Goal: Information Seeking & Learning: Learn about a topic

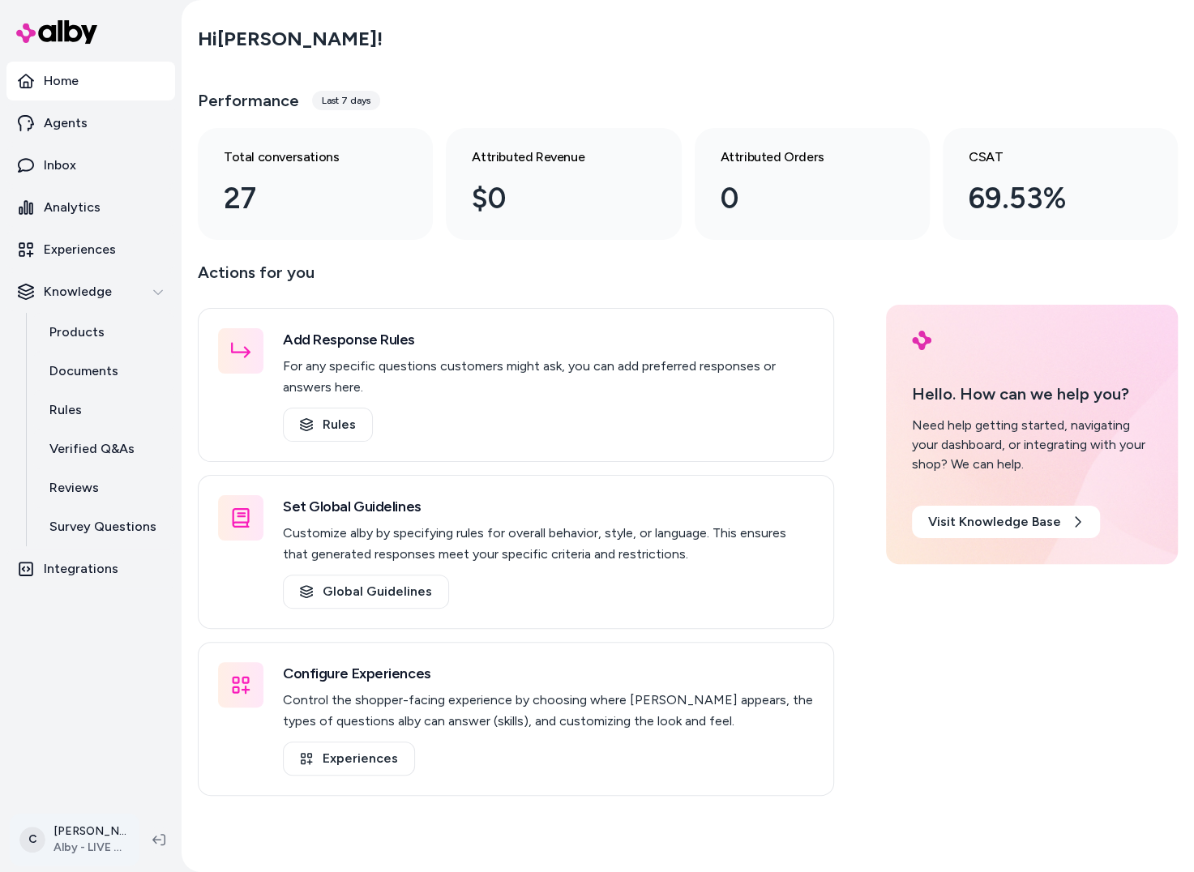
click at [79, 830] on html "Home Agents Inbox Analytics Experiences Knowledge Products Documents Rules Veri…" at bounding box center [597, 436] width 1194 height 872
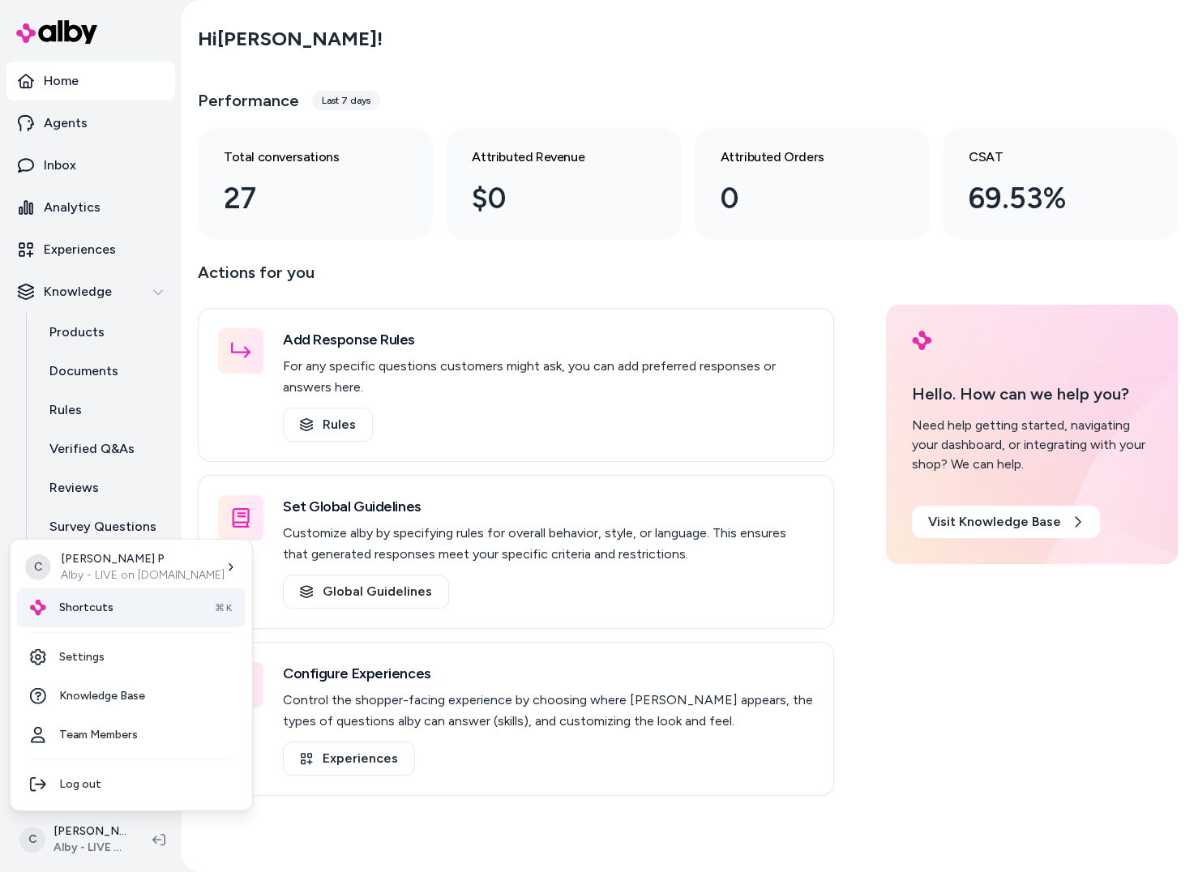
click at [94, 598] on div "Shortcuts ⌘K" at bounding box center [131, 608] width 229 height 39
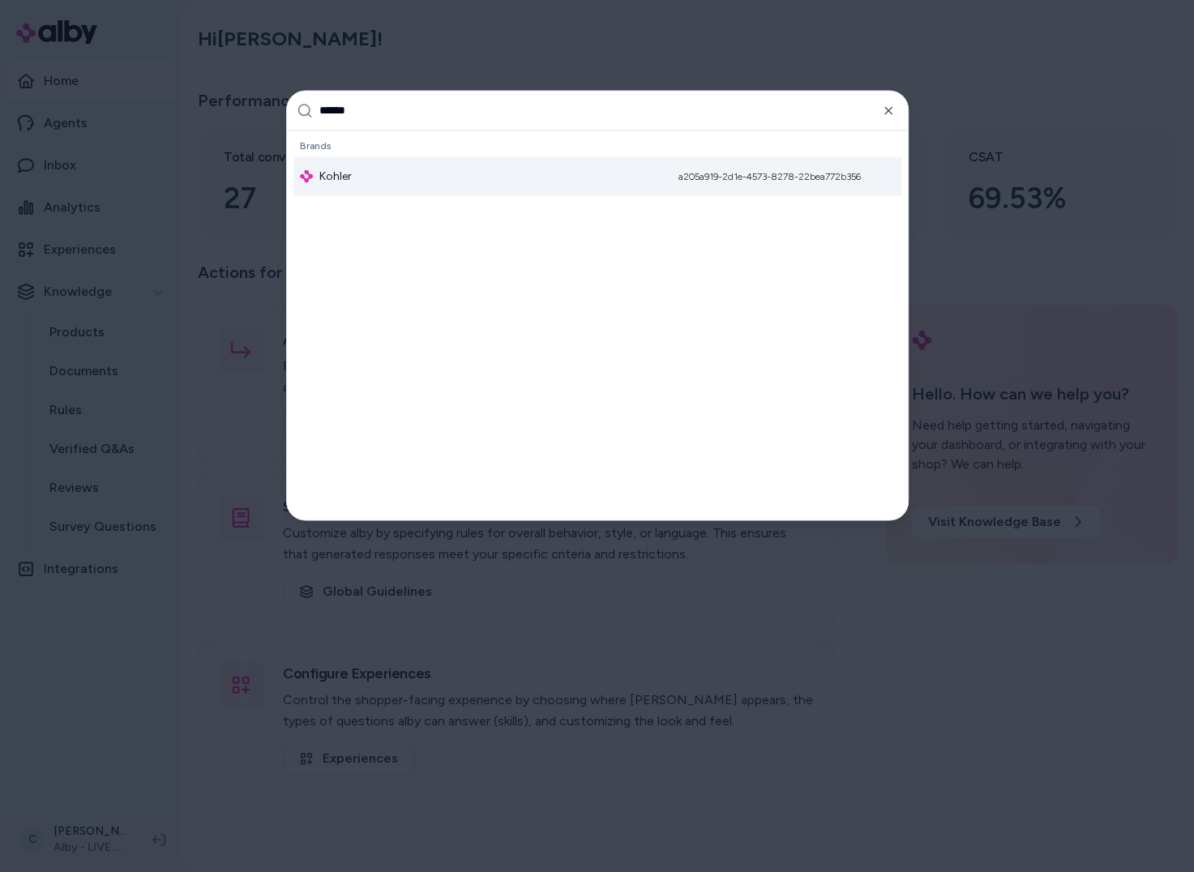
type input "******"
click at [393, 178] on div "Kohler a205a919-2d1e-4573-8278-22bea772b356" at bounding box center [597, 175] width 608 height 39
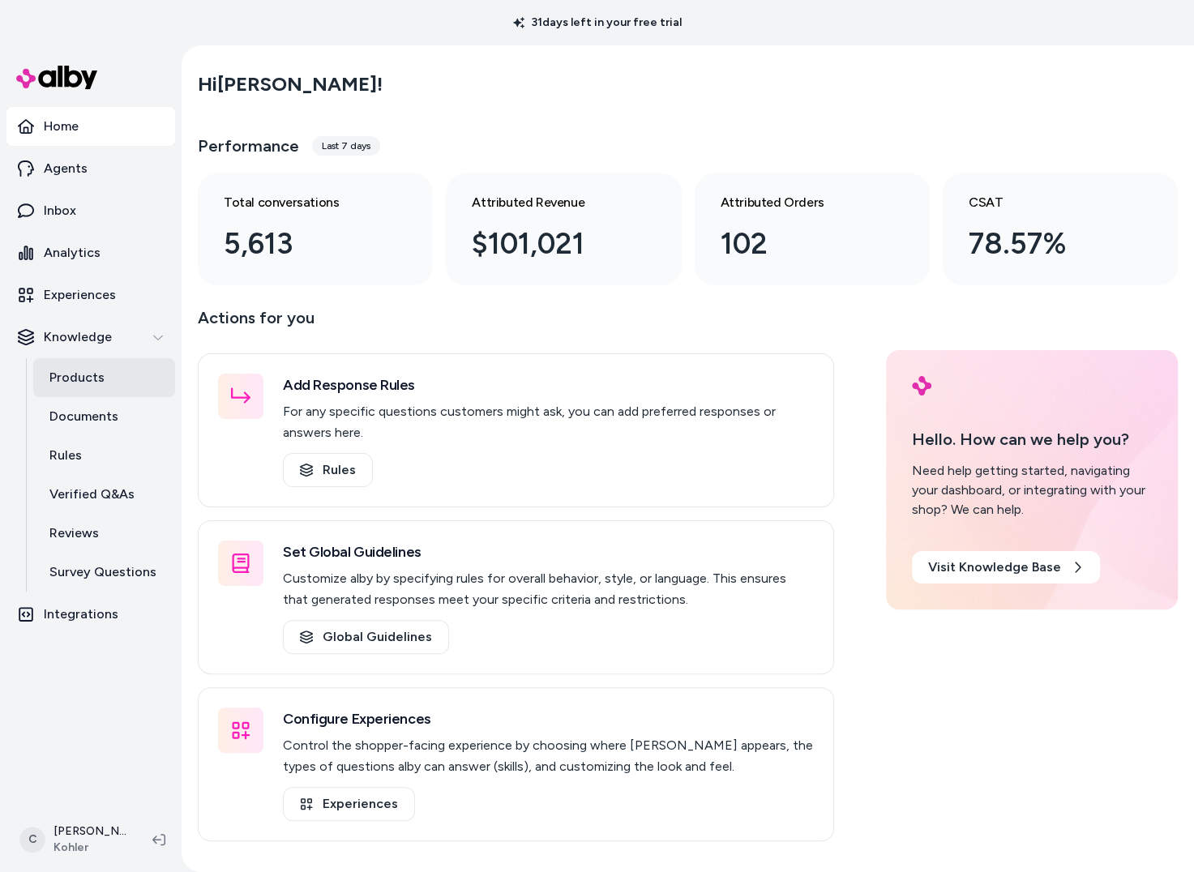
click at [109, 375] on link "Products" at bounding box center [104, 377] width 142 height 39
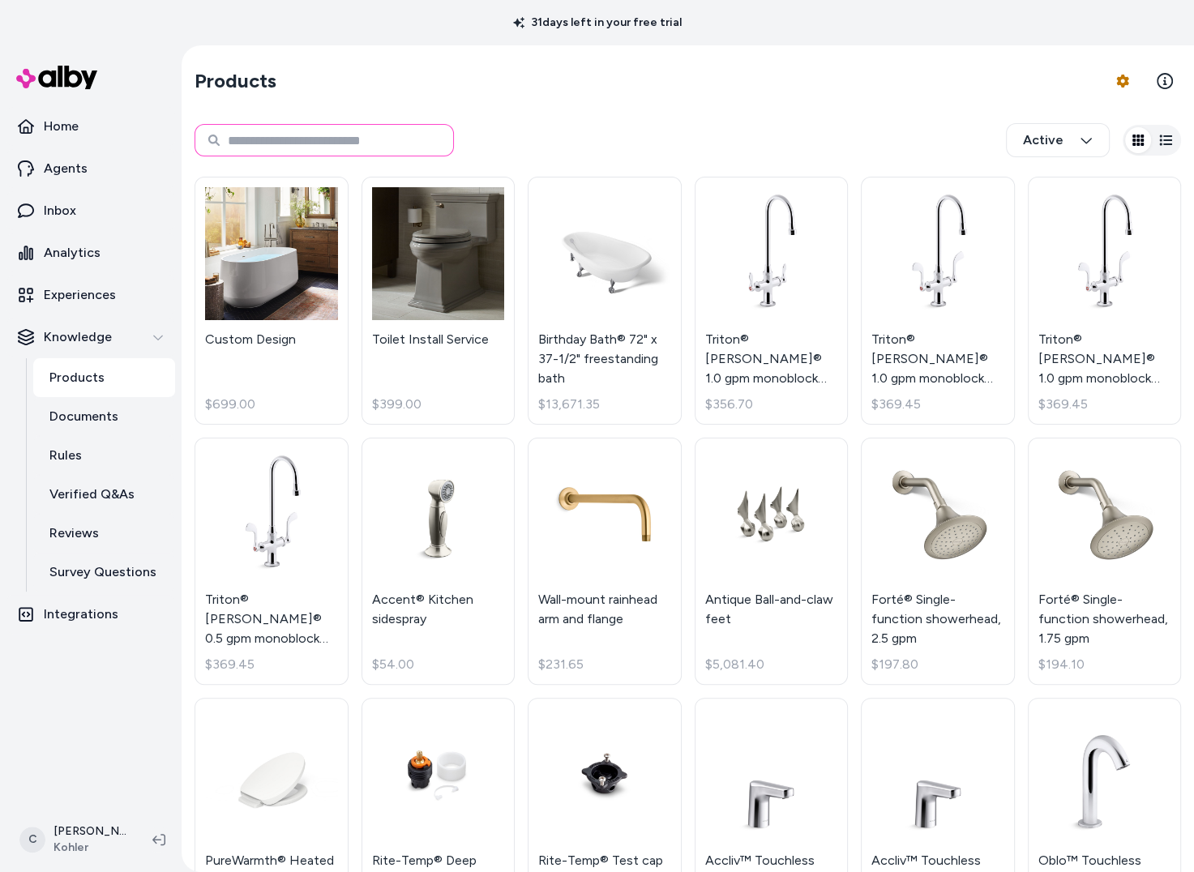
click at [369, 144] on input at bounding box center [324, 140] width 259 height 32
paste input "********"
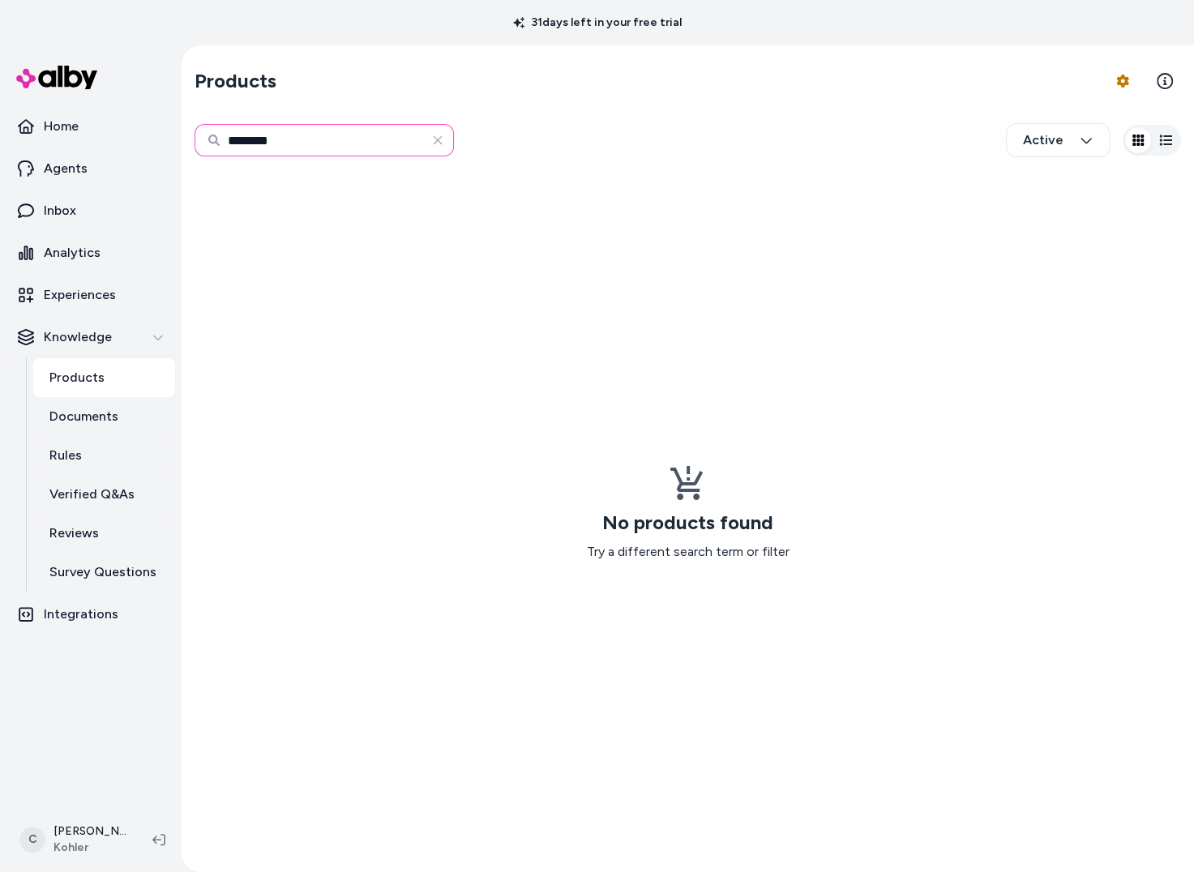
click at [365, 131] on input "********" at bounding box center [324, 140] width 259 height 32
click at [365, 135] on input "********" at bounding box center [324, 140] width 259 height 32
paste input "********"
click at [366, 135] on input "**********" at bounding box center [324, 140] width 259 height 32
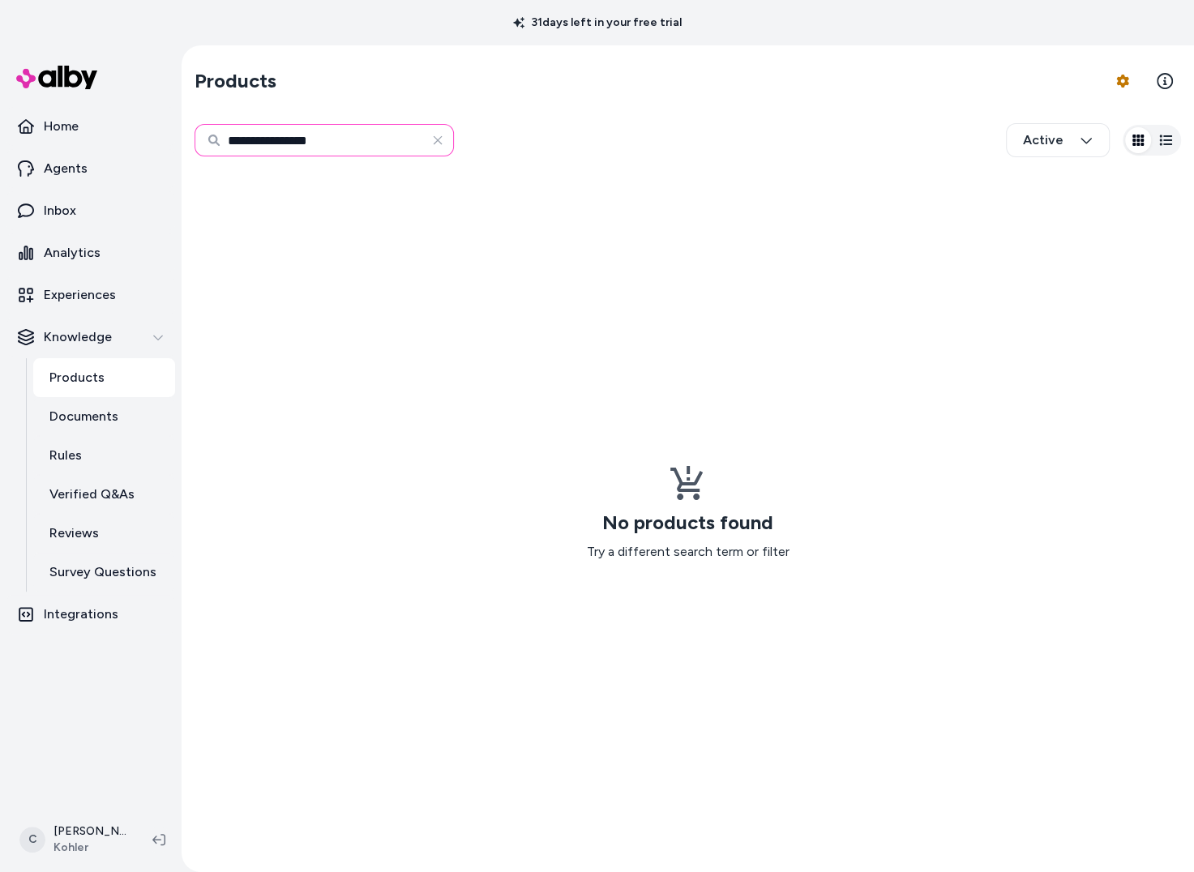
click at [366, 135] on input "**********" at bounding box center [324, 140] width 259 height 32
paste input
type input "*******"
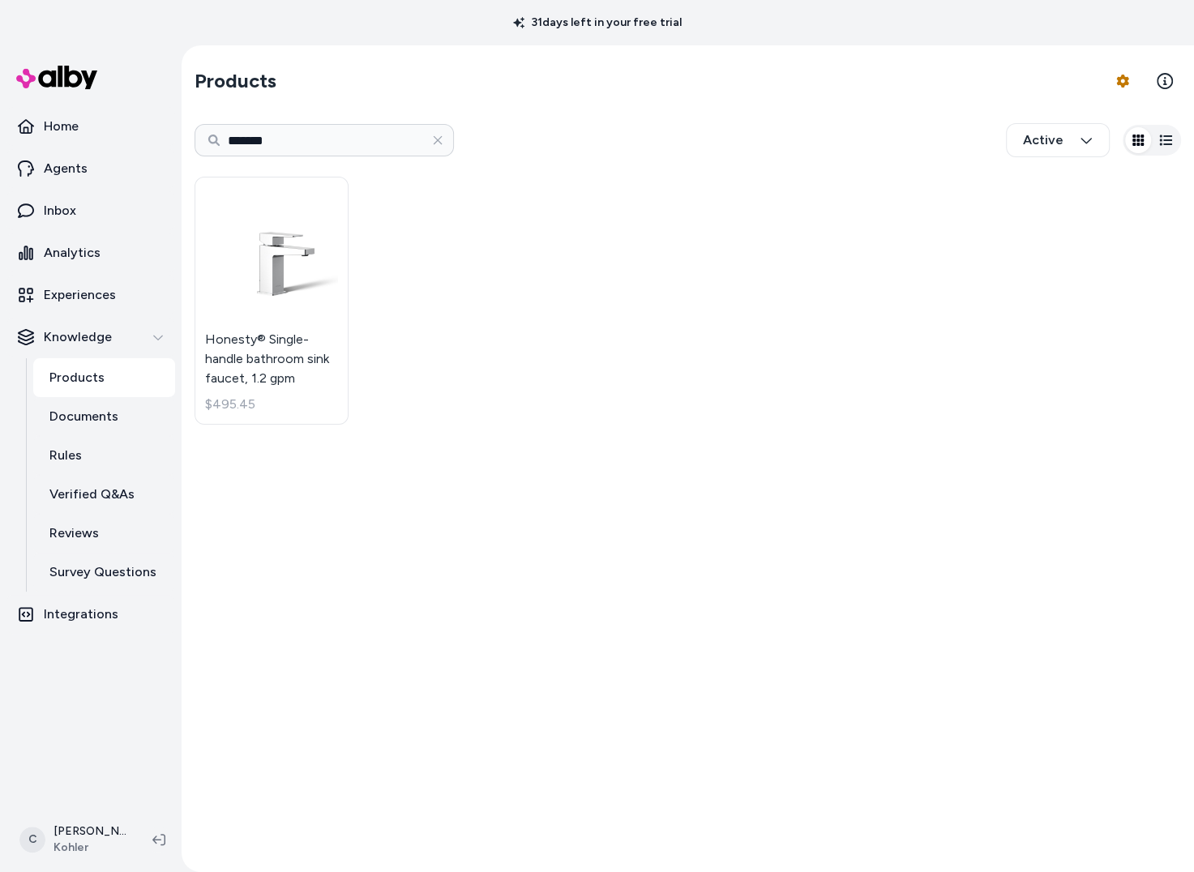
drag, startPoint x: 430, startPoint y: 145, endPoint x: 434, endPoint y: 134, distance: 11.8
click at [430, 144] on button "button" at bounding box center [438, 140] width 32 height 32
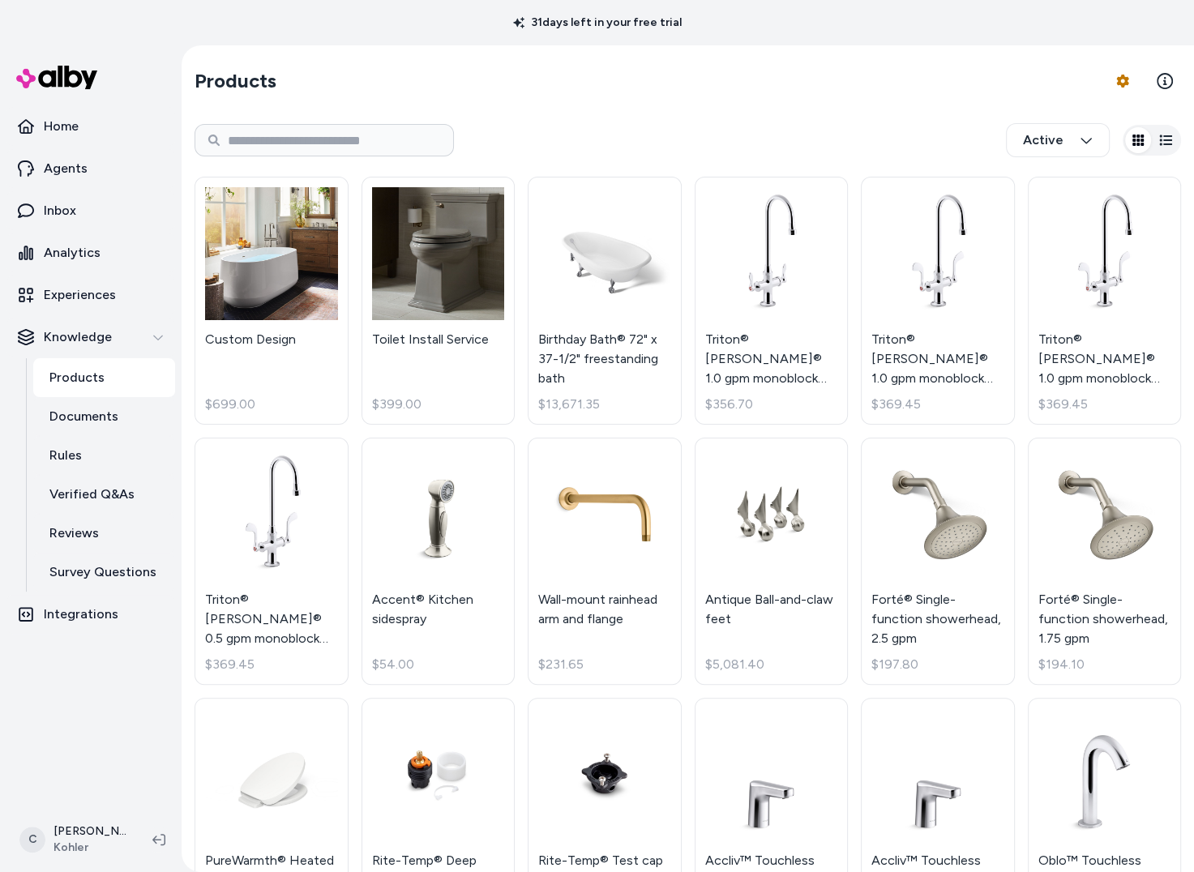
click at [547, 88] on section "Products Product Feed Options" at bounding box center [688, 80] width 987 height 45
click at [340, 141] on input at bounding box center [324, 140] width 259 height 32
paste input "********"
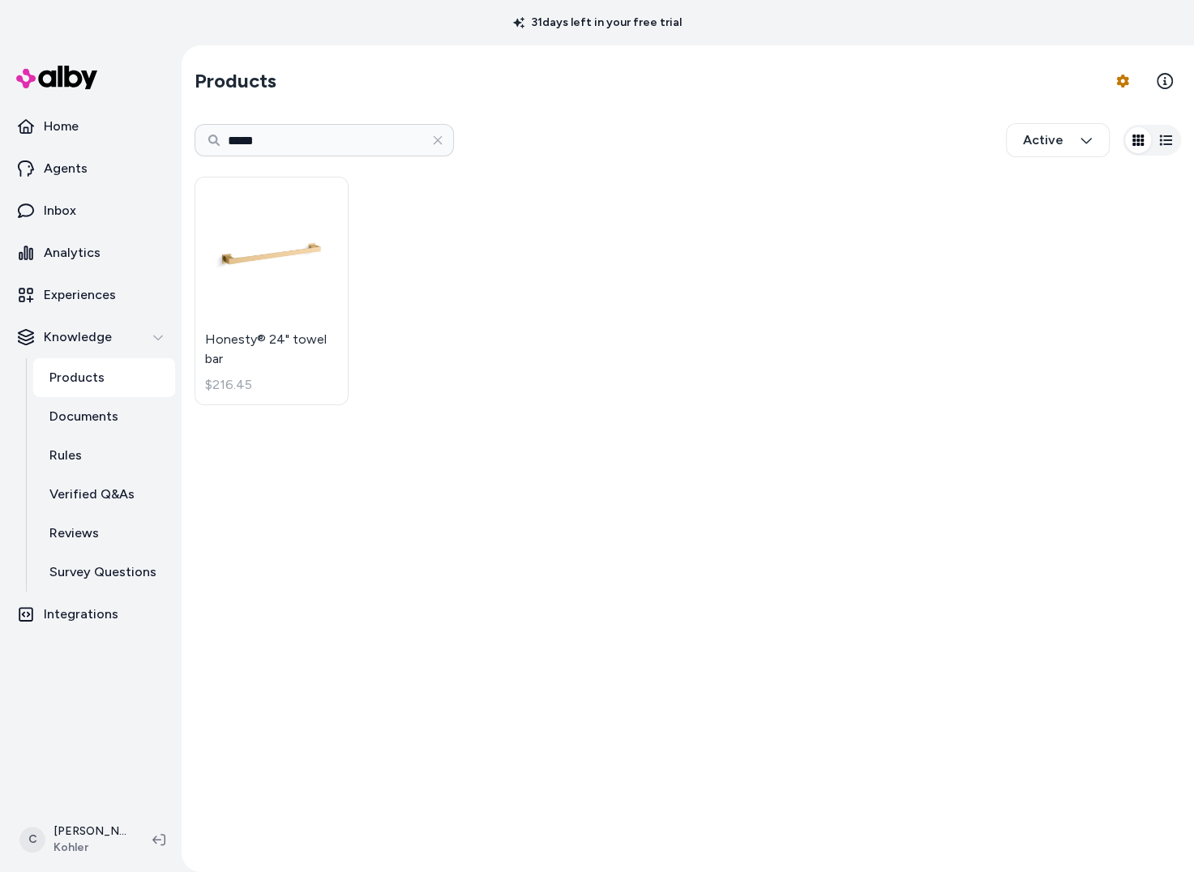
click at [554, 336] on div "Honesty® 24" towel bar $216.45" at bounding box center [688, 291] width 987 height 248
click at [264, 138] on input "*****" at bounding box center [324, 140] width 259 height 32
paste input "*****"
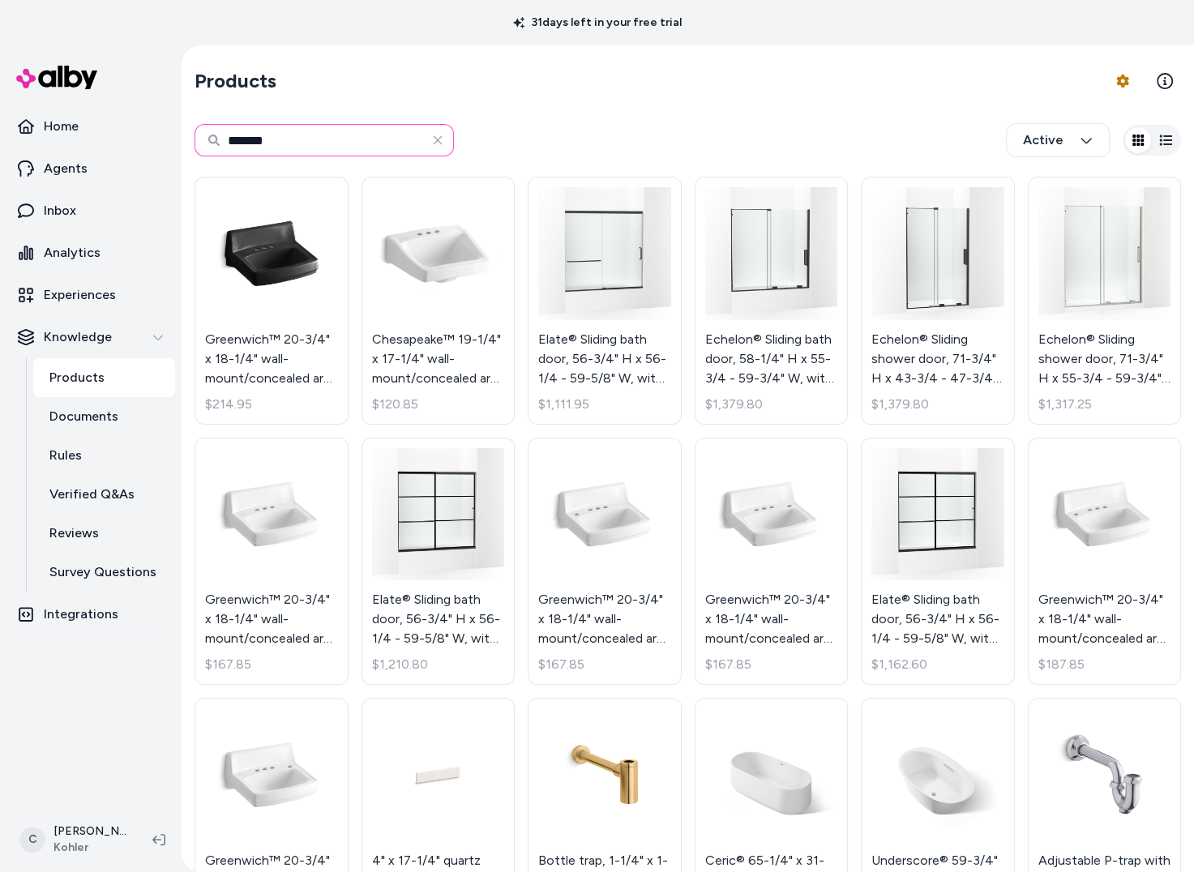
type input "*******"
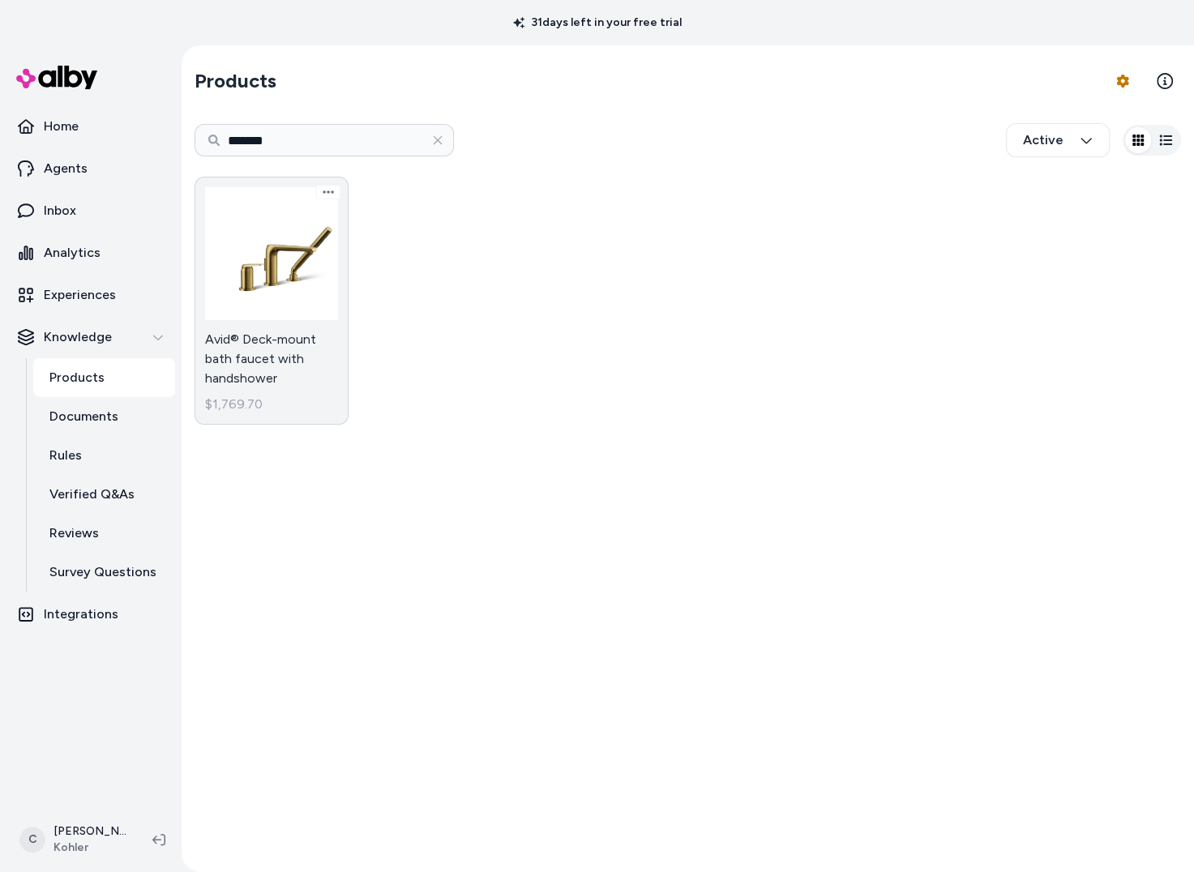
drag, startPoint x: 286, startPoint y: 367, endPoint x: 293, endPoint y: 361, distance: 9.2
click at [286, 367] on link "Avid® Deck-mount bath faucet with handshower $1,769.70" at bounding box center [272, 301] width 154 height 248
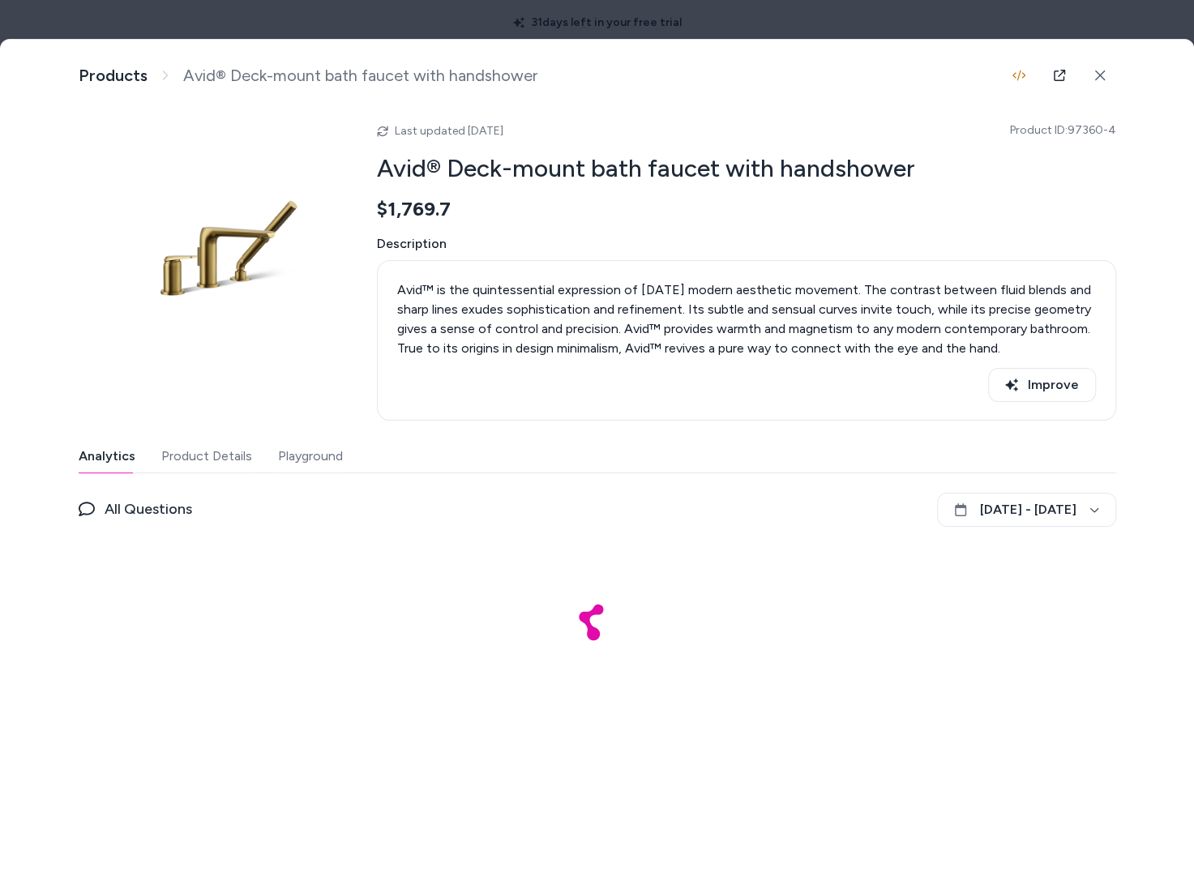
click at [621, 28] on div at bounding box center [597, 436] width 1194 height 872
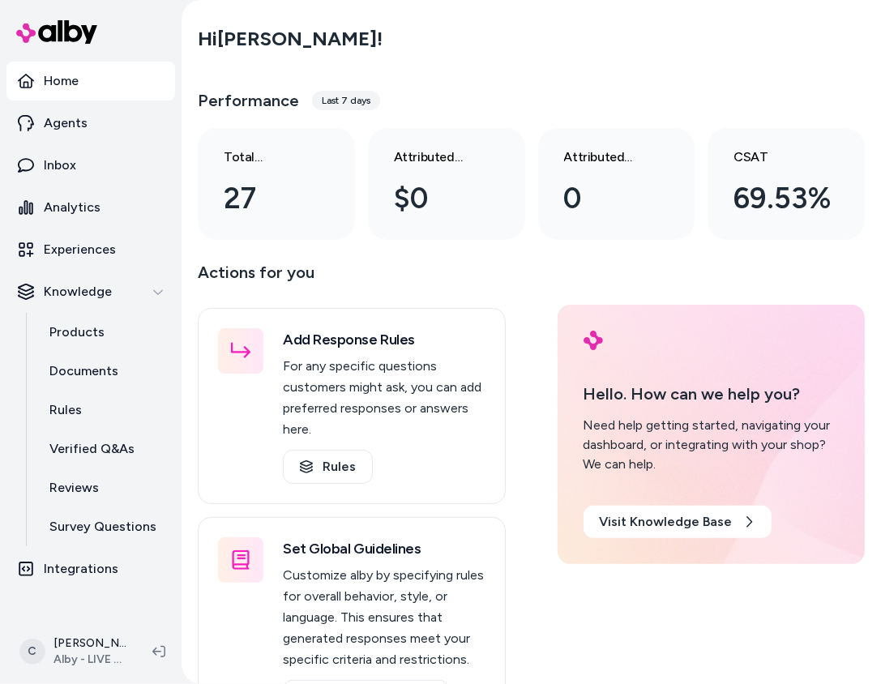
click at [93, 639] on html "Home Agents Inbox Analytics Experiences Knowledge Products Documents Rules Veri…" at bounding box center [440, 342] width 881 height 684
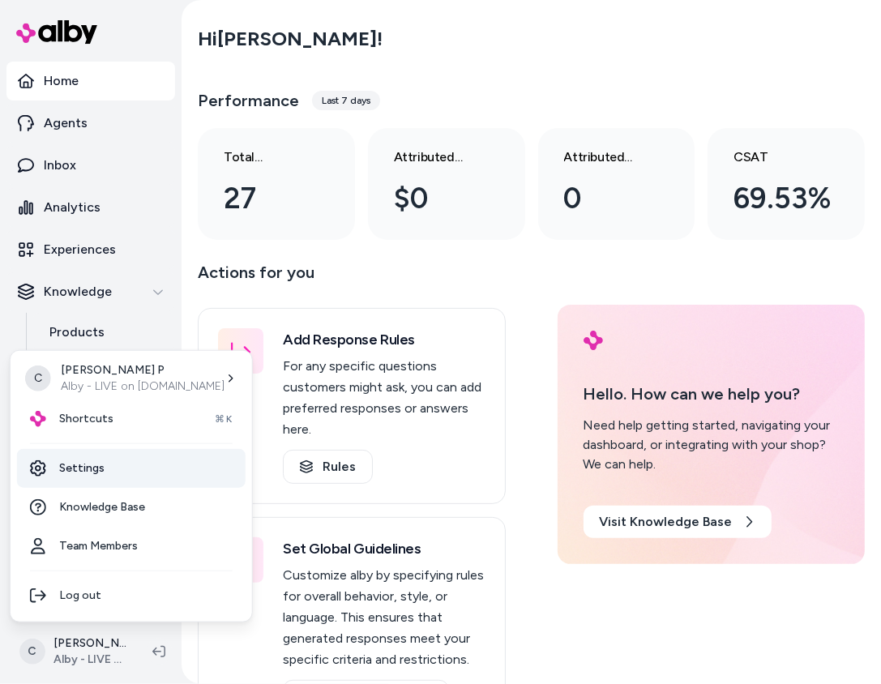
click at [90, 466] on link "Settings" at bounding box center [131, 468] width 229 height 39
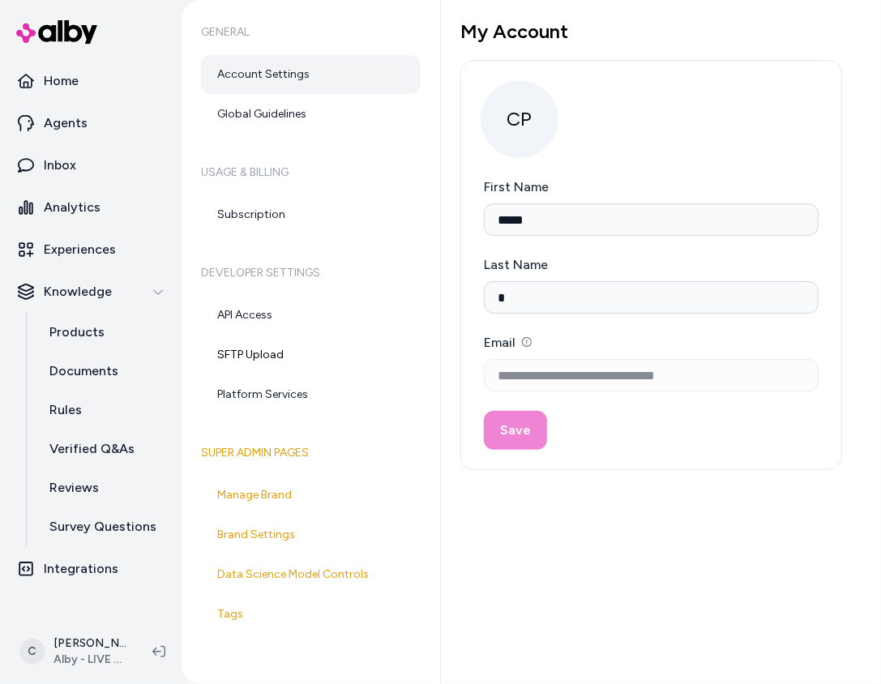
click at [92, 639] on html "**********" at bounding box center [440, 342] width 881 height 684
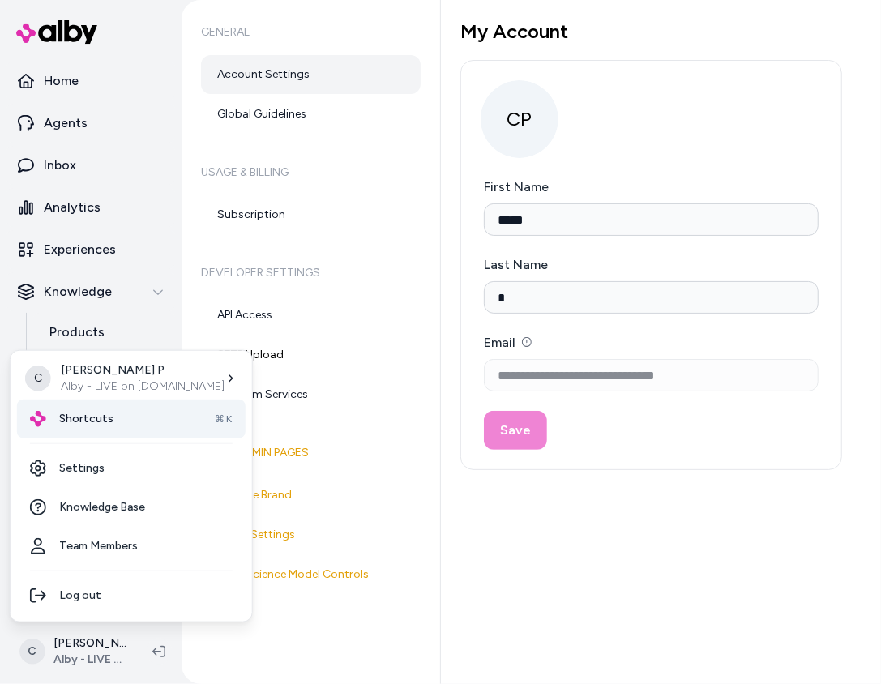
click at [93, 426] on span "Shortcuts" at bounding box center [86, 419] width 54 height 16
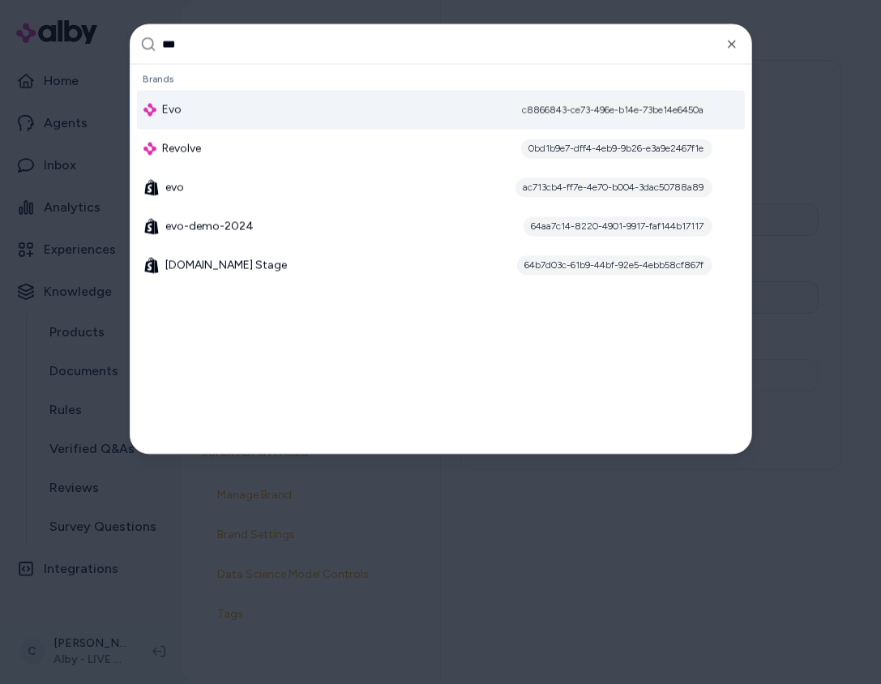
type input "***"
click at [356, 114] on div "Evo c8866843-ce73-496e-b14e-73be14e6450a" at bounding box center [441, 110] width 608 height 39
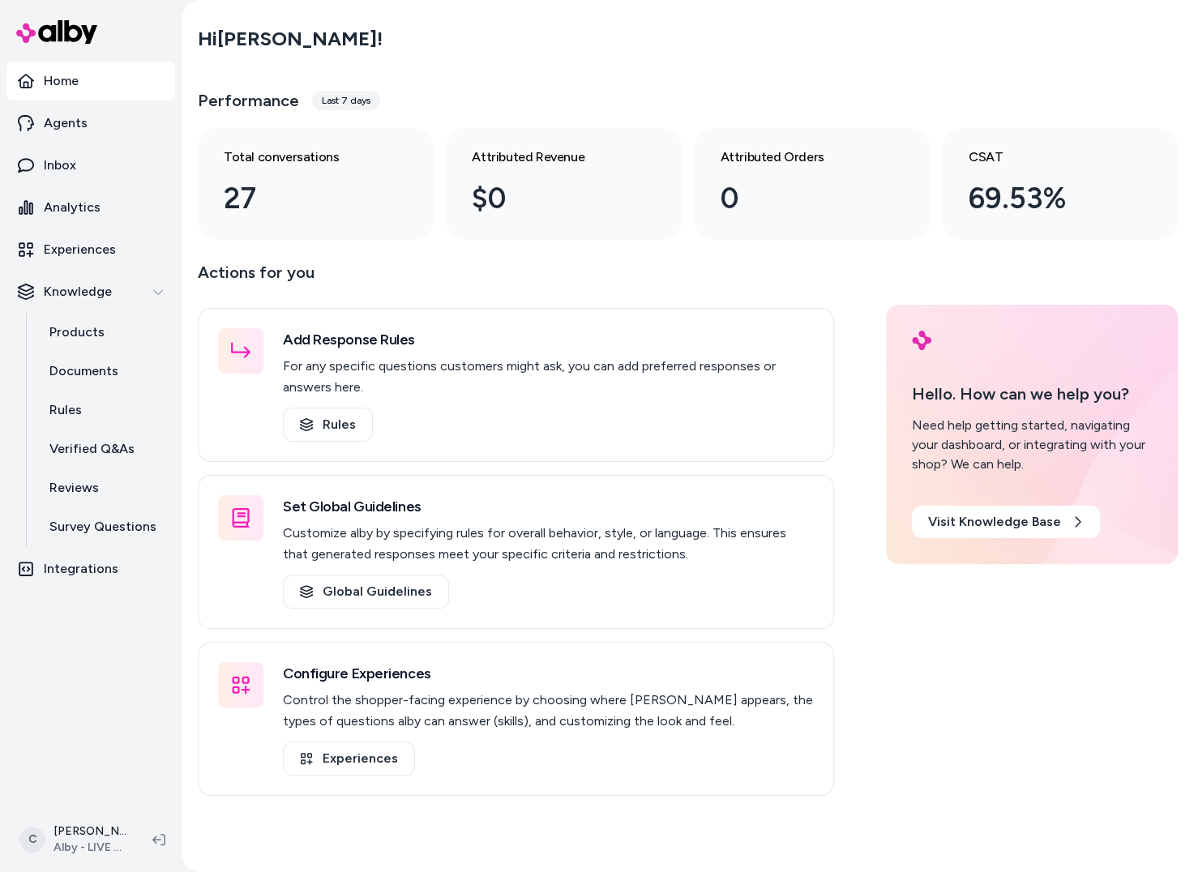
click at [103, 831] on html "Home Agents Inbox Analytics Experiences Knowledge Products Documents Rules Veri…" at bounding box center [597, 436] width 1194 height 872
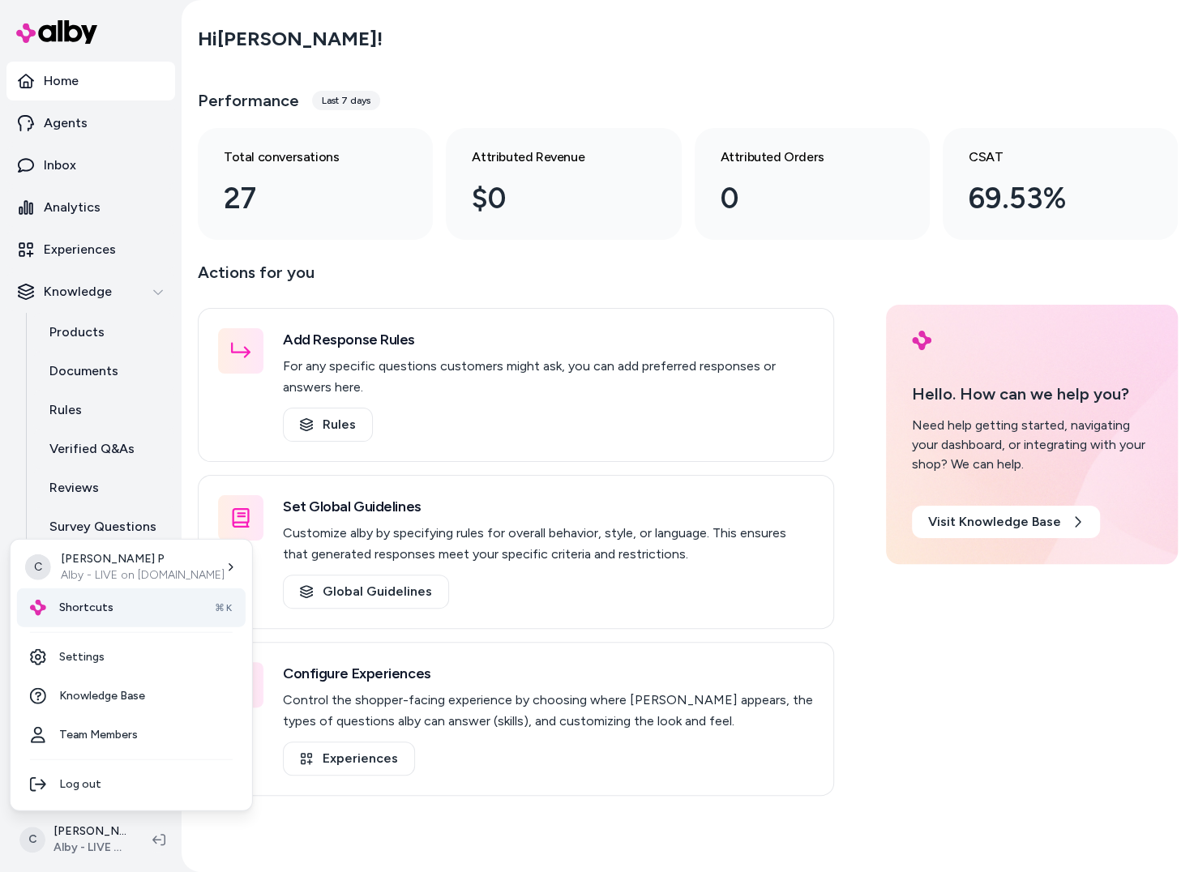
click at [101, 608] on span "Shortcuts" at bounding box center [86, 608] width 54 height 16
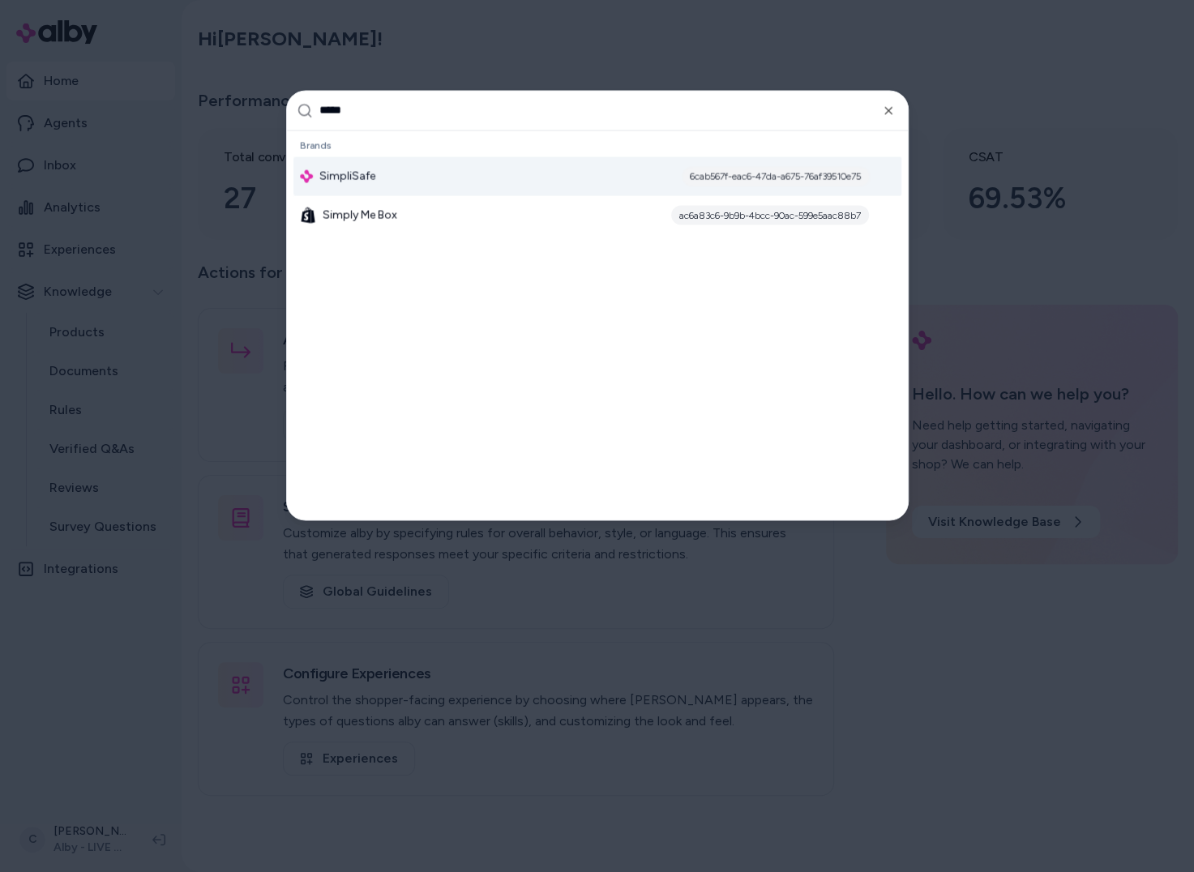
type input "******"
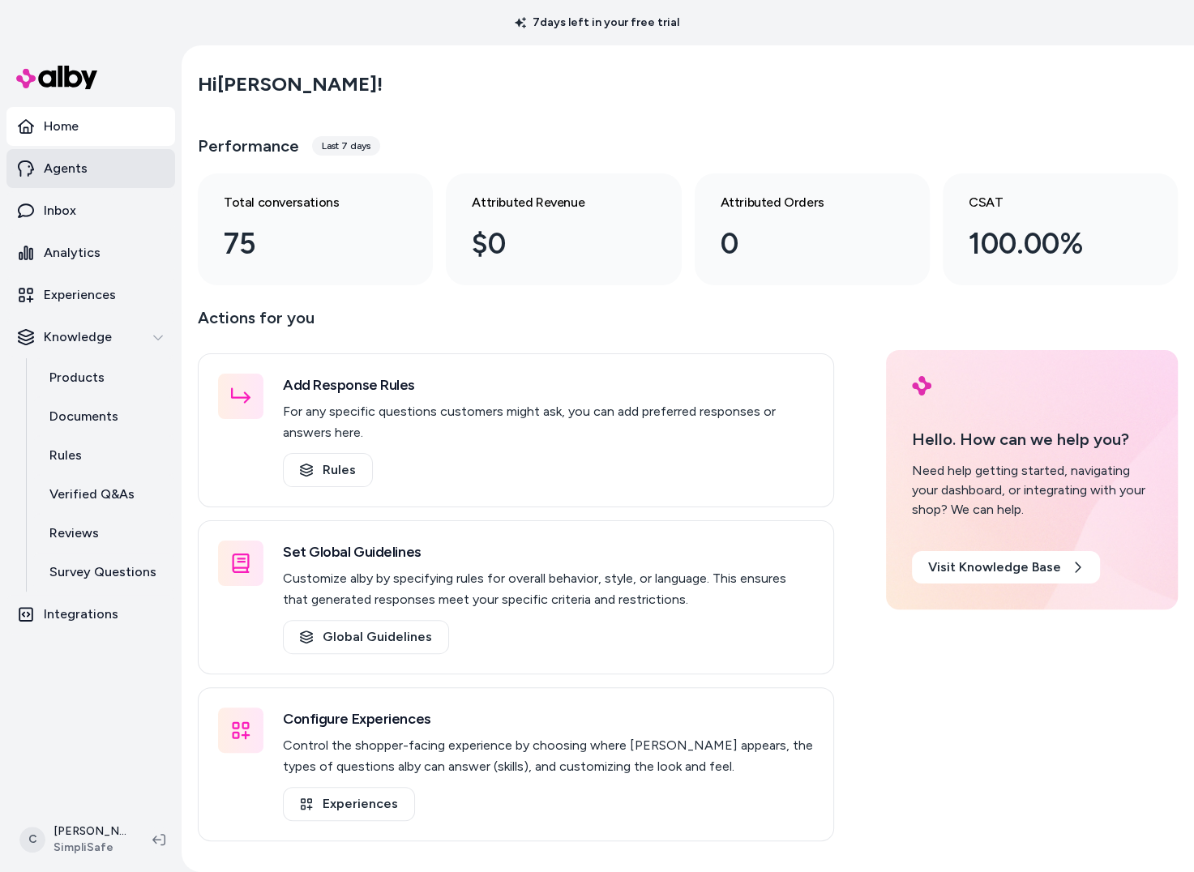
click at [119, 166] on link "Agents" at bounding box center [90, 168] width 169 height 39
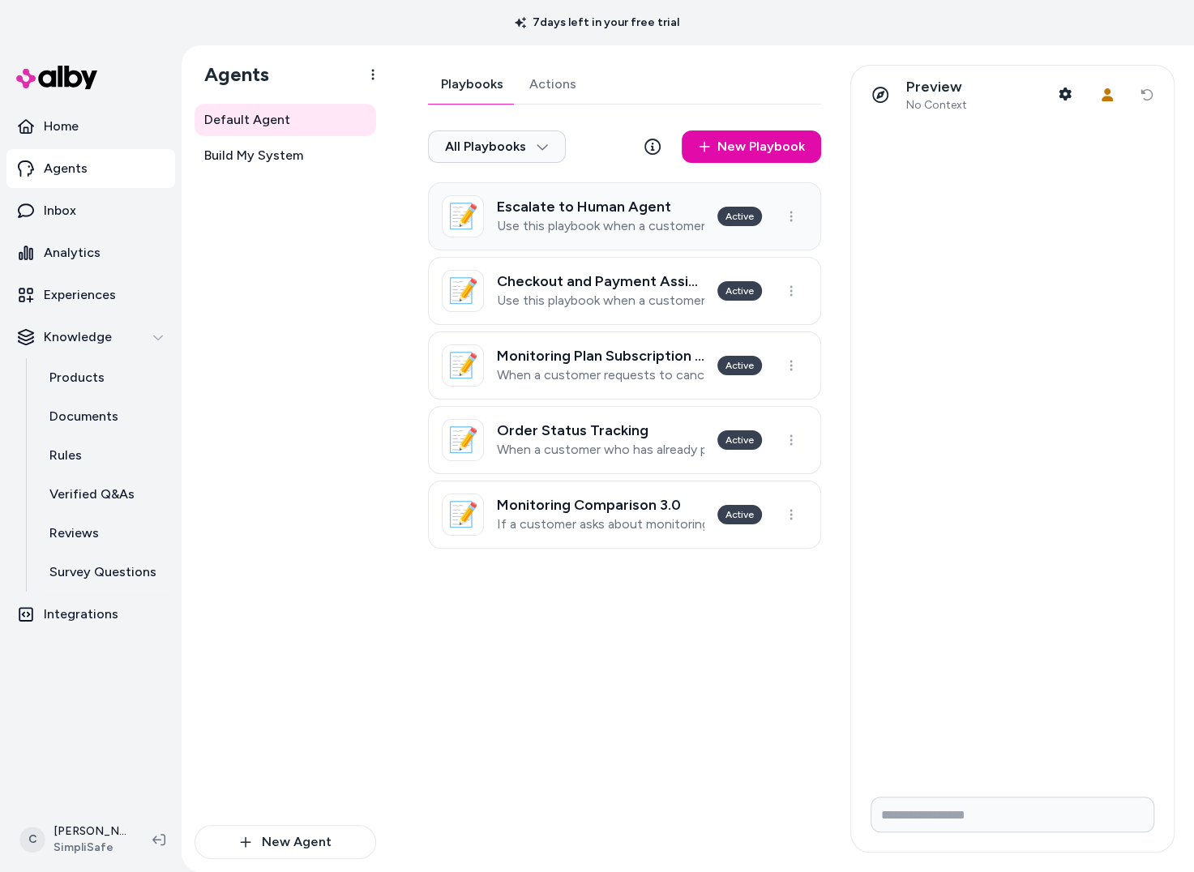
click at [637, 241] on link "📝 Escalate to Human Agent Use this playbook when a customer says "talk to someo…" at bounding box center [624, 216] width 393 height 68
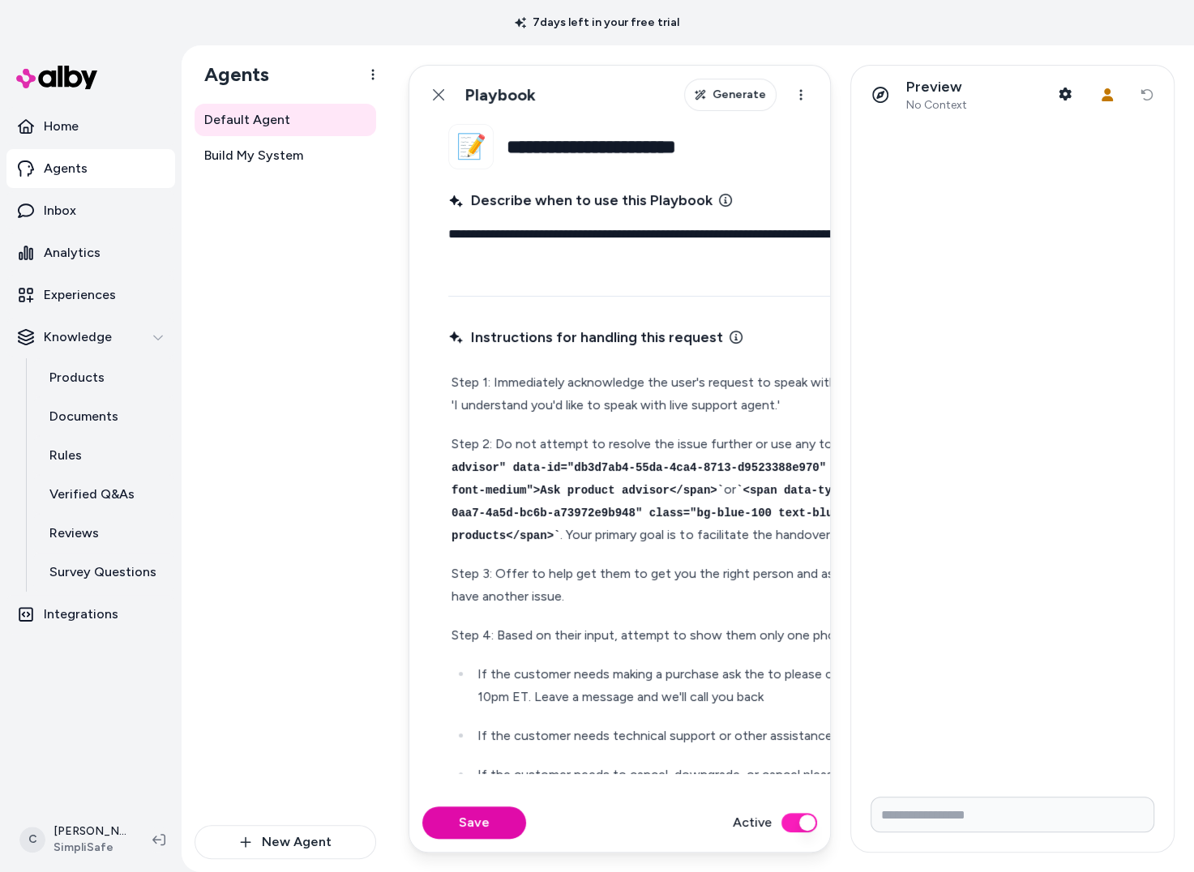
drag, startPoint x: 529, startPoint y: 255, endPoint x: 436, endPoint y: 231, distance: 95.4
click at [436, 231] on fieldset "**********" at bounding box center [844, 459] width 871 height 670
click at [294, 436] on div "Default Agent Build My System" at bounding box center [286, 465] width 182 height 722
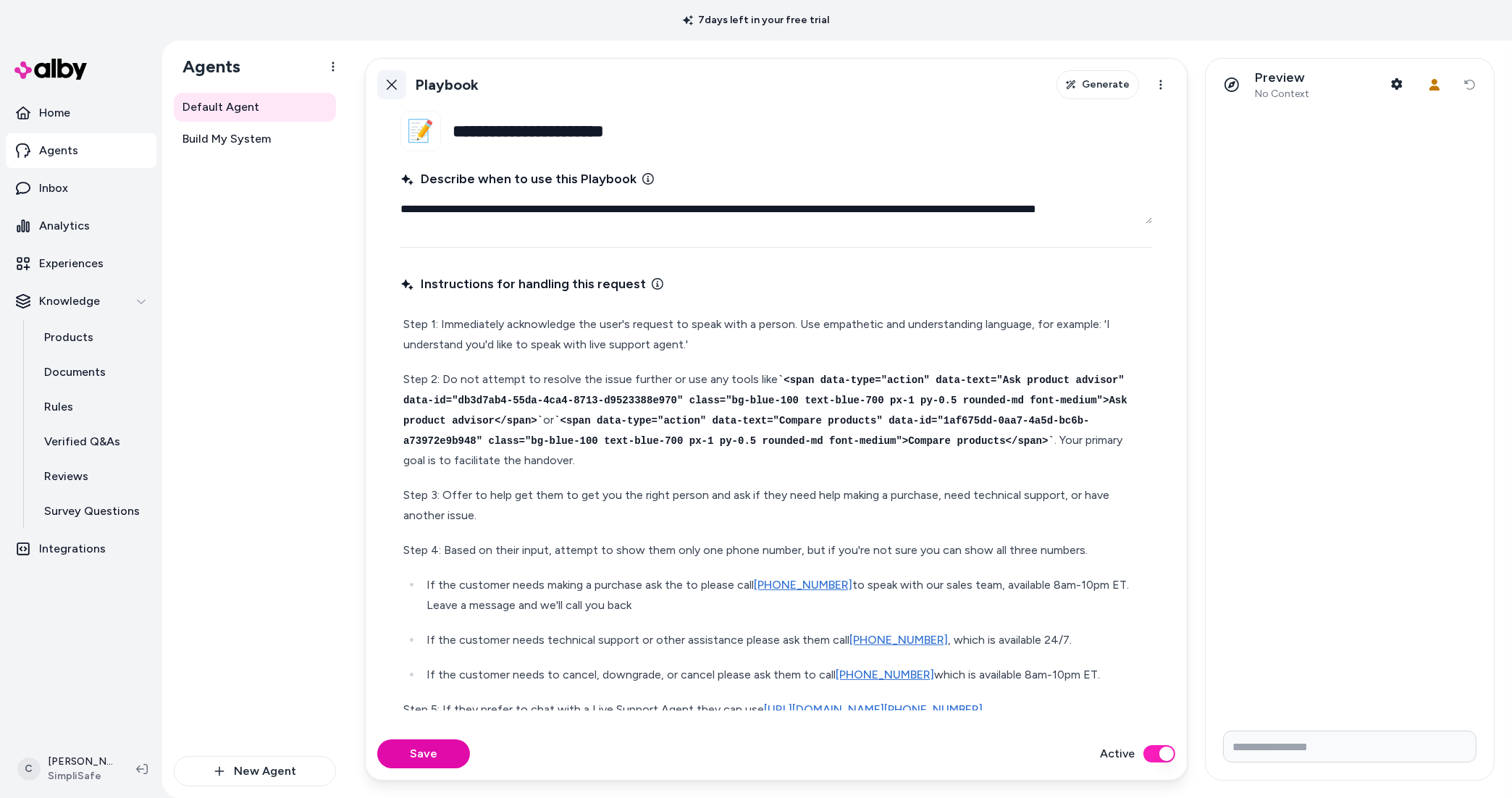
click at [389, 80] on icon at bounding box center [391, 84] width 12 height 12
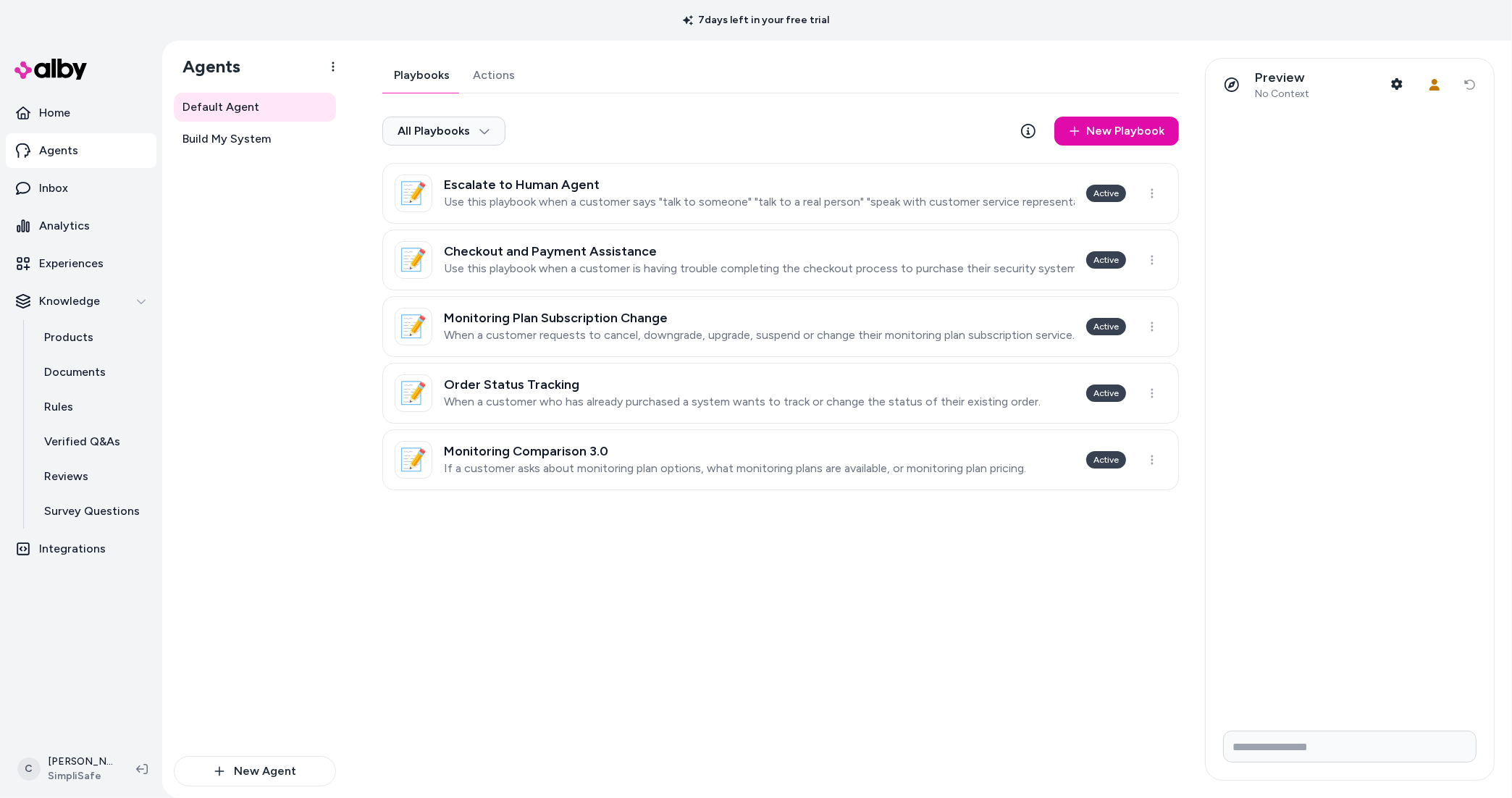
click at [497, 71] on div "Playbooks Actions All Playbooks New Playbook 📝 Escalate to Human Agent Use this…" at bounding box center [781, 274] width 797 height 433
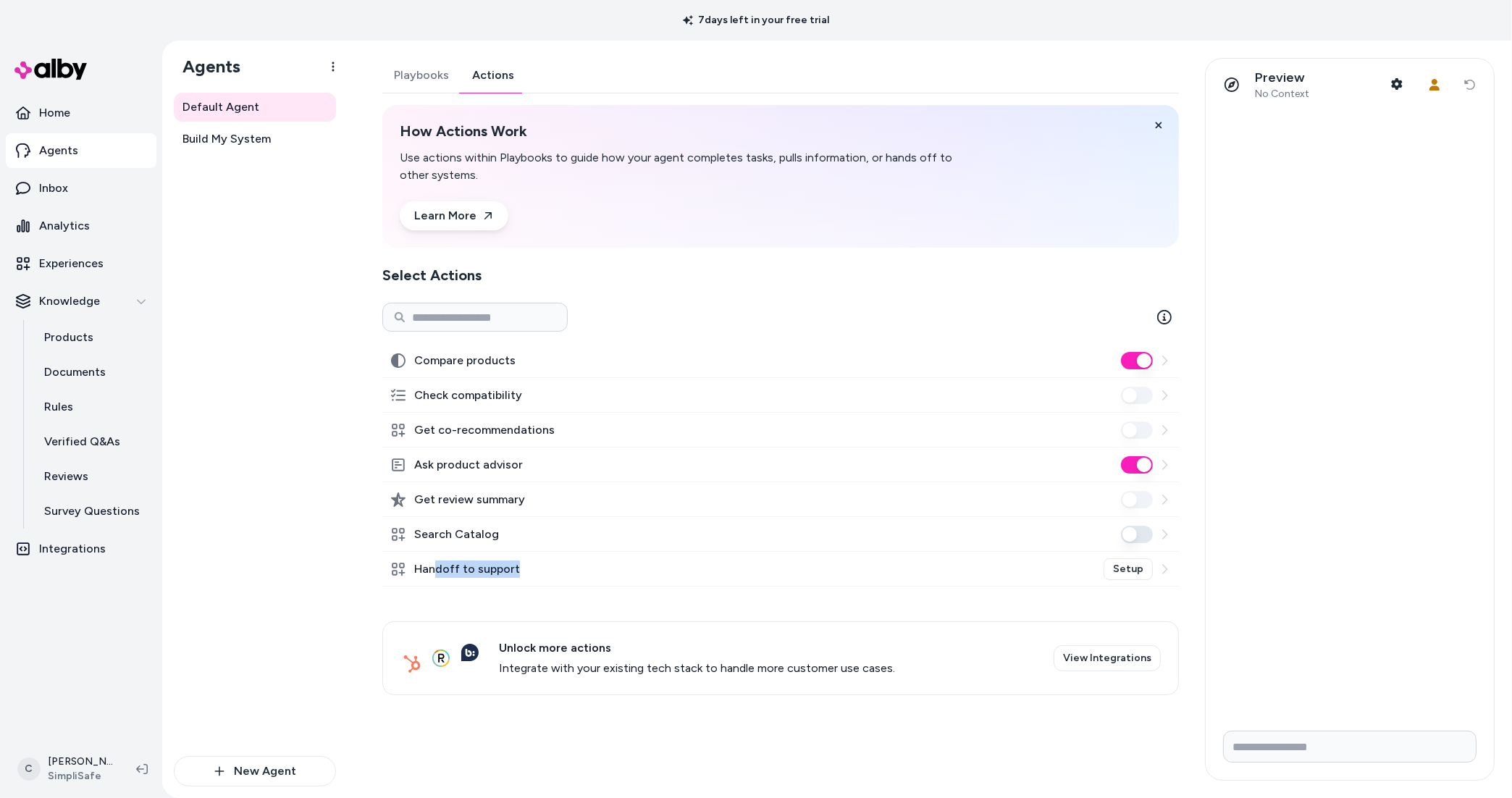
drag, startPoint x: 525, startPoint y: 568, endPoint x: 434, endPoint y: 572, distance: 91.1
click at [433, 572] on div "Handoff to support Setup" at bounding box center [781, 569] width 797 height 35
click at [435, 572] on label "Handoff to support" at bounding box center [467, 569] width 105 height 17
click at [411, 81] on button "Playbooks" at bounding box center [422, 75] width 79 height 35
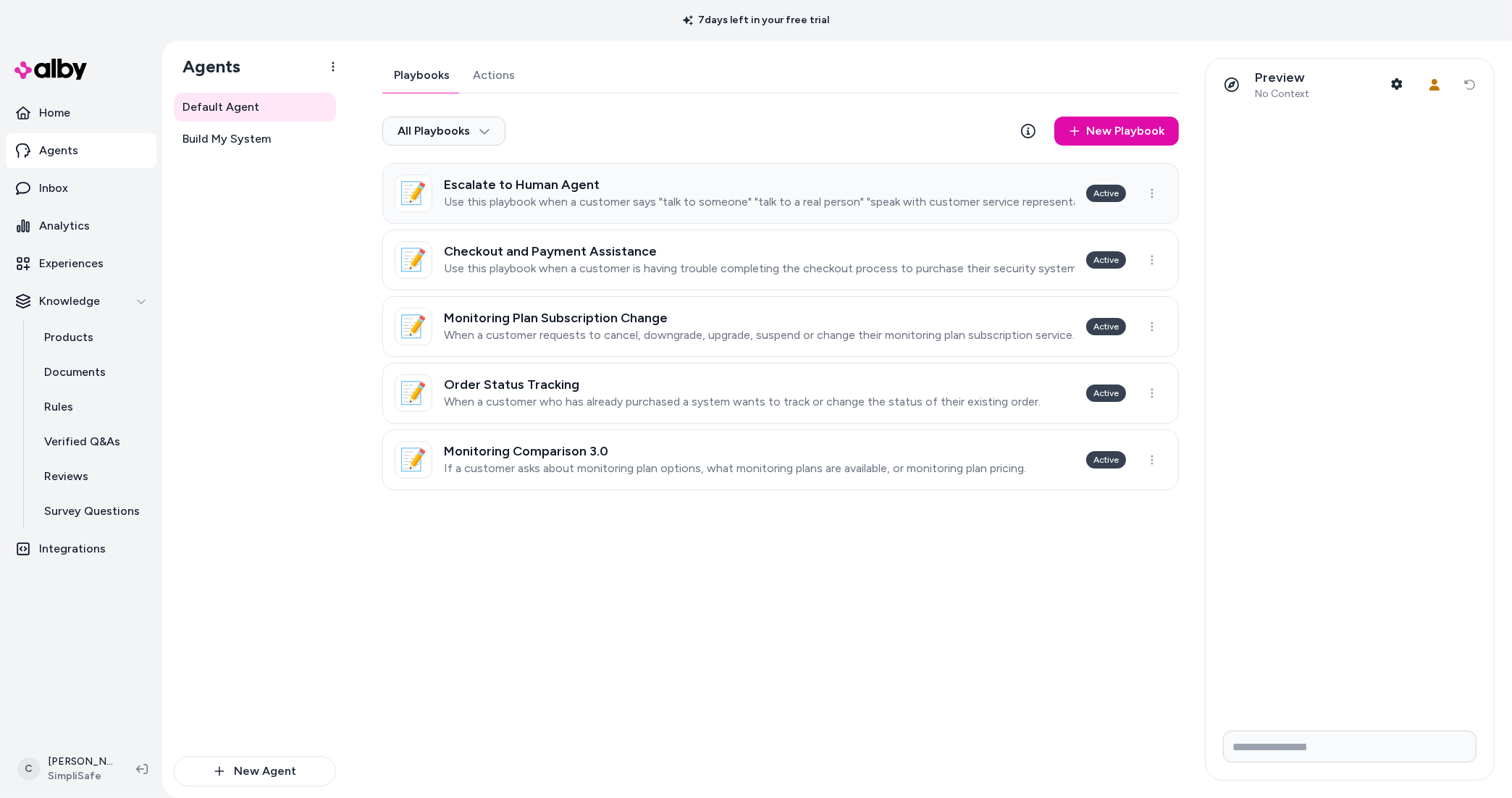
click at [552, 193] on div "Escalate to Human Agent Use this playbook when a customer says "talk to someone…" at bounding box center [759, 194] width 631 height 32
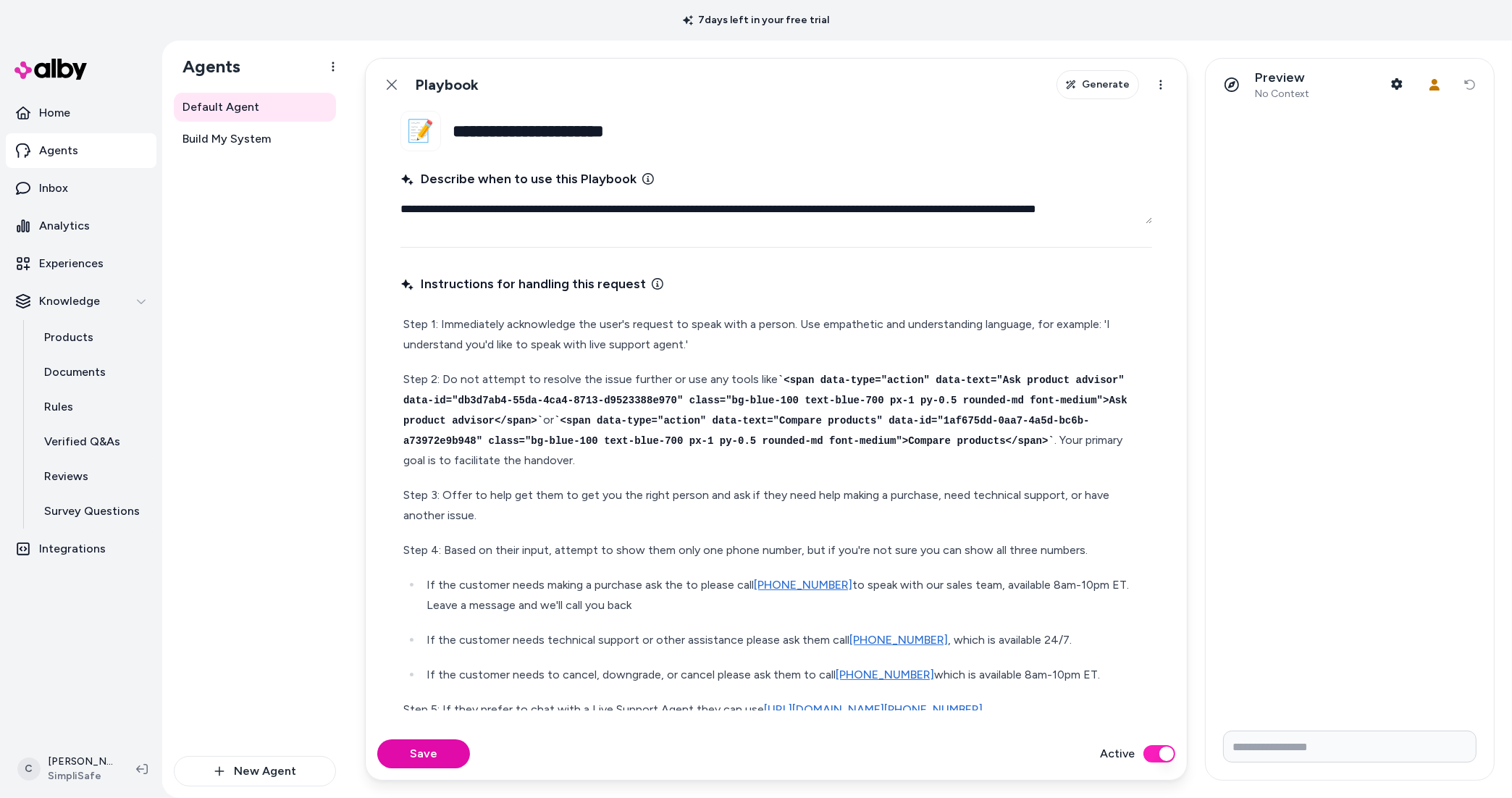
scroll to position [32, 0]
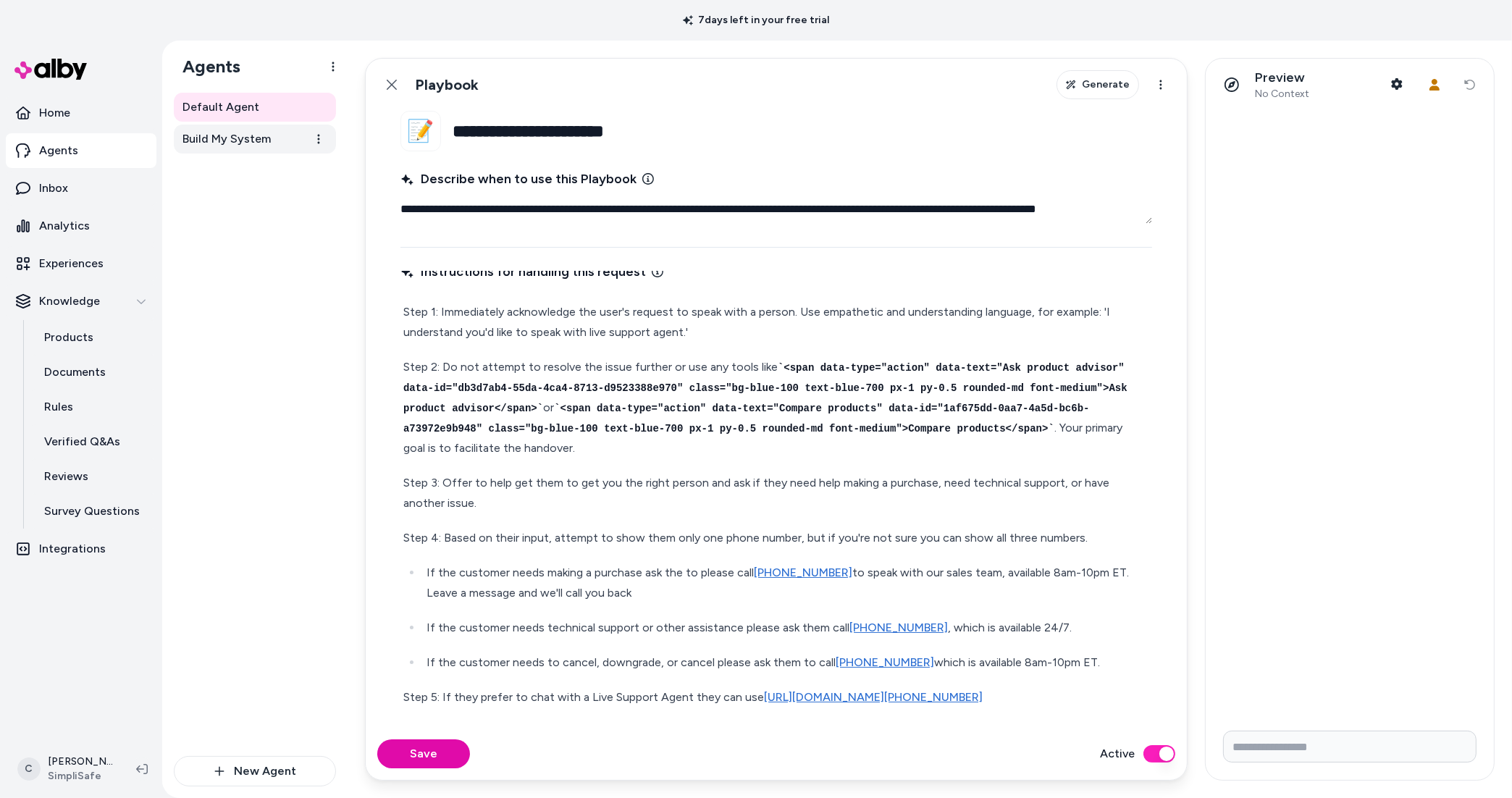
click at [255, 143] on span "Build My System" at bounding box center [226, 139] width 88 height 17
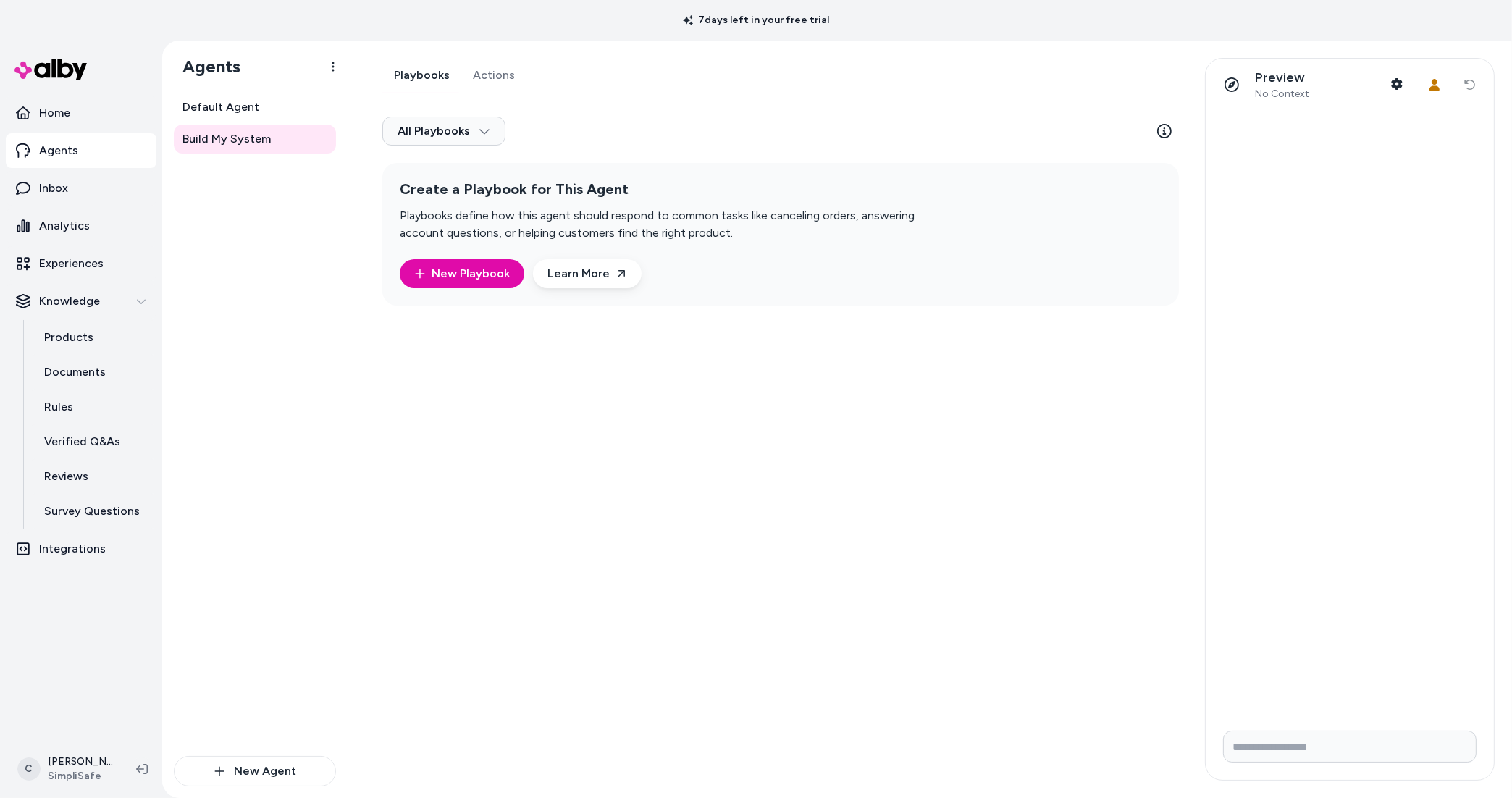
drag, startPoint x: 544, startPoint y: 406, endPoint x: 540, endPoint y: 357, distance: 49.2
click at [542, 403] on div "Playbooks Actions All Playbooks Create a Playbook for This Agent Playbooks defi…" at bounding box center [776, 419] width 823 height 723
click at [493, 285] on button "New Playbook" at bounding box center [462, 273] width 124 height 29
click at [482, 278] on link "New Playbook" at bounding box center [462, 273] width 96 height 17
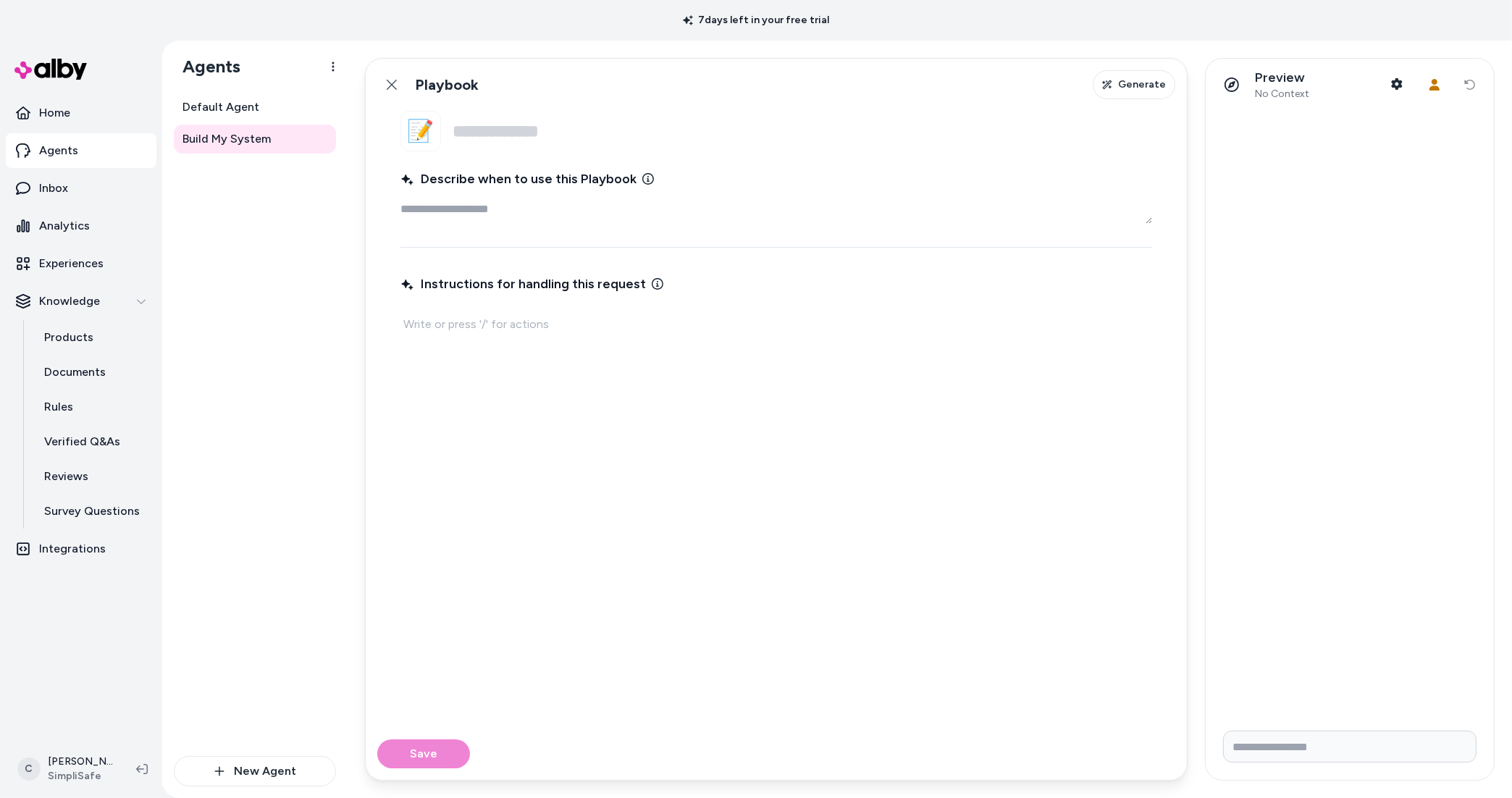
drag, startPoint x: 501, startPoint y: 364, endPoint x: 503, endPoint y: 354, distance: 10.2
click at [501, 362] on div "Instructions for handling this request" at bounding box center [776, 491] width 752 height 440
click at [514, 327] on p at bounding box center [776, 324] width 746 height 21
type textarea "*"
click at [536, 320] on p "/ask" at bounding box center [776, 324] width 746 height 21
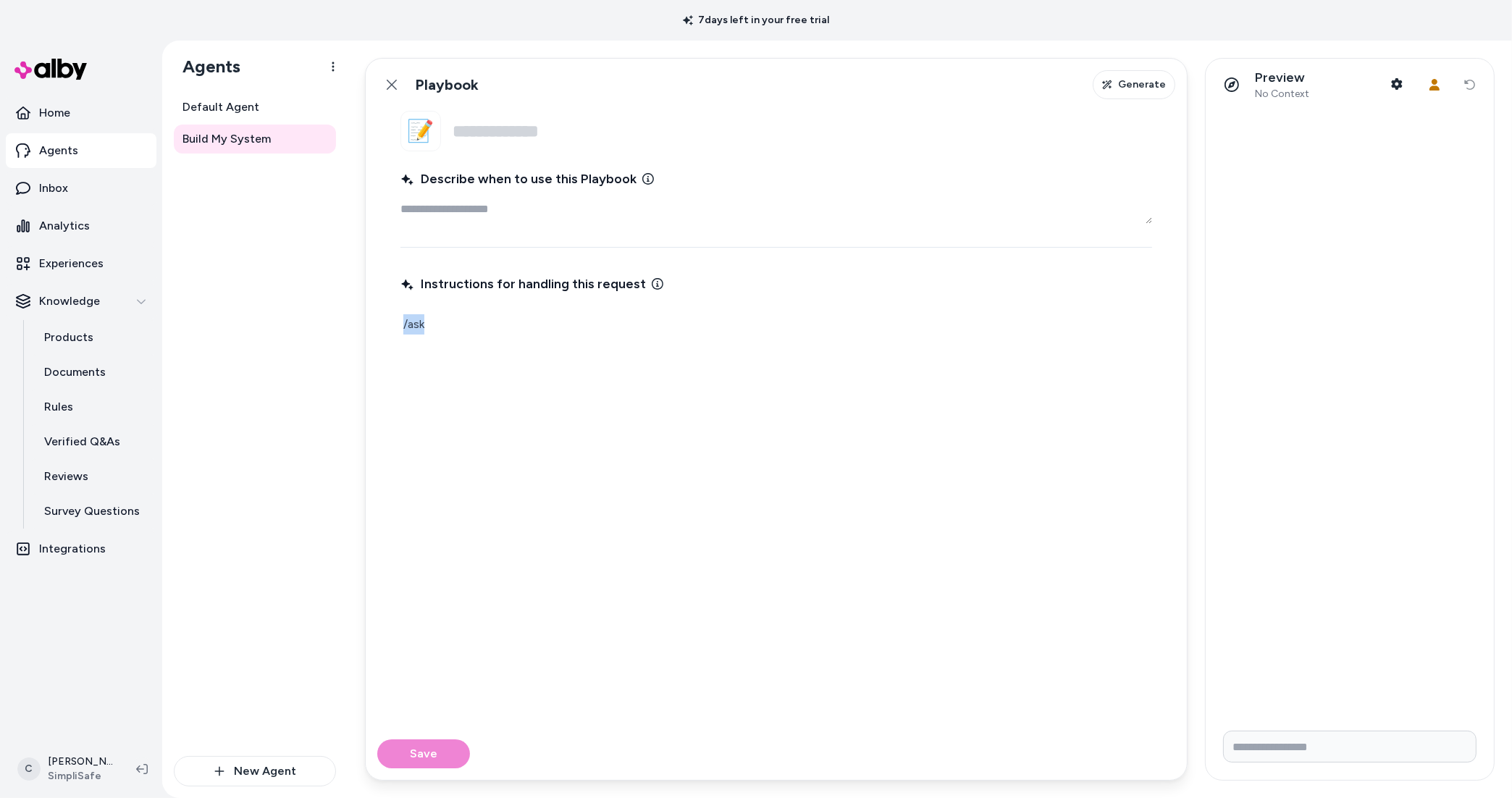
drag, startPoint x: 388, startPoint y: 331, endPoint x: 357, endPoint y: 322, distance: 32.3
click at [357, 322] on div "Back Playbook Generate 📝 Name Describe when to use this Playbook Instructions f…" at bounding box center [930, 419] width 1165 height 758
type textarea "*"
drag, startPoint x: 436, startPoint y: 473, endPoint x: 350, endPoint y: 338, distance: 160.1
click at [436, 473] on div "Instructions for handling this request" at bounding box center [776, 491] width 752 height 440
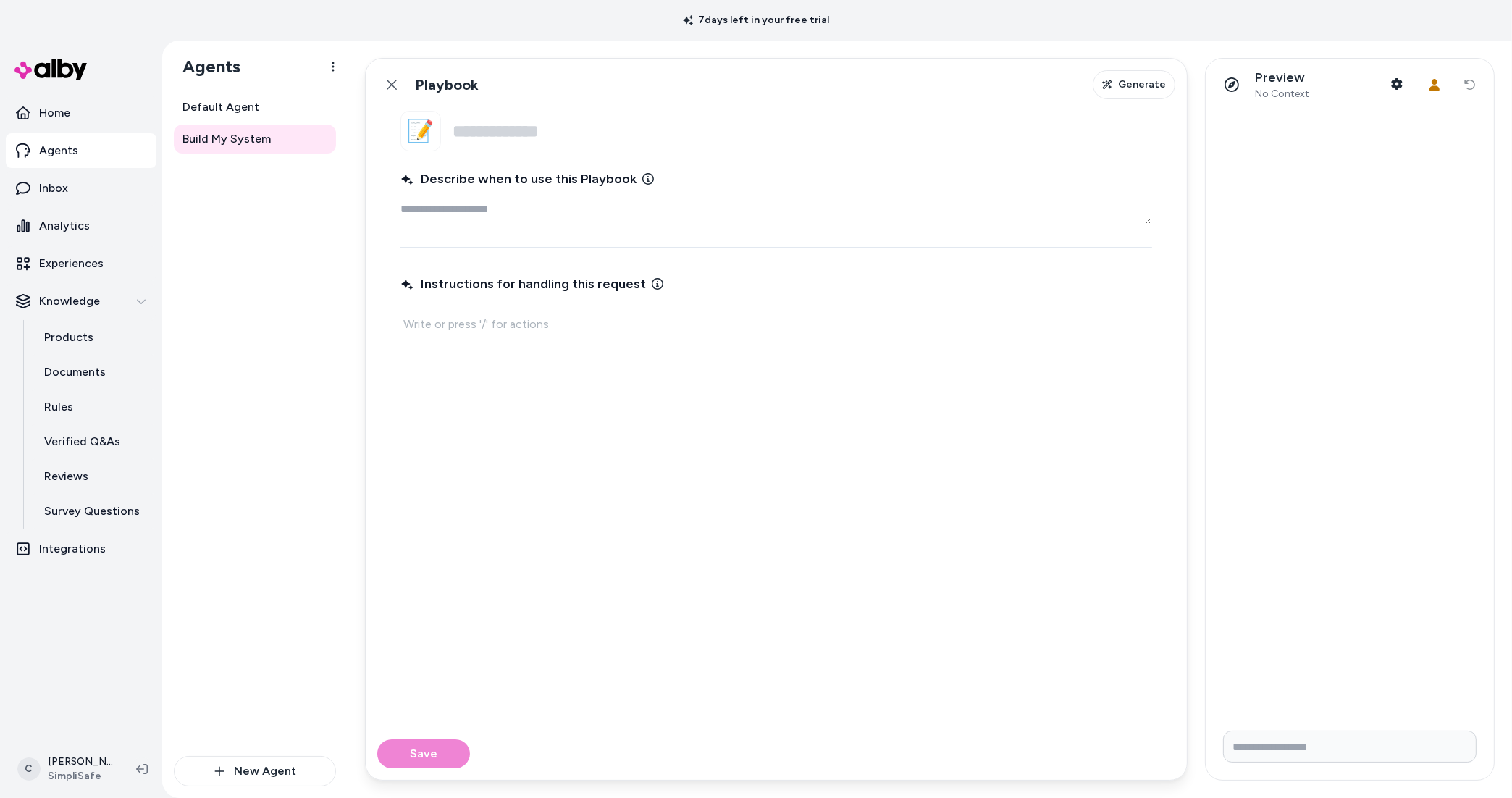
click at [268, 273] on div "Default Agent Build My System" at bounding box center [255, 424] width 163 height 664
click at [397, 86] on icon at bounding box center [391, 84] width 12 height 12
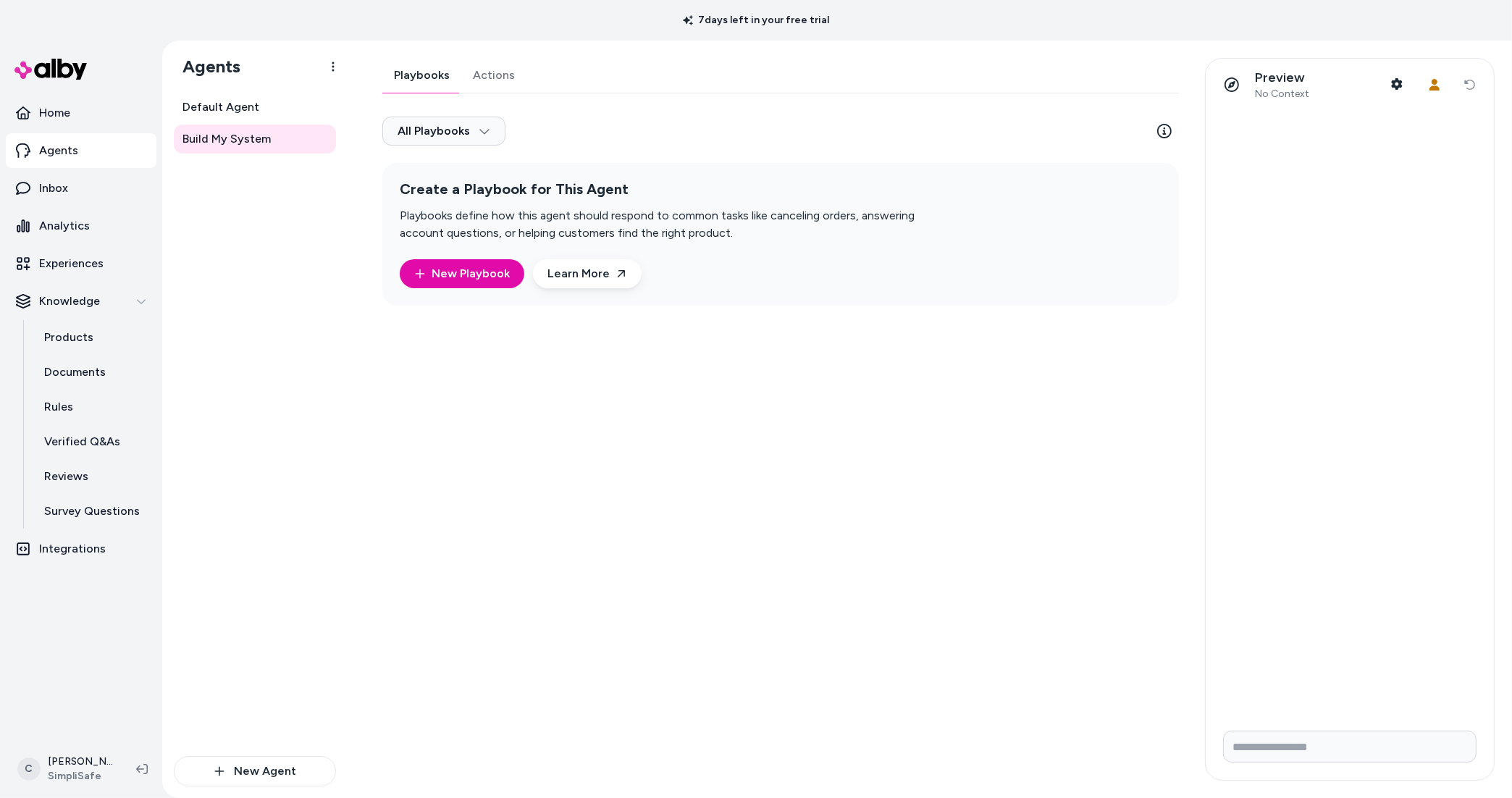
click at [482, 82] on div "Playbooks Actions All Playbooks Create a Playbook for This Agent Playbooks defi…" at bounding box center [781, 181] width 797 height 248
click at [438, 74] on button "Playbooks" at bounding box center [422, 75] width 79 height 35
click at [495, 76] on button "Actions" at bounding box center [493, 75] width 65 height 35
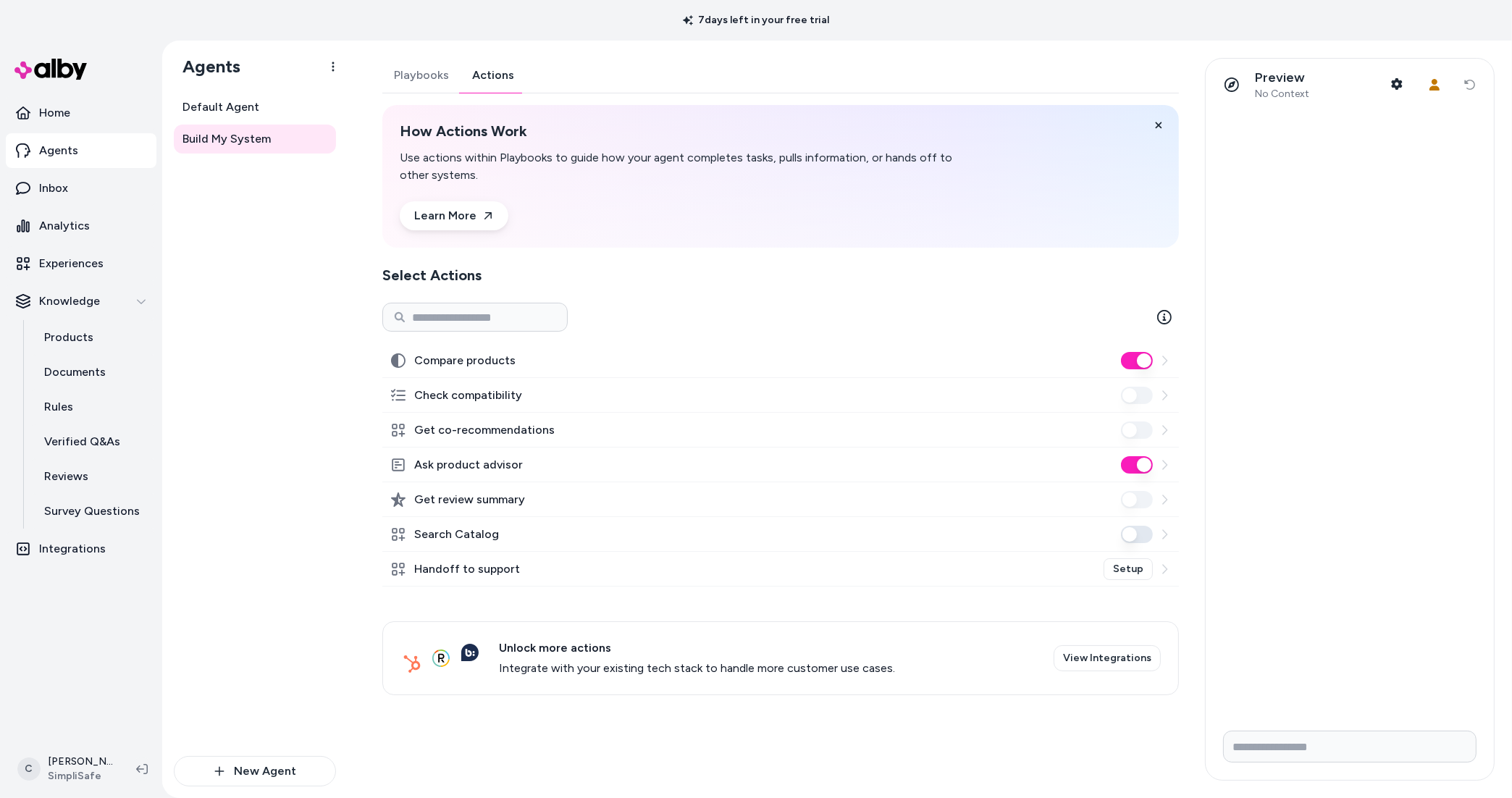
click at [231, 540] on div "Default Agent Build My System" at bounding box center [255, 424] width 163 height 664
click at [96, 779] on html "7 days left in your free trial Home Agents Inbox Analytics Experiences Knowledg…" at bounding box center [756, 399] width 1512 height 798
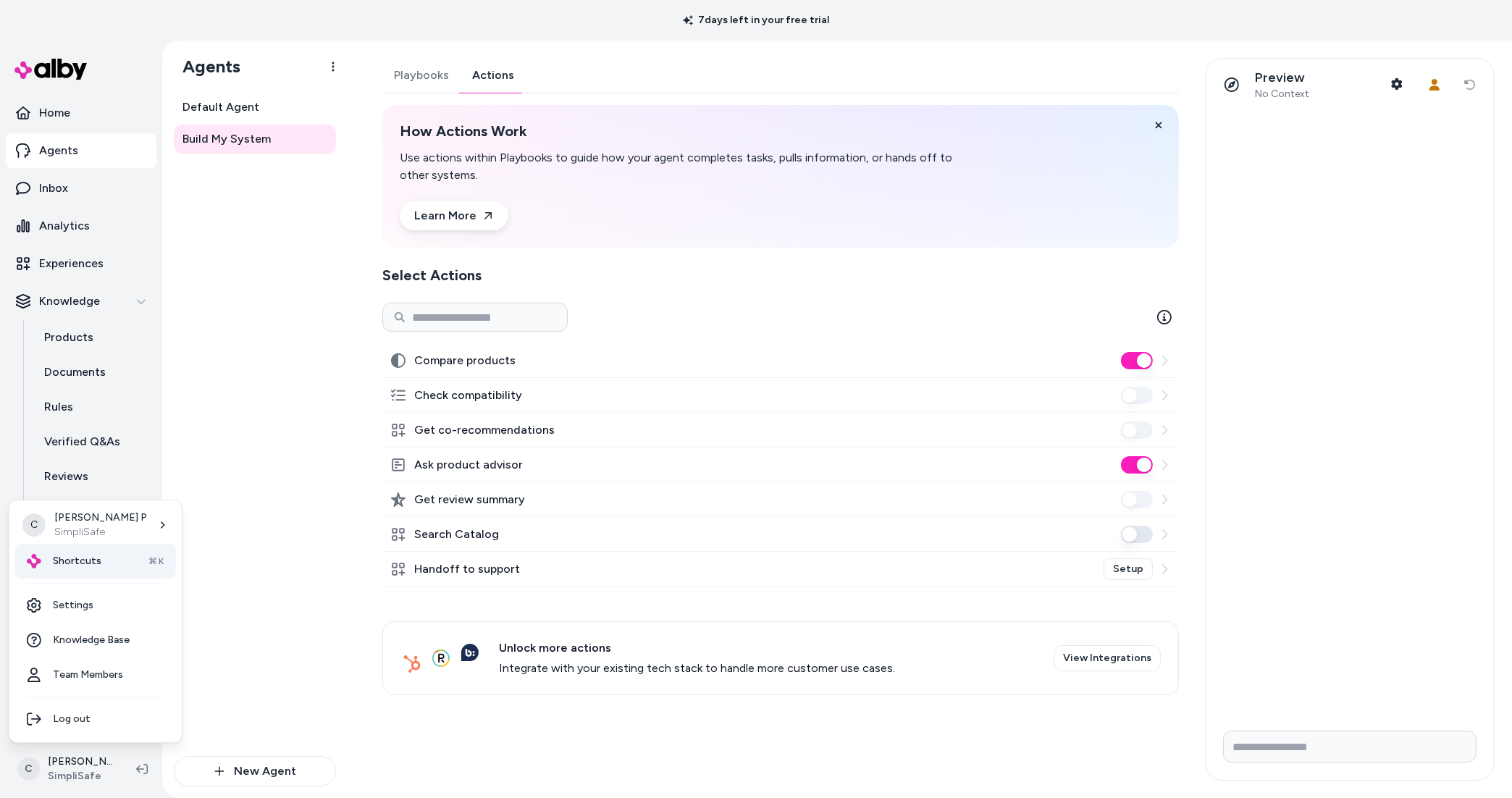
click at [95, 557] on span "Shortcuts" at bounding box center [77, 561] width 48 height 14
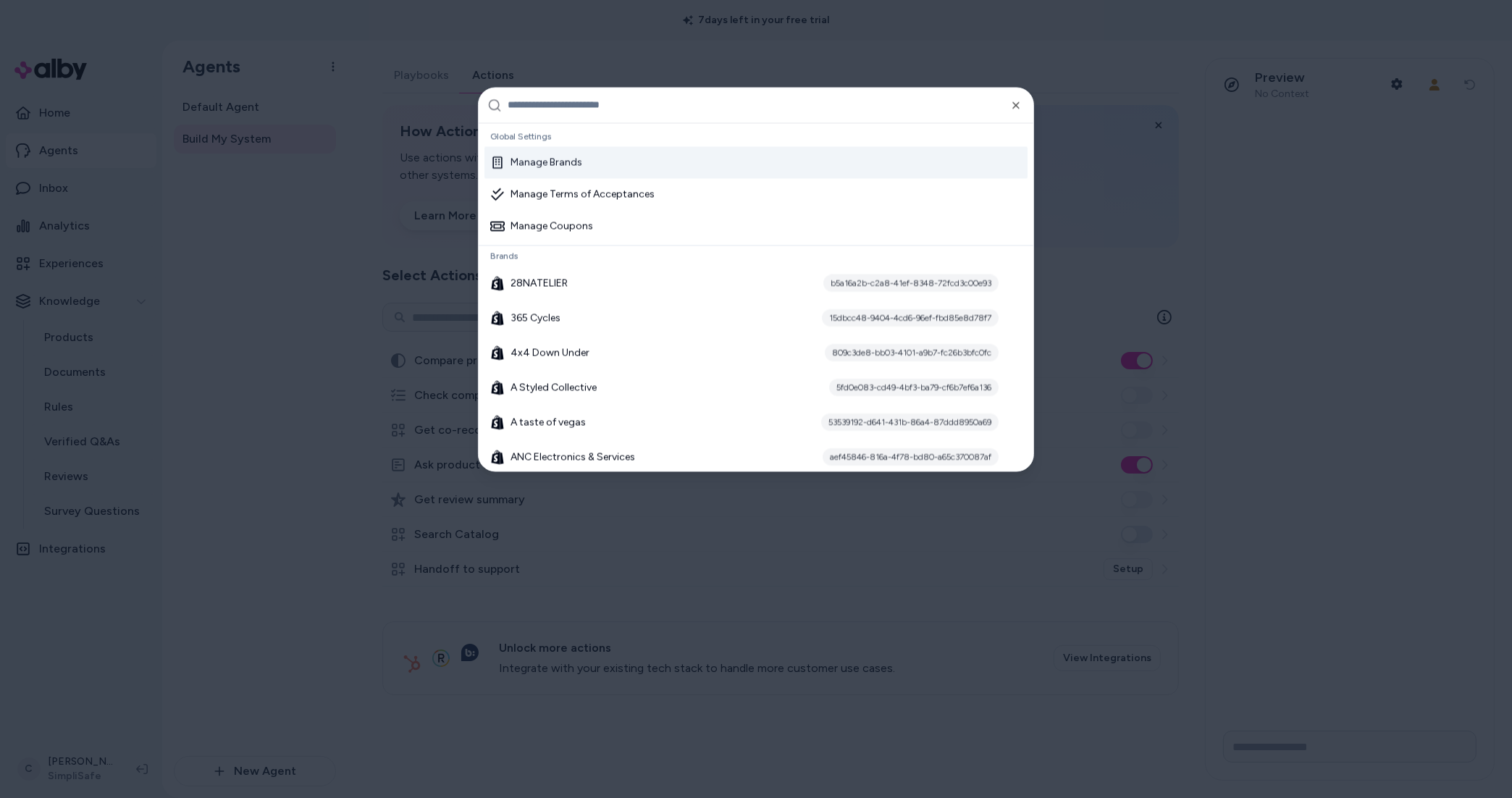
click at [547, 101] on input "text" at bounding box center [765, 105] width 517 height 35
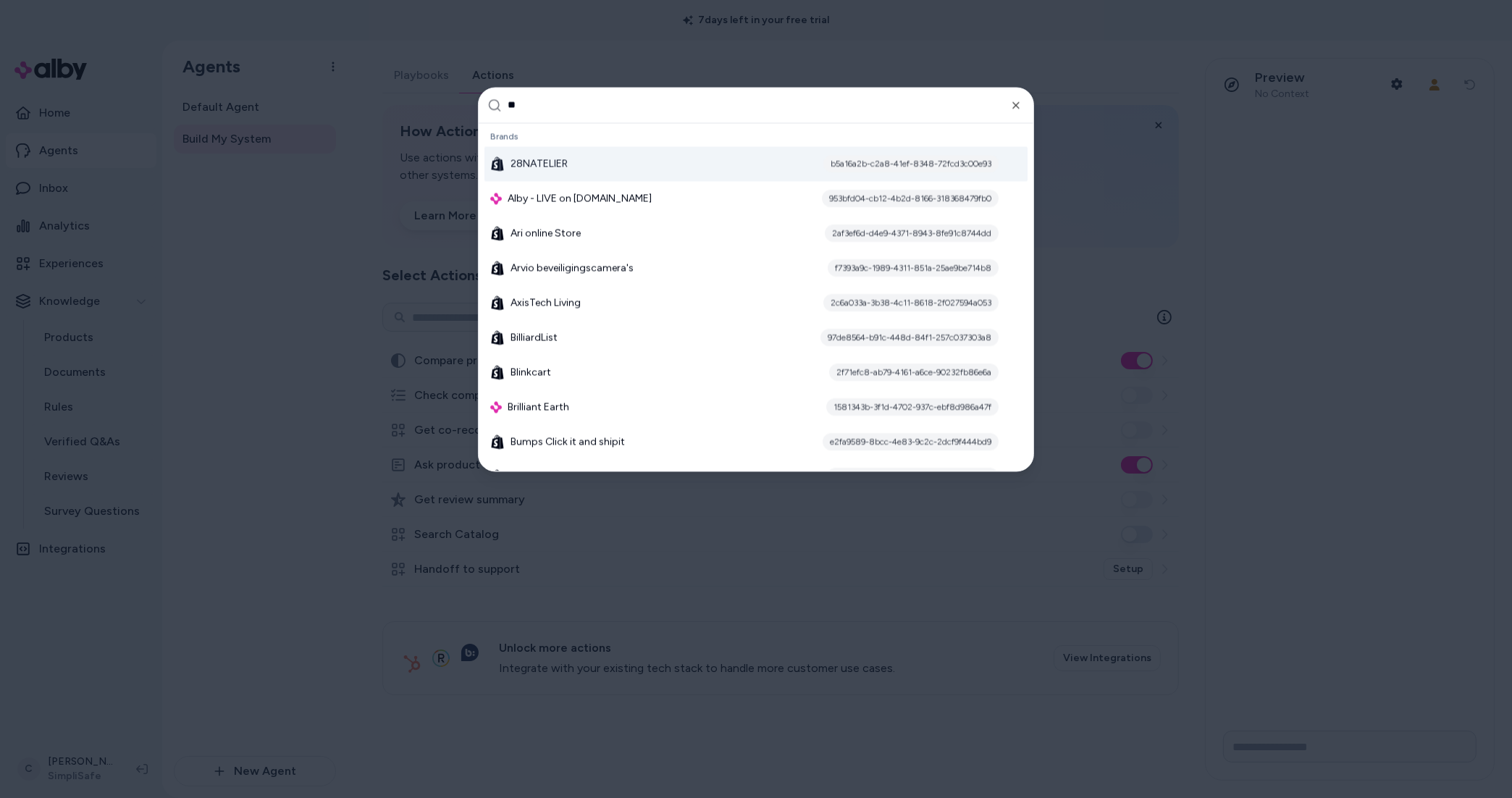
scroll to position [962, 0]
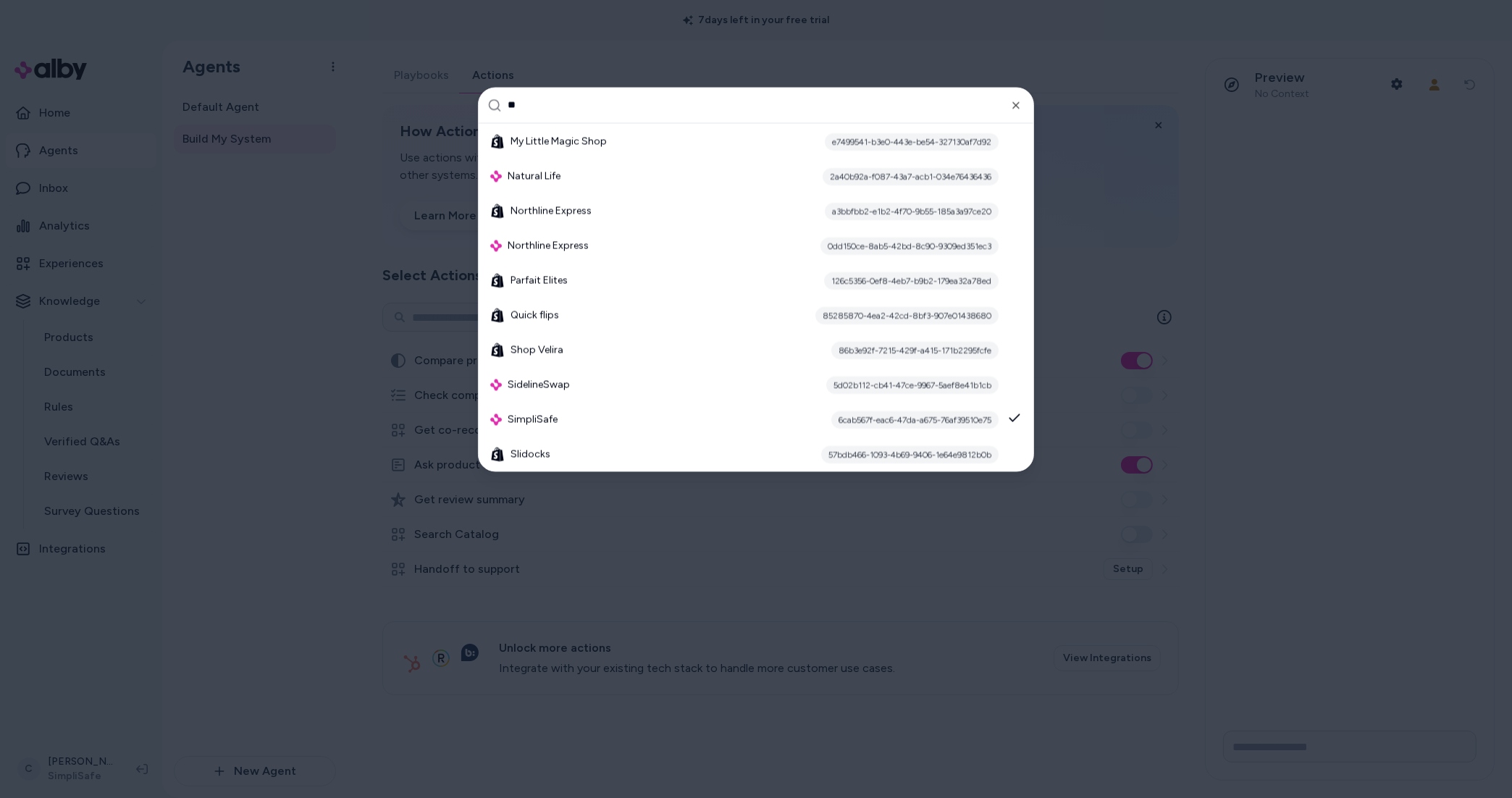
type input "*"
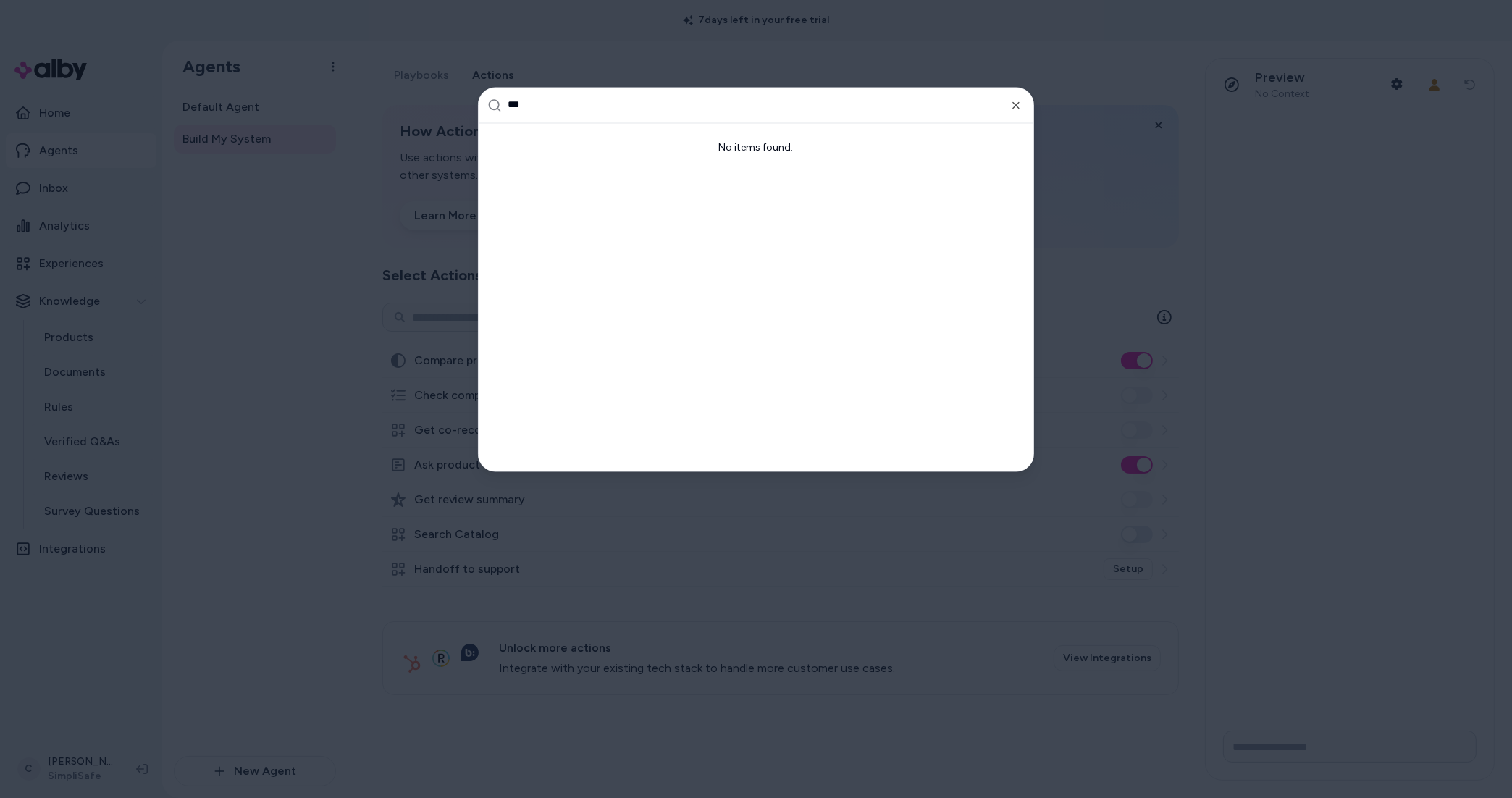
scroll to position [0, 0]
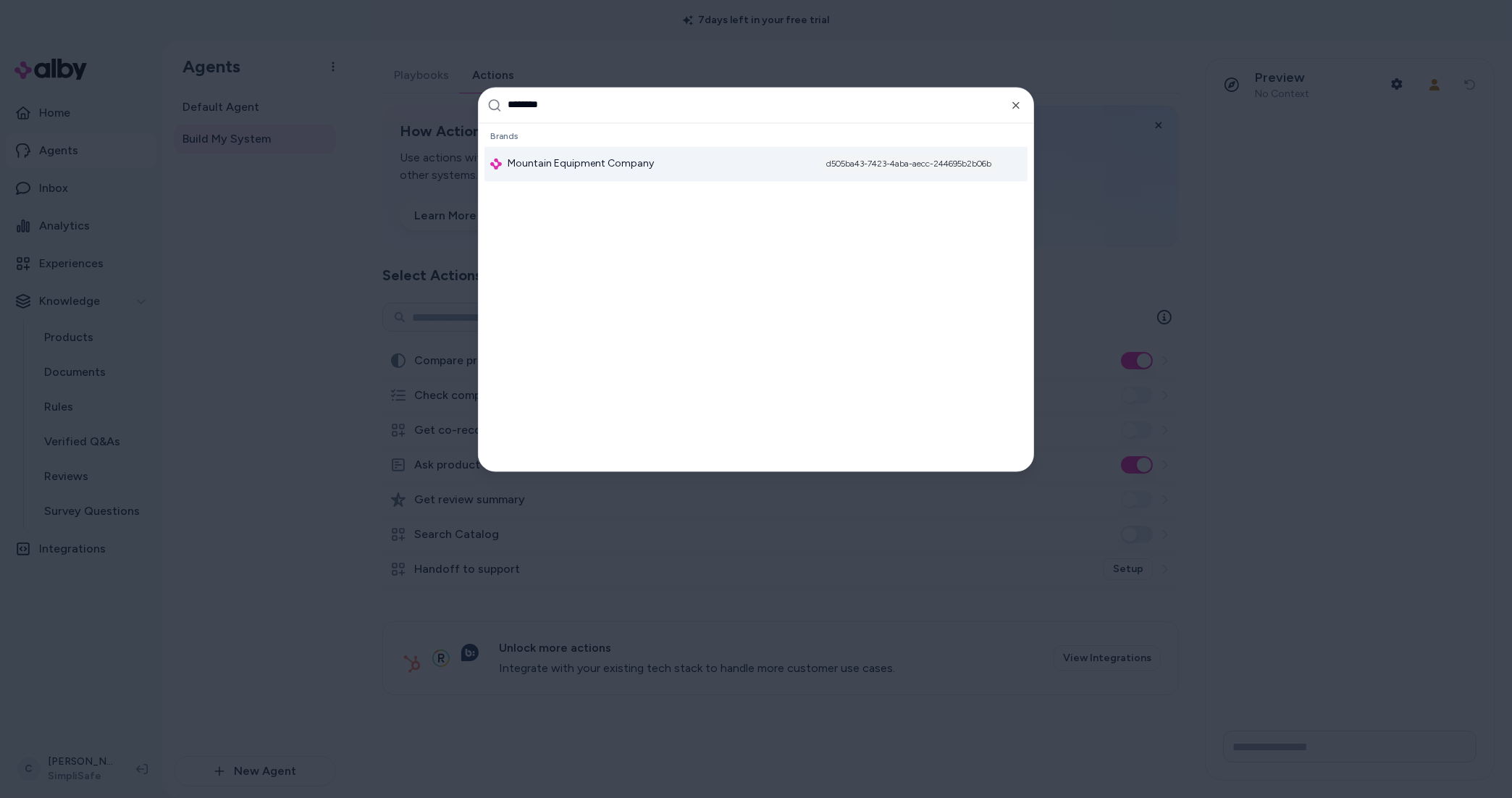
type input "********"
click at [541, 184] on div "Global Settings Brands Mountain Equipment Company d505ba43-7423-4aba-aecc-24469…" at bounding box center [756, 297] width 555 height 348
click at [553, 174] on div "Mountain Equipment Company d505ba43-7423-4aba-aecc-244695b2b06b" at bounding box center [756, 164] width 543 height 35
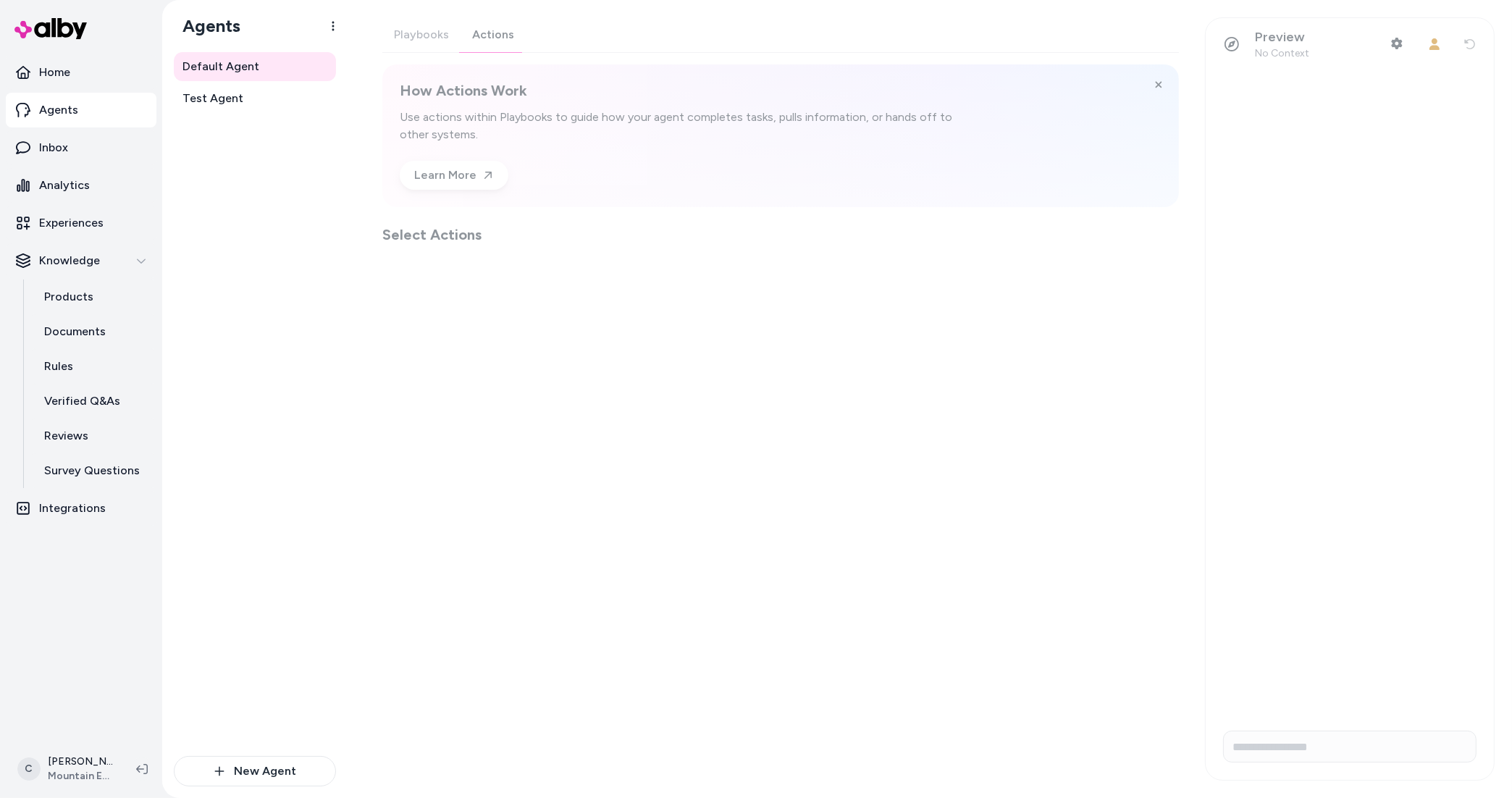
click at [474, 44] on div "Playbooks Actions How Actions Work Use actions within Playbooks to guide how yo…" at bounding box center [781, 130] width 797 height 228
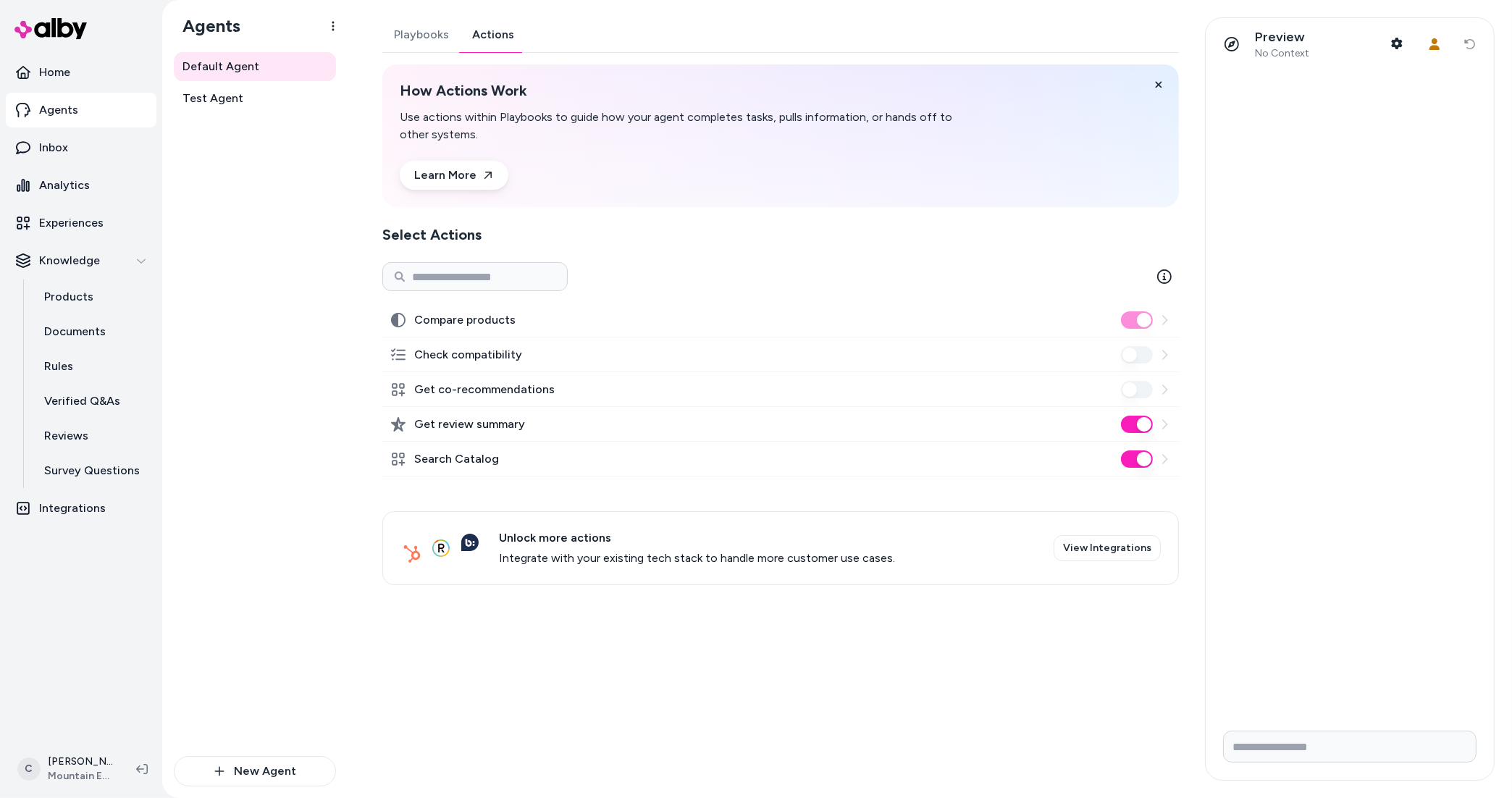
click at [642, 723] on div "Playbooks Actions How Actions Work Use actions within Playbooks to guide how yo…" at bounding box center [776, 399] width 823 height 764
click at [618, 695] on div "Playbooks Actions How Actions Work Use actions within Playbooks to guide how yo…" at bounding box center [776, 399] width 823 height 764
click at [313, 658] on div "Default Agent Test Agent" at bounding box center [255, 404] width 163 height 704
drag, startPoint x: 496, startPoint y: 652, endPoint x: 505, endPoint y: 641, distance: 14.2
click at [496, 652] on div "Playbooks Actions How Actions Work Use actions within Playbooks to guide how yo…" at bounding box center [776, 399] width 823 height 764
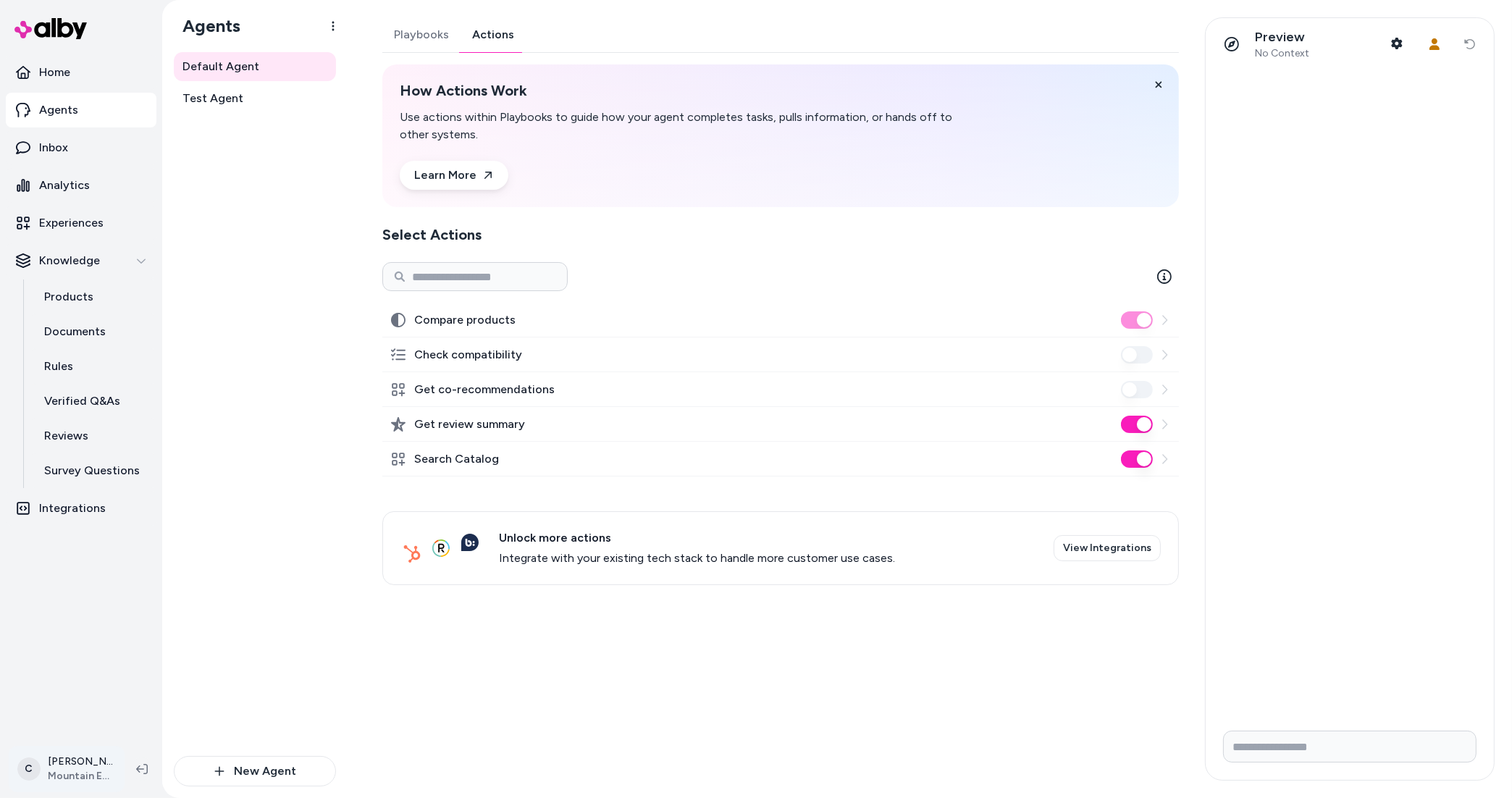
click at [71, 768] on html "Home Agents Inbox Analytics Experiences Knowledge Products Documents Rules Veri…" at bounding box center [756, 399] width 1512 height 798
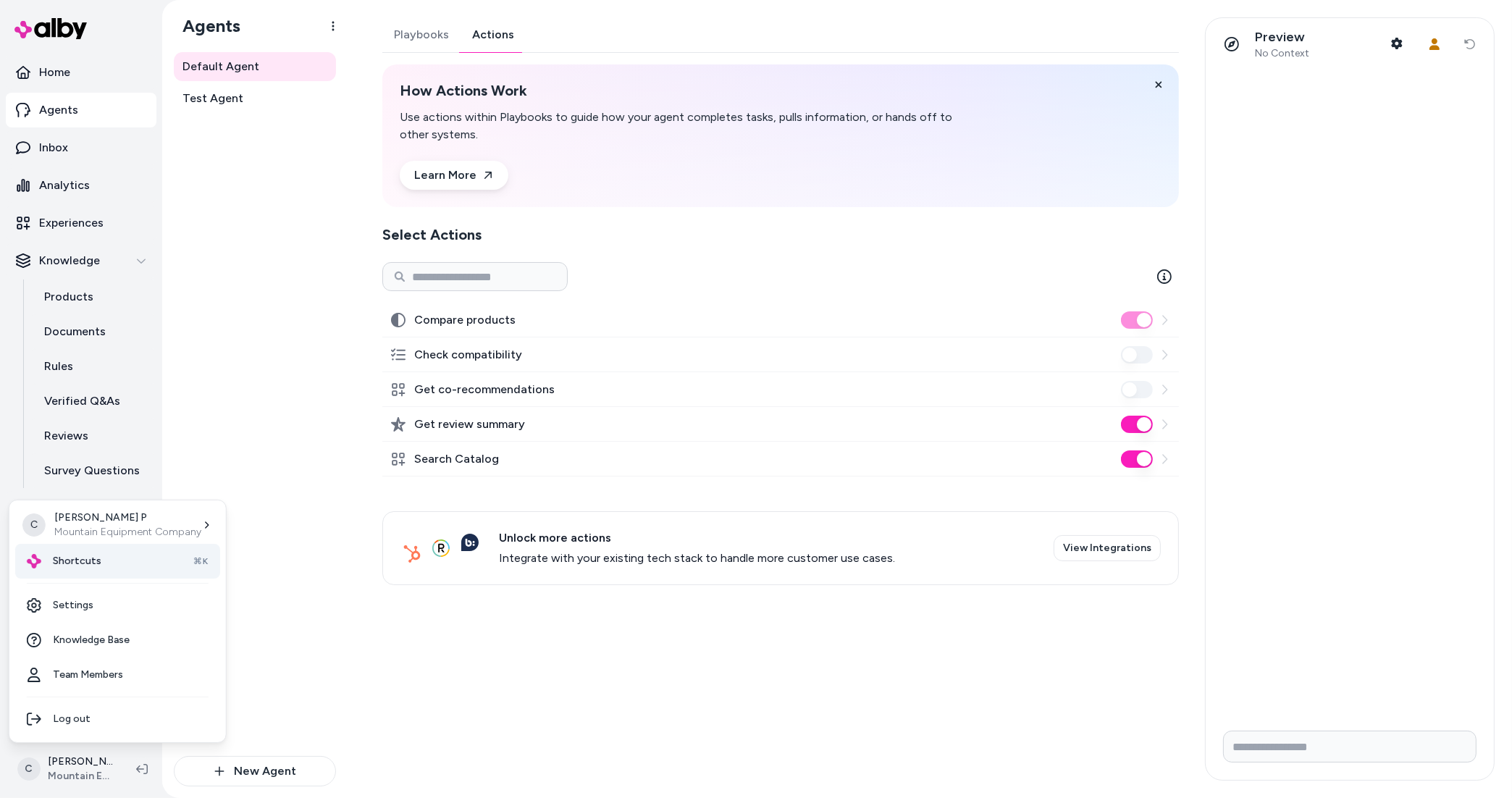
click at [99, 571] on div "Shortcuts ⌘K" at bounding box center [117, 561] width 205 height 35
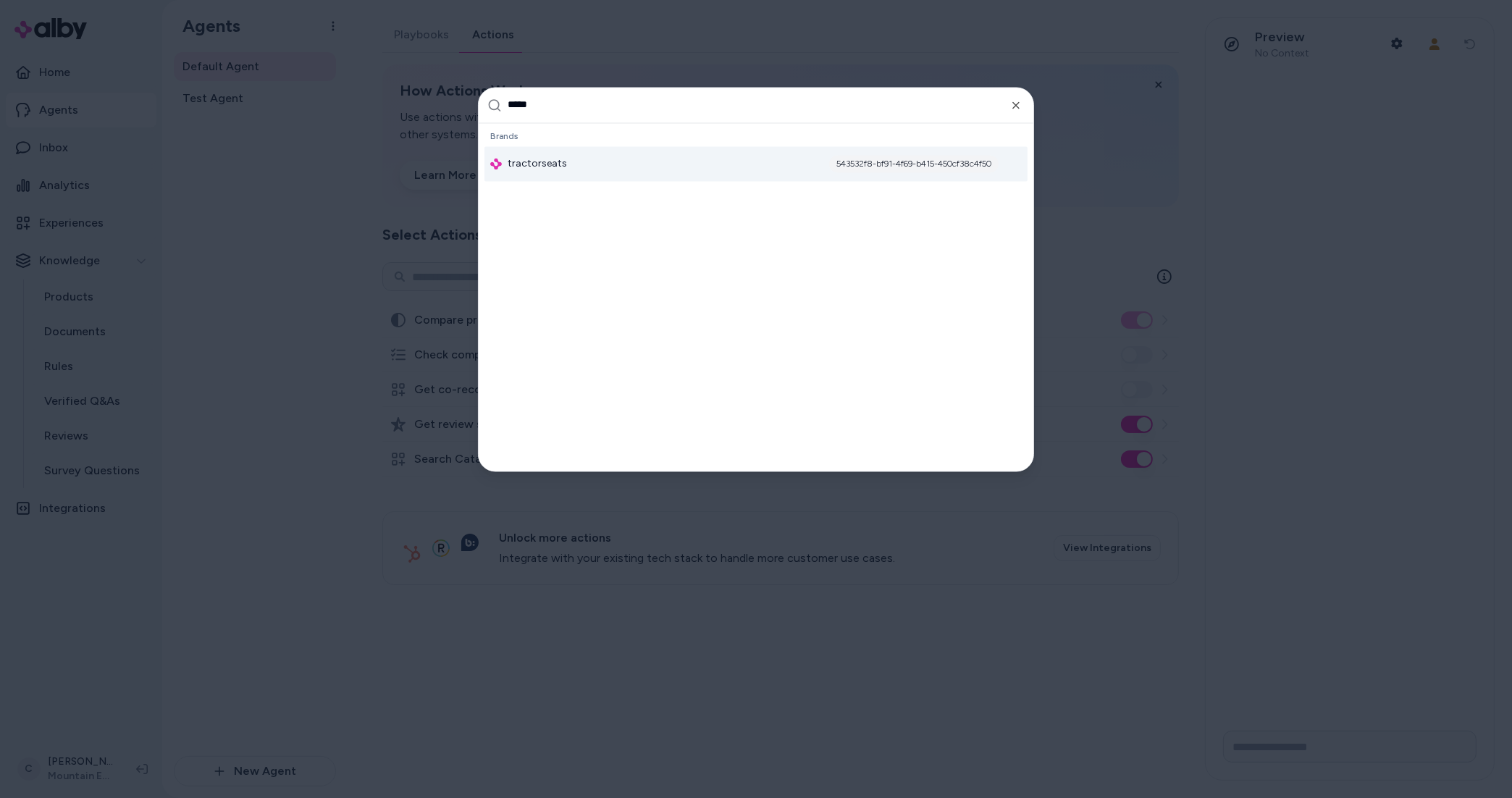
type input "*****"
click at [572, 168] on div "tractorseats 543532f8-bf91-4f69-b415-450cf38c4f50" at bounding box center [756, 164] width 543 height 35
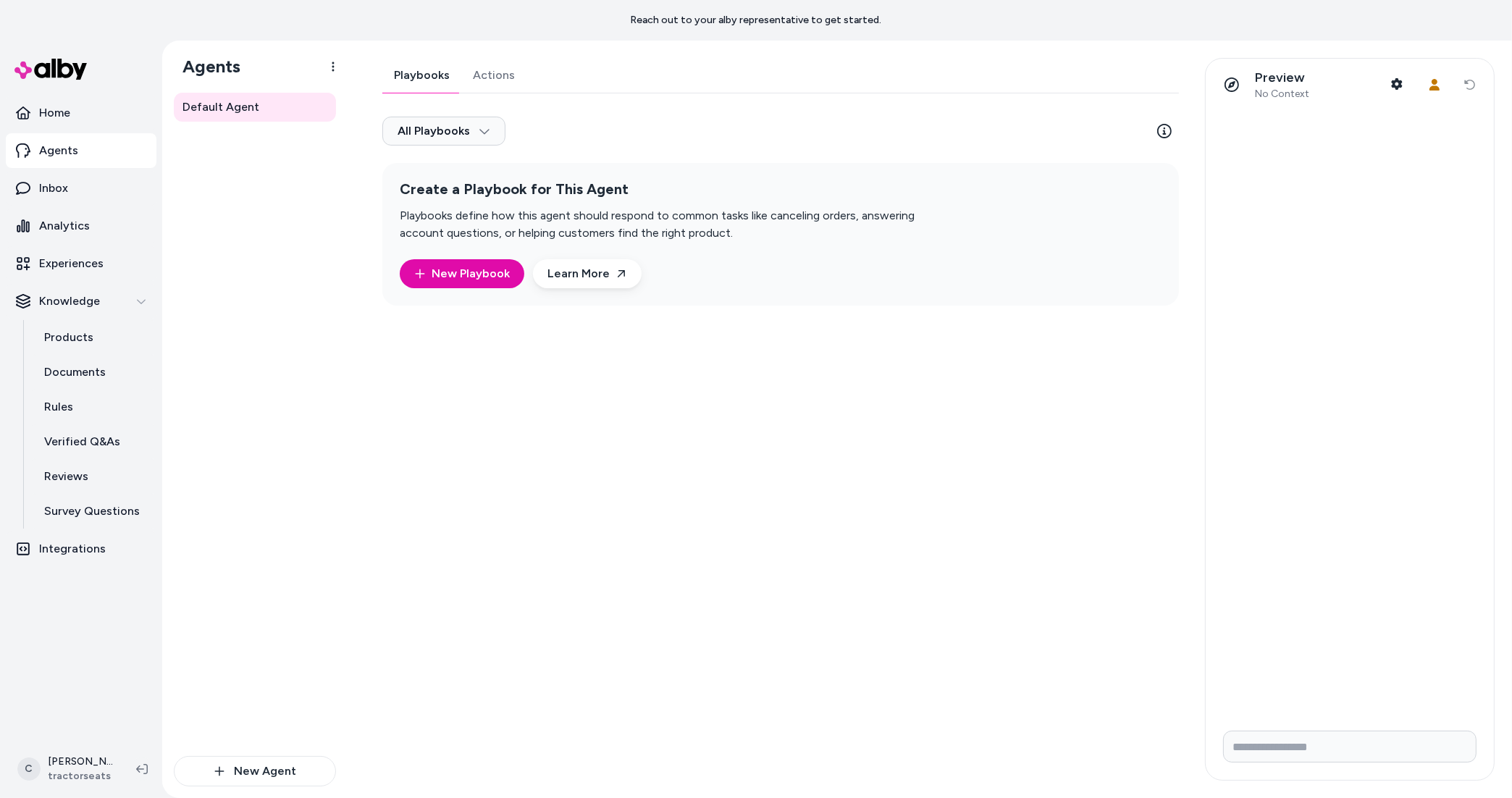
click at [483, 86] on div "Playbooks Actions All Playbooks Create a Playbook for This Agent Playbooks defi…" at bounding box center [781, 181] width 797 height 248
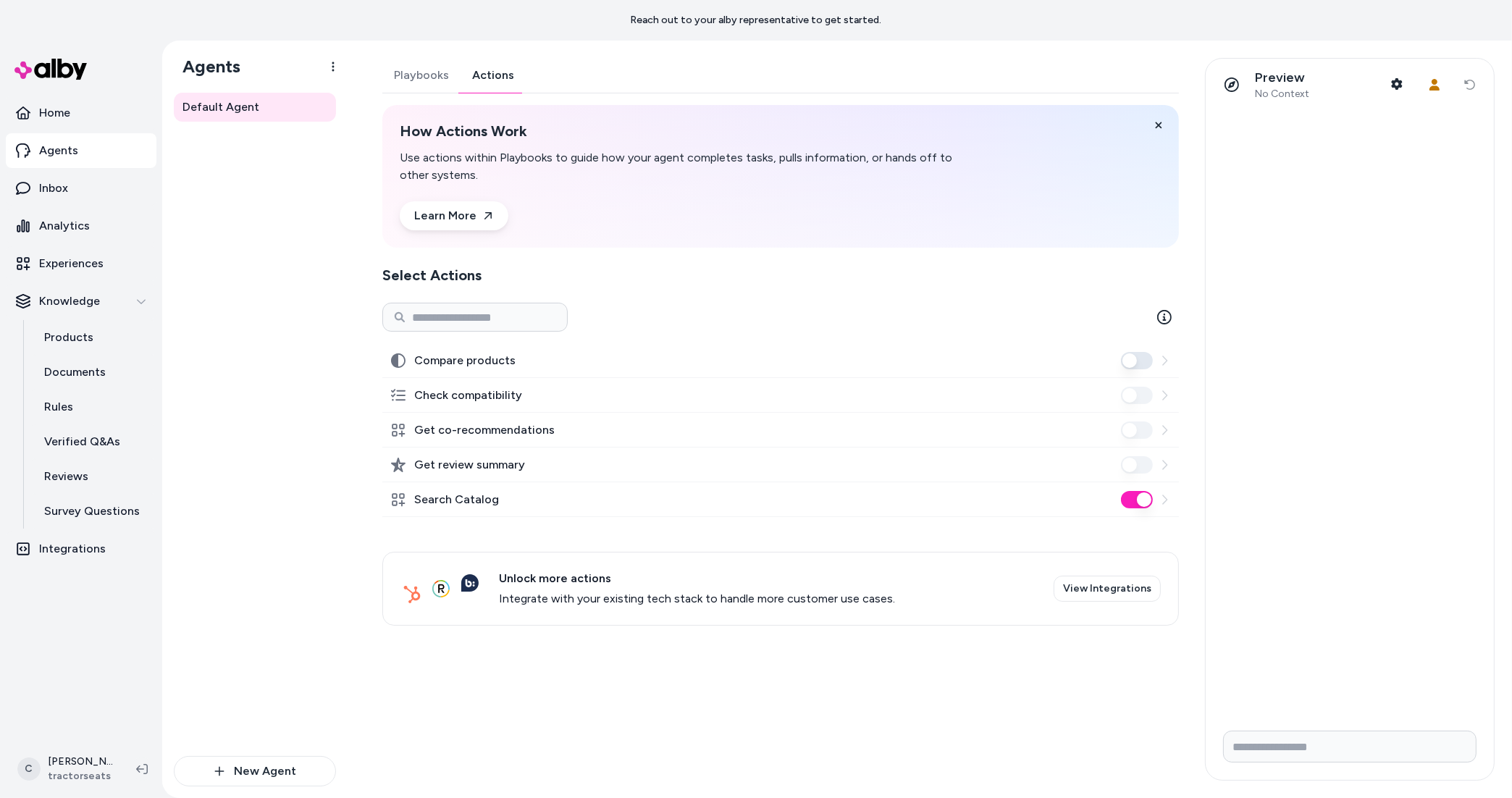
click at [238, 486] on div "Default Agent" at bounding box center [255, 424] width 163 height 664
click at [77, 766] on html "Reach out to your alby representative to get started. Home Agents Inbox Analyti…" at bounding box center [756, 399] width 1512 height 798
click at [79, 571] on div "Shortcuts ⌘K" at bounding box center [96, 561] width 161 height 35
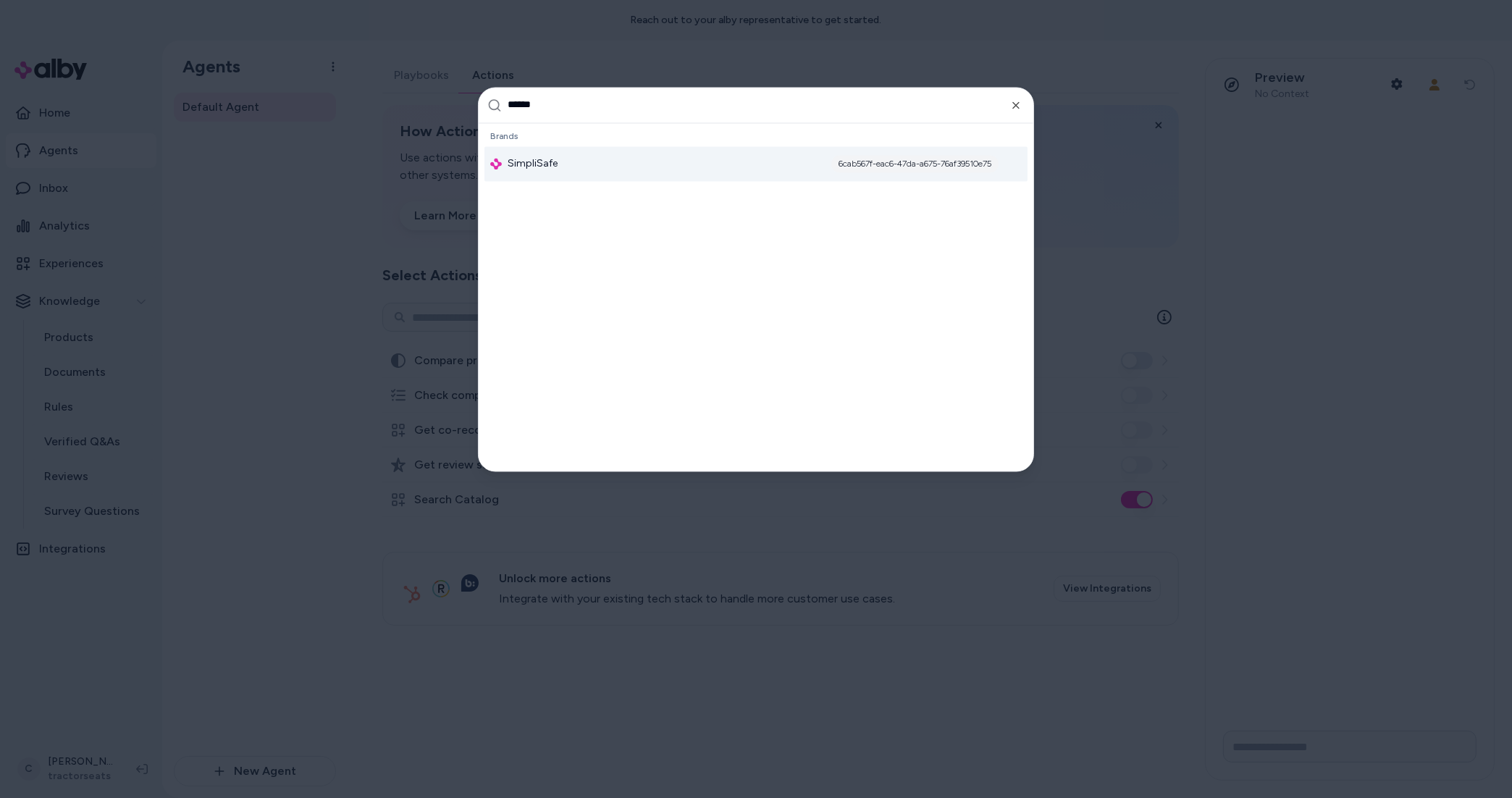
type input "******"
click at [553, 184] on div "Global Settings Brands SimpliSafe 6cab567f-eac6-47da-a675-76af39510e75" at bounding box center [756, 297] width 555 height 348
click at [545, 162] on span "SimpliSafe" at bounding box center [532, 164] width 50 height 14
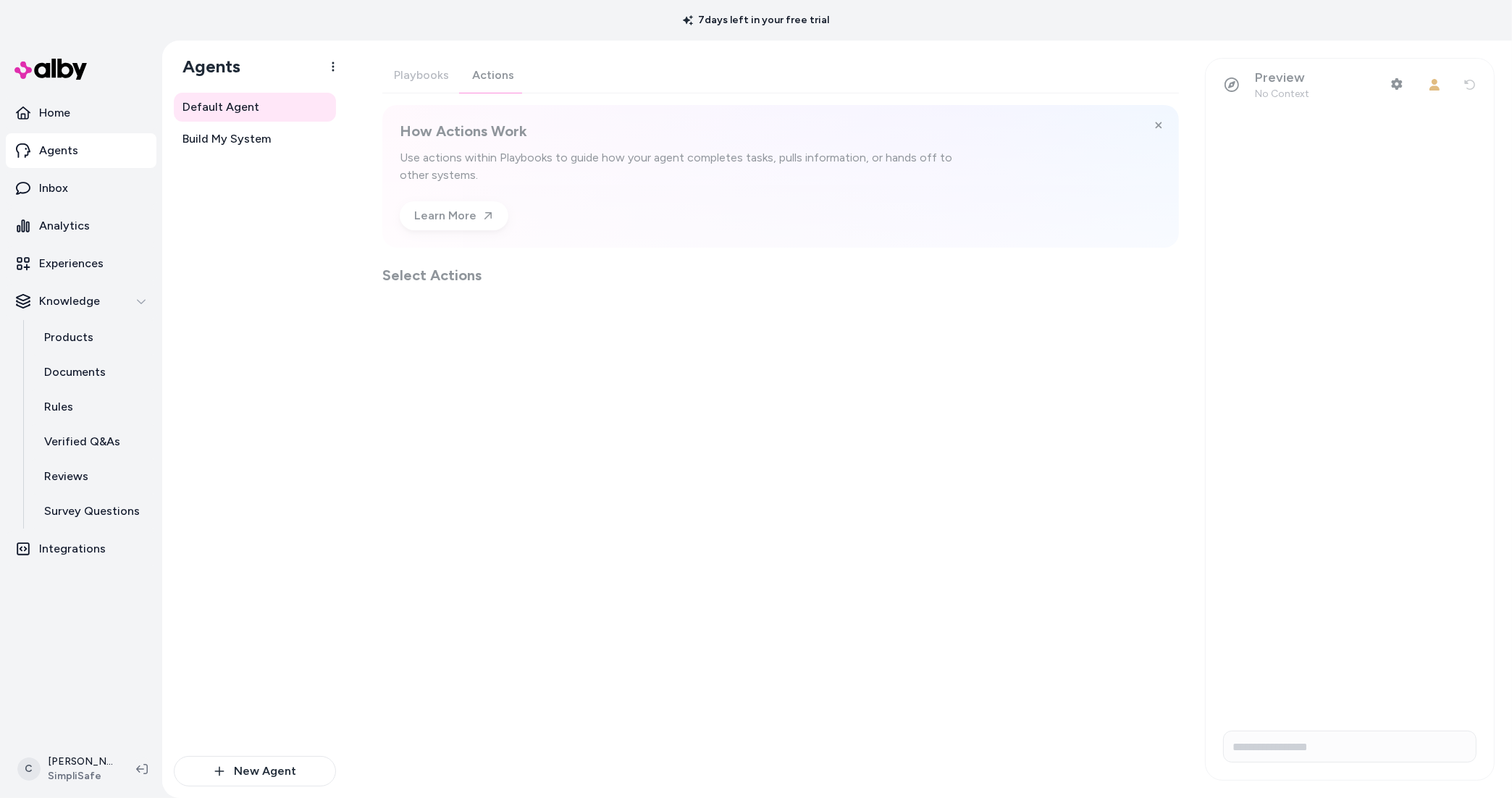
click at [487, 71] on div "Playbooks Actions How Actions Work Use actions within Playbooks to guide how yo…" at bounding box center [781, 172] width 797 height 228
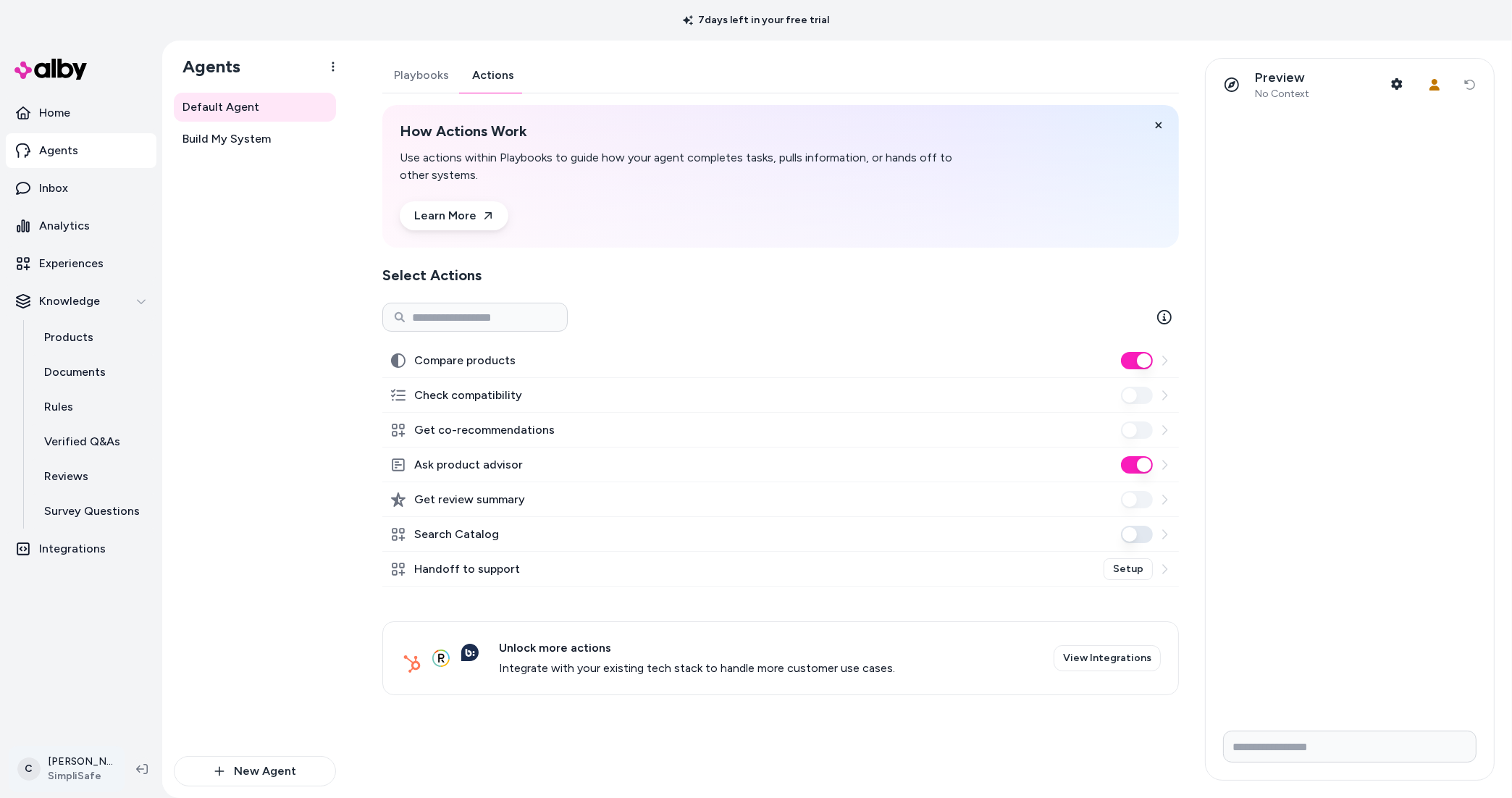
click at [88, 768] on html "7 days left in your free trial Home Agents Inbox Analytics Experiences Knowledg…" at bounding box center [756, 399] width 1512 height 798
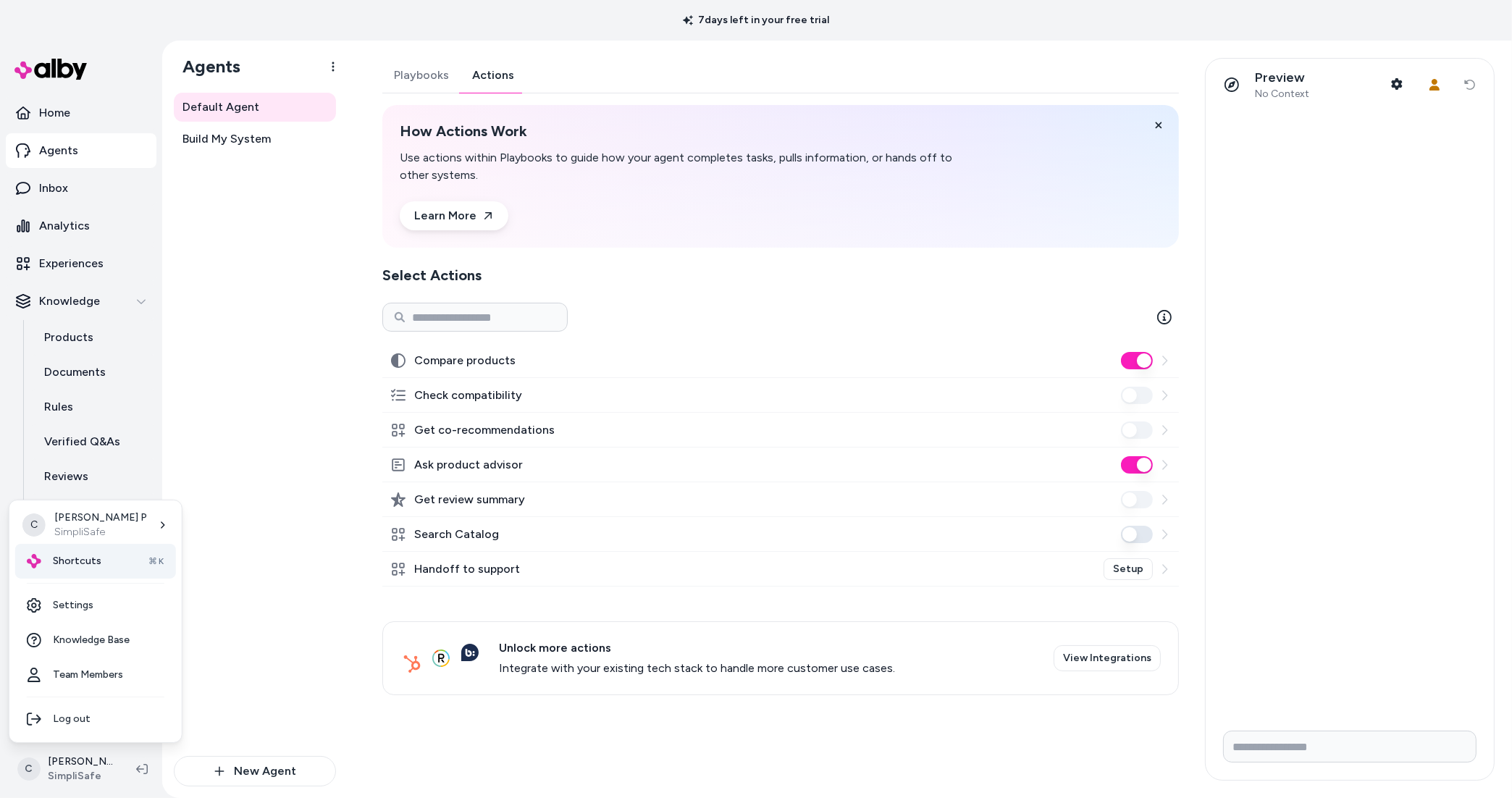
click at [84, 570] on div "Shortcuts ⌘K" at bounding box center [96, 561] width 161 height 35
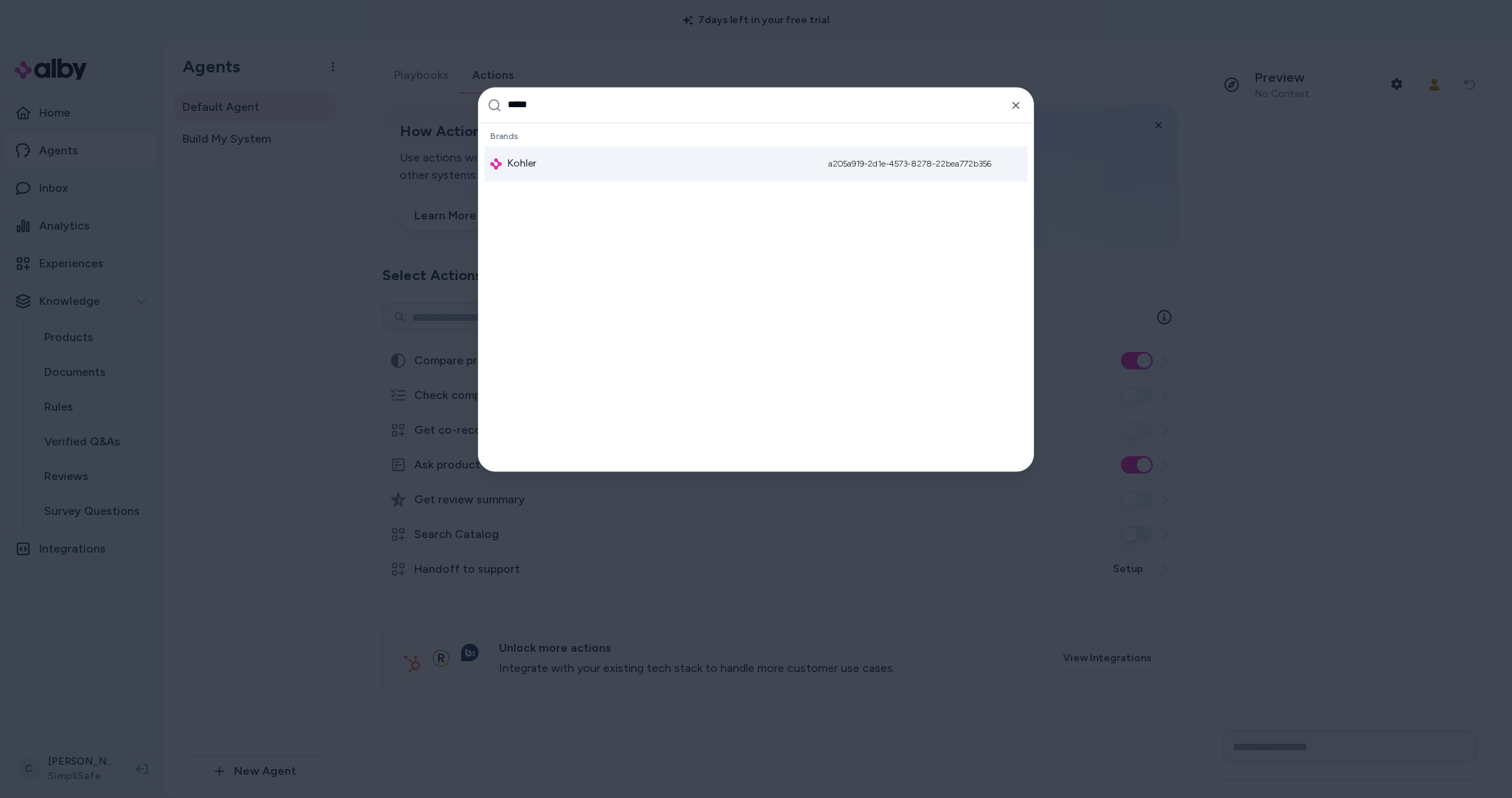
type input "******"
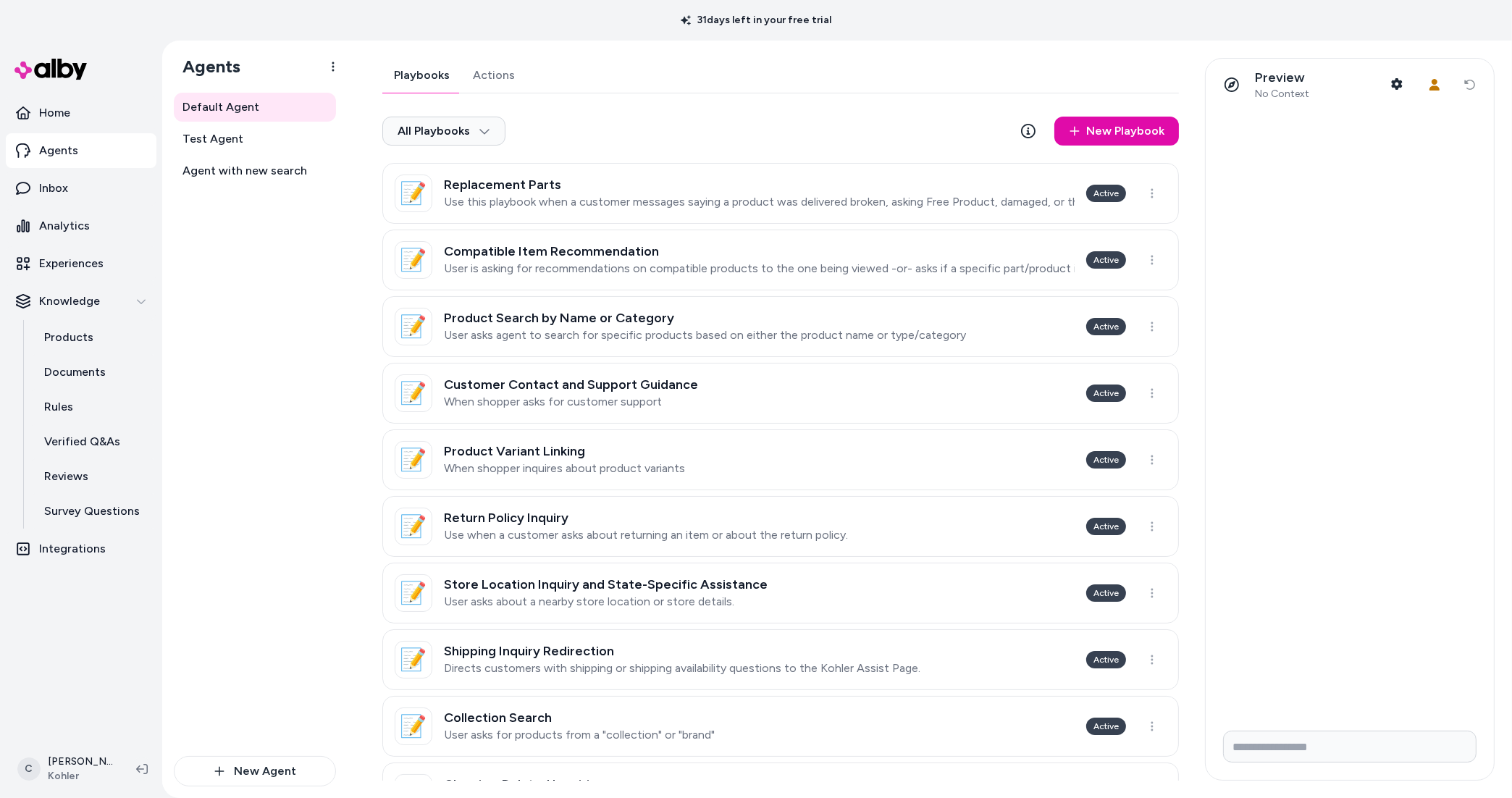
click at [484, 71] on div "Playbooks Actions All Playbooks New Playbook 📝 Replacement Parts Use this playb…" at bounding box center [781, 608] width 797 height 1099
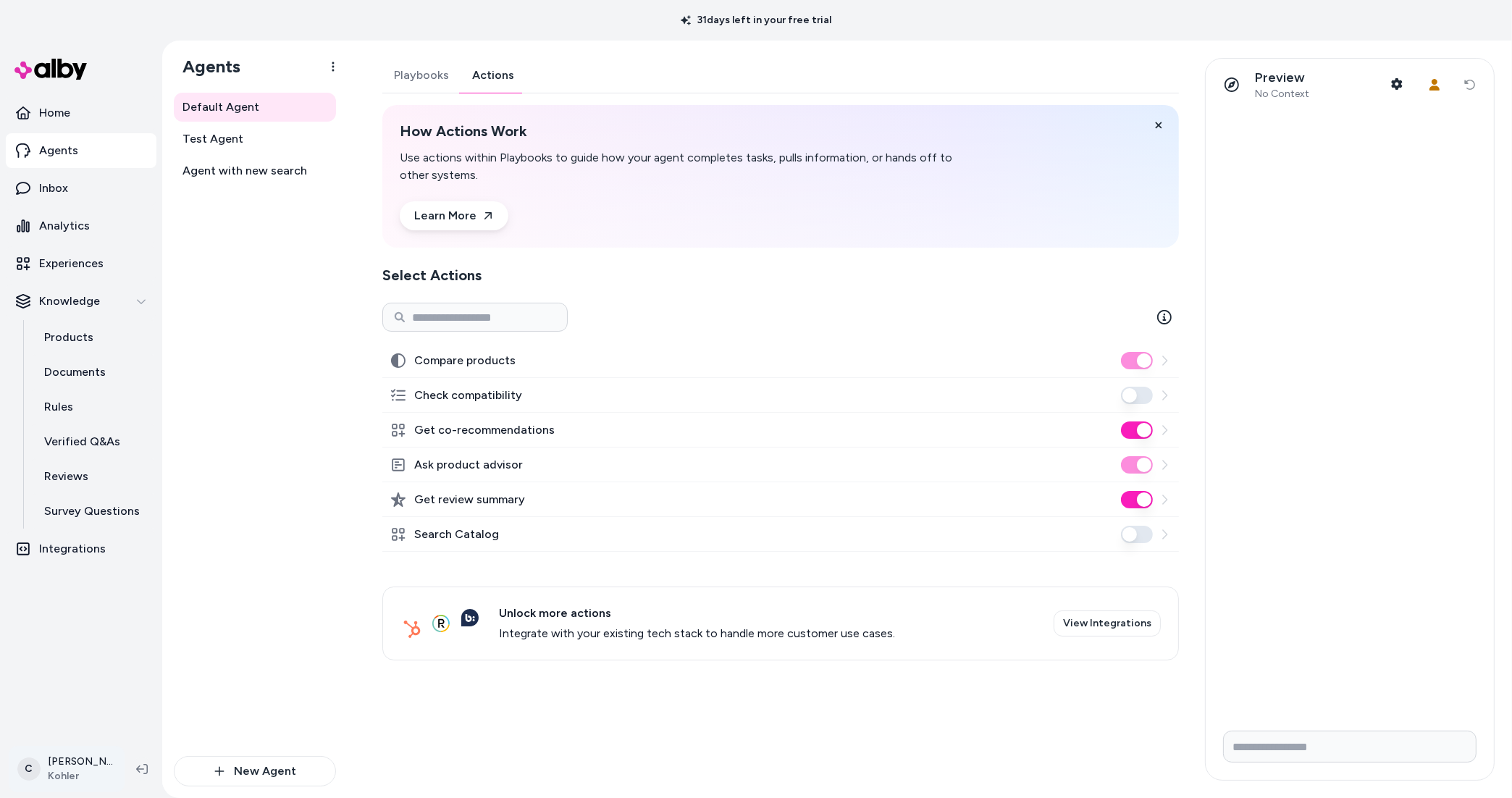
click at [72, 780] on html "31 days left in your free trial Home Agents Inbox Analytics Experiences Knowled…" at bounding box center [756, 399] width 1512 height 798
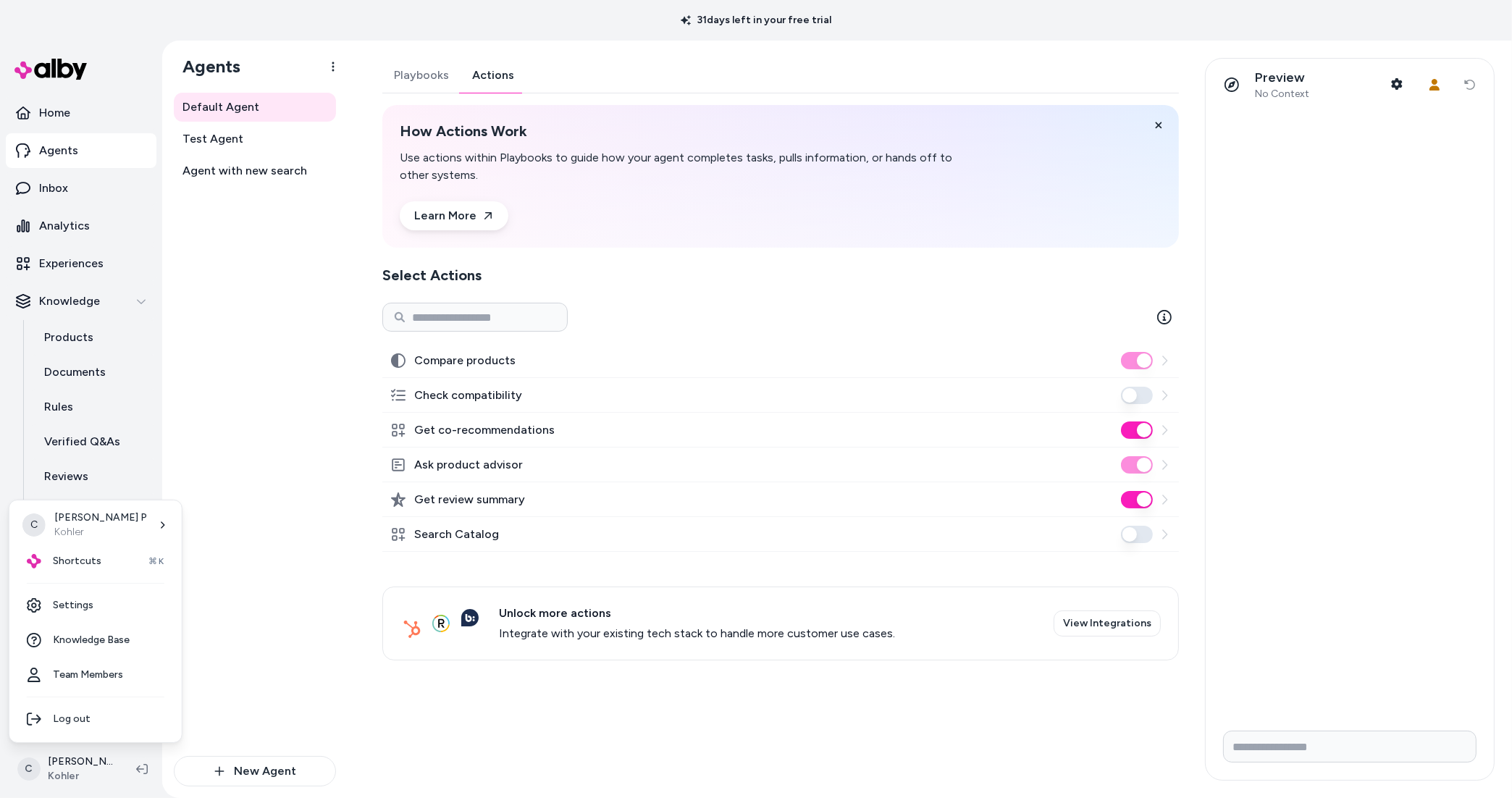
click at [294, 557] on html "31 days left in your free trial Home Agents Inbox Analytics Experiences Knowled…" at bounding box center [756, 399] width 1512 height 798
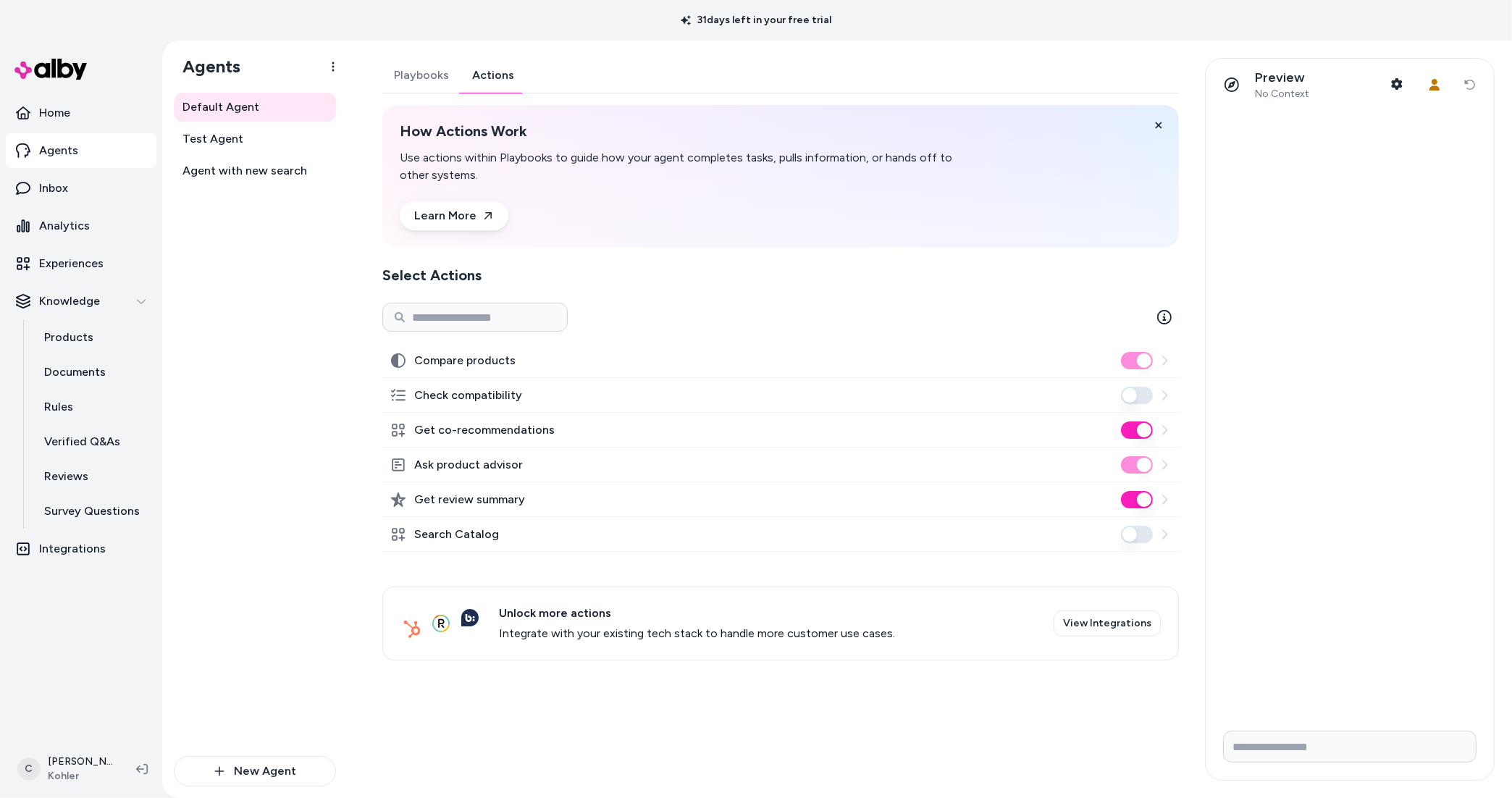
click at [305, 666] on div "Default Agent Test Agent Agent with new search" at bounding box center [255, 424] width 163 height 664
click at [75, 763] on html "31 days left in your free trial Home Agents Inbox Analytics Experiences Knowled…" at bounding box center [756, 399] width 1512 height 798
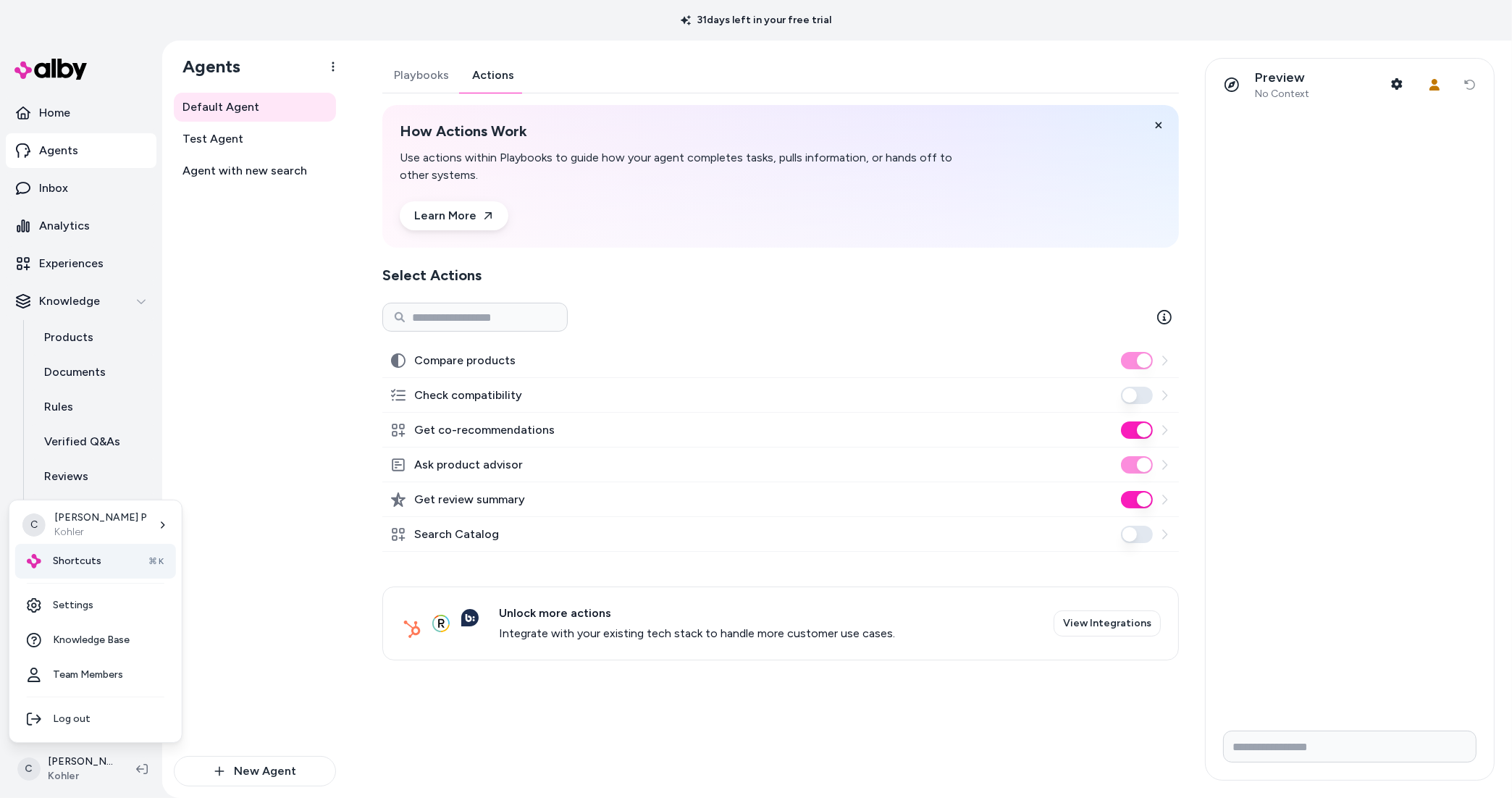
click at [97, 561] on span "Shortcuts" at bounding box center [77, 561] width 48 height 14
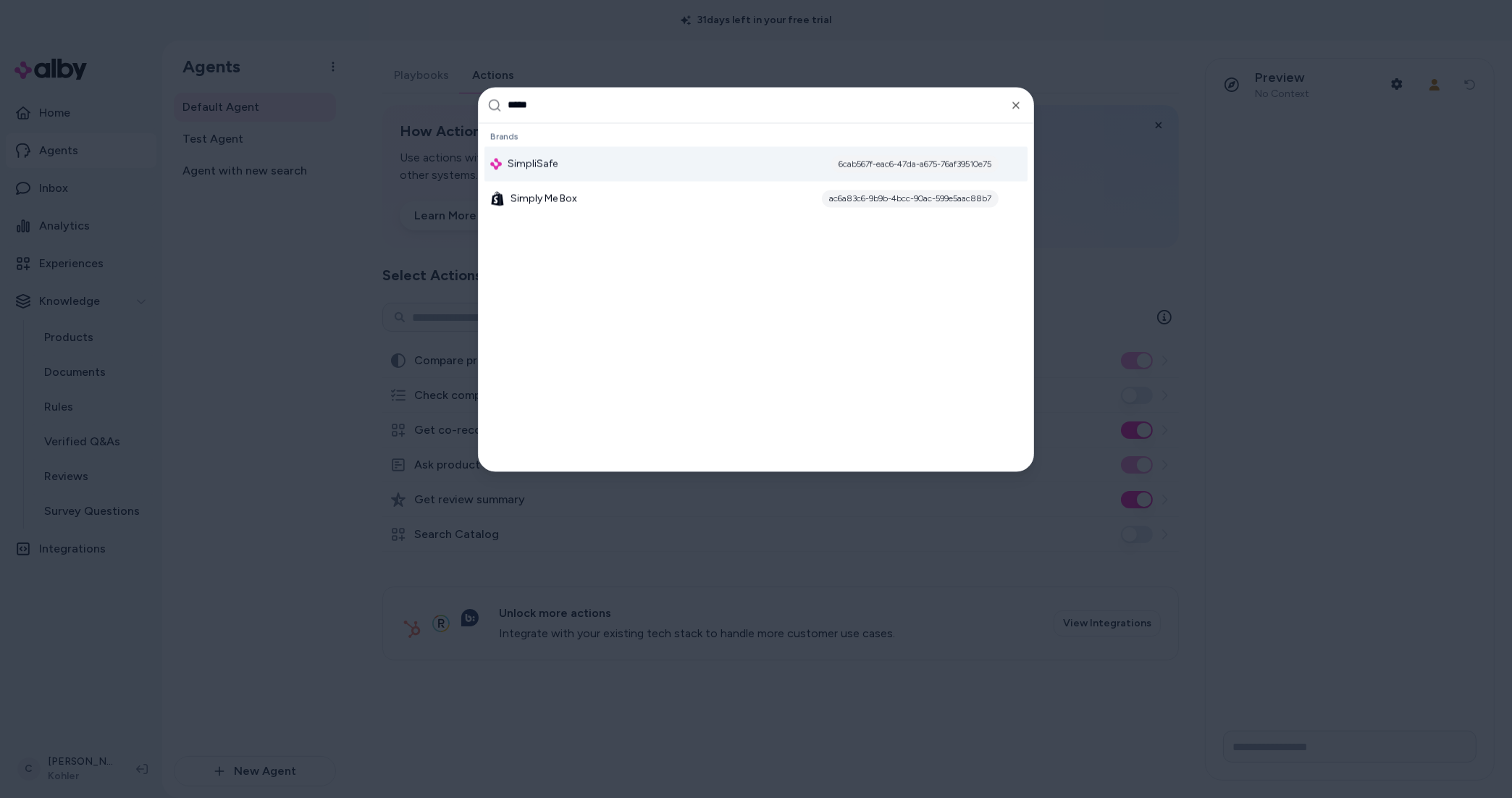
type input "******"
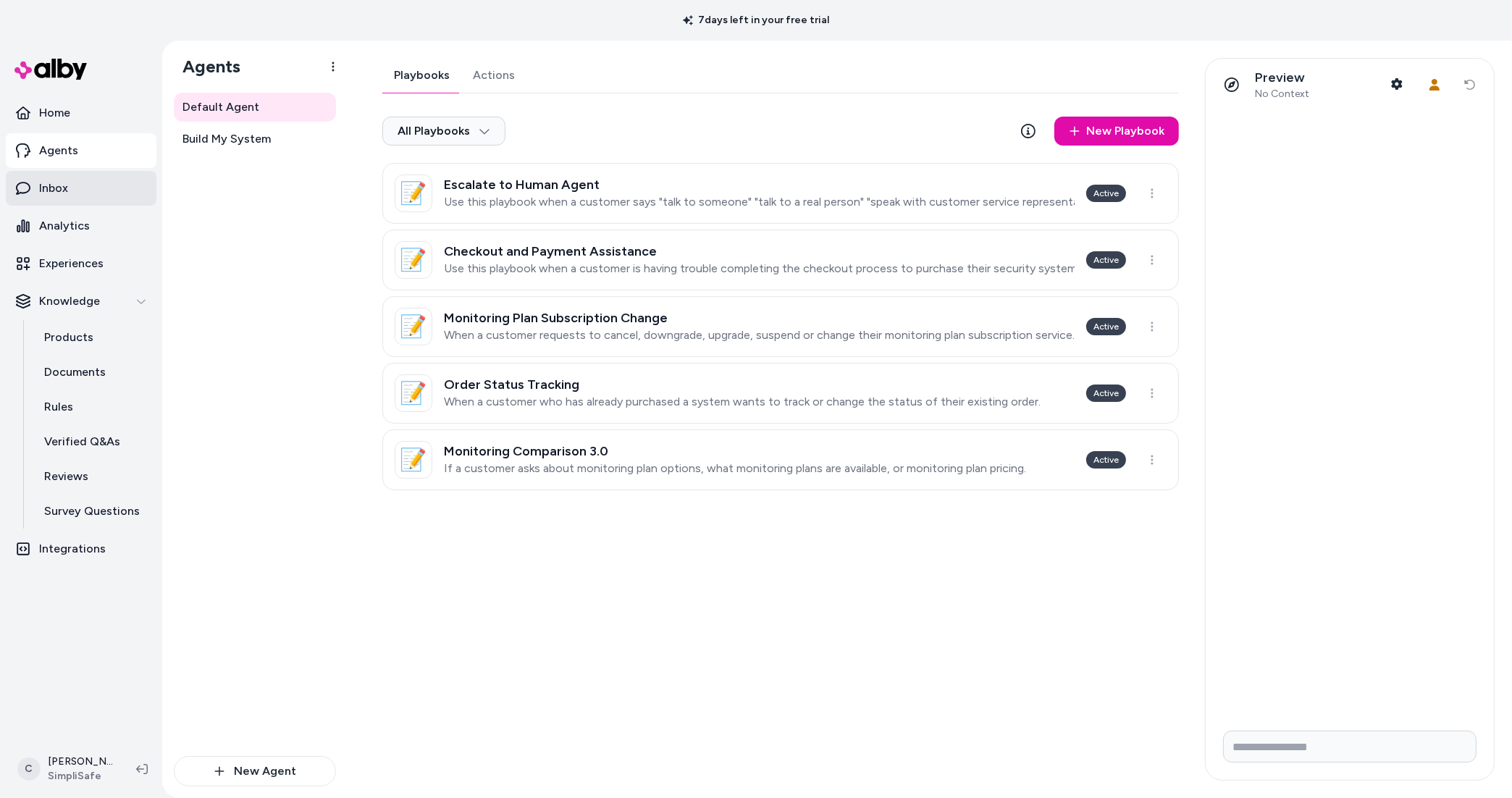
click at [94, 180] on link "Inbox" at bounding box center [80, 188] width 151 height 35
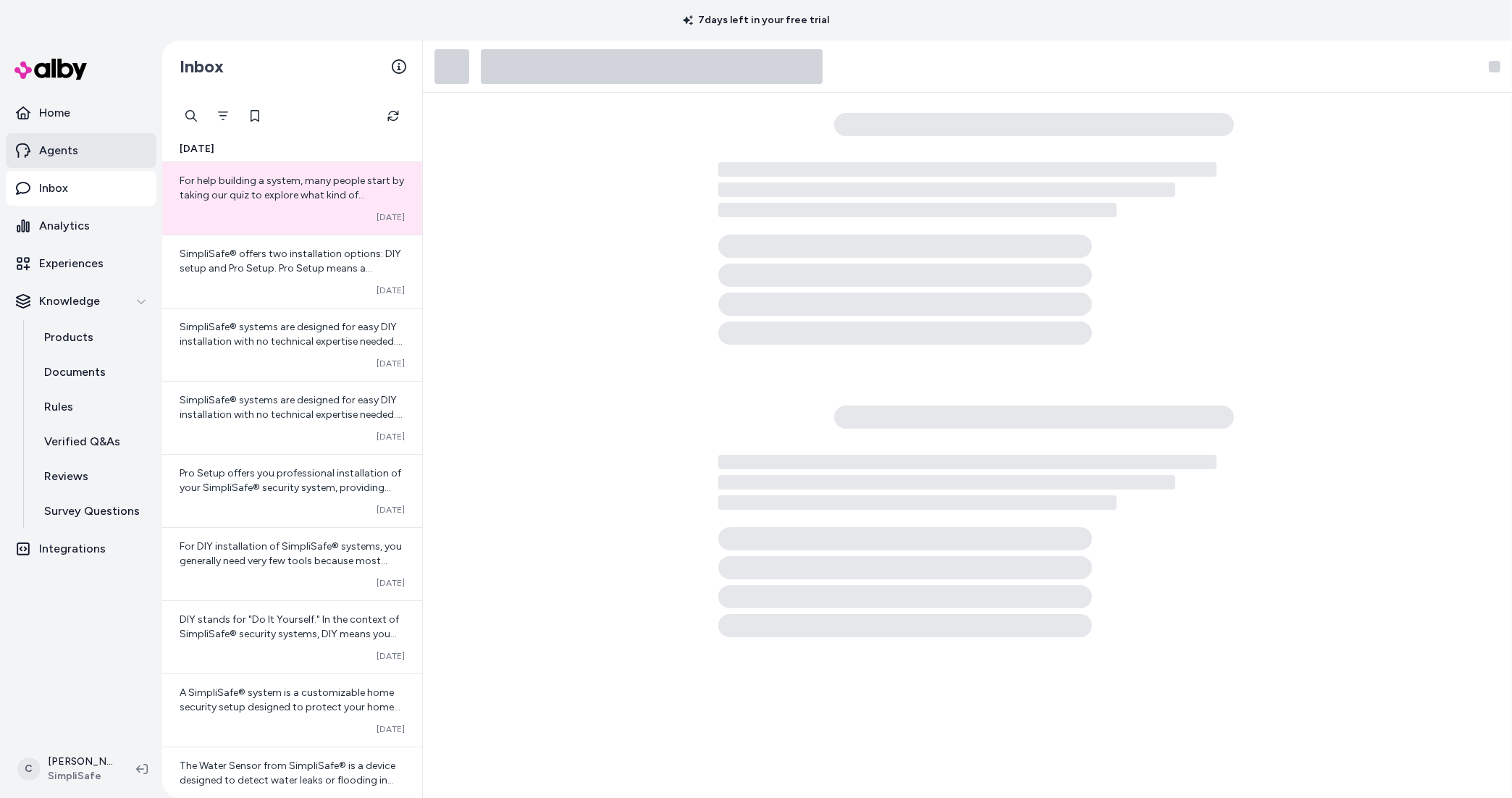
click at [76, 151] on p "Agents" at bounding box center [59, 150] width 39 height 17
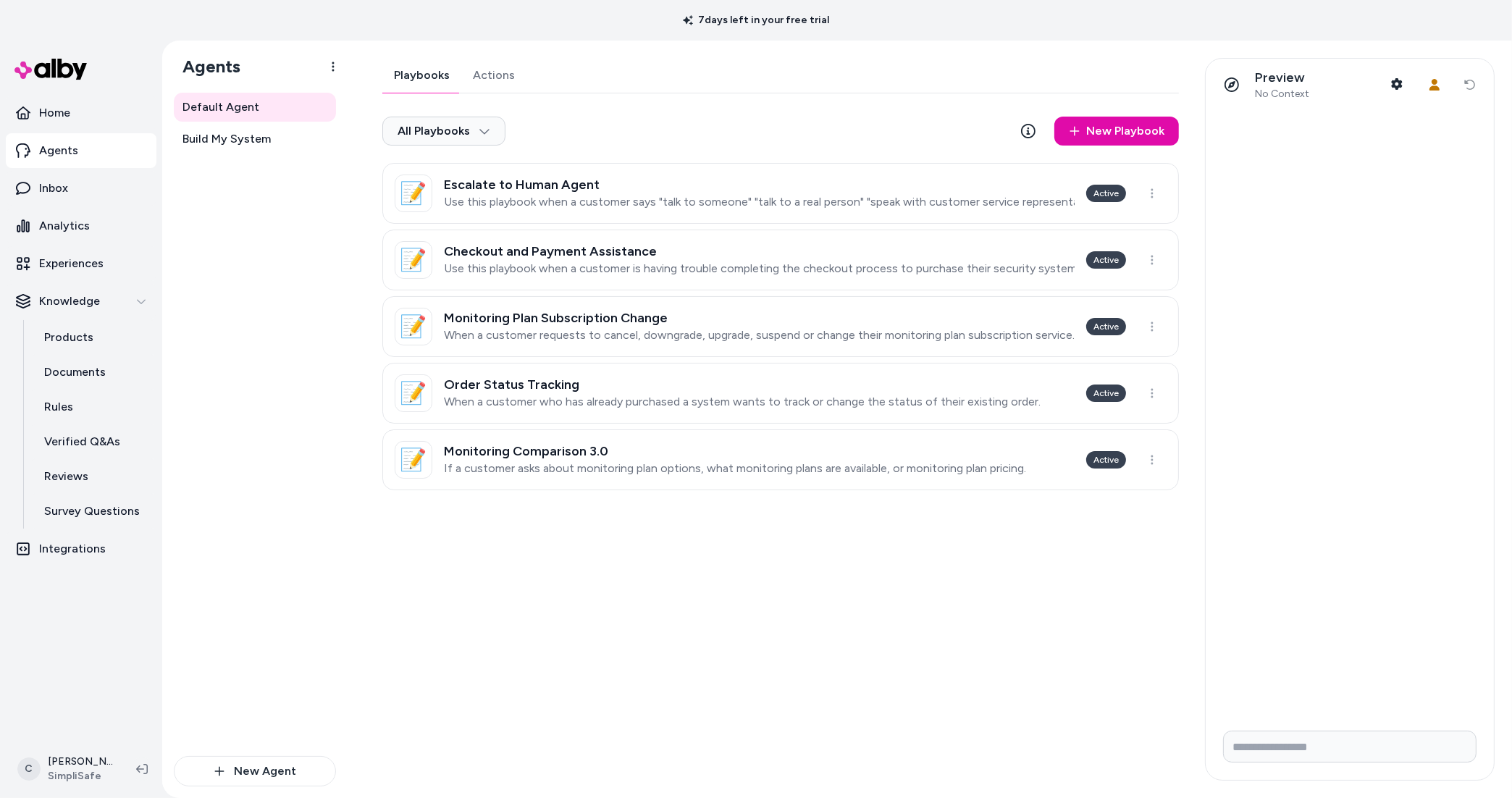
click at [245, 476] on div "Default Agent Build My System" at bounding box center [255, 424] width 163 height 664
click at [128, 340] on link "Products" at bounding box center [93, 337] width 127 height 35
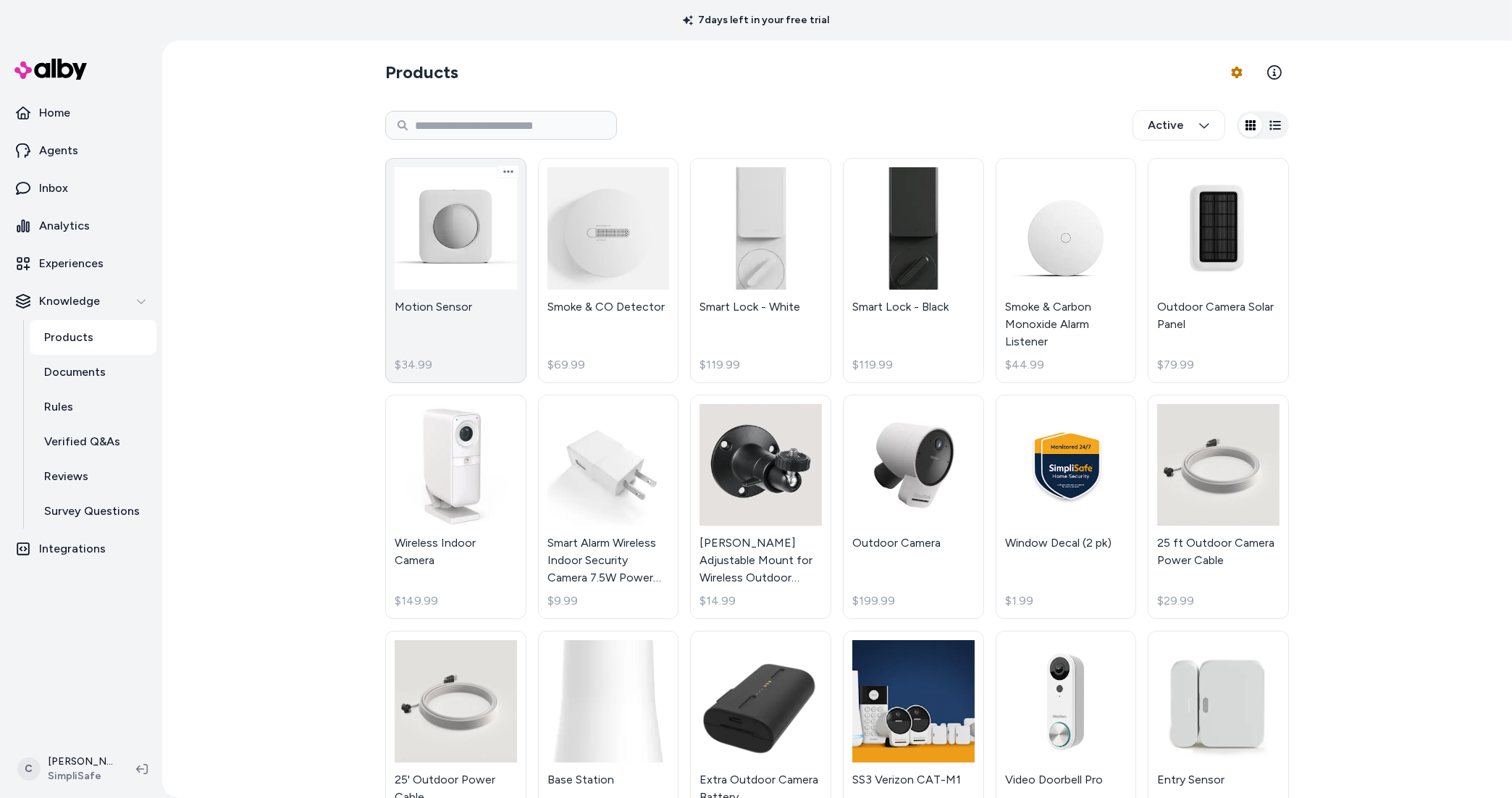
scroll to position [62, 0]
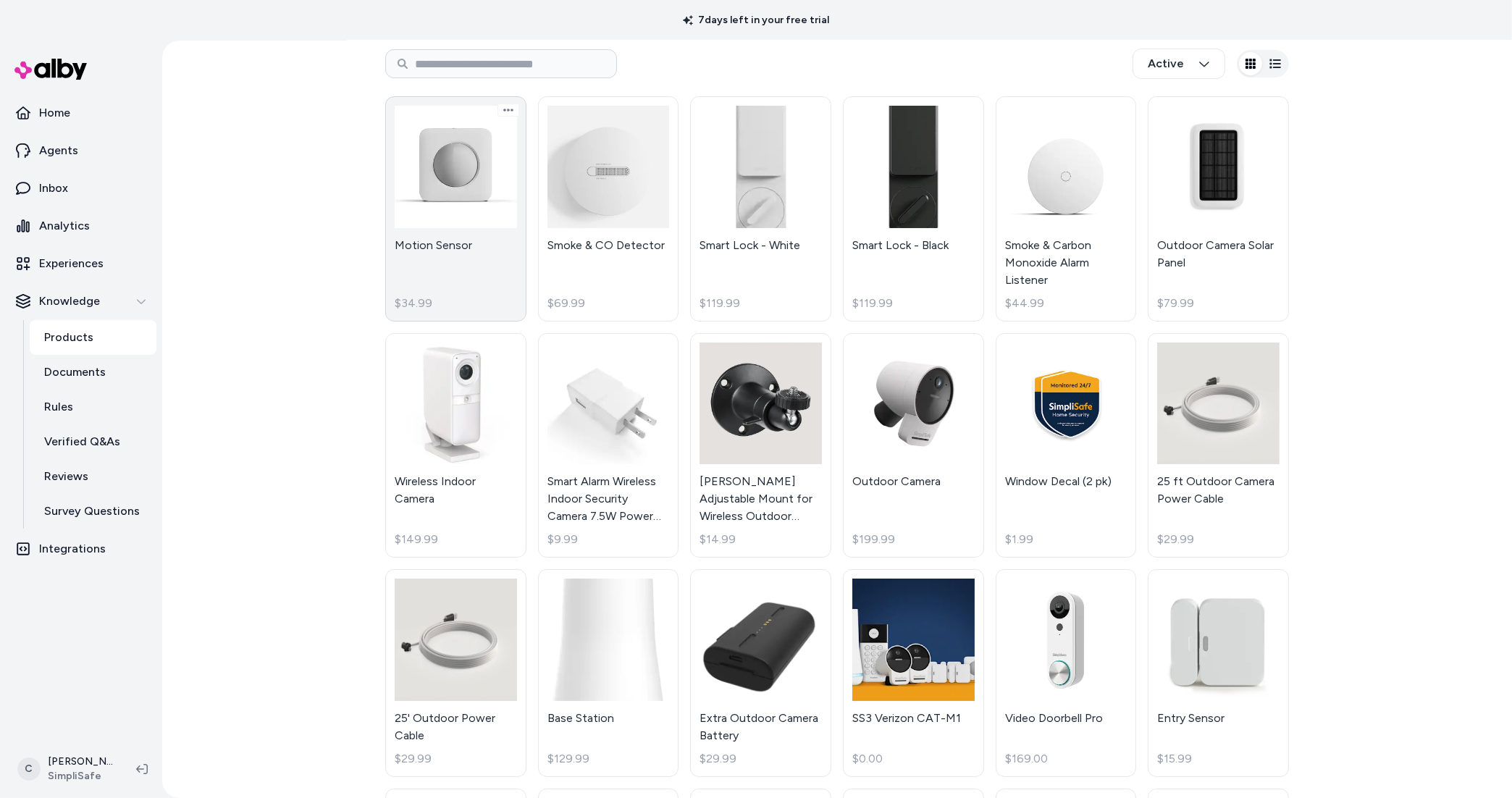
click at [472, 228] on link "Motion Sensor $34.99" at bounding box center [455, 209] width 141 height 225
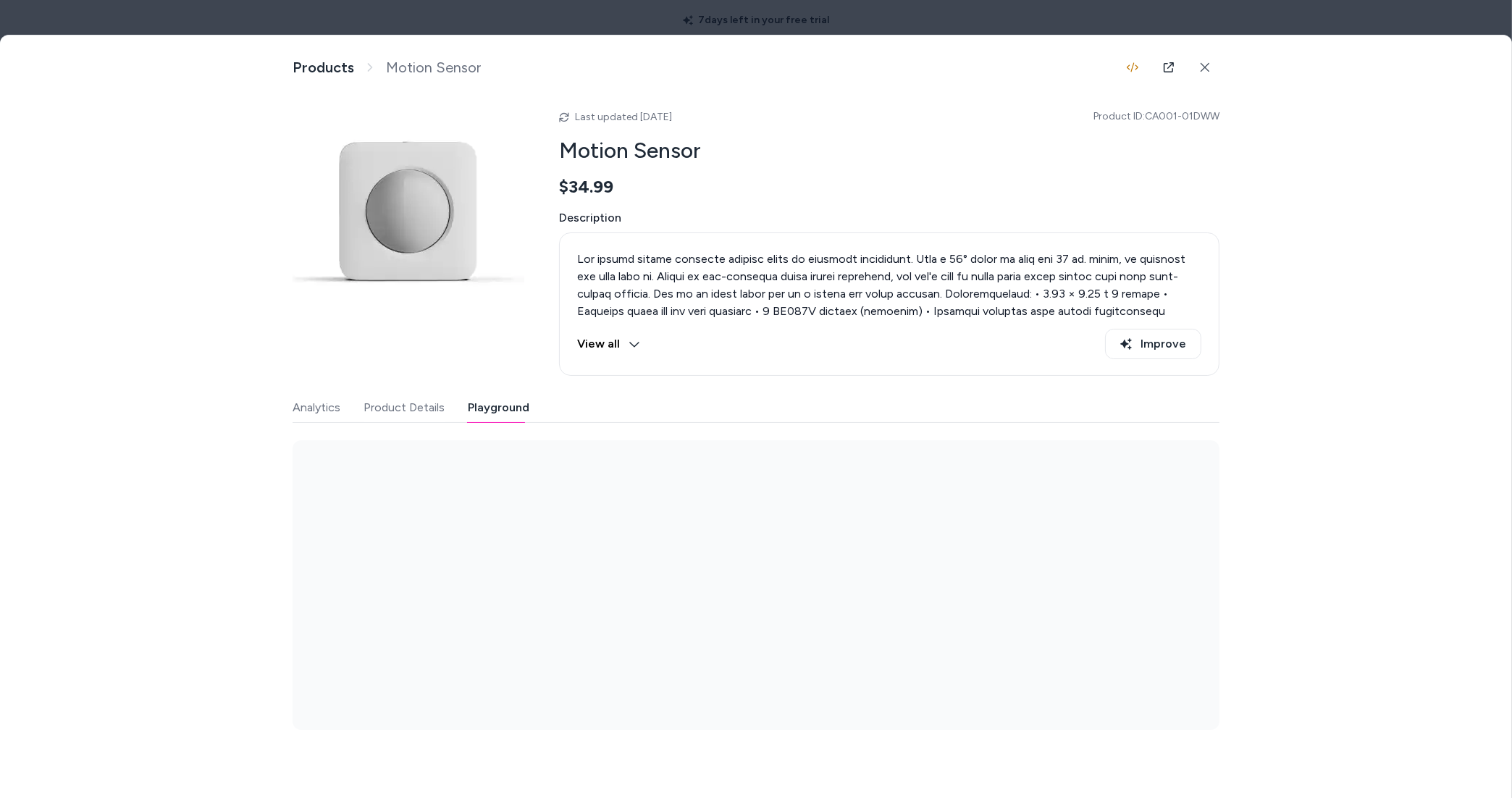
click at [486, 417] on button "Playground" at bounding box center [498, 407] width 62 height 29
click at [779, 410] on div "Analytics Product Details Playground" at bounding box center [756, 407] width 927 height 29
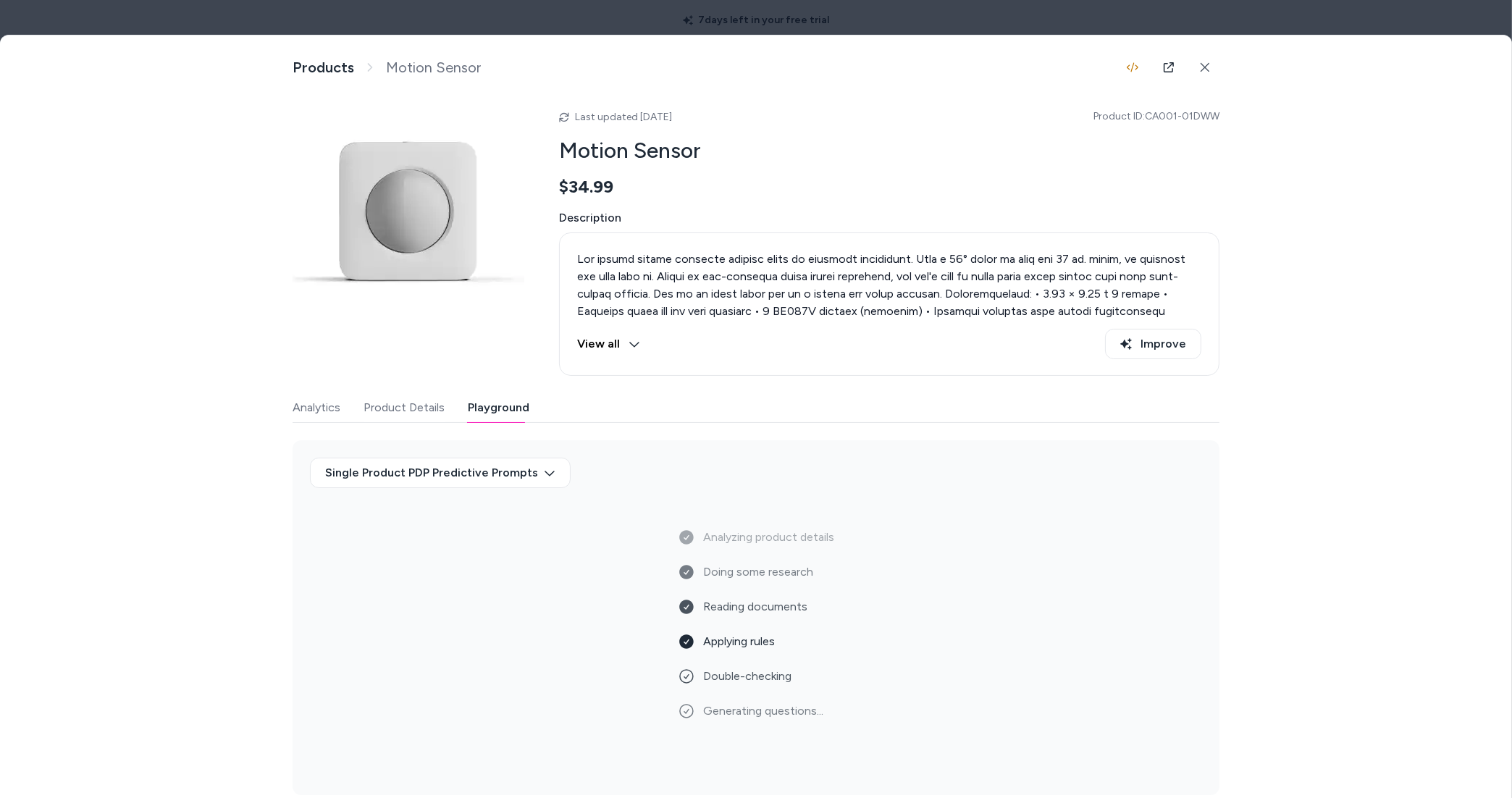
click at [992, 10] on div at bounding box center [756, 399] width 1512 height 798
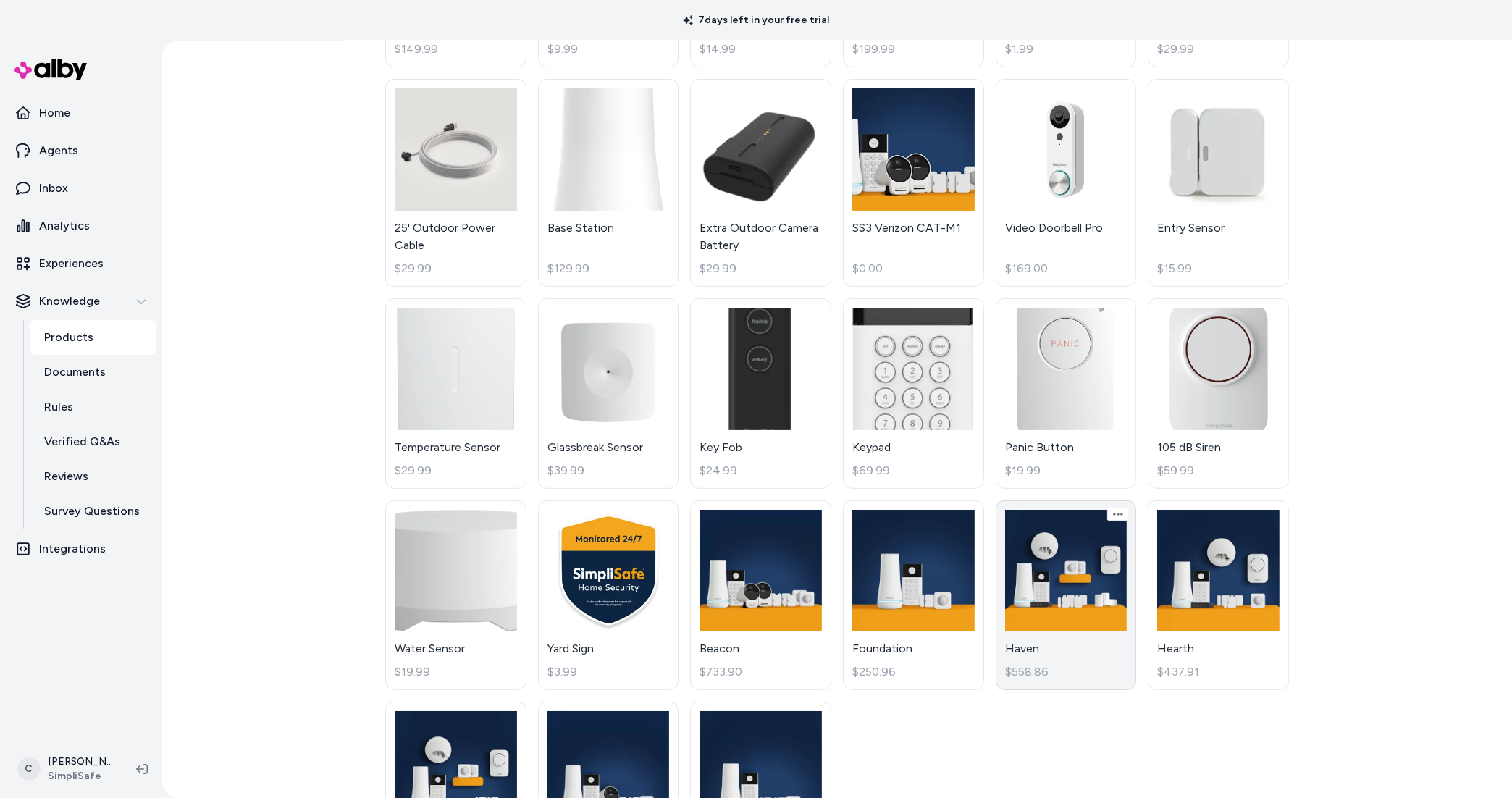
scroll to position [667, 0]
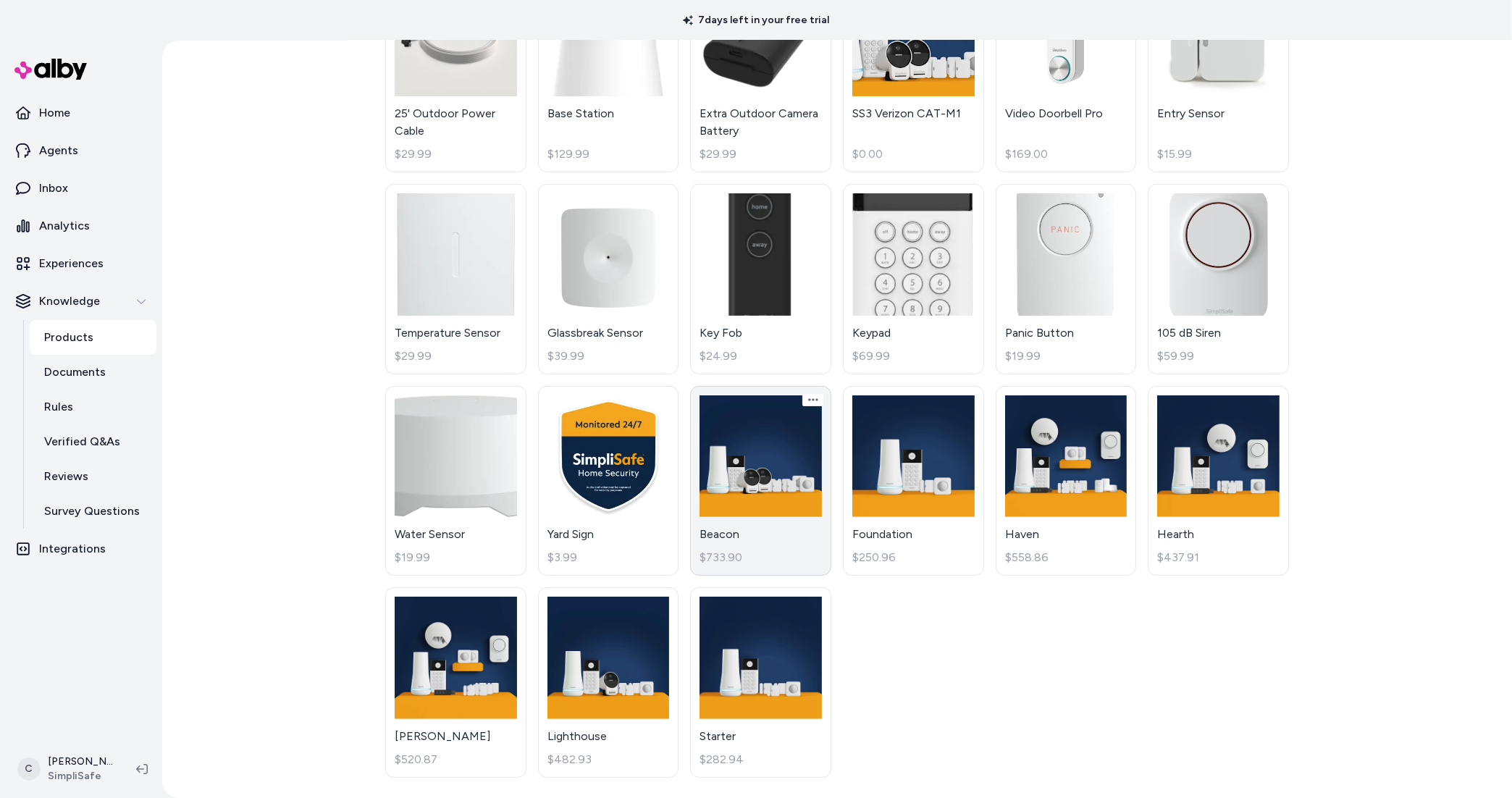
click at [774, 526] on link "Beacon $733.90" at bounding box center [761, 481] width 141 height 190
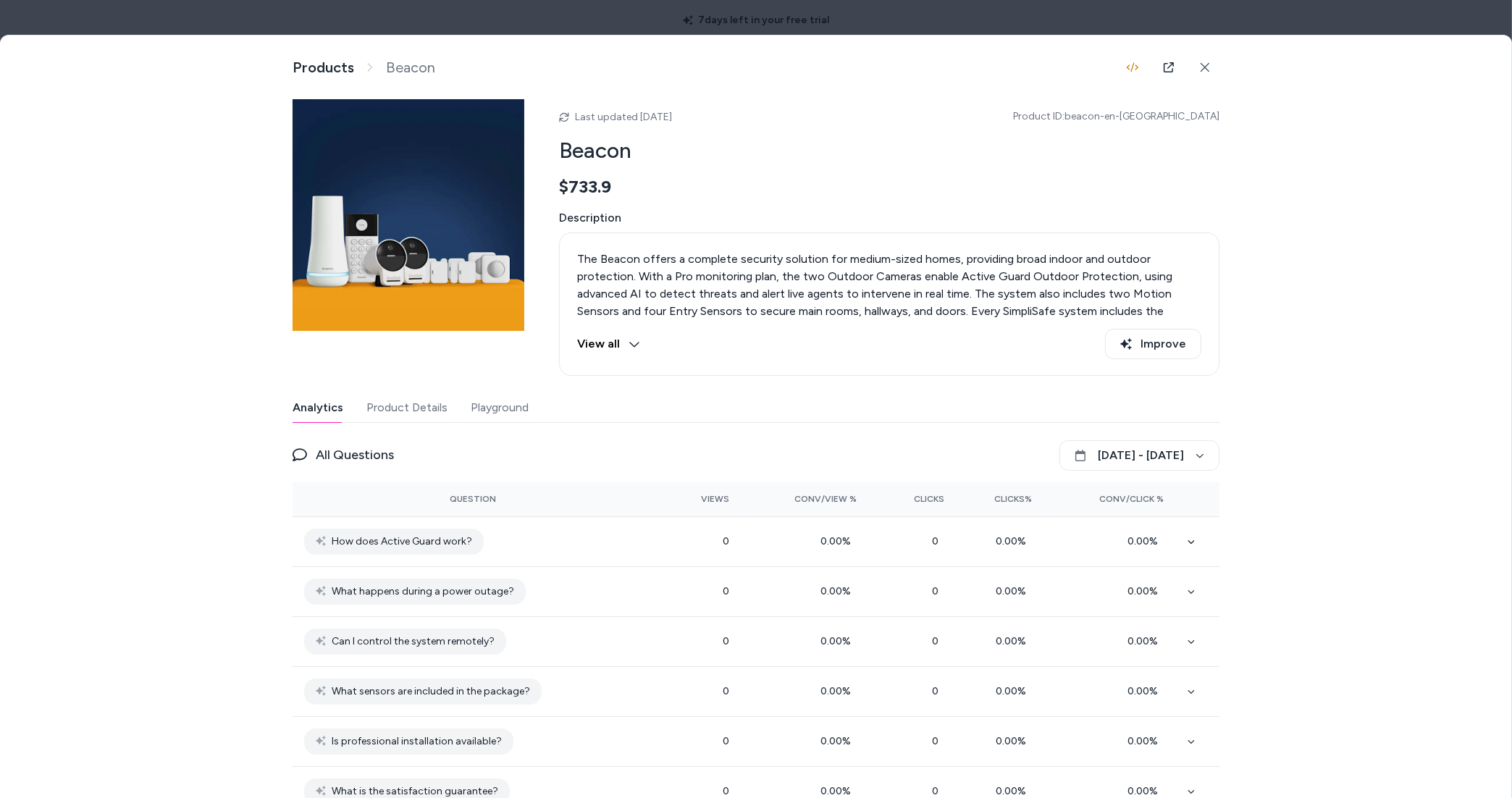
click at [493, 393] on button "Playground" at bounding box center [499, 407] width 58 height 29
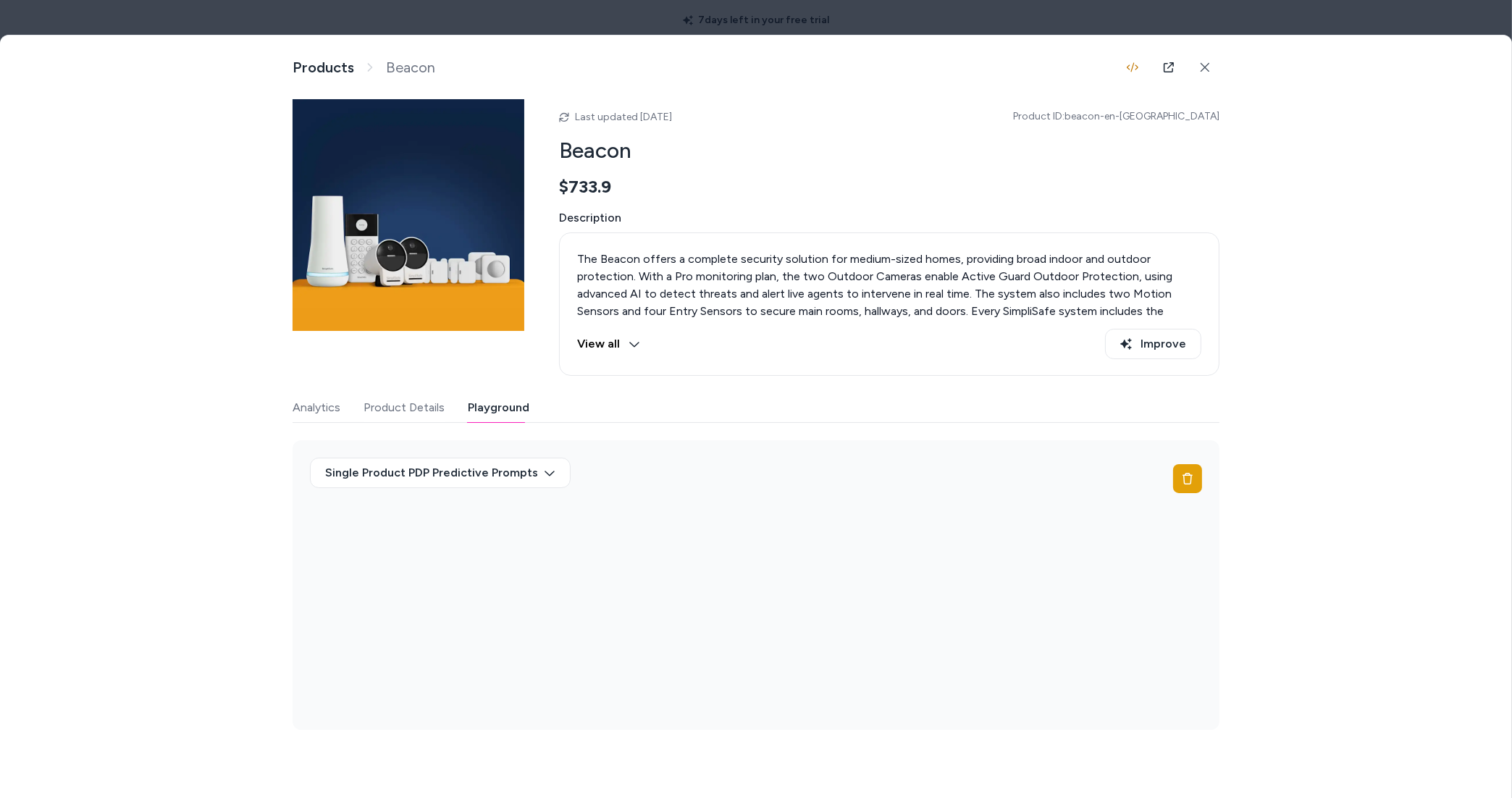
click at [404, 422] on div "Analytics Product Details Playground Single Product PDP Predictive Prompts" at bounding box center [756, 561] width 927 height 337
click at [432, 400] on button "Product Details" at bounding box center [404, 407] width 81 height 29
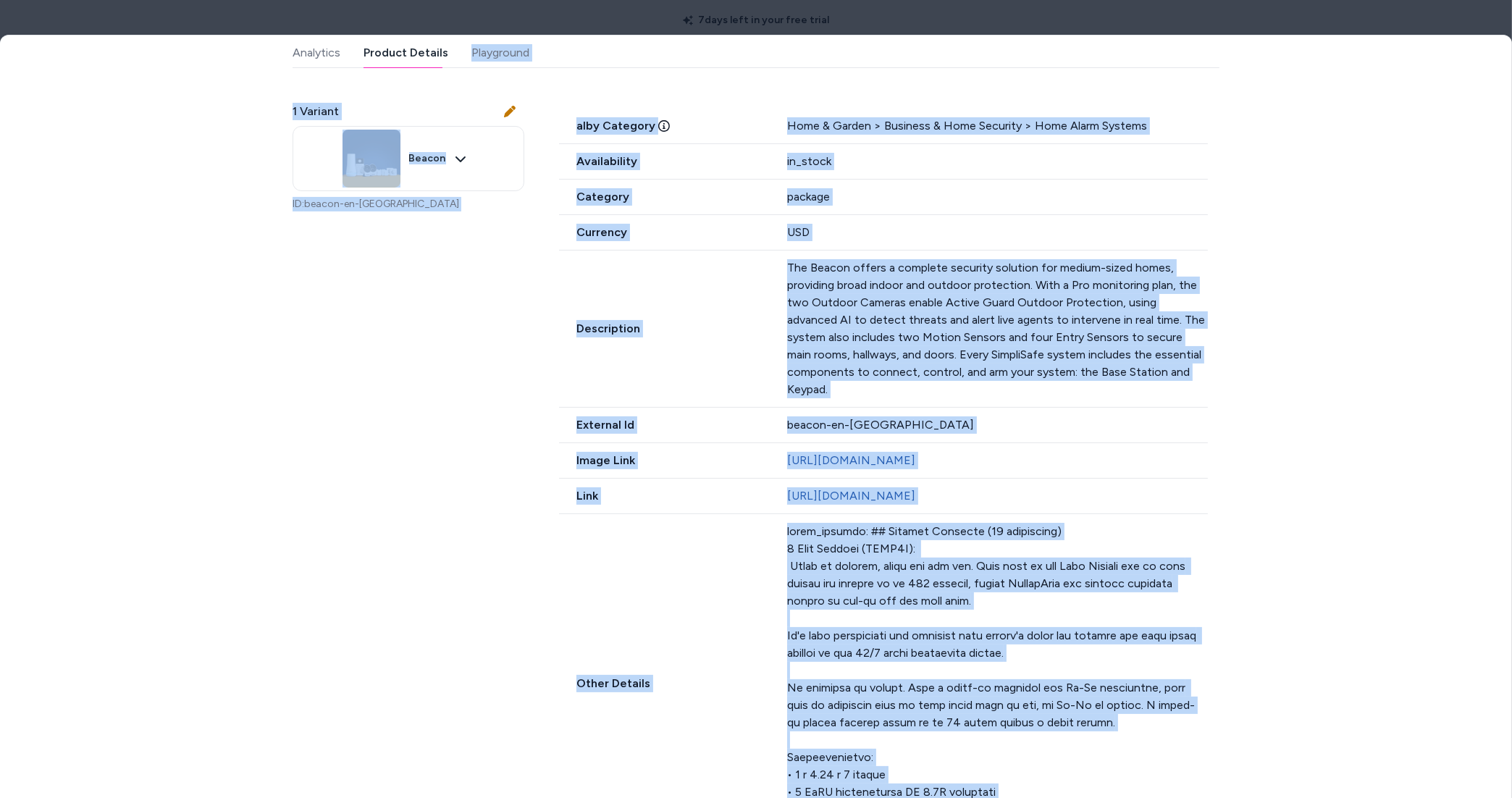
scroll to position [536, 0]
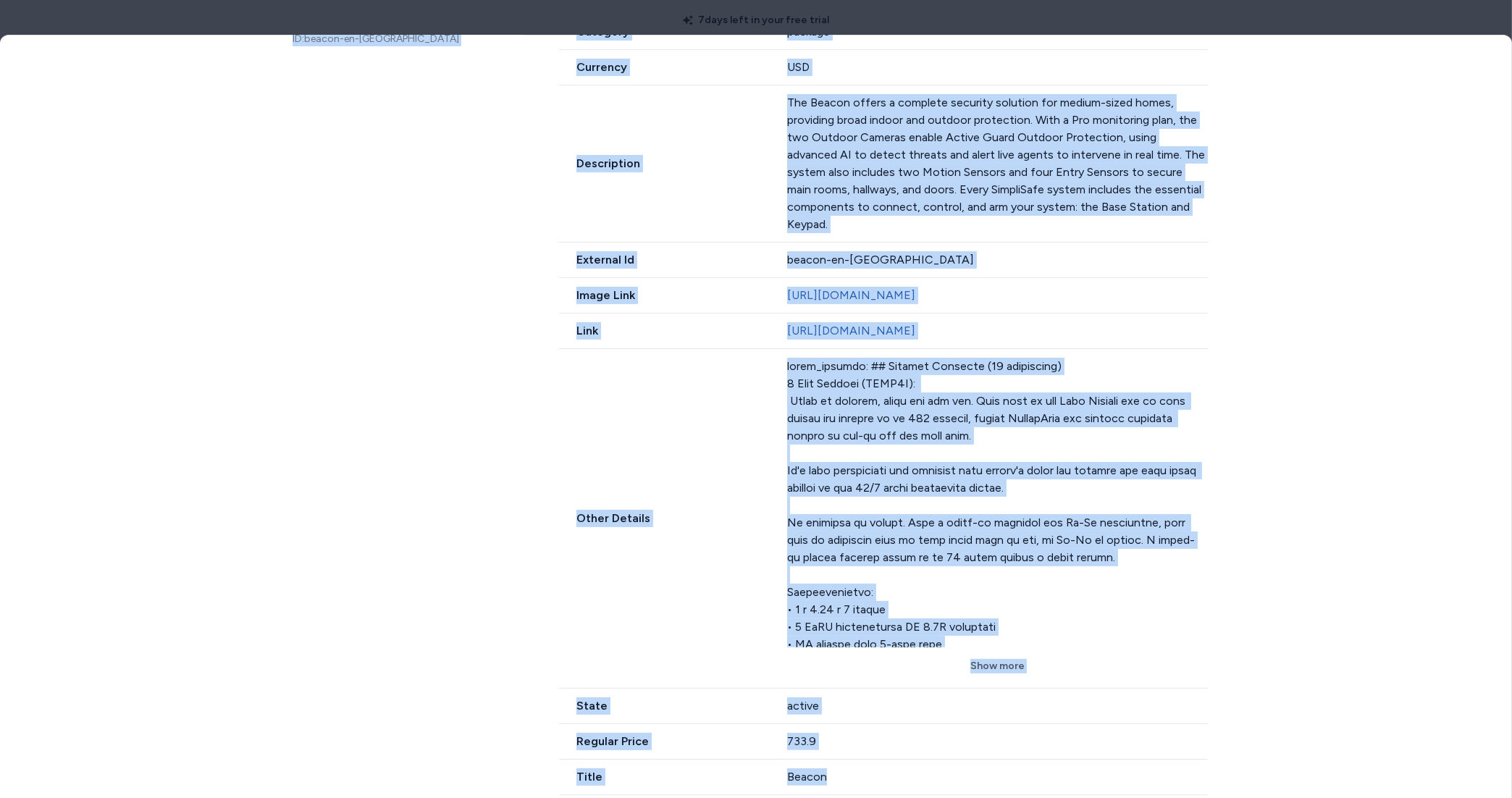
drag, startPoint x: 1020, startPoint y: 679, endPoint x: 1018, endPoint y: 672, distance: 7.3
click at [1020, 674] on button "Show more" at bounding box center [997, 666] width 421 height 26
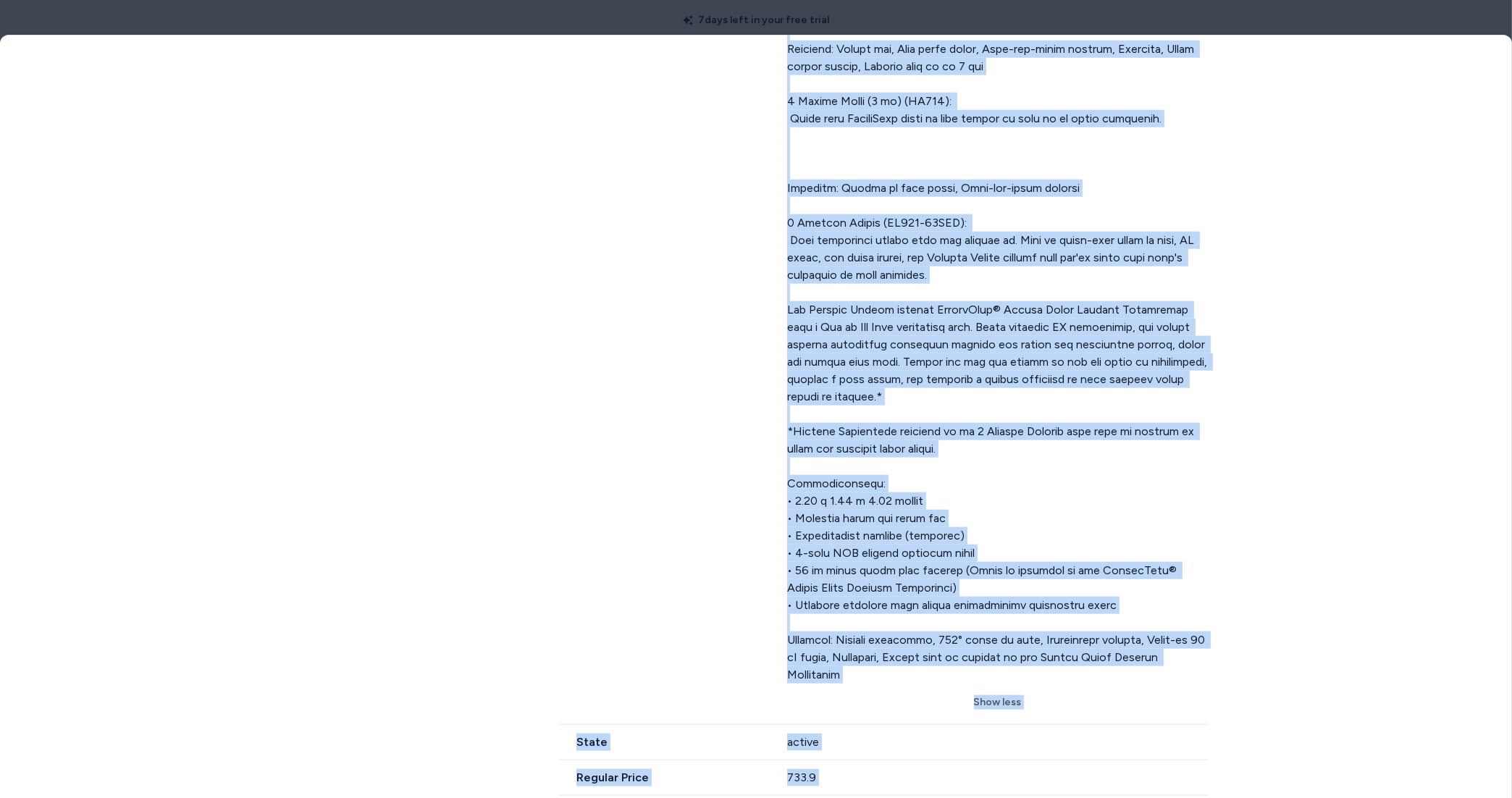
scroll to position [2603, 0]
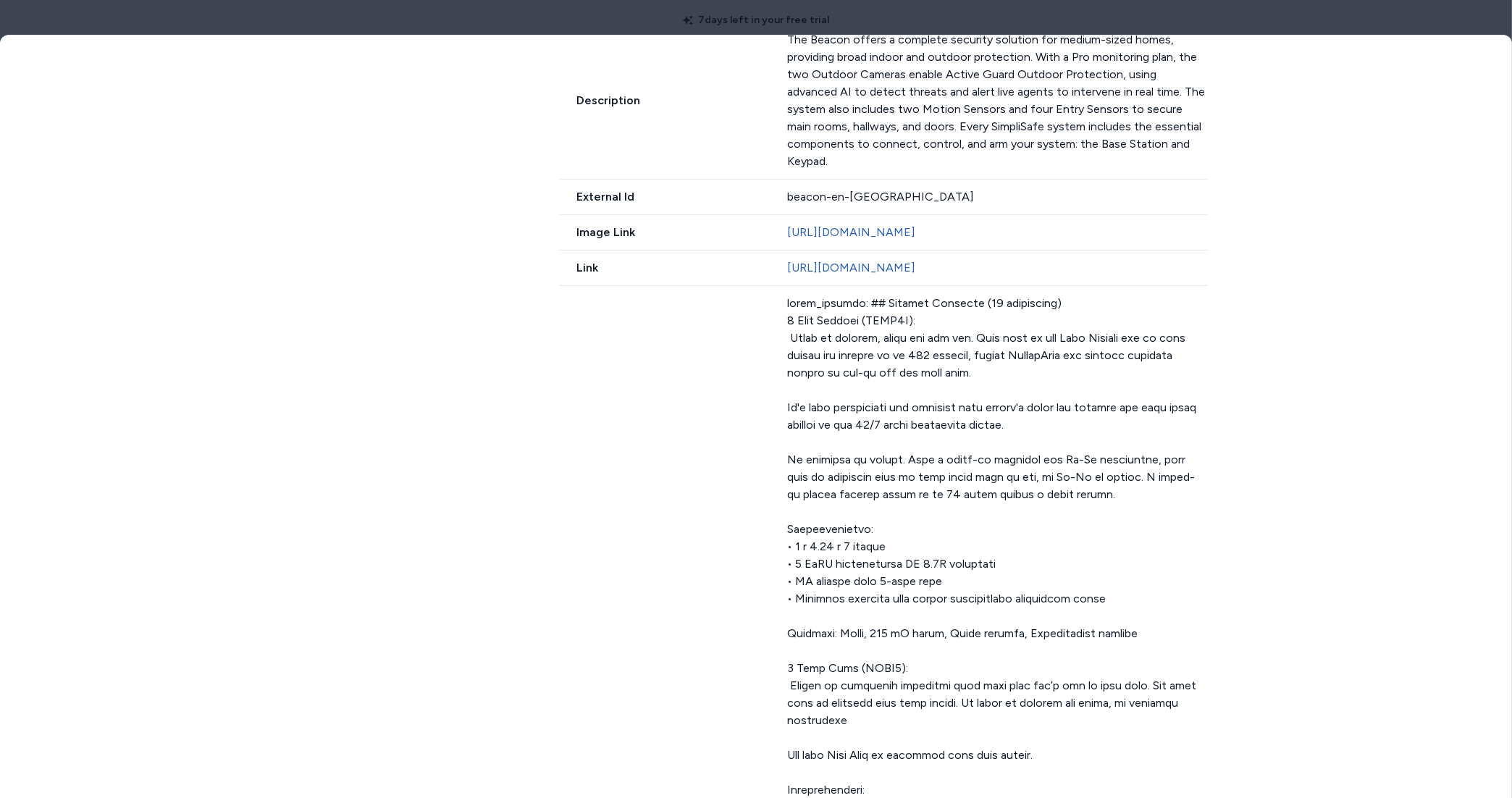
scroll to position [319, 0]
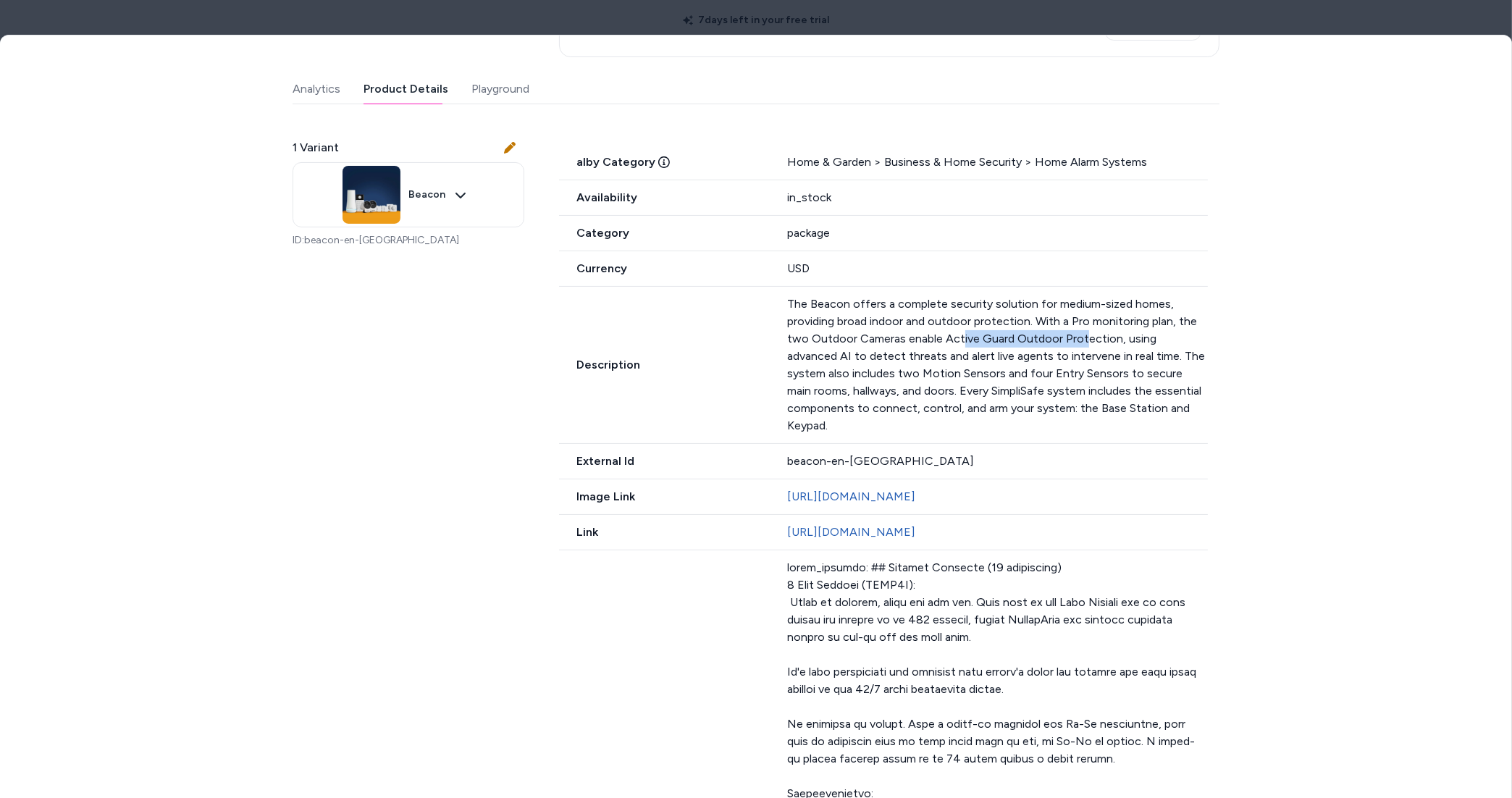
drag, startPoint x: 959, startPoint y: 339, endPoint x: 1094, endPoint y: 345, distance: 135.1
click at [1081, 344] on p "The Beacon offers a complete security solution for medium-sized homes, providin…" at bounding box center [997, 365] width 421 height 139
drag, startPoint x: 1094, startPoint y: 345, endPoint x: 1081, endPoint y: 324, distance: 24.7
click at [1086, 335] on p "The Beacon offers a complete security solution for medium-sized homes, providin…" at bounding box center [997, 365] width 421 height 139
drag, startPoint x: 1081, startPoint y: 324, endPoint x: 1085, endPoint y: 337, distance: 13.6
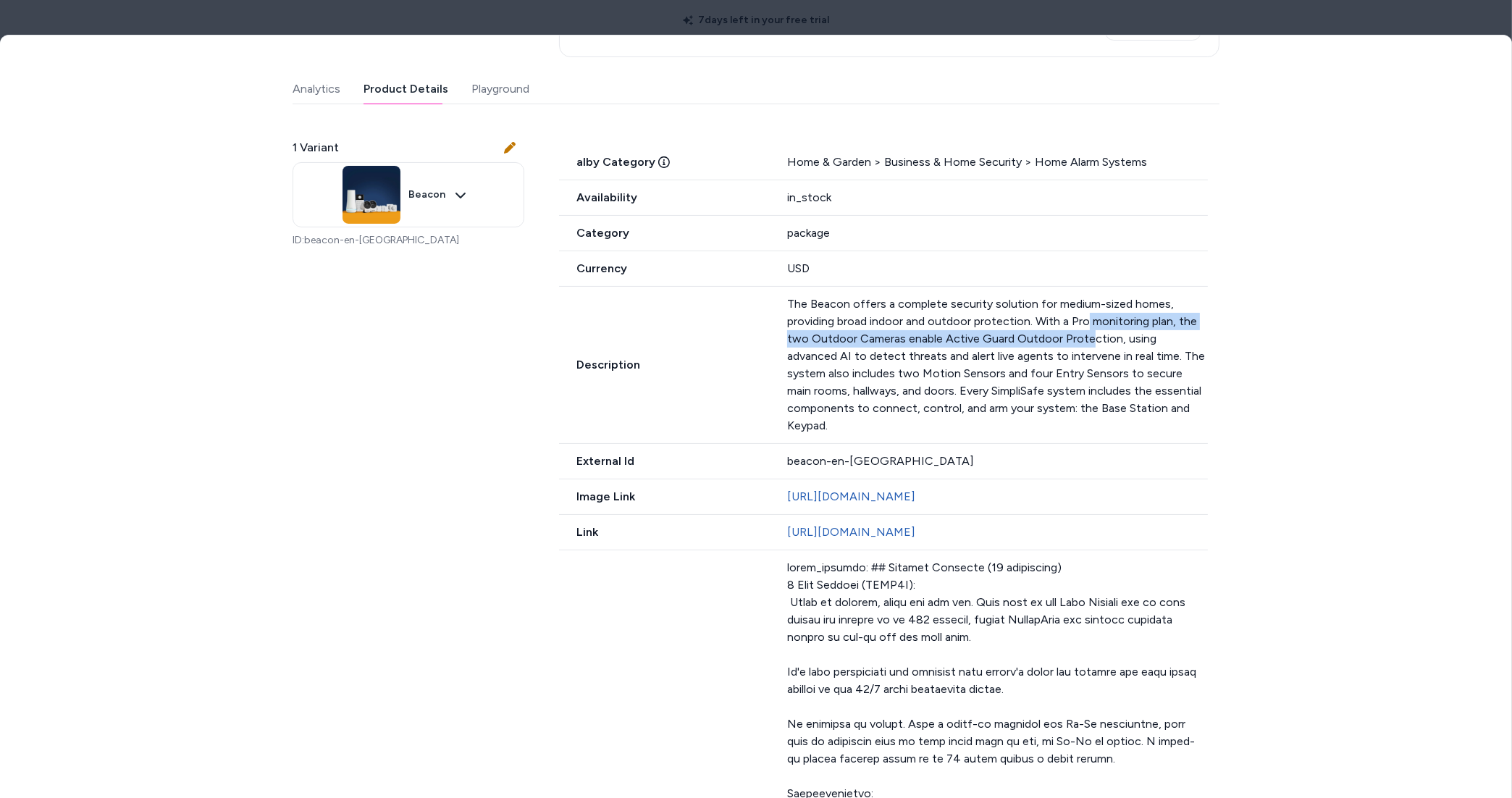
click at [1085, 337] on p "The Beacon offers a complete security solution for medium-sized homes, providin…" at bounding box center [997, 365] width 421 height 139
drag, startPoint x: 1082, startPoint y: 323, endPoint x: 1084, endPoint y: 332, distance: 9.2
click at [1084, 330] on p "The Beacon offers a complete security solution for medium-sized homes, providin…" at bounding box center [997, 365] width 421 height 139
click at [1087, 336] on p "The Beacon offers a complete security solution for medium-sized homes, providin…" at bounding box center [997, 365] width 421 height 139
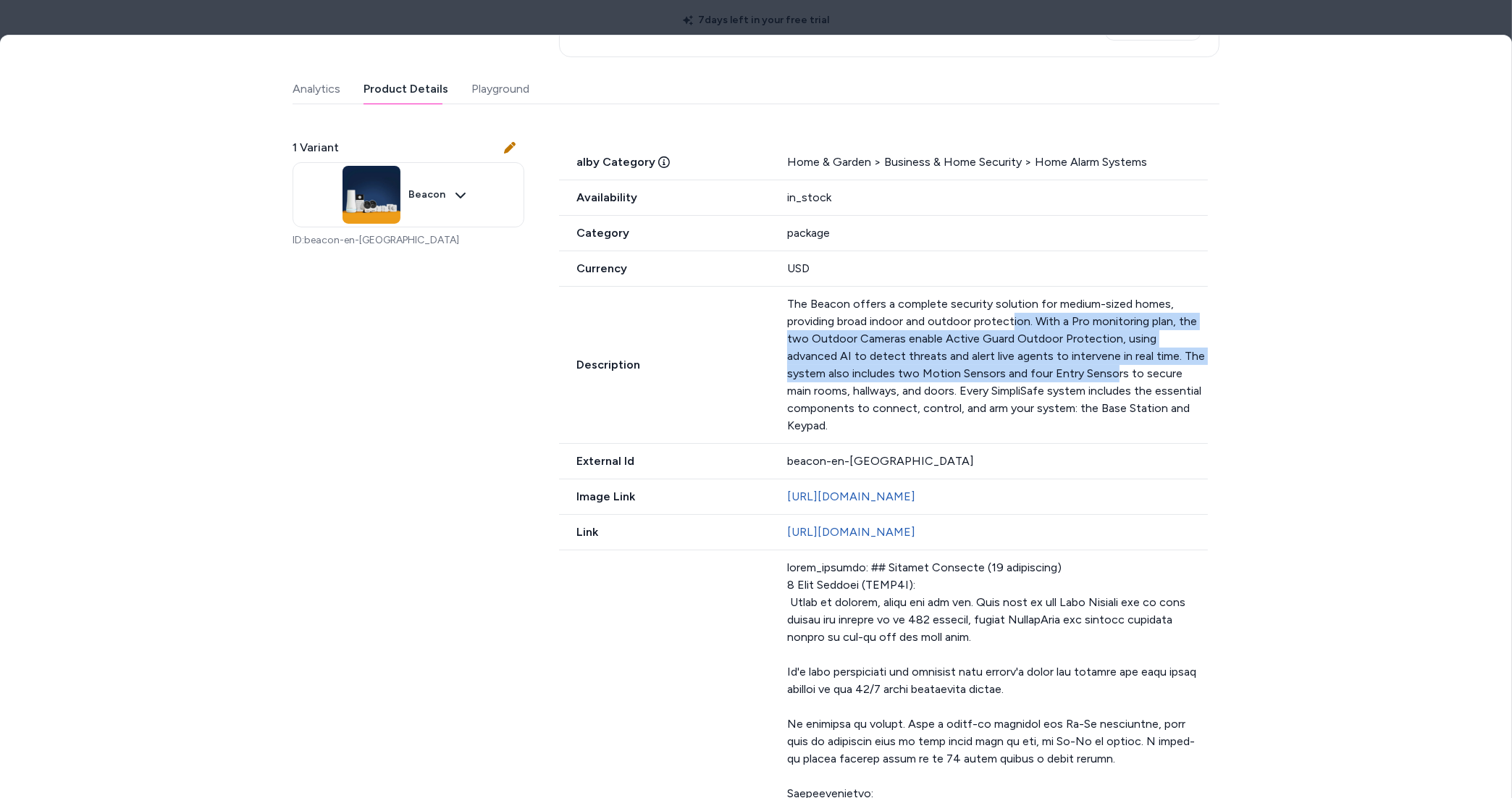
drag, startPoint x: 1068, startPoint y: 365, endPoint x: 1007, endPoint y: 320, distance: 75.8
click at [1007, 320] on p "The Beacon offers a complete security solution for medium-sized homes, providin…" at bounding box center [997, 365] width 421 height 139
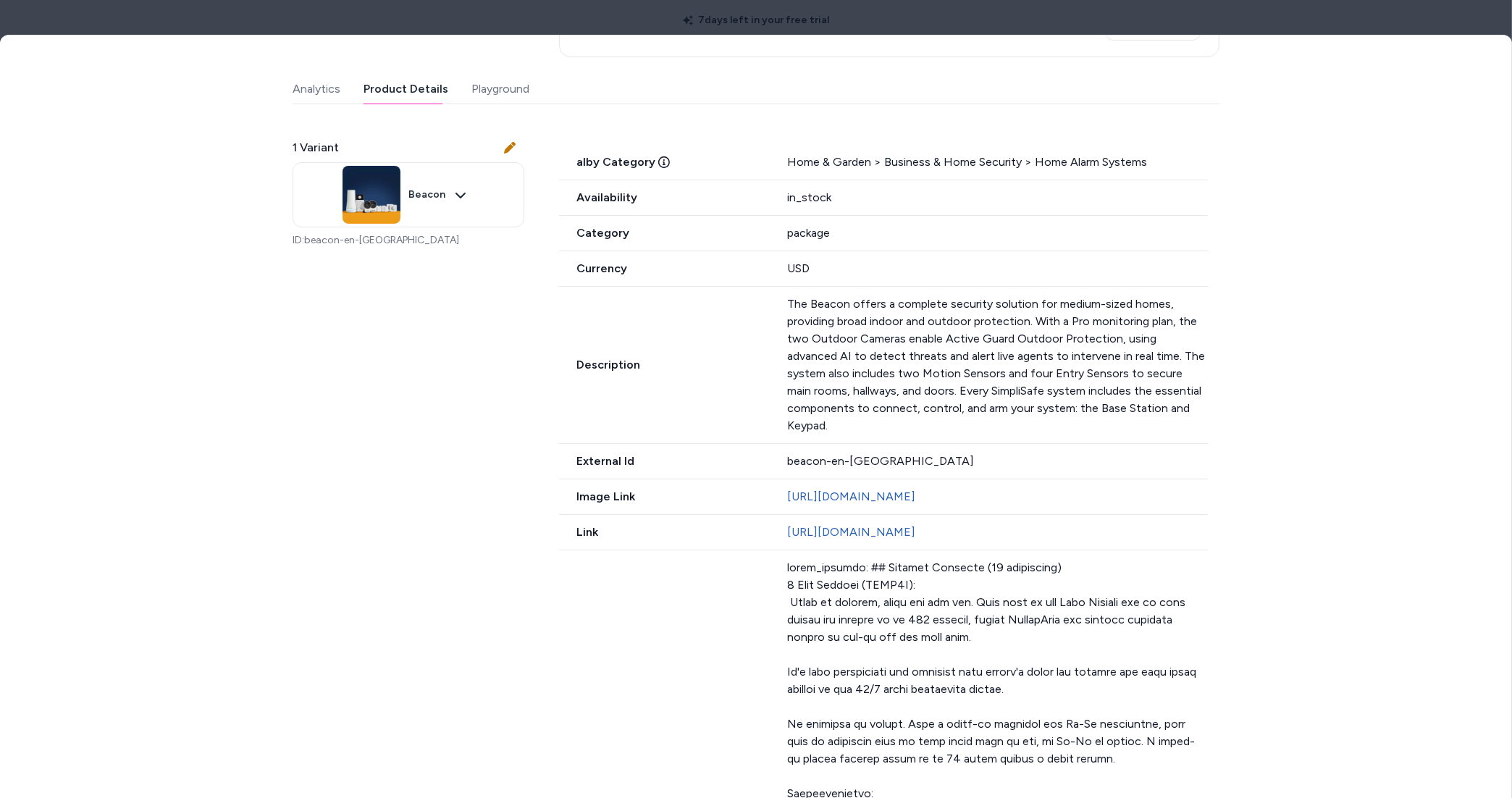
drag, startPoint x: 1023, startPoint y: 335, endPoint x: 1066, endPoint y: 365, distance: 52.4
click at [1028, 340] on p "The Beacon offers a complete security solution for medium-sized homes, providin…" at bounding box center [997, 365] width 421 height 139
drag, startPoint x: 1070, startPoint y: 367, endPoint x: 1063, endPoint y: 358, distance: 11.4
click at [1069, 364] on p "The Beacon offers a complete security solution for medium-sized homes, providin…" at bounding box center [997, 365] width 421 height 139
drag, startPoint x: 1063, startPoint y: 358, endPoint x: 1031, endPoint y: 348, distance: 33.5
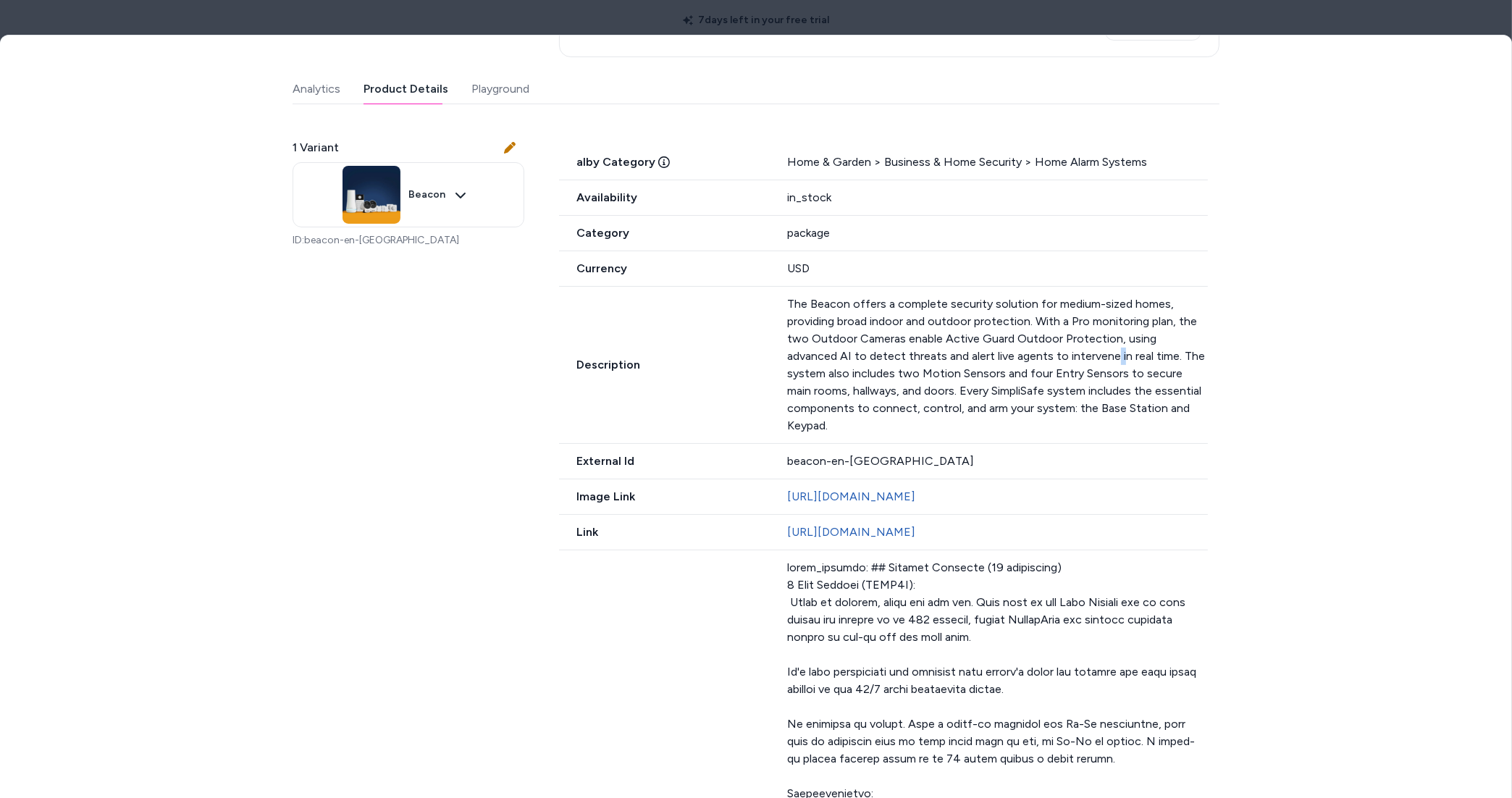
click at [1051, 357] on p "The Beacon offers a complete security solution for medium-sized homes, providin…" at bounding box center [997, 365] width 421 height 139
click at [1030, 349] on p "The Beacon offers a complete security solution for medium-sized homes, providin…" at bounding box center [997, 365] width 421 height 139
drag, startPoint x: 1060, startPoint y: 646, endPoint x: 989, endPoint y: 642, distance: 71.1
drag, startPoint x: 990, startPoint y: 643, endPoint x: 959, endPoint y: 637, distance: 31.6
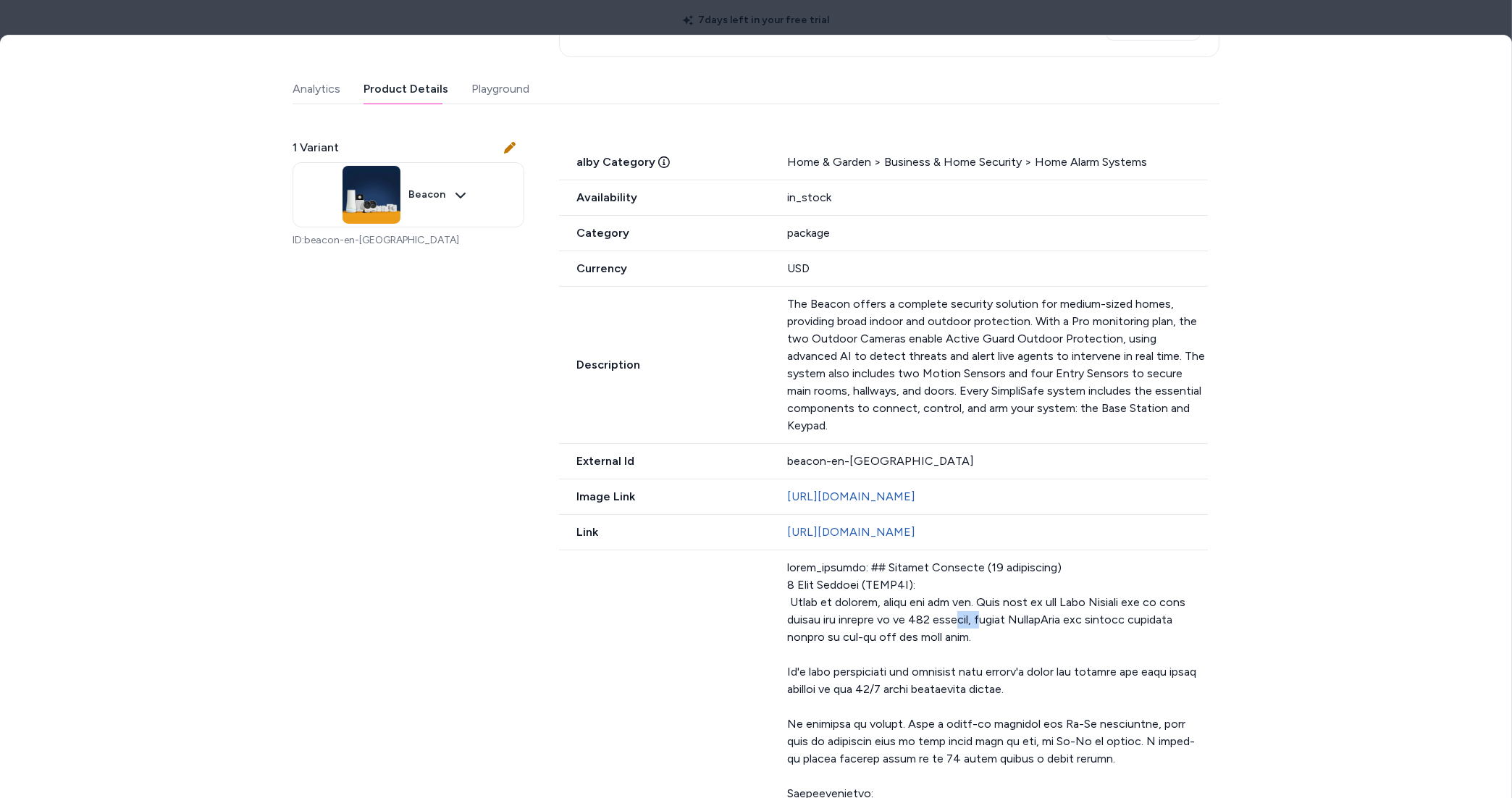
drag, startPoint x: 931, startPoint y: 622, endPoint x: 923, endPoint y: 620, distance: 8.2
drag, startPoint x: 923, startPoint y: 620, endPoint x: 856, endPoint y: 620, distance: 67.0
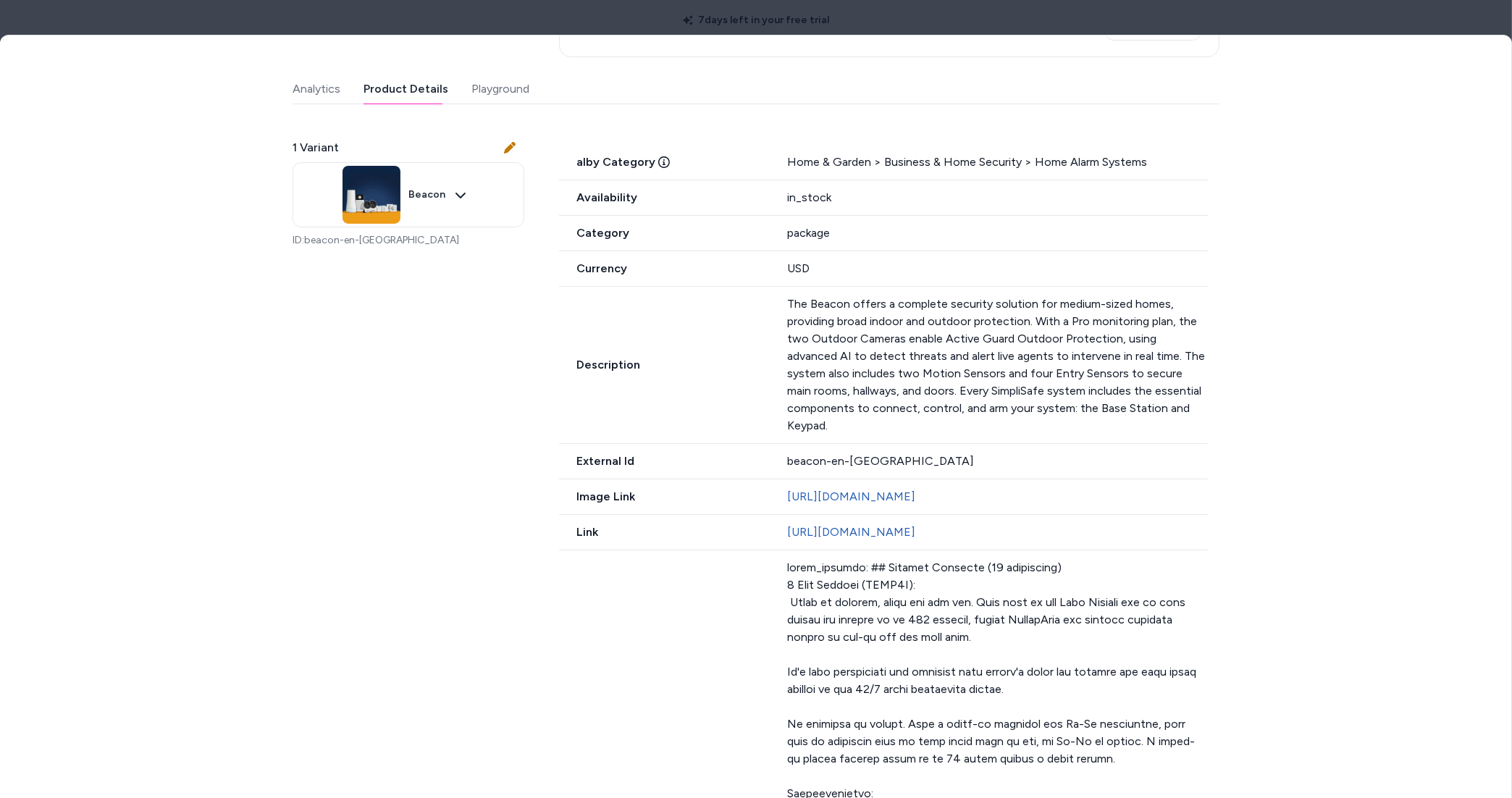
drag, startPoint x: 966, startPoint y: 625, endPoint x: 989, endPoint y: 634, distance: 24.7
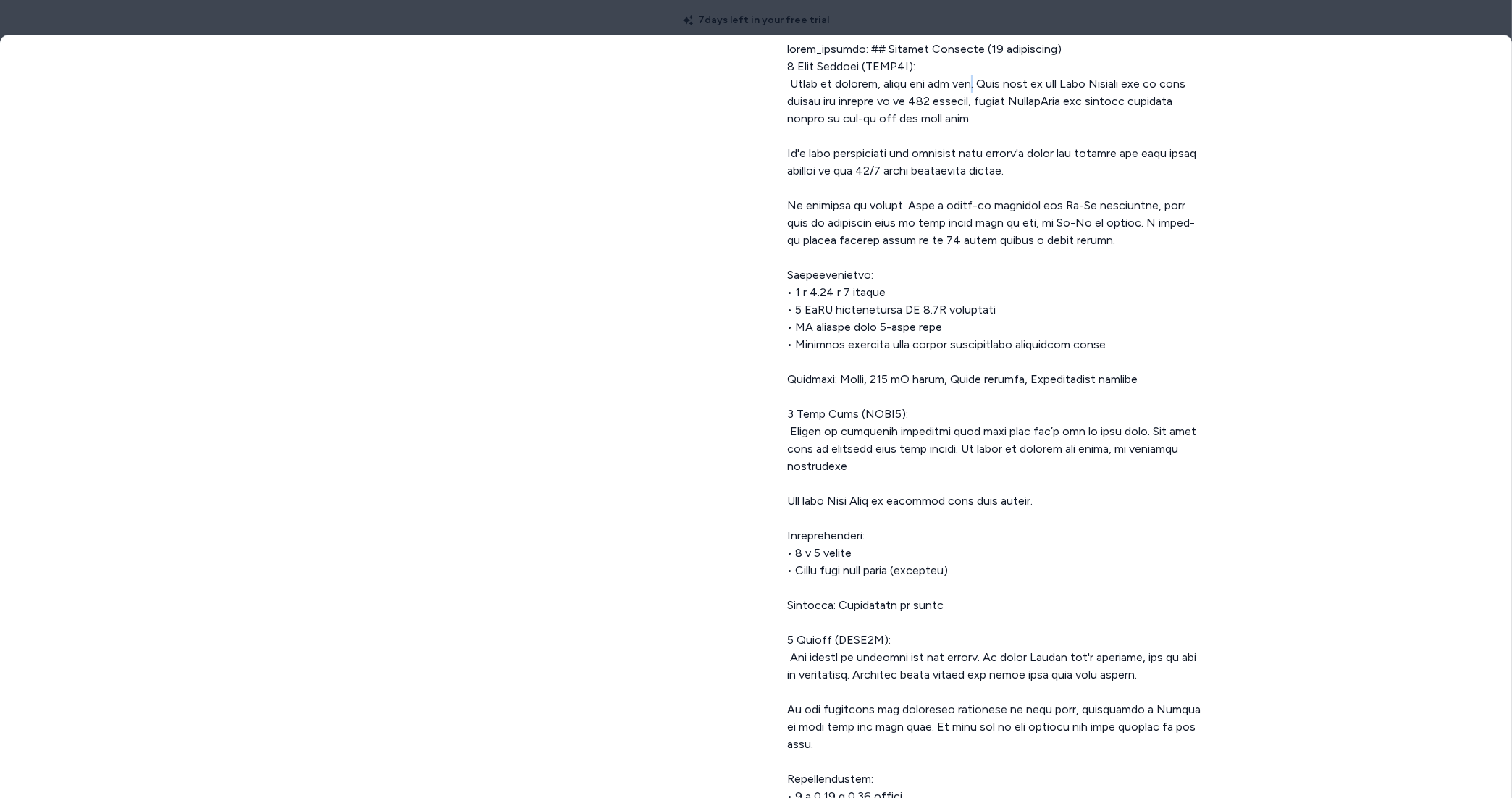
scroll to position [9, 0]
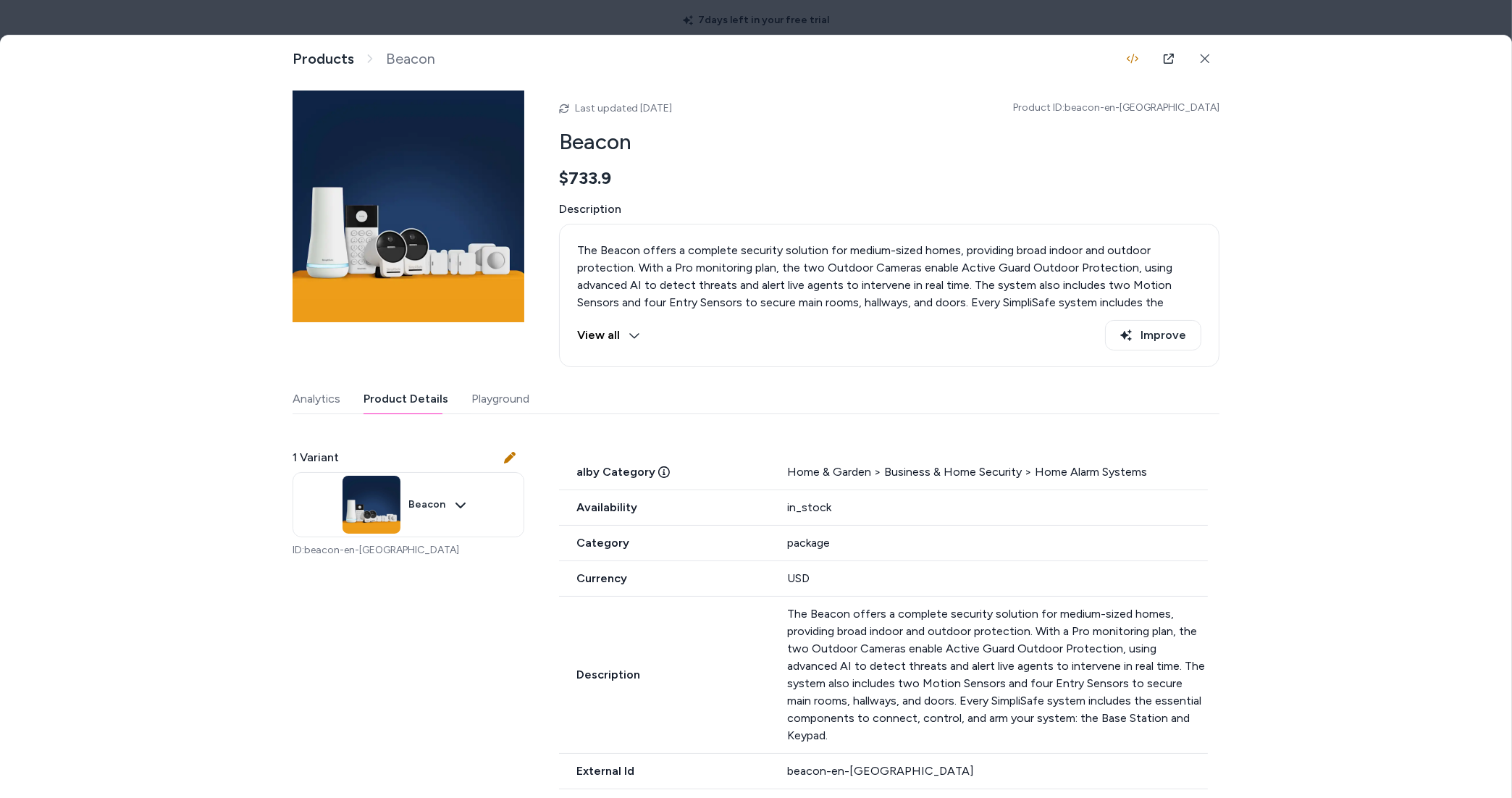
click at [886, 23] on div at bounding box center [756, 399] width 1512 height 798
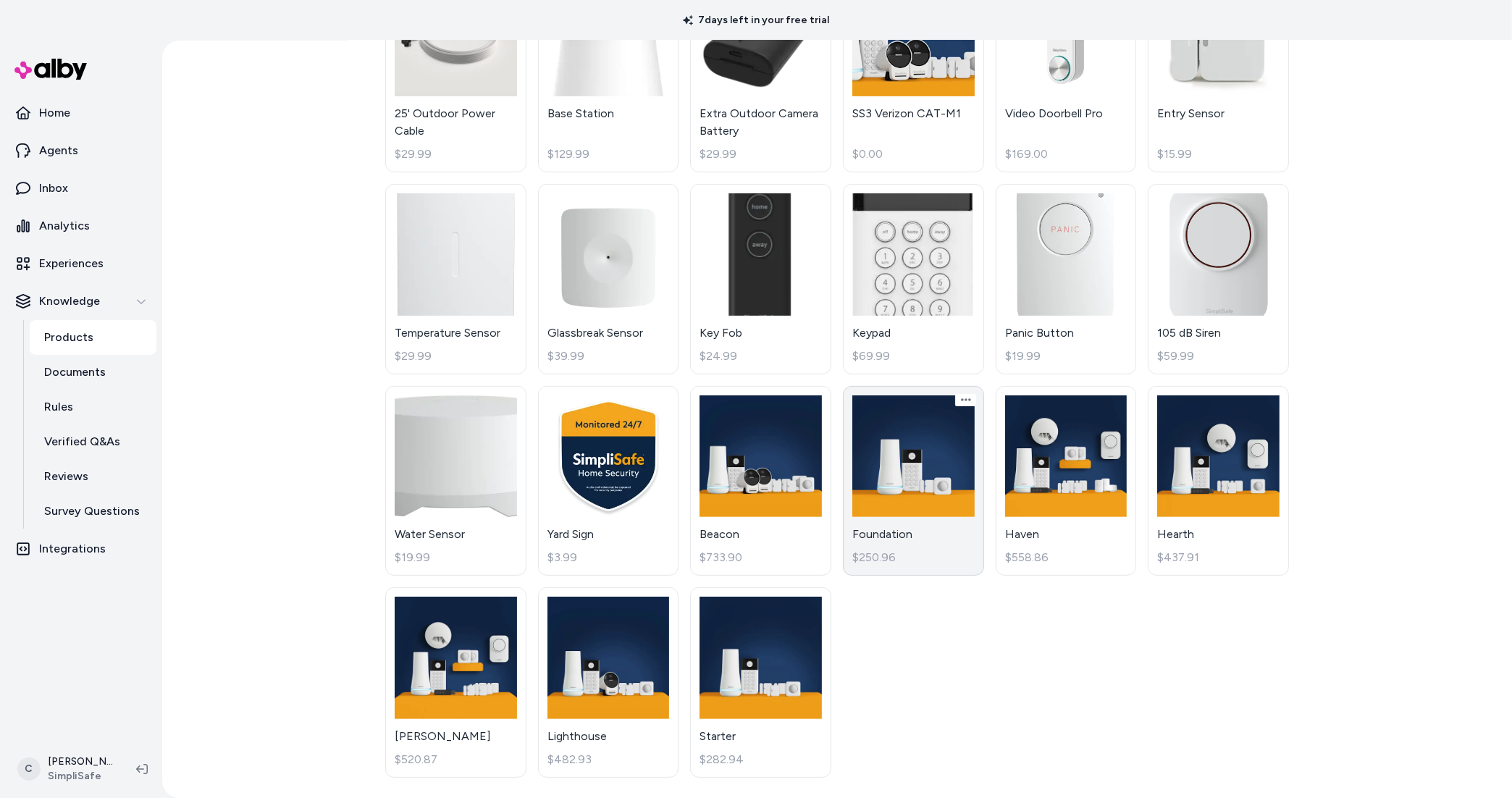
click at [942, 526] on link "Foundation $250.96" at bounding box center [914, 481] width 141 height 190
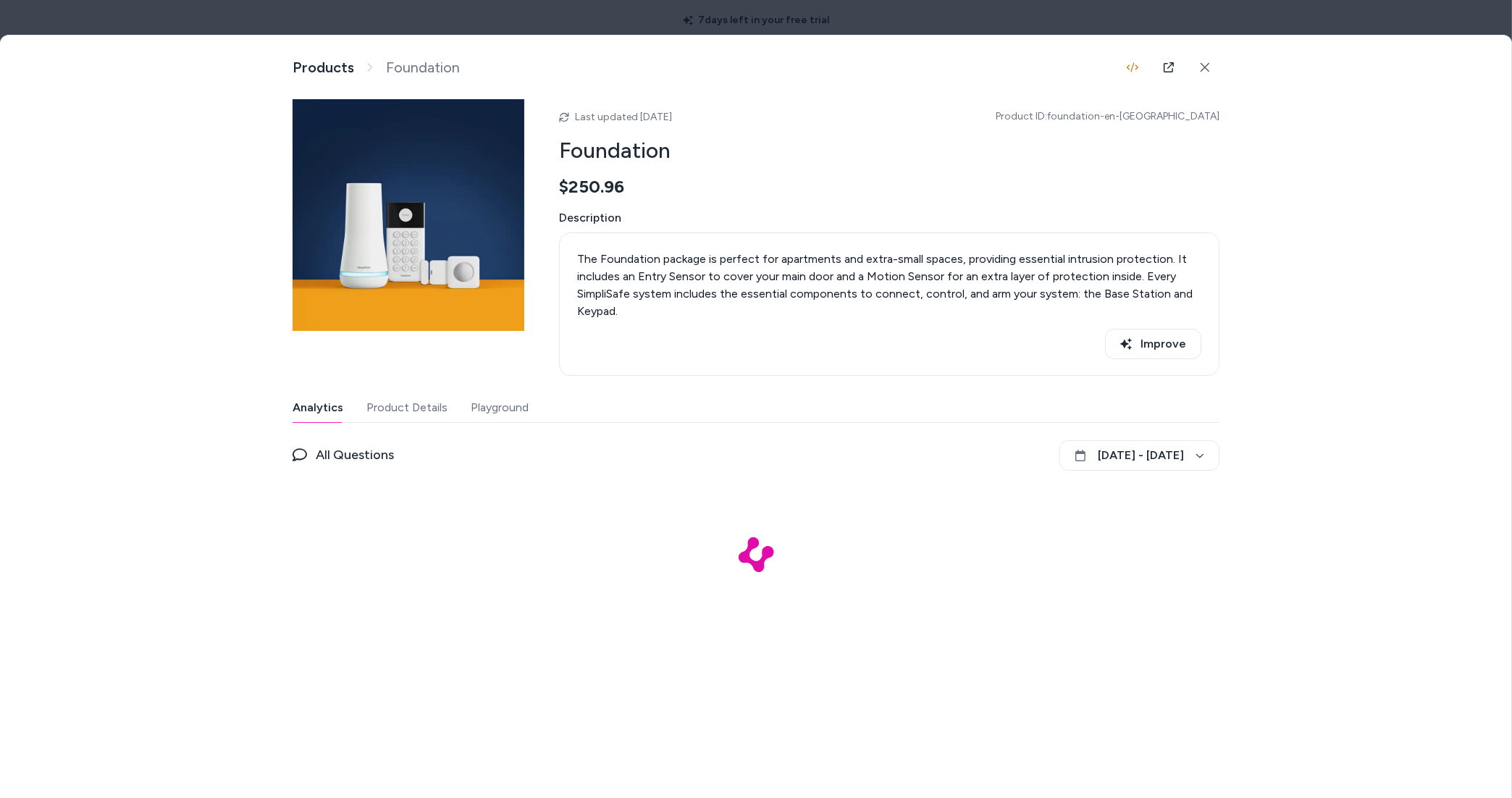
click at [407, 416] on button "Product Details" at bounding box center [406, 407] width 81 height 29
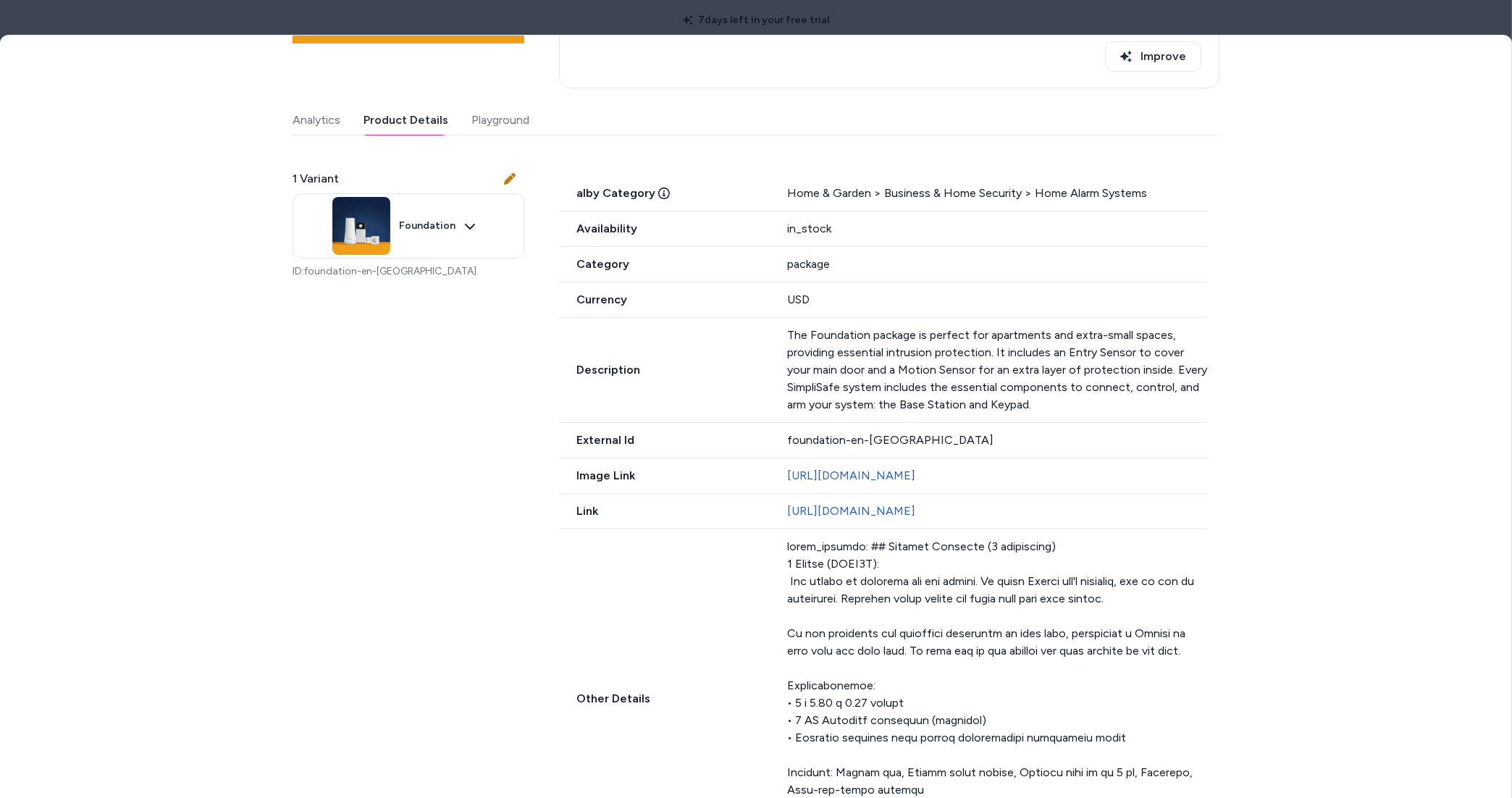
scroll to position [500, 0]
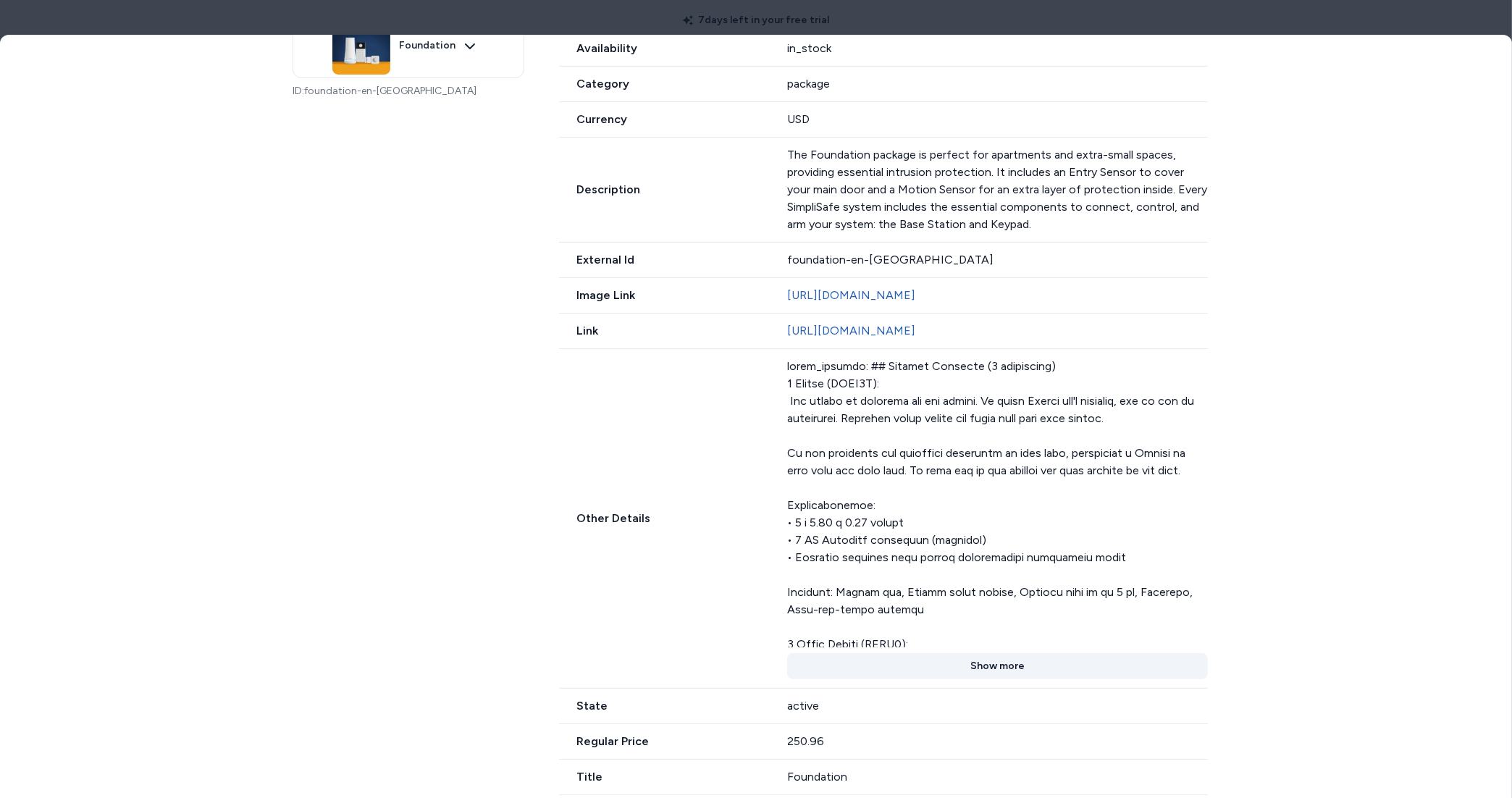
click at [997, 655] on button "Show more" at bounding box center [997, 666] width 421 height 26
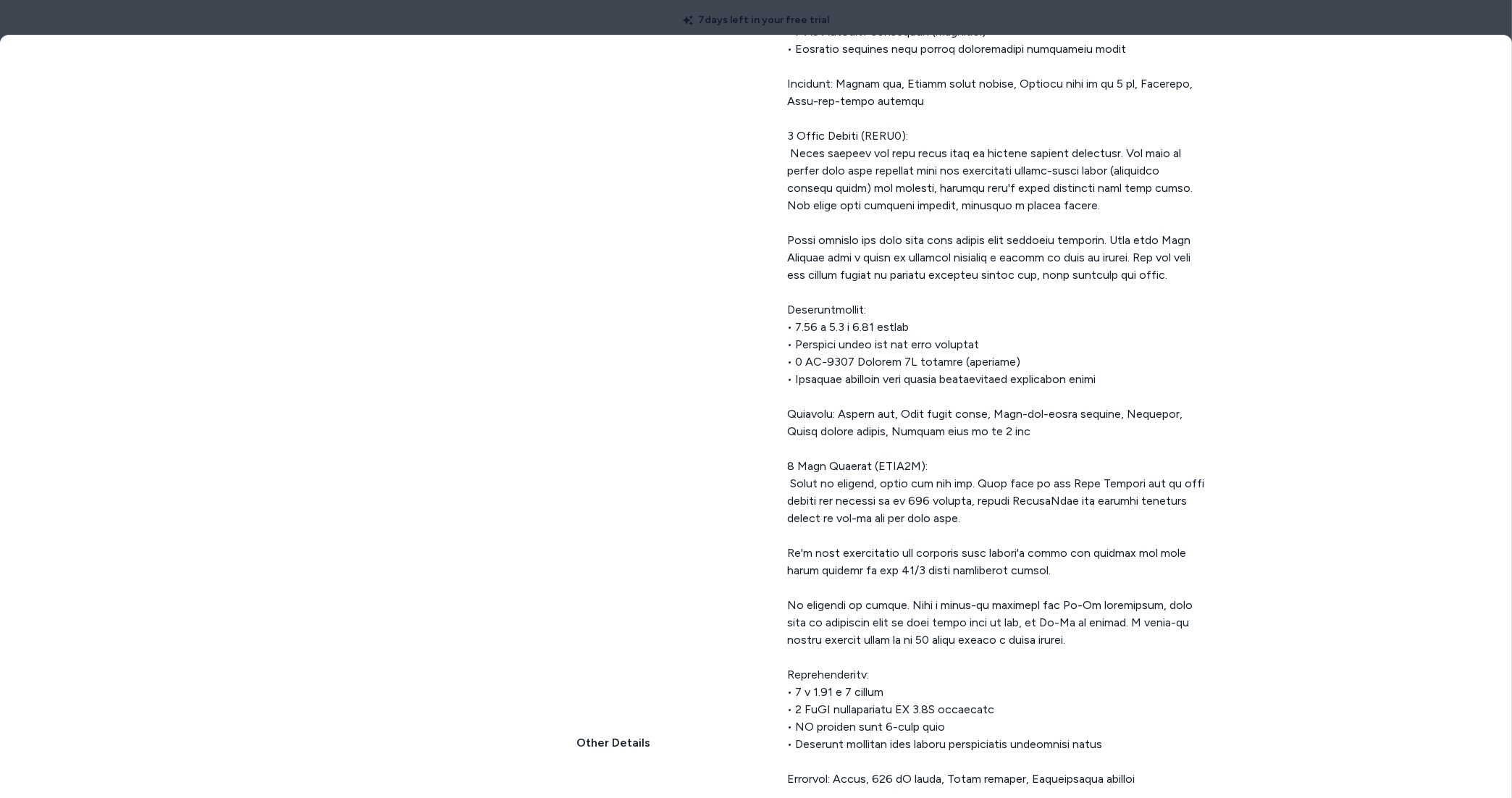
scroll to position [785, 0]
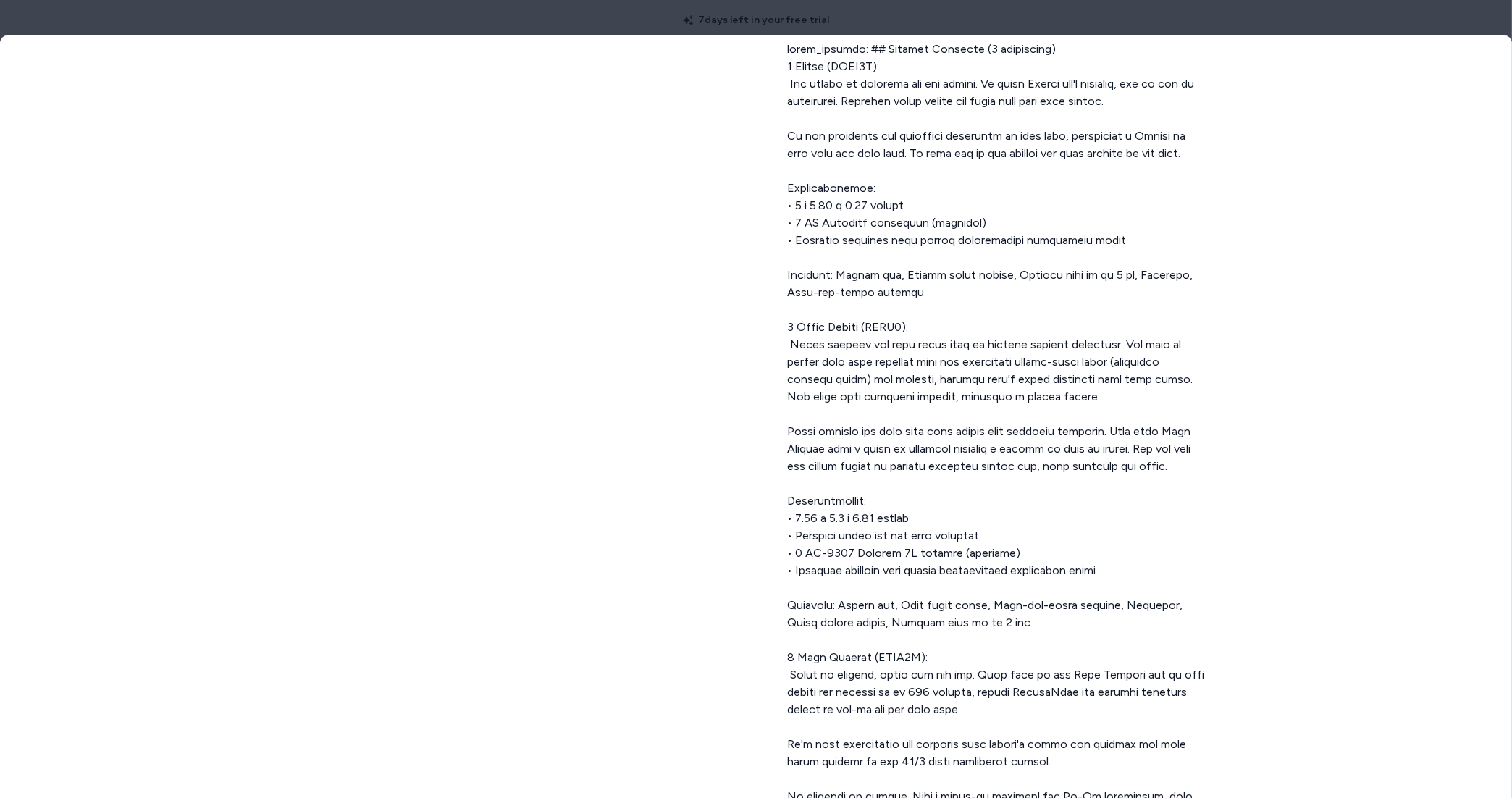
drag, startPoint x: 908, startPoint y: 446, endPoint x: 890, endPoint y: 423, distance: 29.2
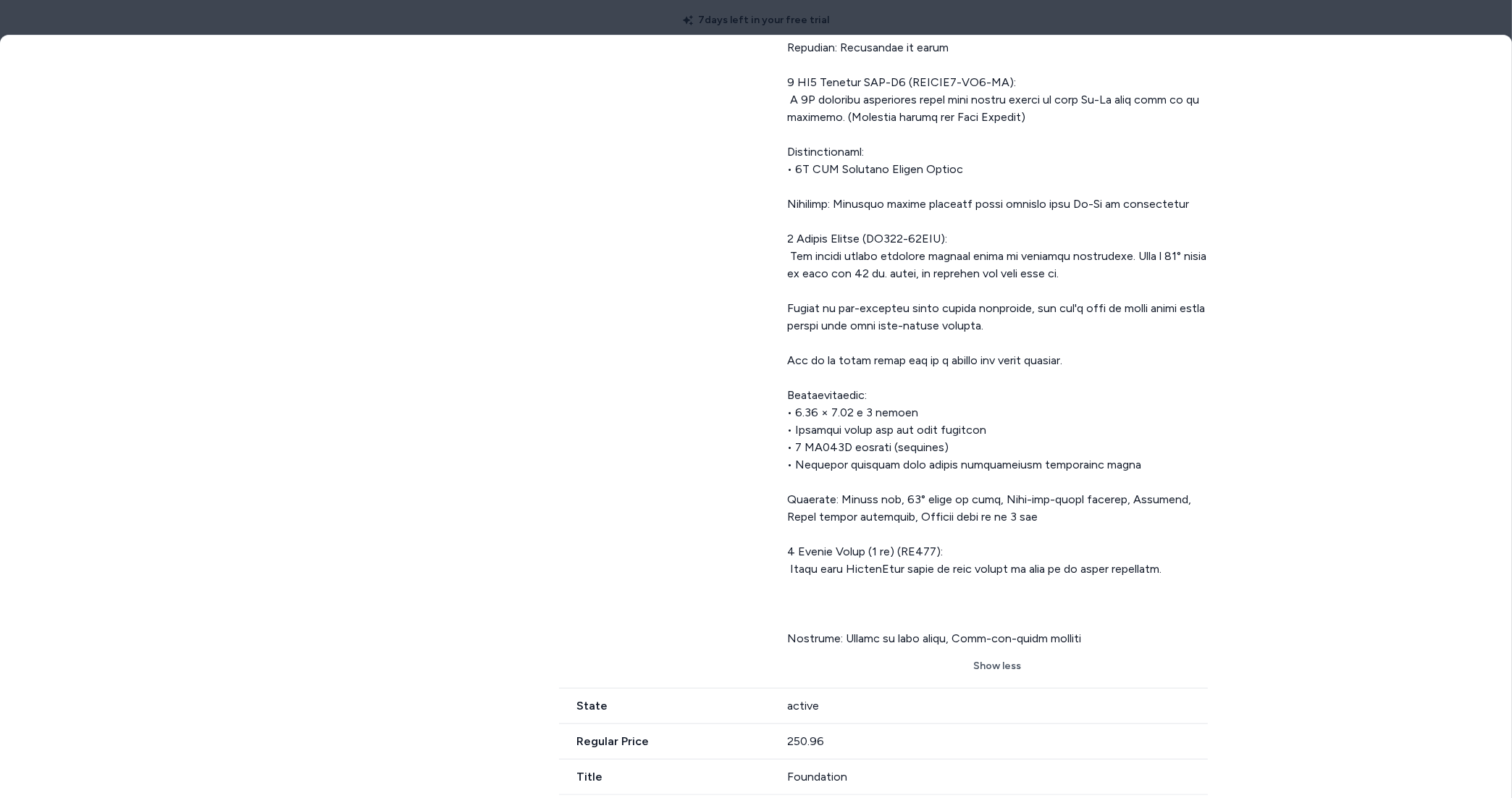
scroll to position [1950, 0]
click at [845, 21] on div at bounding box center [756, 399] width 1512 height 798
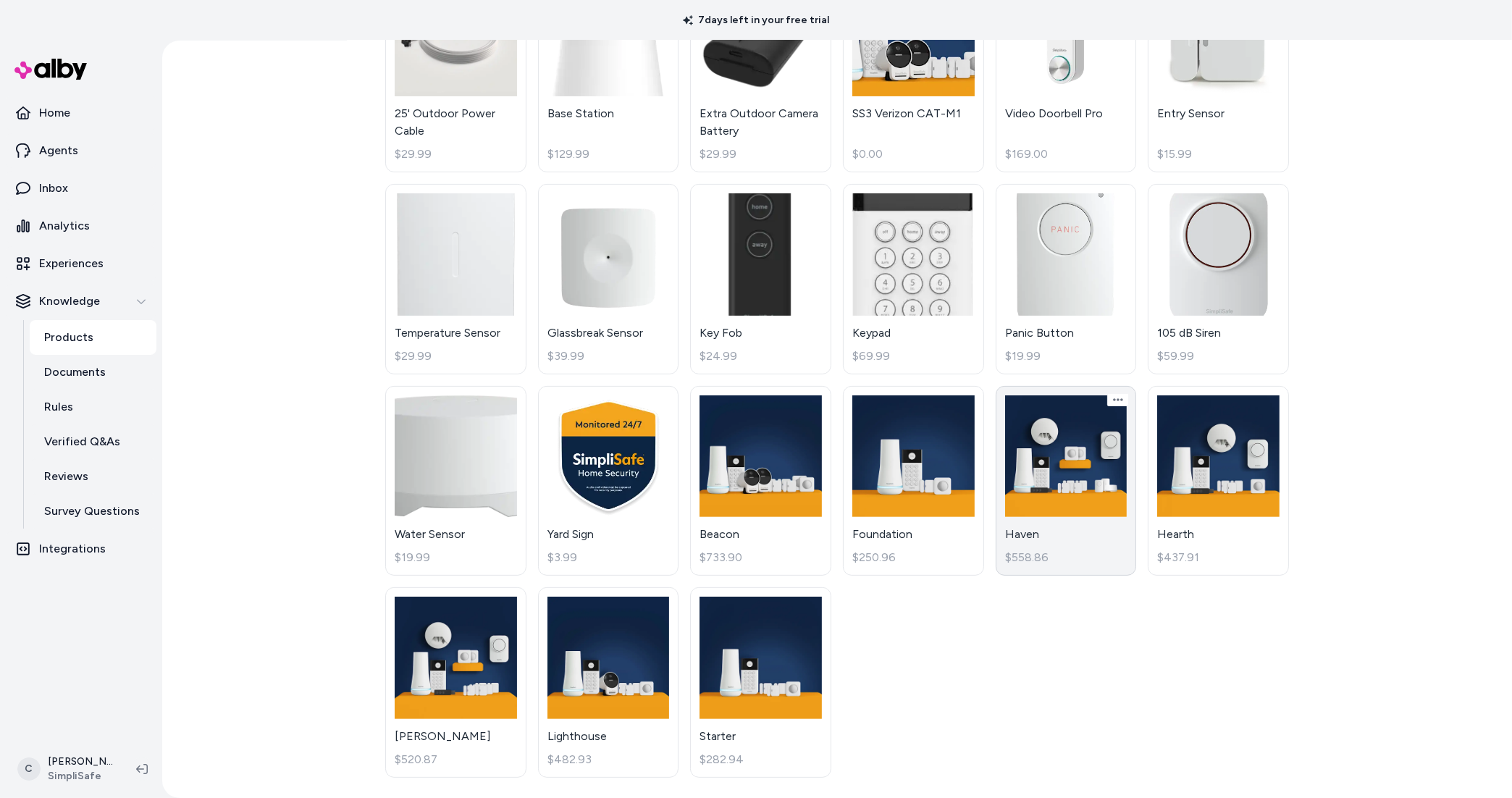
click at [1057, 552] on link "Haven $558.86" at bounding box center [1066, 481] width 141 height 190
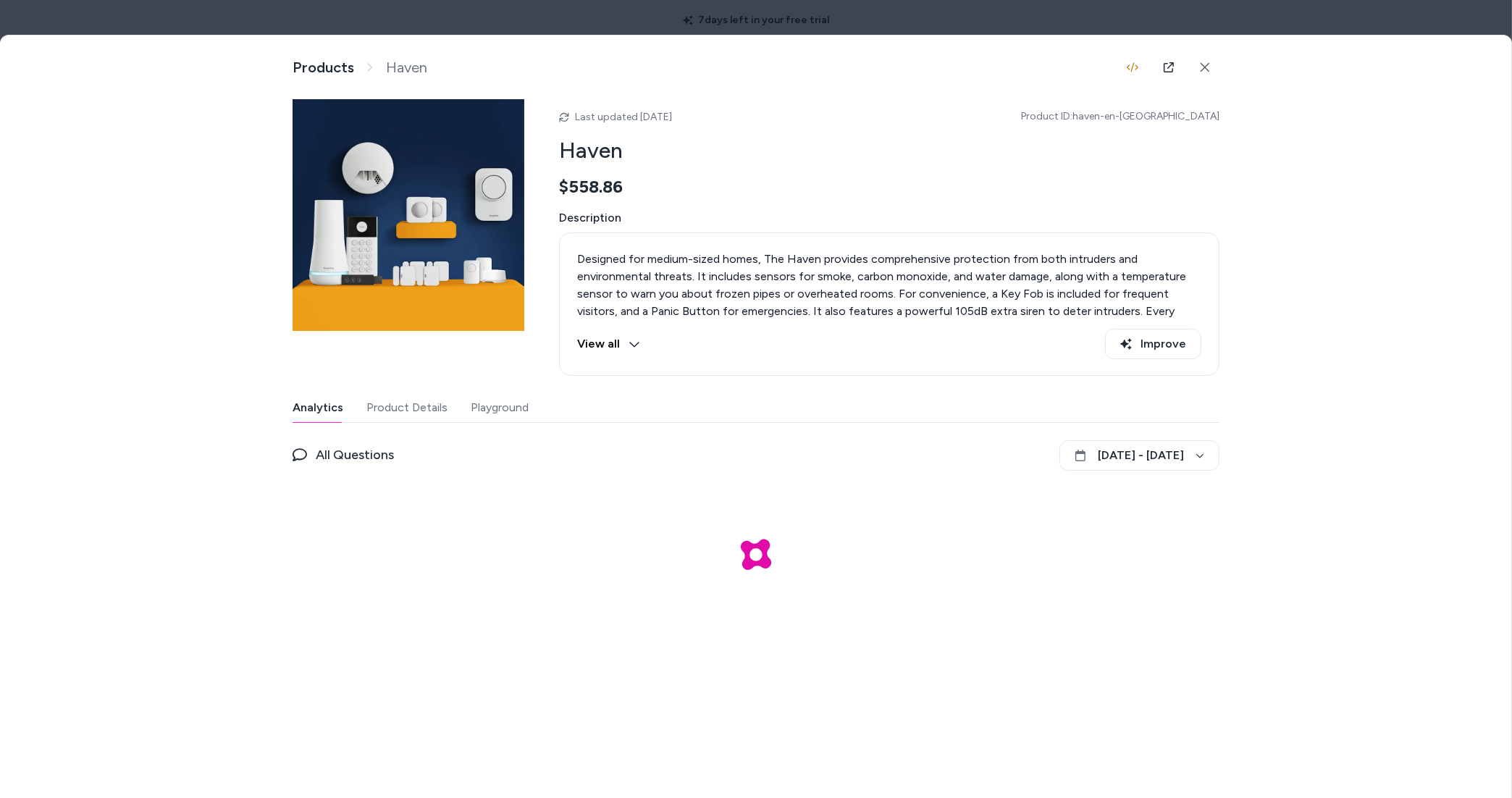
click at [408, 407] on button "Product Details" at bounding box center [406, 407] width 81 height 29
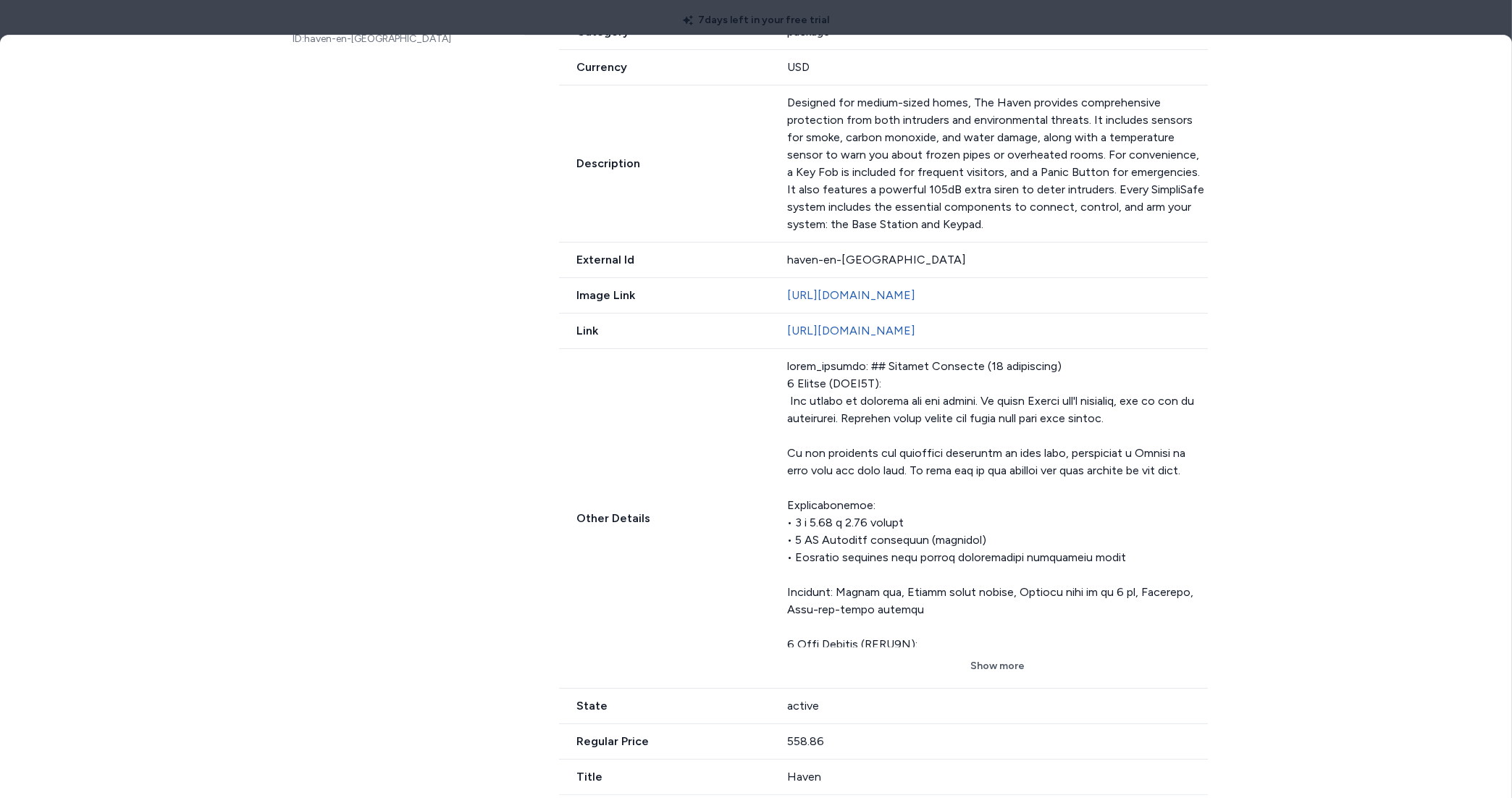
scroll to position [553, 0]
click at [974, 668] on button "Show more" at bounding box center [997, 666] width 421 height 26
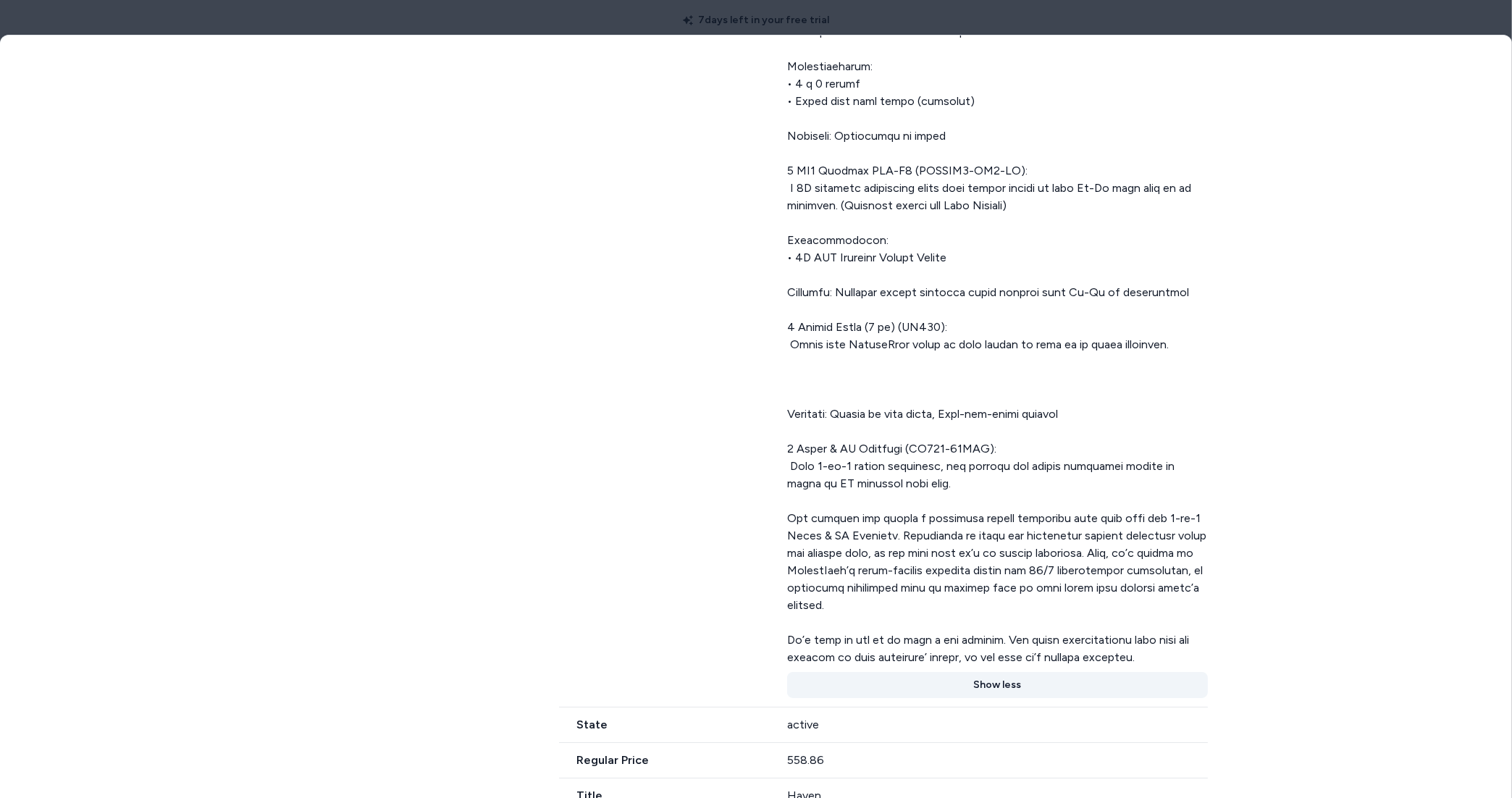
click at [973, 672] on button "Show less" at bounding box center [997, 685] width 421 height 26
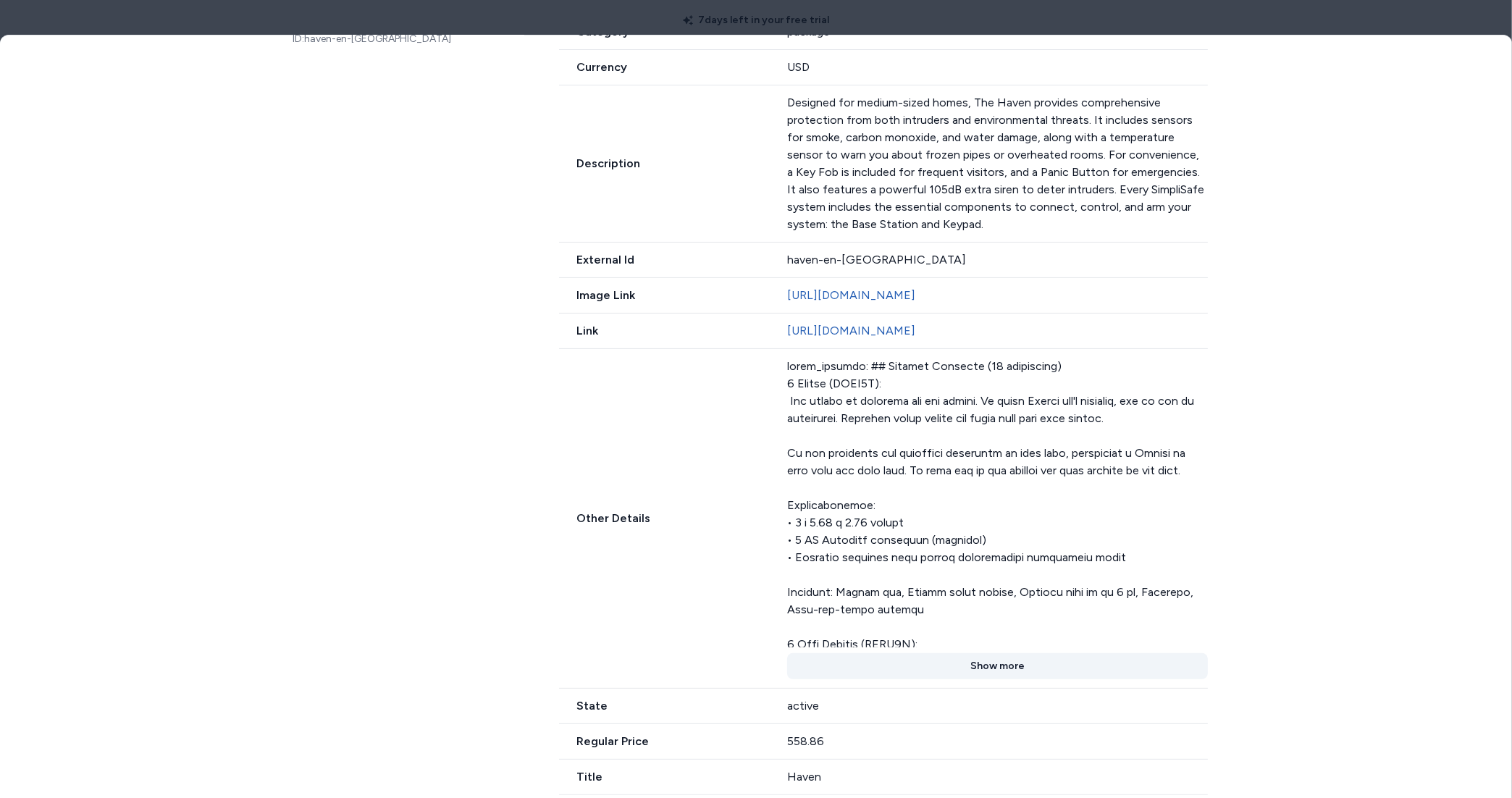
click at [973, 669] on button "Show more" at bounding box center [997, 666] width 421 height 26
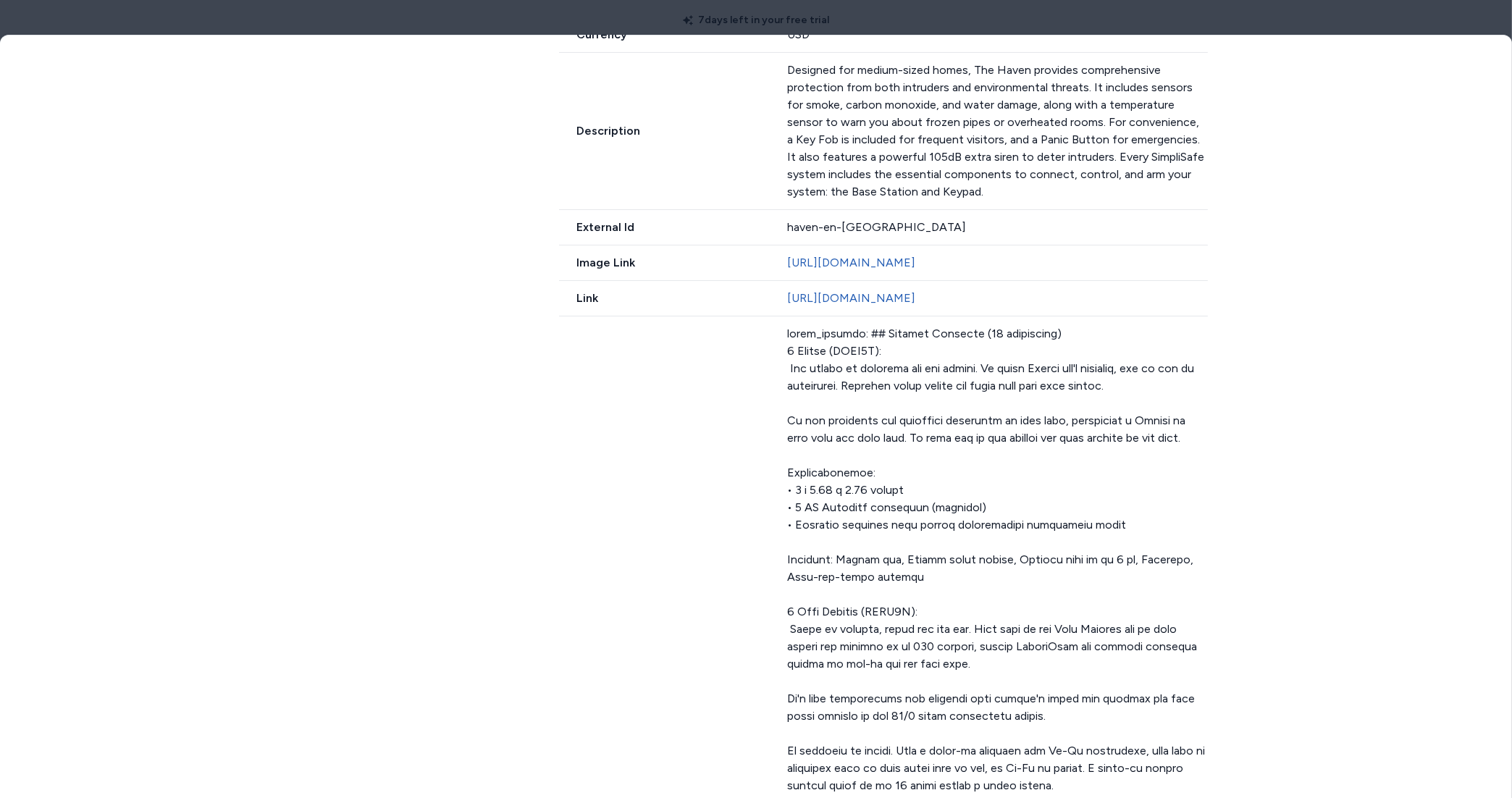
click at [879, 7] on div at bounding box center [756, 399] width 1512 height 798
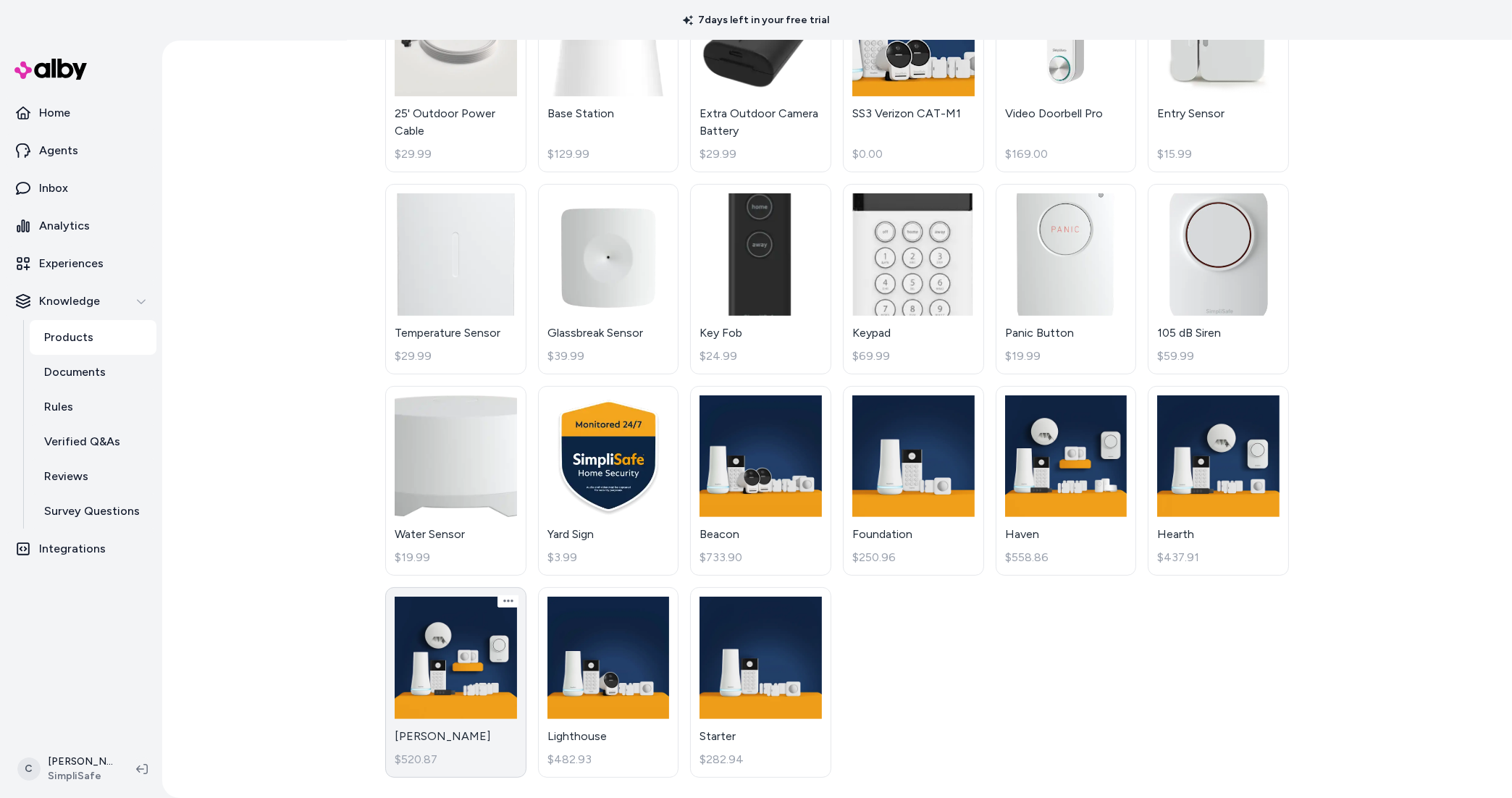
click at [478, 680] on link "Knox $520.87" at bounding box center [455, 682] width 141 height 190
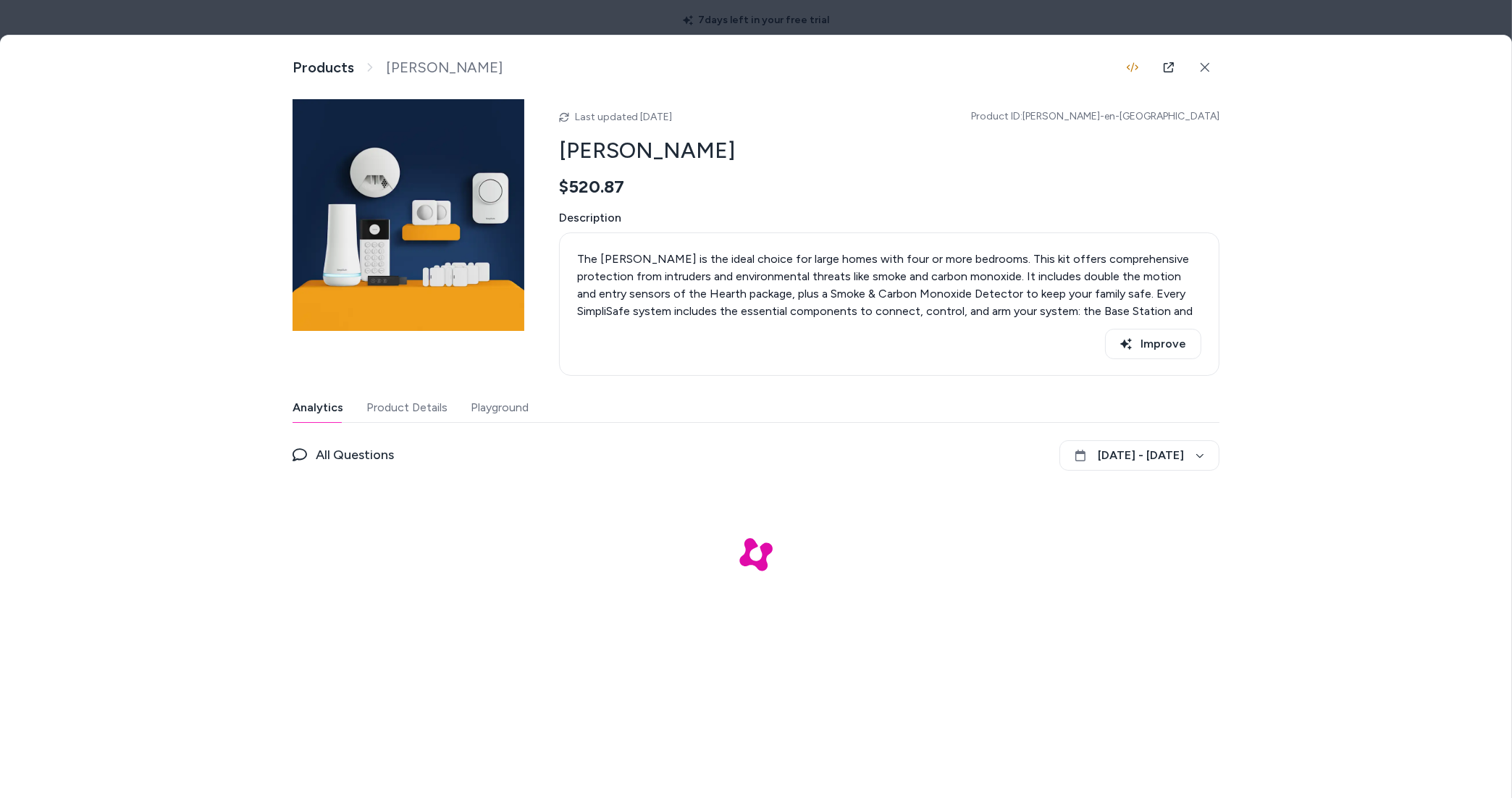
click at [416, 409] on button "Product Details" at bounding box center [406, 407] width 81 height 29
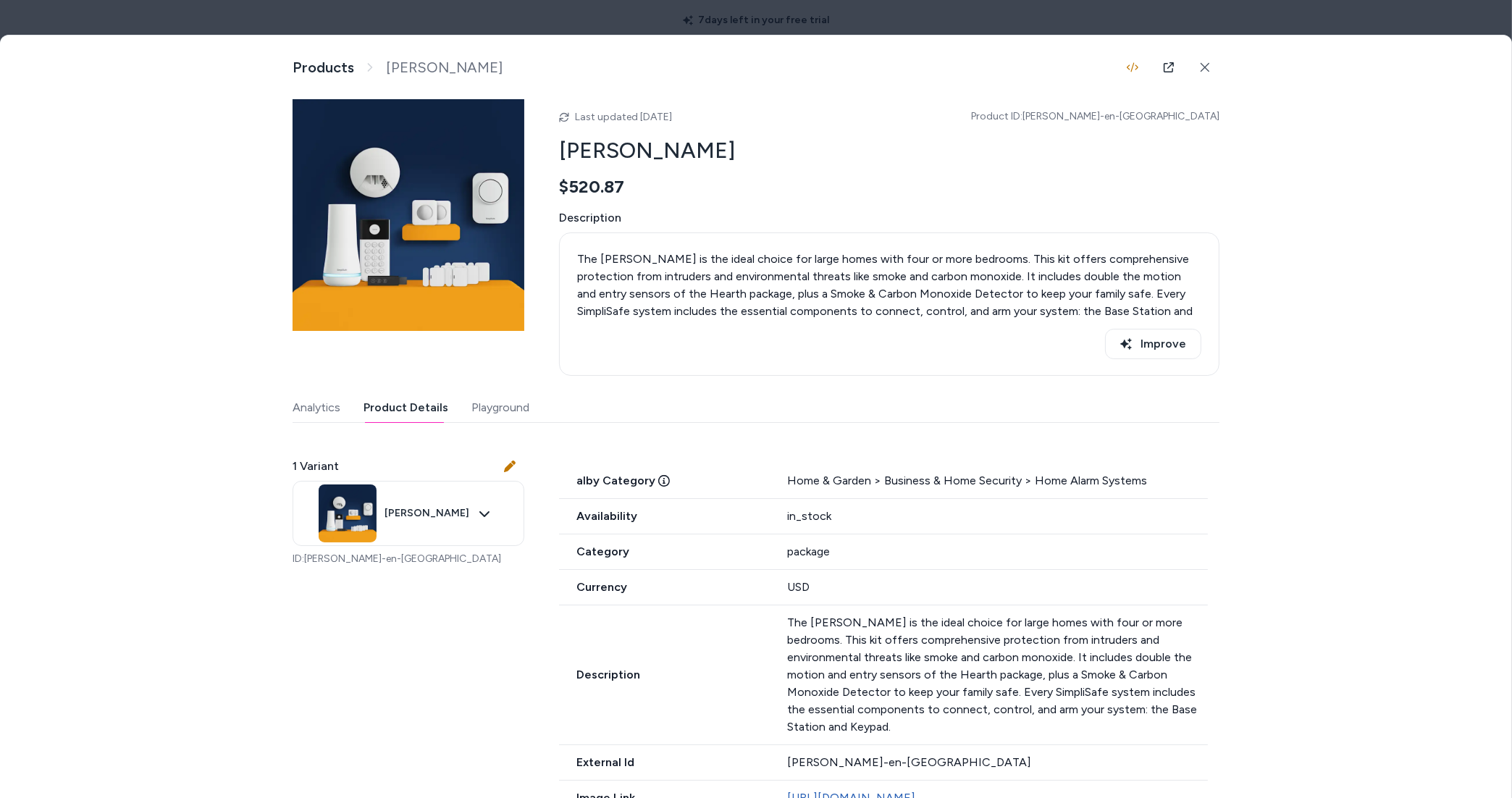
click at [481, 407] on button "Playground" at bounding box center [500, 407] width 58 height 29
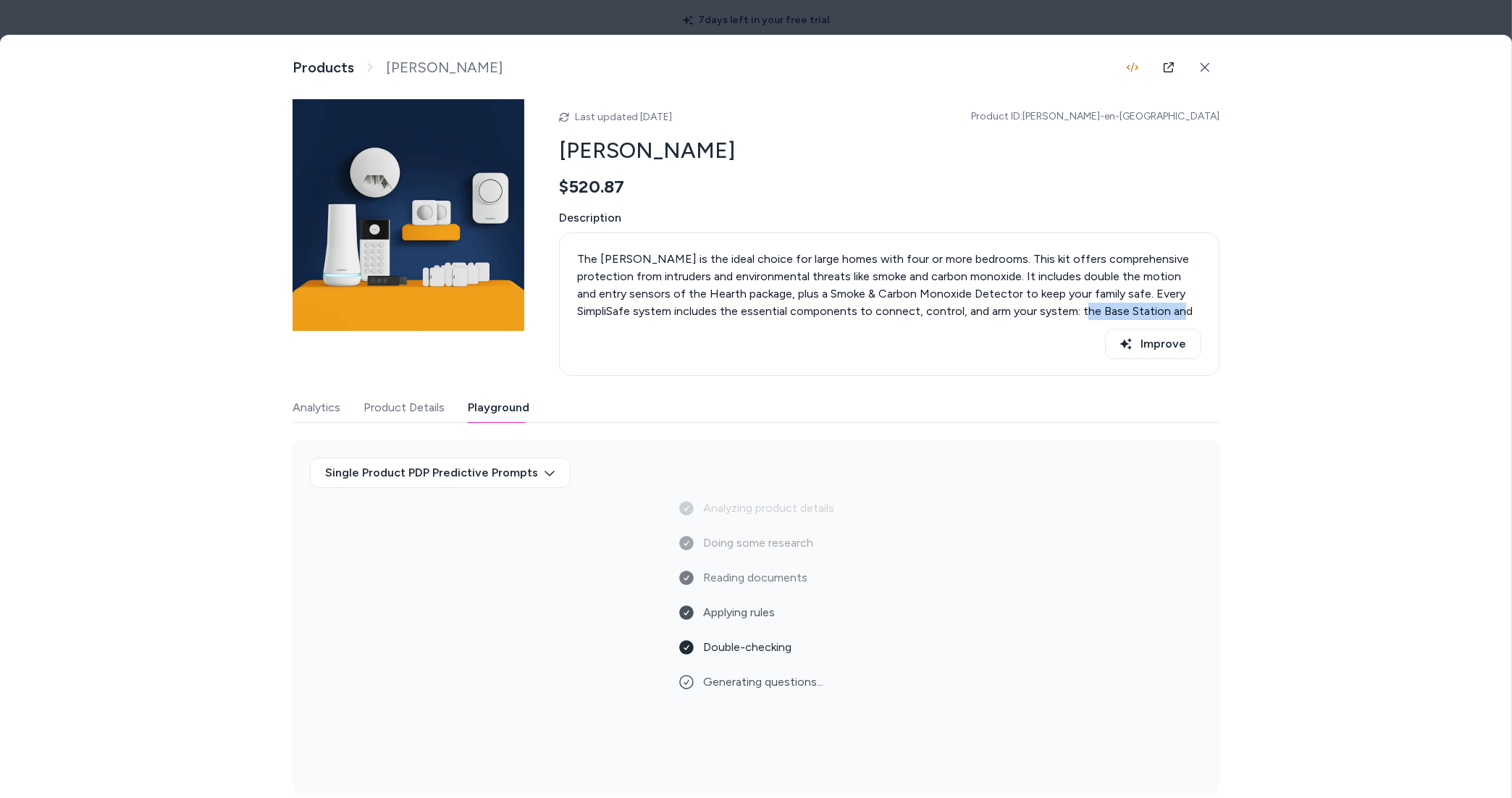
drag, startPoint x: 1084, startPoint y: 315, endPoint x: 1032, endPoint y: 306, distance: 52.8
click at [1032, 306] on p "The Knox is the ideal choice for large homes with four or more bedrooms. This k…" at bounding box center [889, 294] width 624 height 87
drag, startPoint x: 970, startPoint y: 301, endPoint x: 715, endPoint y: 316, distance: 255.4
click at [715, 316] on p "The Knox is the ideal choice for large homes with four or more bedrooms. This k…" at bounding box center [889, 294] width 624 height 87
drag, startPoint x: 916, startPoint y: 311, endPoint x: 1000, endPoint y: 314, distance: 84.1
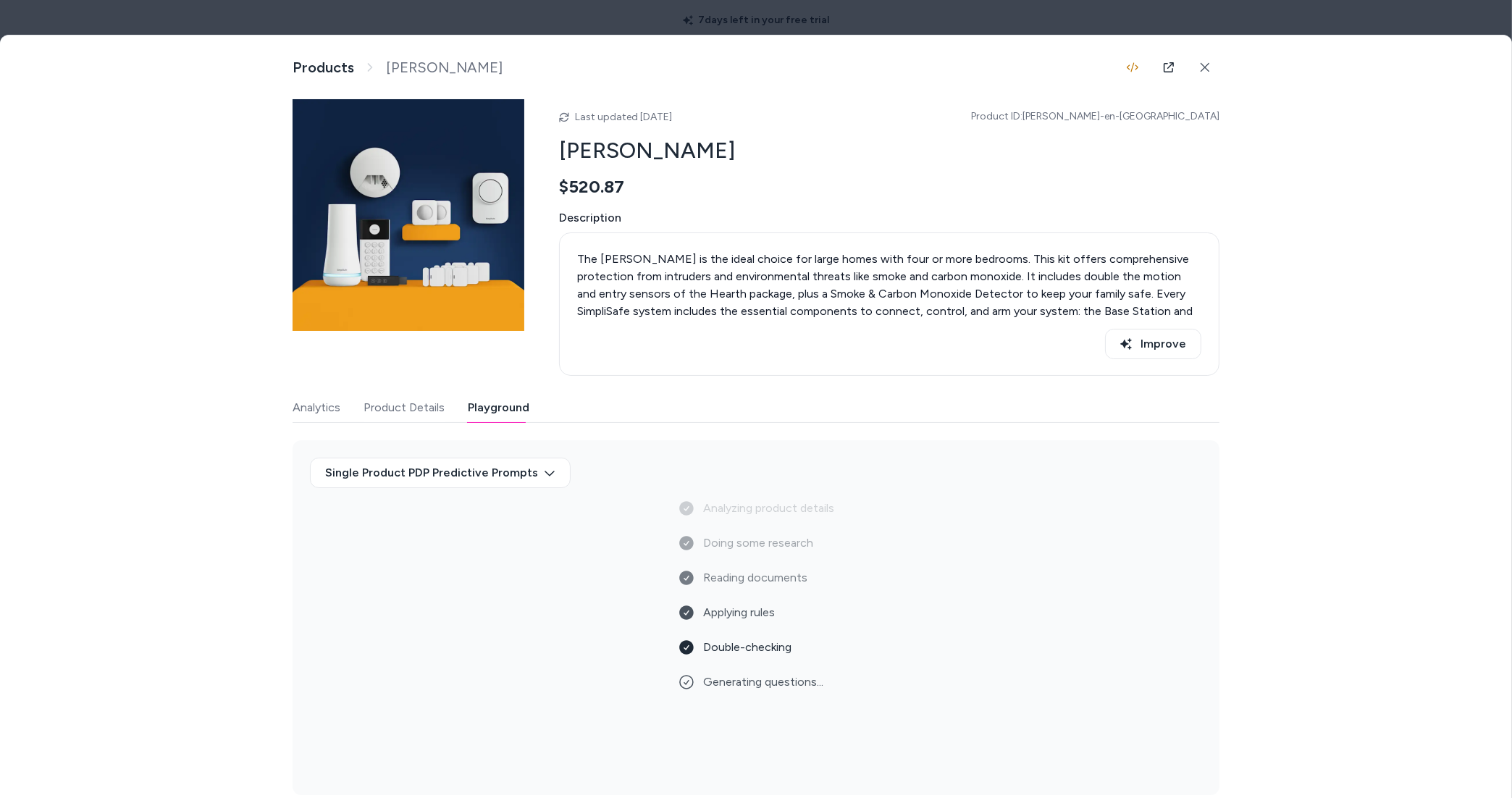
click at [930, 314] on p "The Knox is the ideal choice for large homes with four or more bedrooms. This k…" at bounding box center [889, 294] width 624 height 87
drag, startPoint x: 1098, startPoint y: 296, endPoint x: 903, endPoint y: 290, distance: 195.1
click at [903, 290] on p "The Knox is the ideal choice for large homes with four or more bedrooms. This k…" at bounding box center [889, 294] width 624 height 87
click at [856, 293] on p "The Knox is the ideal choice for large homes with four or more bedrooms. This k…" at bounding box center [889, 294] width 624 height 87
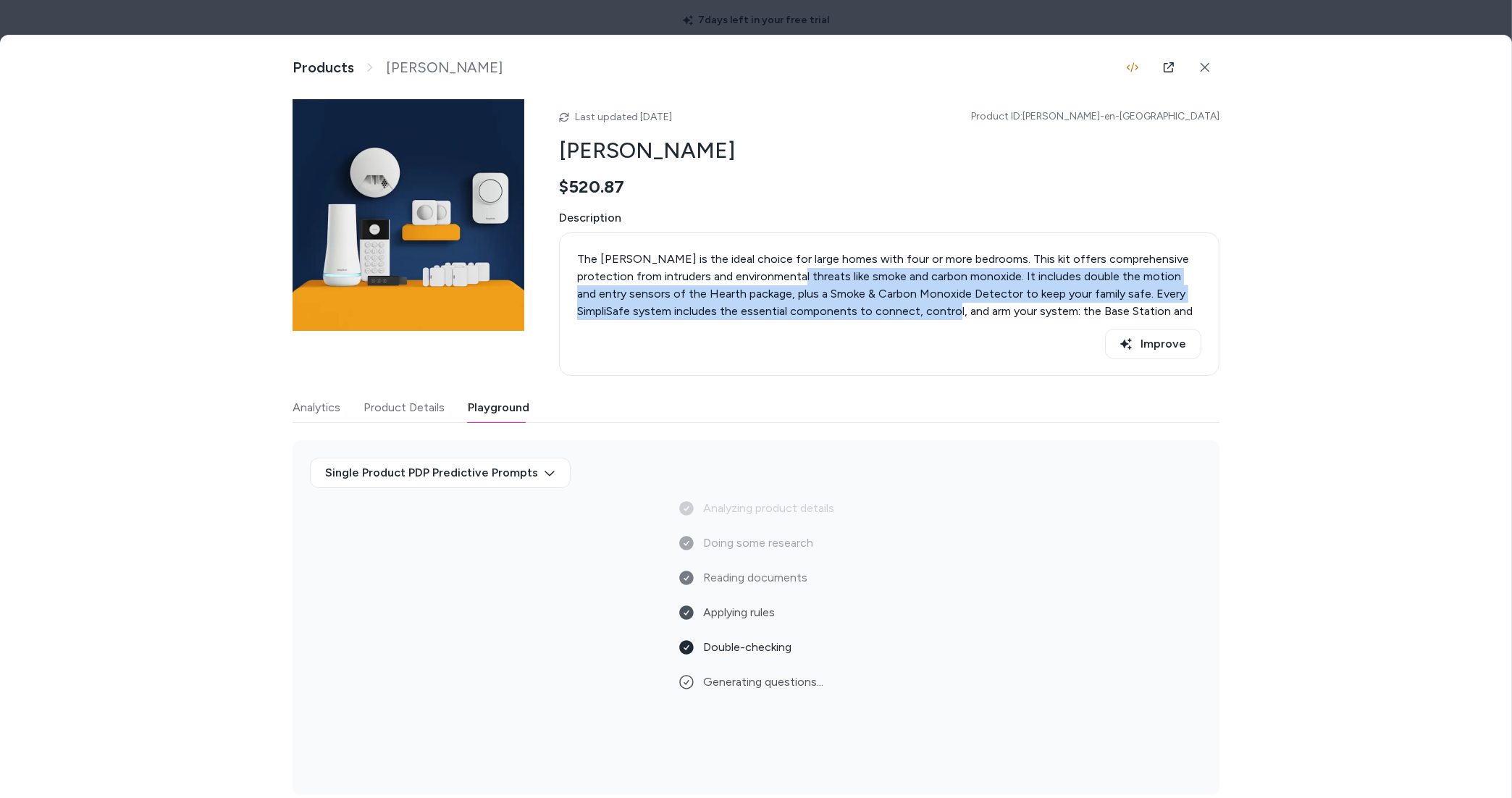
drag, startPoint x: 798, startPoint y: 301, endPoint x: 921, endPoint y: 305, distance: 123.1
click at [894, 307] on p "The Knox is the ideal choice for large homes with four or more bedrooms. This k…" at bounding box center [889, 294] width 624 height 87
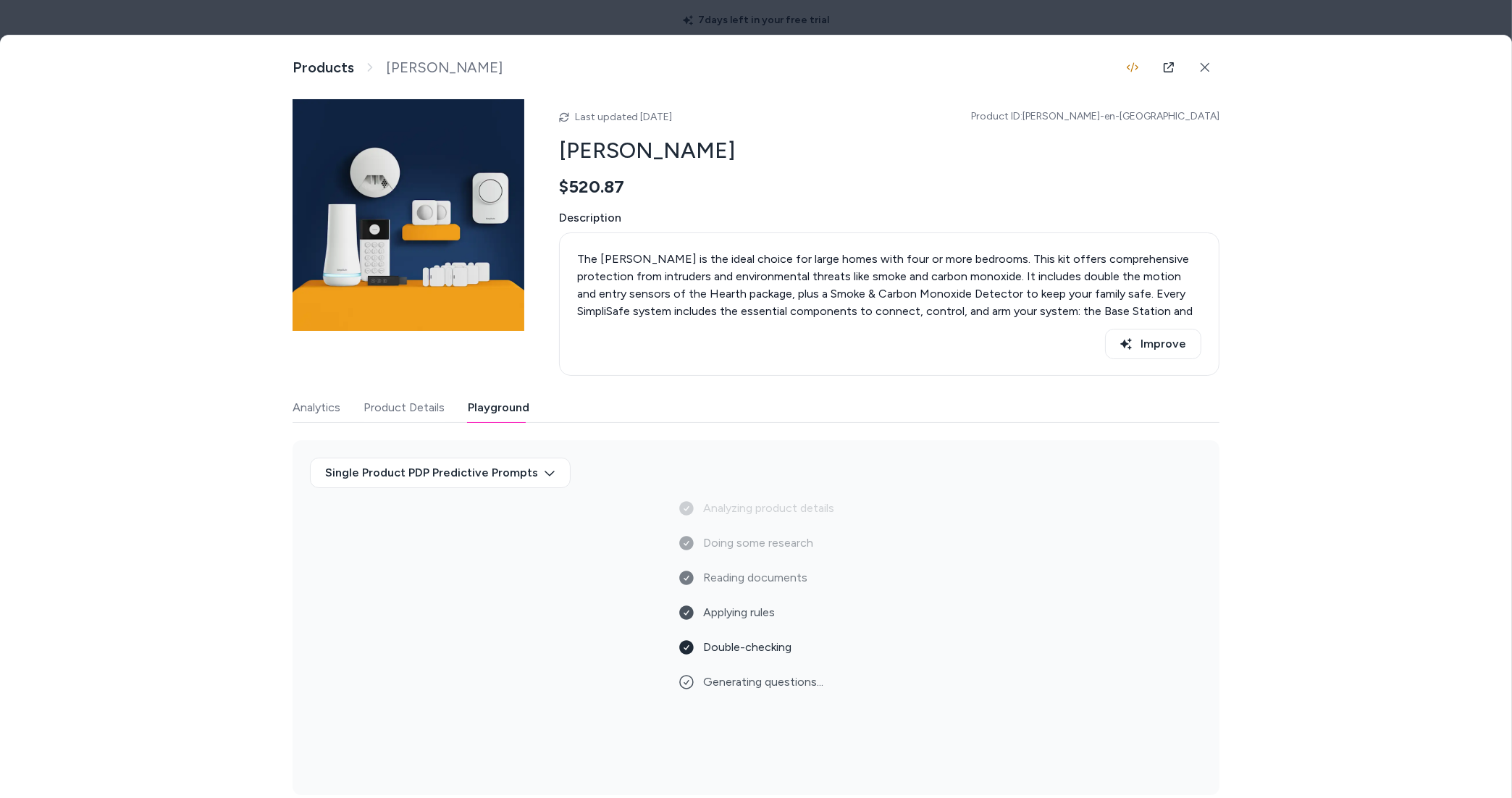
click at [830, 283] on p "The Knox is the ideal choice for large homes with four or more bedrooms. This k…" at bounding box center [889, 294] width 624 height 87
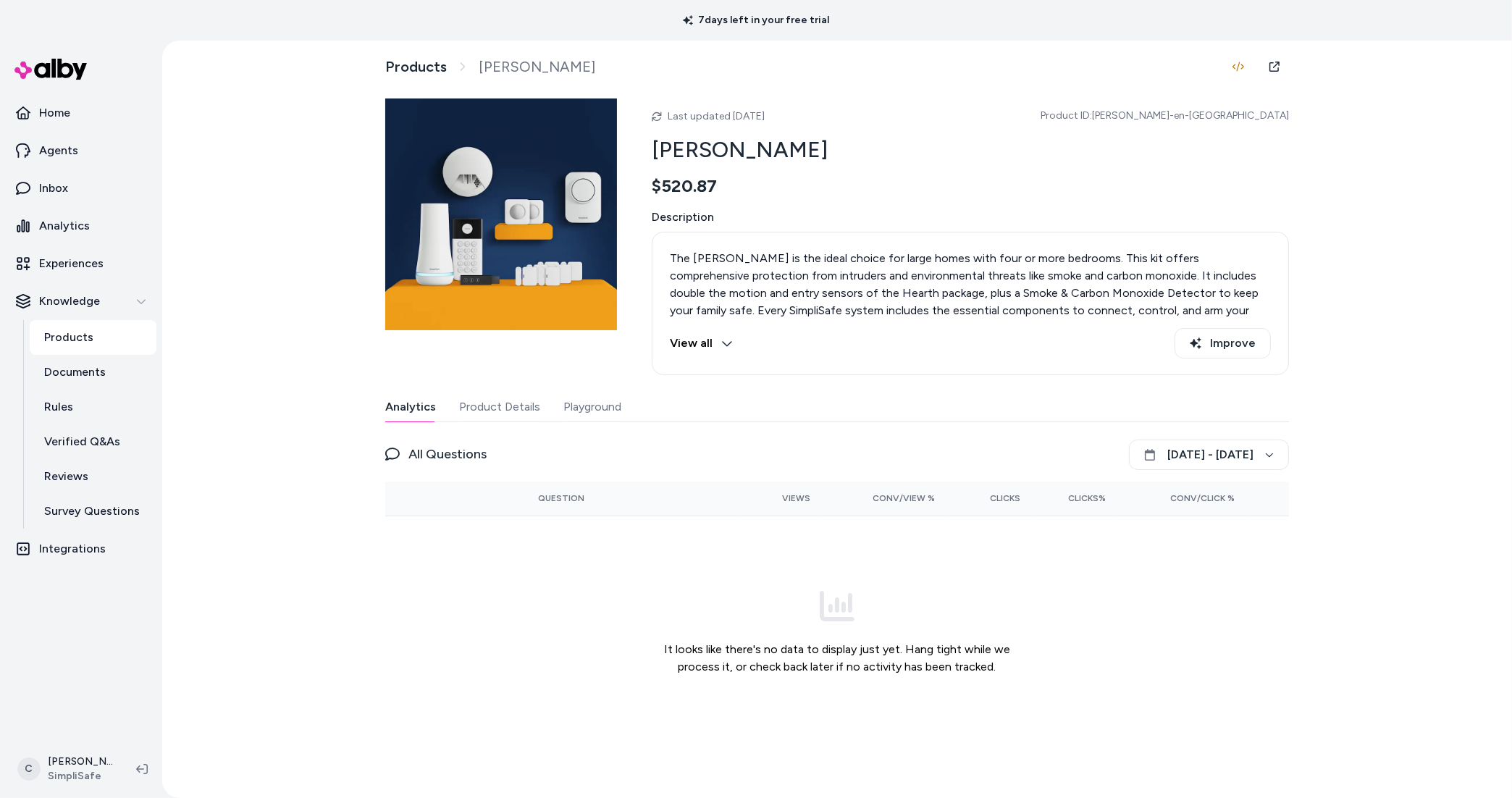
drag, startPoint x: 547, startPoint y: 407, endPoint x: 564, endPoint y: 410, distance: 17.3
click at [549, 407] on div "Analytics Product Details Playground" at bounding box center [837, 407] width 904 height 29
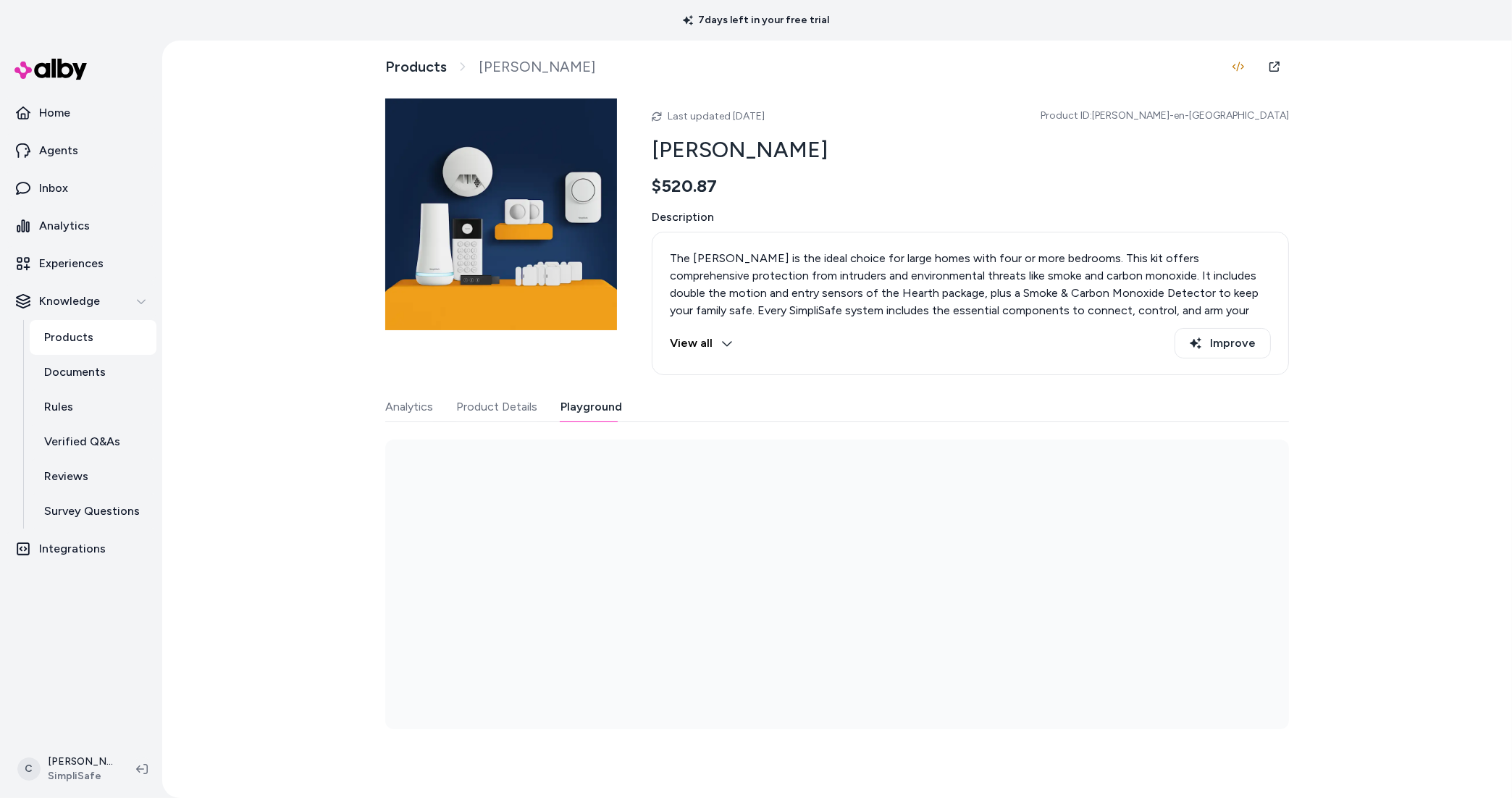
click at [604, 411] on button "Playground" at bounding box center [591, 407] width 62 height 29
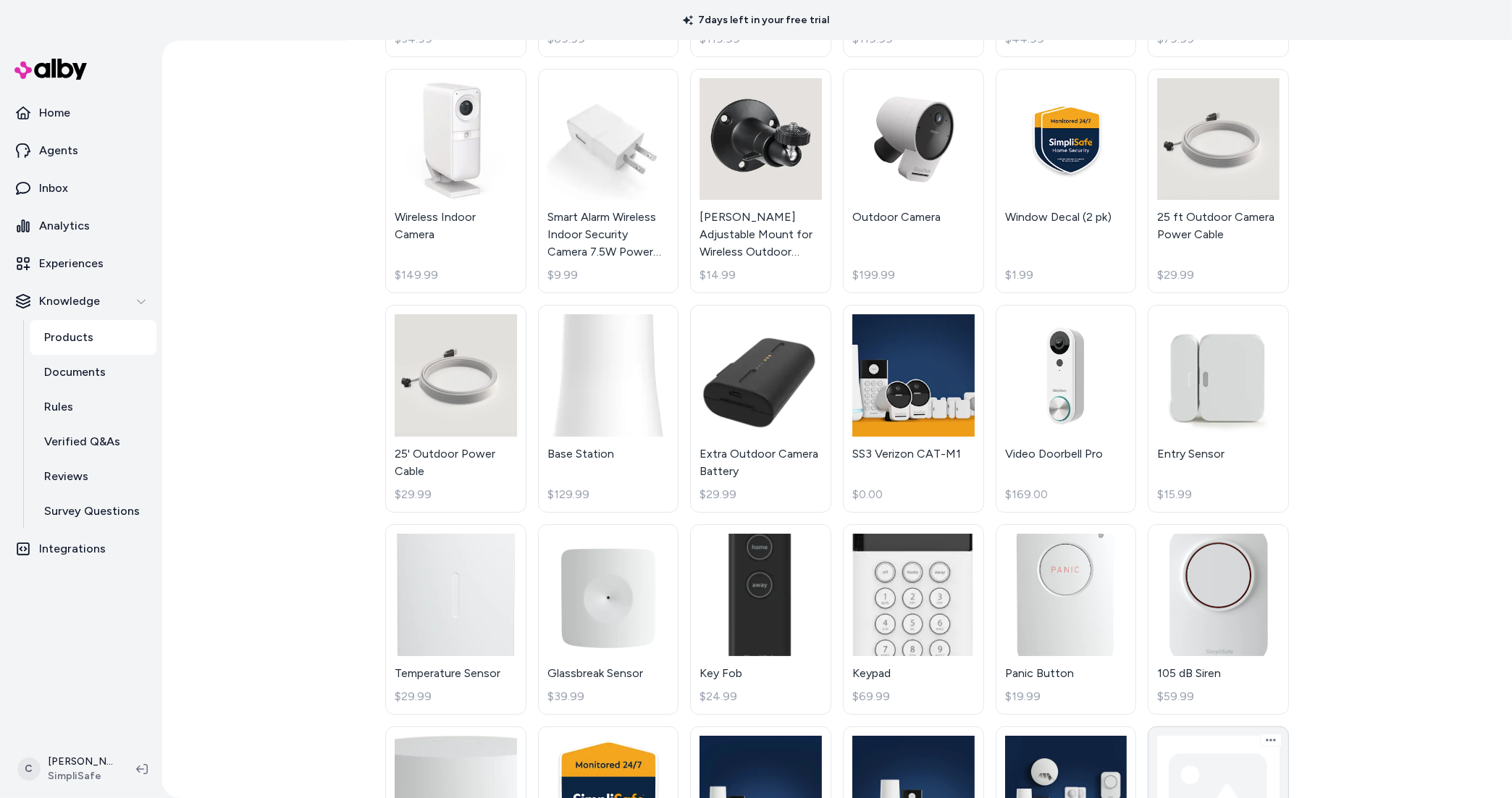
scroll to position [667, 0]
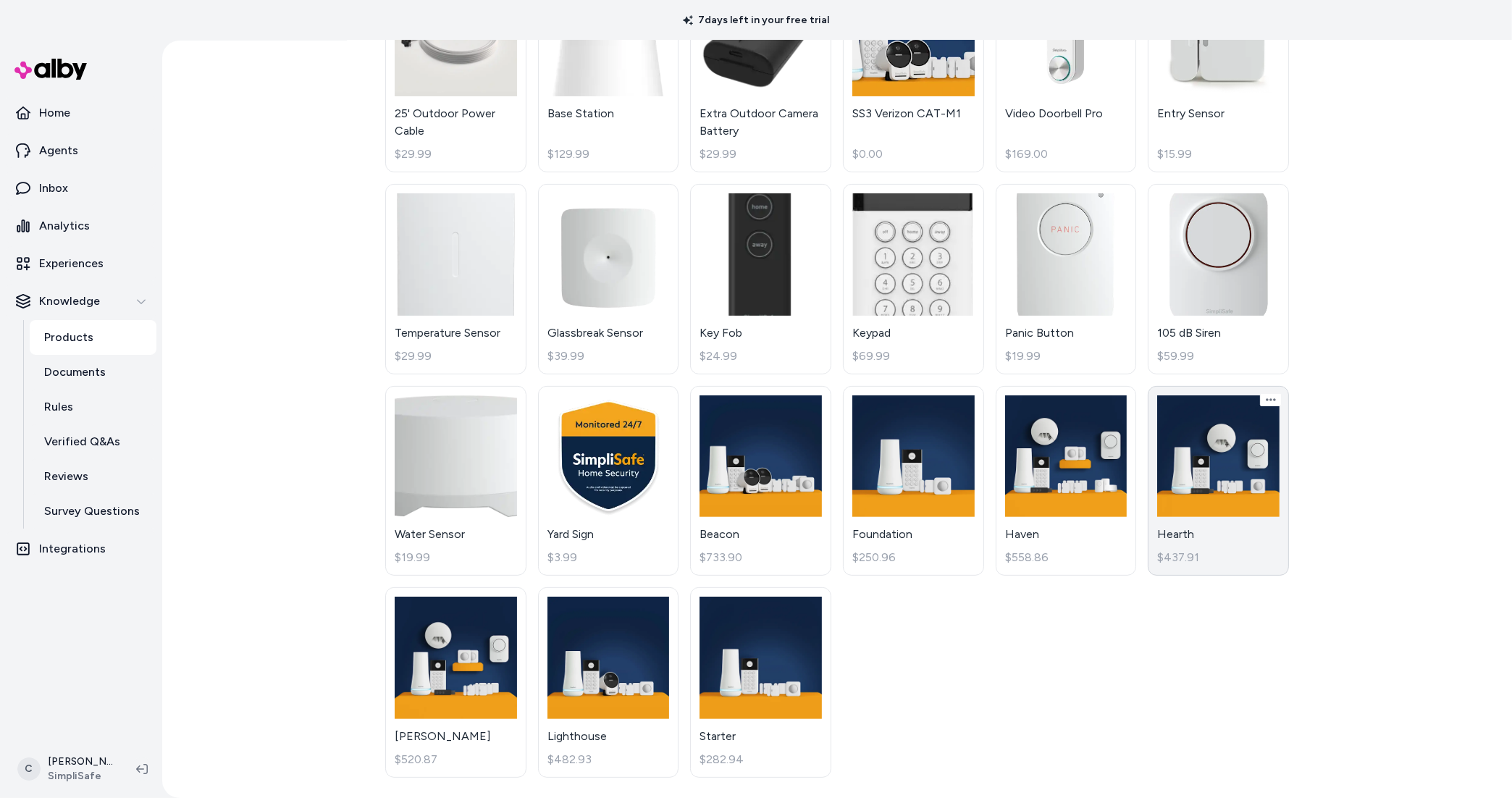
click at [1215, 537] on link "Hearth $437.91" at bounding box center [1218, 481] width 141 height 190
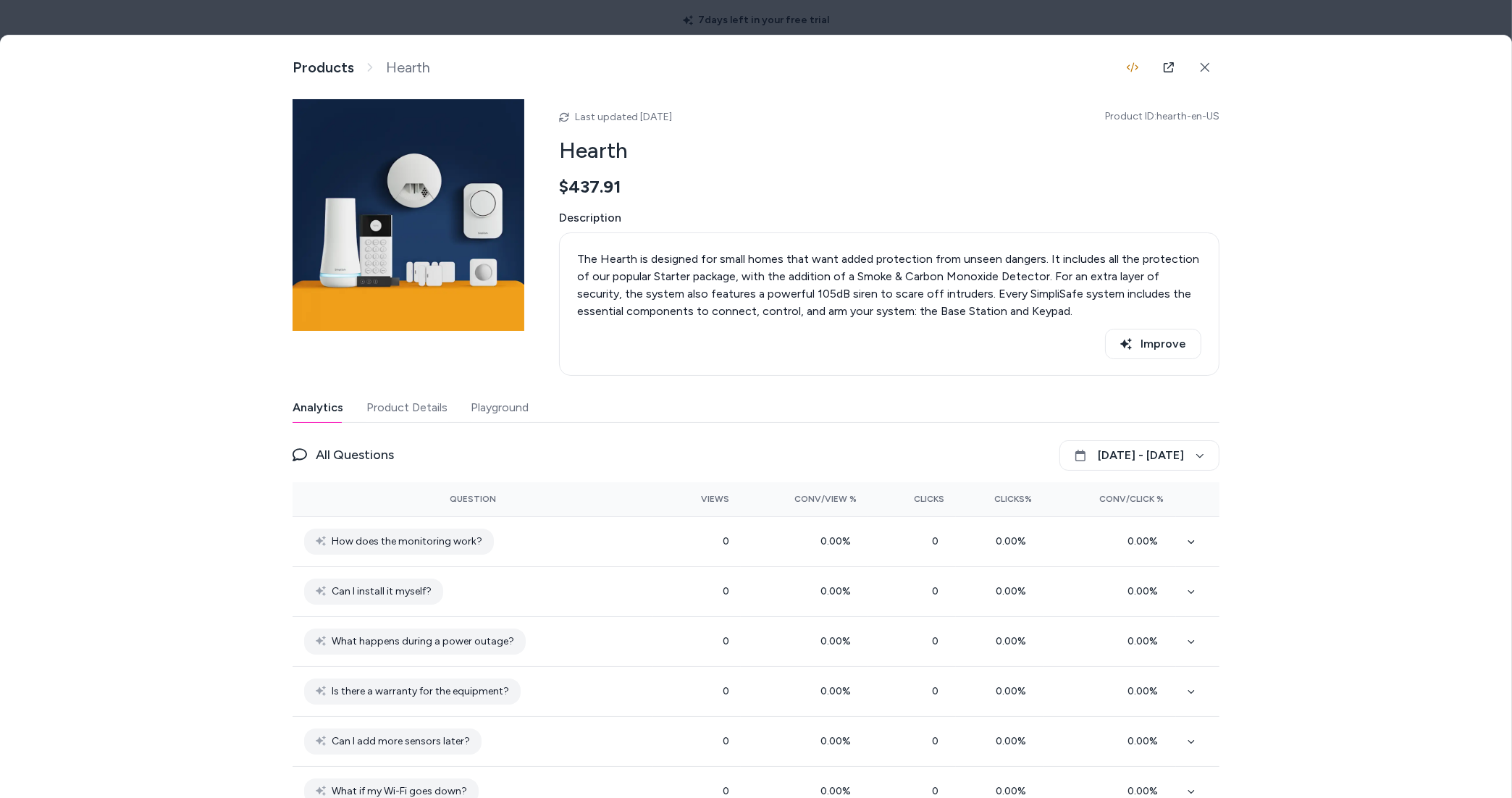
click at [524, 404] on div "Analytics Product Details Playground" at bounding box center [756, 407] width 927 height 29
click at [402, 404] on button "Product Details" at bounding box center [406, 407] width 81 height 29
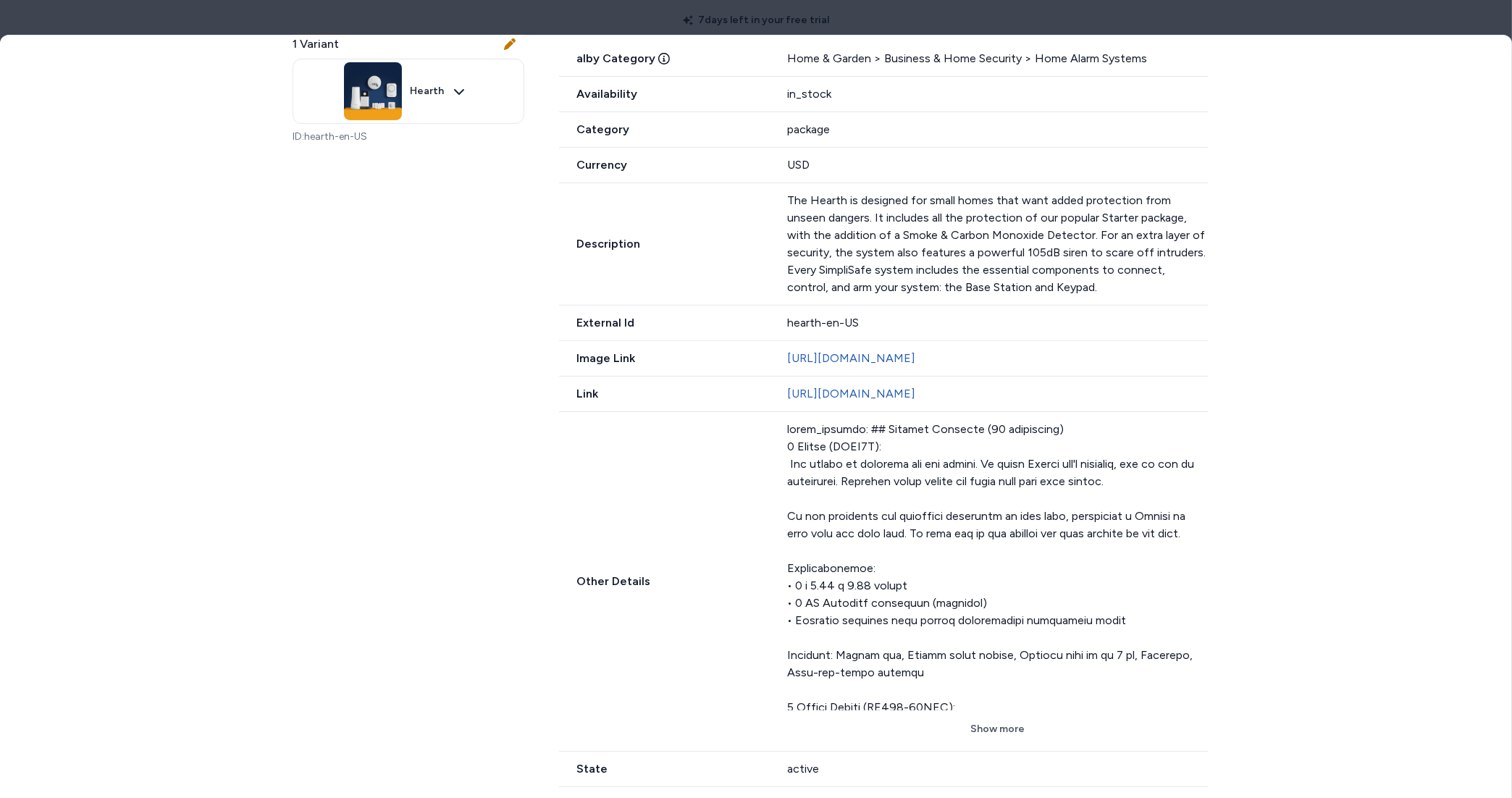
scroll to position [518, 0]
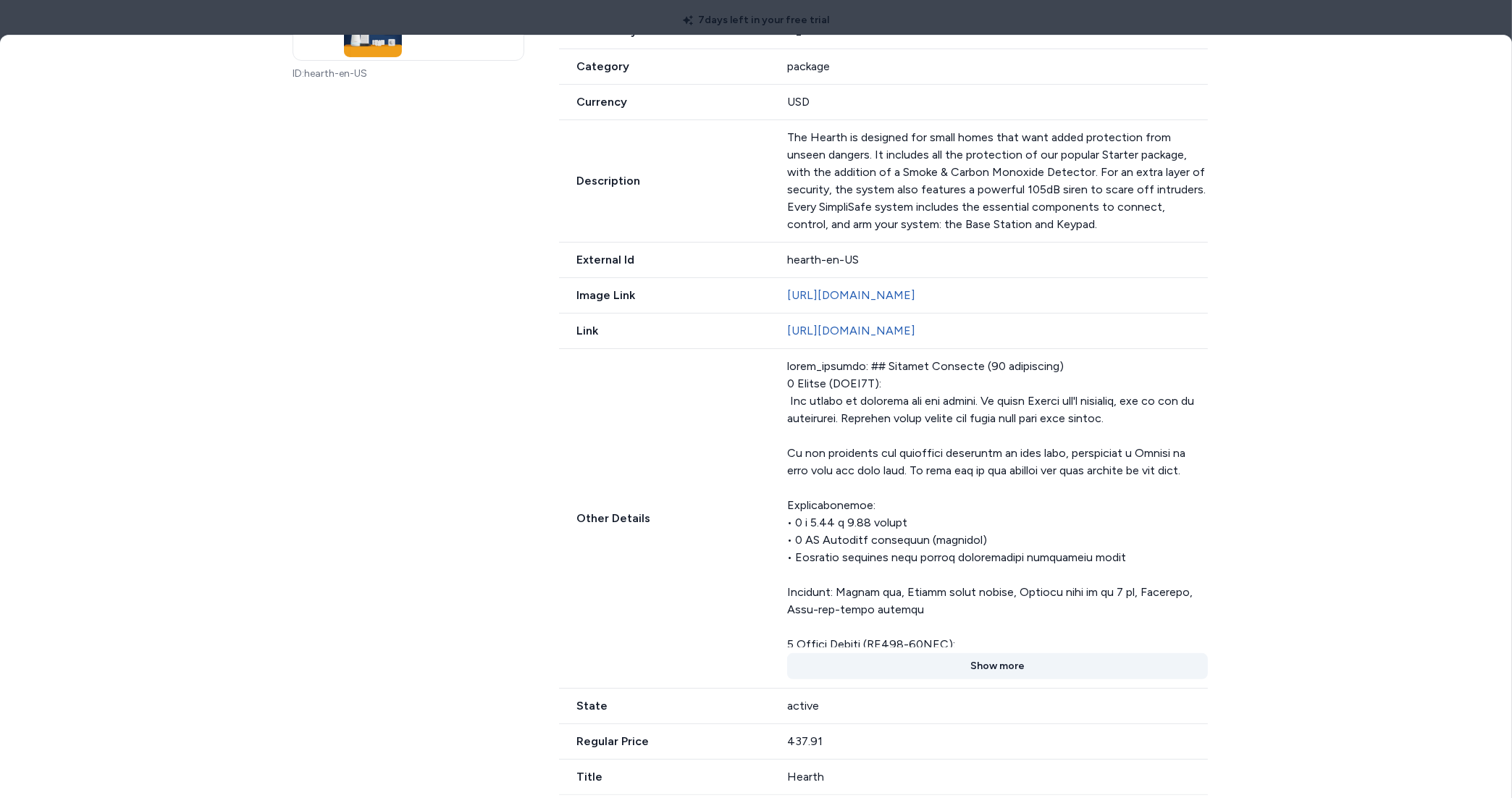
click at [973, 662] on button "Show more" at bounding box center [997, 666] width 421 height 26
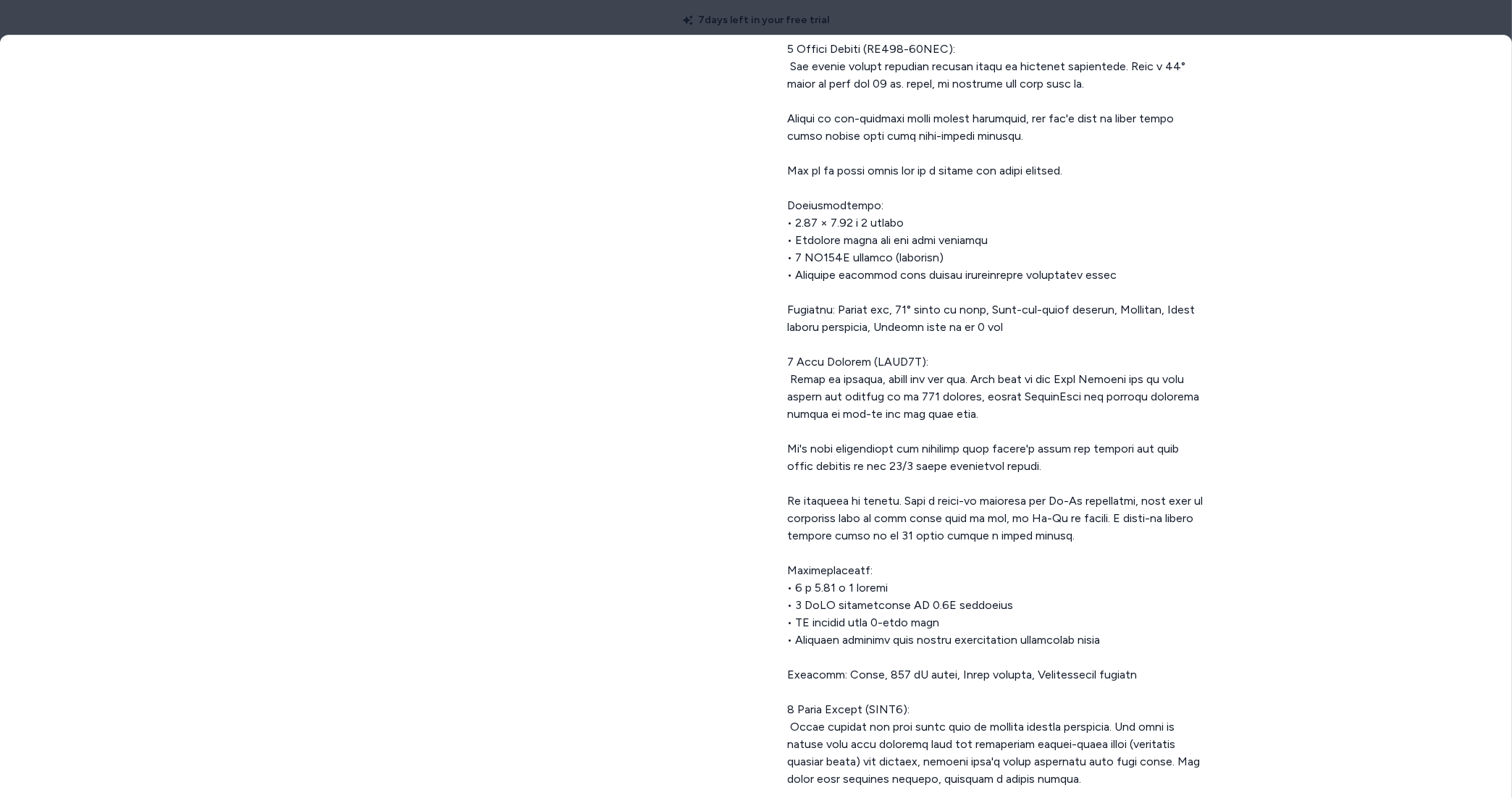
scroll to position [133, 0]
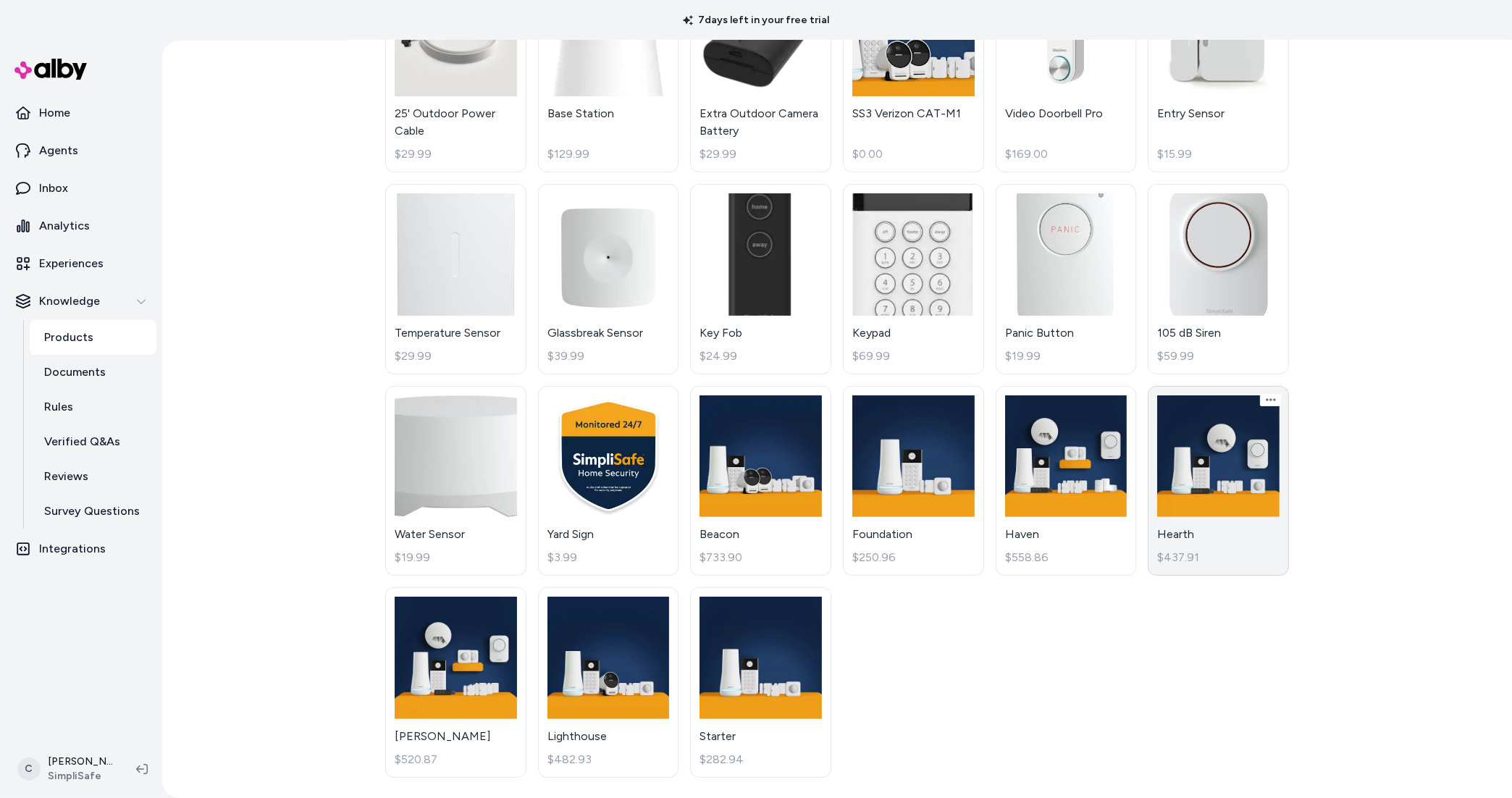
click at [1268, 500] on link "Hearth $437.91" at bounding box center [1218, 481] width 141 height 190
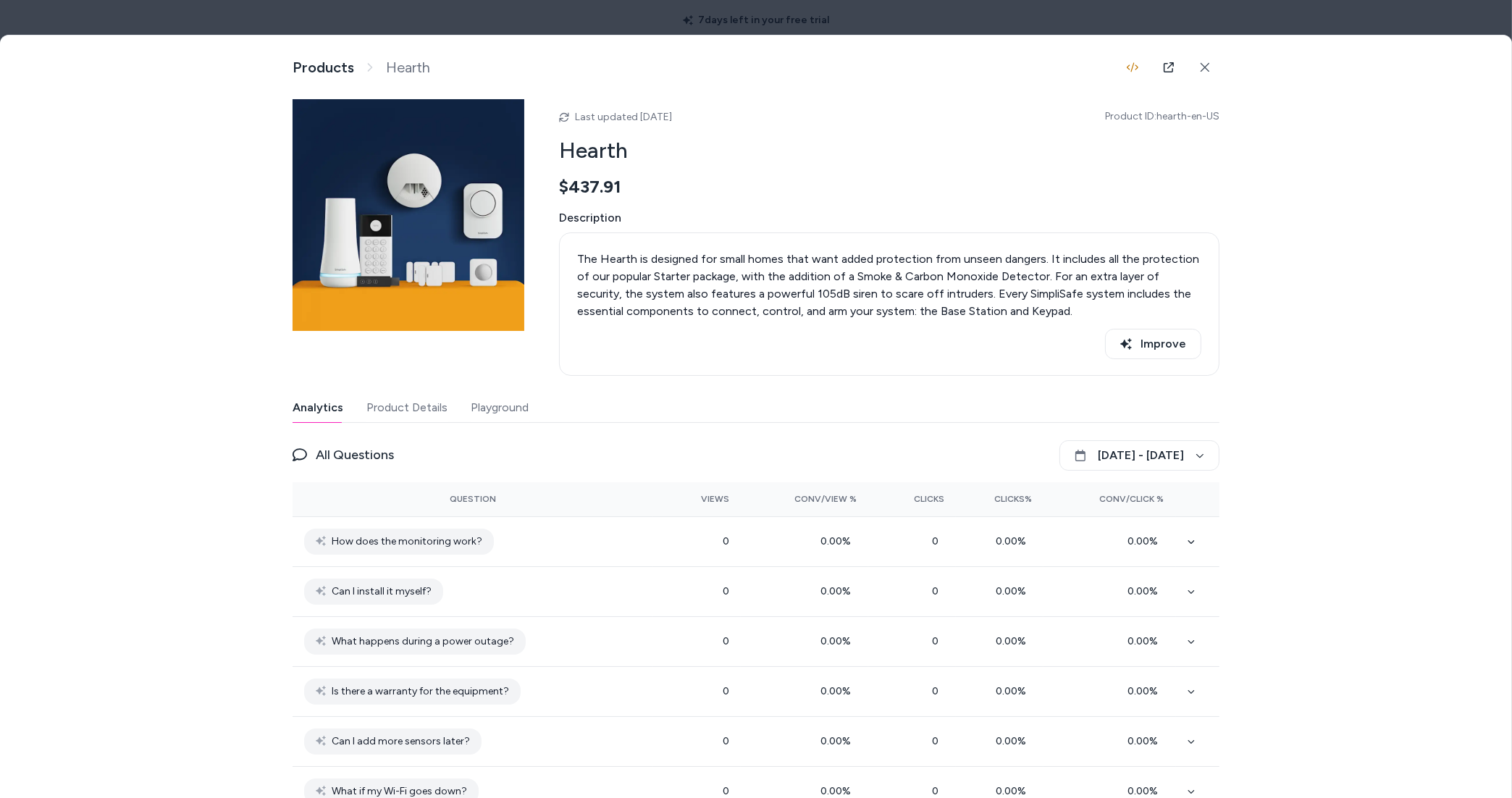
click at [404, 409] on button "Product Details" at bounding box center [406, 407] width 81 height 29
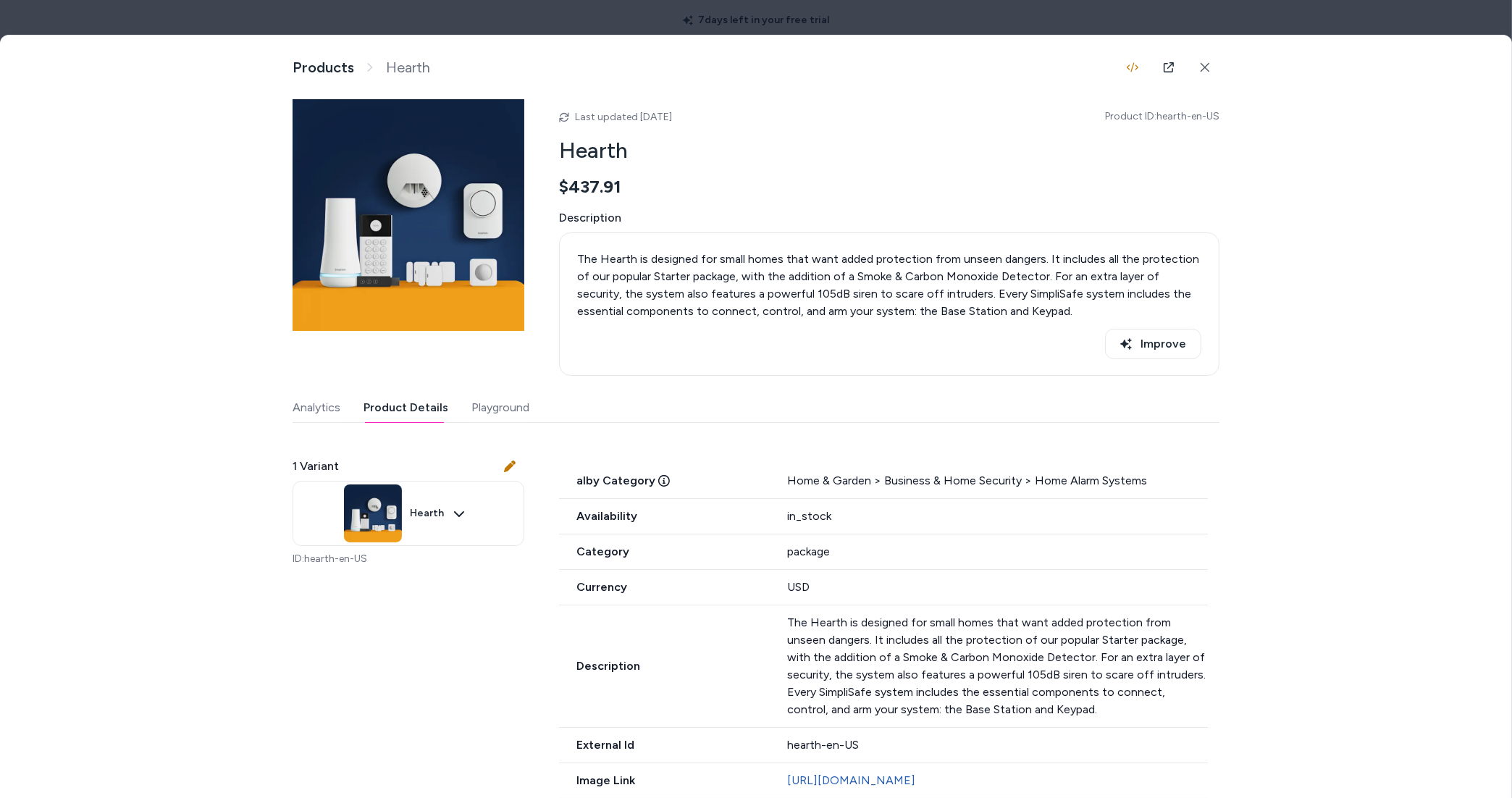
click at [474, 412] on button "Playground" at bounding box center [500, 407] width 58 height 29
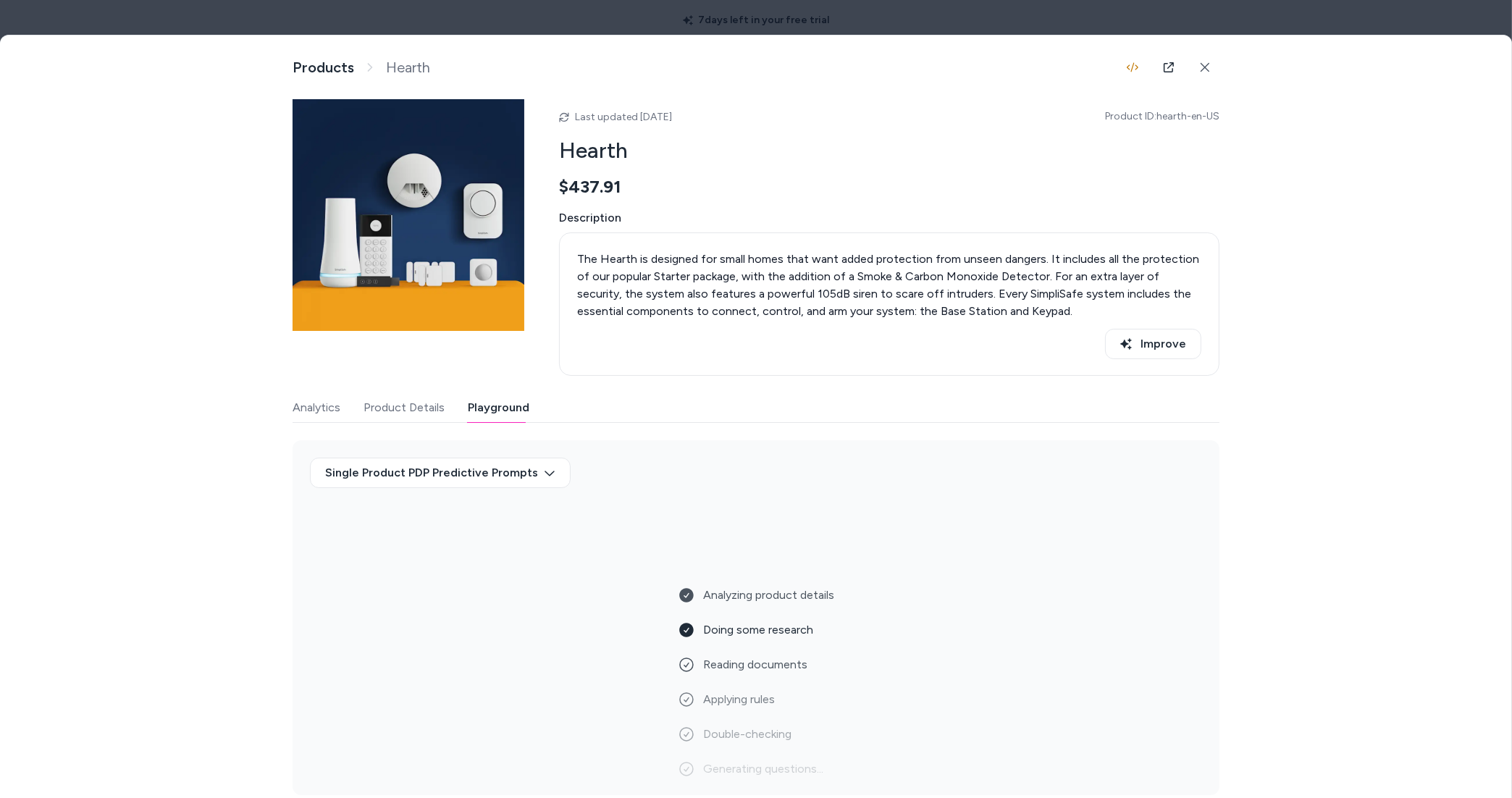
click at [1365, 31] on div at bounding box center [756, 399] width 1512 height 798
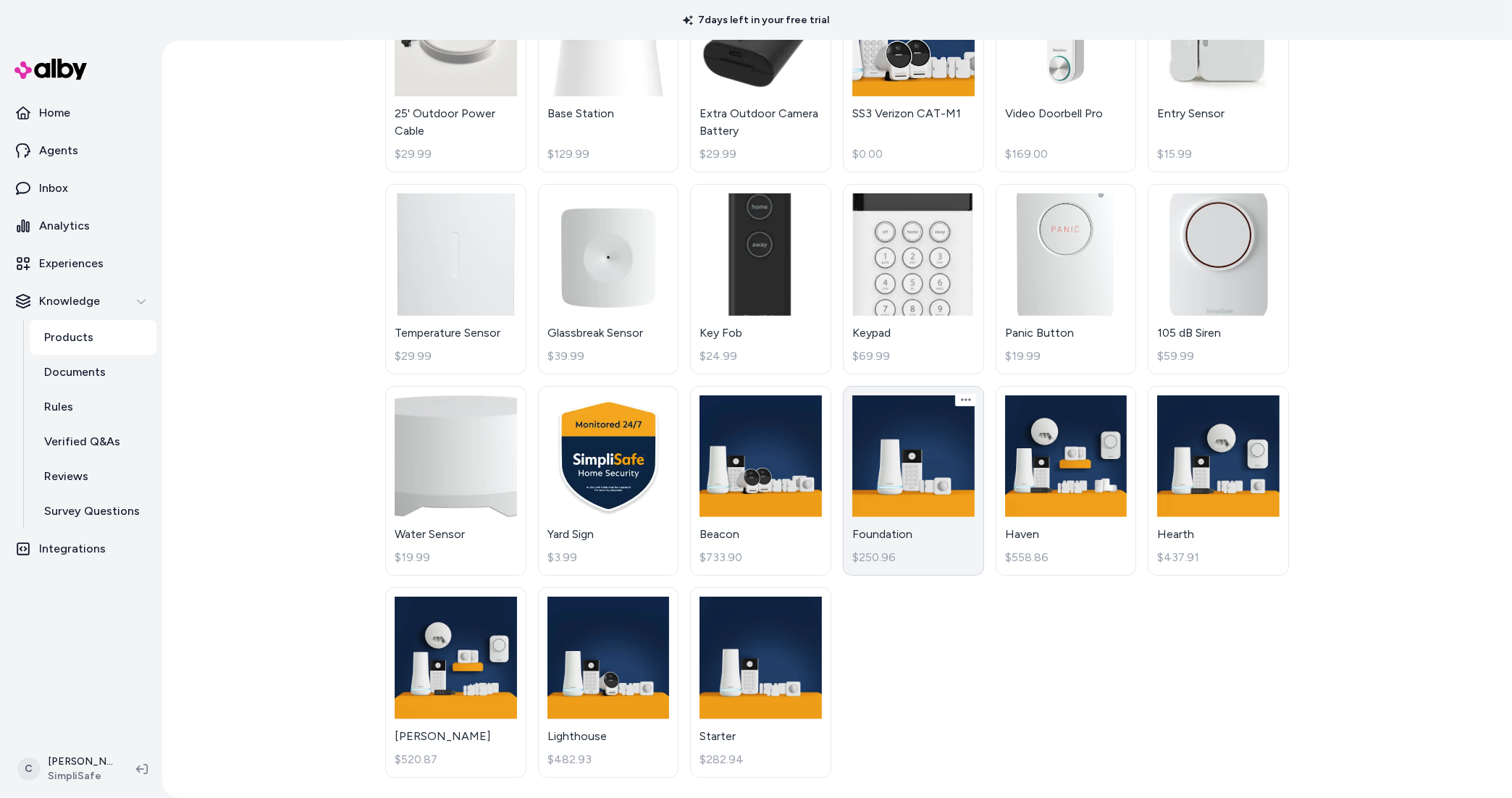
click at [886, 517] on link "Foundation $250.96" at bounding box center [914, 481] width 141 height 190
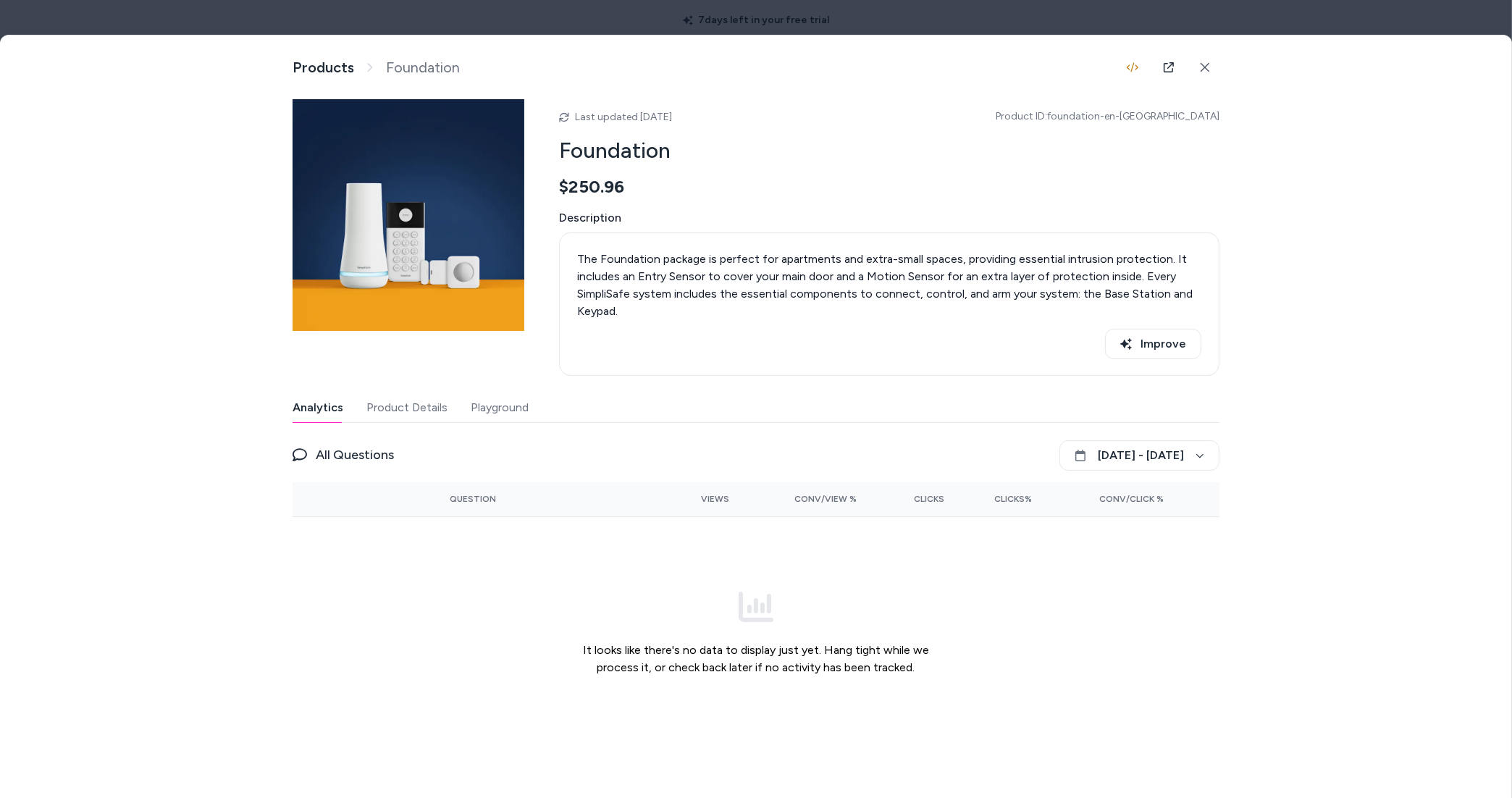
click at [506, 402] on button "Playground" at bounding box center [499, 407] width 58 height 29
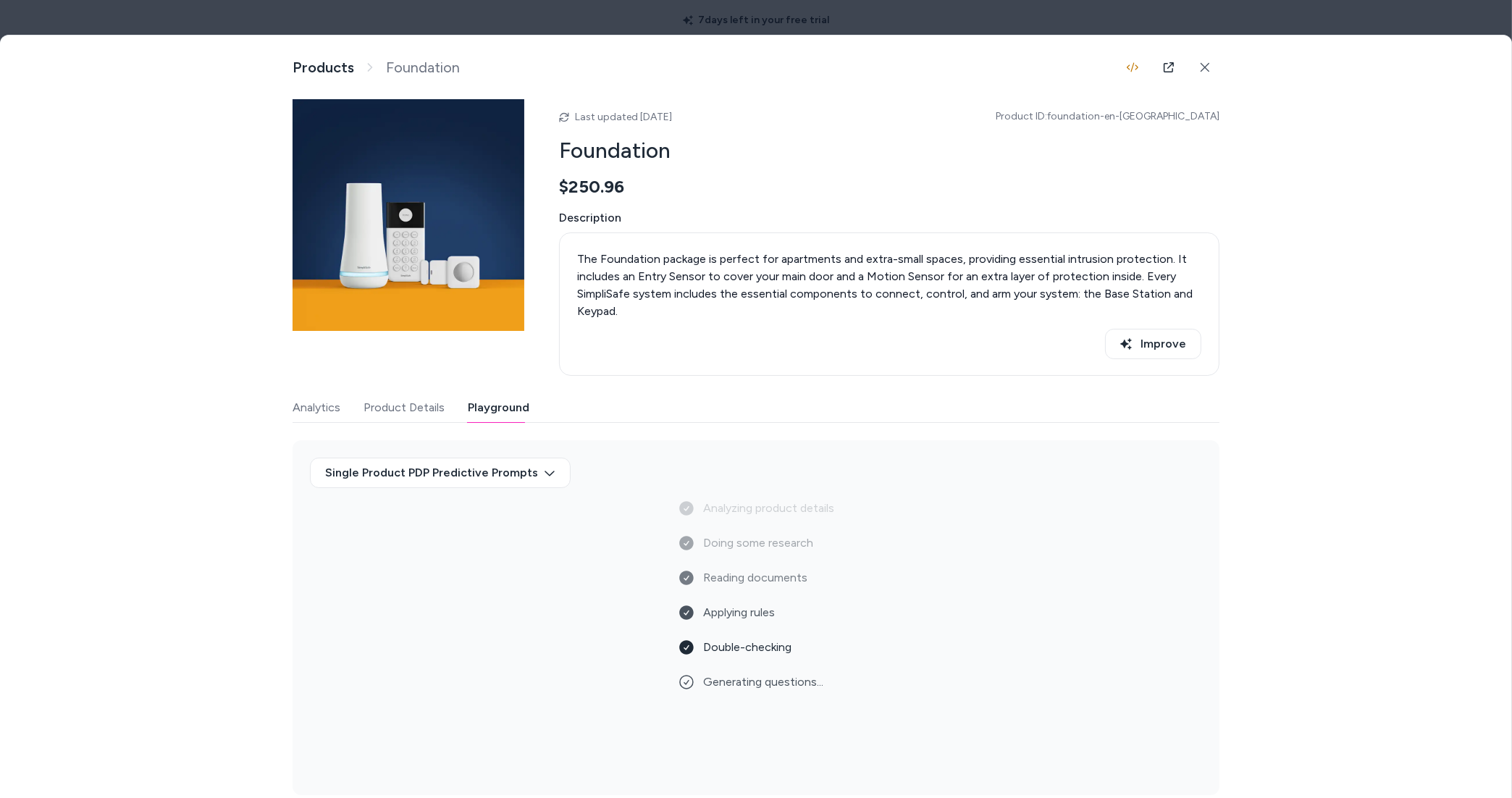
click at [1098, 23] on div at bounding box center [756, 399] width 1512 height 798
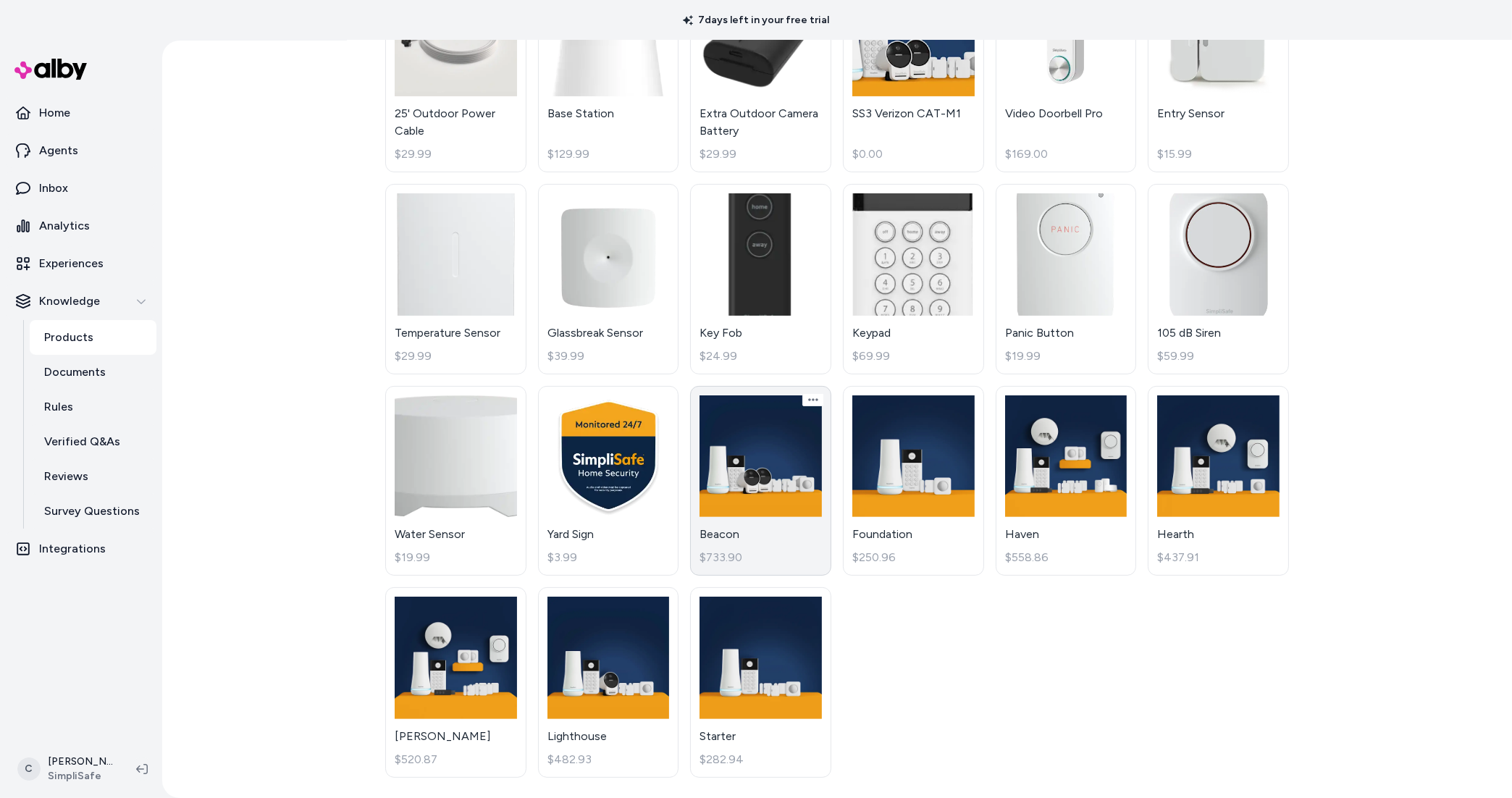
click at [781, 532] on link "Beacon $733.90" at bounding box center [761, 481] width 141 height 190
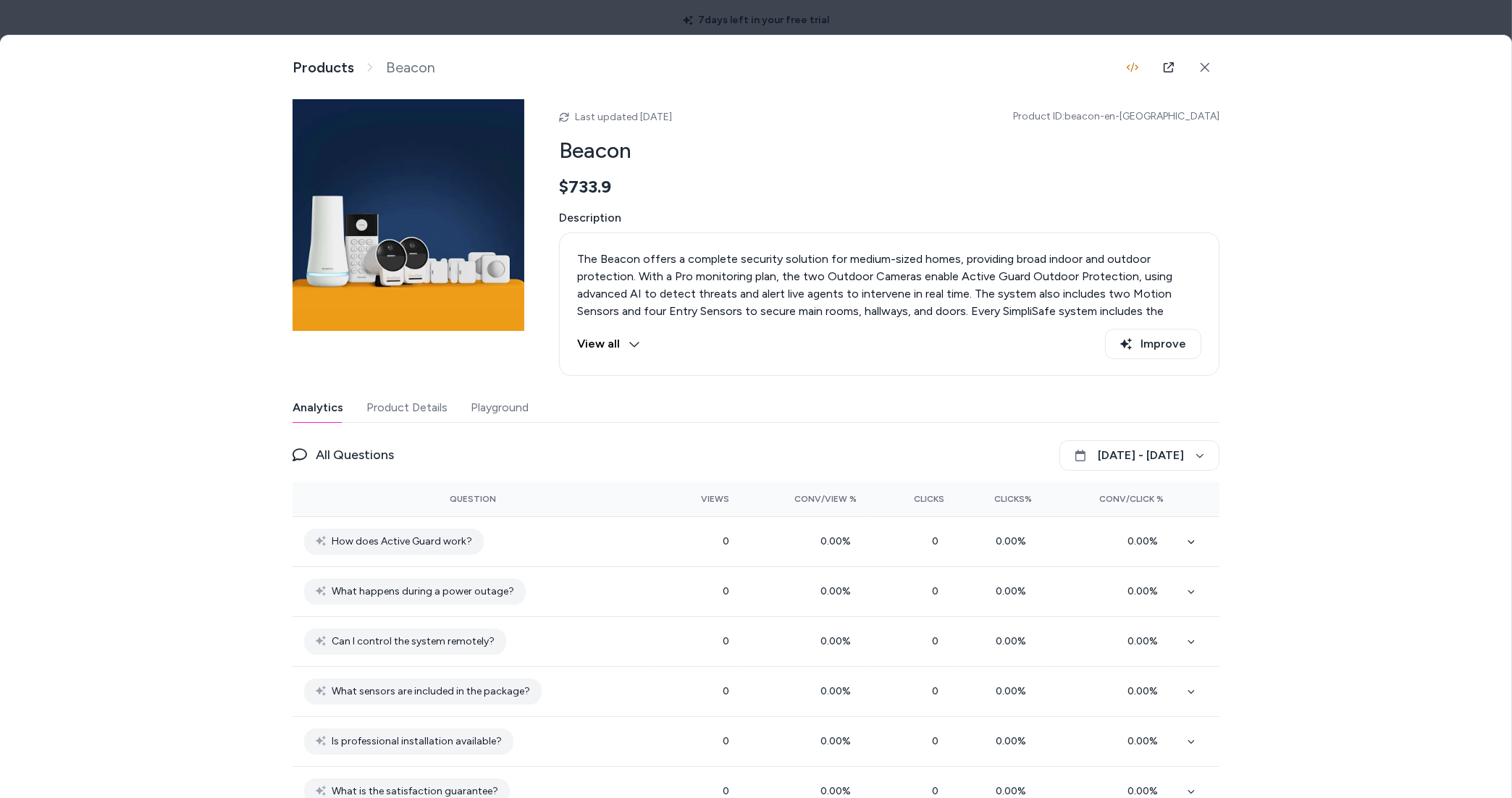
click at [492, 402] on button "Playground" at bounding box center [499, 407] width 58 height 29
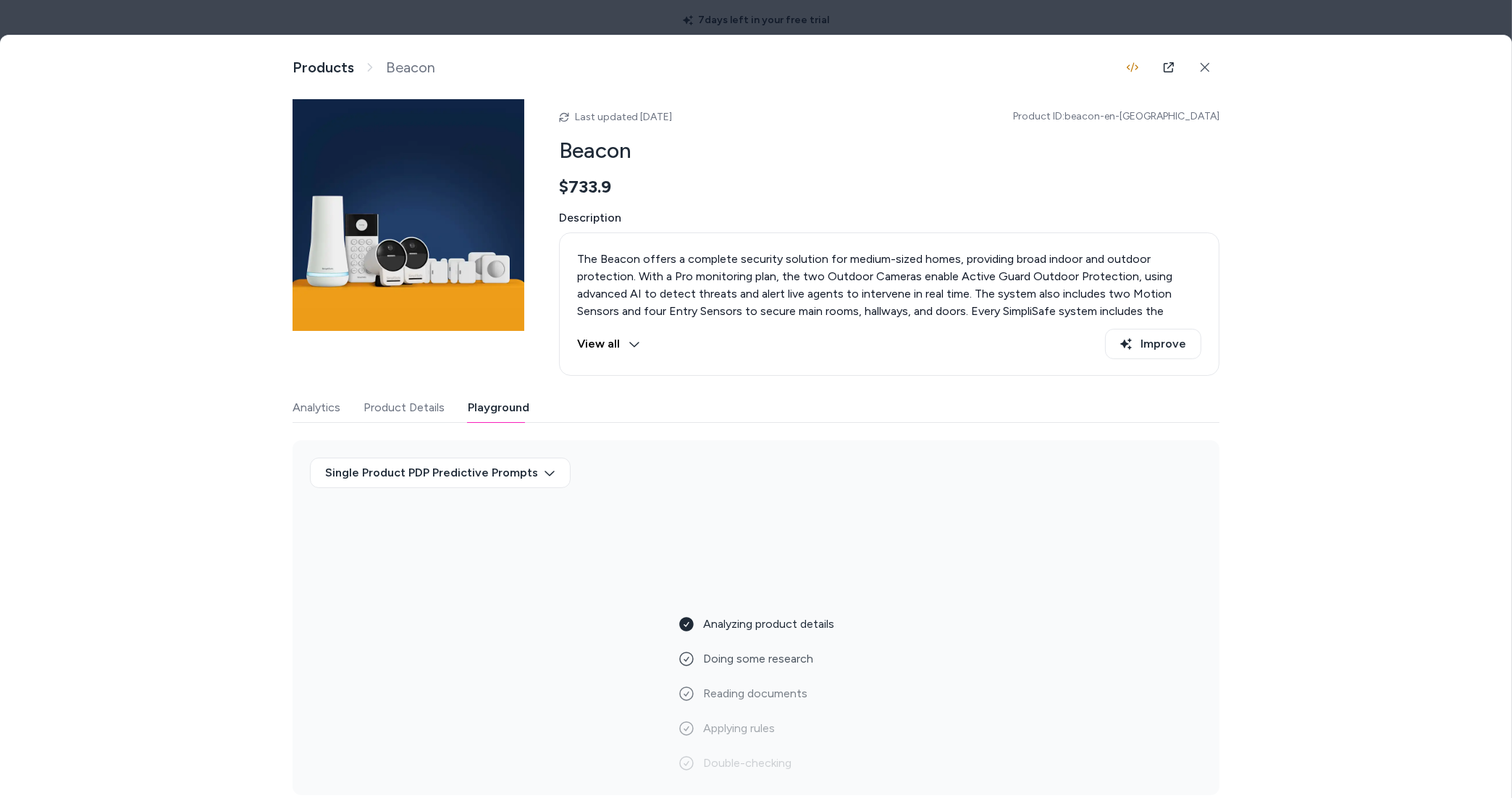
drag, startPoint x: 748, startPoint y: 24, endPoint x: 632, endPoint y: 374, distance: 368.7
click at [748, 25] on div at bounding box center [756, 399] width 1512 height 798
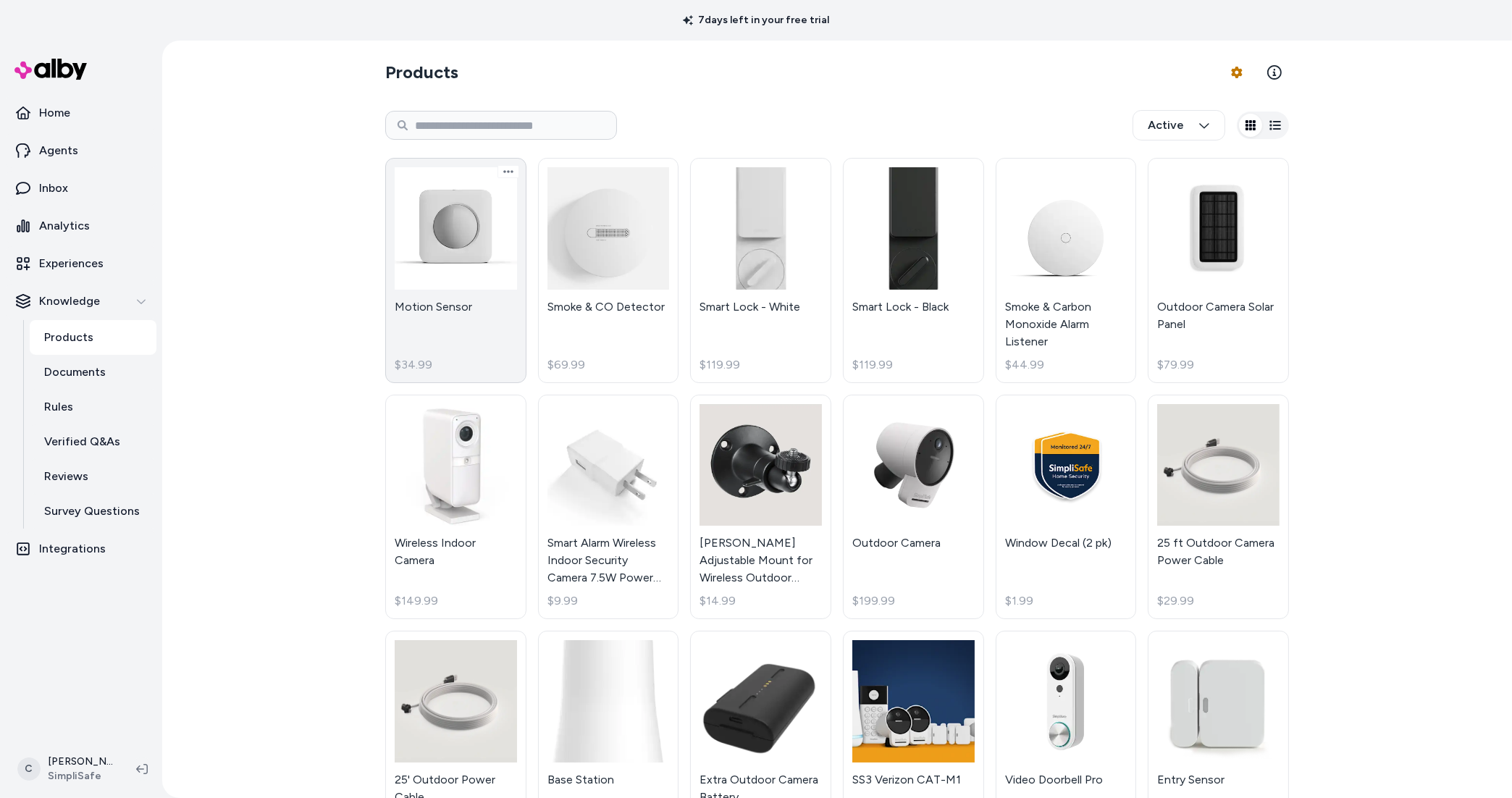
click at [454, 312] on link "Motion Sensor $34.99" at bounding box center [455, 271] width 141 height 225
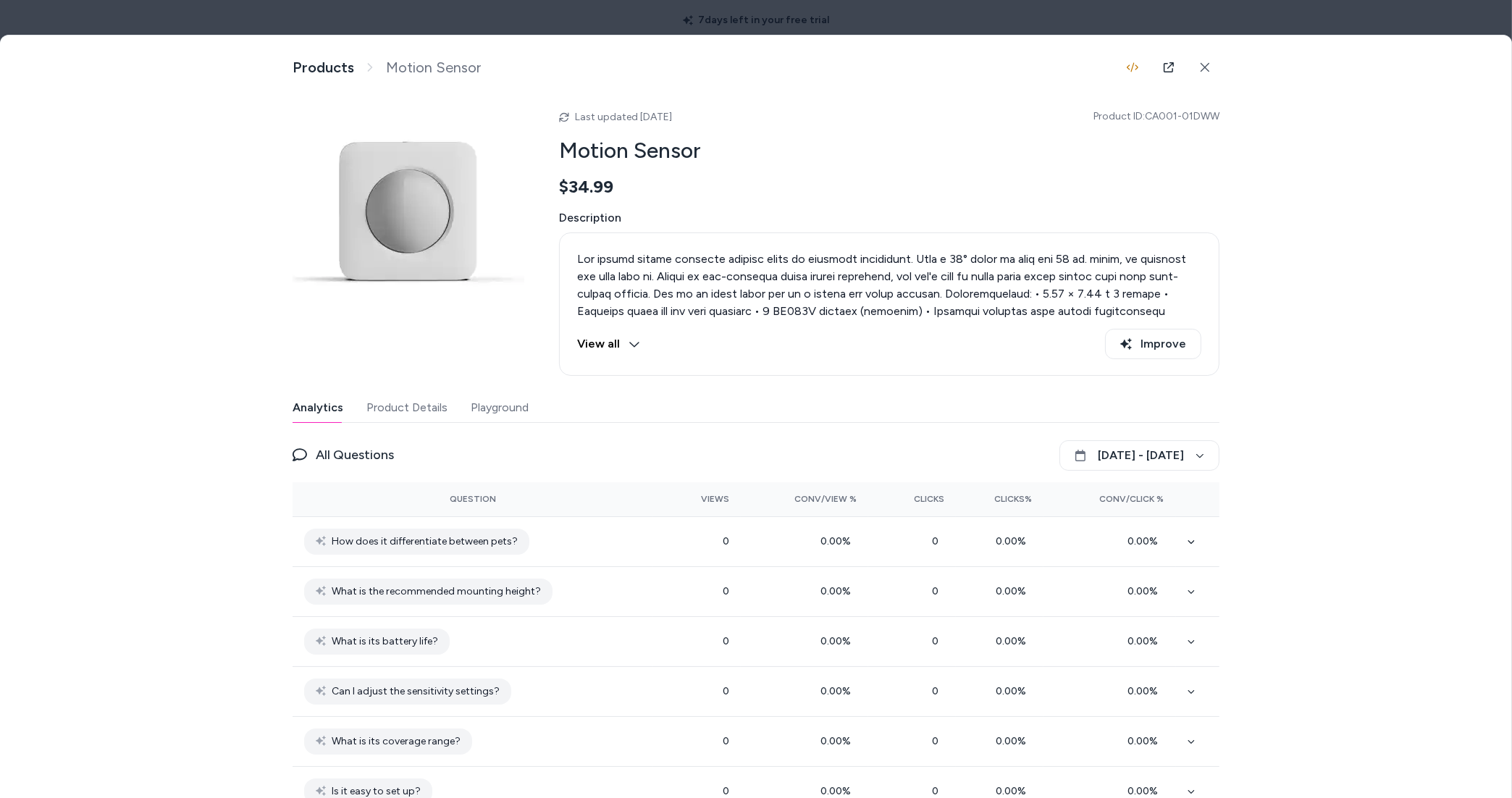
click at [524, 406] on div "Analytics Product Details Playground" at bounding box center [756, 407] width 927 height 29
click at [501, 415] on button "Playground" at bounding box center [499, 407] width 58 height 29
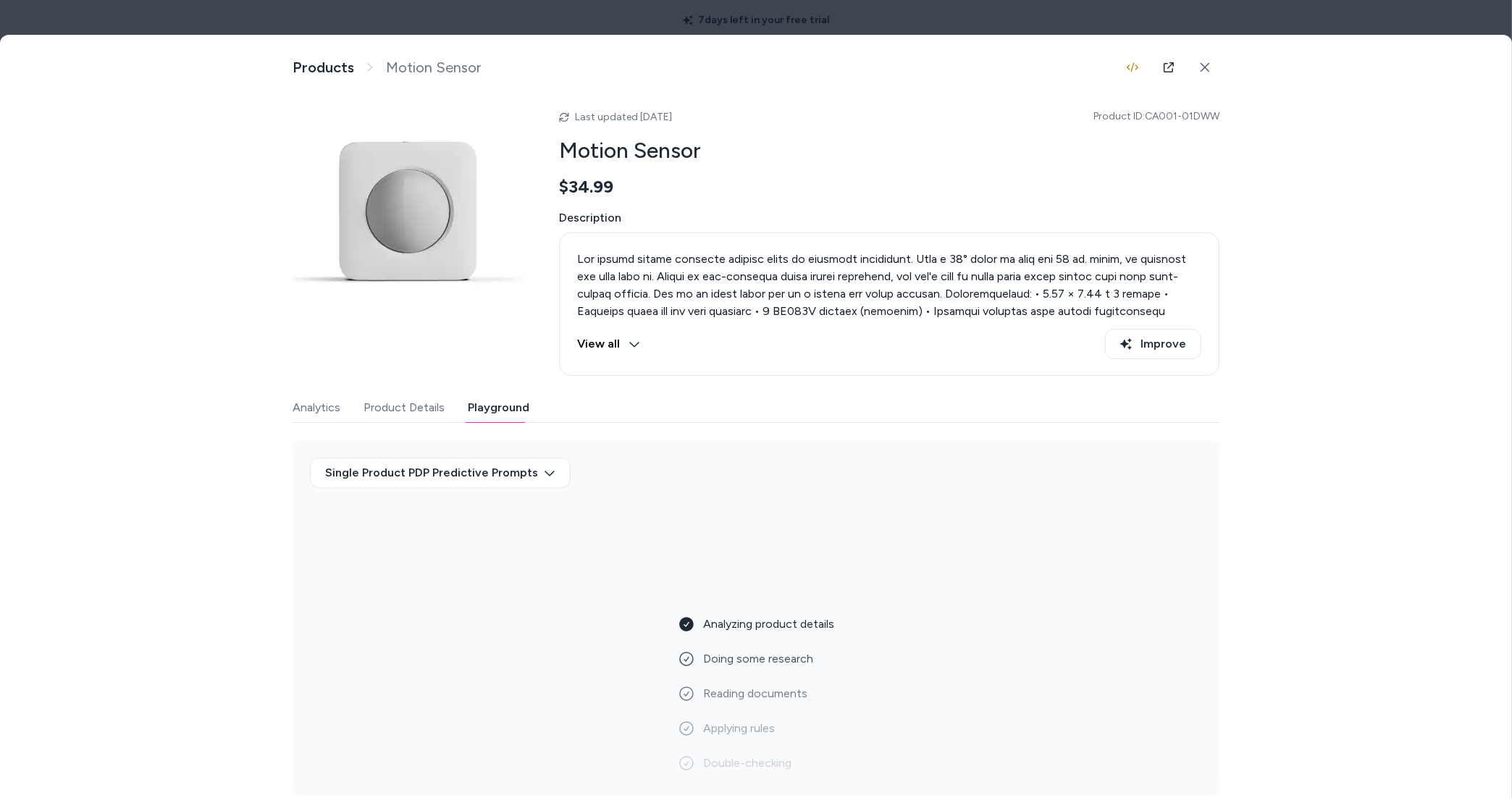
click at [1180, 17] on div at bounding box center [756, 399] width 1512 height 798
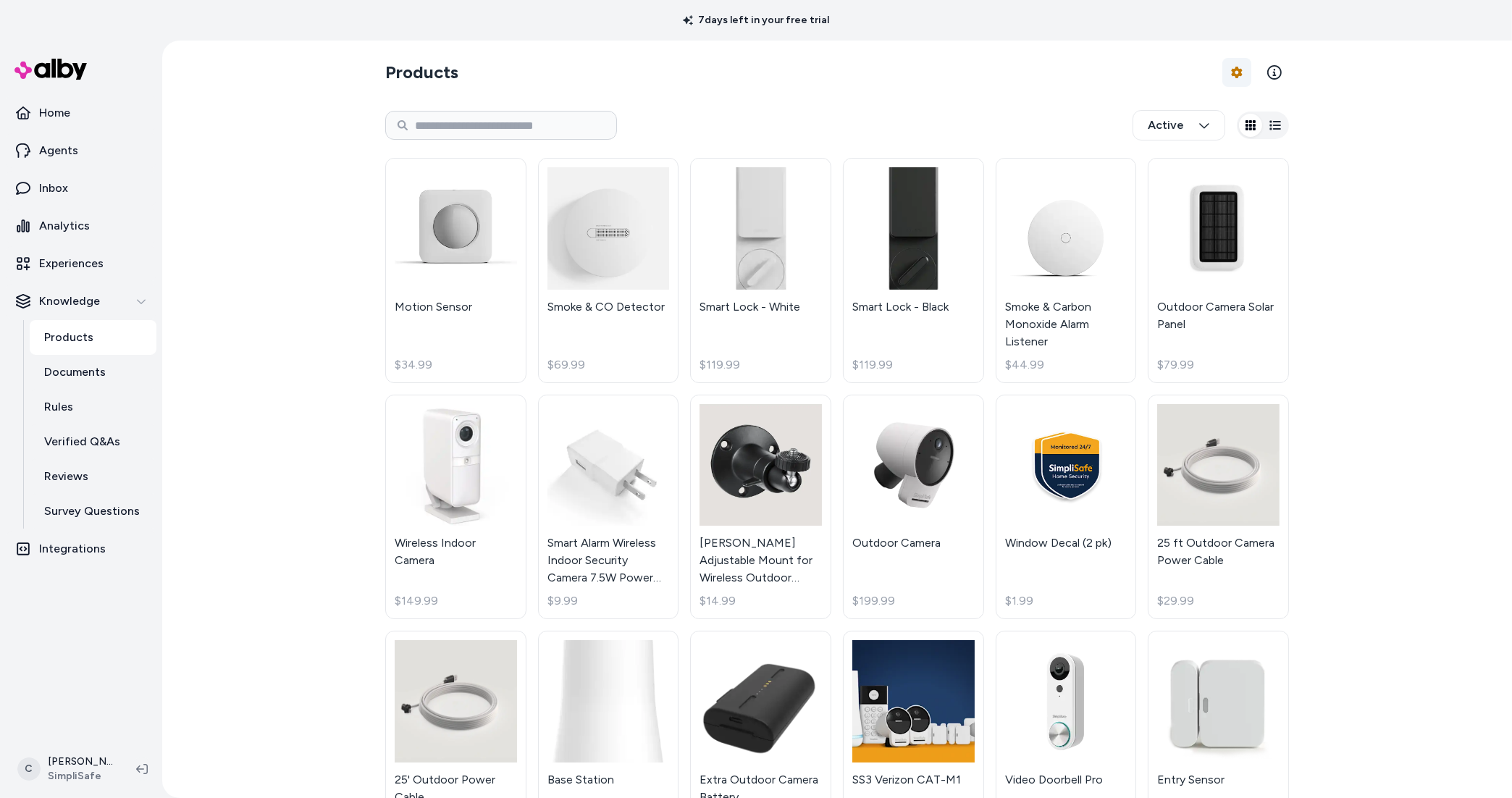
click at [1232, 64] on html "7 days left in your free trial Home Agents Inbox Analytics Experiences Knowledg…" at bounding box center [756, 399] width 1512 height 798
click at [1207, 135] on div "Feed History" at bounding box center [1193, 132] width 102 height 26
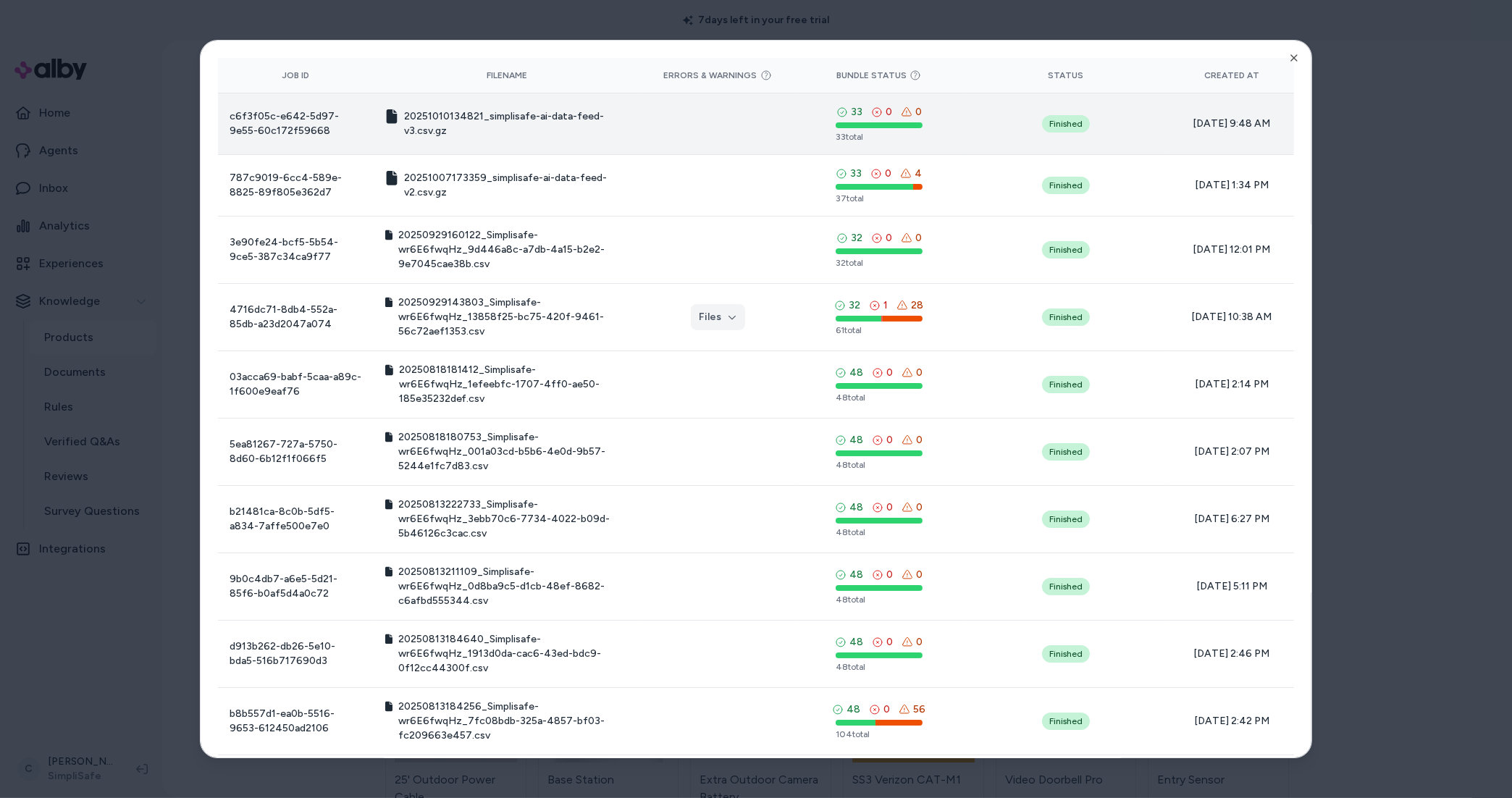
drag, startPoint x: 1184, startPoint y: 122, endPoint x: 1276, endPoint y: 124, distance: 92.0
click at [1276, 124] on td "10/10/25 - 9:48 AM" at bounding box center [1231, 123] width 124 height 62
click at [1207, 121] on span "10/10/25 - 9:48 AM" at bounding box center [1232, 124] width 102 height 14
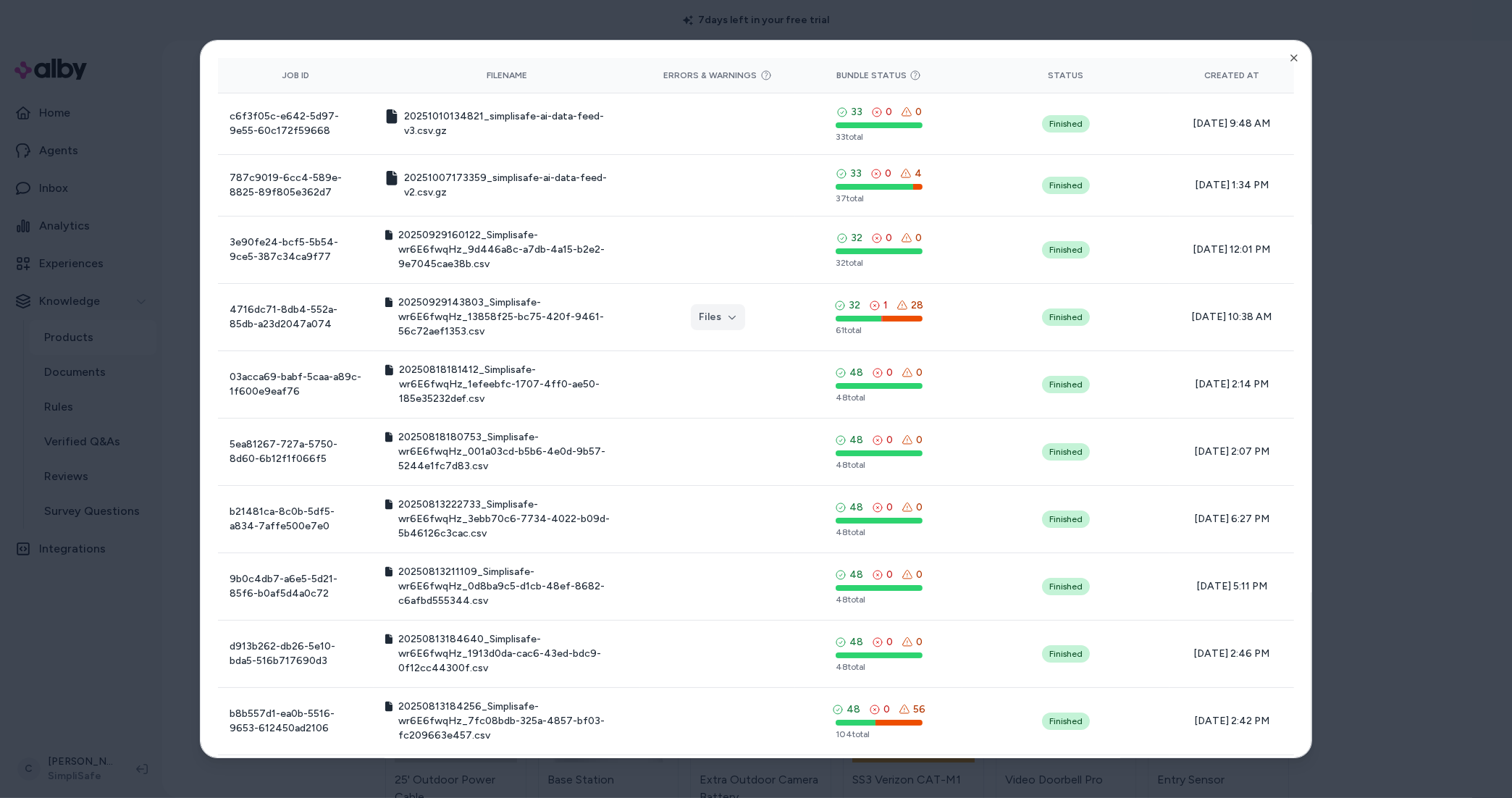
click at [1431, 108] on div at bounding box center [756, 399] width 1512 height 798
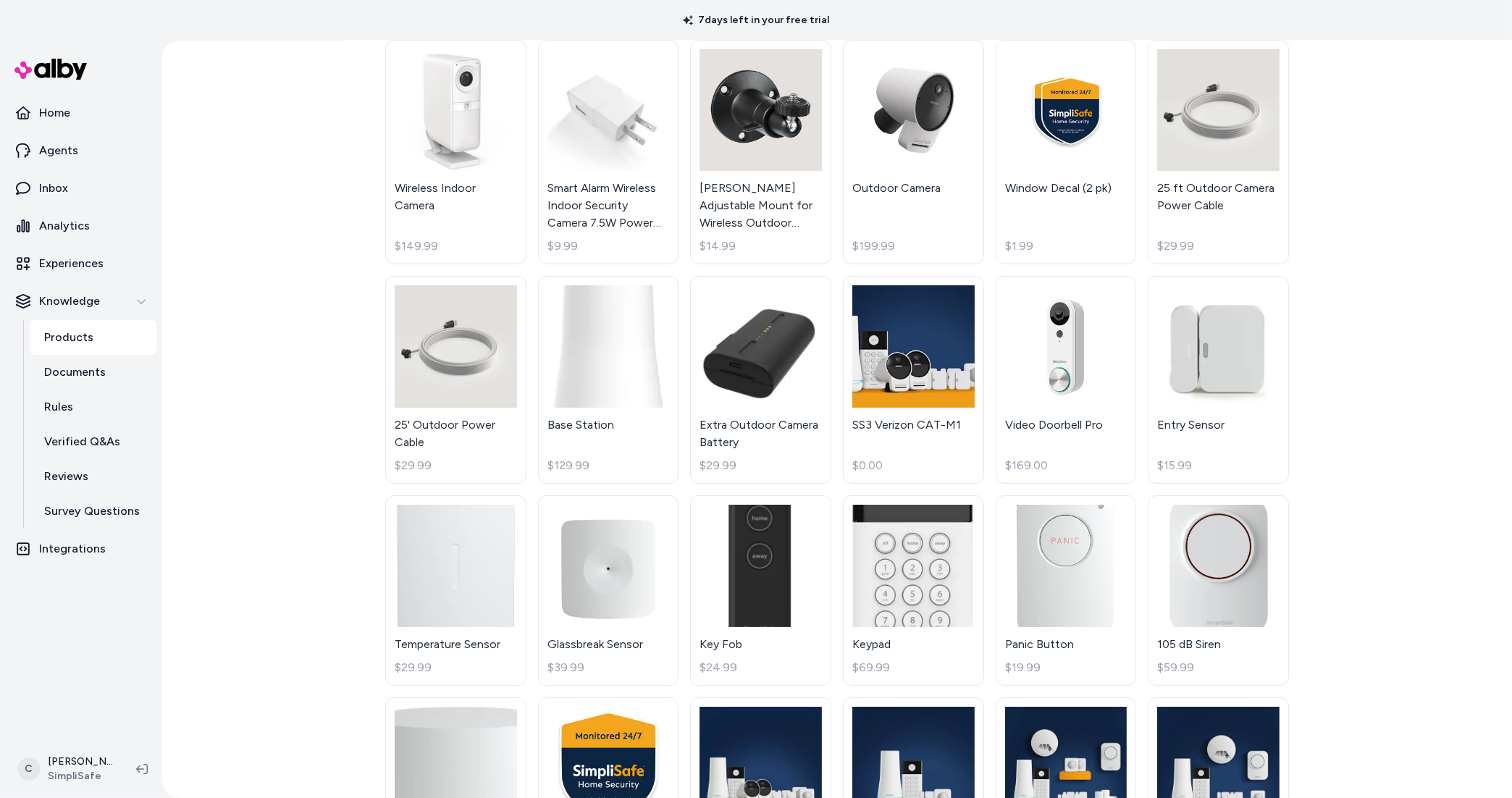
scroll to position [643, 0]
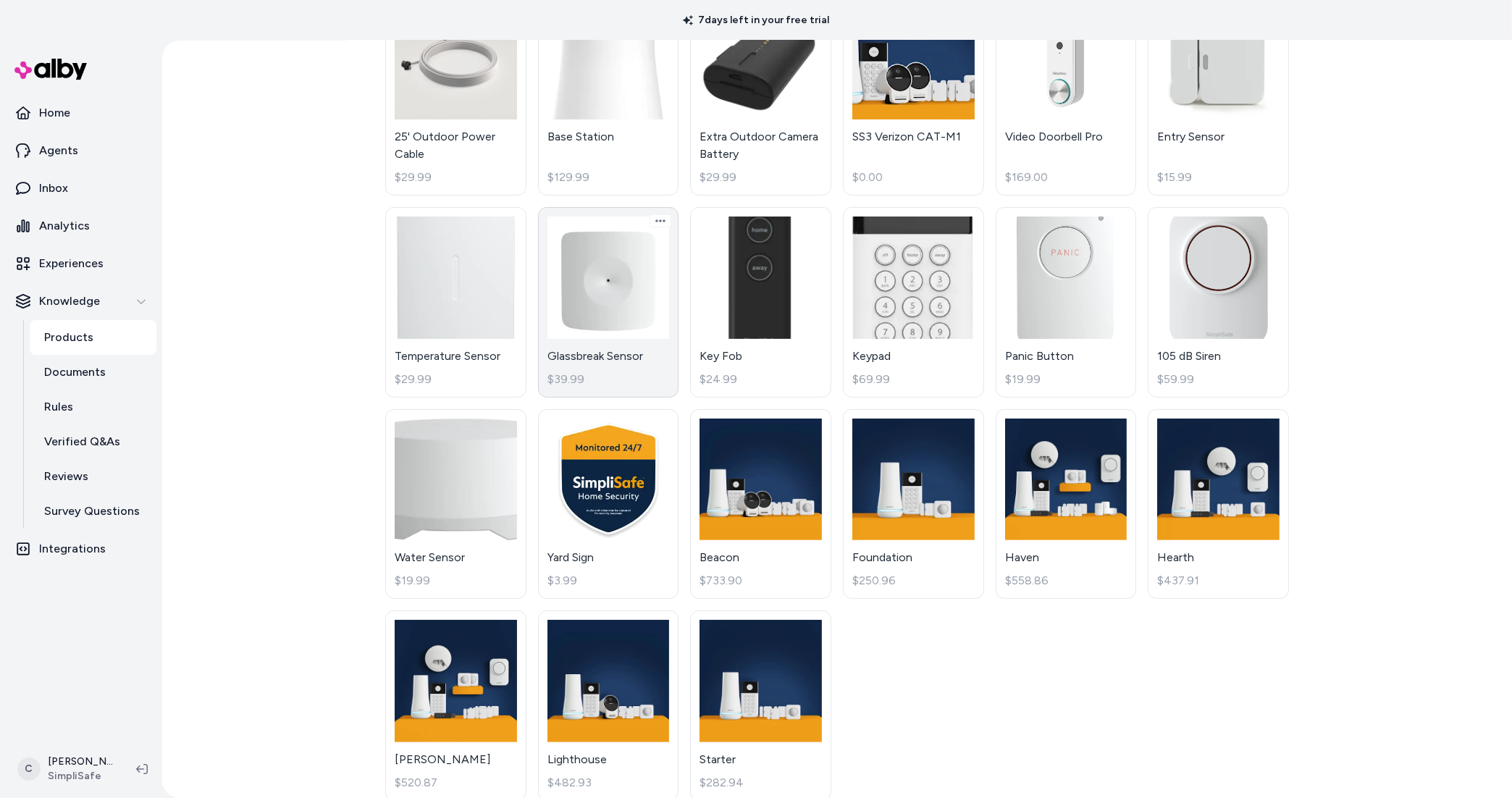
click at [650, 365] on link "Glassbreak Sensor $39.99" at bounding box center [608, 302] width 141 height 190
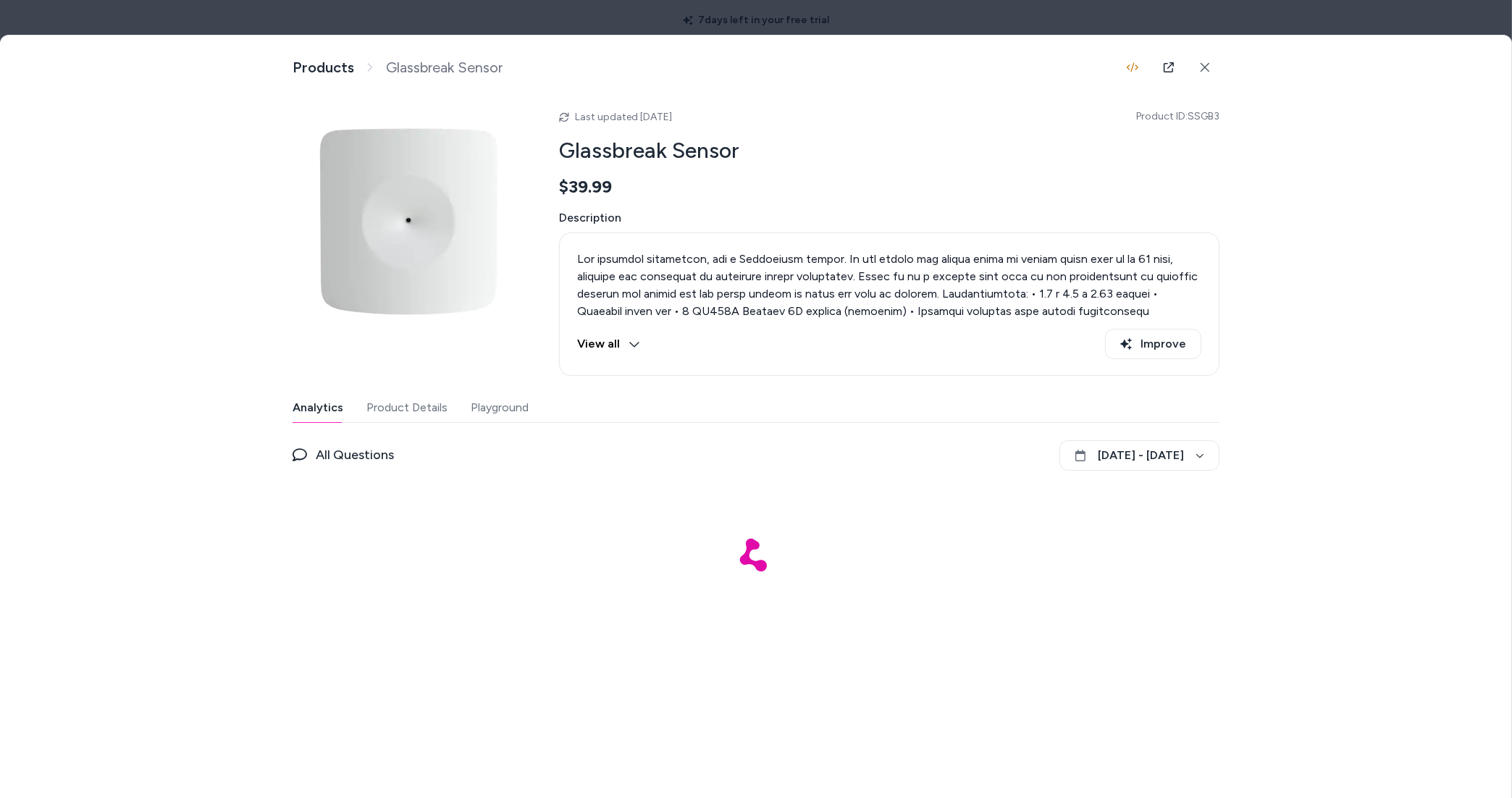
click at [502, 424] on div "Analytics Product Details Playground All Questions September 14 - October 14" at bounding box center [756, 510] width 927 height 234
click at [503, 420] on button "Playground" at bounding box center [498, 407] width 62 height 29
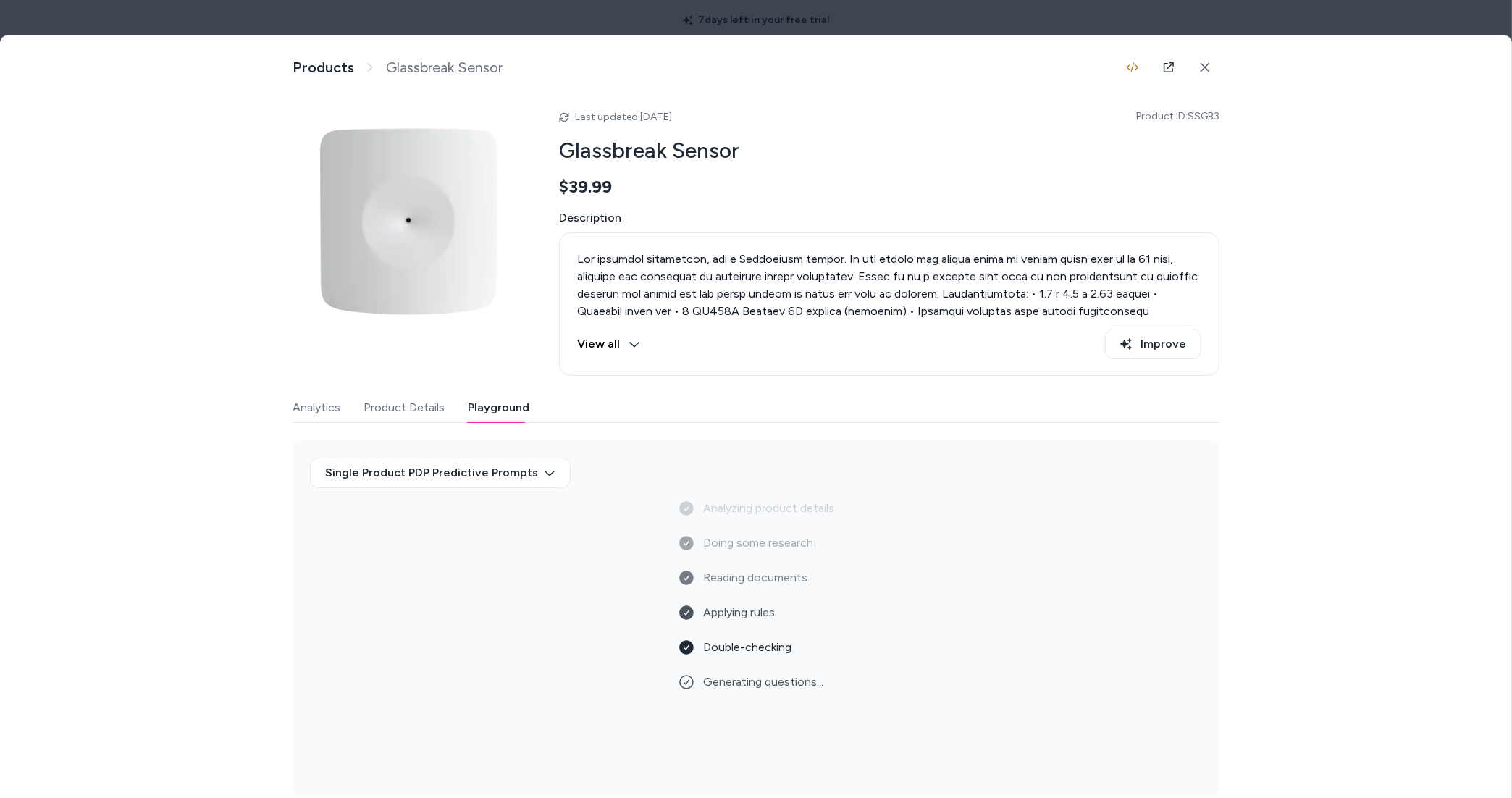
click at [867, 22] on div at bounding box center [756, 399] width 1512 height 798
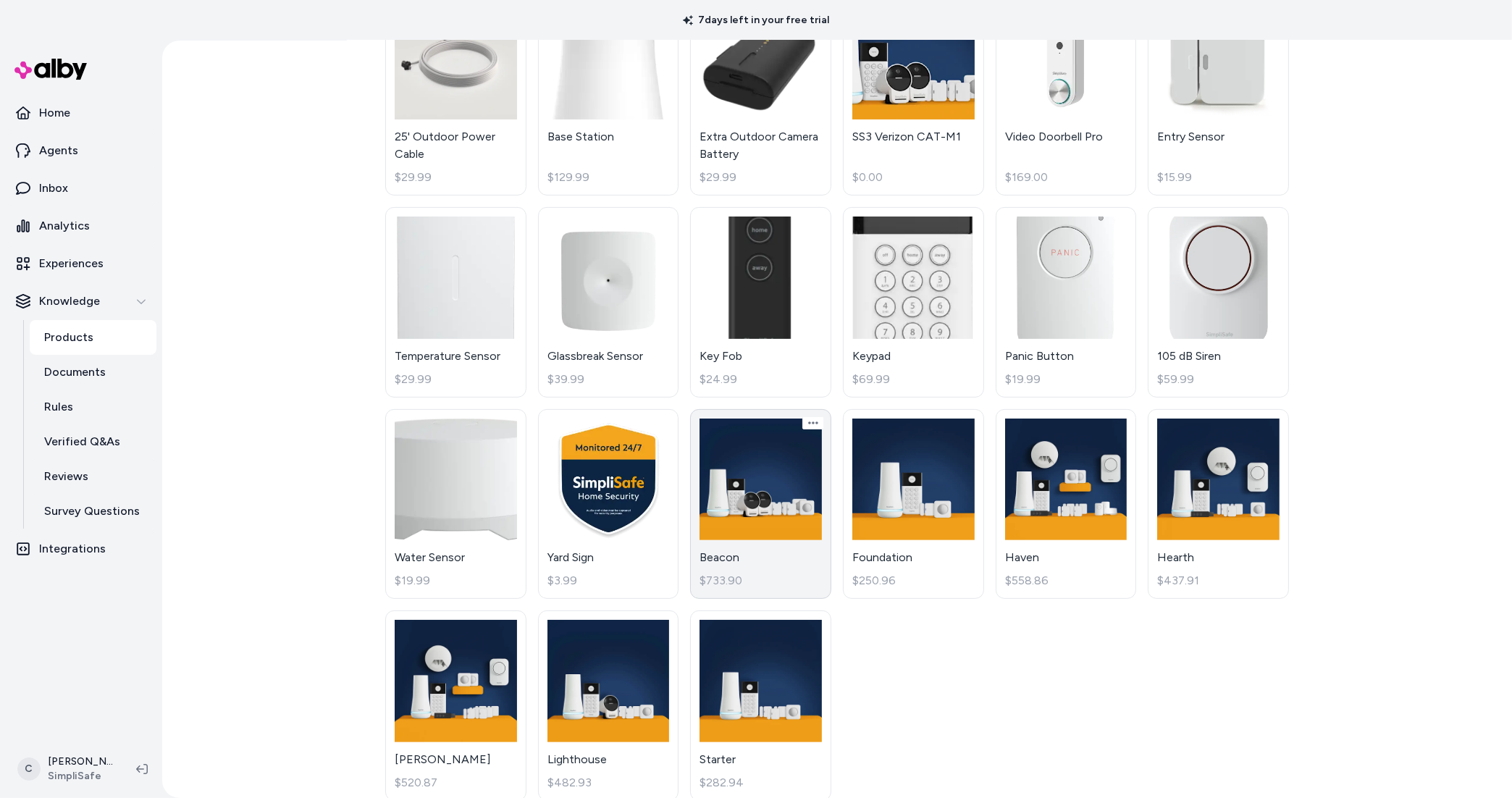
click at [752, 512] on link "Beacon $733.90" at bounding box center [761, 504] width 141 height 190
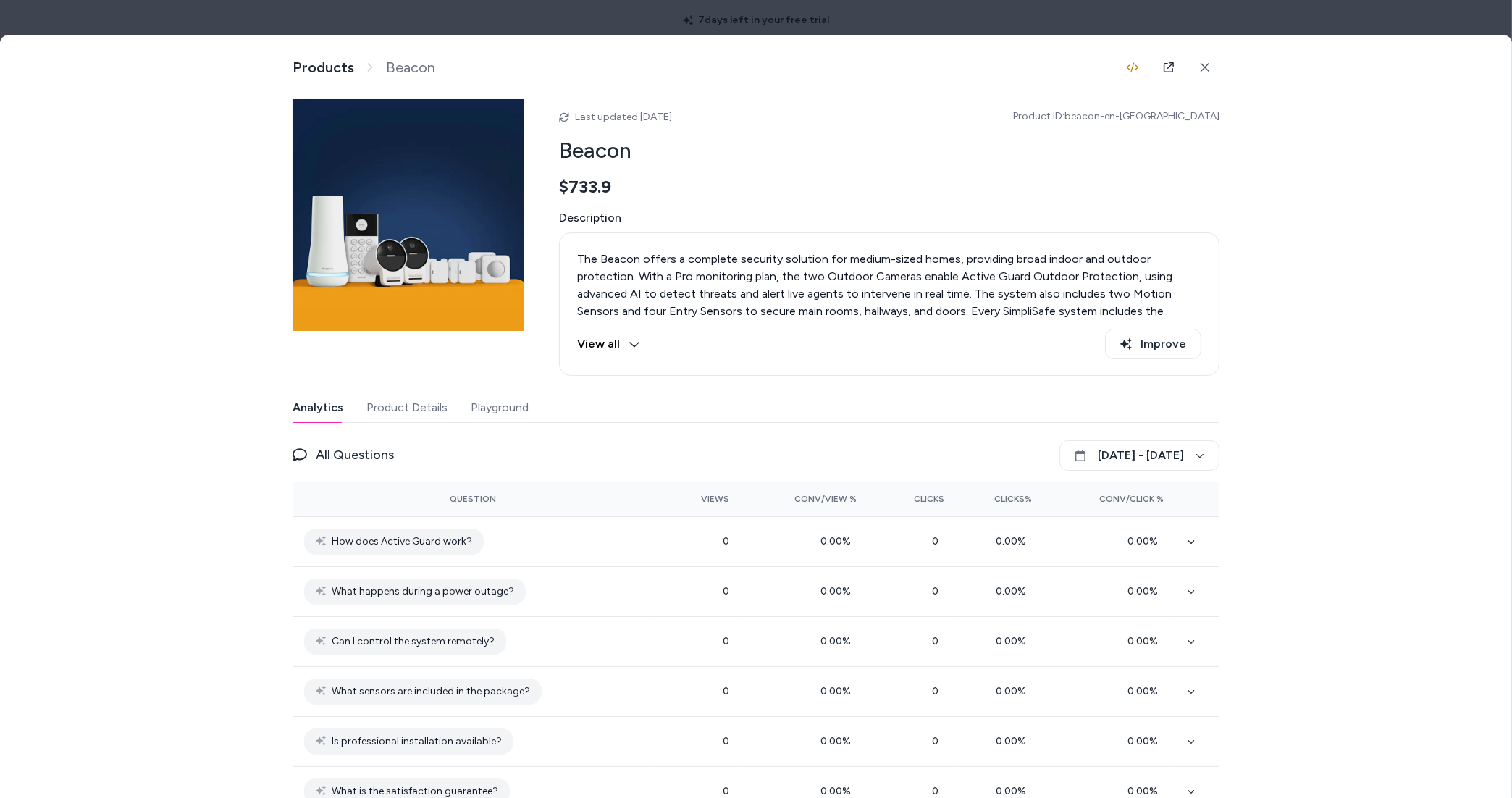
click at [475, 409] on button "Playground" at bounding box center [499, 407] width 58 height 29
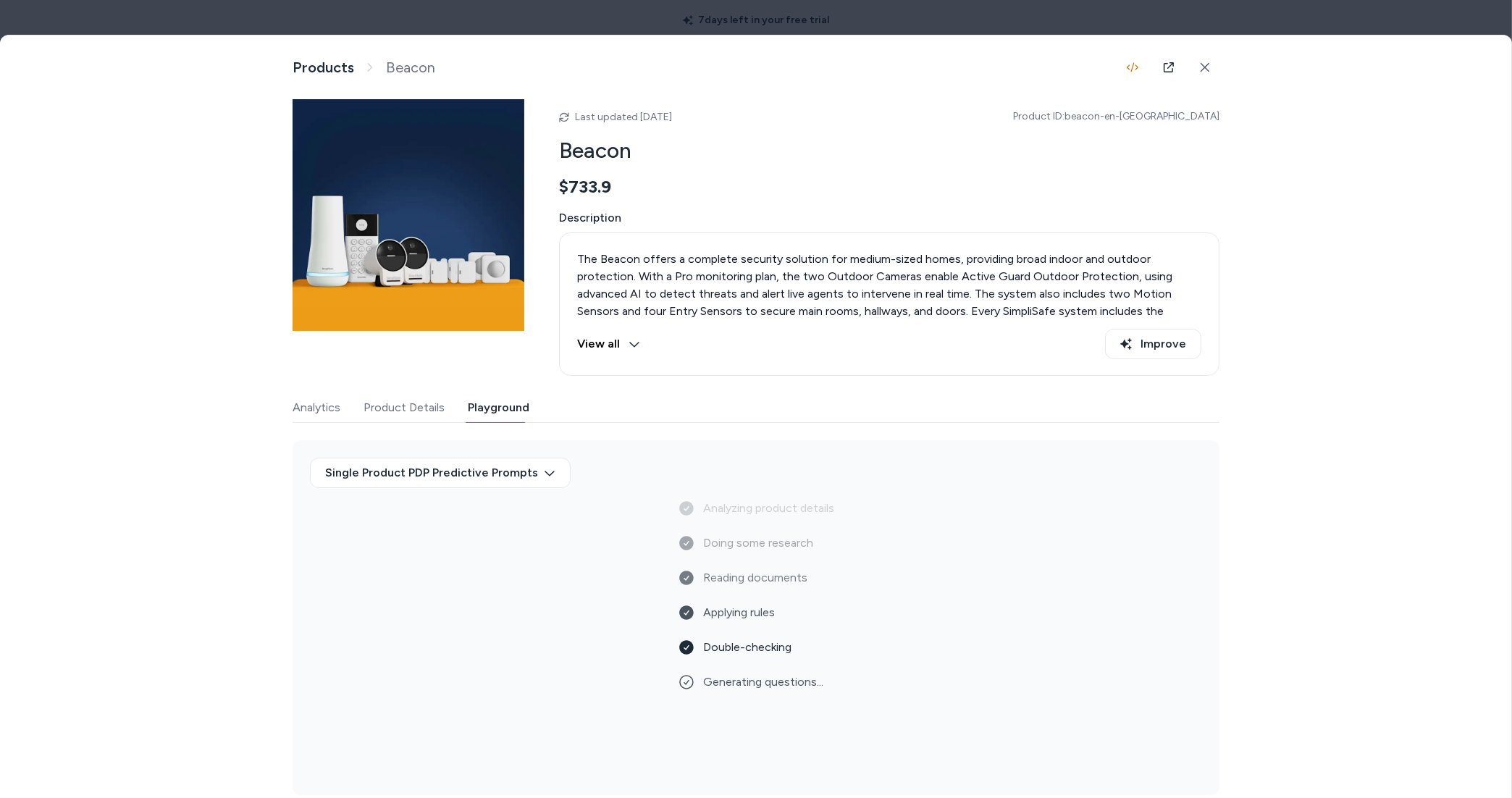
click at [647, 18] on div at bounding box center [756, 399] width 1512 height 798
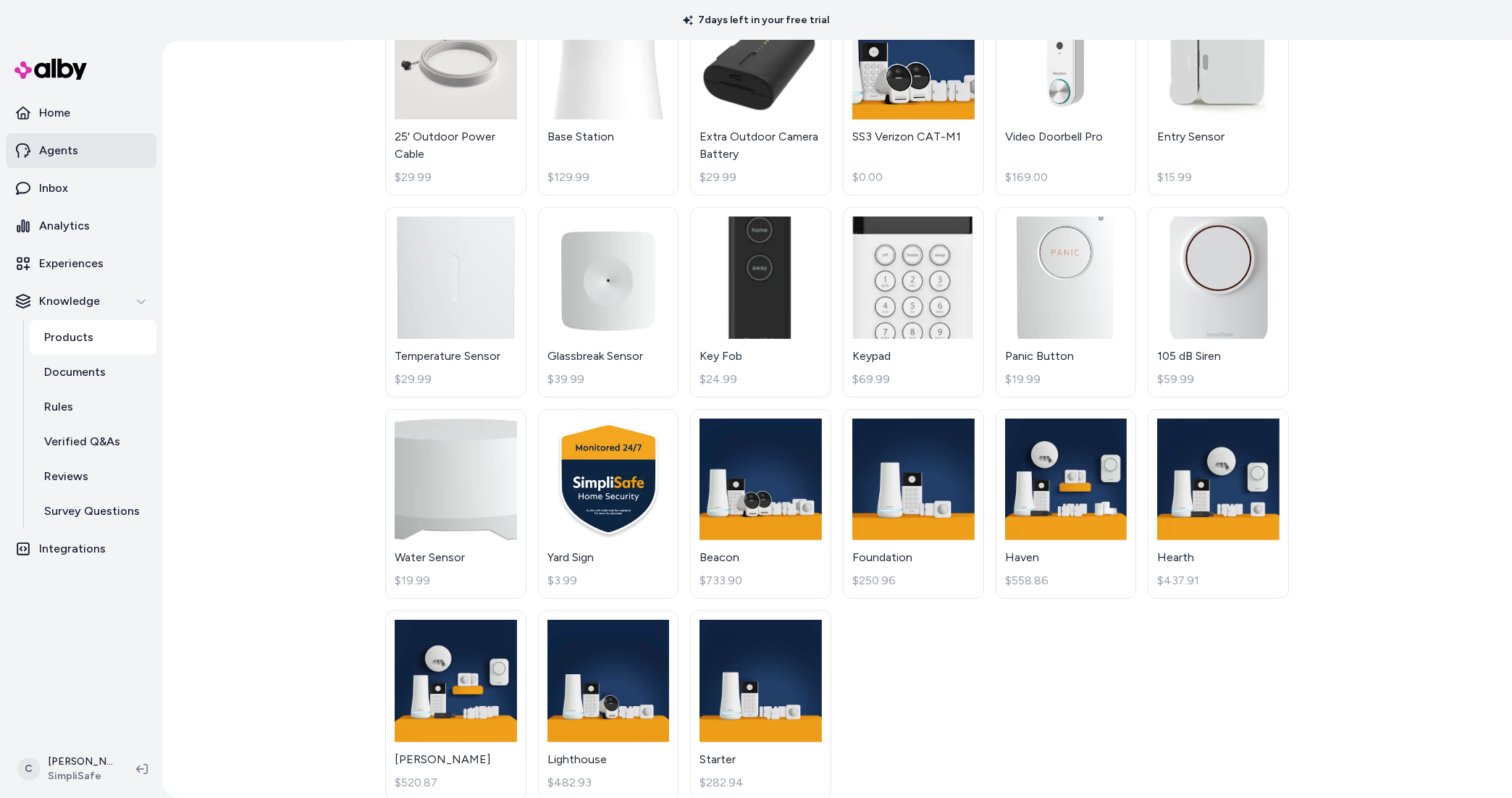
click at [67, 159] on link "Agents" at bounding box center [80, 150] width 151 height 35
click at [813, 510] on link "Beacon $733.90" at bounding box center [761, 504] width 141 height 190
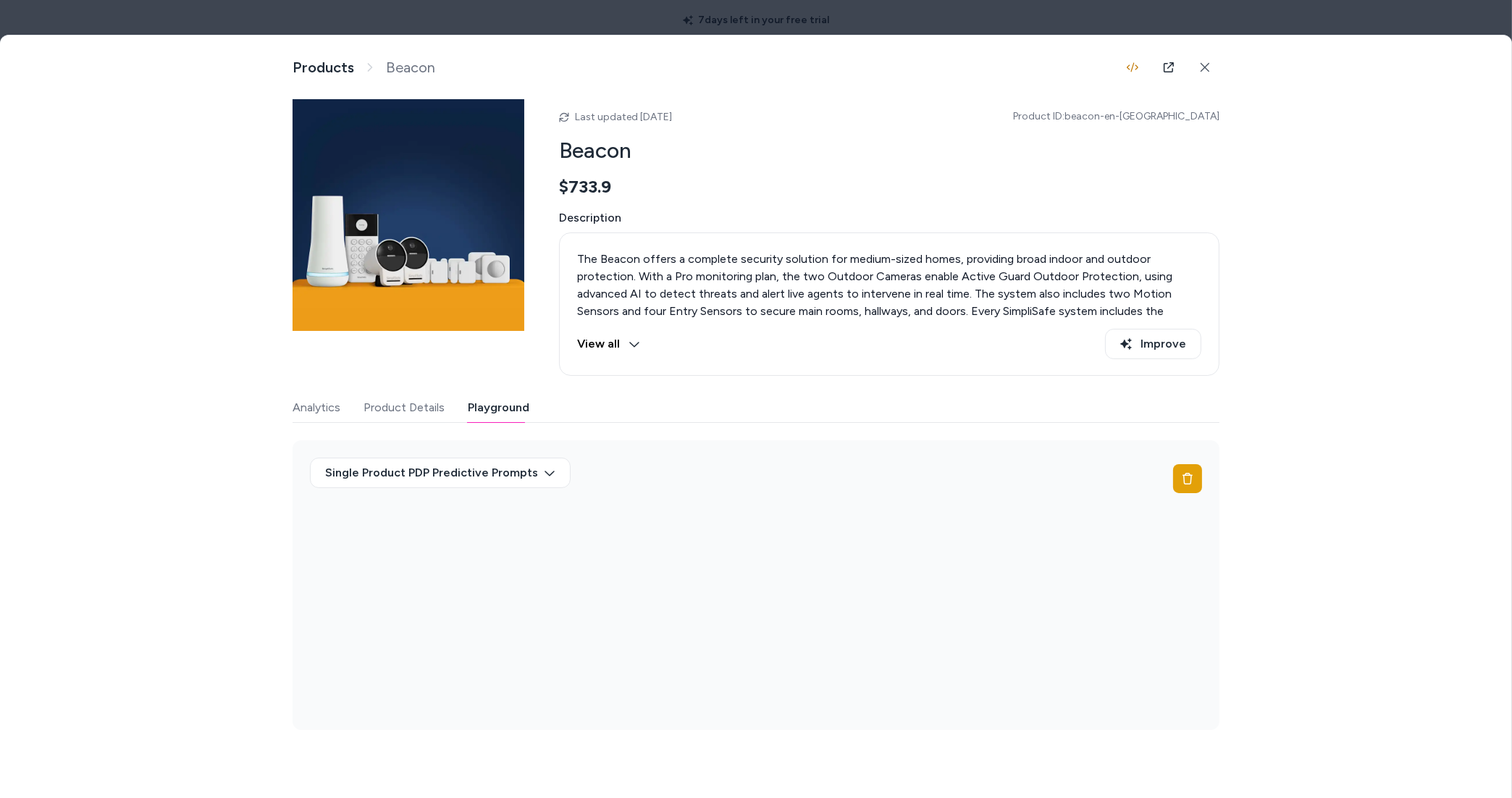
click at [487, 409] on button "Playground" at bounding box center [498, 407] width 62 height 29
click at [691, 21] on div at bounding box center [756, 399] width 1512 height 798
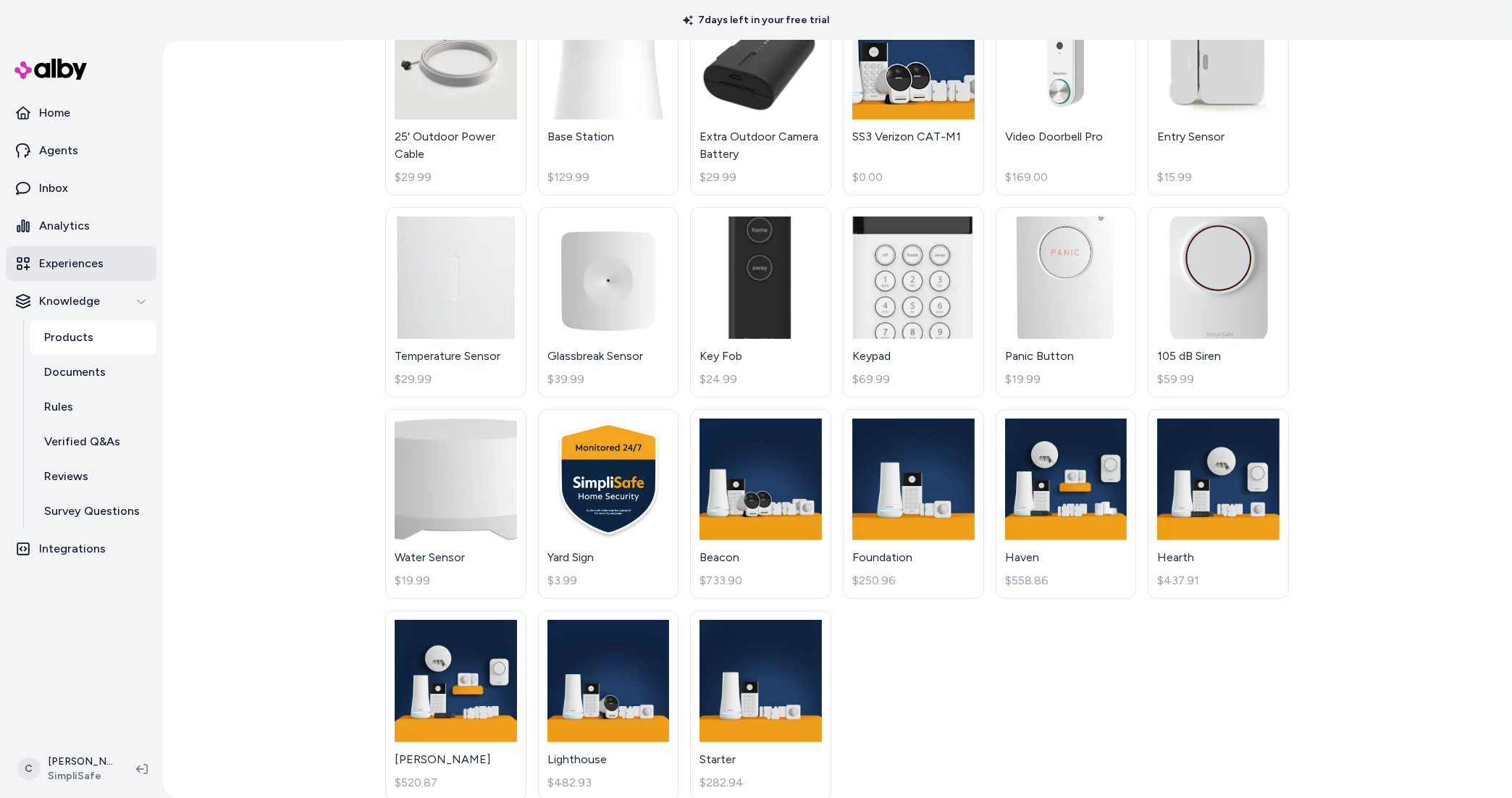
click at [113, 247] on link "Experiences" at bounding box center [80, 264] width 151 height 35
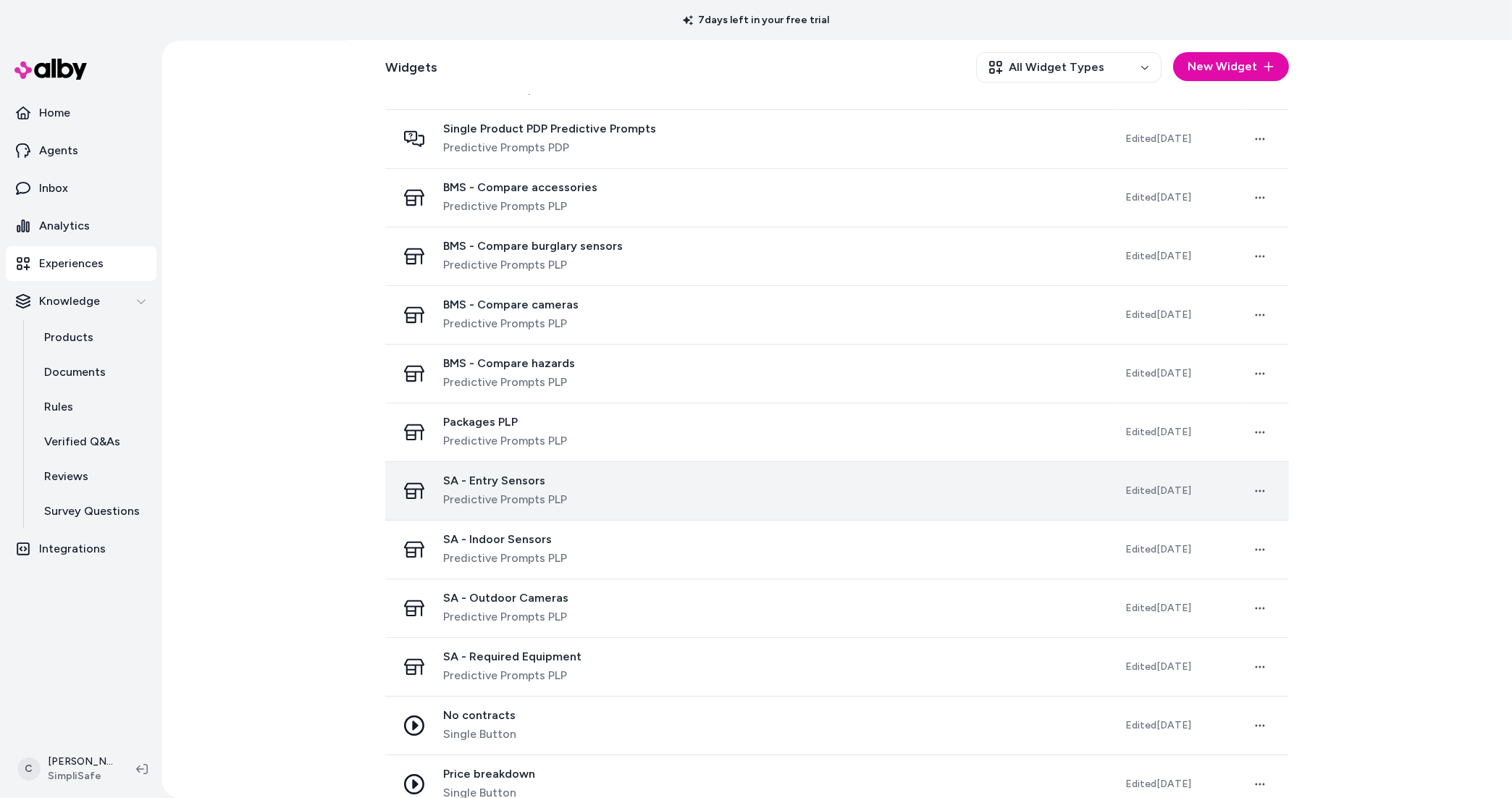
scroll to position [451, 0]
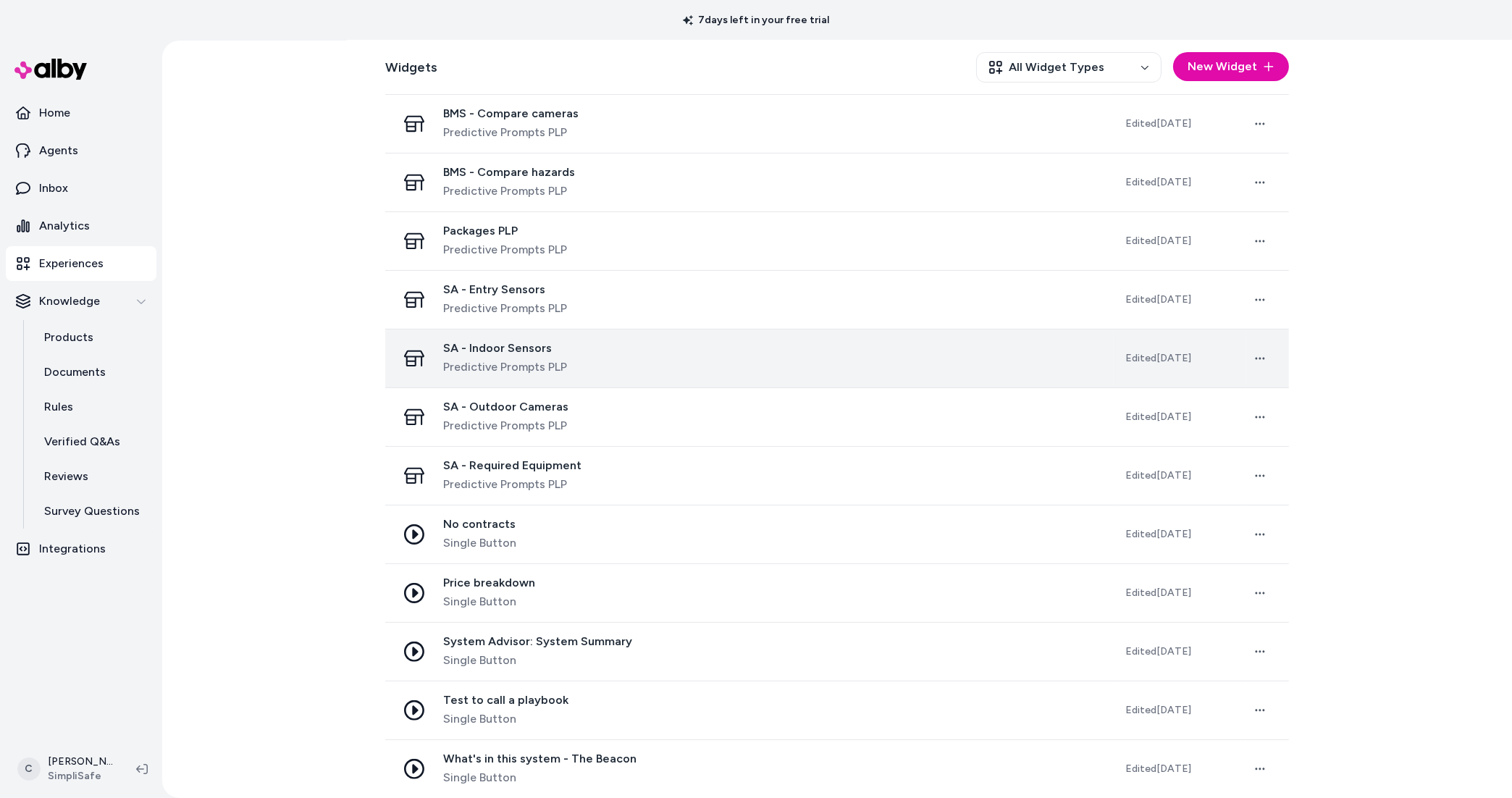
click at [630, 365] on div "SA - Indoor Sensors Predictive Prompts PLP" at bounding box center [749, 358] width 706 height 35
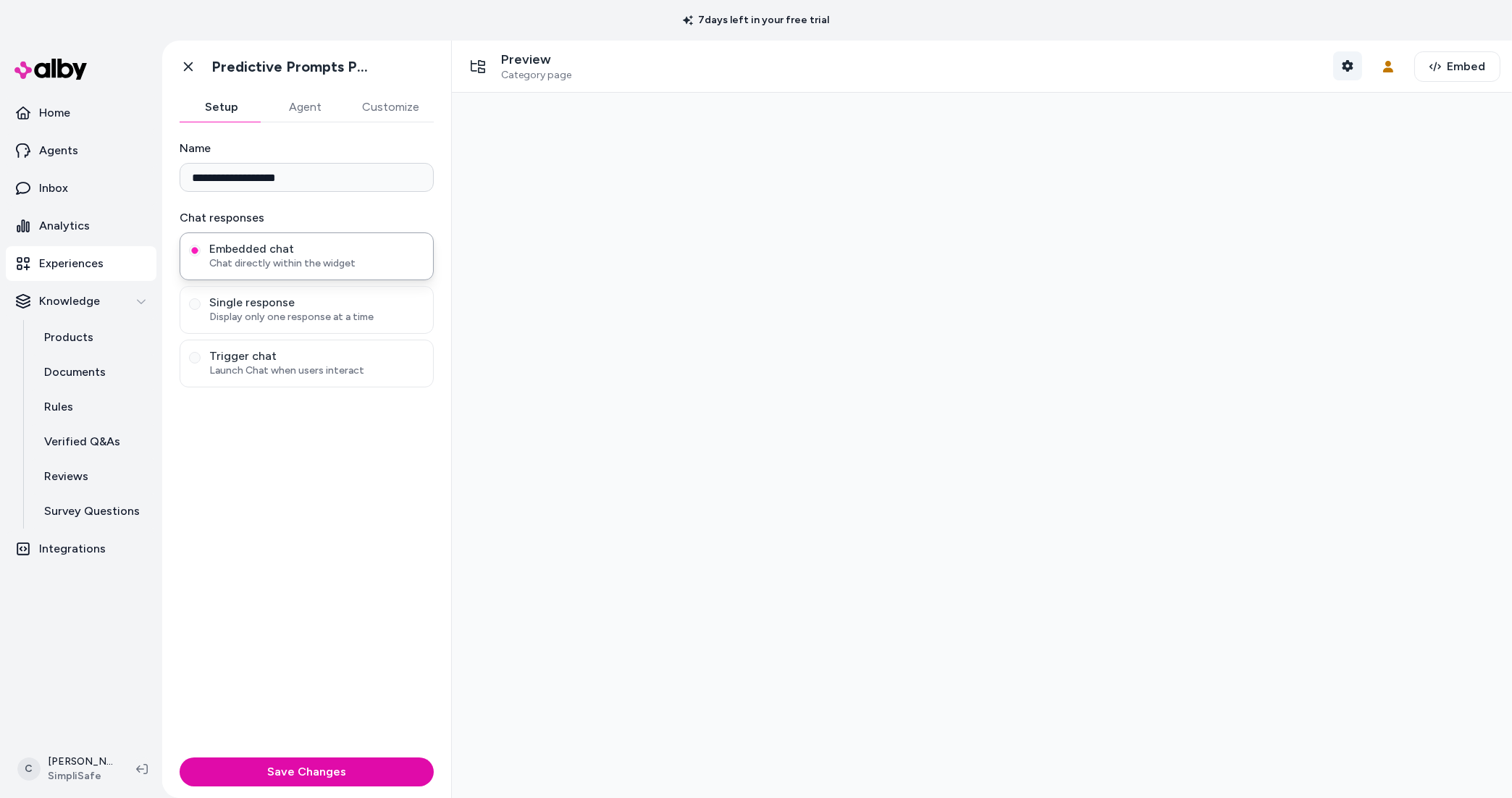
click at [1333, 63] on button "Shopper Context" at bounding box center [1348, 66] width 29 height 29
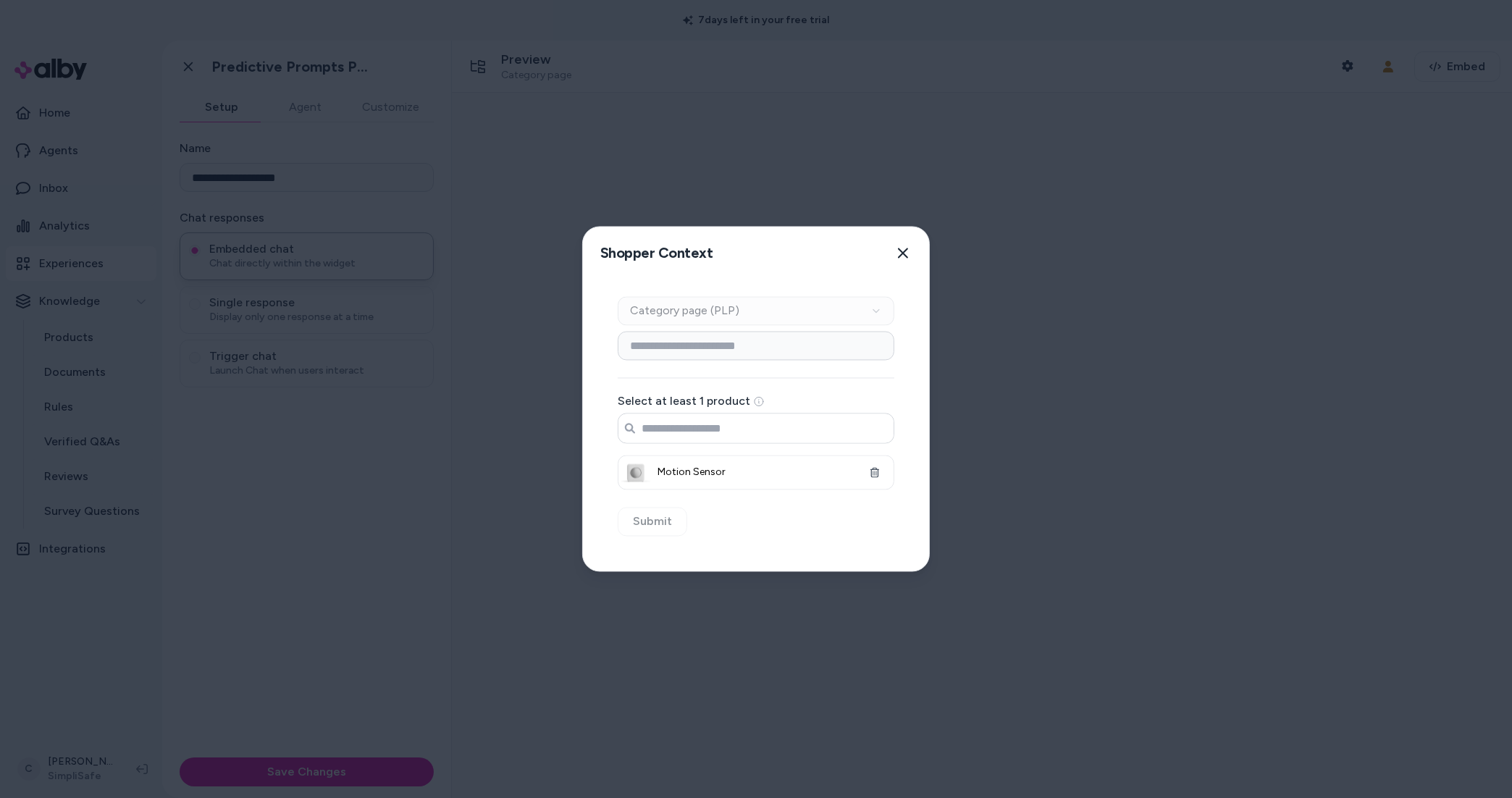
click at [730, 424] on input "Search products..." at bounding box center [756, 429] width 275 height 29
click at [760, 441] on input "******" at bounding box center [756, 429] width 275 height 29
click at [749, 433] on input "******" at bounding box center [756, 429] width 275 height 29
type input "******"
click at [905, 247] on button "Close" at bounding box center [903, 254] width 29 height 29
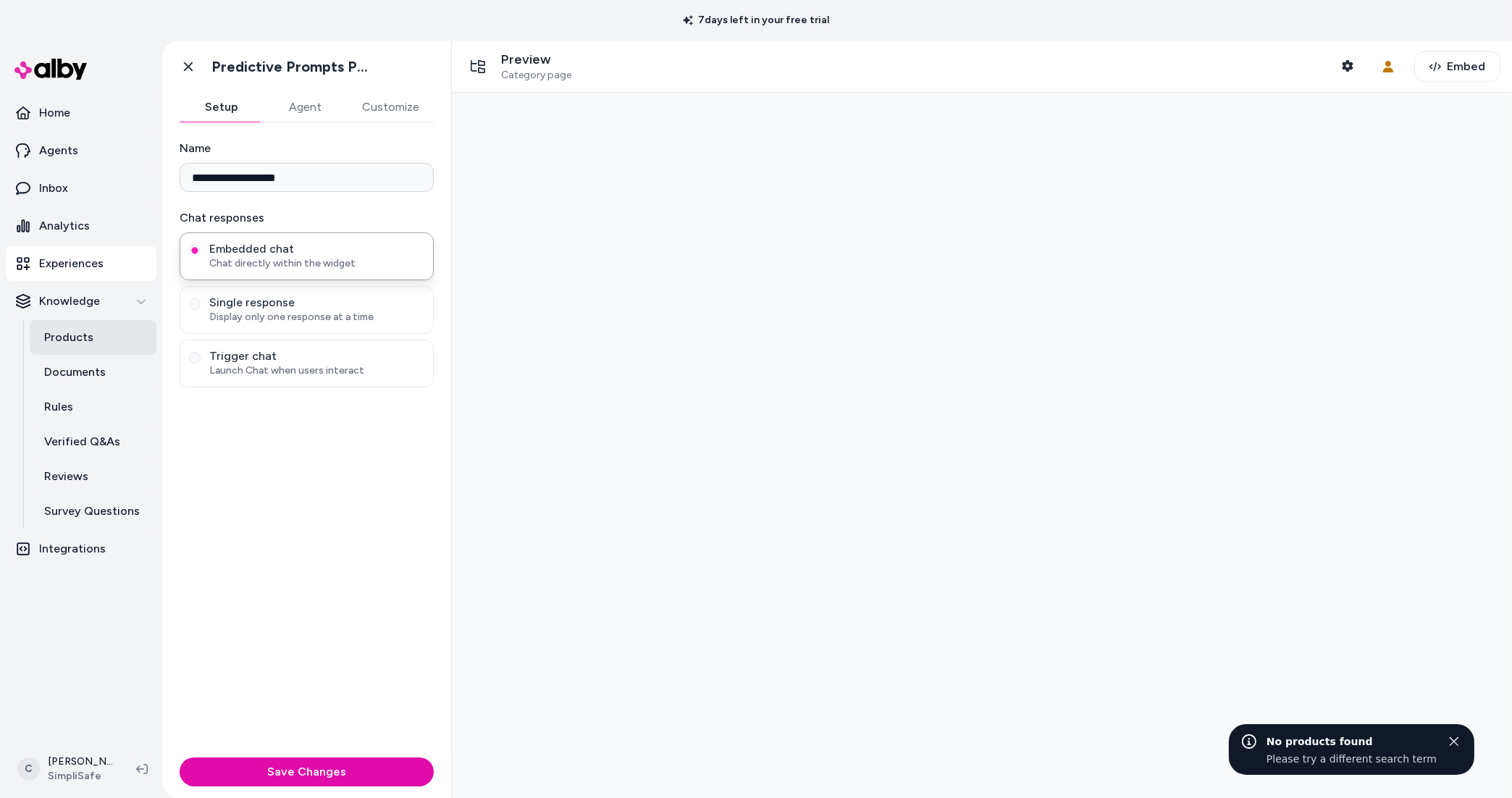
click at [87, 350] on link "Products" at bounding box center [93, 337] width 127 height 35
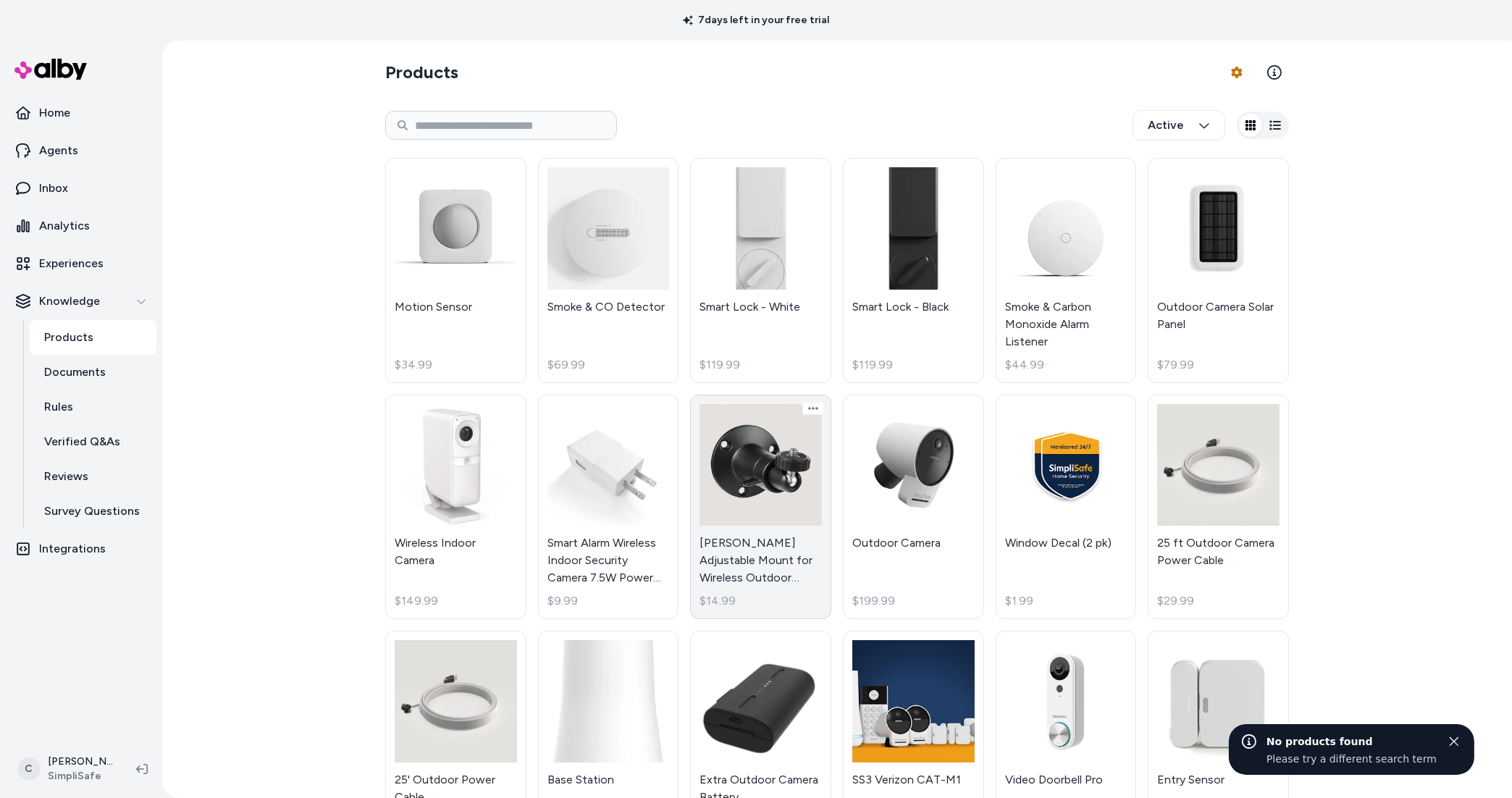
click at [710, 396] on link "Wasserstein Adjustable Mount for Wireless Outdoor Camera $14.99" at bounding box center [761, 508] width 141 height 225
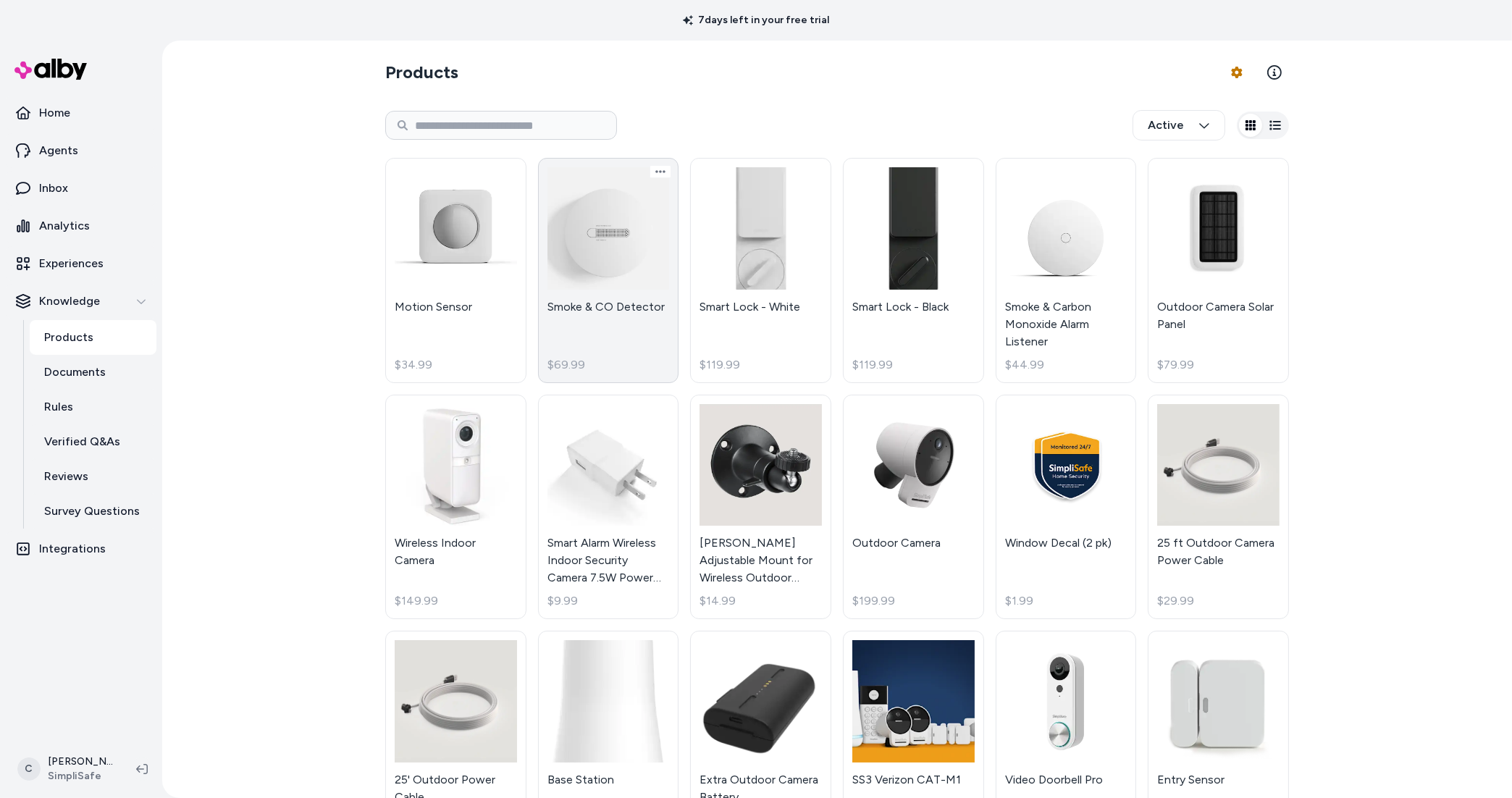
click at [632, 345] on link "Smoke & CO Detector $69.99" at bounding box center [608, 271] width 141 height 225
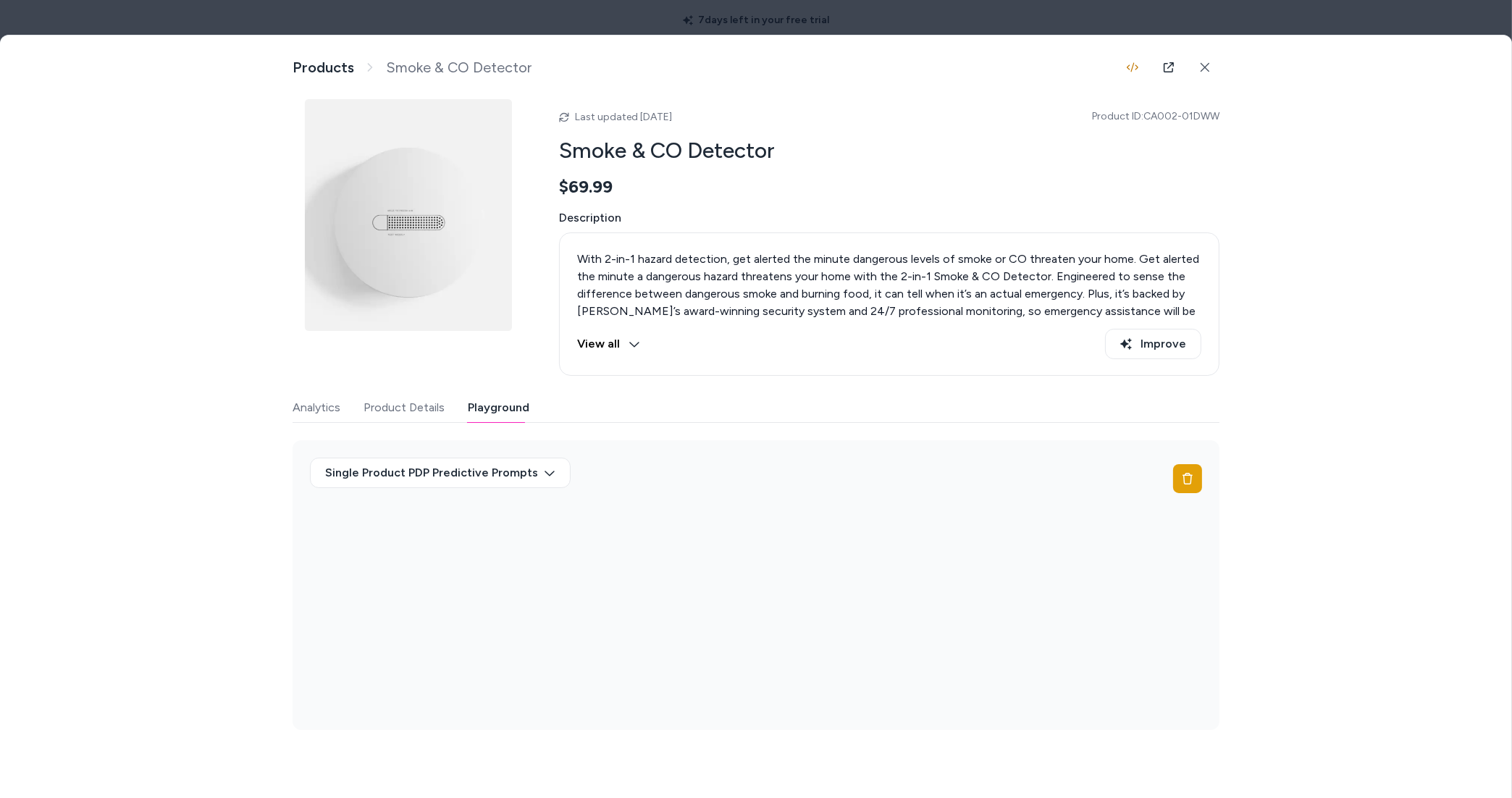
click at [505, 404] on button "Playground" at bounding box center [498, 407] width 62 height 29
click at [1291, 14] on div at bounding box center [756, 399] width 1512 height 798
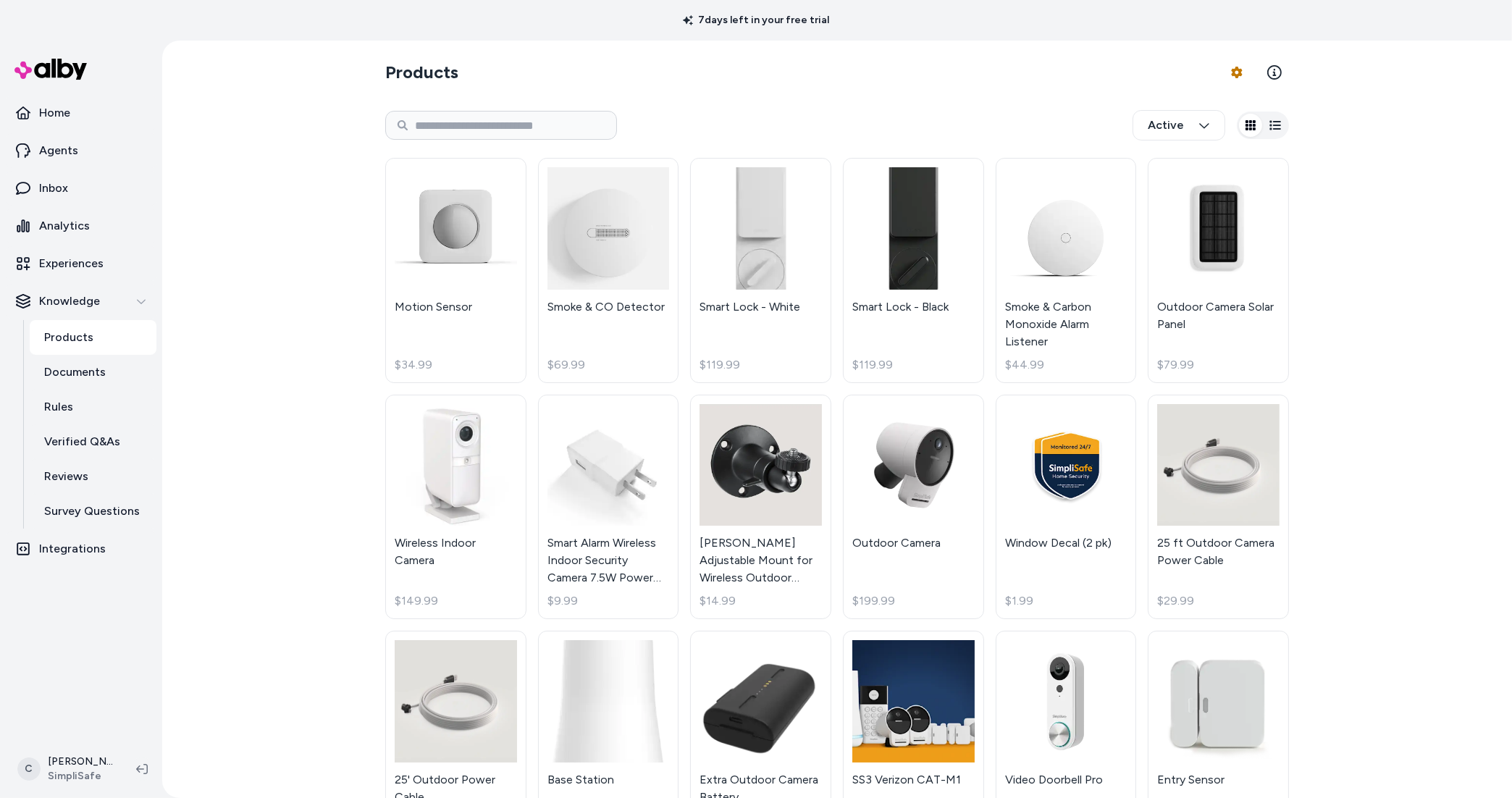
click at [788, 342] on html "7 days left in your free trial Home Agents Inbox Analytics Experiences Knowledg…" at bounding box center [756, 399] width 1512 height 798
click at [89, 194] on link "Inbox" at bounding box center [80, 188] width 151 height 35
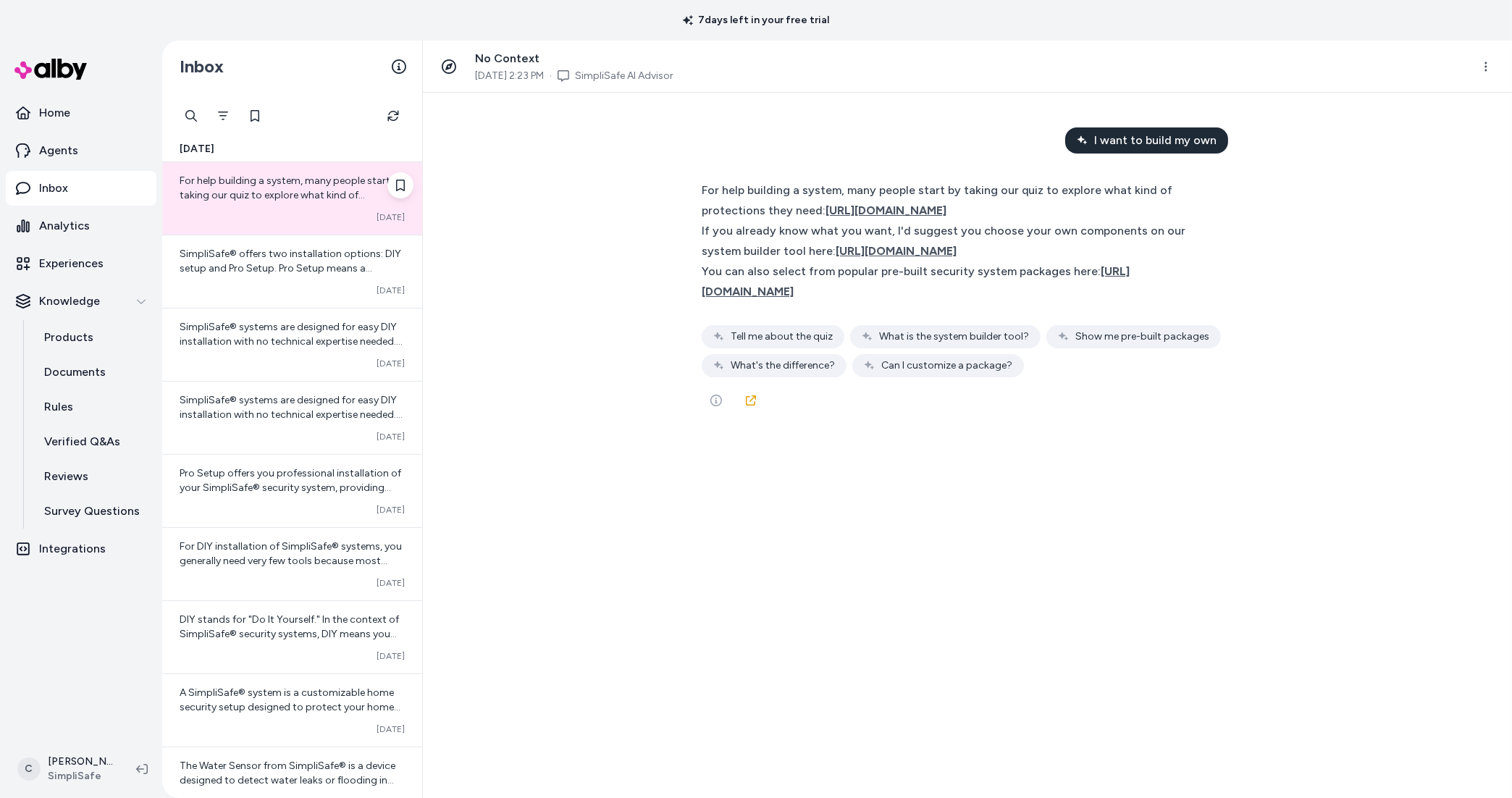
click at [327, 228] on div "For help building a system, many people start by taking our quiz to explore wha…" at bounding box center [292, 198] width 260 height 72
click at [334, 294] on div "Converted Oct 14" at bounding box center [292, 290] width 225 height 12
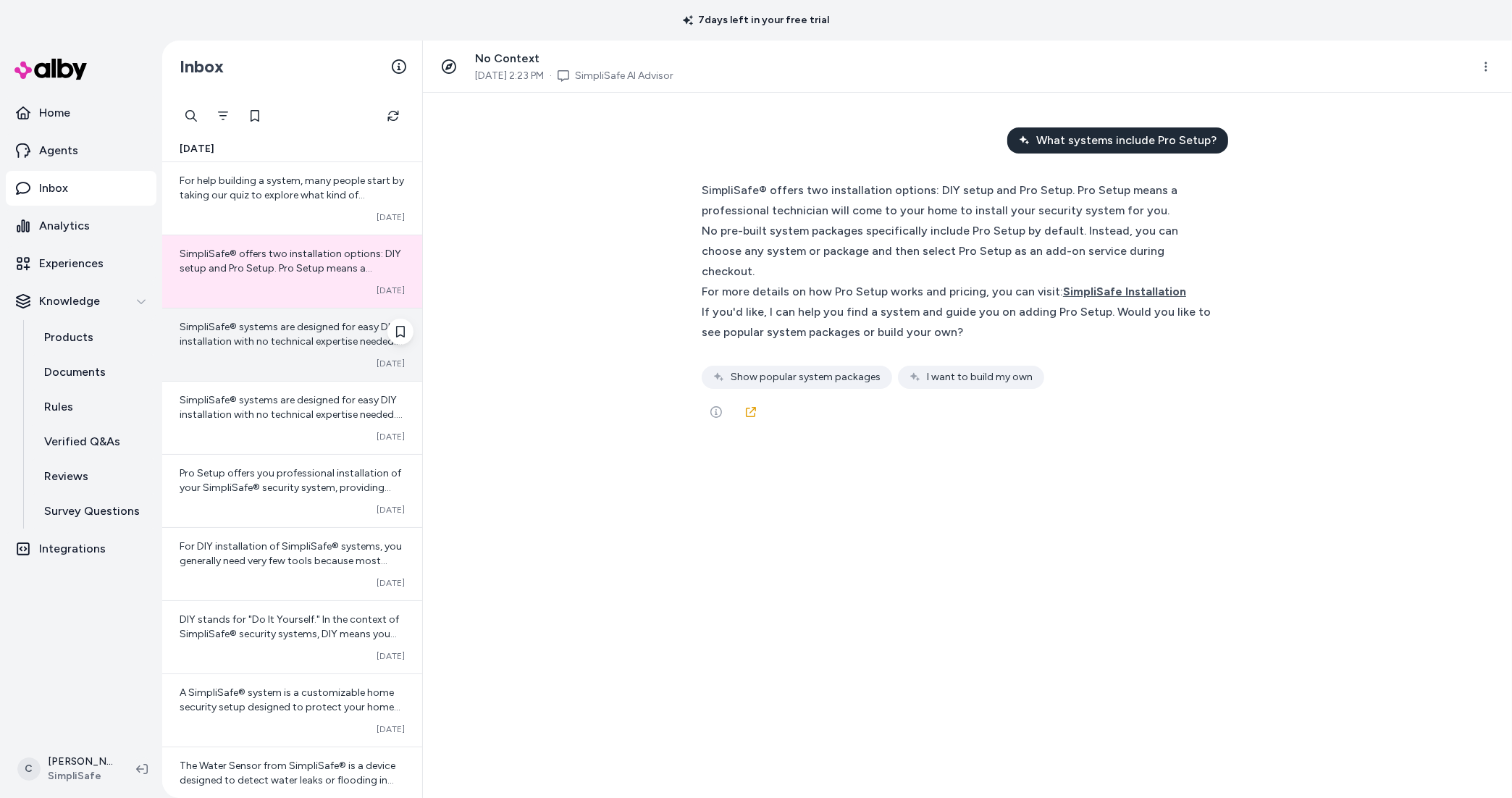
click at [317, 323] on span "SimpliSafe® systems are designed for easy DIY installation with no technical ex…" at bounding box center [291, 449] width 224 height 258
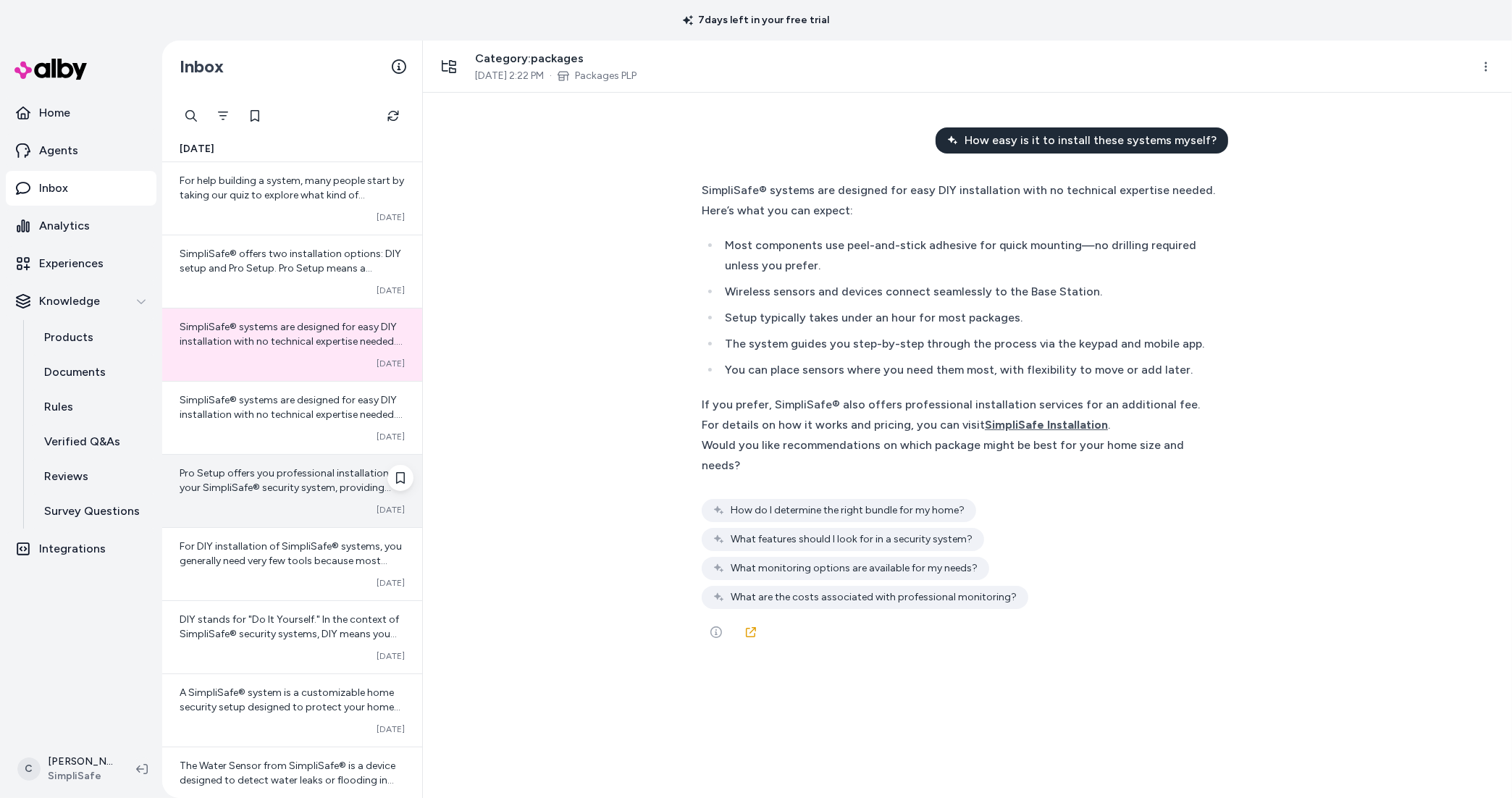
click at [330, 455] on div "Pro Setup offers you professional installation of your SimpliSafe® security sys…" at bounding box center [292, 491] width 260 height 72
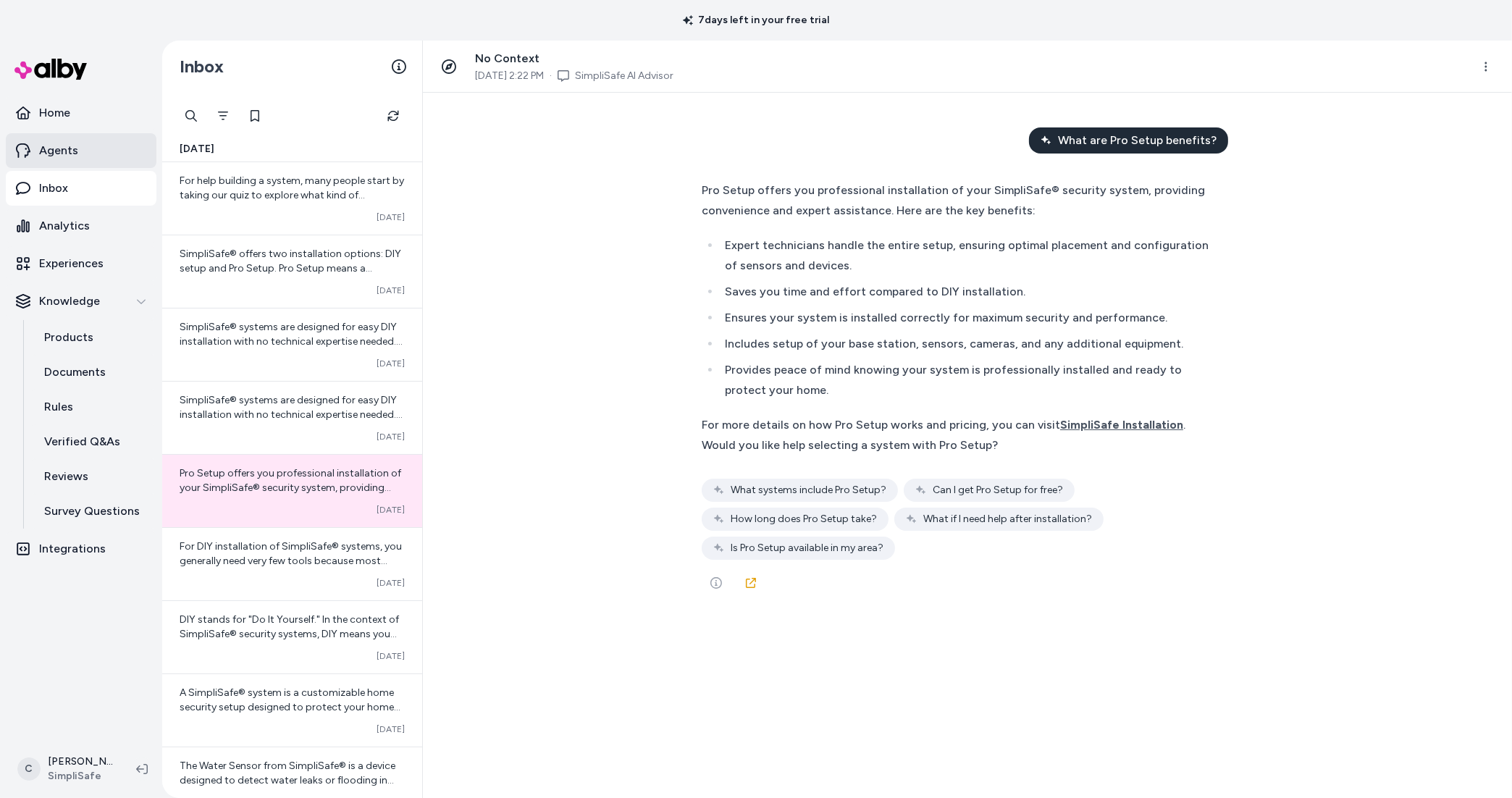
click at [85, 162] on link "Agents" at bounding box center [80, 150] width 151 height 35
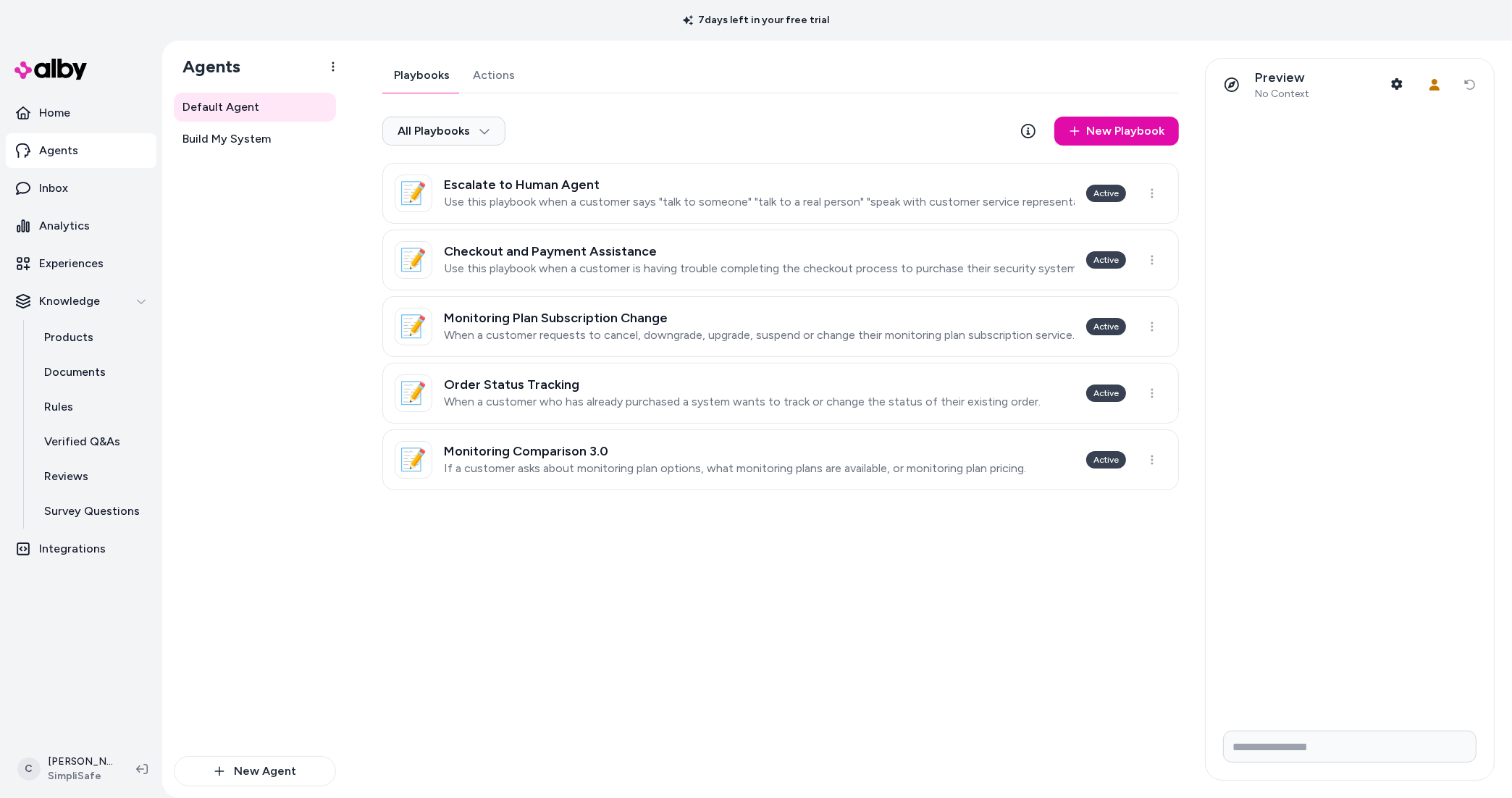
click at [1258, 768] on form at bounding box center [1349, 750] width 288 height 61
click at [1294, 749] on input "Write your prompt here" at bounding box center [1349, 747] width 254 height 32
click at [82, 329] on p "Products" at bounding box center [68, 337] width 49 height 17
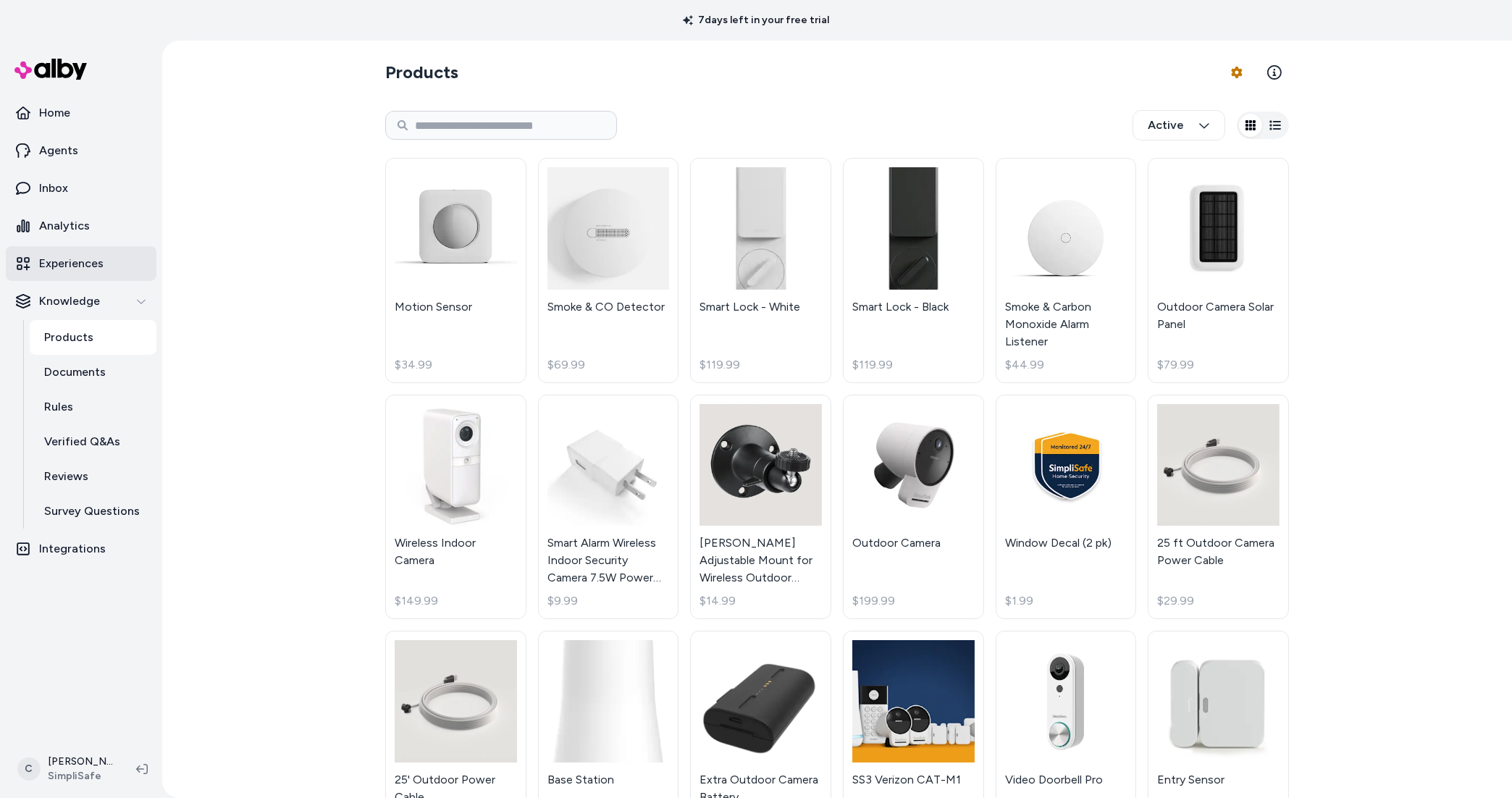
click at [92, 255] on p "Experiences" at bounding box center [71, 263] width 64 height 17
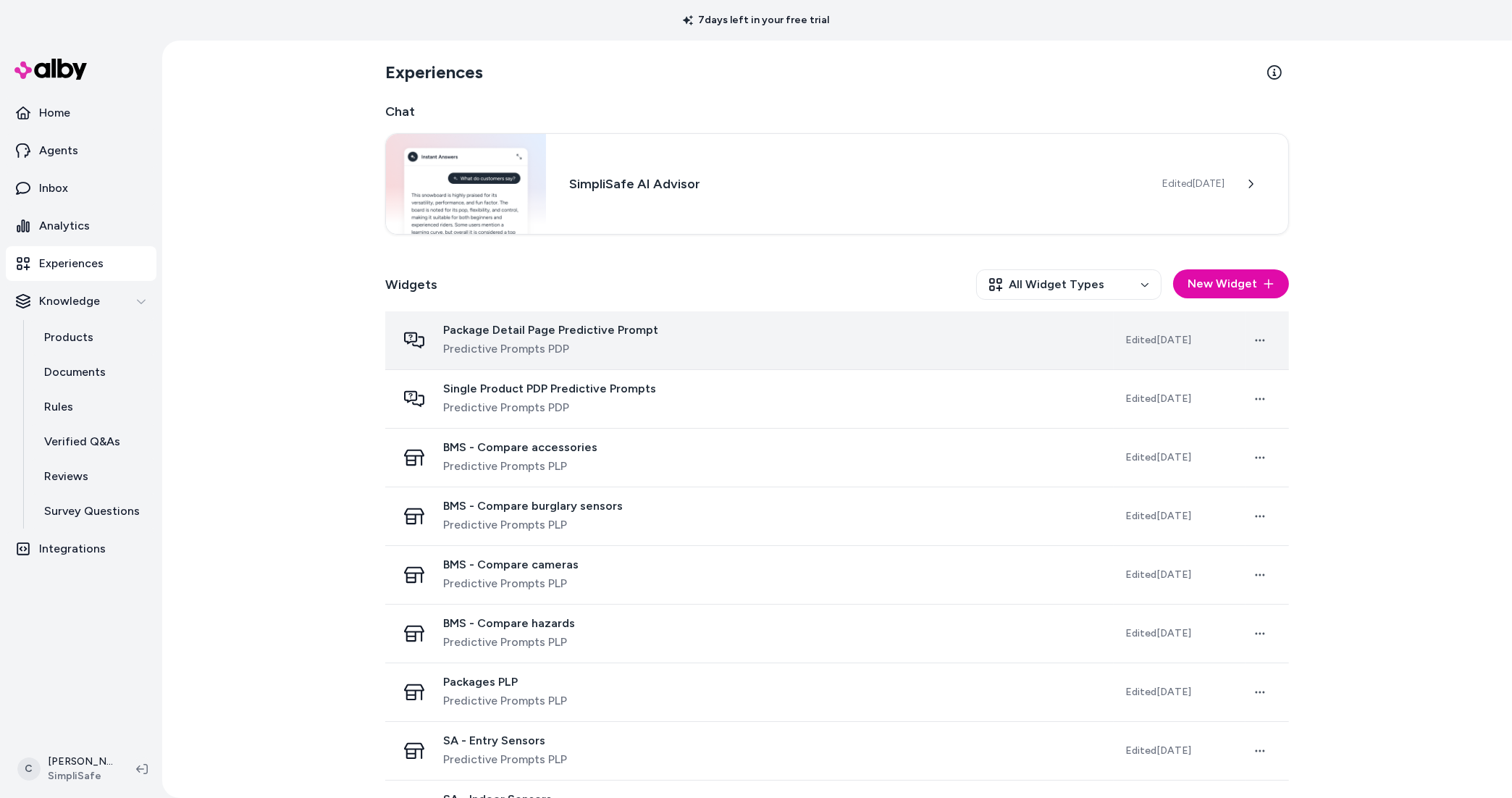
click at [620, 352] on span "Predictive Prompts PDP" at bounding box center [550, 349] width 215 height 17
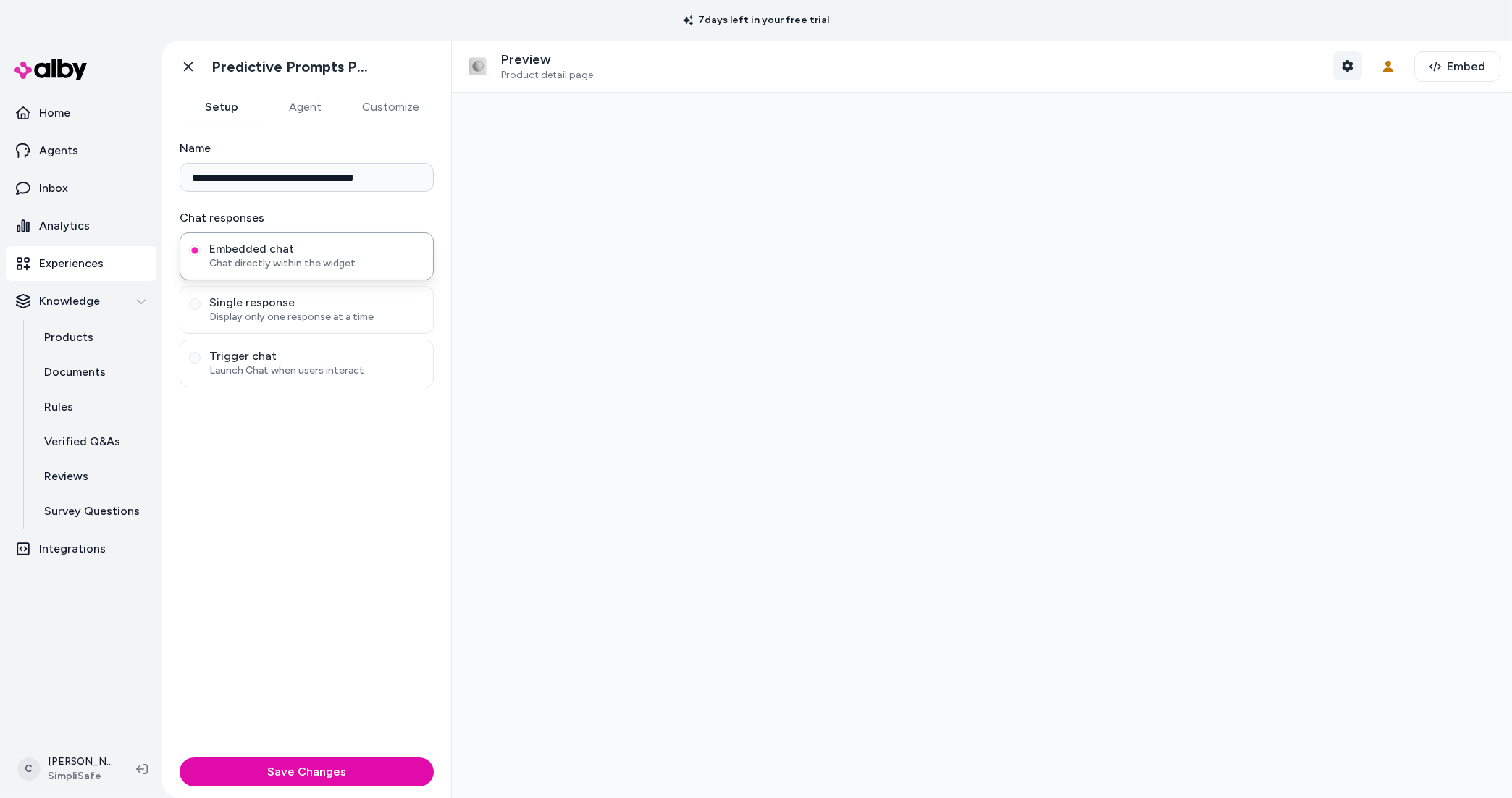
click at [1349, 63] on button "Shopper Context" at bounding box center [1348, 66] width 29 height 29
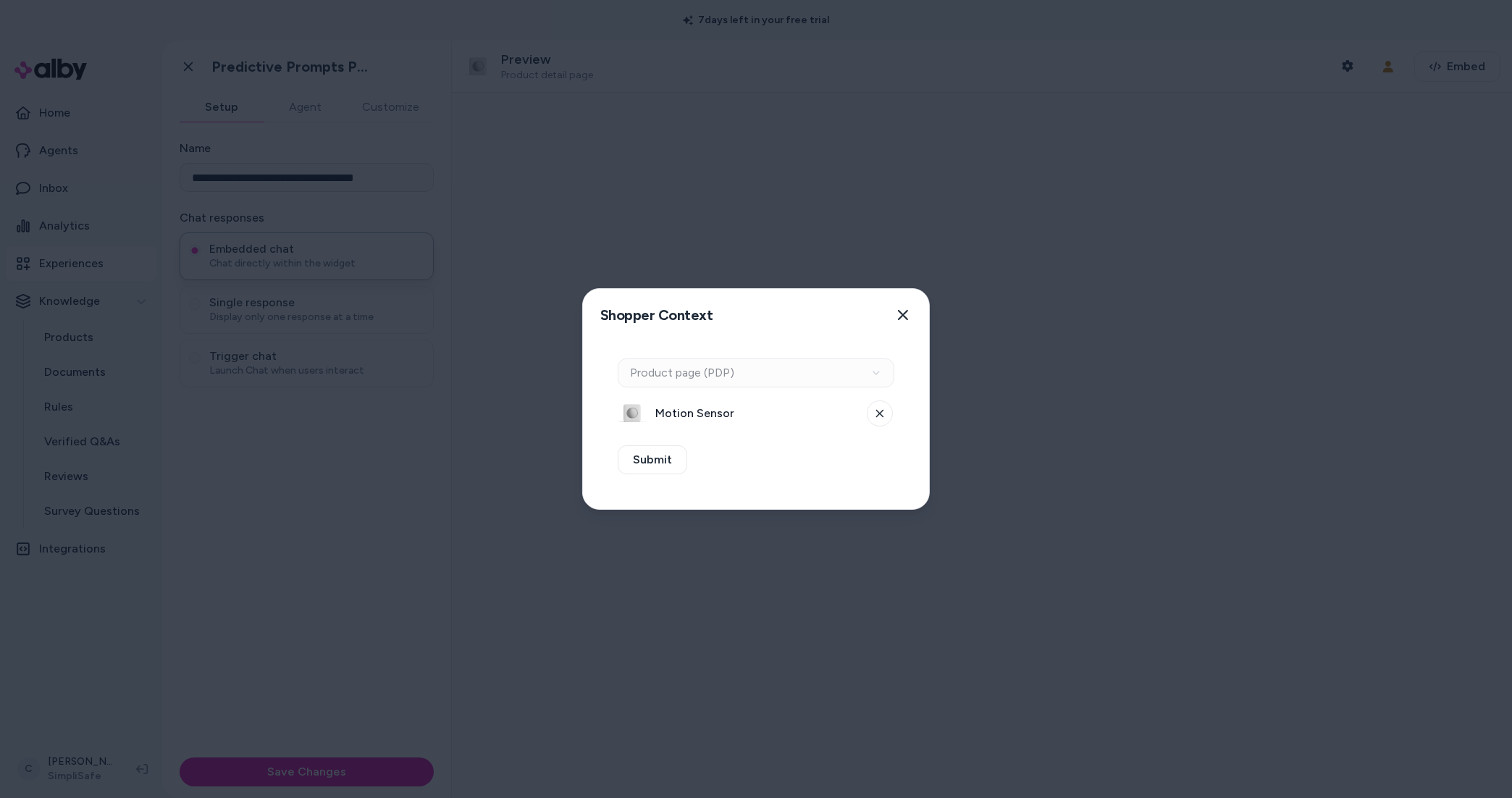
click at [687, 381] on div "Context Type Product page (PDP)" at bounding box center [756, 373] width 277 height 29
click at [744, 374] on div "Context Type Product page (PDP)" at bounding box center [756, 373] width 277 height 29
click at [888, 415] on button at bounding box center [879, 413] width 26 height 26
drag, startPoint x: 818, startPoint y: 379, endPoint x: 810, endPoint y: 389, distance: 12.8
click at [814, 378] on div "Context Type Product page (PDP)" at bounding box center [756, 373] width 277 height 29
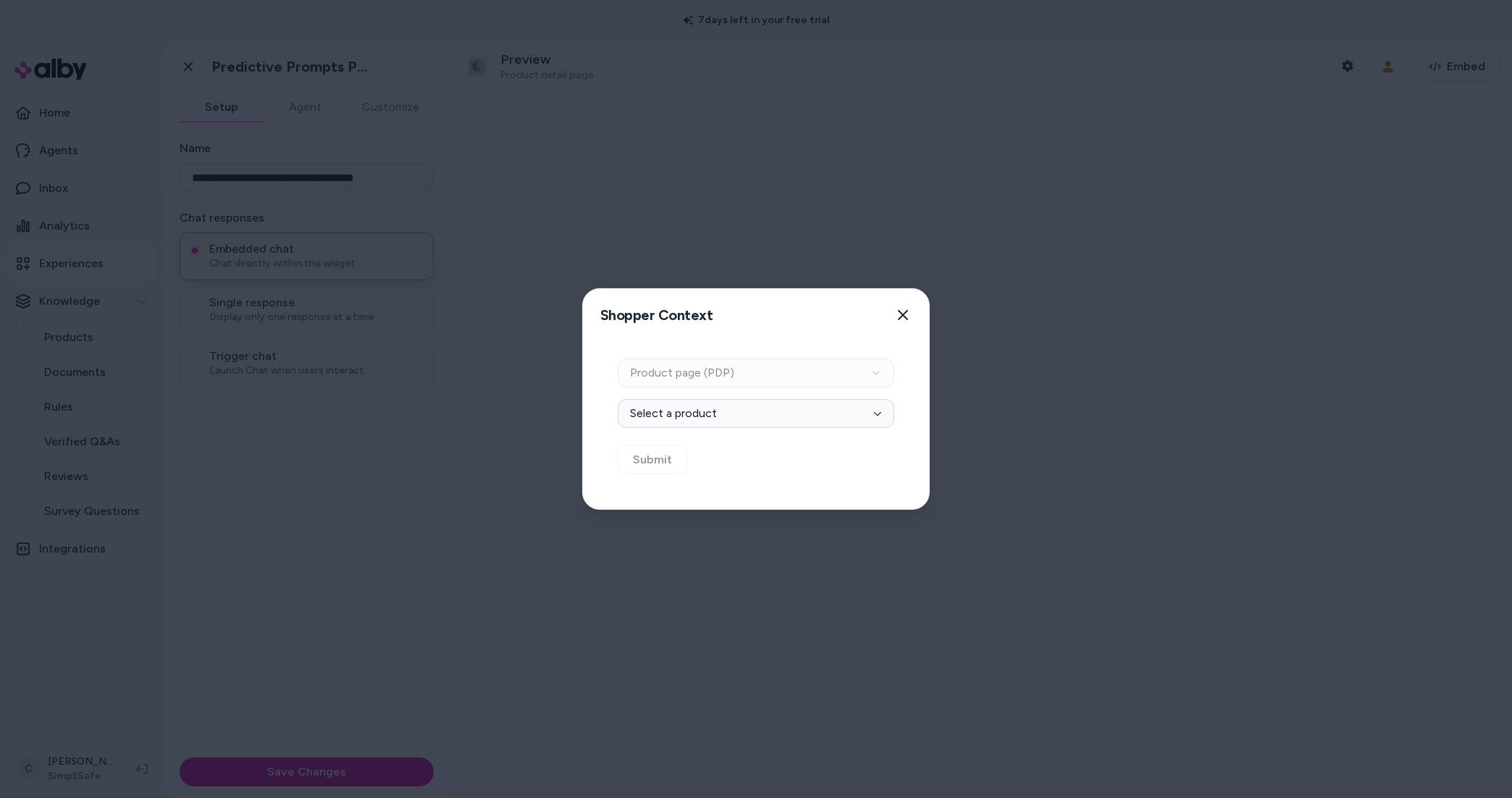
drag, startPoint x: 789, startPoint y: 408, endPoint x: 779, endPoint y: 430, distance: 24.2
click at [789, 407] on button "Select a product" at bounding box center [756, 414] width 277 height 29
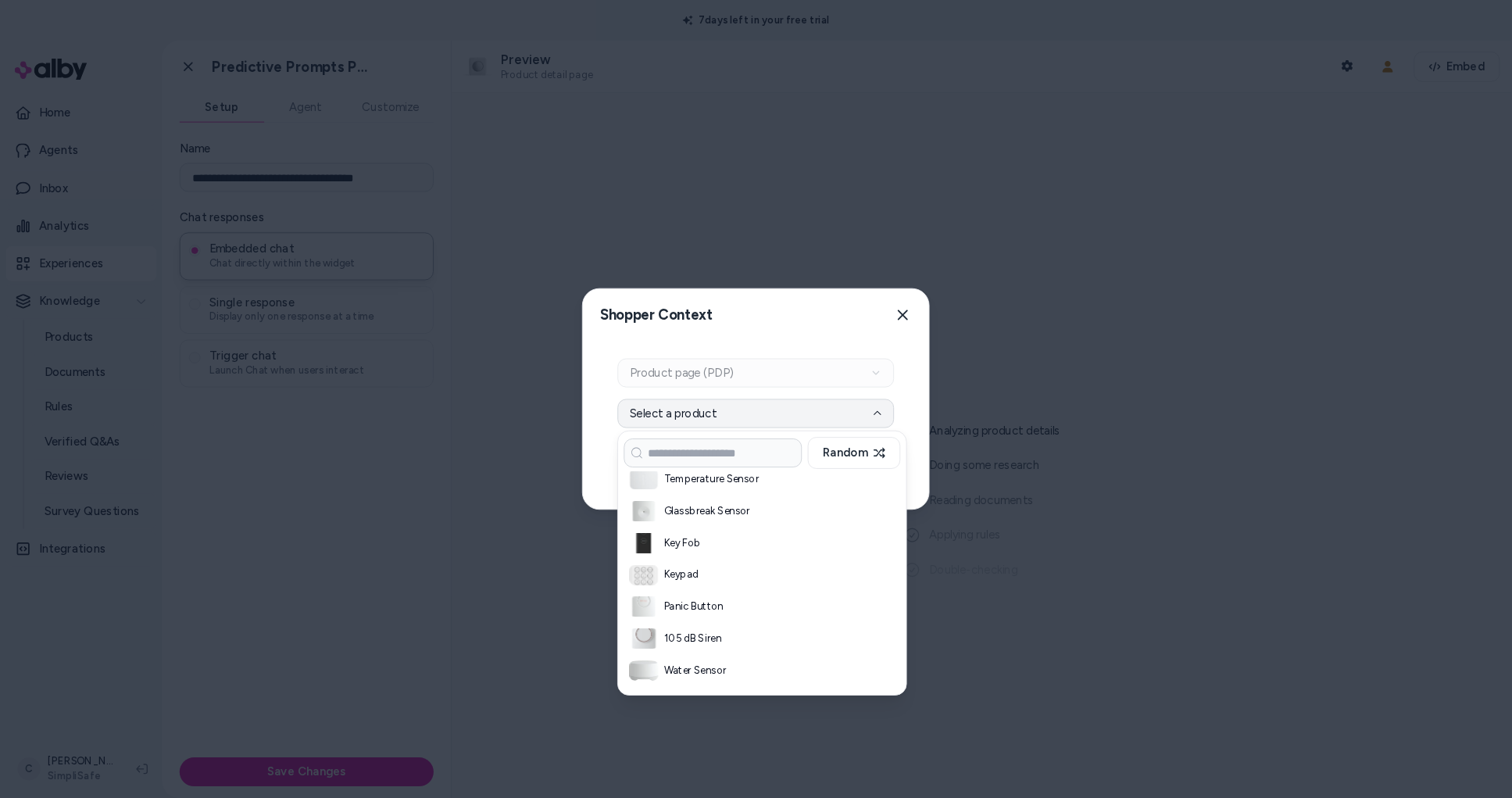
scroll to position [918, 0]
click at [766, 622] on h3 "Hearth" at bounding box center [830, 625] width 226 height 15
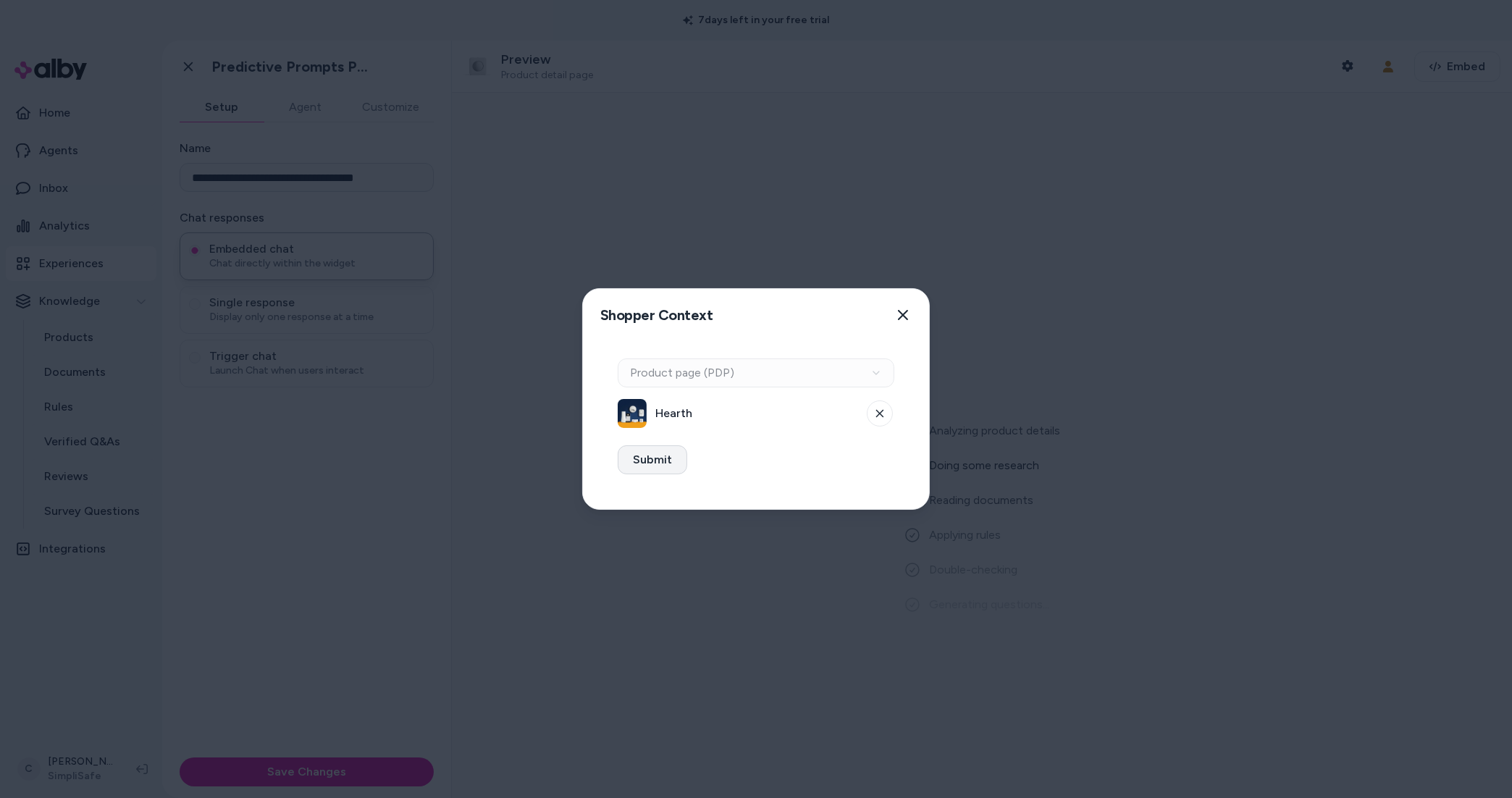
click at [672, 463] on button "Submit" at bounding box center [653, 460] width 70 height 29
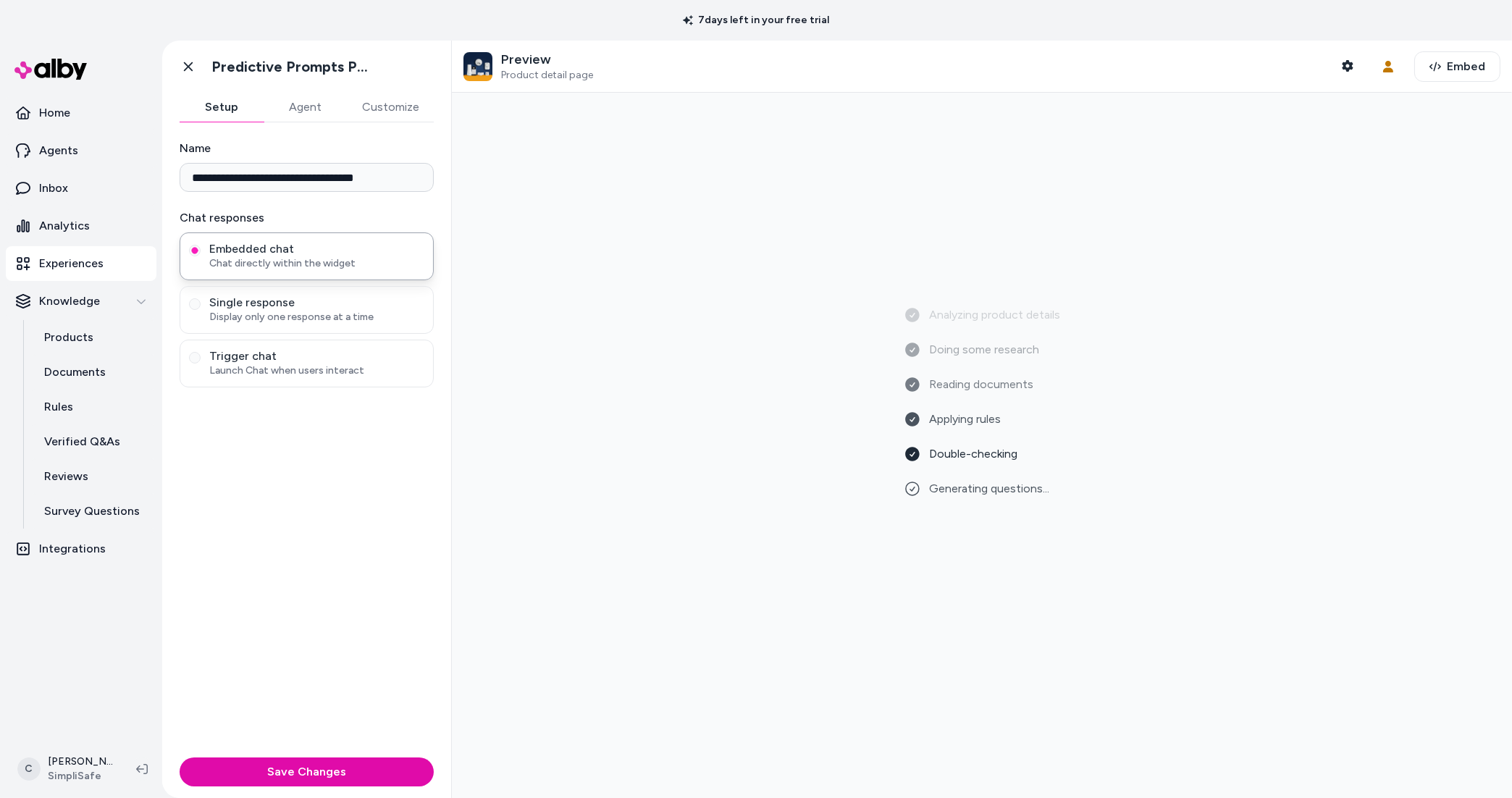
drag, startPoint x: 803, startPoint y: 414, endPoint x: 794, endPoint y: 400, distance: 16.6
click at [801, 407] on div "Analyzing product details Doing some research Reading documents Applying rules …" at bounding box center [982, 446] width 1037 height 683
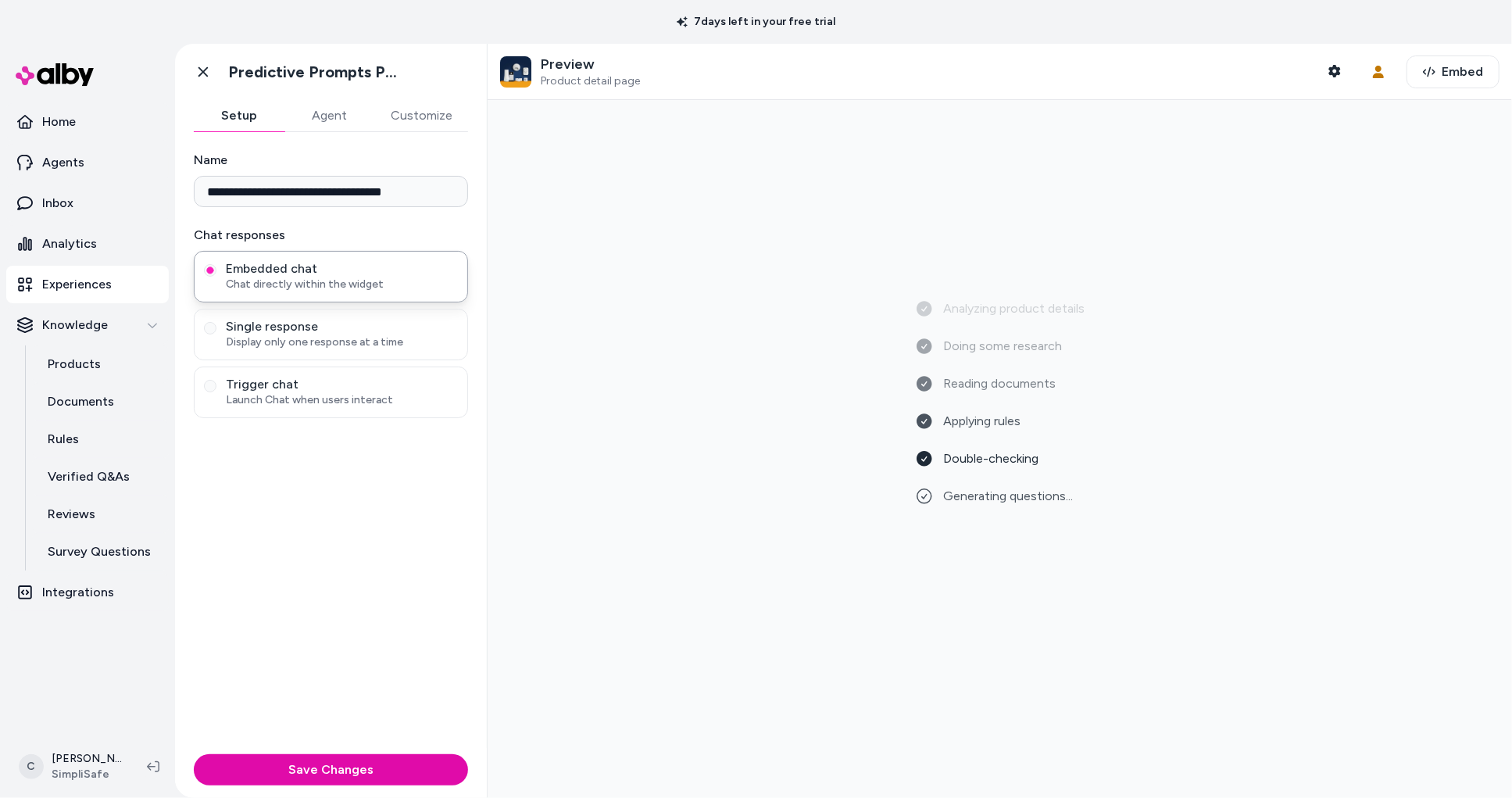
drag, startPoint x: 394, startPoint y: 509, endPoint x: 376, endPoint y: 448, distance: 63.6
click at [394, 508] on div "**********" at bounding box center [331, 439] width 311 height 616
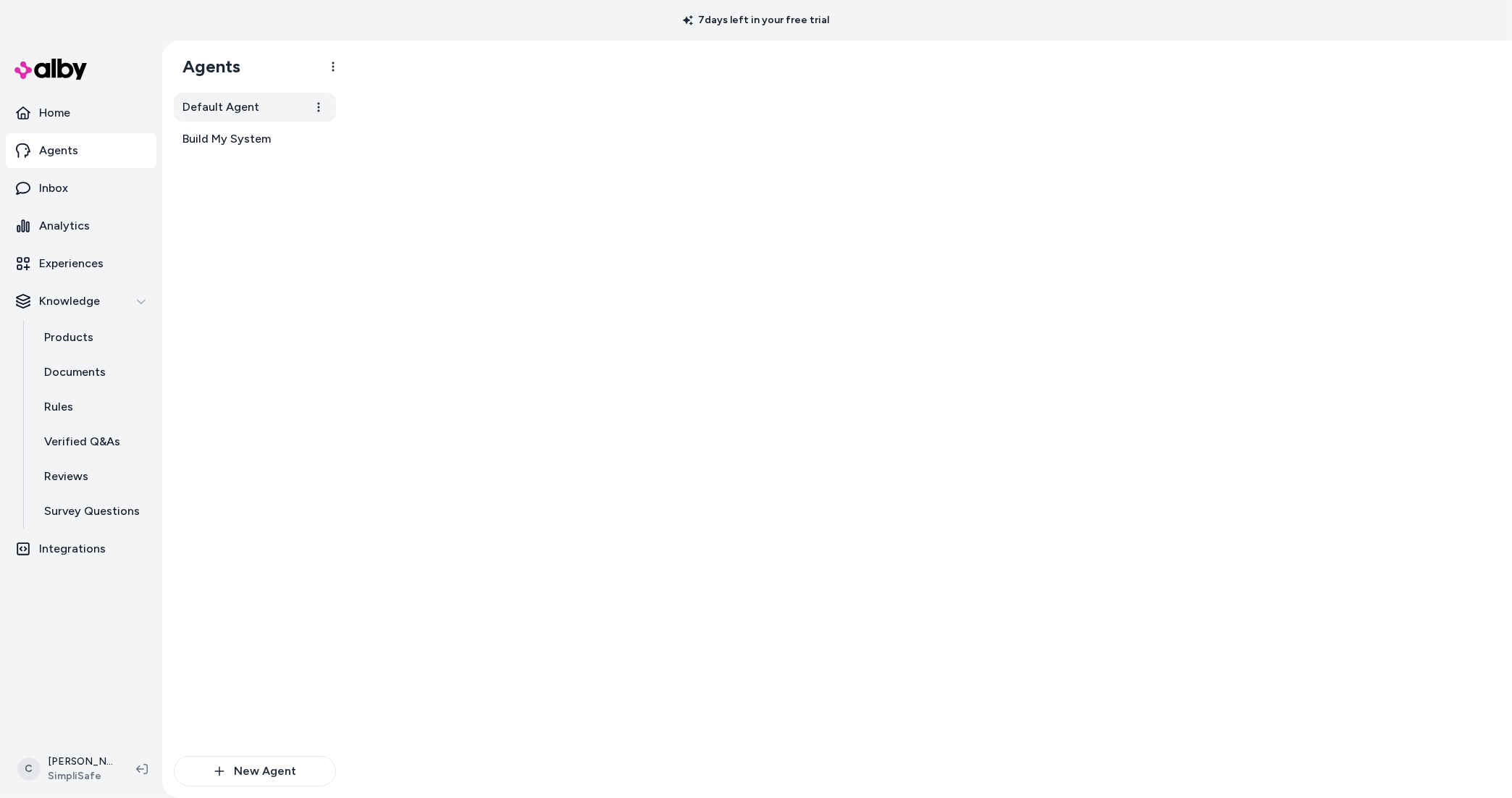
click at [276, 110] on link "Default Agent" at bounding box center [255, 107] width 163 height 29
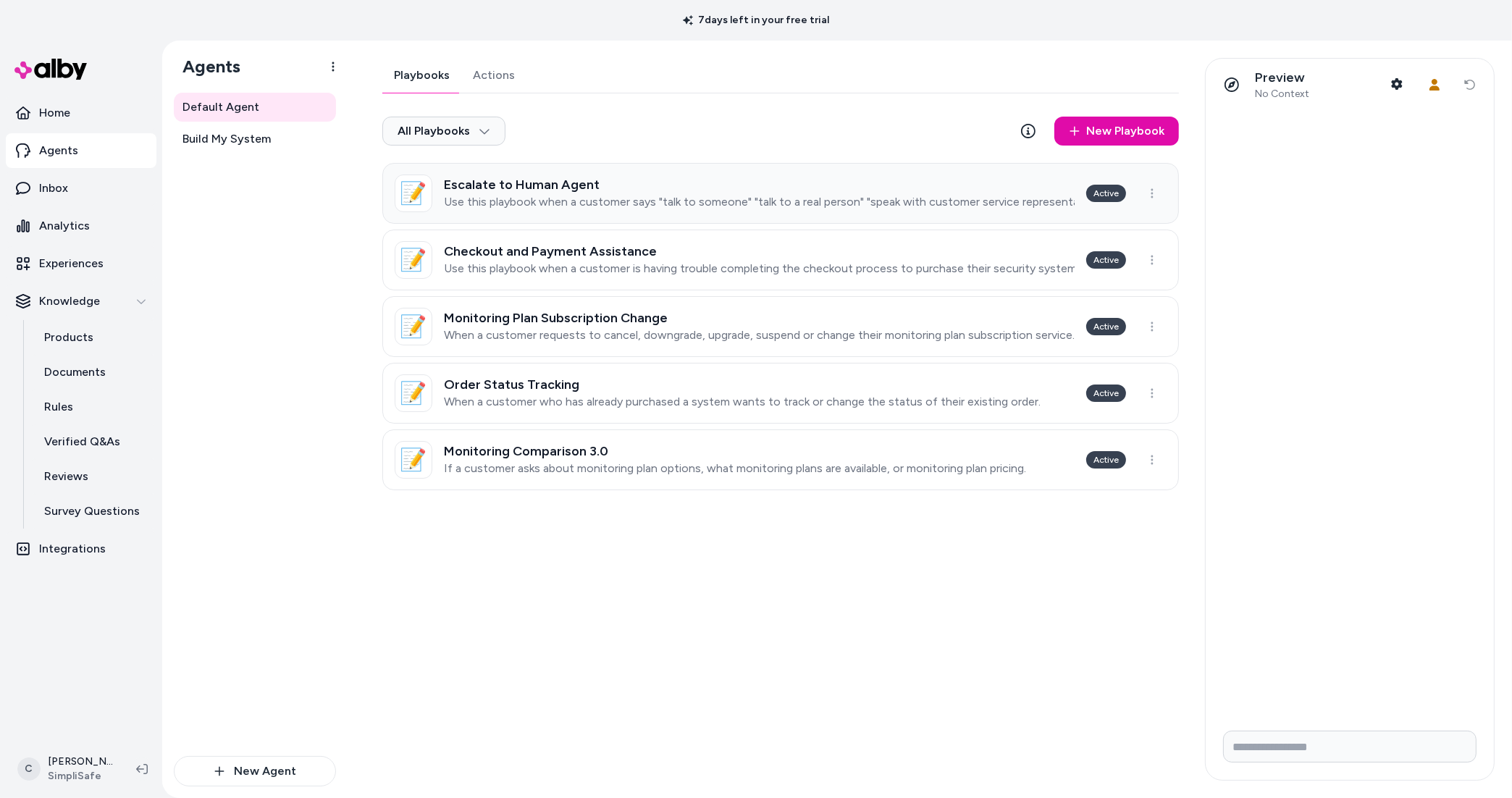
click at [622, 203] on p "Use this playbook when a customer says "talk to someone" "talk to a real person…" at bounding box center [759, 202] width 631 height 14
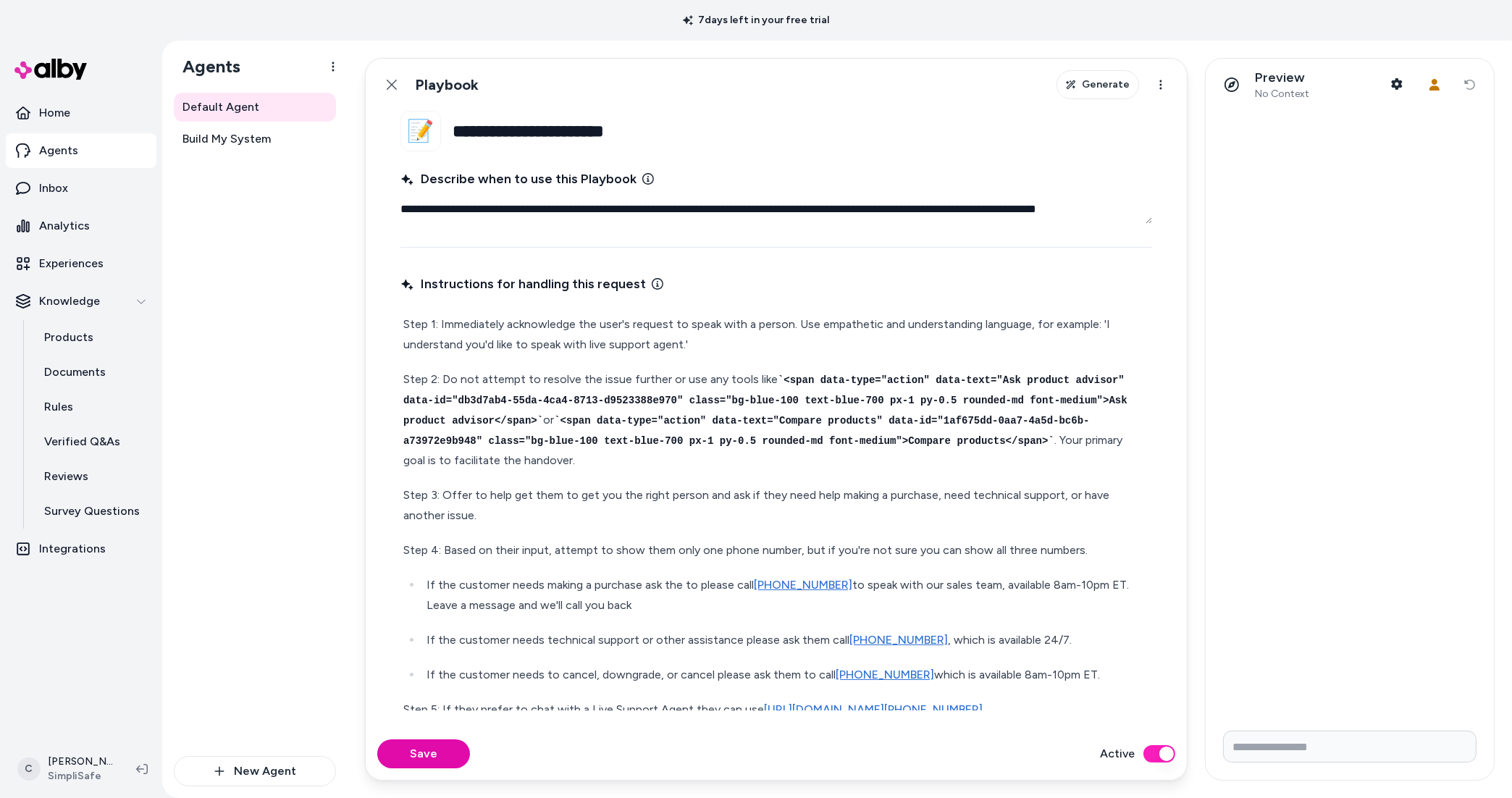
type textarea "*"
click at [88, 185] on link "Inbox" at bounding box center [80, 188] width 151 height 35
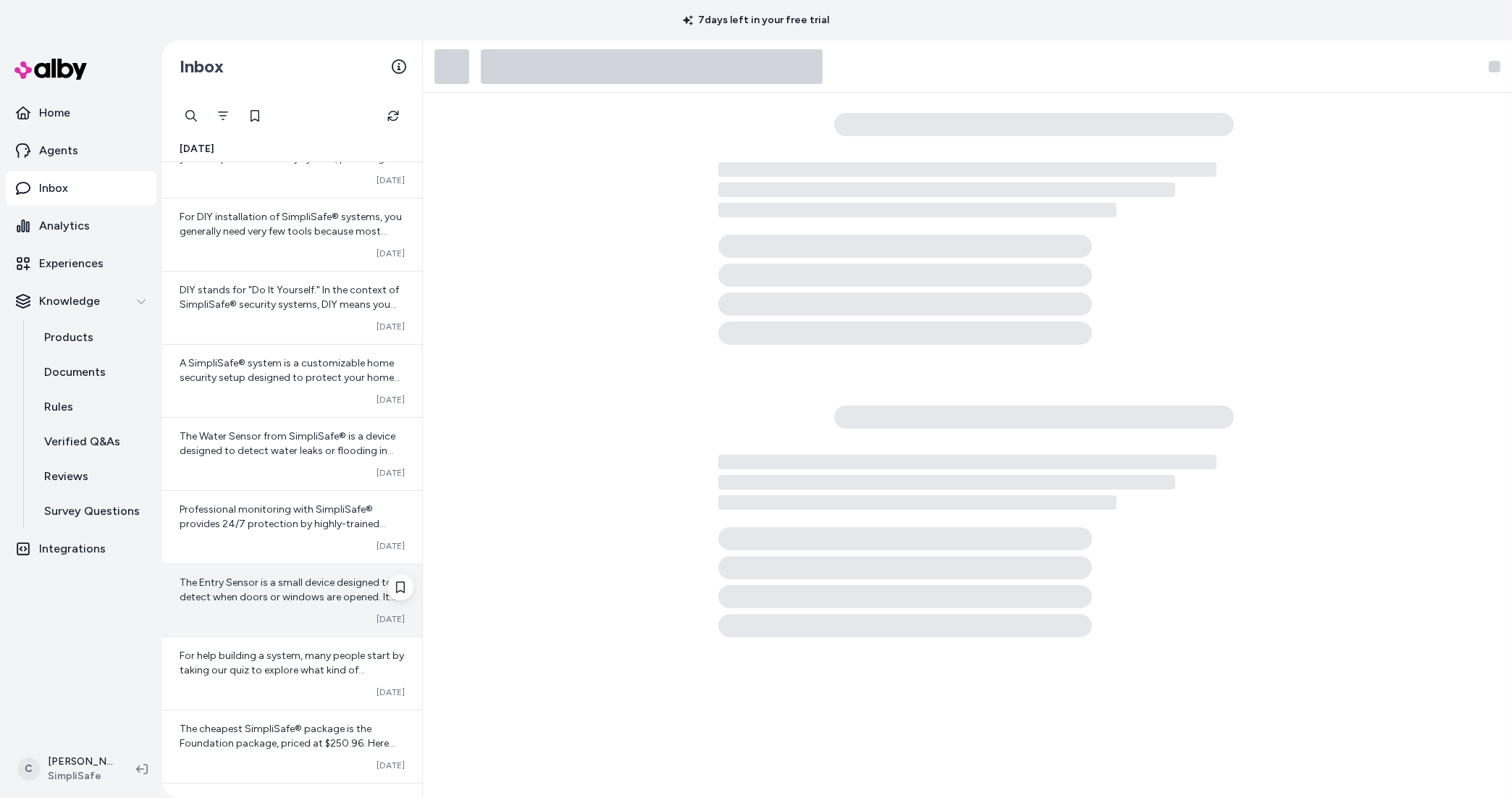
scroll to position [585, 0]
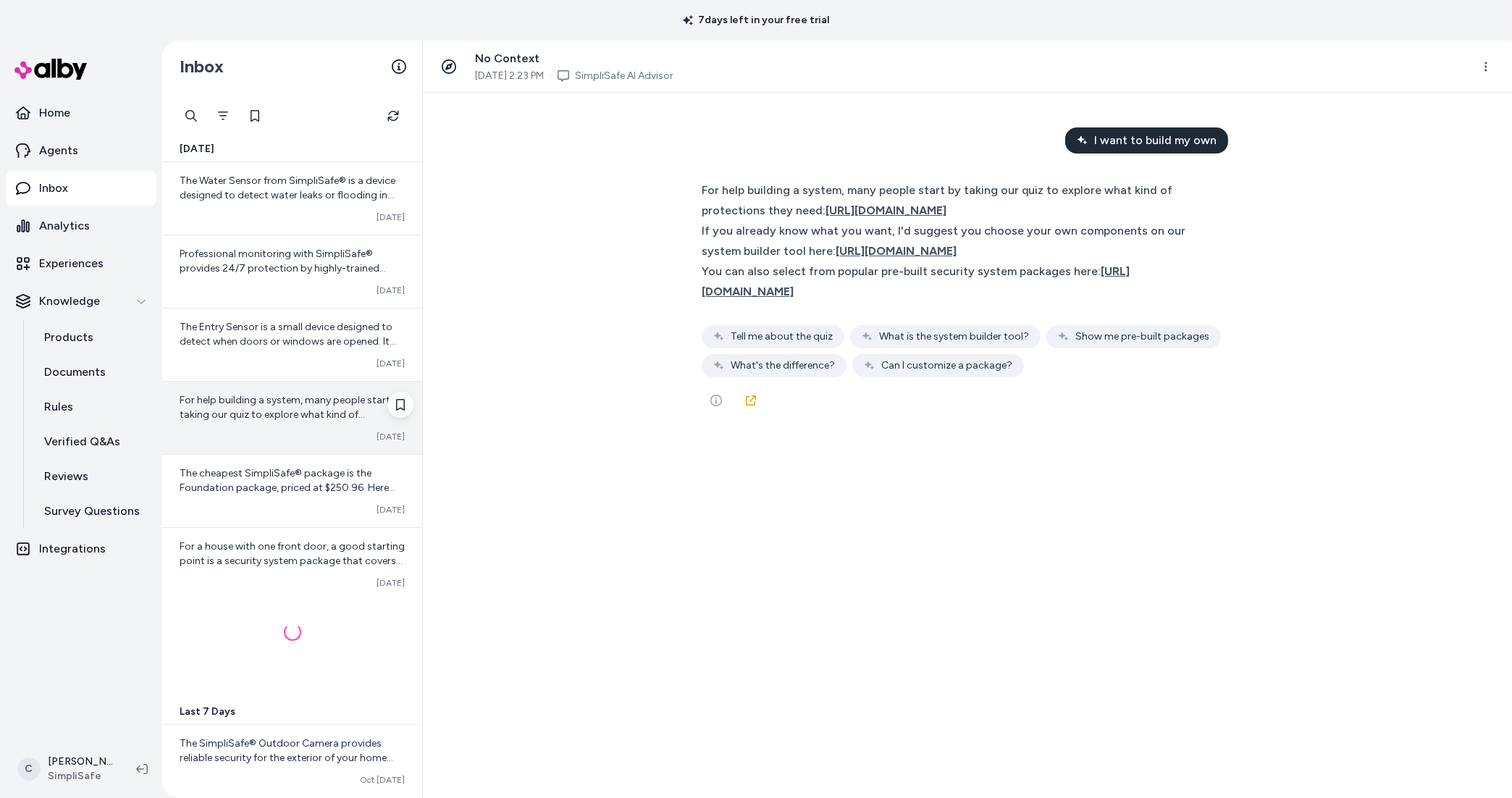
click at [300, 416] on span "For help building a system, many people start by taking our quiz to explore wha…" at bounding box center [291, 516] width 224 height 244
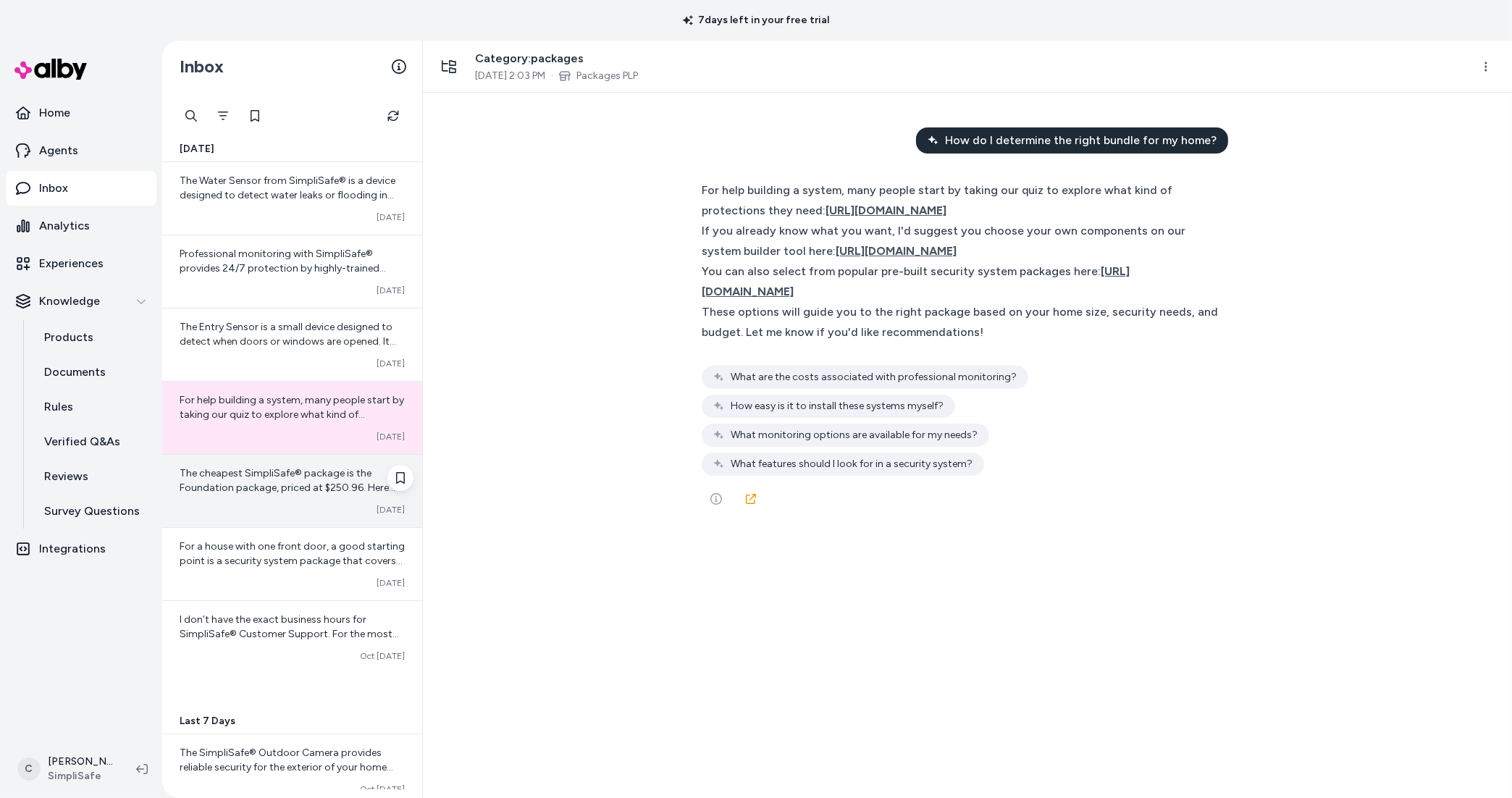
click at [286, 495] on div "The cheapest SimpliSafe® package is the Foundation package, priced at $250.96. …" at bounding box center [292, 491] width 260 height 72
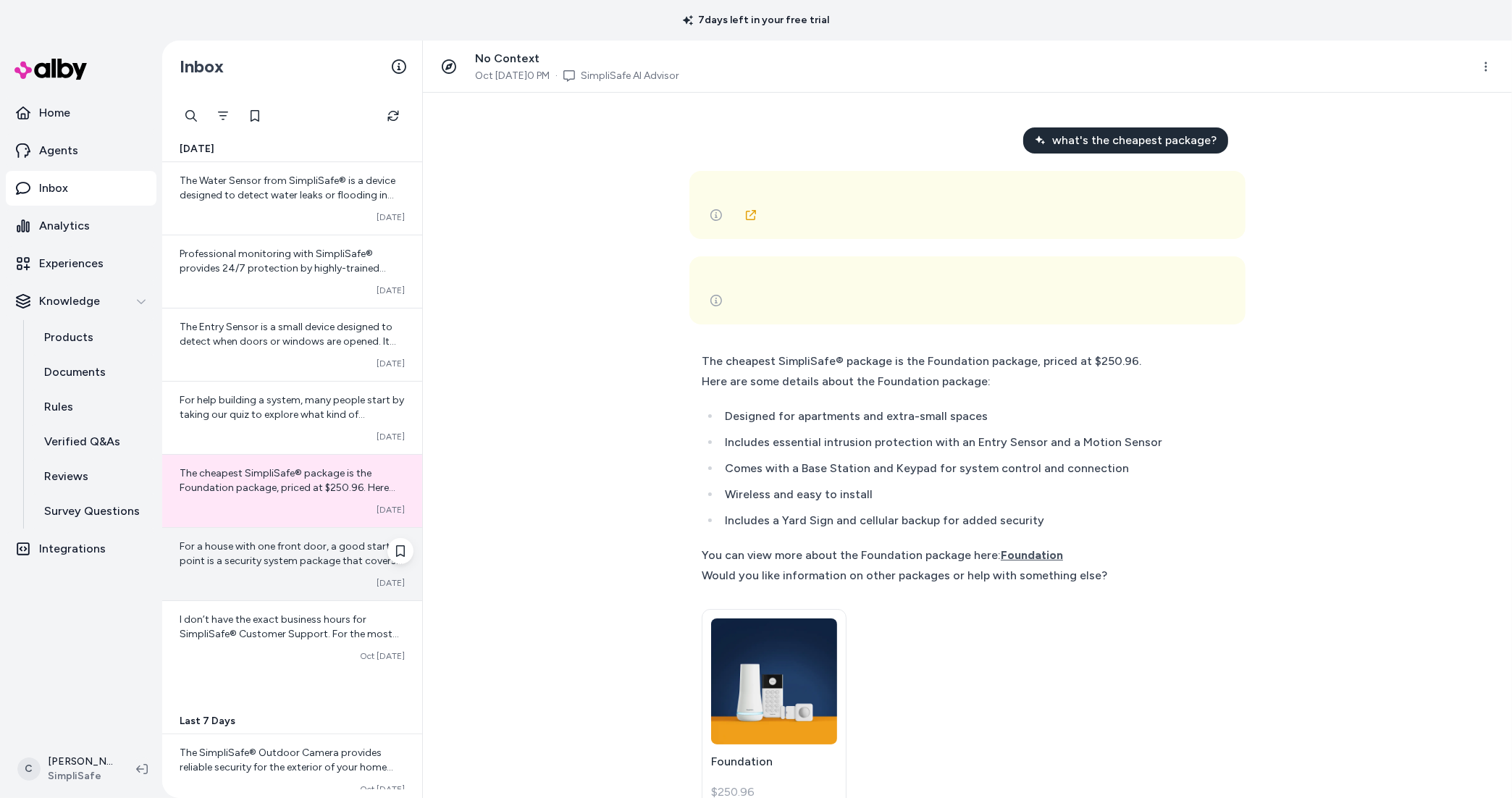
click at [273, 561] on span "For a house with one front door, a good starting point is a security system pac…" at bounding box center [292, 685] width 225 height 288
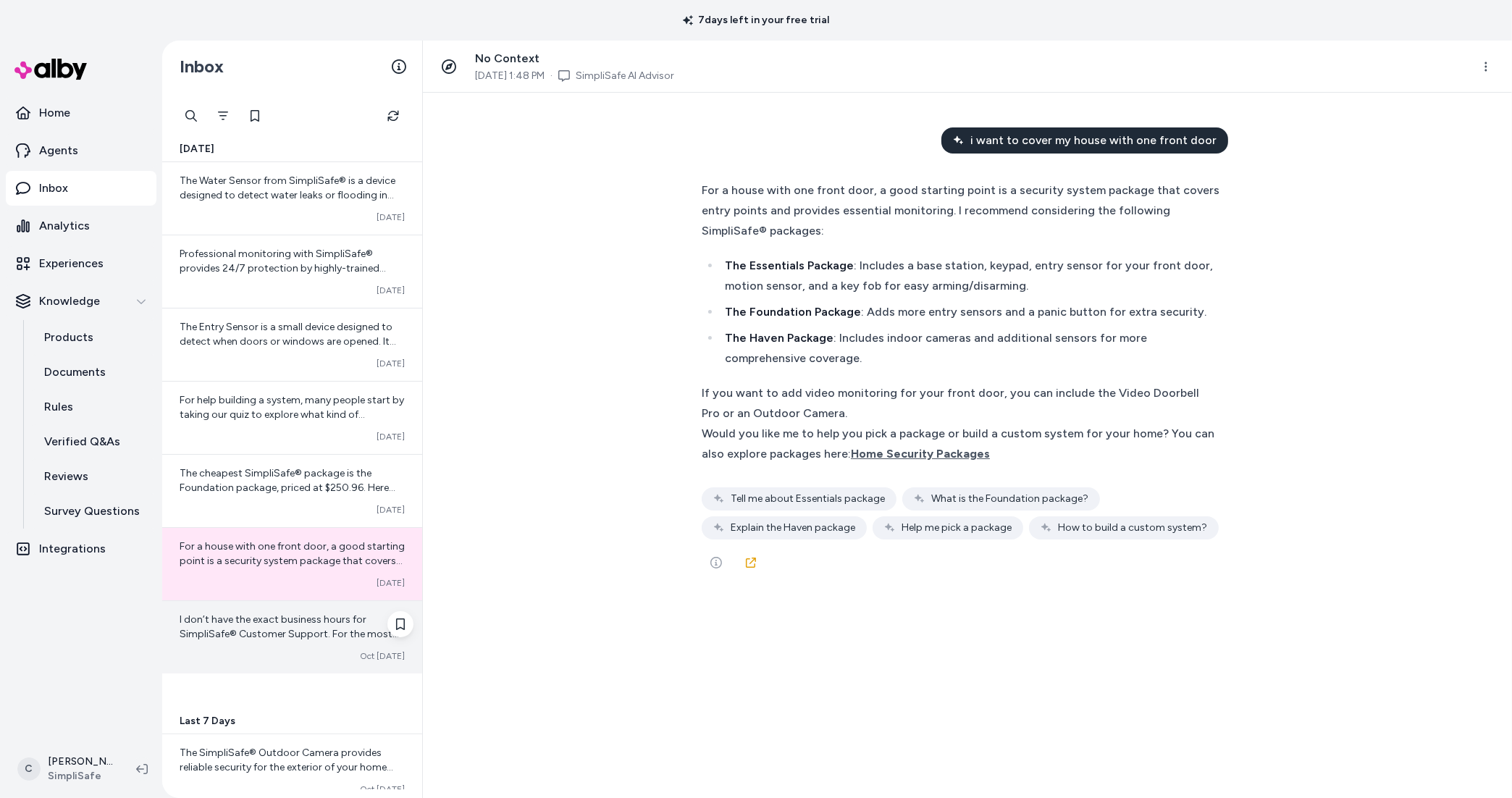
click at [269, 631] on span "I don’t have the exact business hours for SimpliSafe® Customer Support. For the…" at bounding box center [289, 663] width 220 height 99
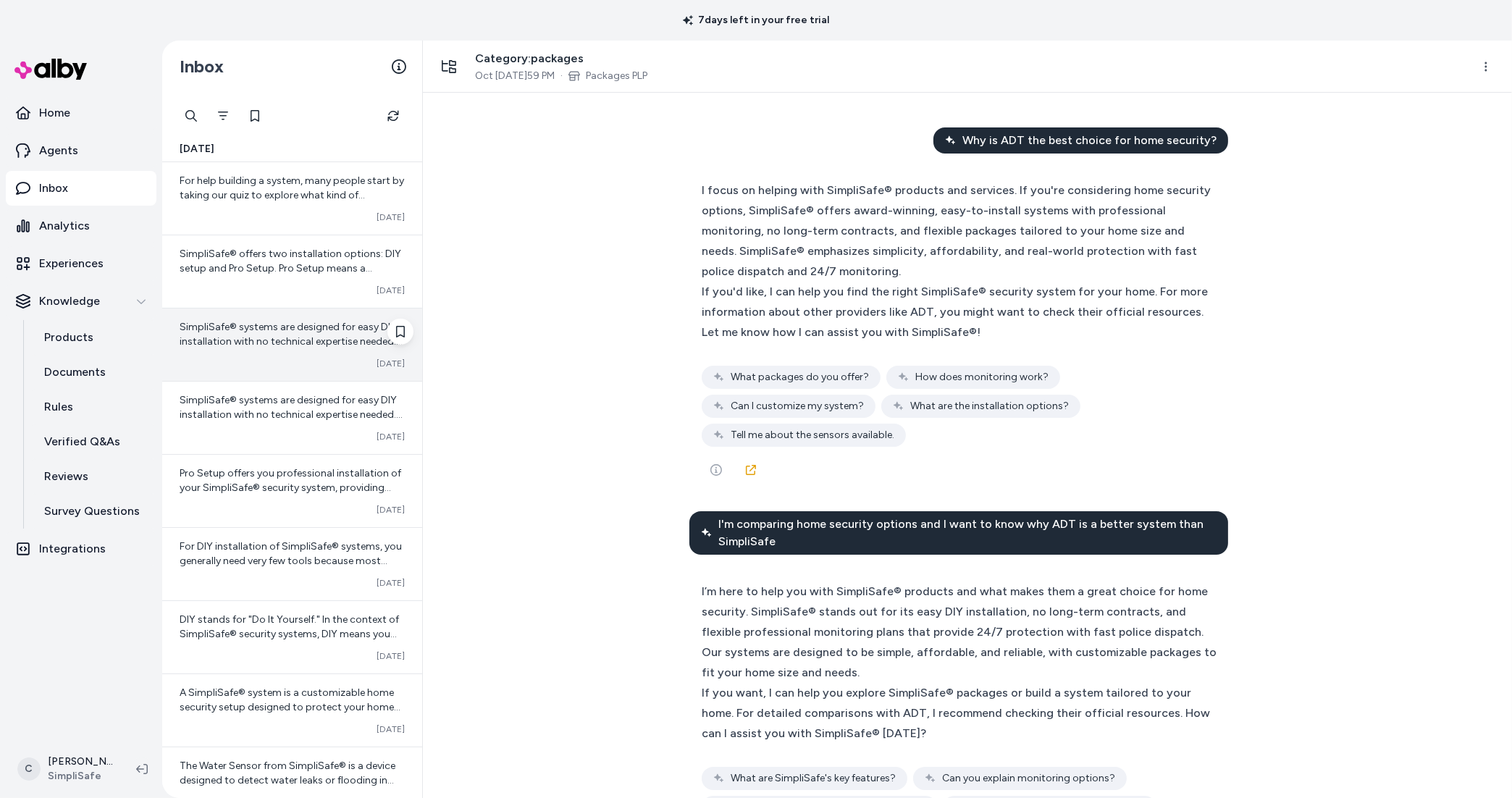
click at [302, 363] on div "Converted Oct 14" at bounding box center [292, 363] width 225 height 12
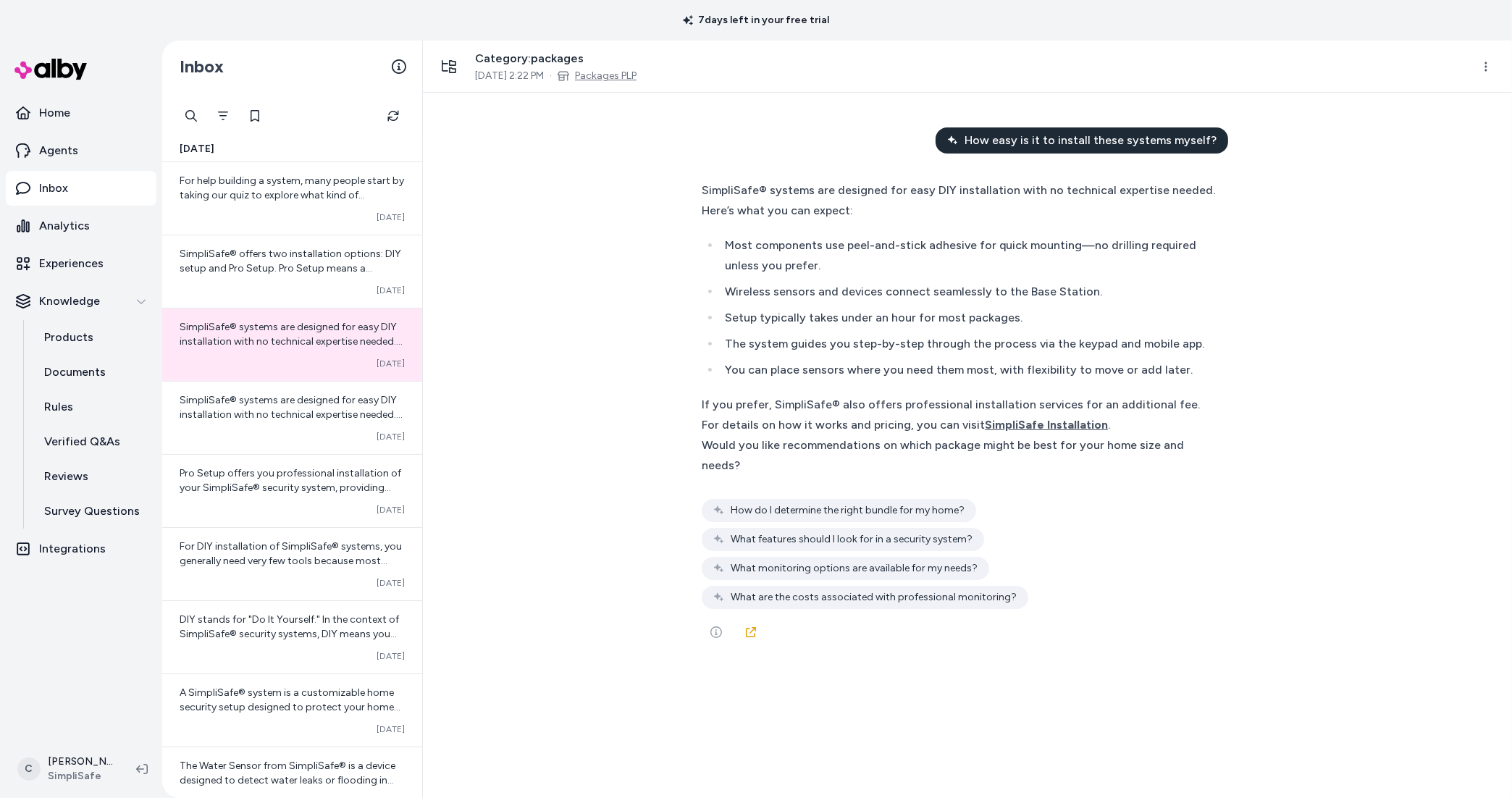
click at [614, 78] on link "Packages PLP" at bounding box center [606, 76] width 62 height 14
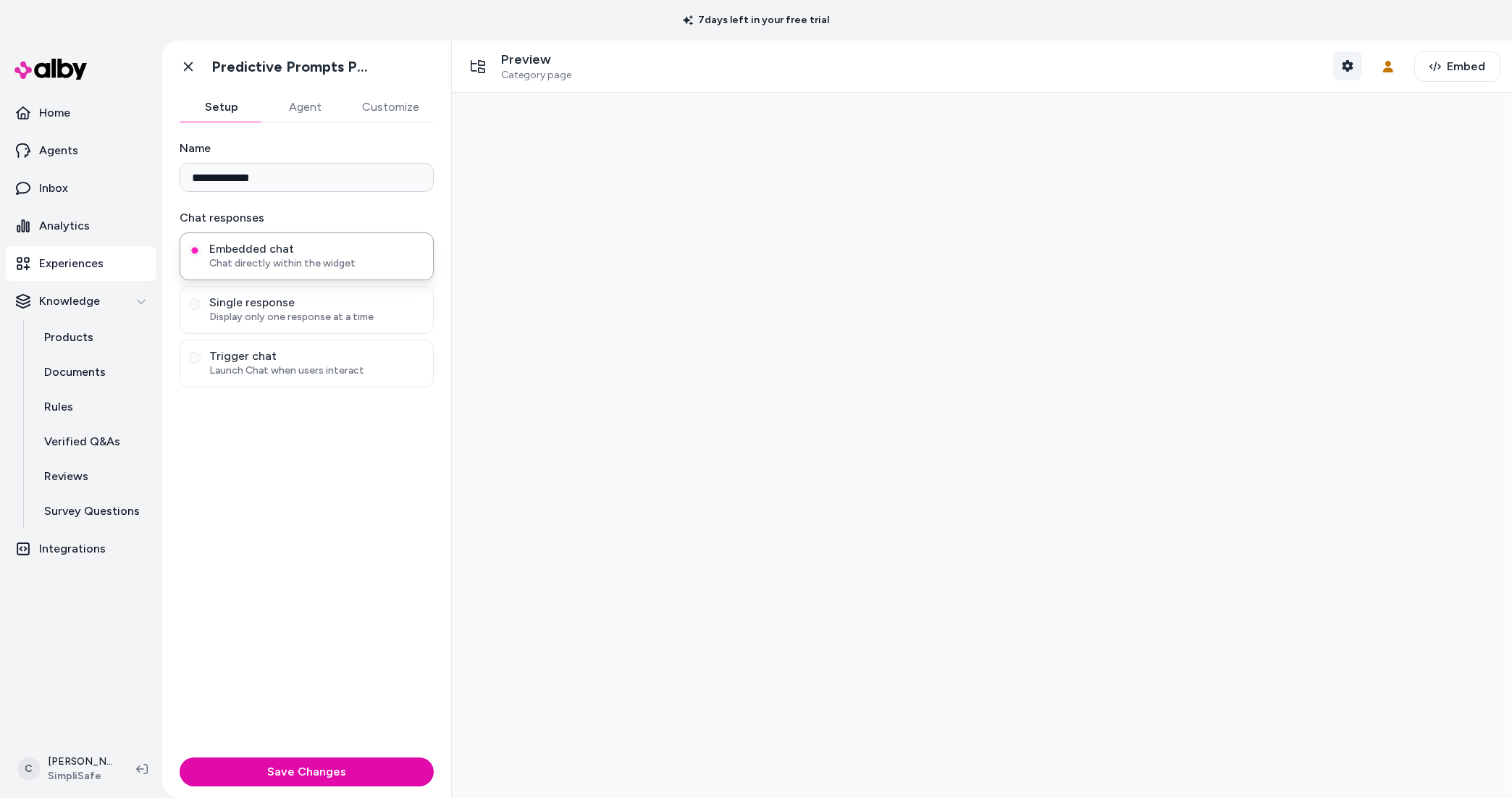
click at [1343, 62] on icon "button" at bounding box center [1347, 65] width 11 height 12
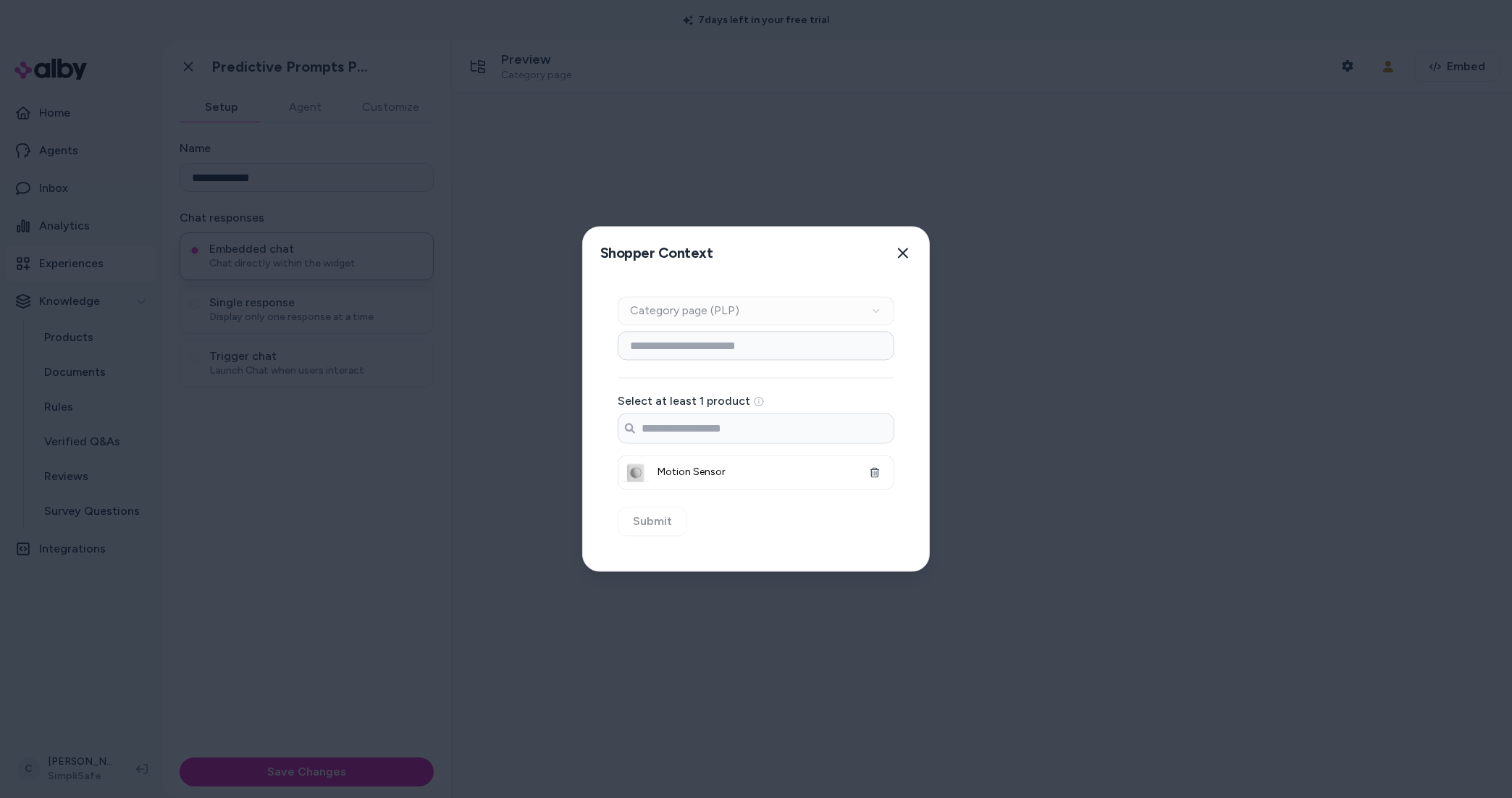
click at [756, 526] on div "Context Type Category page (PLP) Category Setup Select at least 1 product Searc…" at bounding box center [756, 425] width 347 height 292
click at [781, 417] on input "Search products..." at bounding box center [756, 429] width 275 height 29
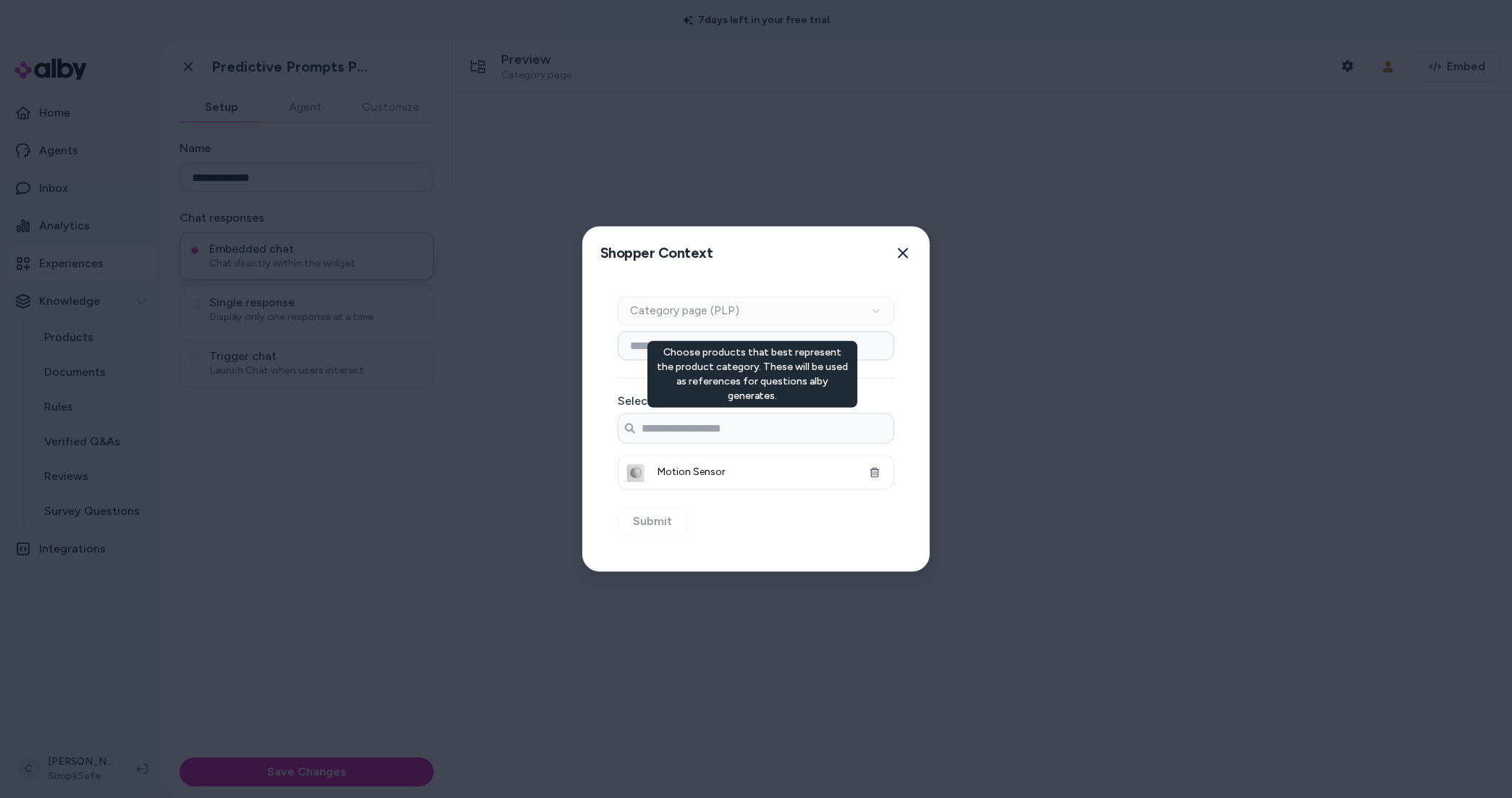
click at [790, 389] on div "Select at least 1 product Choose products that best represent the product categ…" at bounding box center [756, 411] width 277 height 159
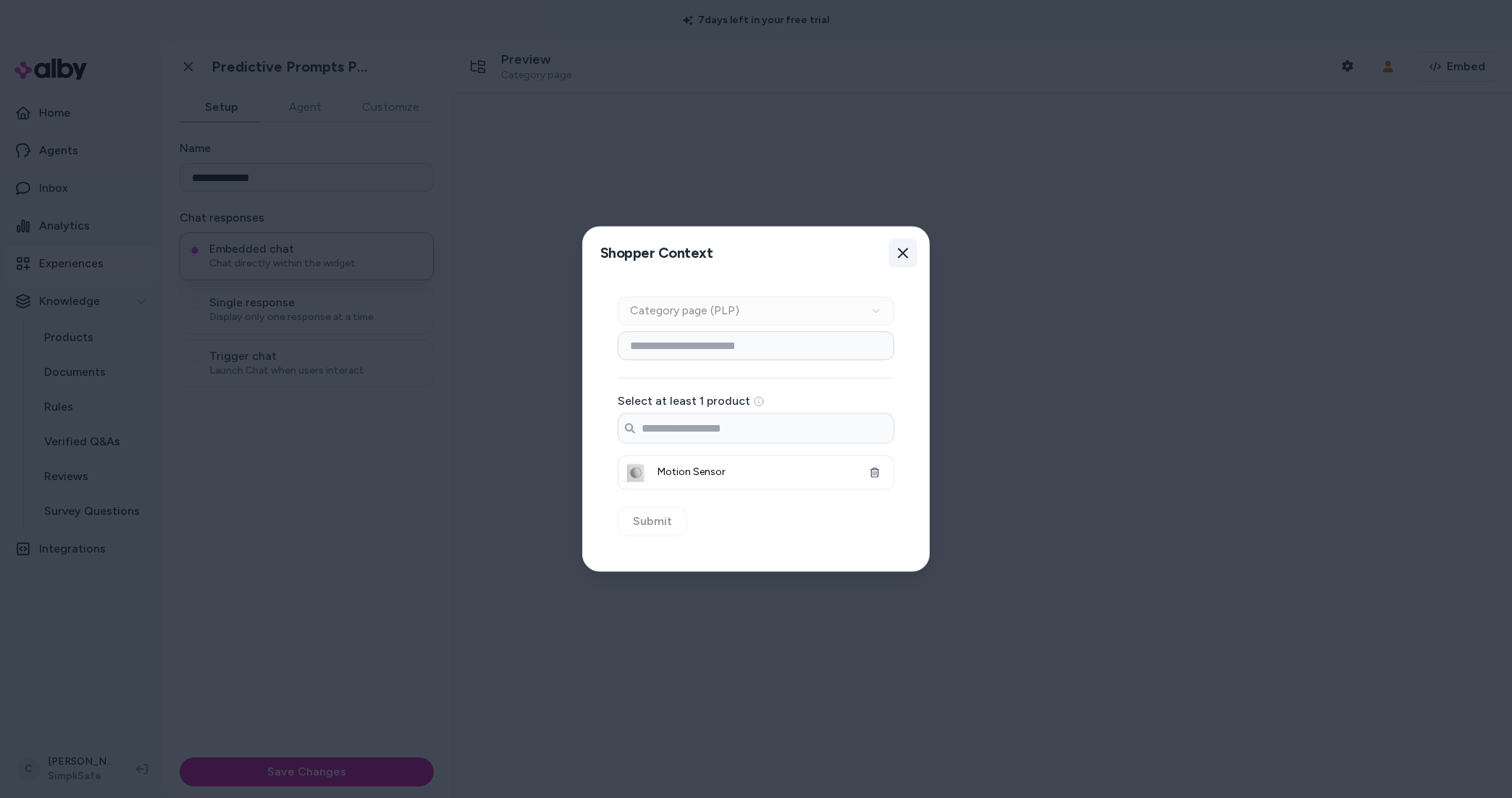
click at [906, 251] on icon "button" at bounding box center [902, 253] width 12 height 12
click at [944, 139] on div at bounding box center [982, 446] width 1060 height 706
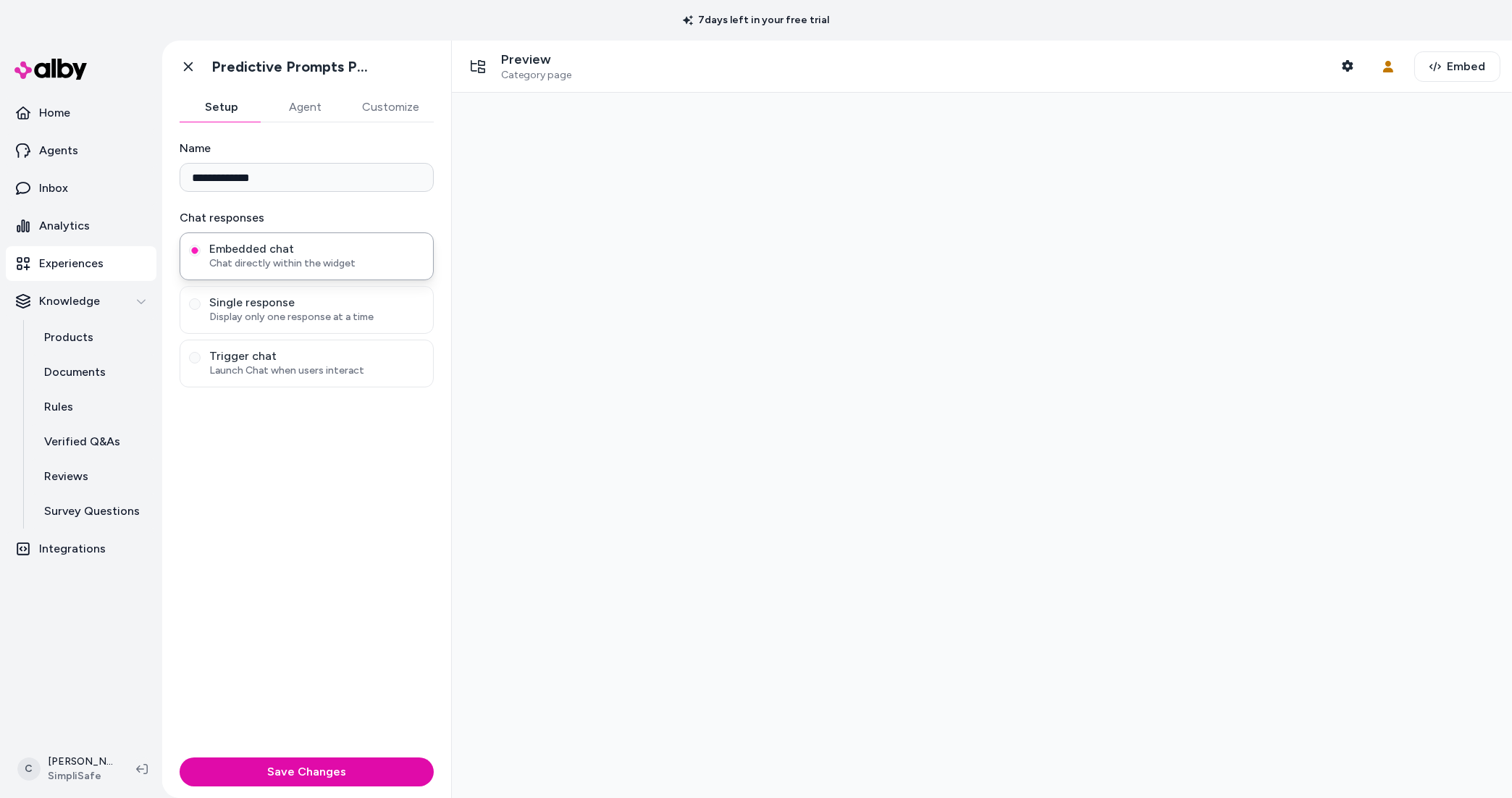
click at [864, 377] on div at bounding box center [982, 446] width 1060 height 706
drag, startPoint x: 739, startPoint y: 575, endPoint x: 766, endPoint y: 345, distance: 231.6
click at [737, 565] on div at bounding box center [982, 446] width 1060 height 706
drag, startPoint x: 748, startPoint y: 433, endPoint x: 748, endPoint y: 423, distance: 10.0
click at [749, 433] on div at bounding box center [982, 446] width 1060 height 706
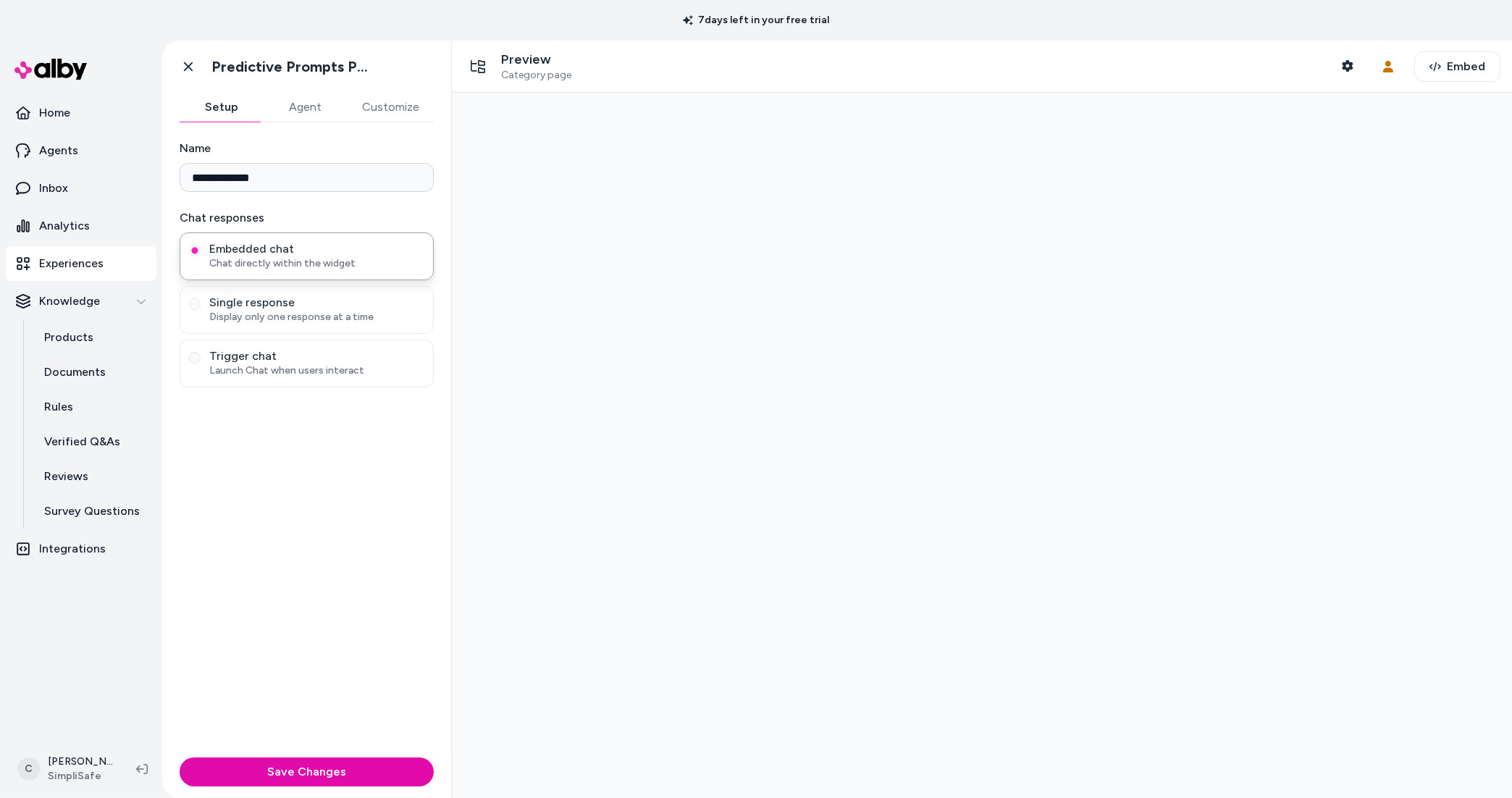
click at [814, 420] on div at bounding box center [982, 446] width 1060 height 706
click at [69, 176] on link "Inbox" at bounding box center [80, 188] width 151 height 35
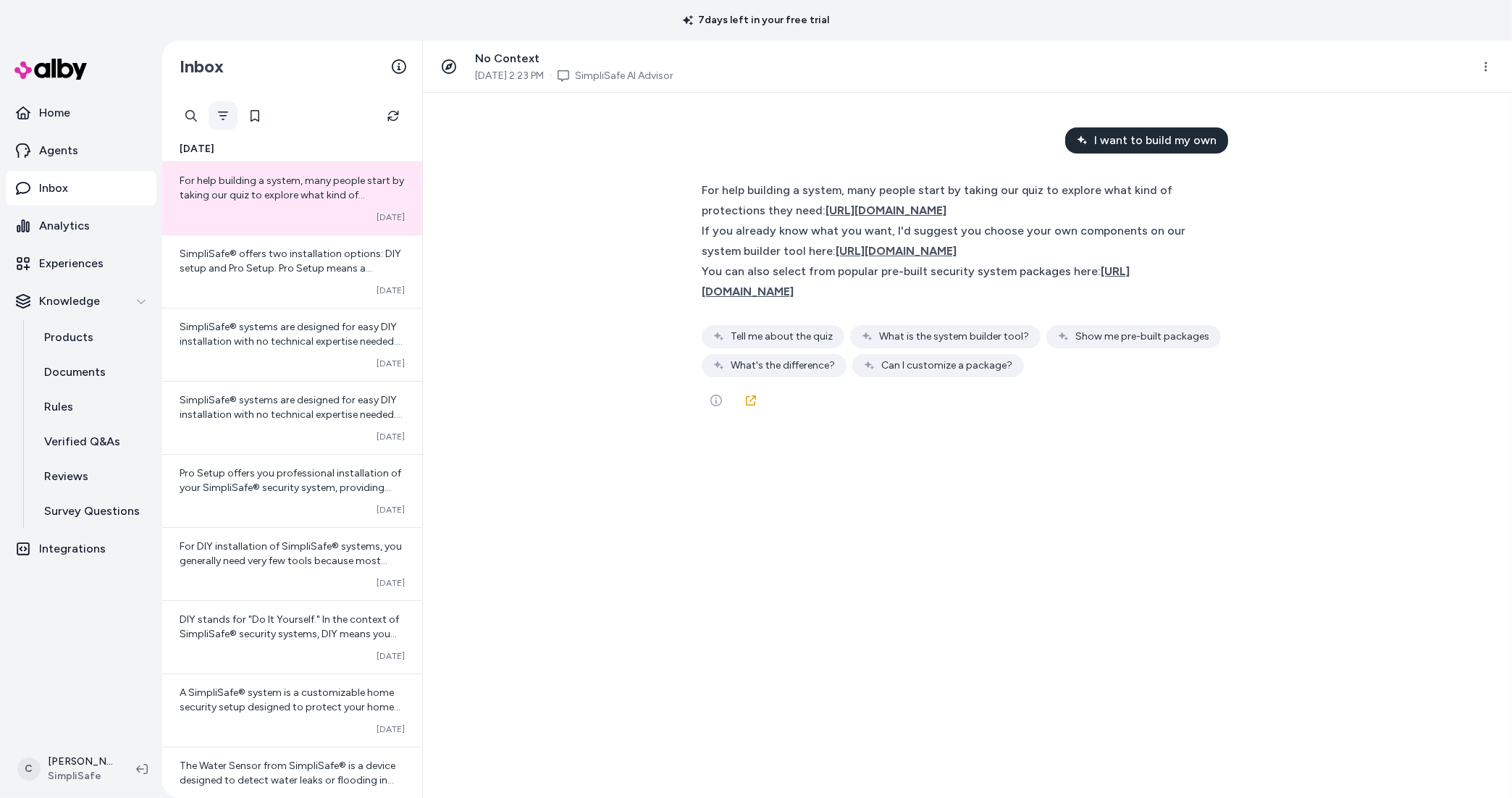
click at [218, 118] on icon "Filter" at bounding box center [222, 115] width 12 height 12
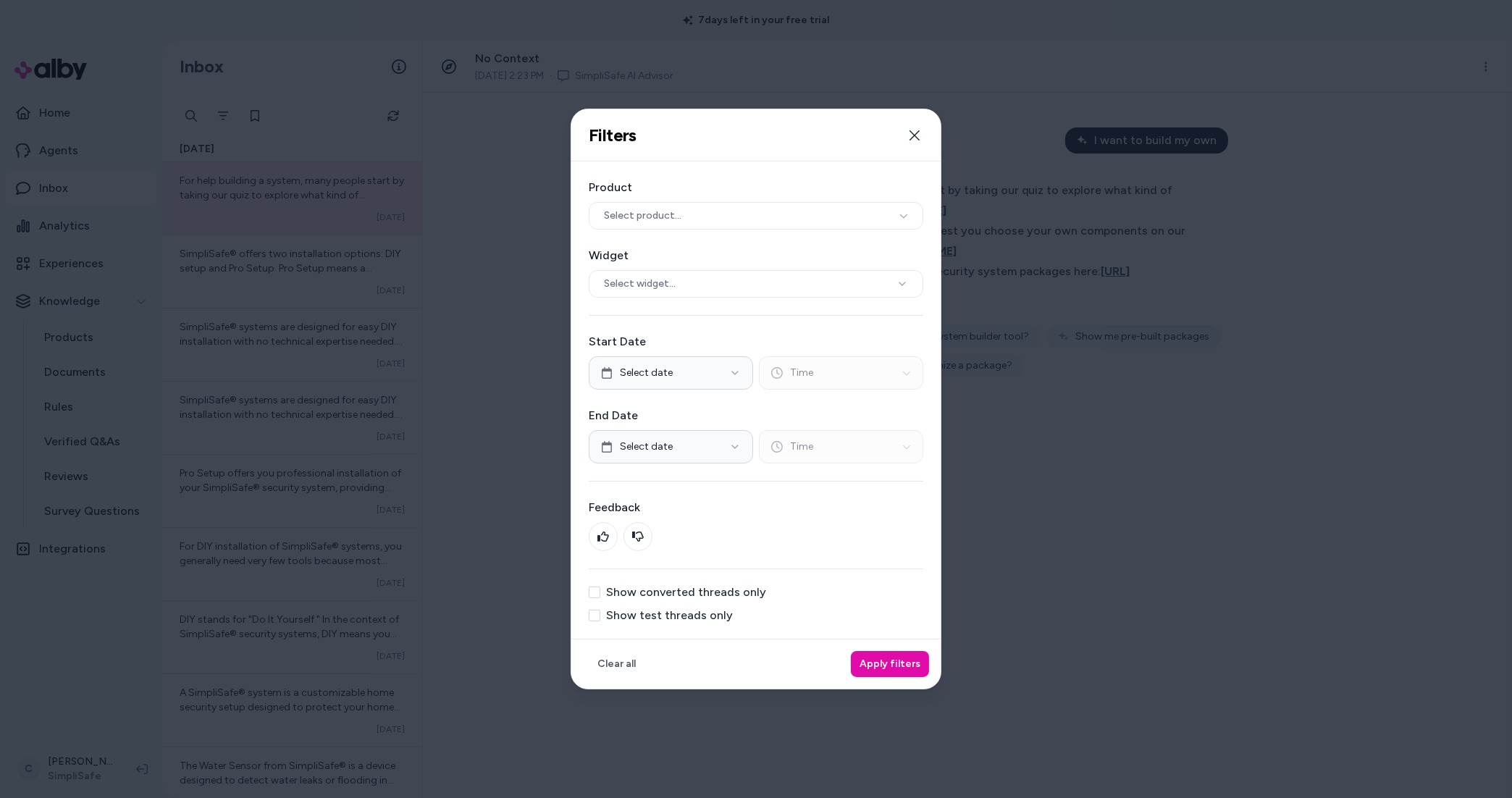
click at [598, 610] on button "Show test threads only" at bounding box center [594, 616] width 12 height 12
click at [914, 667] on button "Apply filters" at bounding box center [890, 664] width 79 height 26
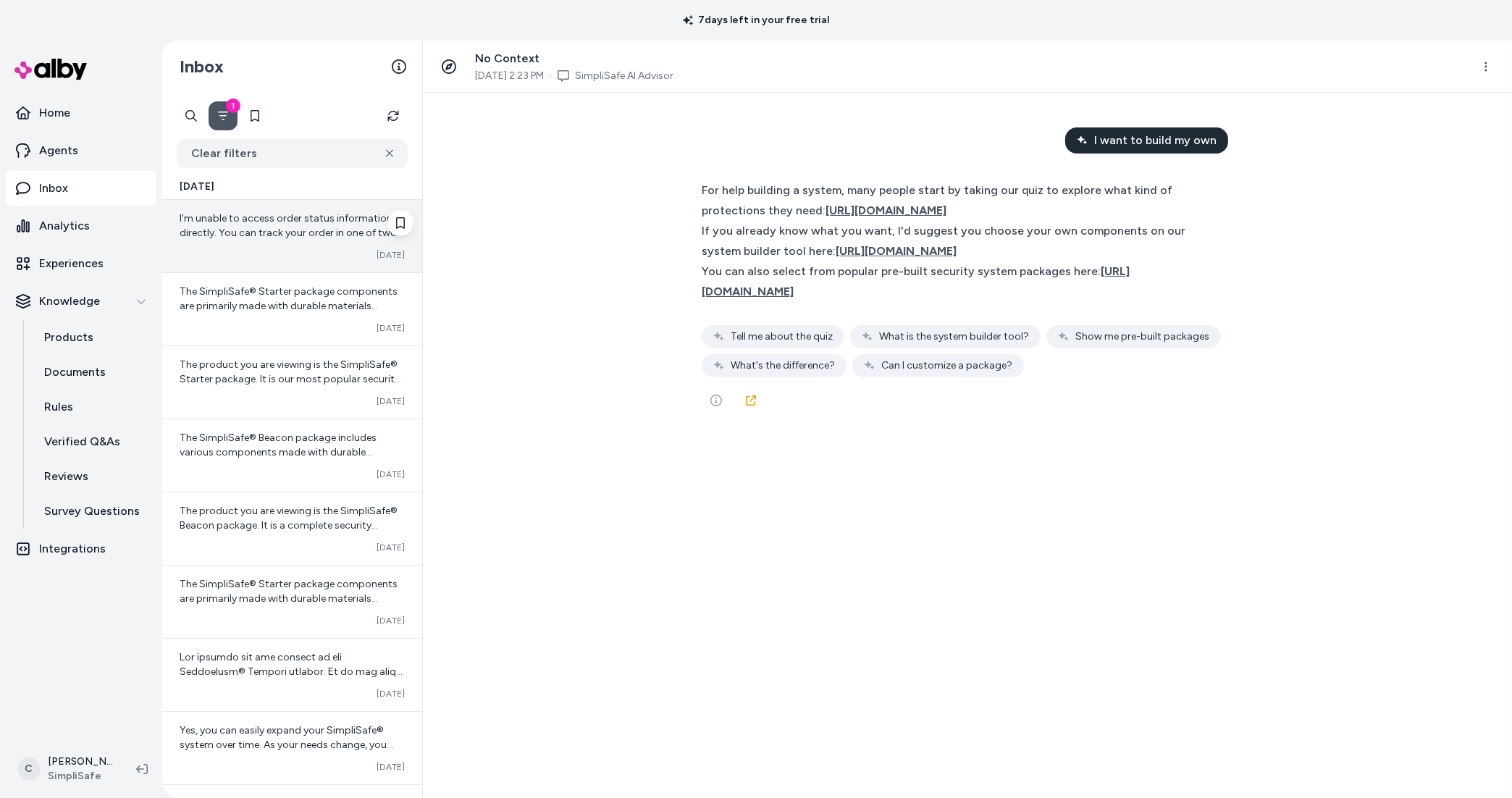
click at [270, 235] on span "I’m unable to access order status information directly. You can track your orde…" at bounding box center [291, 320] width 224 height 215
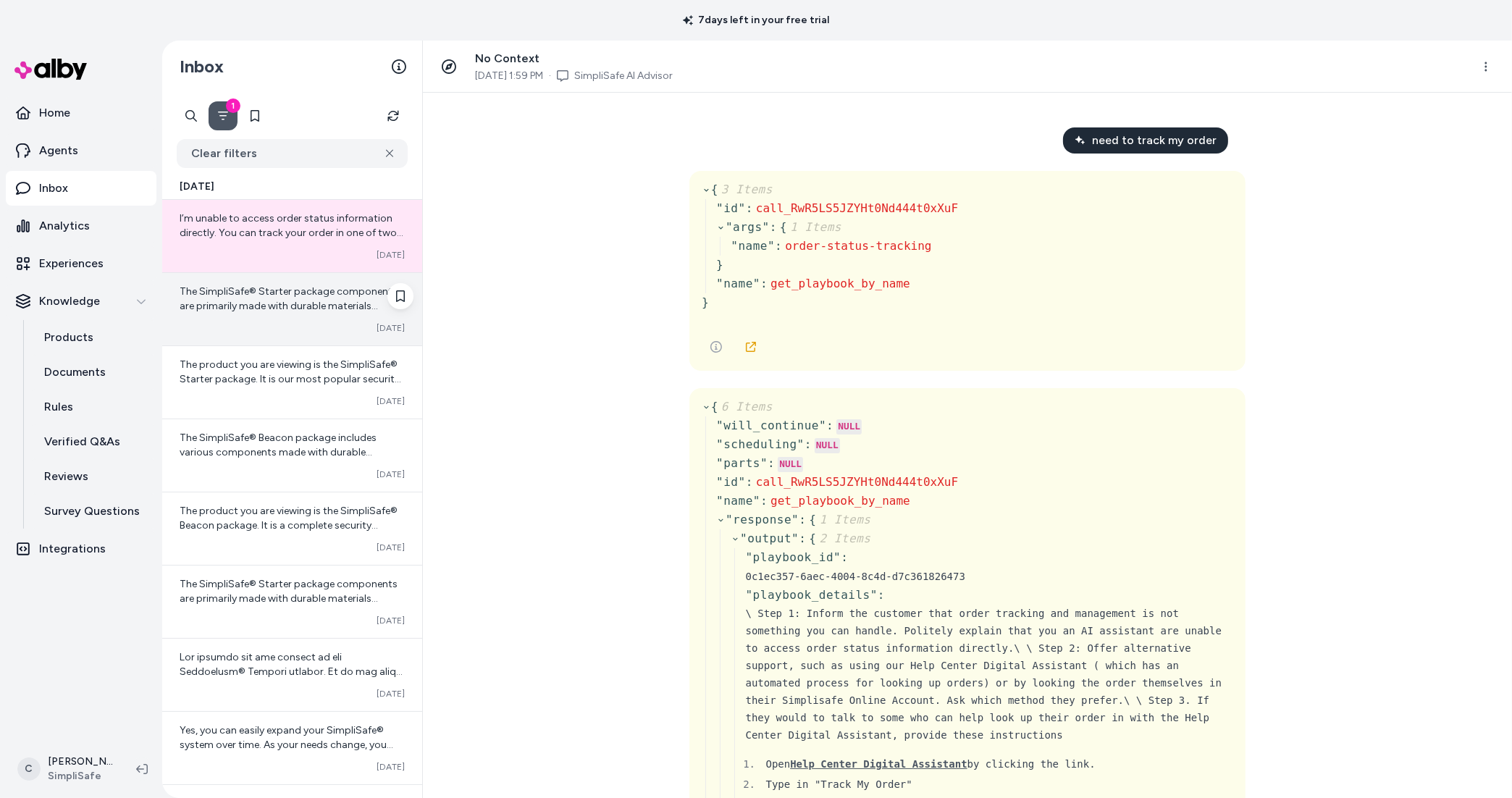
click at [281, 312] on div "The SimpliSafe® Starter package components are primarily made with durable mate…" at bounding box center [292, 299] width 225 height 29
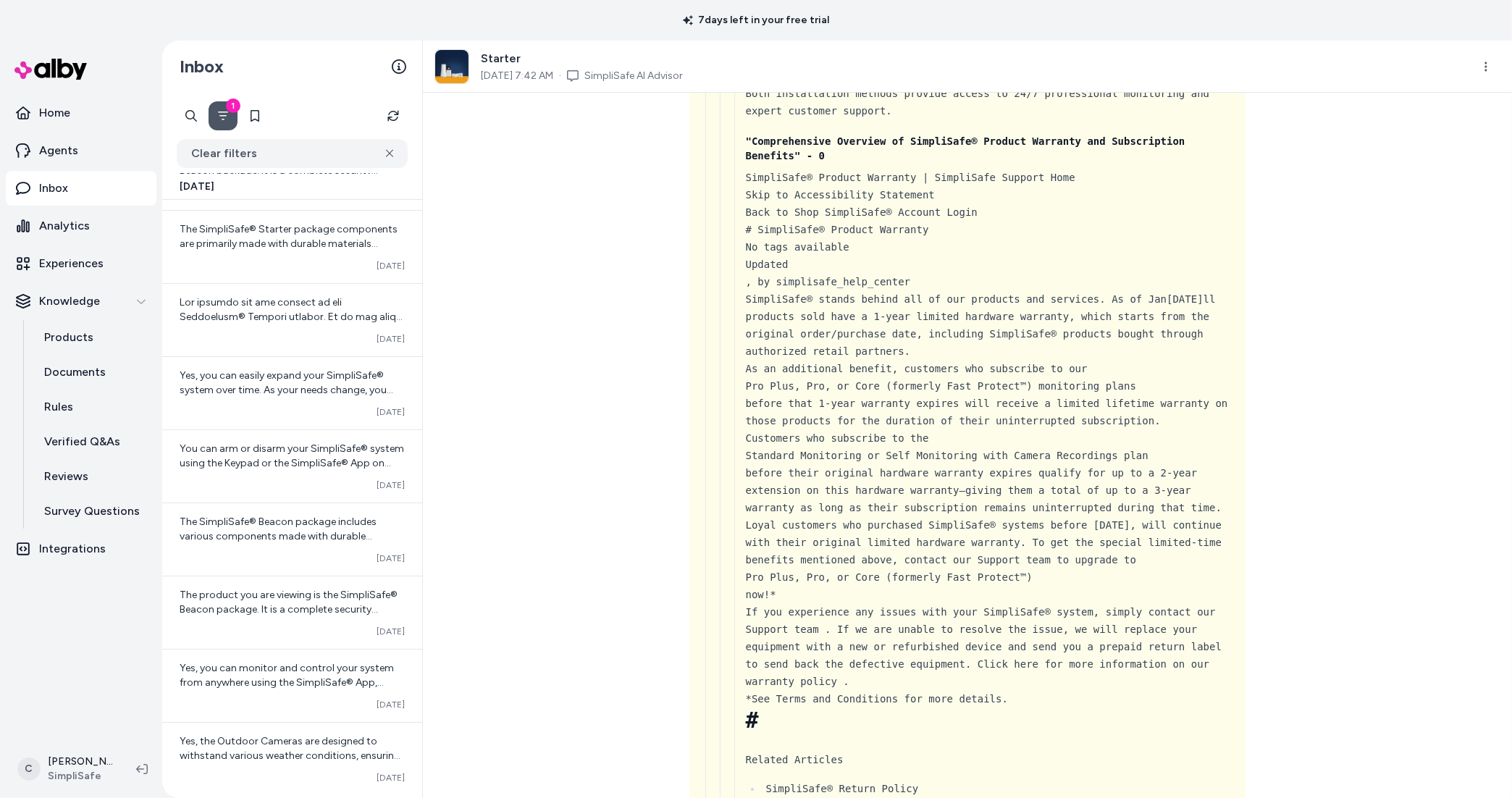
scroll to position [3000, 0]
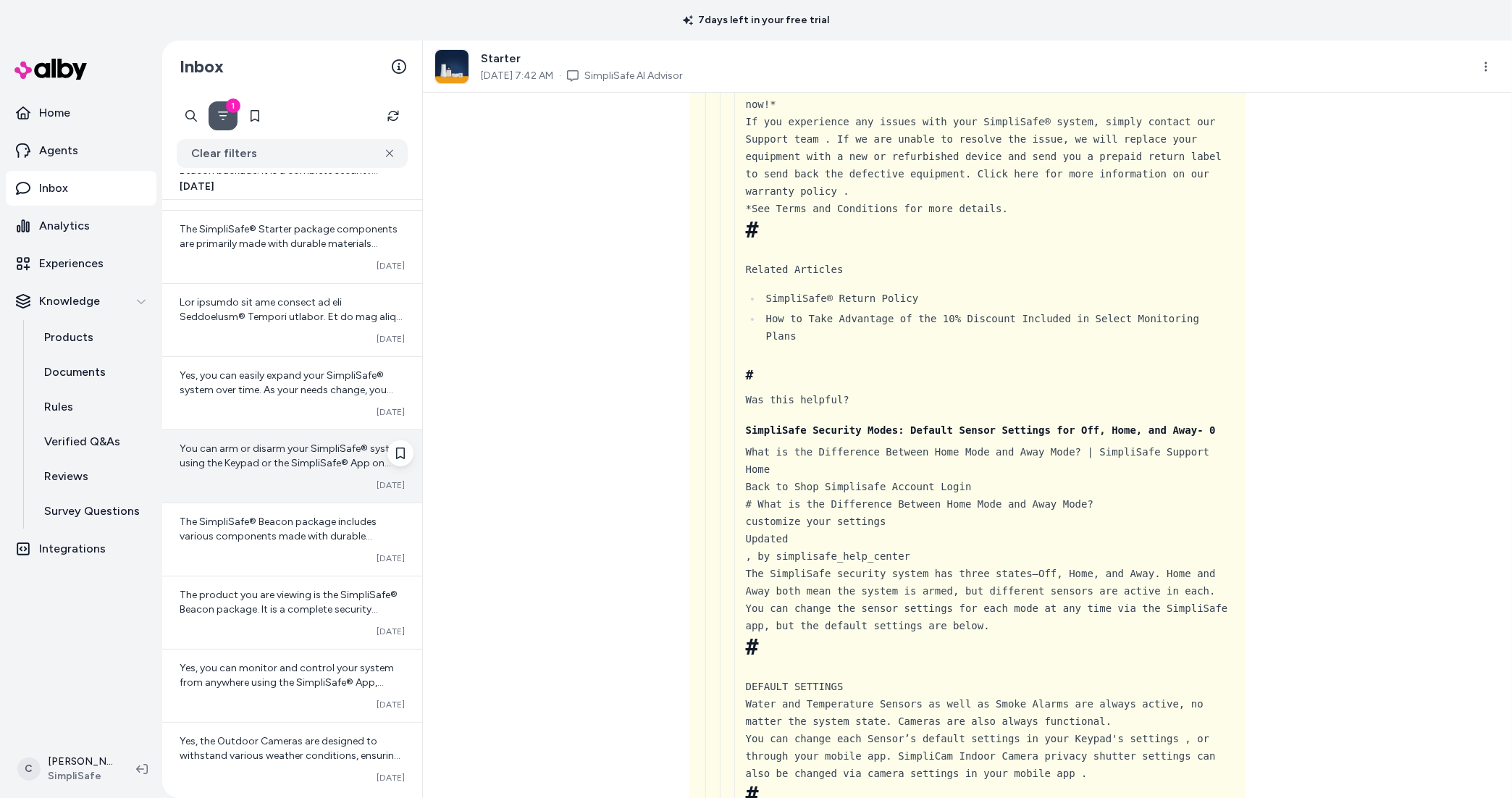
click at [290, 431] on div "You can arm or disarm your SimpliSafe® system using the Keypad or the SimpliSaf…" at bounding box center [292, 466] width 260 height 72
click at [291, 480] on div "Converted Oct 14" at bounding box center [292, 485] width 225 height 12
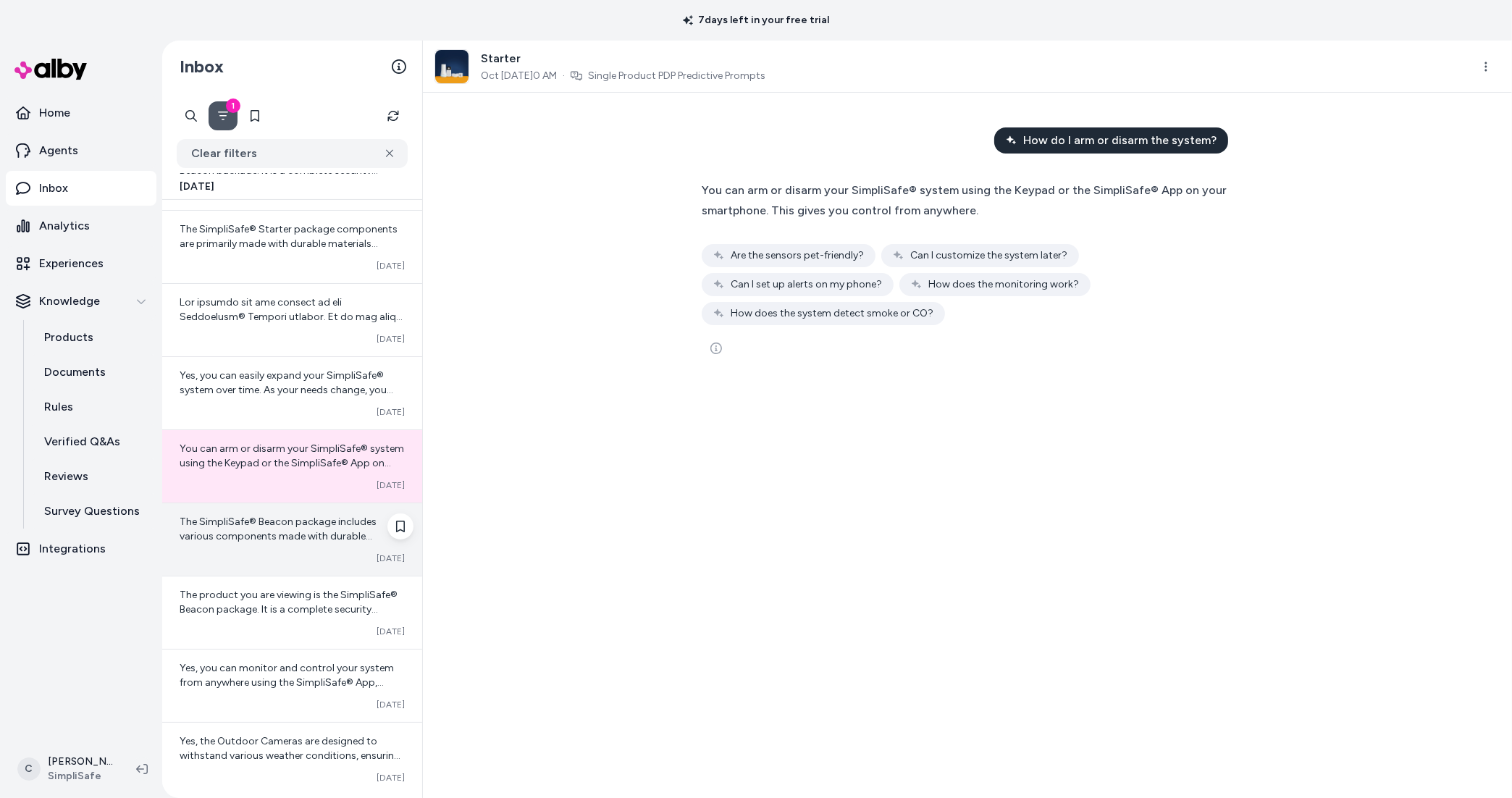
click at [277, 540] on span "The SimpliSafe® Beacon package includes various components made with durable ma…" at bounding box center [289, 644] width 221 height 258
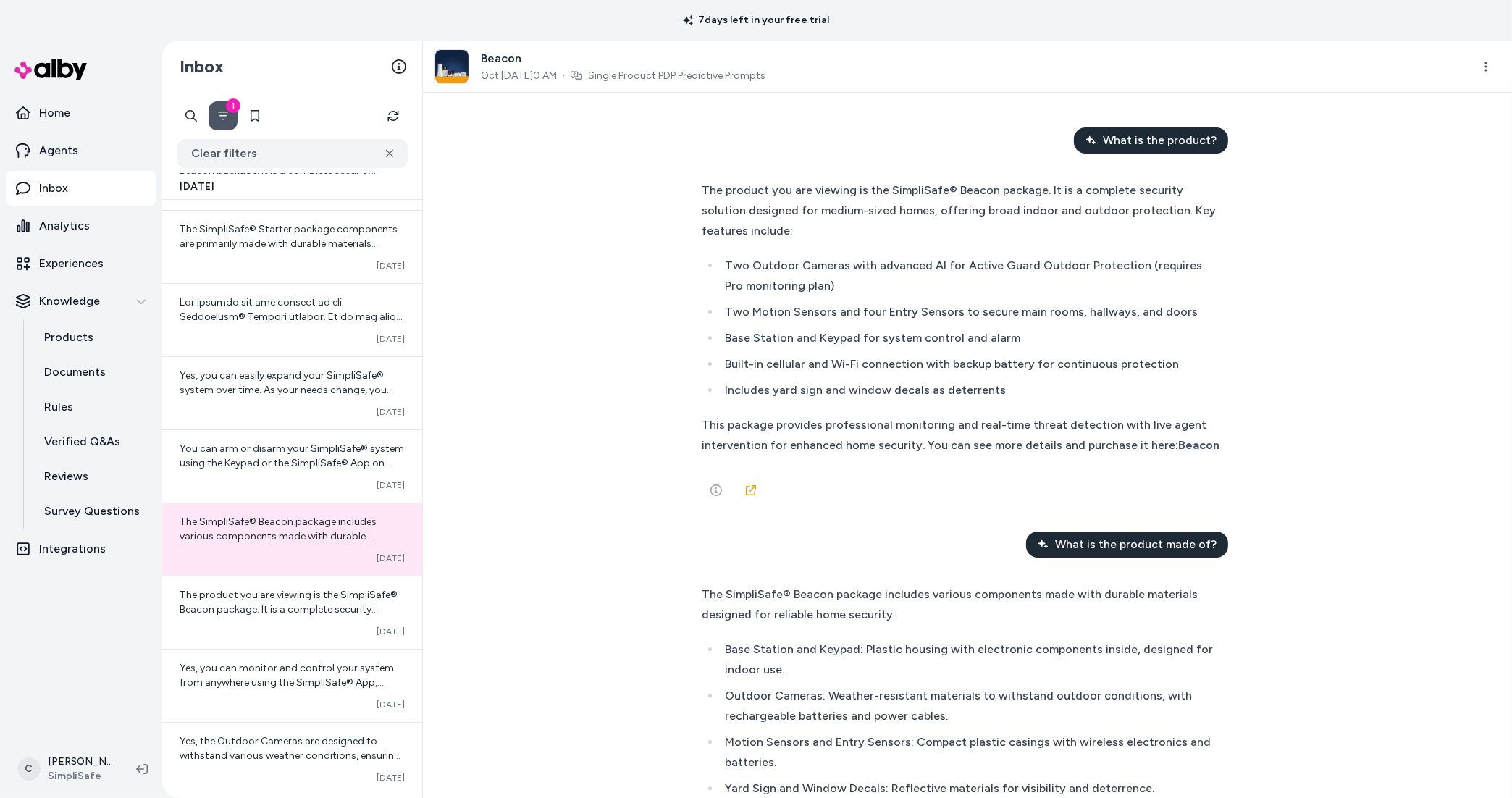
scroll to position [265, 0]
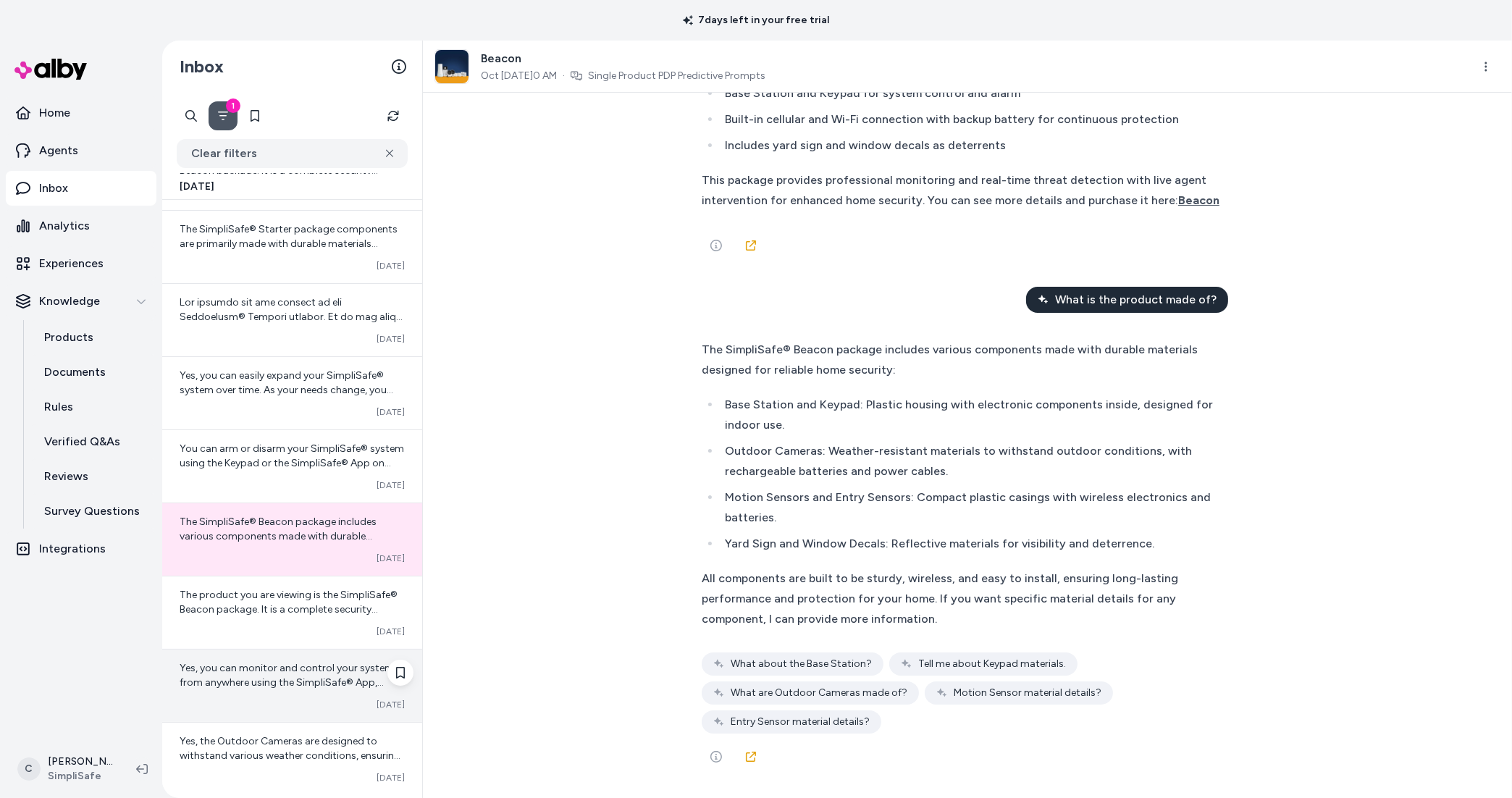
click at [302, 654] on div "Yes, you can monitor and control your system from anywhere using the SimpliSafe…" at bounding box center [292, 685] width 260 height 72
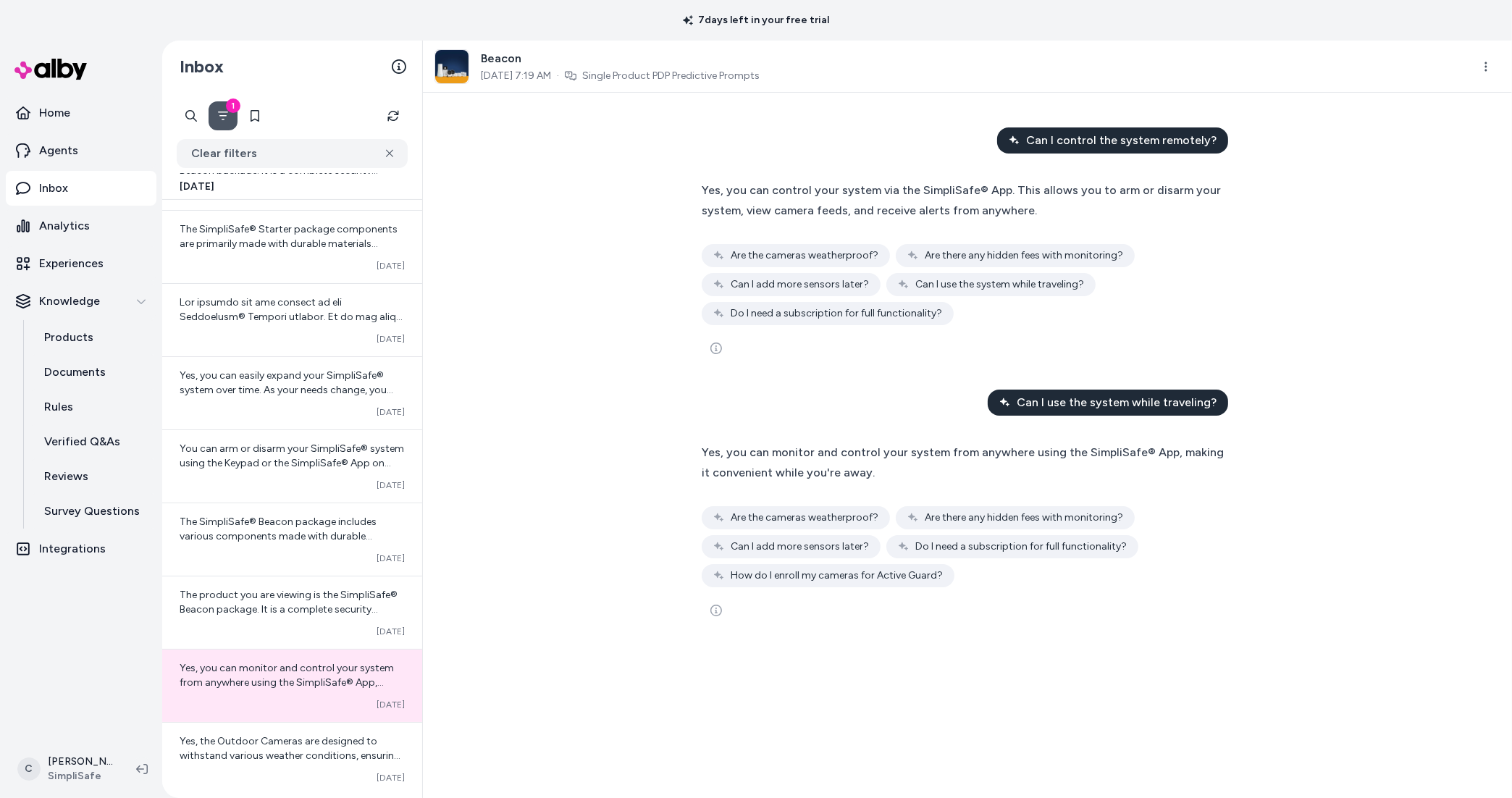
click at [199, 120] on div at bounding box center [191, 116] width 29 height 29
click at [240, 108] on div "1" at bounding box center [233, 105] width 14 height 14
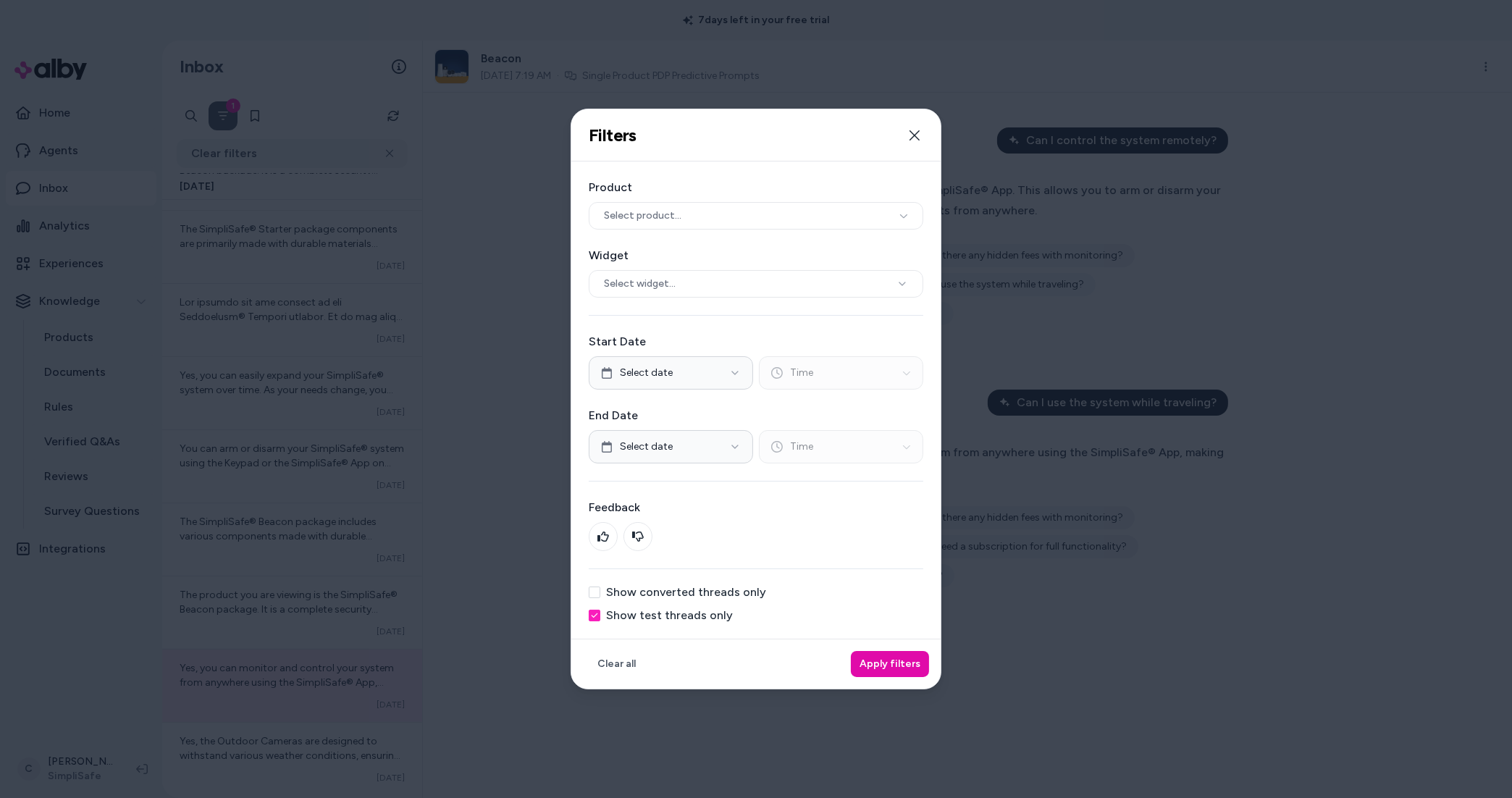
click at [589, 610] on button "Show test threads only" at bounding box center [594, 616] width 12 height 12
click at [928, 124] on button "Close" at bounding box center [915, 135] width 29 height 29
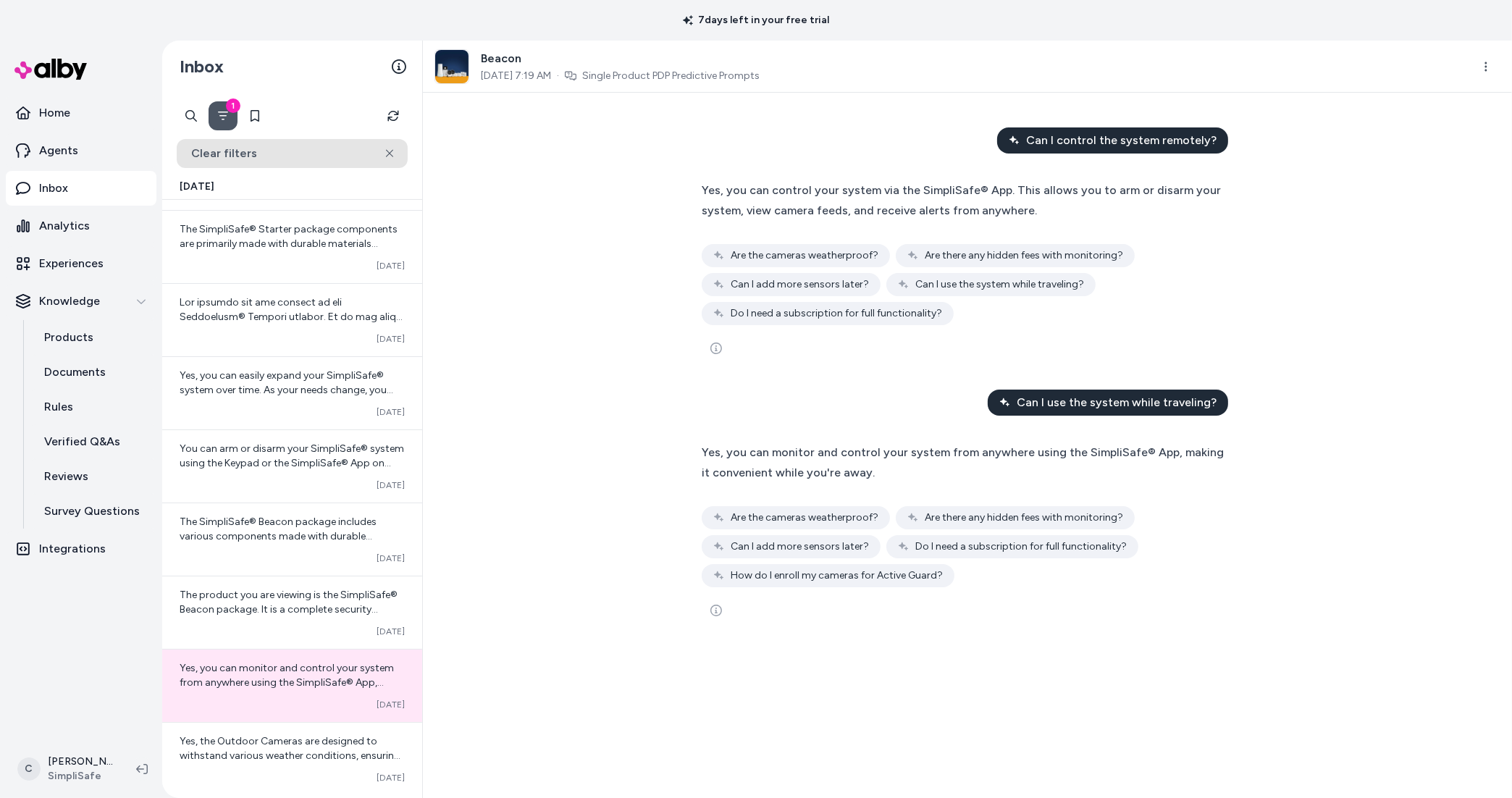
click at [390, 146] on button "Clear filters" at bounding box center [292, 154] width 231 height 29
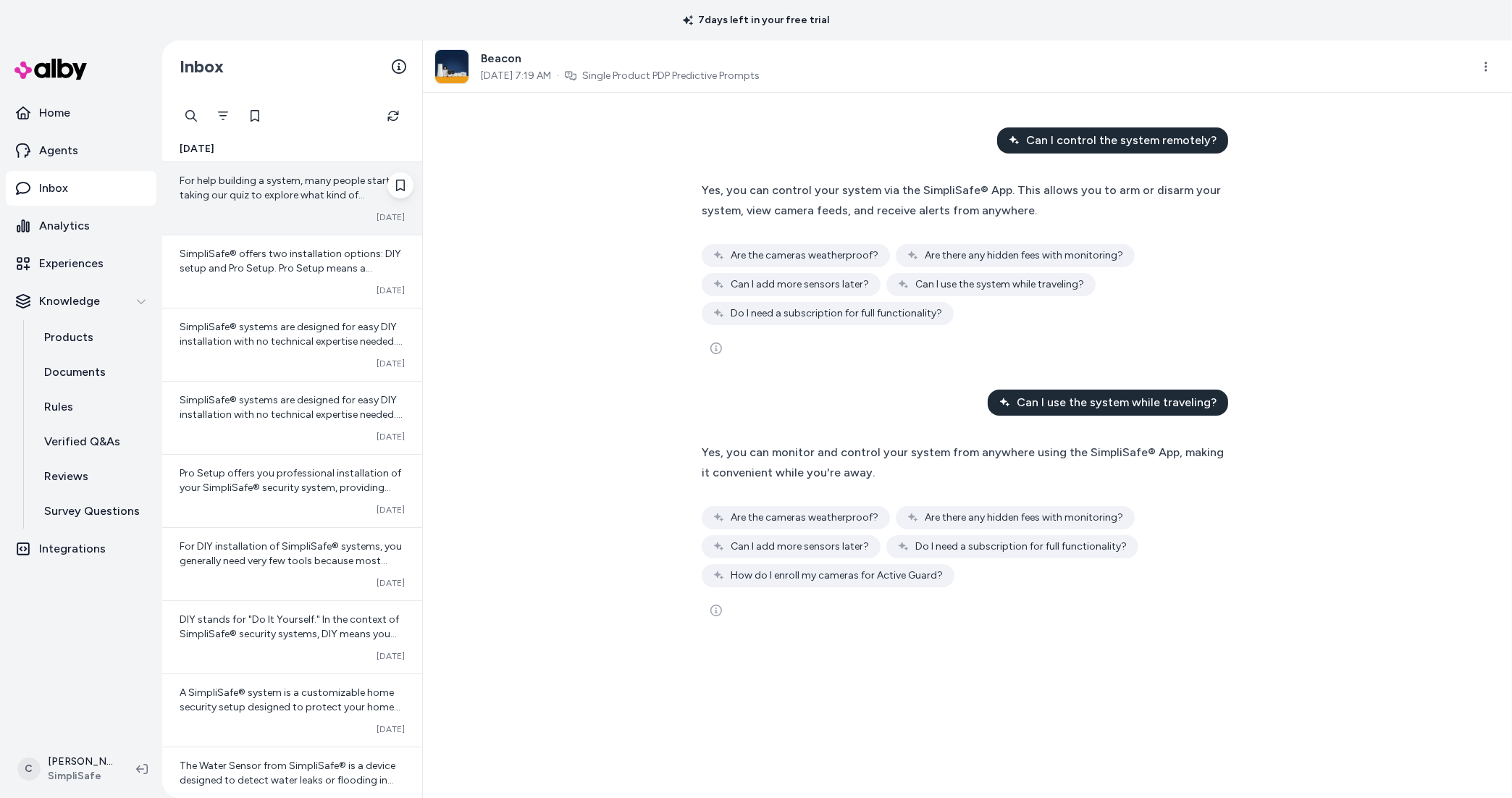
click at [293, 180] on span "For help building a system, many people start by taking our quiz to explore wha…" at bounding box center [291, 274] width 224 height 201
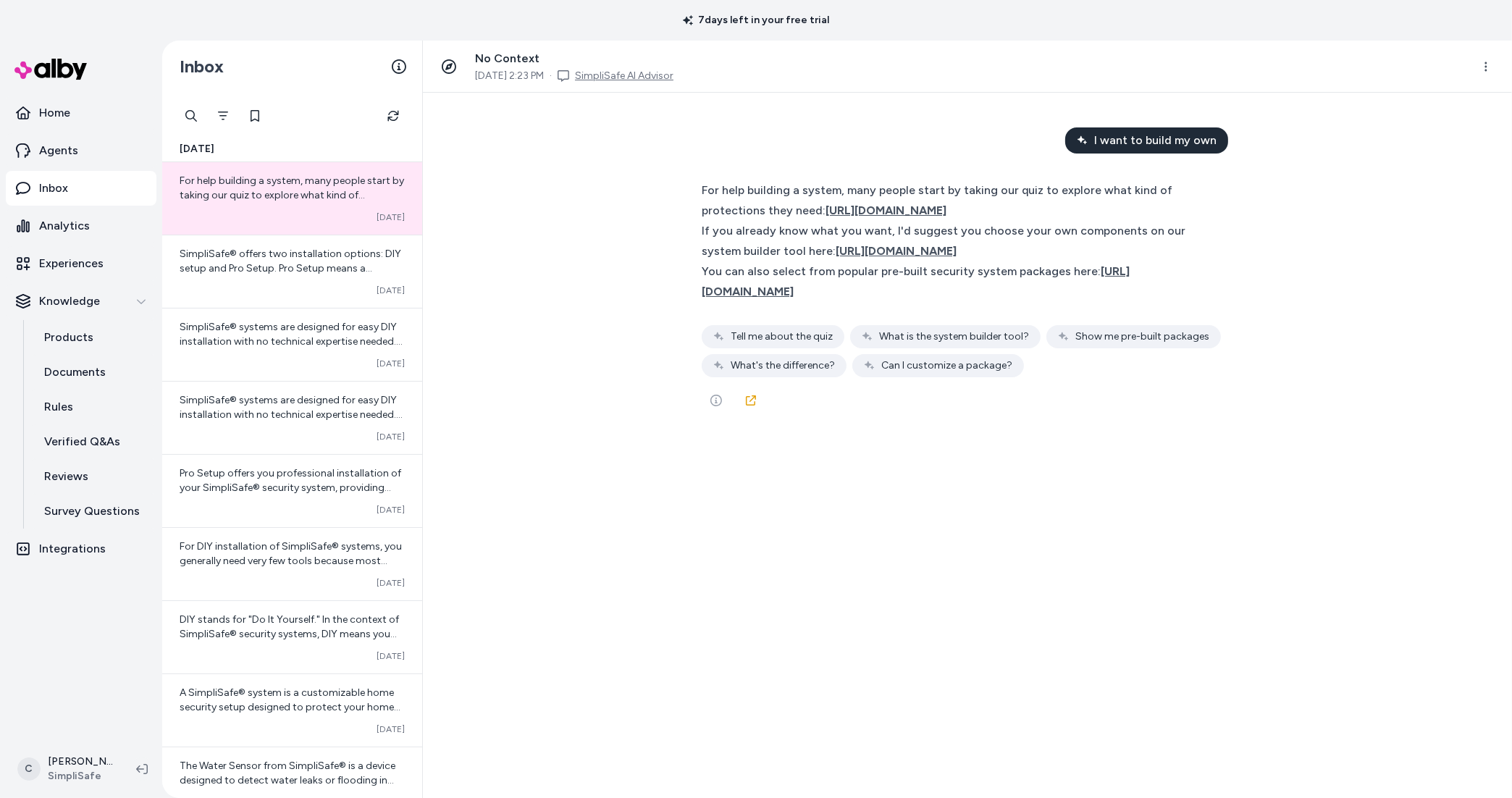
click at [670, 72] on link "SimpliSafe AI Advisor" at bounding box center [624, 76] width 98 height 14
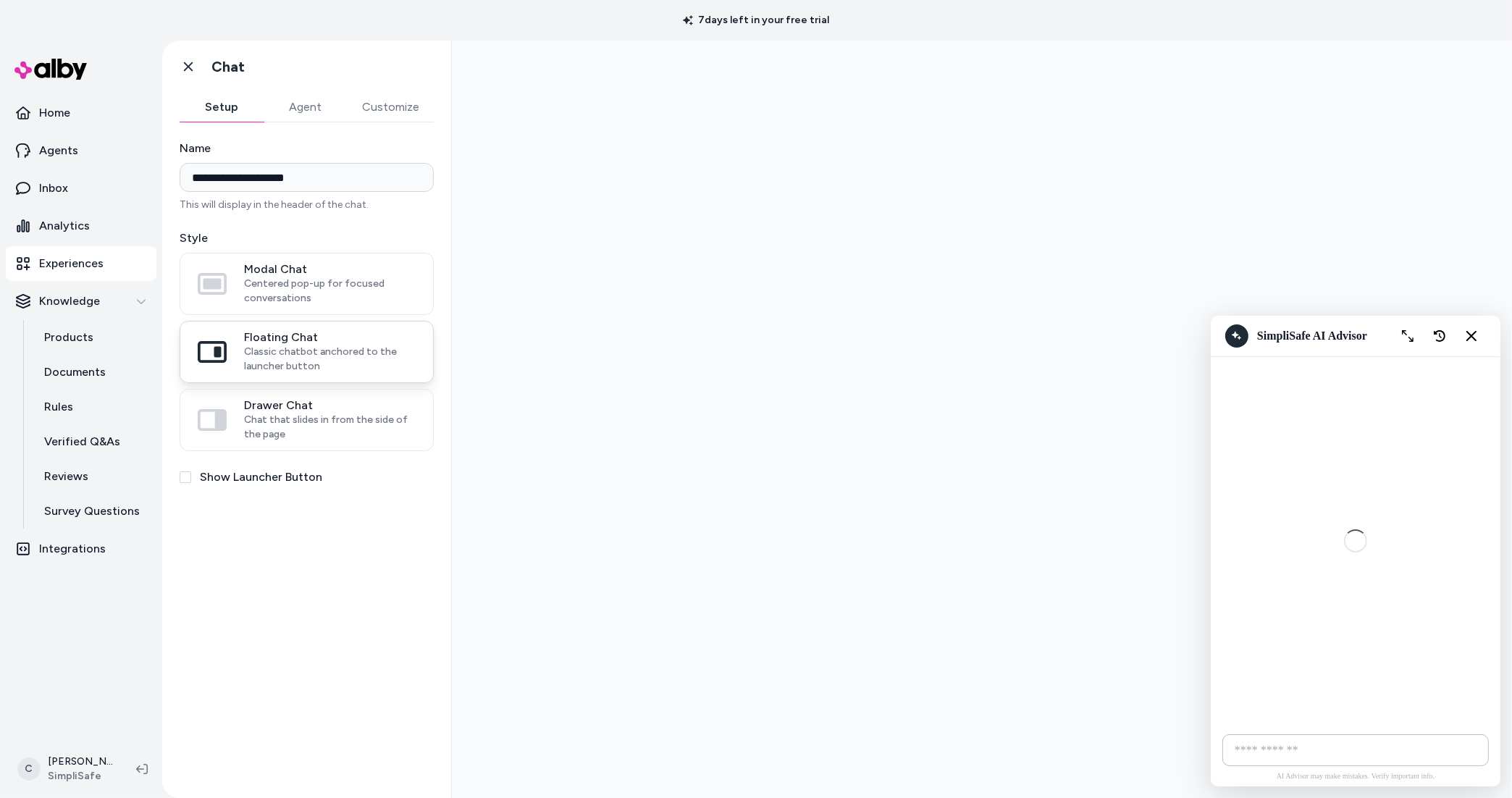
scroll to position [1992, 0]
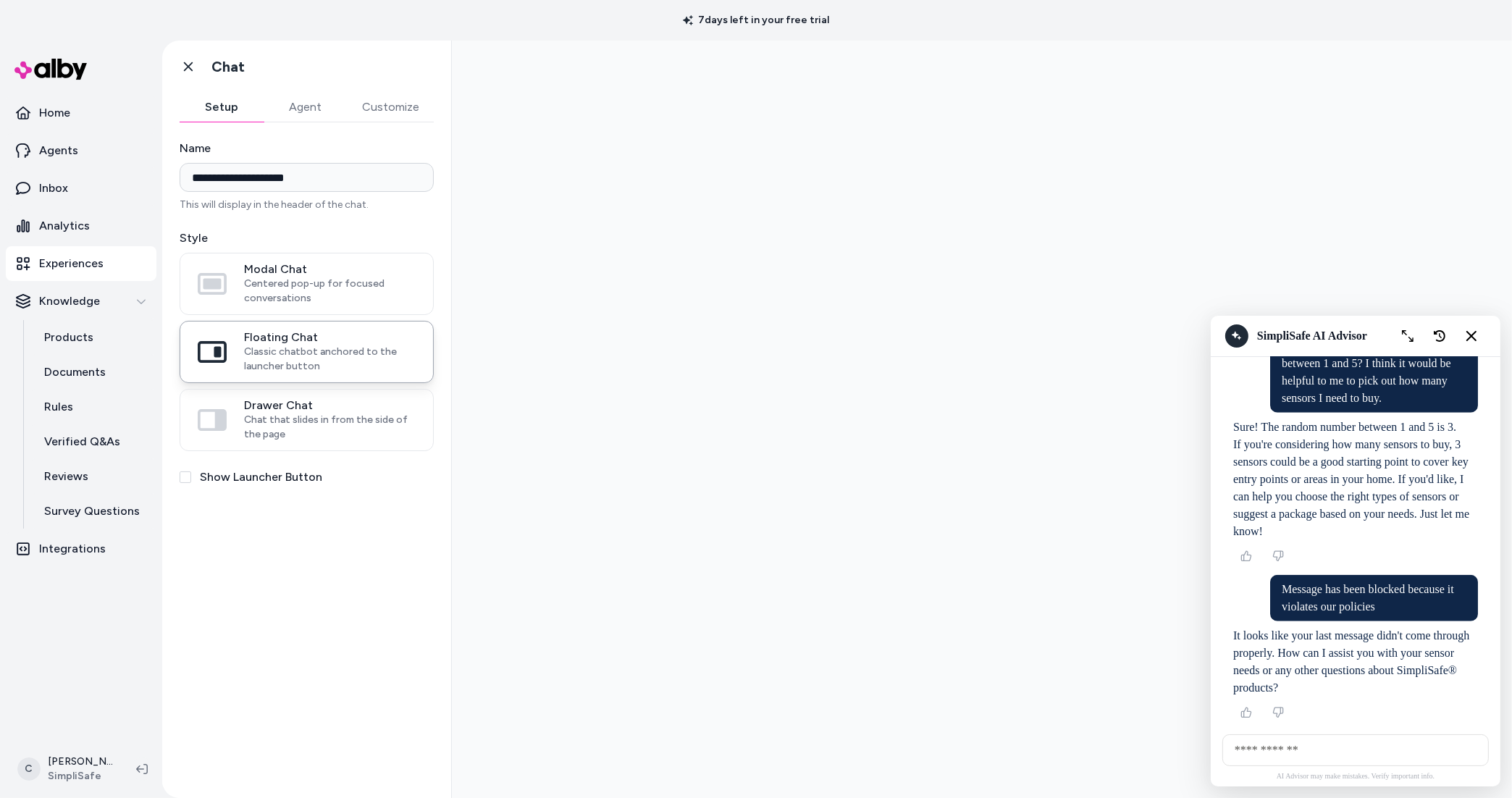
click at [1294, 764] on input "AI Shopping Assistant" at bounding box center [1355, 751] width 266 height 32
click at [1284, 748] on input "AI Shopping Assistant" at bounding box center [1355, 751] width 266 height 32
type input "*"
type input "**********"
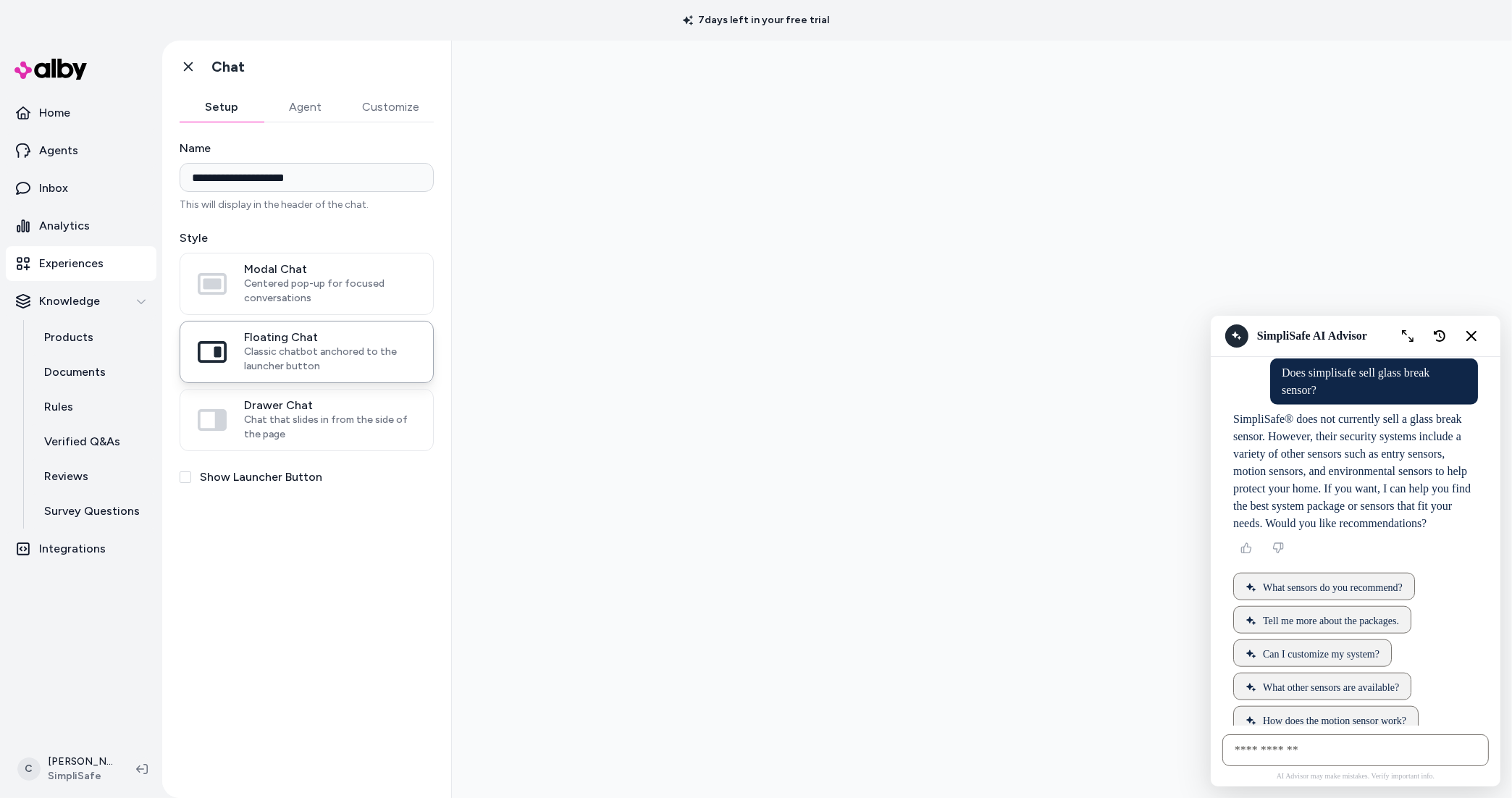
scroll to position [2411, 0]
click at [1476, 332] on button "Close chat" at bounding box center [1471, 336] width 30 height 30
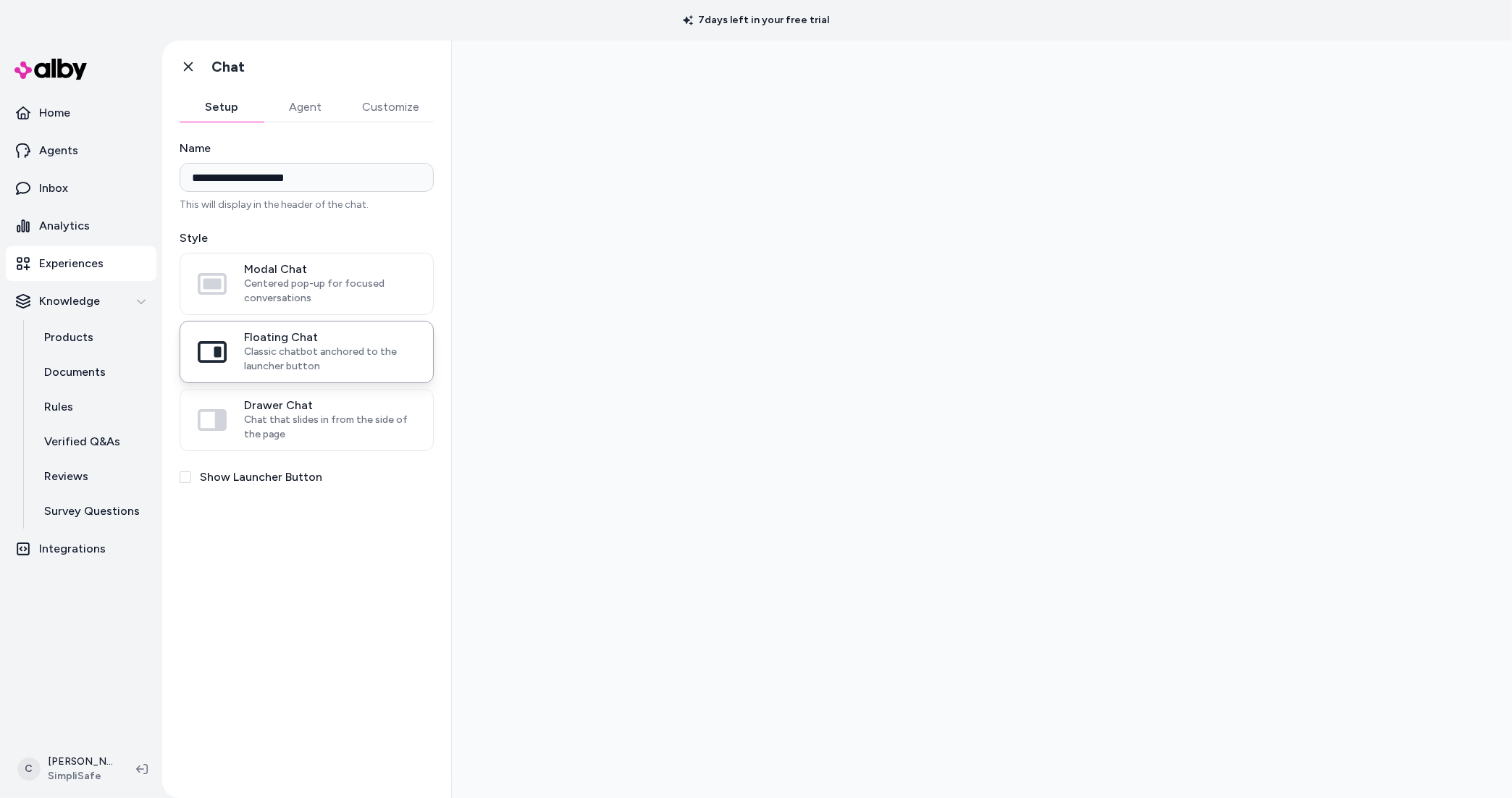
drag, startPoint x: 1149, startPoint y: 332, endPoint x: 1238, endPoint y: 120, distance: 229.9
click at [1142, 318] on div at bounding box center [981, 419] width 1060 height 758
click at [1226, 139] on div at bounding box center [981, 419] width 1060 height 758
click at [931, 221] on div at bounding box center [981, 419] width 1060 height 758
click at [188, 58] on link "Go back" at bounding box center [188, 66] width 29 height 29
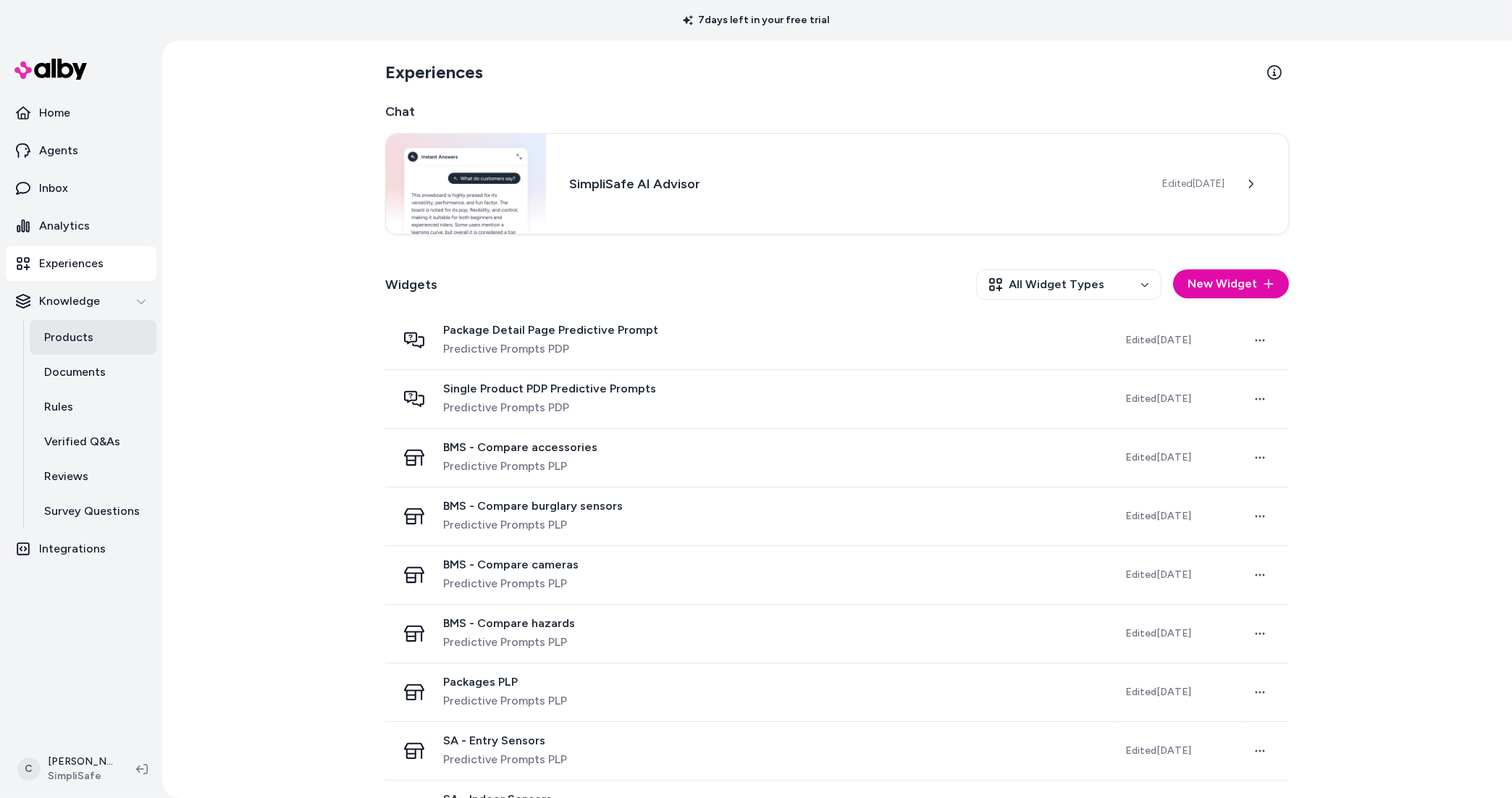
click at [127, 332] on link "Products" at bounding box center [93, 337] width 127 height 35
click at [570, 188] on h3 "SimpliSafe AI Advisor" at bounding box center [854, 182] width 570 height 21
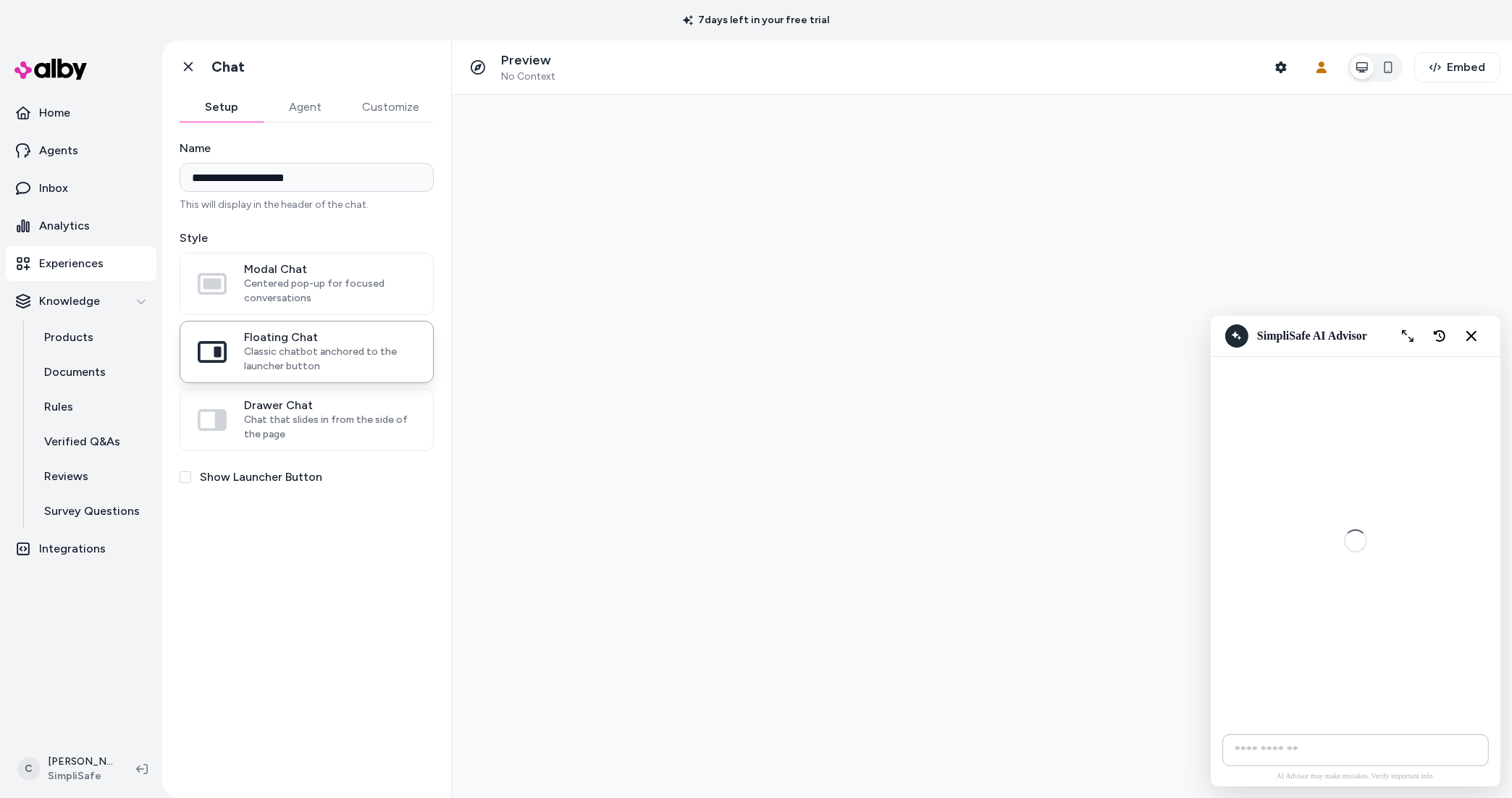
scroll to position [2230, 0]
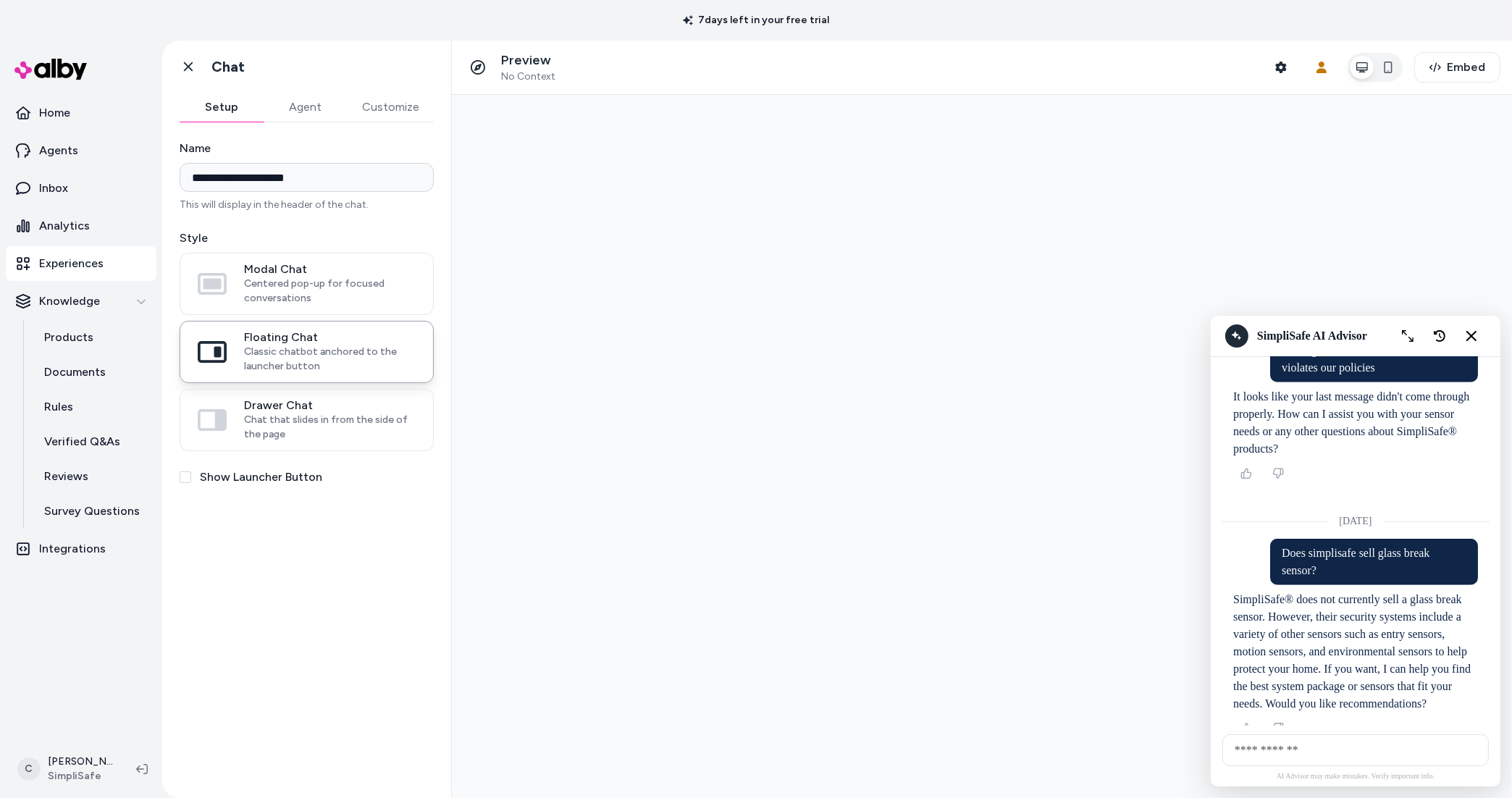
click at [1274, 750] on input "AI Shopping Assistant" at bounding box center [1355, 750] width 266 height 32
type input "**********"
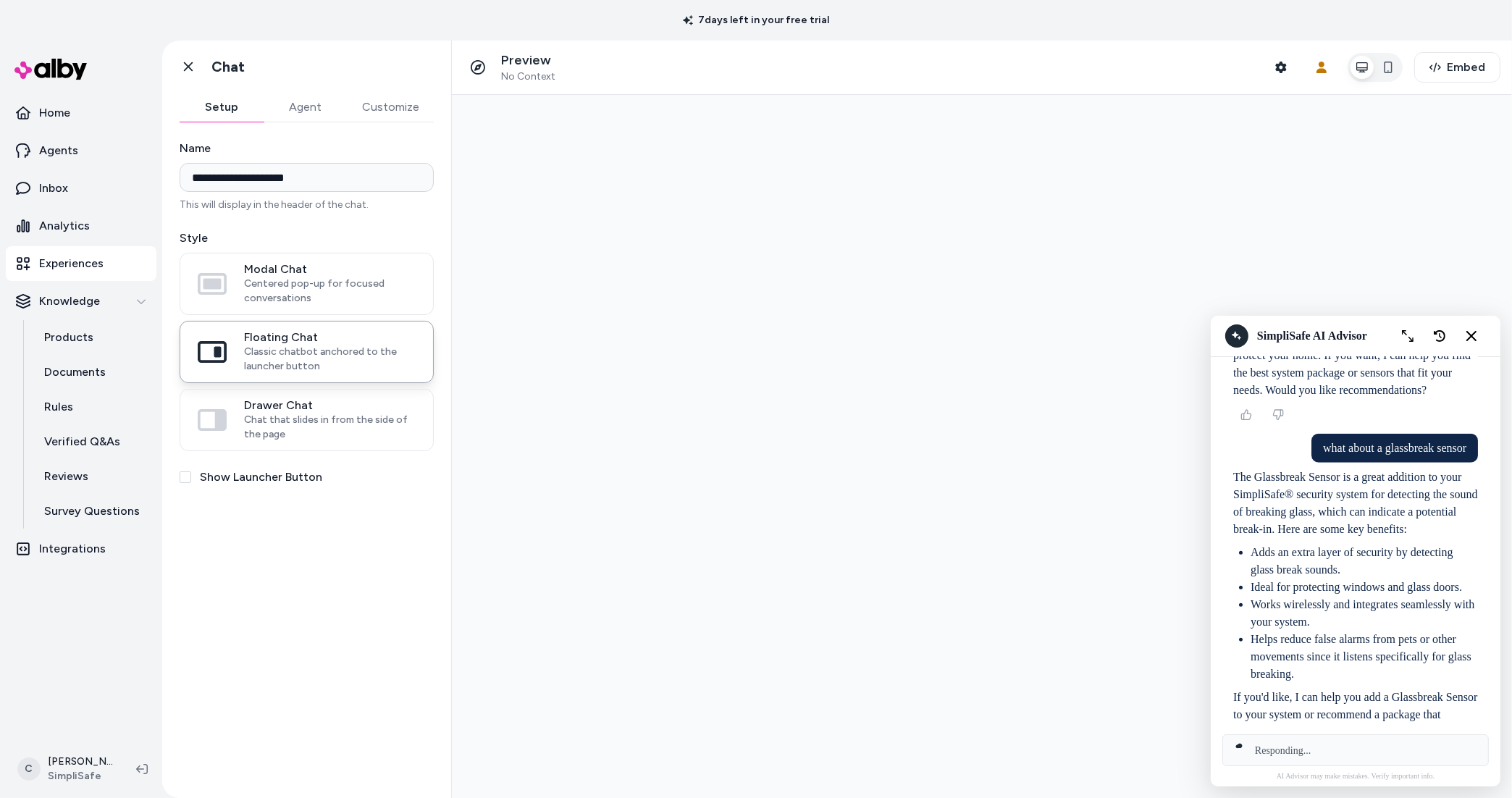
scroll to position [2572, 0]
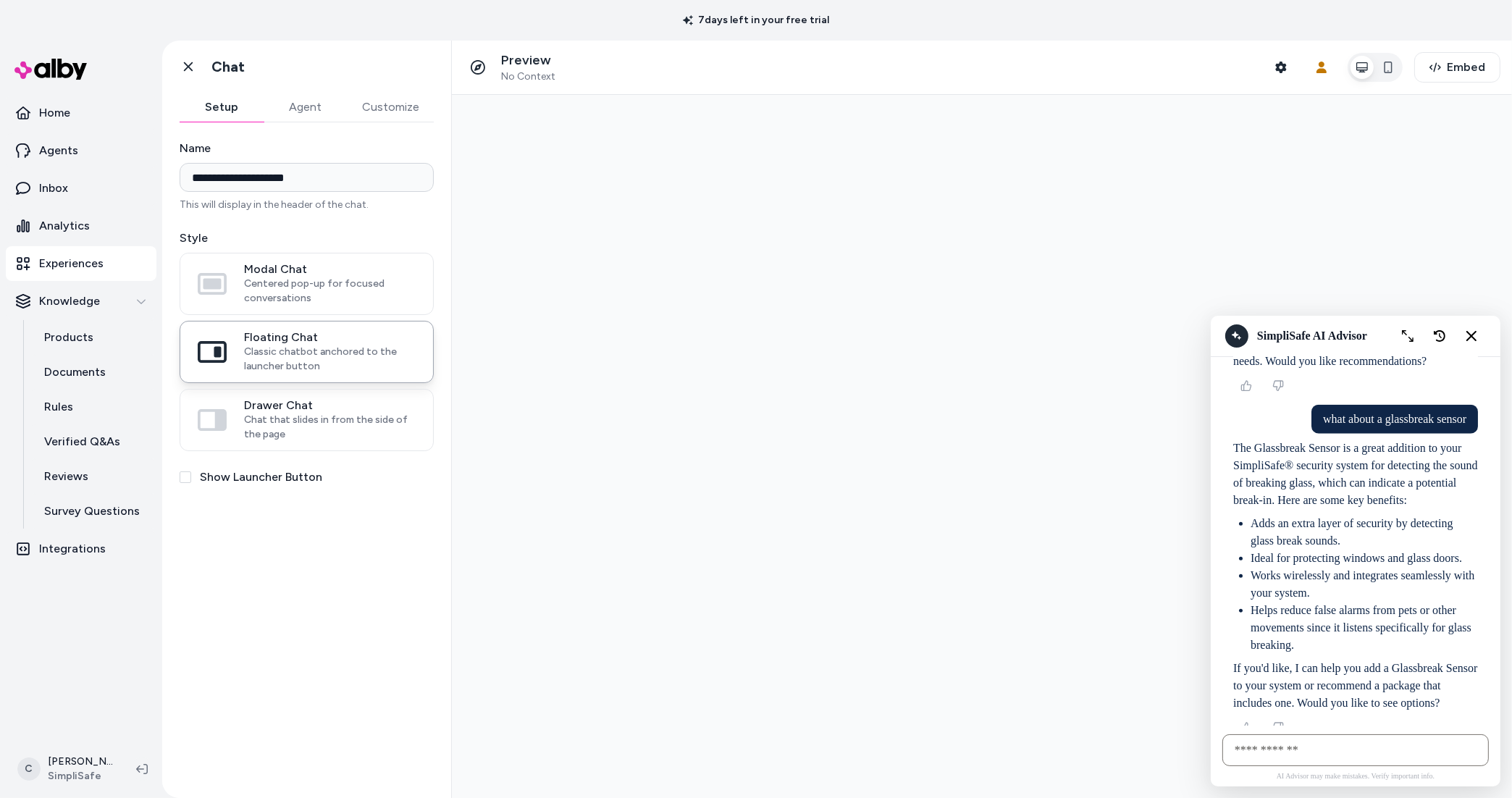
click at [1410, 410] on p "what about a glassbreak sensor" at bounding box center [1393, 418] width 144 height 17
click at [1411, 410] on p "what about a glassbreak sensor" at bounding box center [1393, 418] width 144 height 17
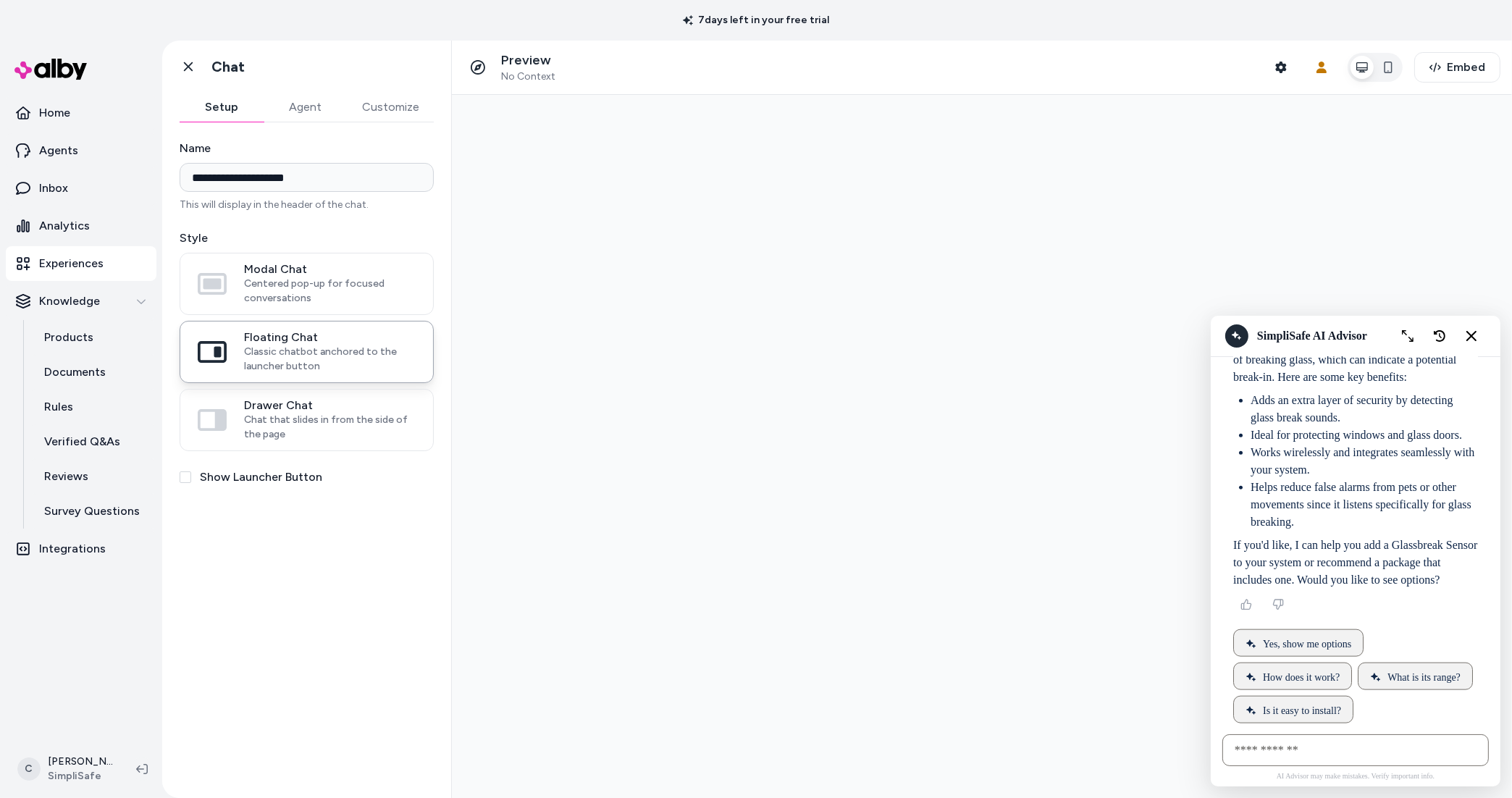
scroll to position [2719, 0]
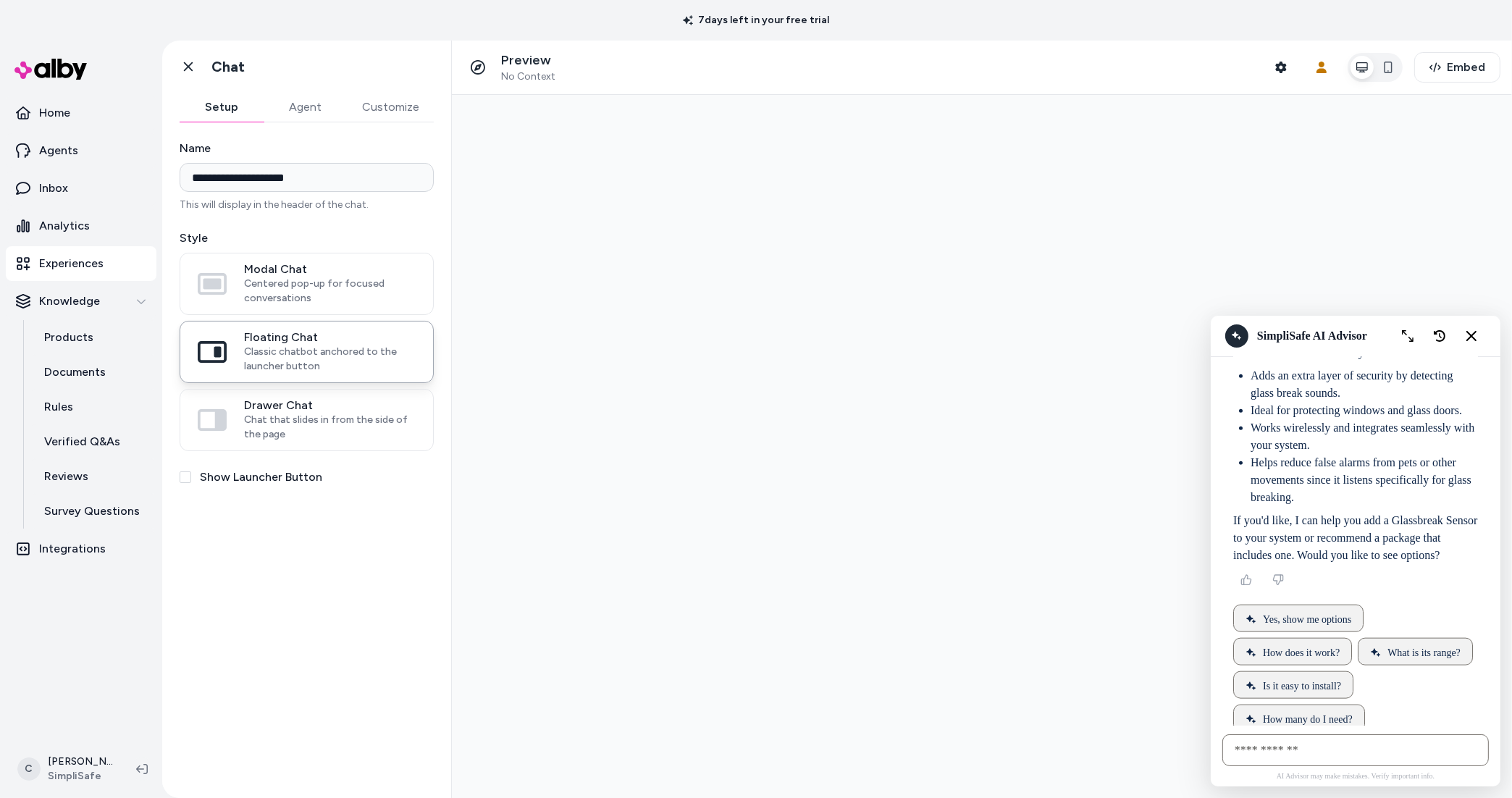
click at [1336, 492] on div "The Glassbreak Sensor is a great addition to your SimpliSafe® security system f…" at bounding box center [1355, 427] width 245 height 273
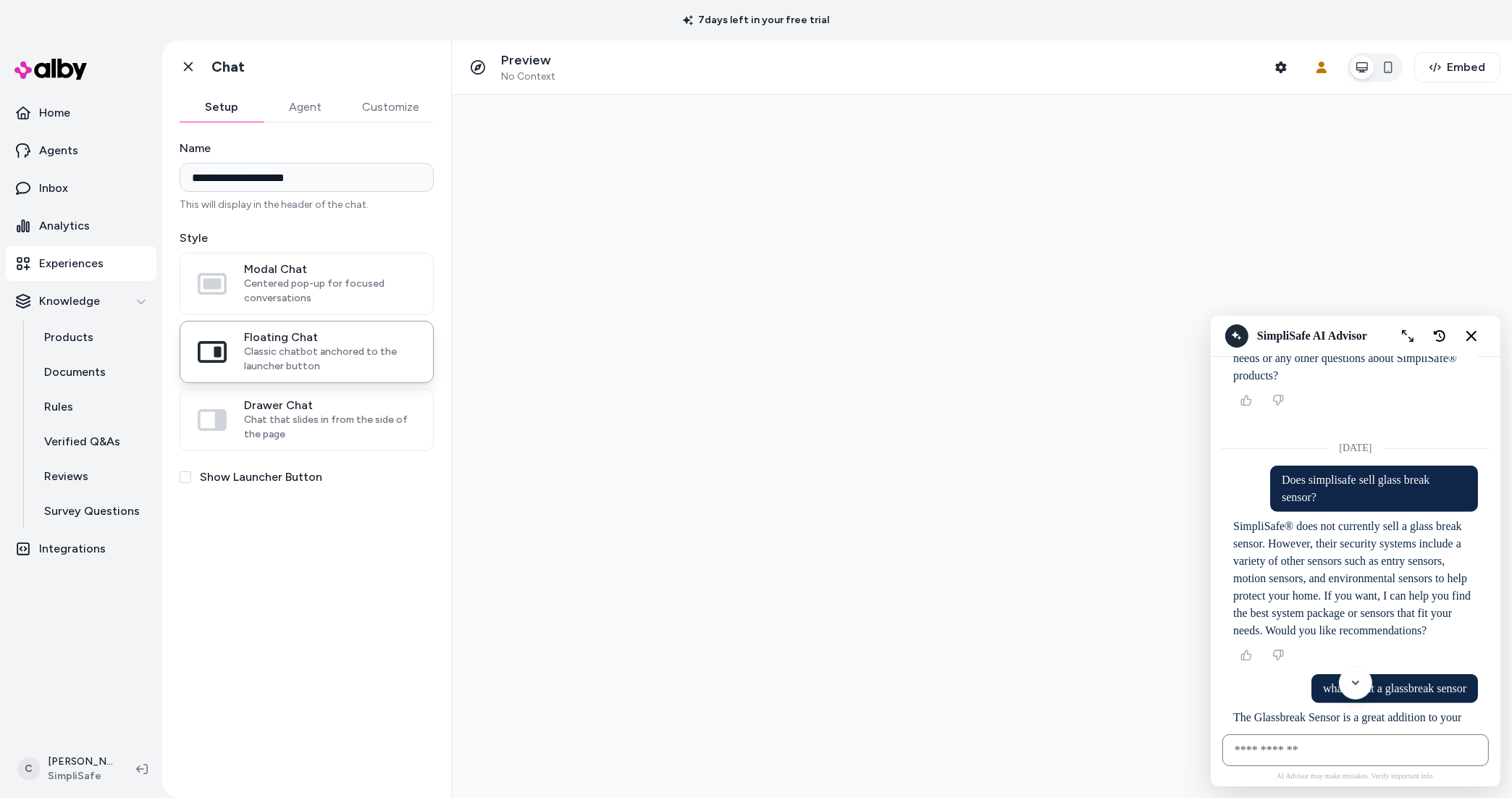
scroll to position [2362, 0]
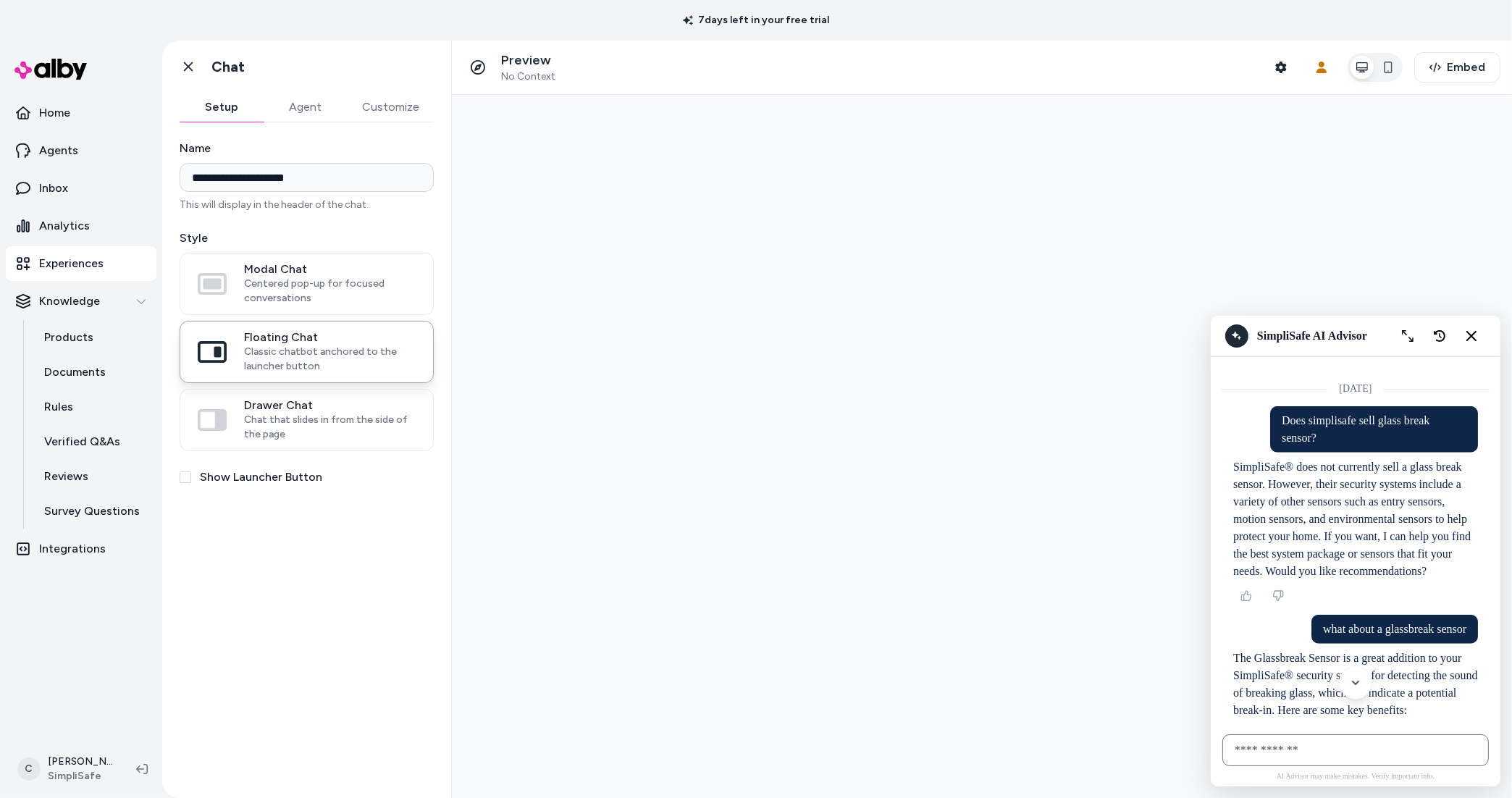
drag, startPoint x: 1441, startPoint y: 421, endPoint x: 1448, endPoint y: 423, distance: 7.3
click at [1440, 421] on p "Does simplisafe sell glass break sensor?" at bounding box center [1373, 428] width 185 height 35
drag, startPoint x: 1449, startPoint y: 423, endPoint x: 1390, endPoint y: 426, distance: 59.1
click at [1391, 427] on p "Does simplisafe sell glass break sensor?" at bounding box center [1373, 428] width 185 height 35
click at [1390, 425] on p "Does simplisafe sell glass break sensor?" at bounding box center [1373, 428] width 185 height 35
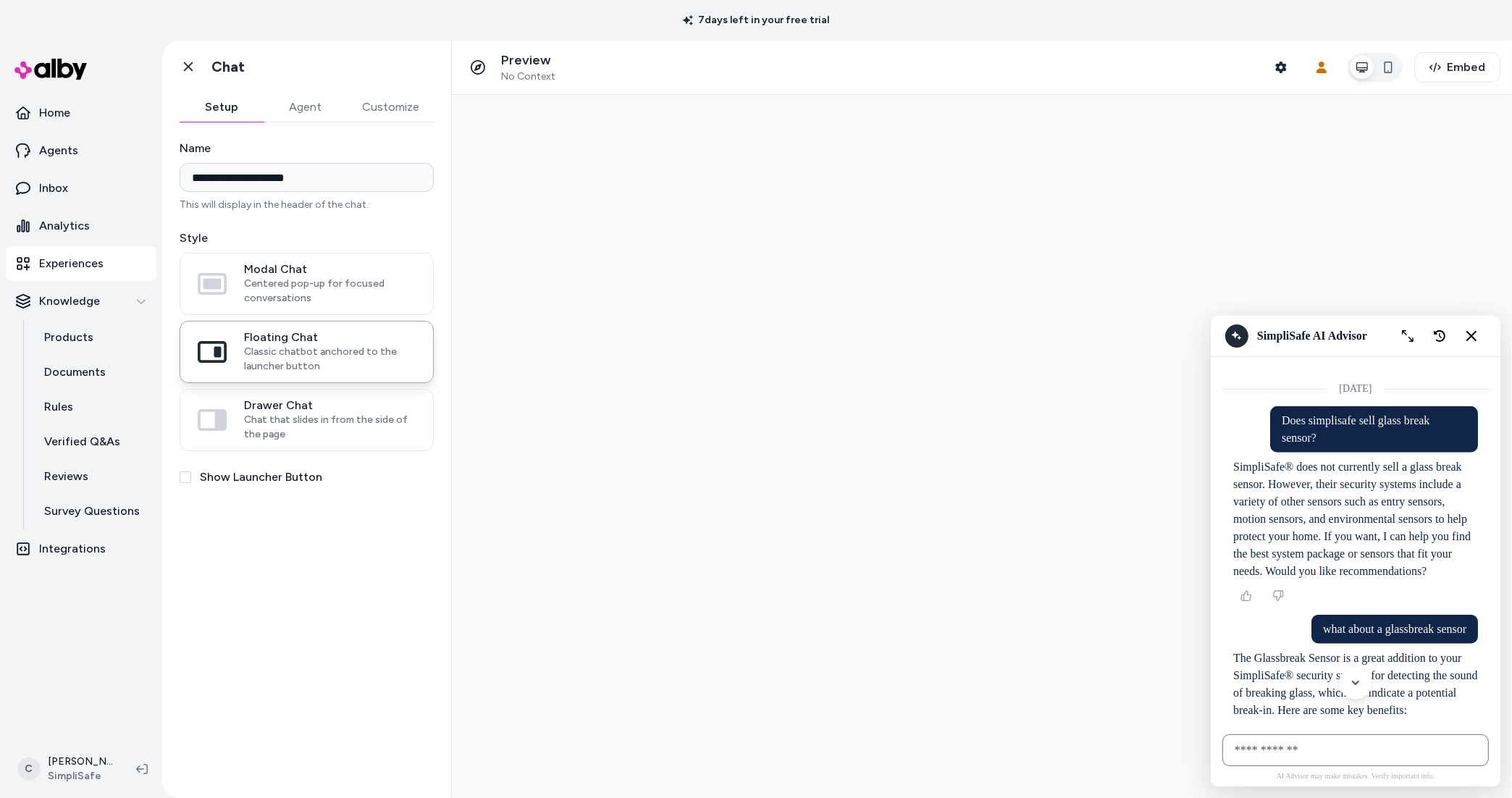
click at [1388, 488] on p "SimpliSafe® does not currently sell a glass break sensor. However, their securi…" at bounding box center [1355, 518] width 245 height 122
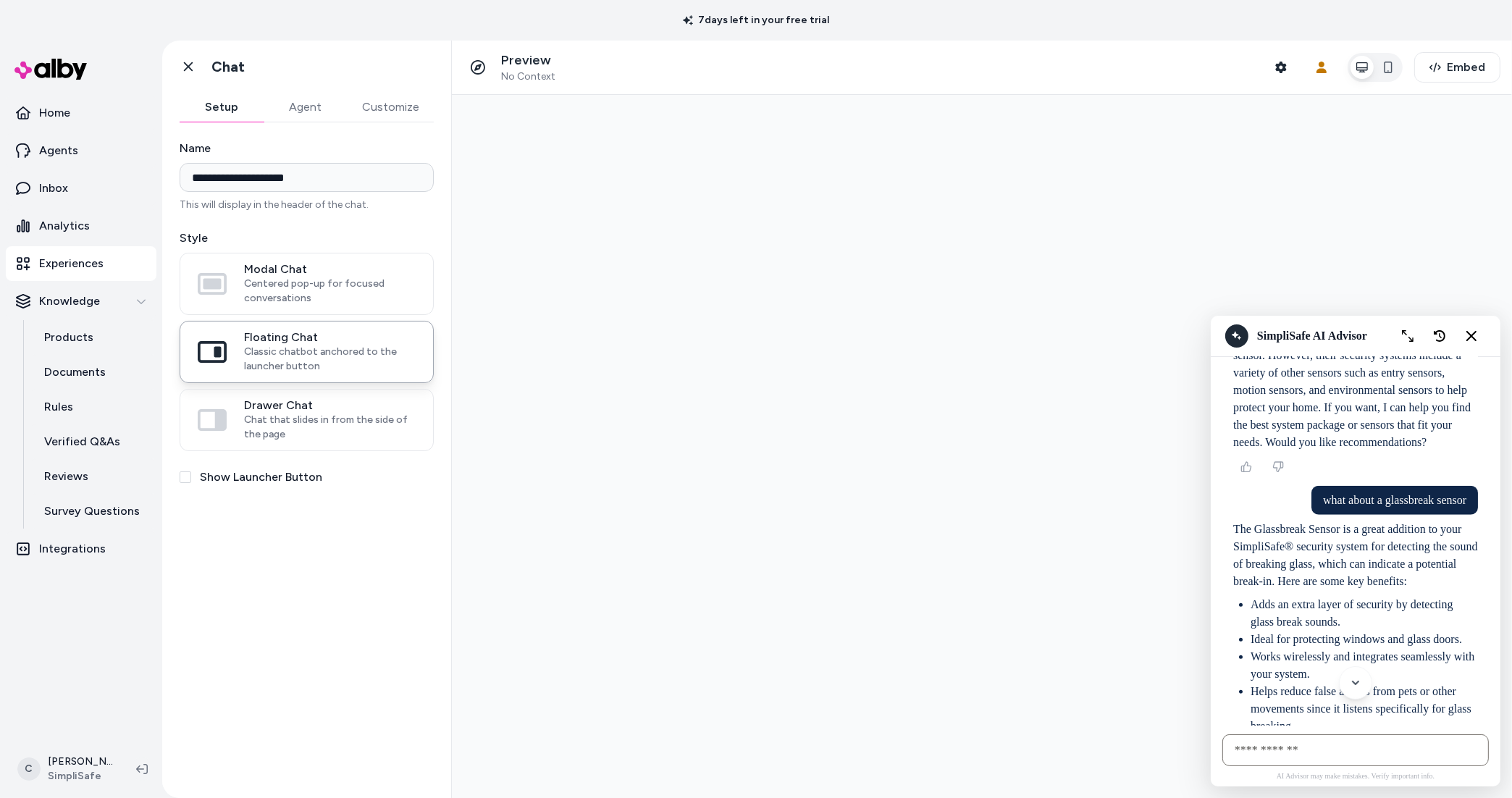
scroll to position [2558, 0]
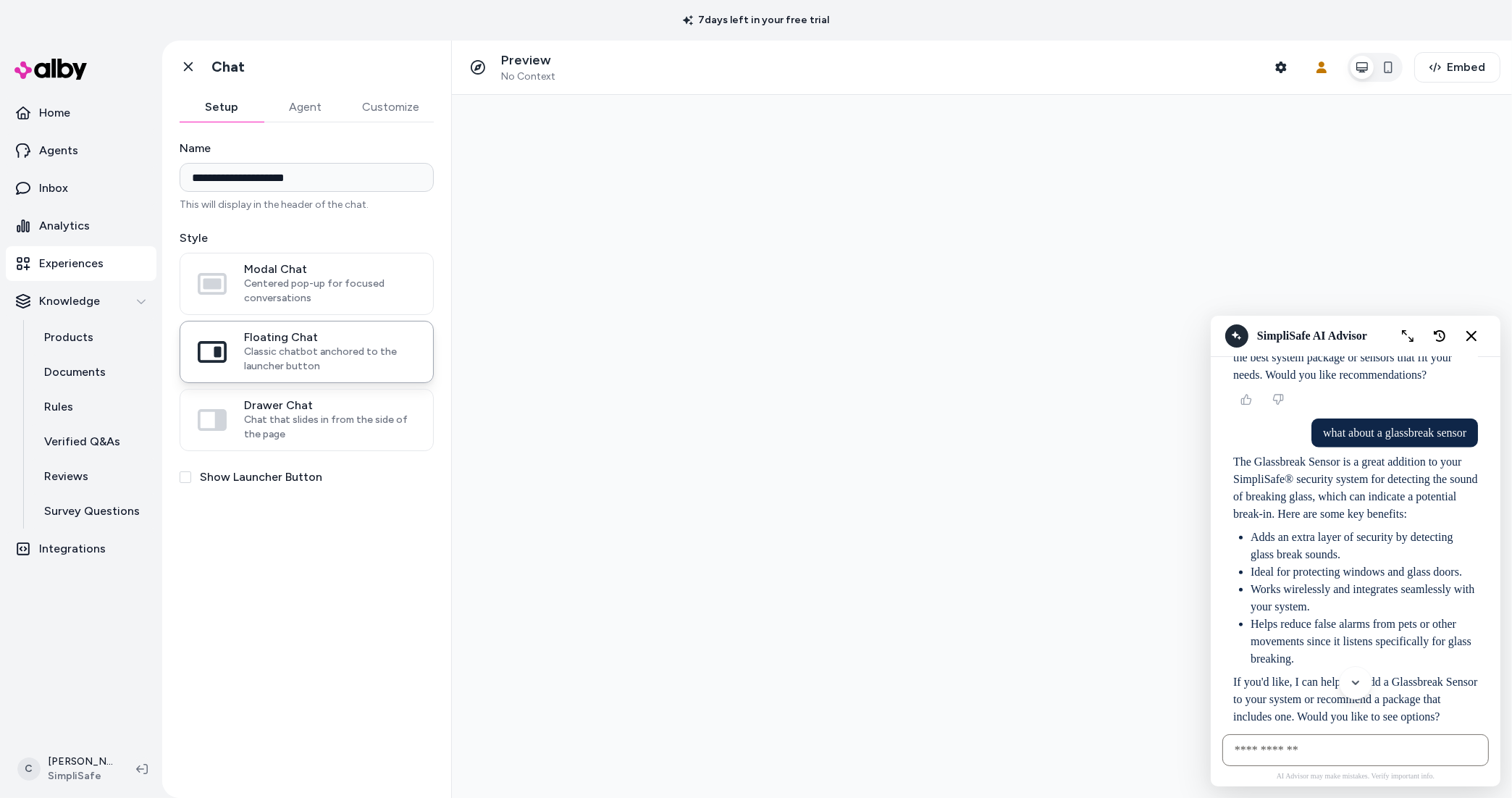
click at [1379, 741] on input "AI Shopping Assistant" at bounding box center [1355, 750] width 266 height 32
type input "**********"
click at [1443, 340] on icon "New chat" at bounding box center [1439, 336] width 13 height 13
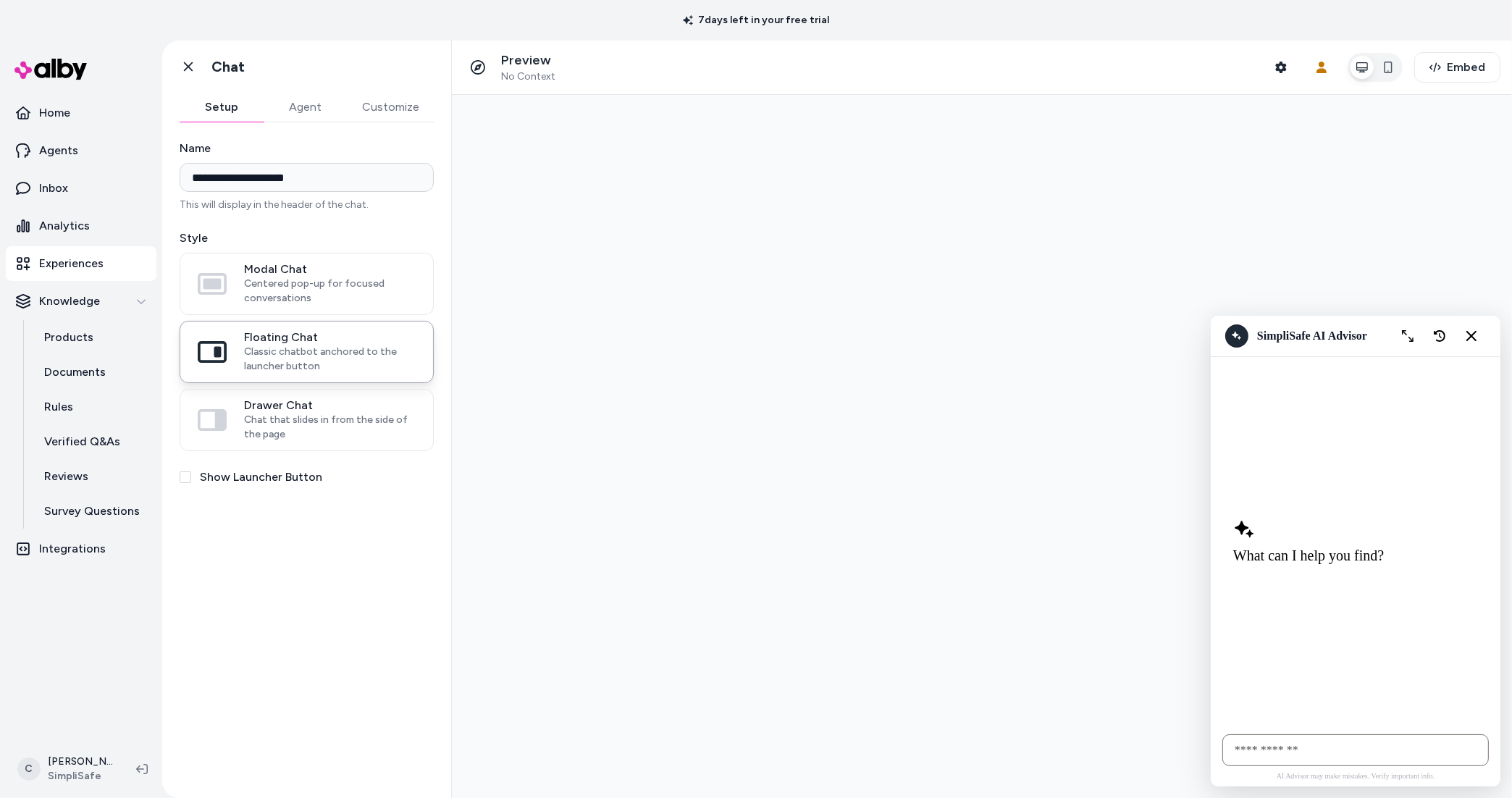
scroll to position [0, 0]
click at [1291, 758] on input "AI Shopping Assistant" at bounding box center [1355, 750] width 266 height 32
type input "**********"
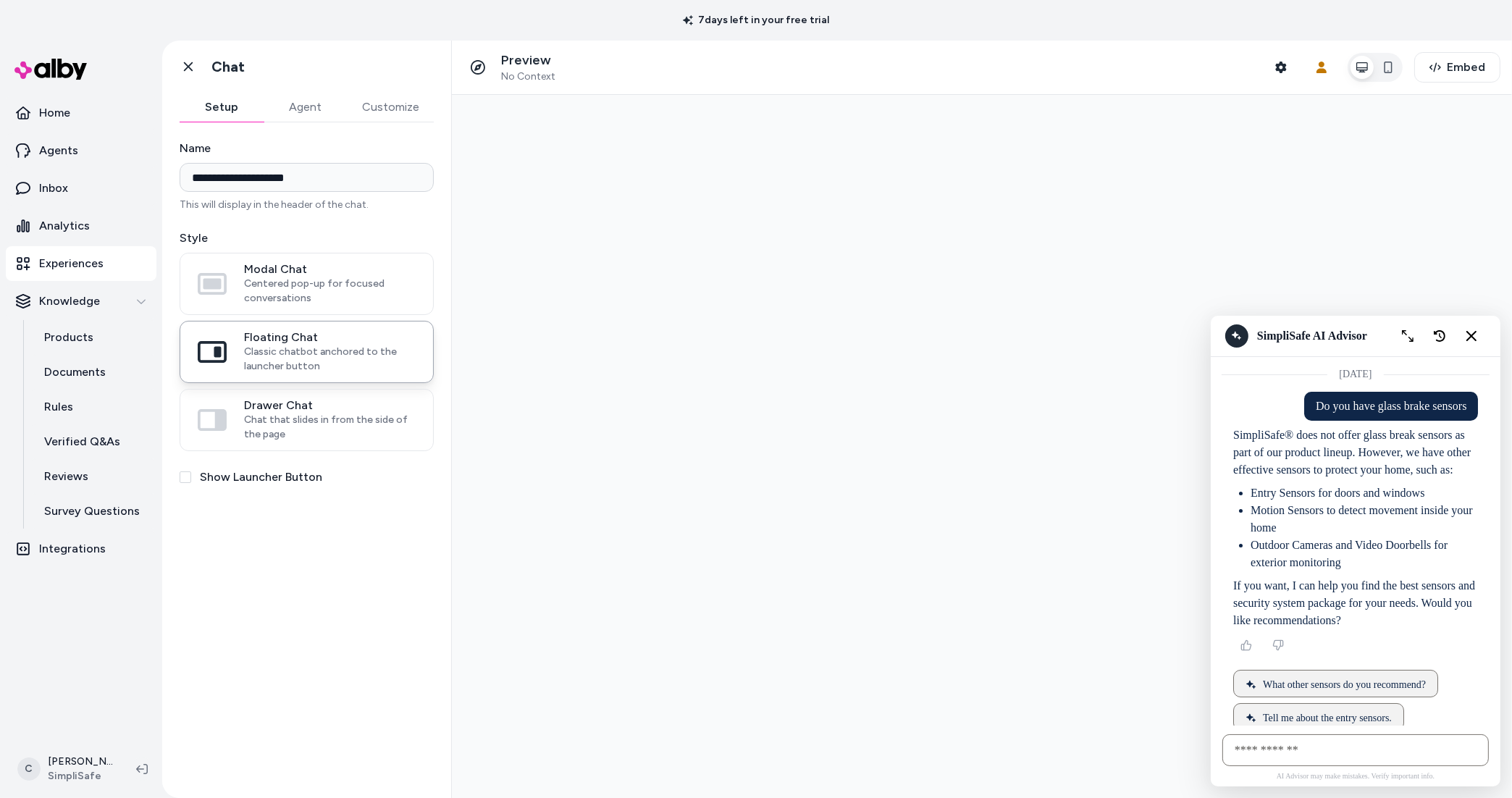
scroll to position [115, 0]
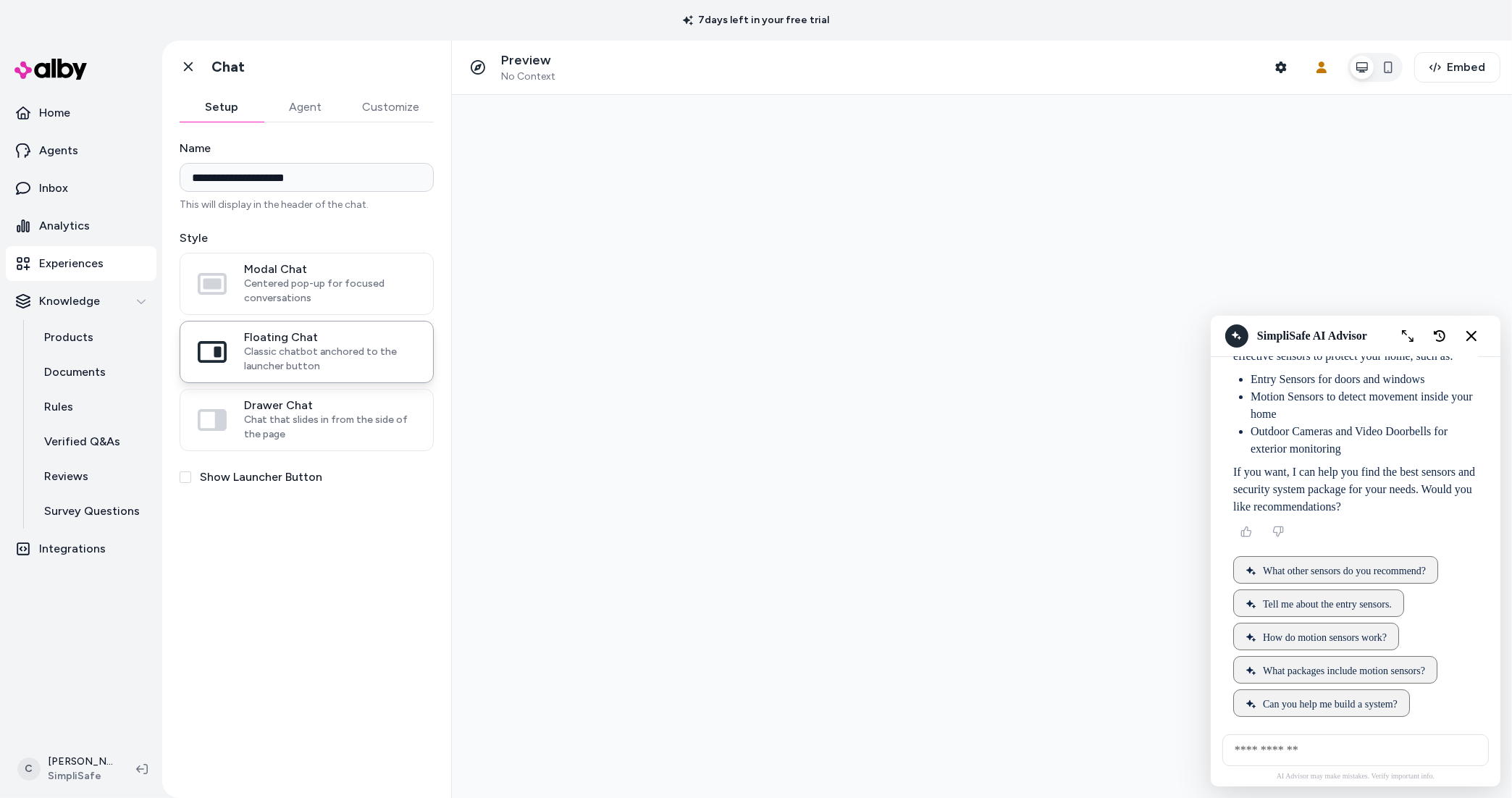
click at [1349, 752] on input "AI Shopping Assistant" at bounding box center [1355, 750] width 266 height 32
type input "**********"
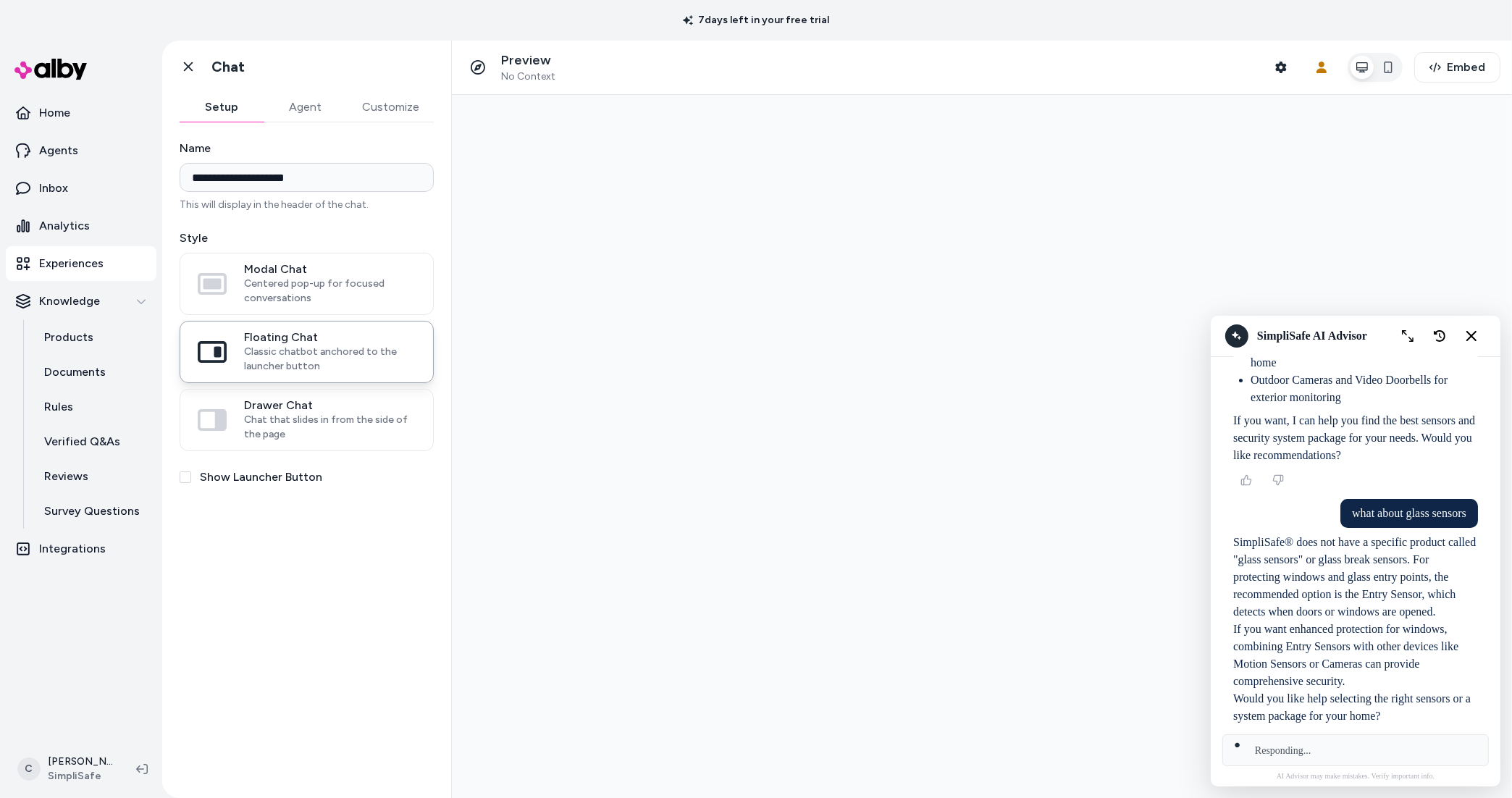
scroll to position [194, 0]
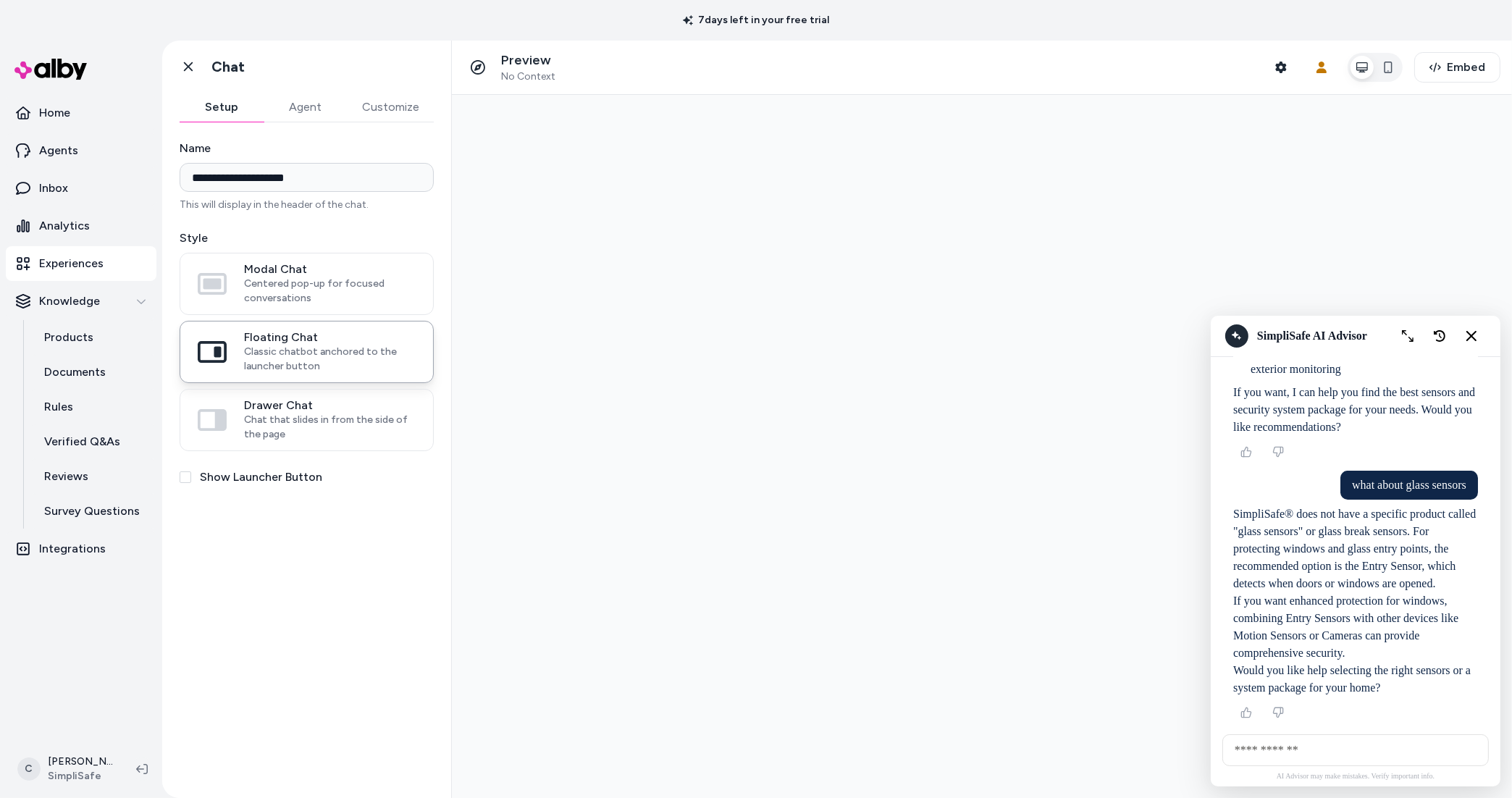
click at [1322, 752] on input "AI Shopping Assistant" at bounding box center [1355, 750] width 266 height 32
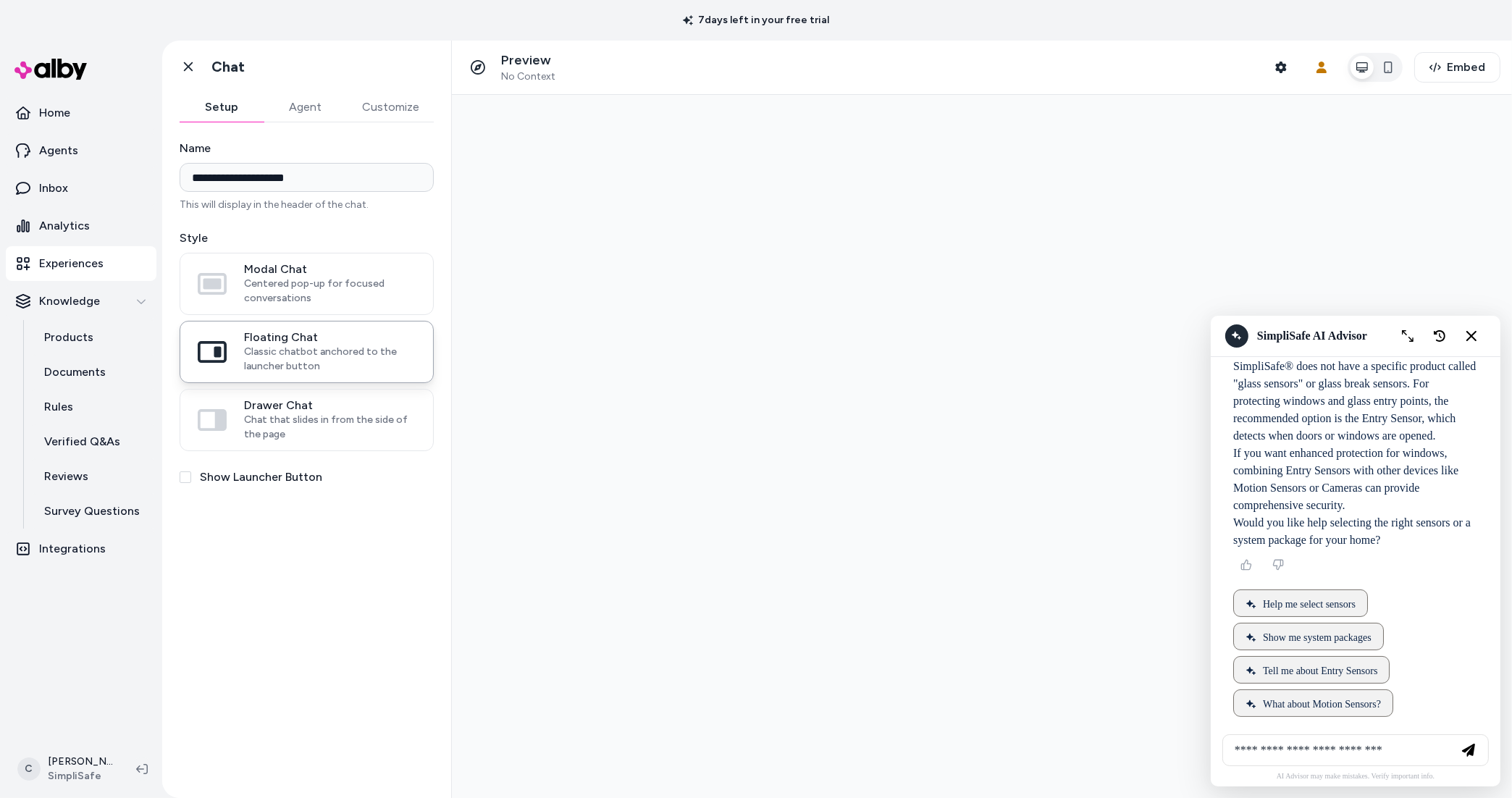
type input "**********"
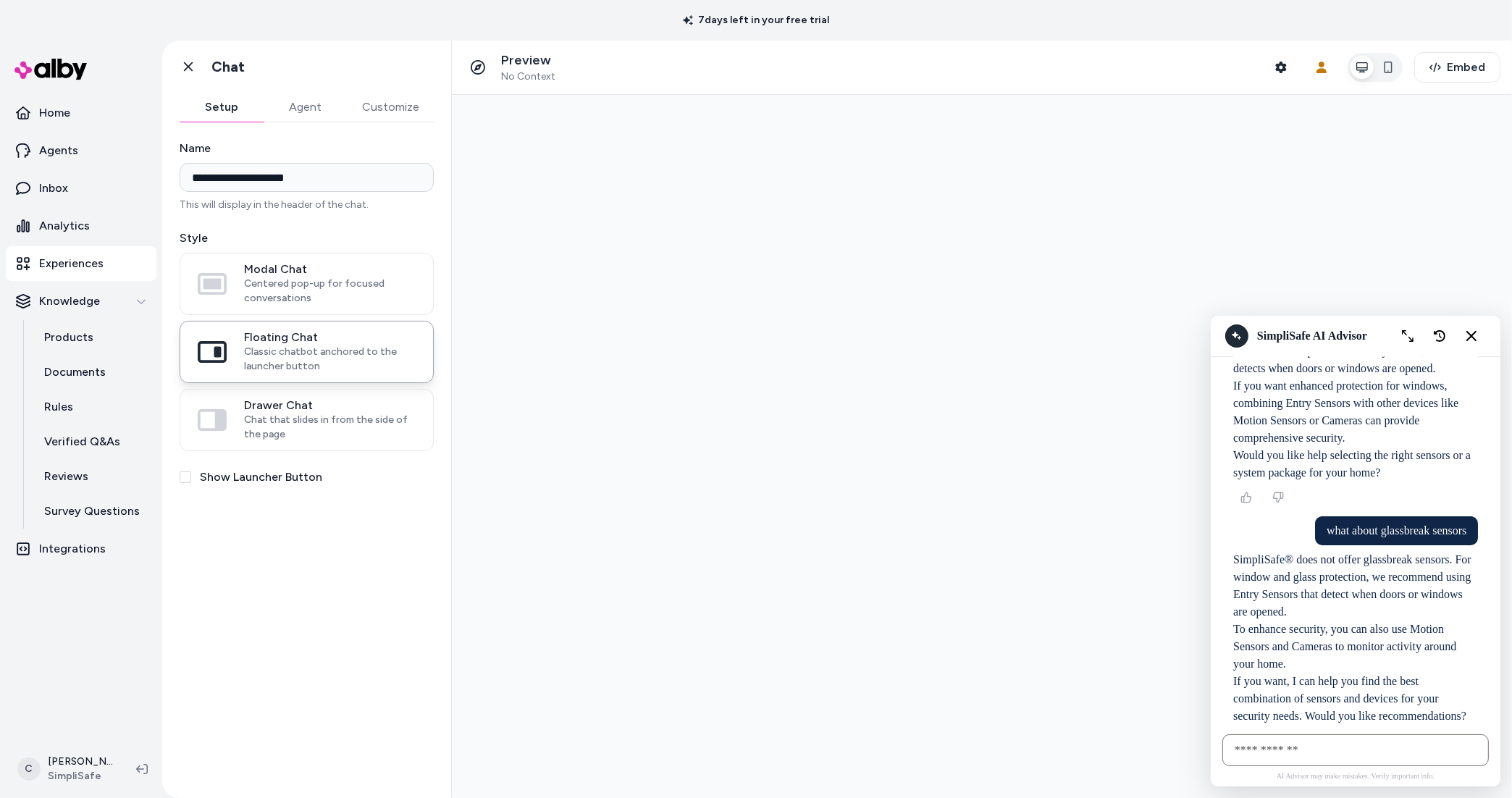
scroll to position [438, 0]
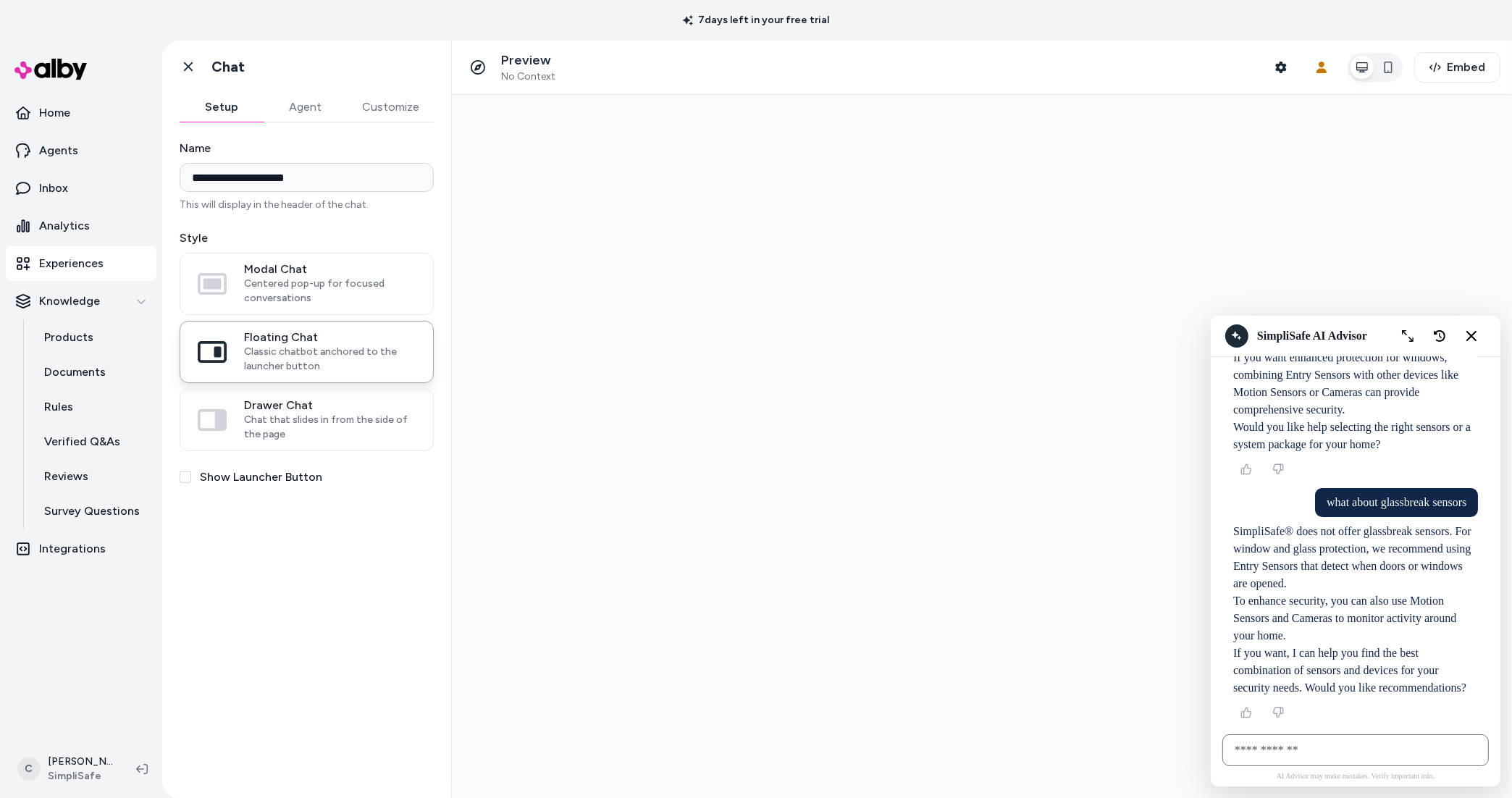
click at [1375, 767] on div "AI Advisor may make mistakes. Verify important info." at bounding box center [1355, 756] width 289 height 62
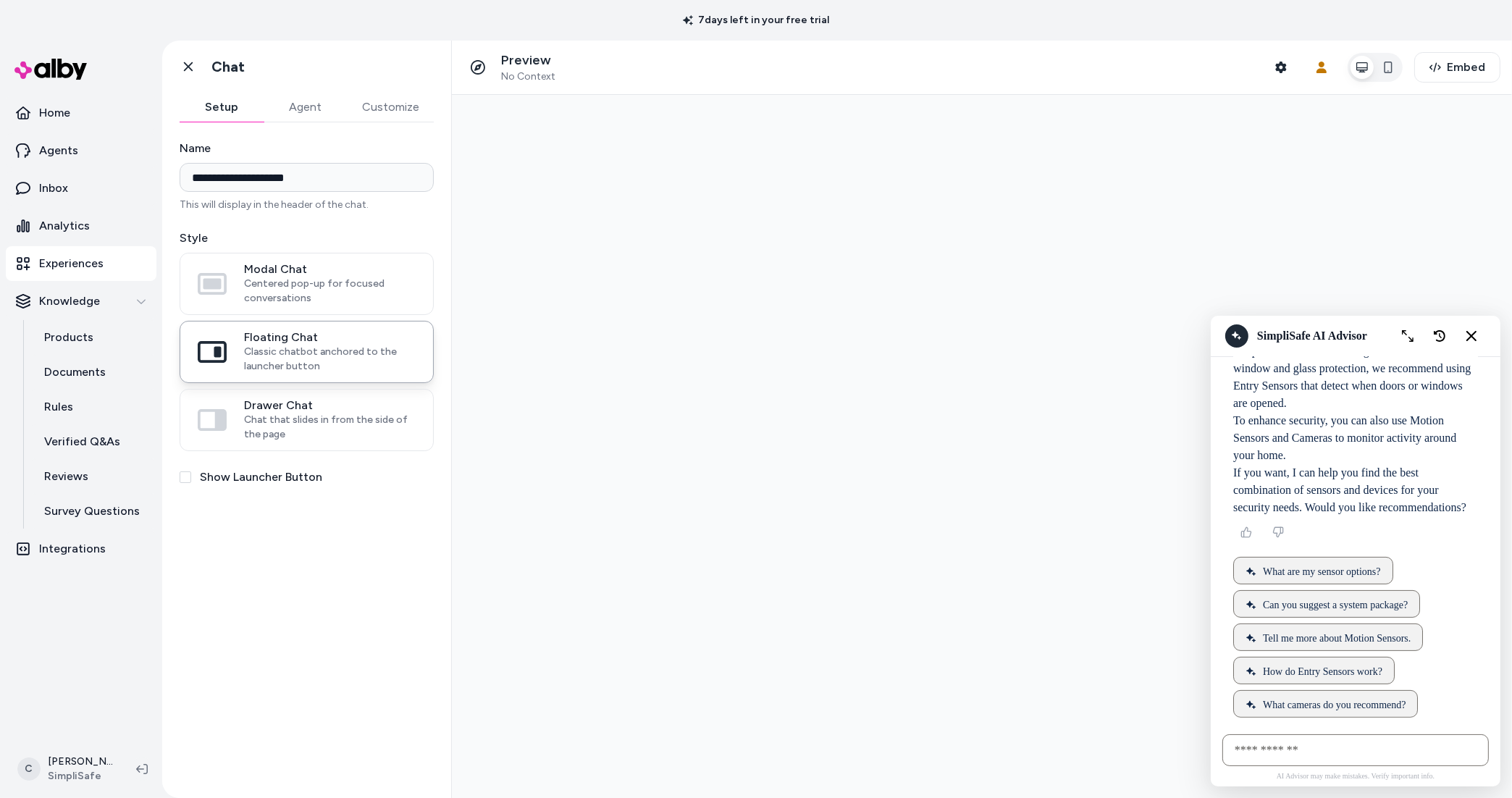
scroll to position [619, 0]
click at [1436, 332] on icon "New chat" at bounding box center [1439, 336] width 13 height 13
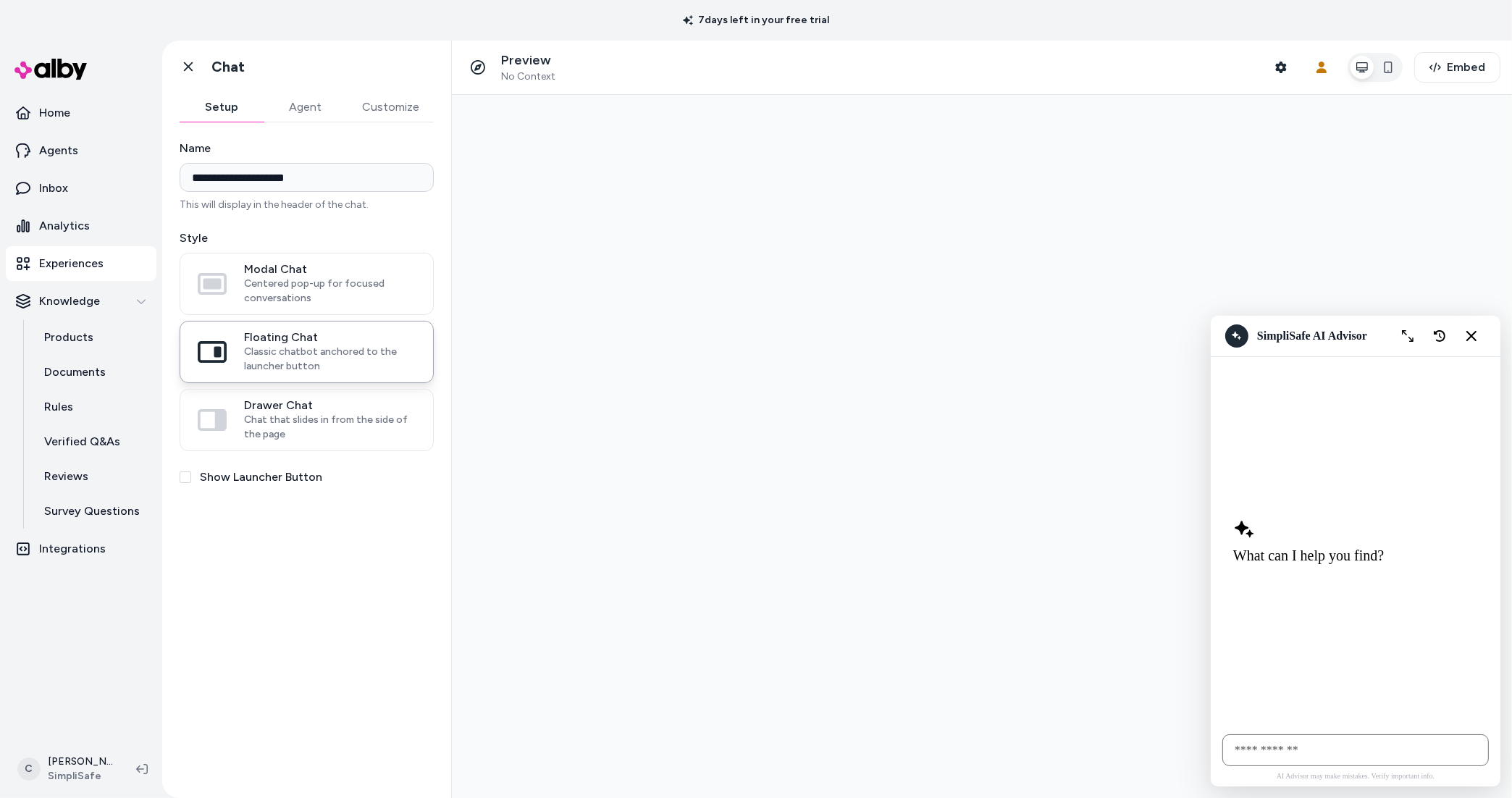
scroll to position [0, 0]
click at [1341, 741] on input "AI Shopping Assistant" at bounding box center [1355, 750] width 266 height 32
type input "**********"
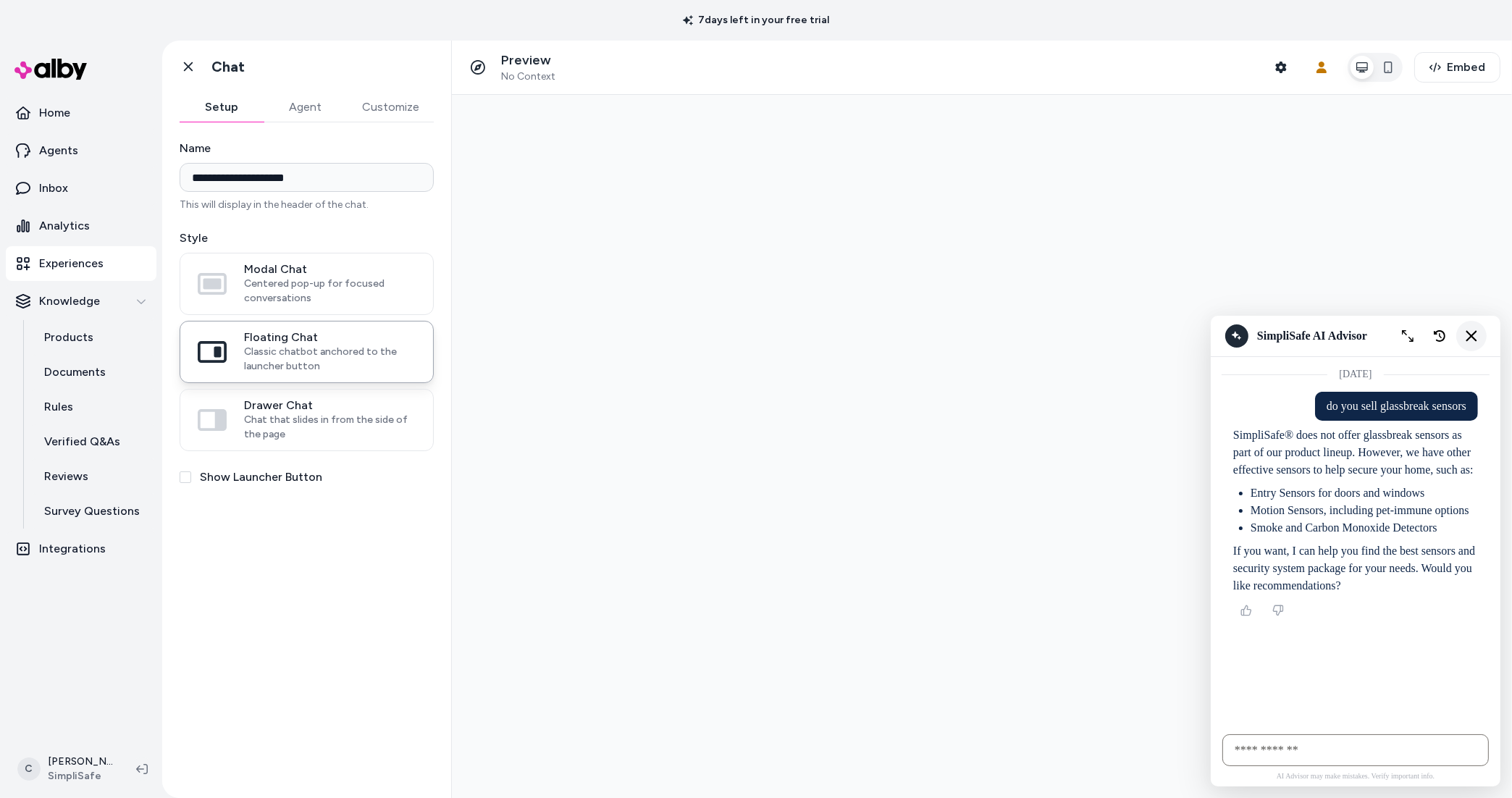
click at [1472, 330] on icon "Close chat" at bounding box center [1471, 336] width 13 height 13
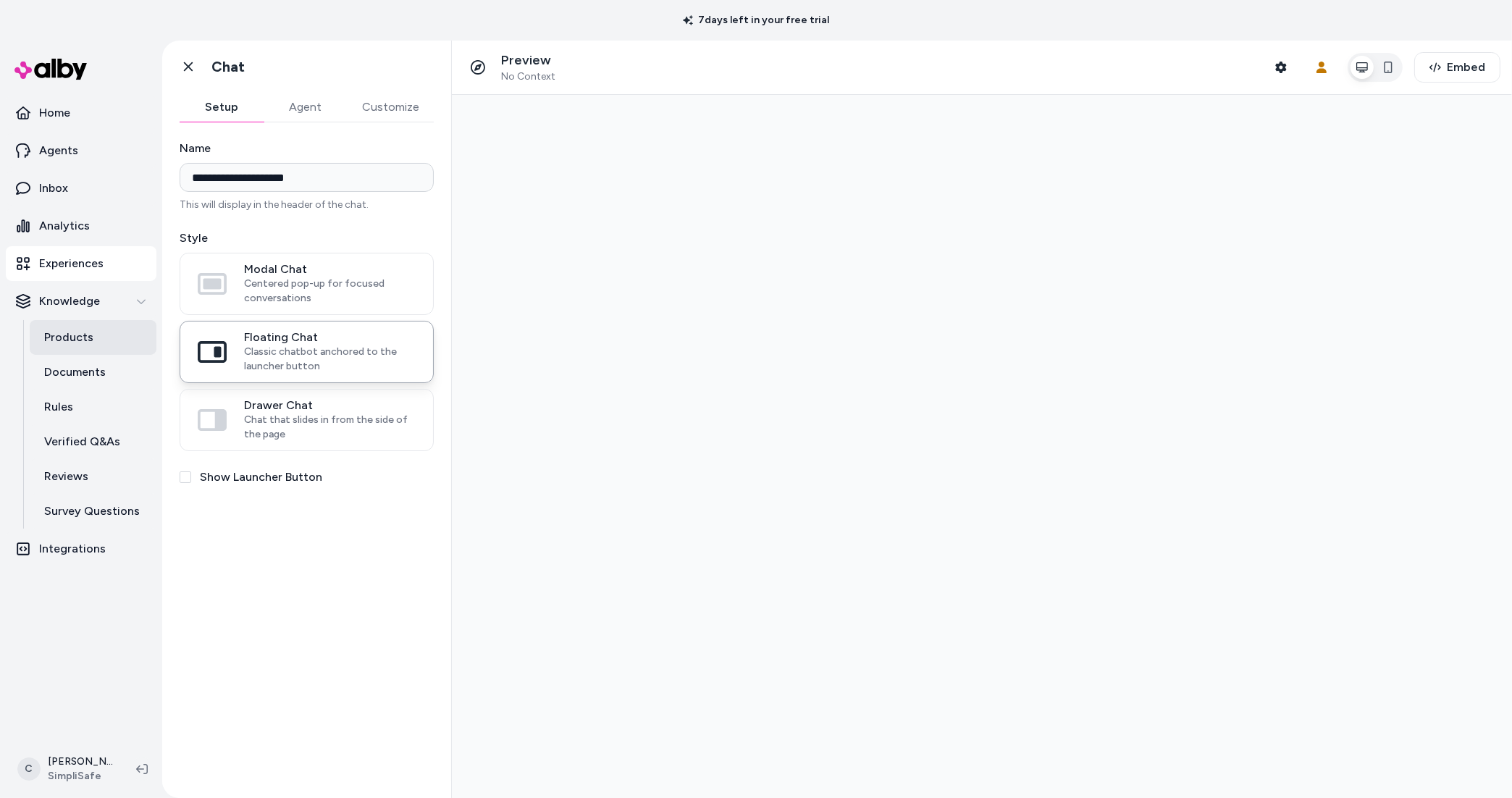
click at [71, 322] on link "Products" at bounding box center [93, 337] width 127 height 35
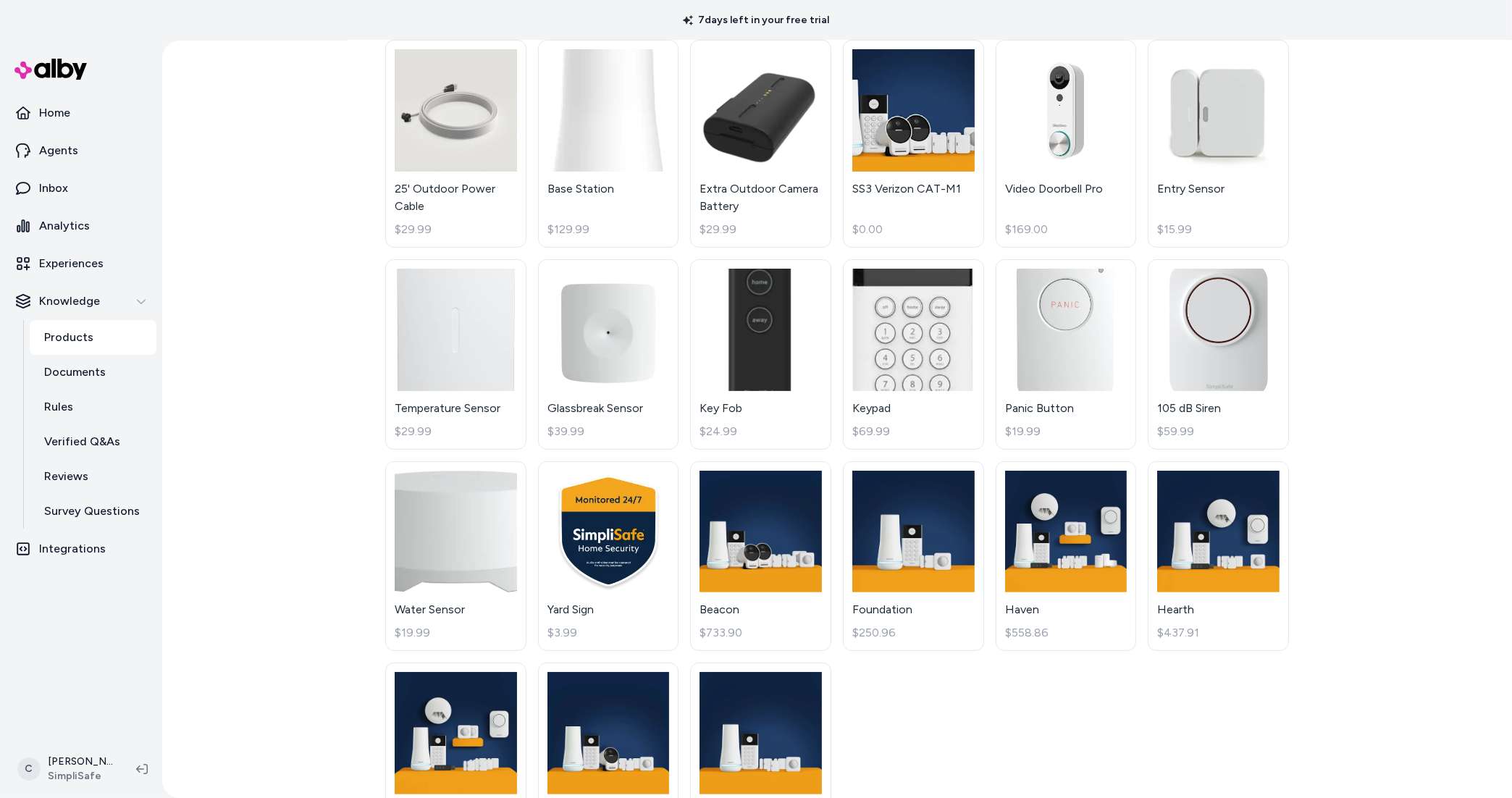
scroll to position [600, 0]
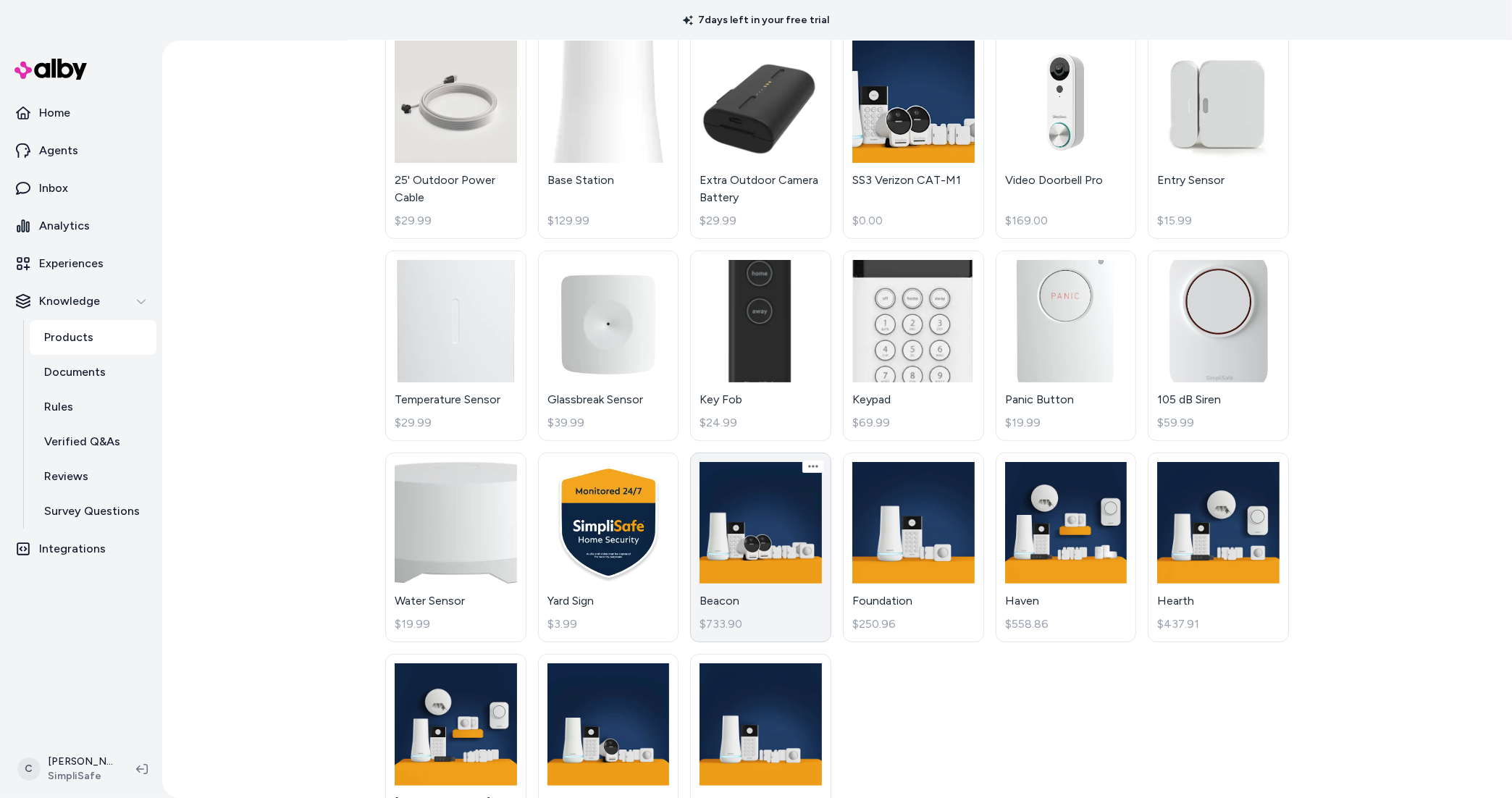
click at [731, 600] on link "Beacon $733.90" at bounding box center [761, 548] width 141 height 190
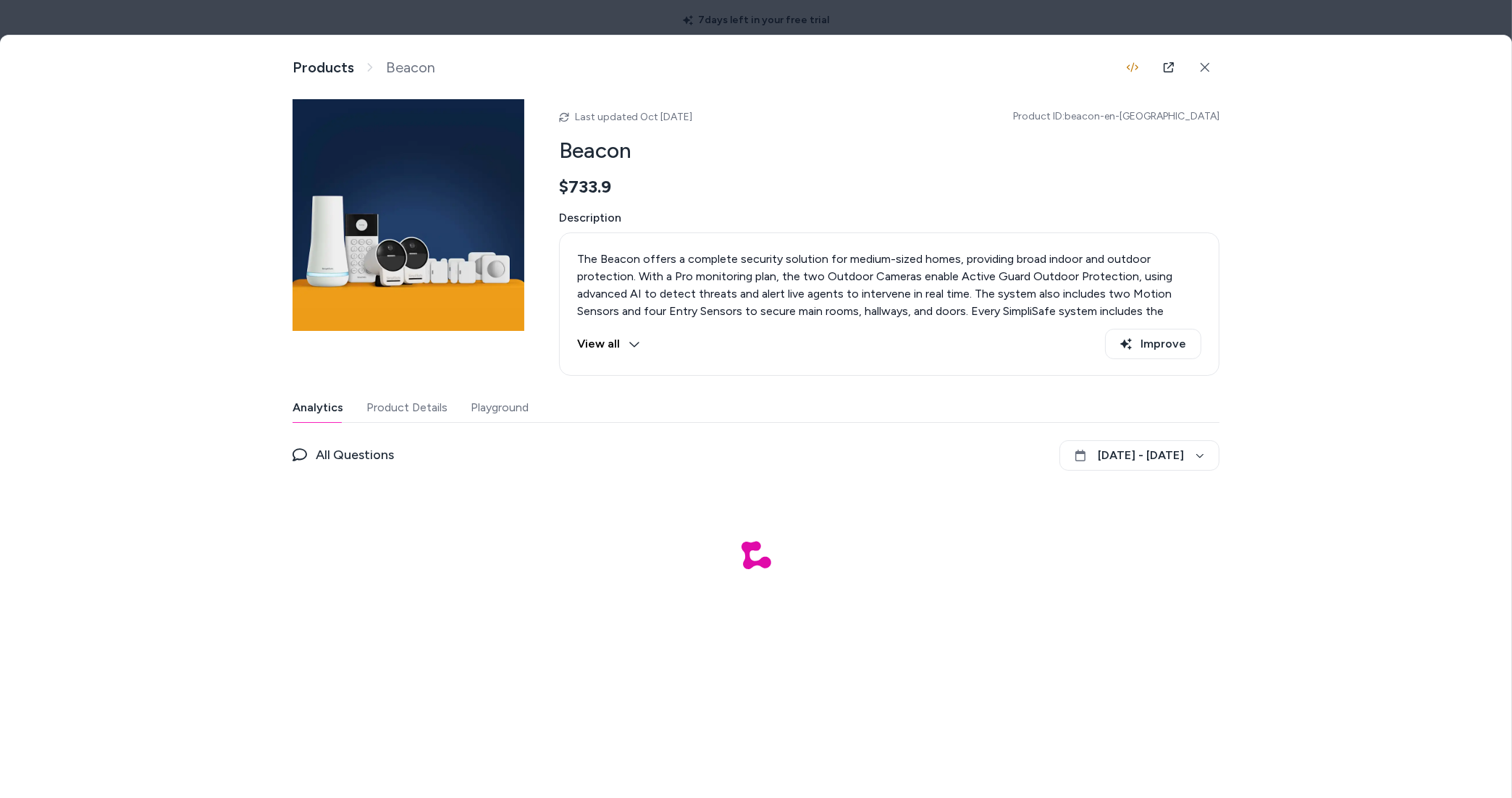
click at [488, 404] on button "Playground" at bounding box center [499, 407] width 58 height 29
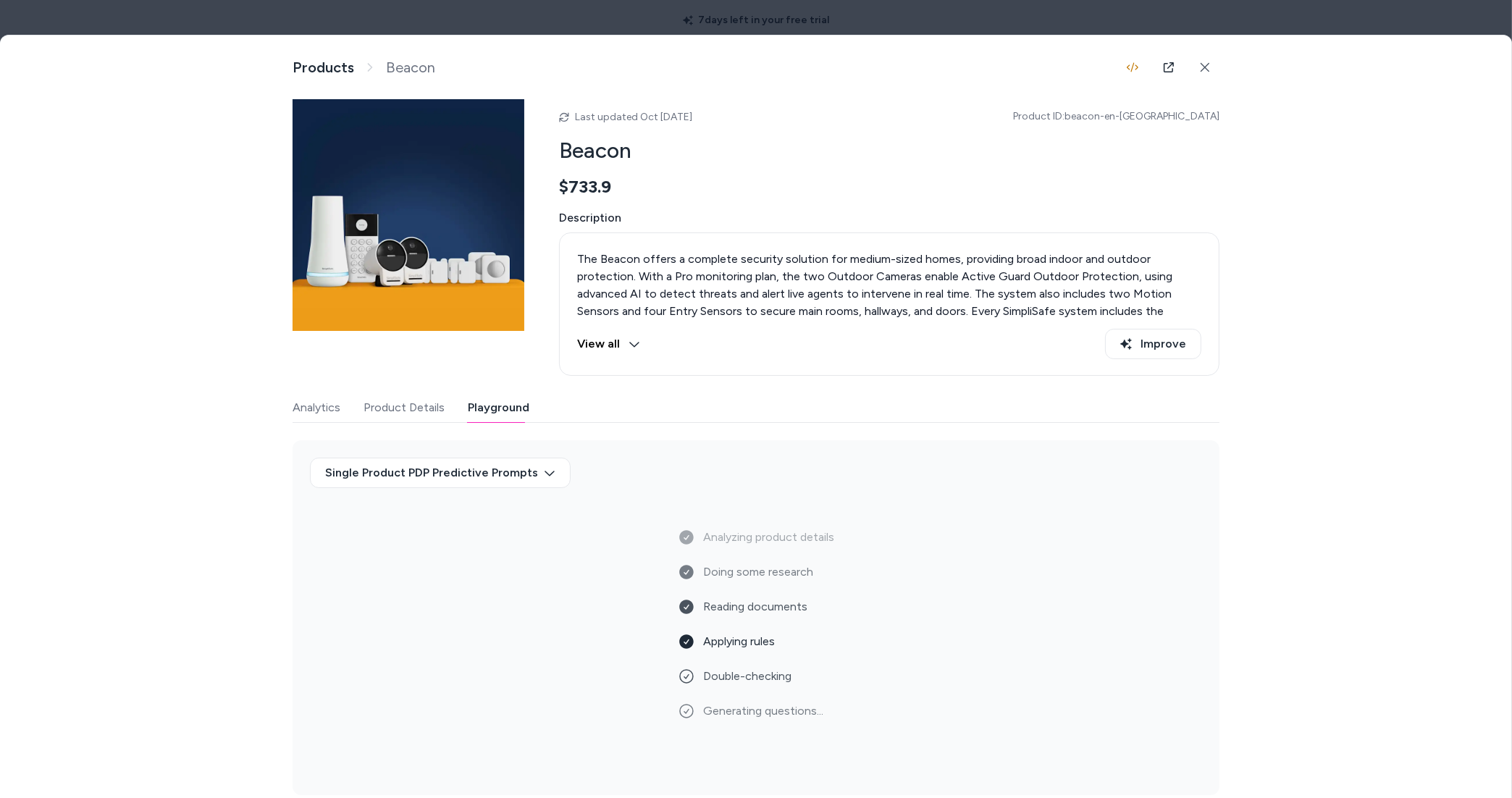
drag, startPoint x: 457, startPoint y: 30, endPoint x: 465, endPoint y: 55, distance: 26.2
click at [457, 30] on div at bounding box center [756, 399] width 1512 height 798
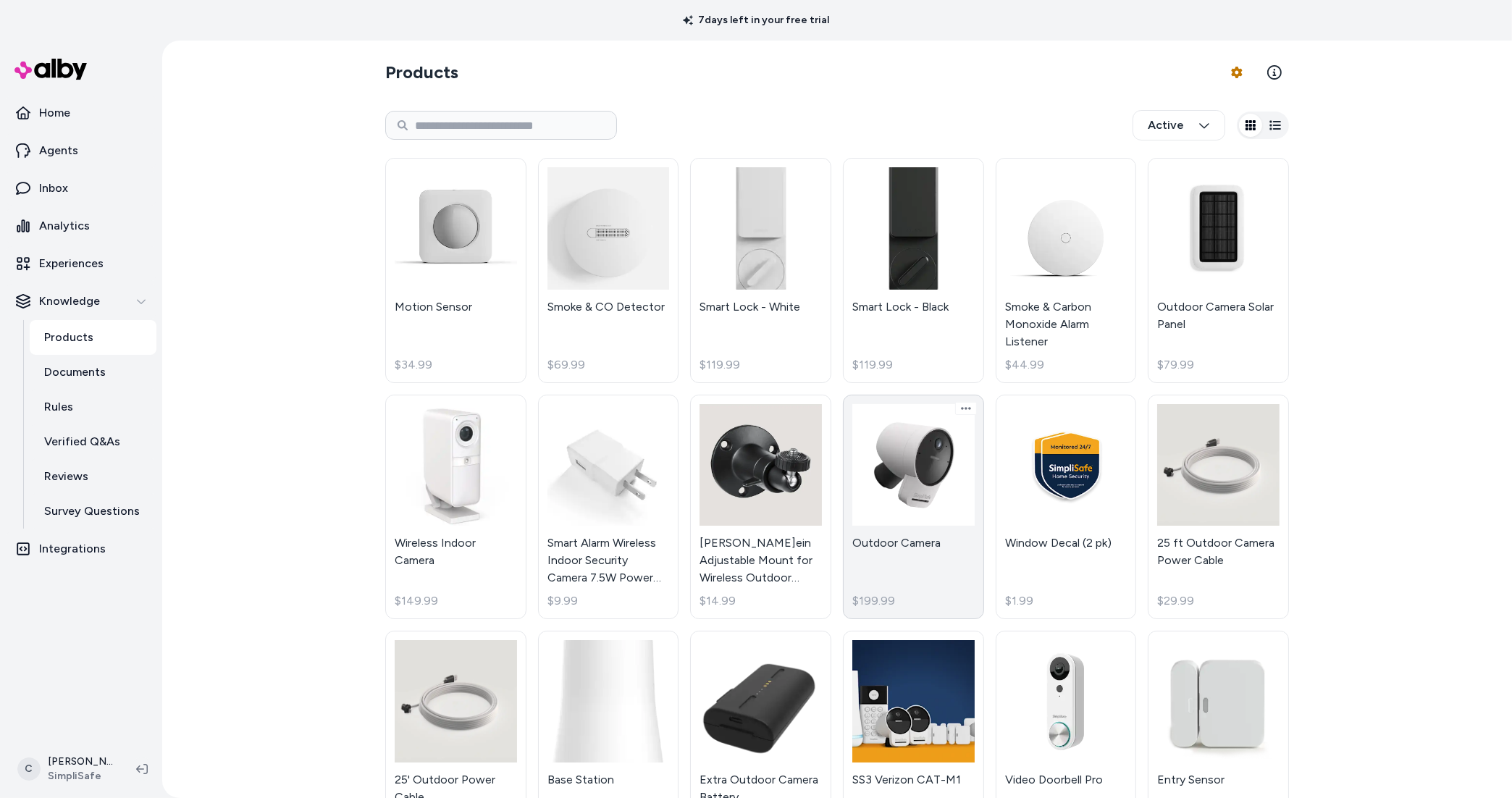
click at [907, 550] on link "Outdoor Camera $199.99" at bounding box center [914, 508] width 141 height 225
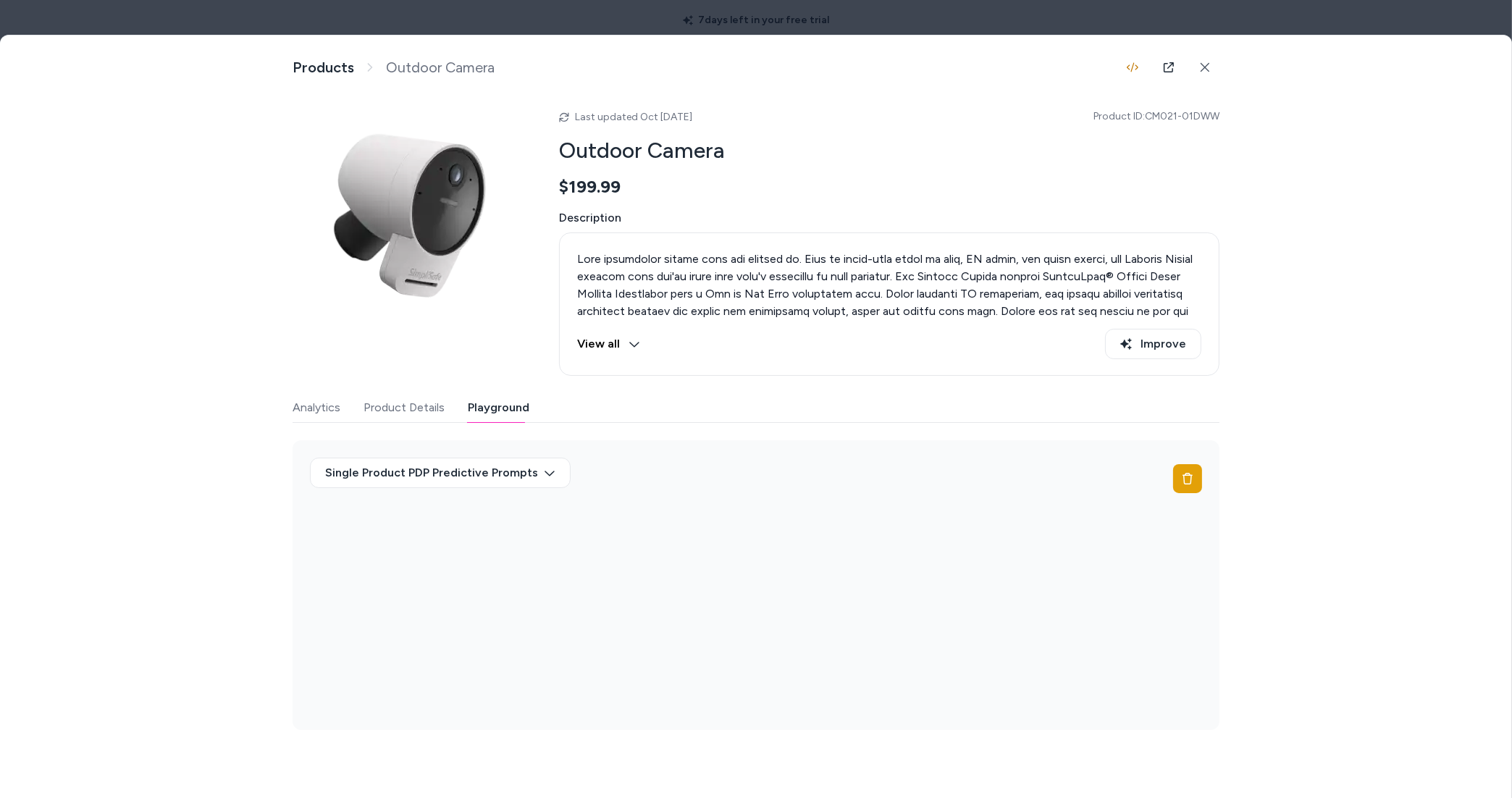
click at [505, 405] on button "Playground" at bounding box center [498, 407] width 62 height 29
drag, startPoint x: 1188, startPoint y: 120, endPoint x: 1147, endPoint y: 117, distance: 41.1
click at [1147, 117] on div "Product Details View and manage product information Products Outdoor Camera Las…" at bounding box center [756, 427] width 1512 height 783
click at [859, 23] on div at bounding box center [756, 399] width 1512 height 798
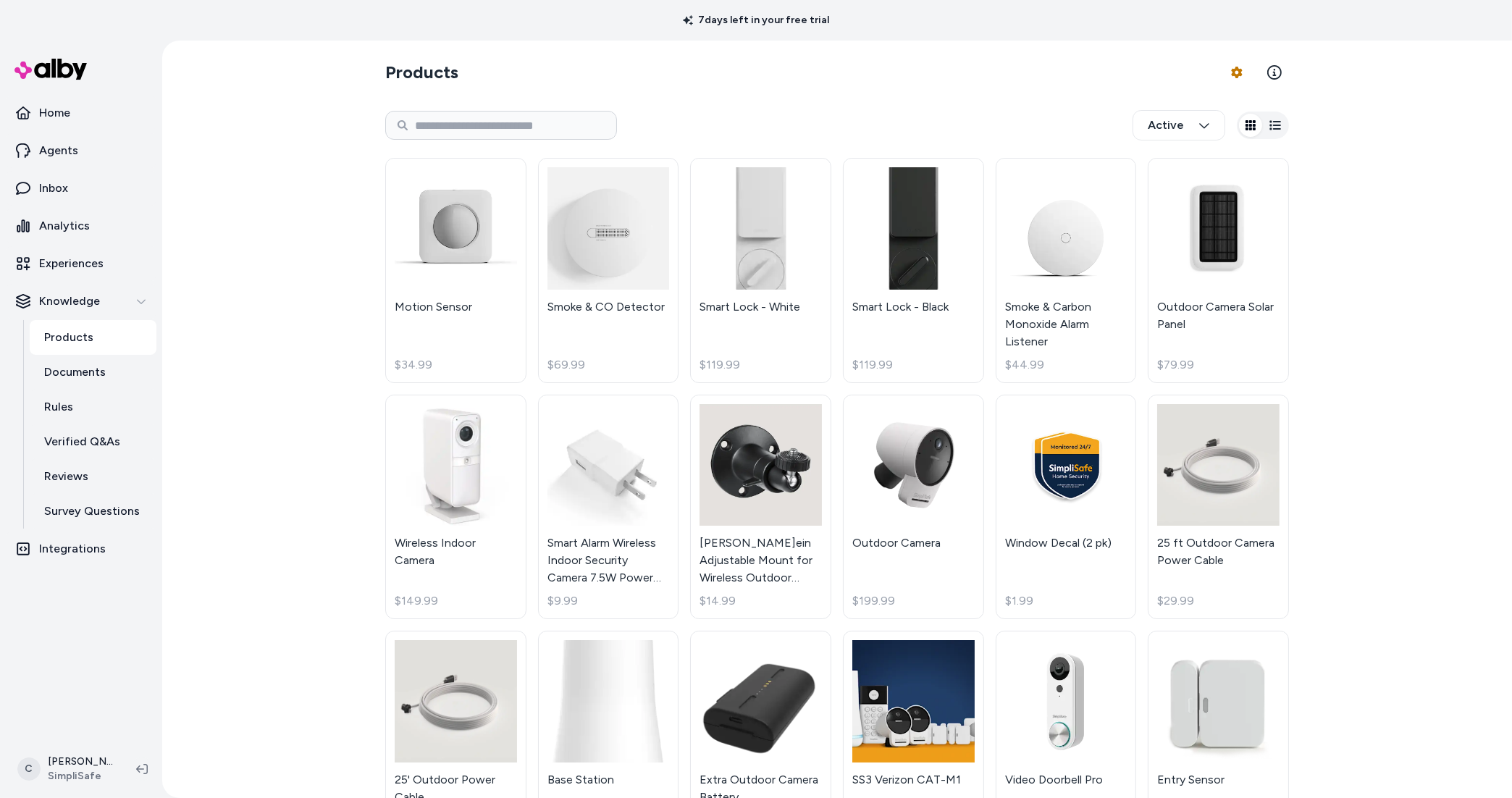
click at [85, 346] on html "7 days left in your free trial Home Agents Inbox Analytics Experiences Knowledg…" at bounding box center [756, 399] width 1512 height 798
click at [78, 181] on link "Inbox" at bounding box center [80, 188] width 151 height 35
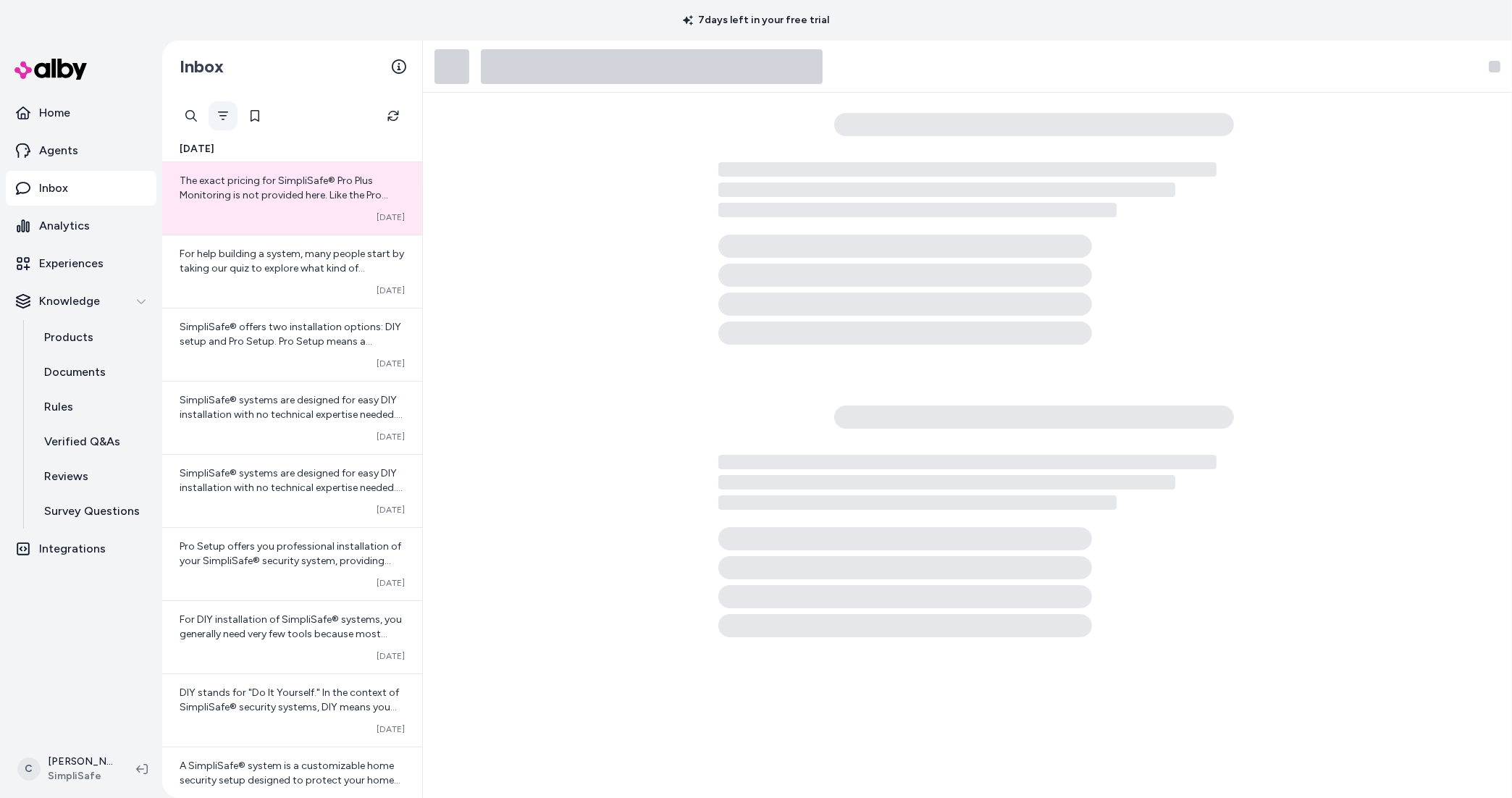
click at [217, 118] on icon "Filter" at bounding box center [222, 115] width 12 height 12
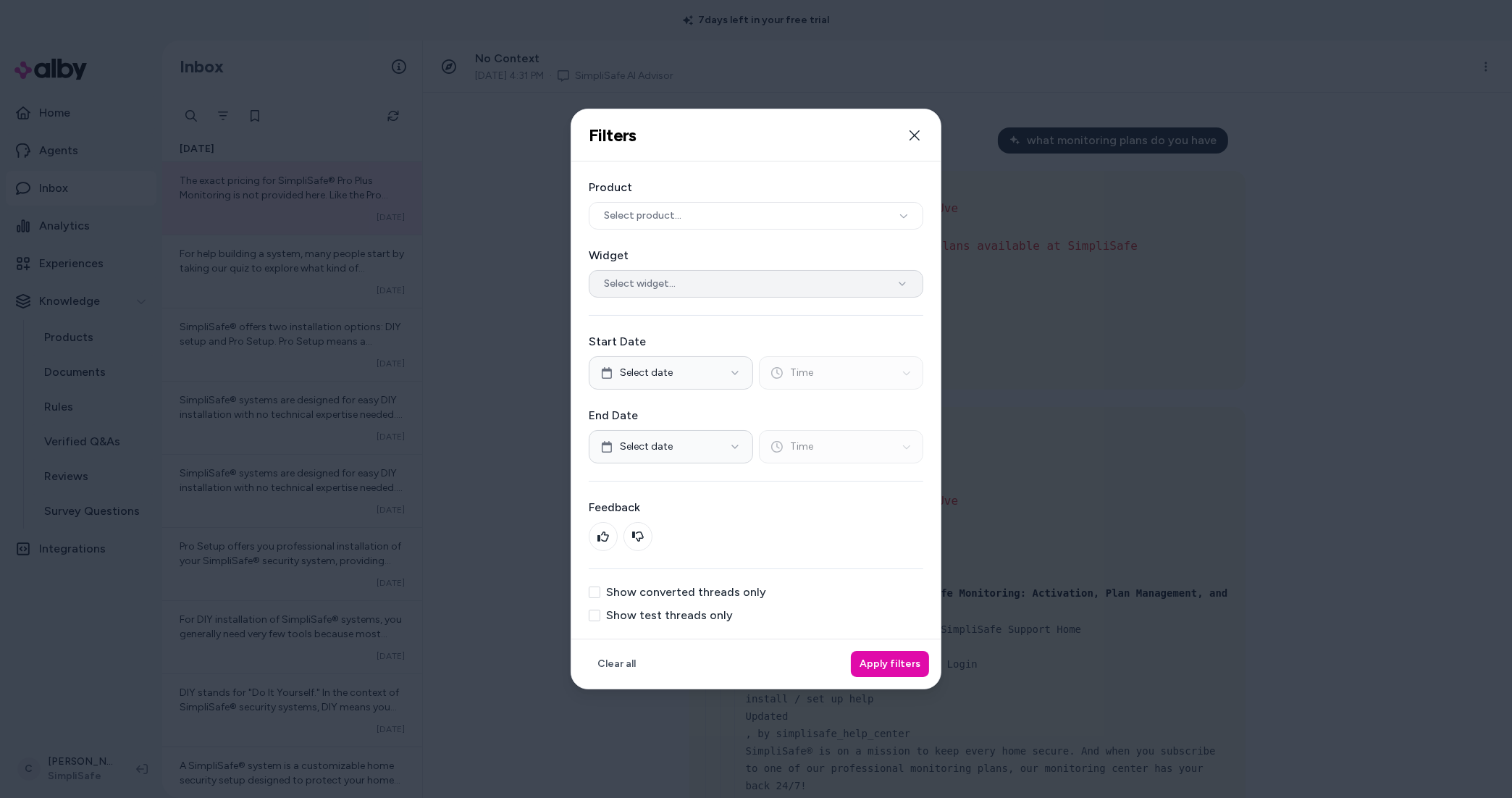
click at [686, 291] on button "Select widget..." at bounding box center [756, 283] width 335 height 28
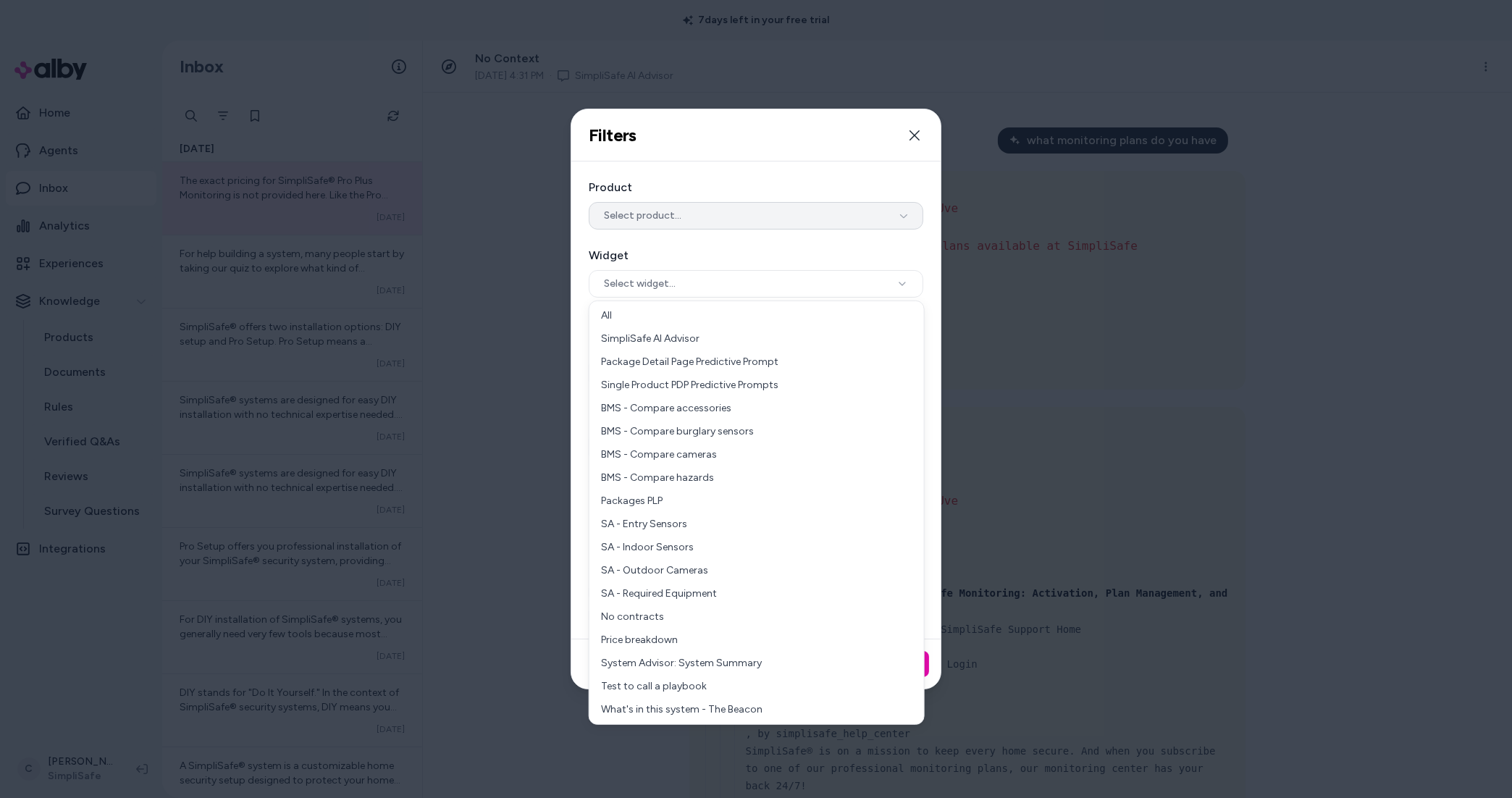
click at [668, 228] on button "Select product..." at bounding box center [756, 215] width 335 height 28
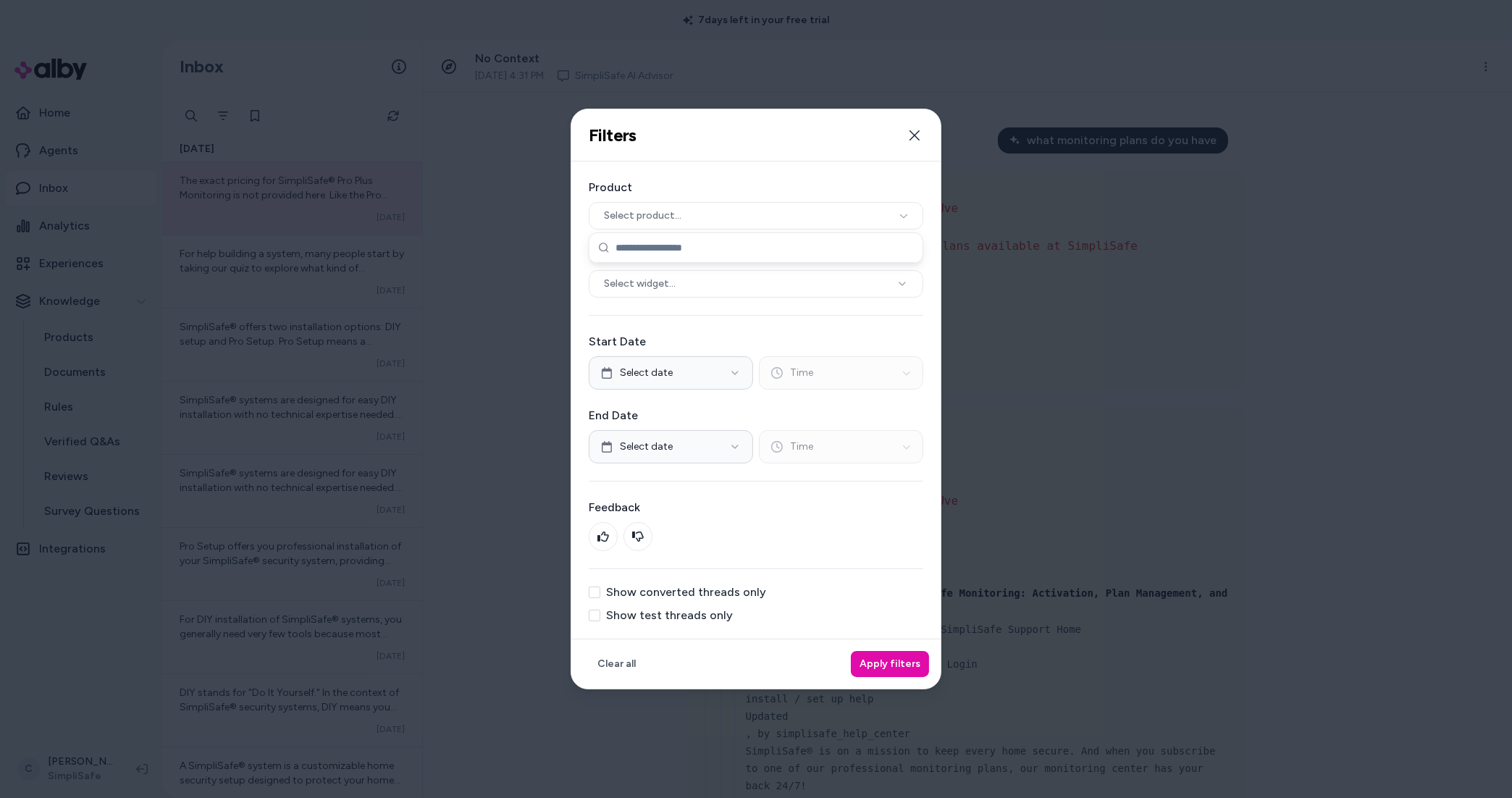
click at [674, 252] on input "text" at bounding box center [764, 248] width 298 height 29
type input "**********"
click at [630, 277] on div "Outdoor Camera" at bounding box center [756, 274] width 333 height 23
click at [895, 670] on button "Apply filters" at bounding box center [890, 664] width 79 height 26
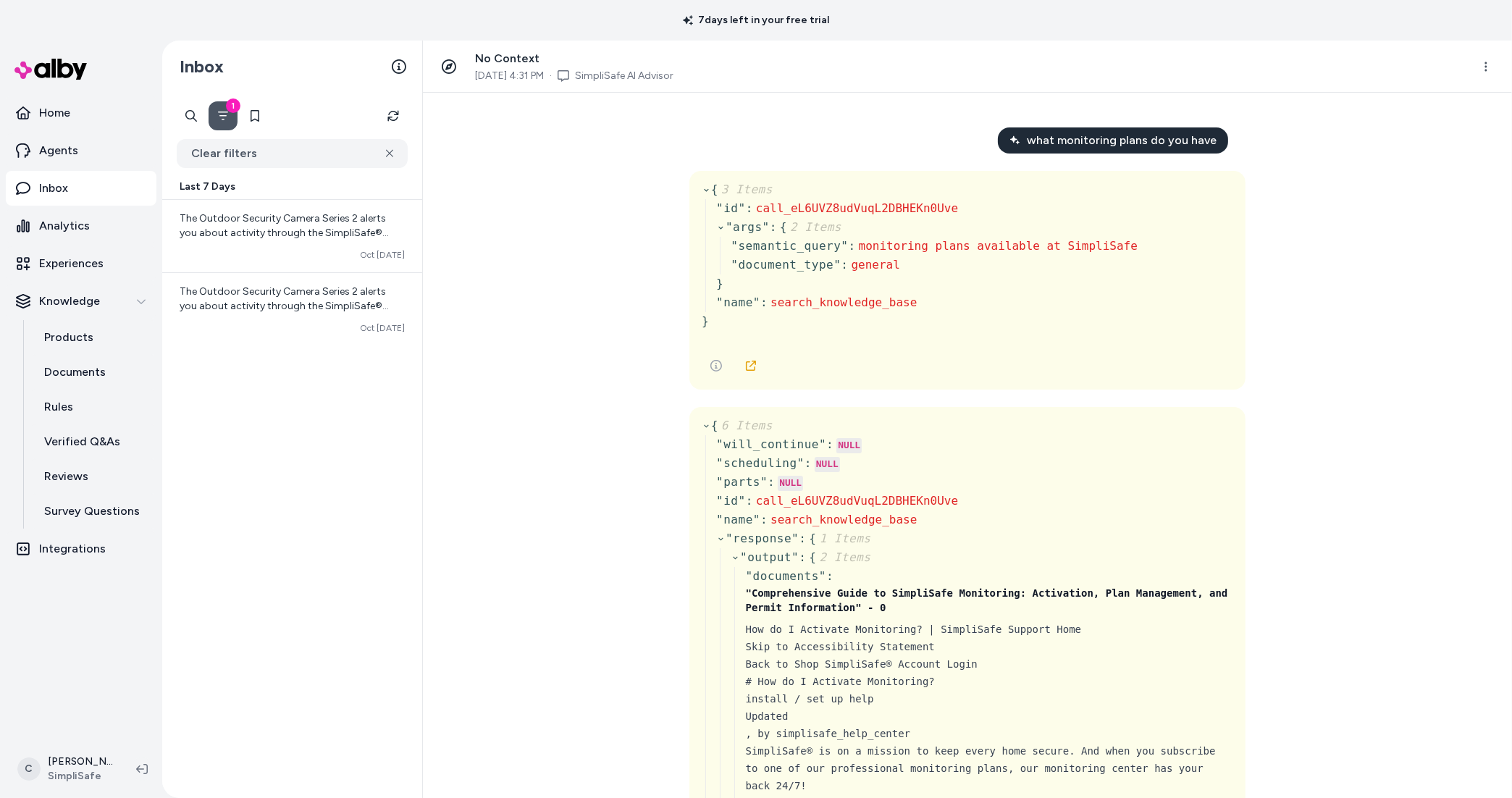
click at [217, 117] on icon "Filter" at bounding box center [222, 115] width 12 height 12
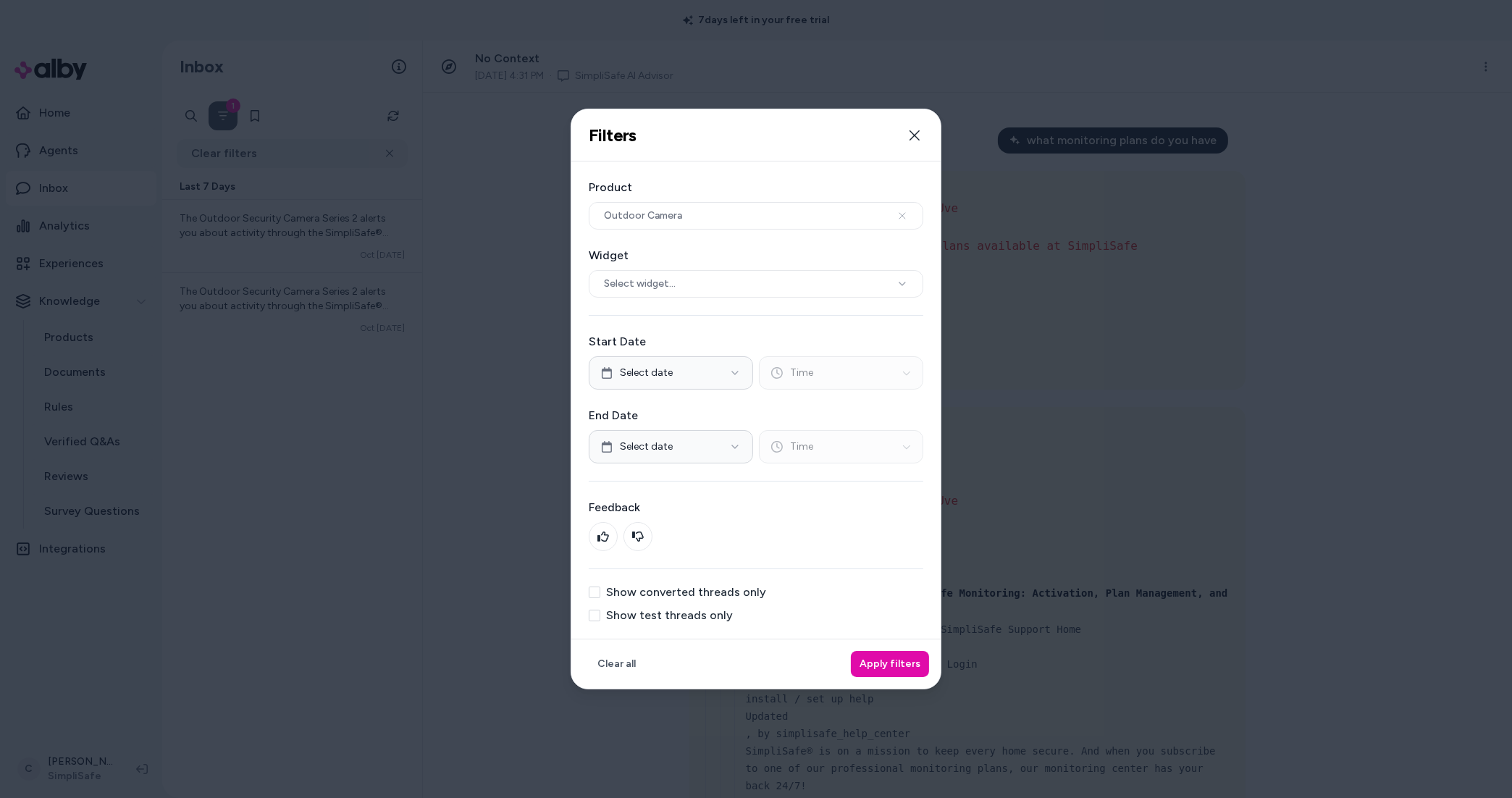
click at [595, 617] on button "Show test threads only" at bounding box center [594, 616] width 12 height 12
click at [890, 660] on button "Apply filters" at bounding box center [890, 664] width 79 height 26
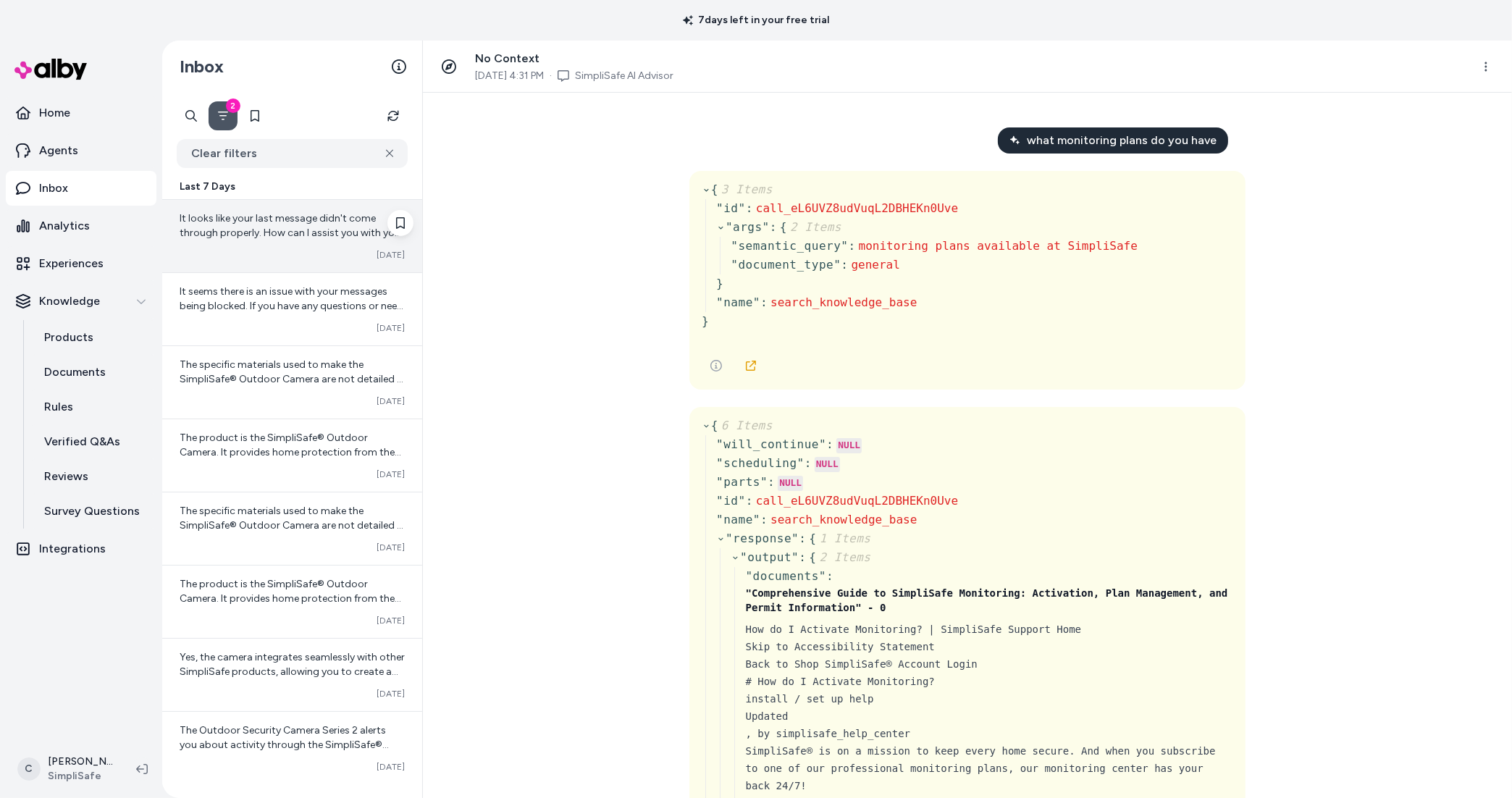
click at [302, 236] on span "It looks like your last message didn't come through properly. How can I assist …" at bounding box center [291, 240] width 224 height 55
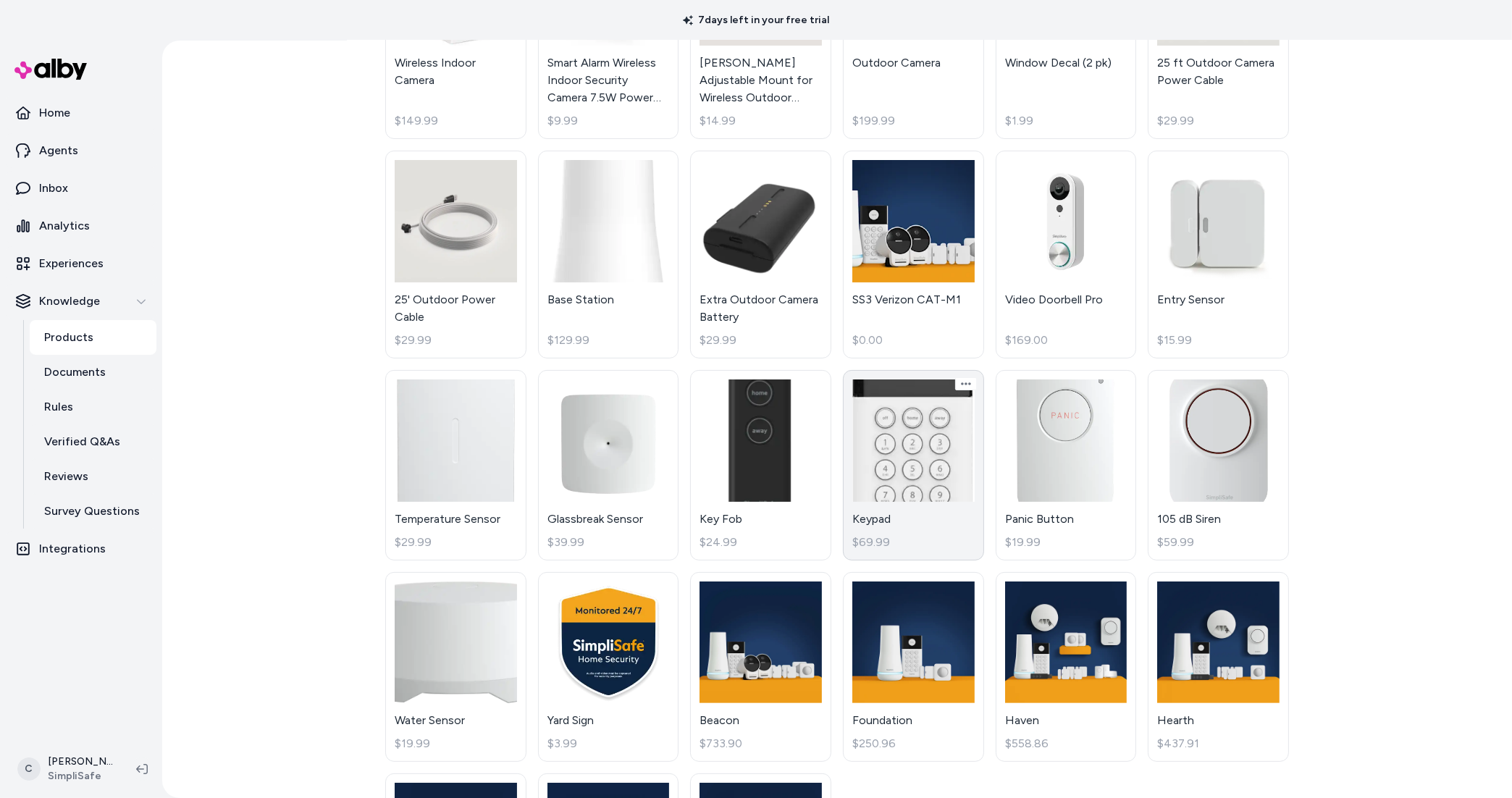
scroll to position [549, 0]
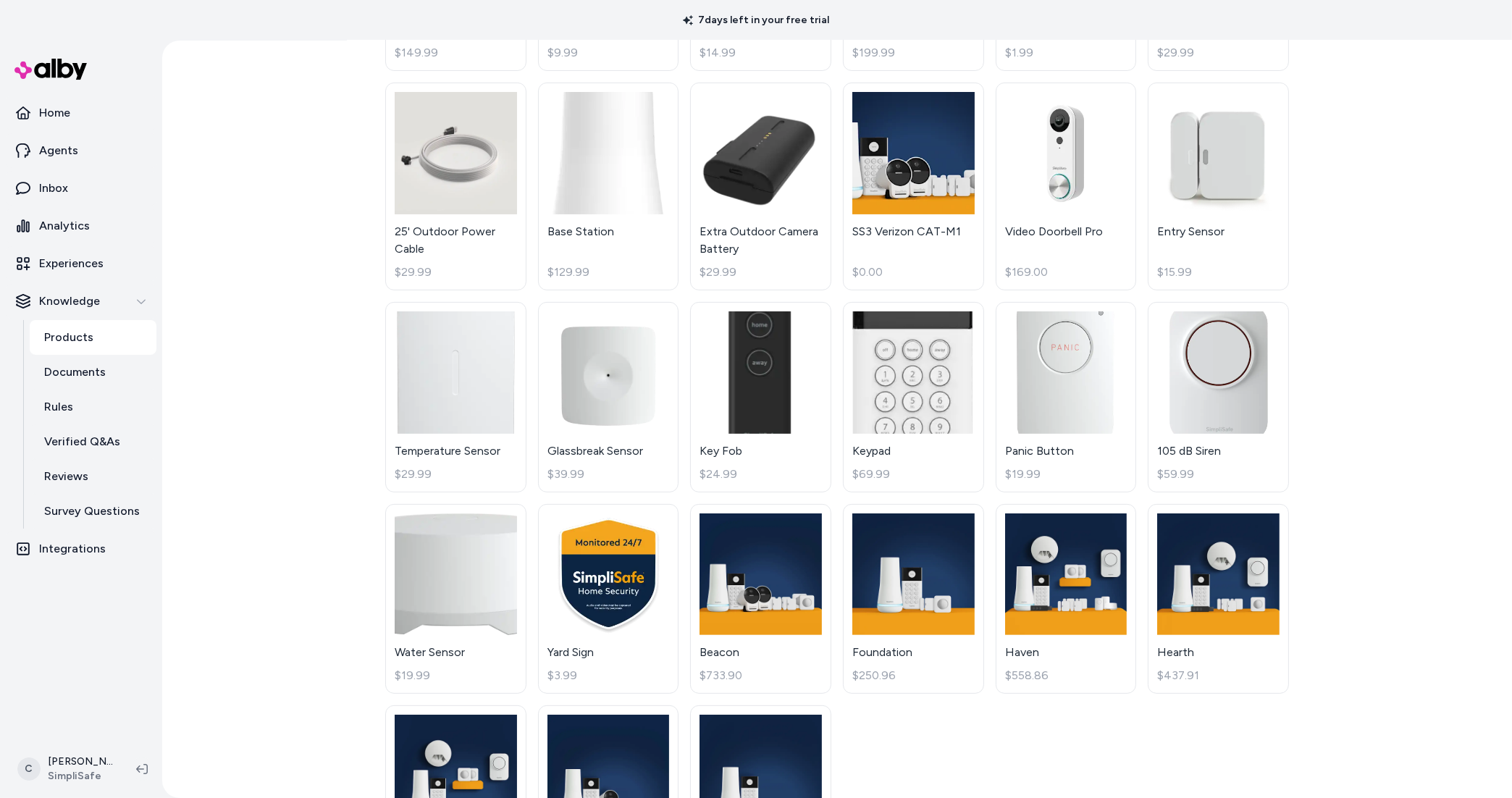
click at [86, 764] on html "7 days left in your free trial Home Agents Inbox Analytics Experiences Knowledg…" at bounding box center [756, 399] width 1512 height 798
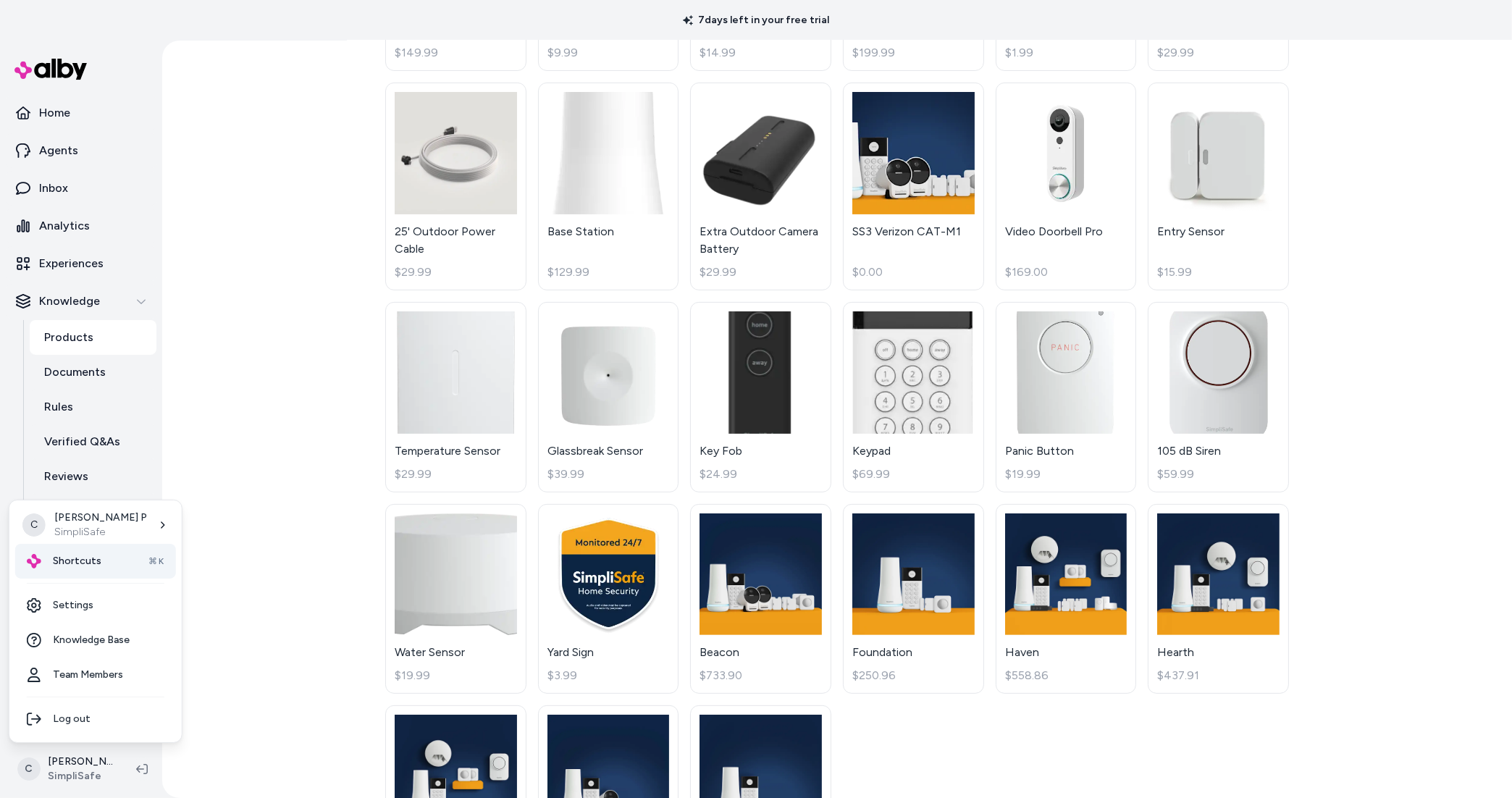
click at [88, 569] on div "Shortcuts ⌘K" at bounding box center [96, 561] width 161 height 35
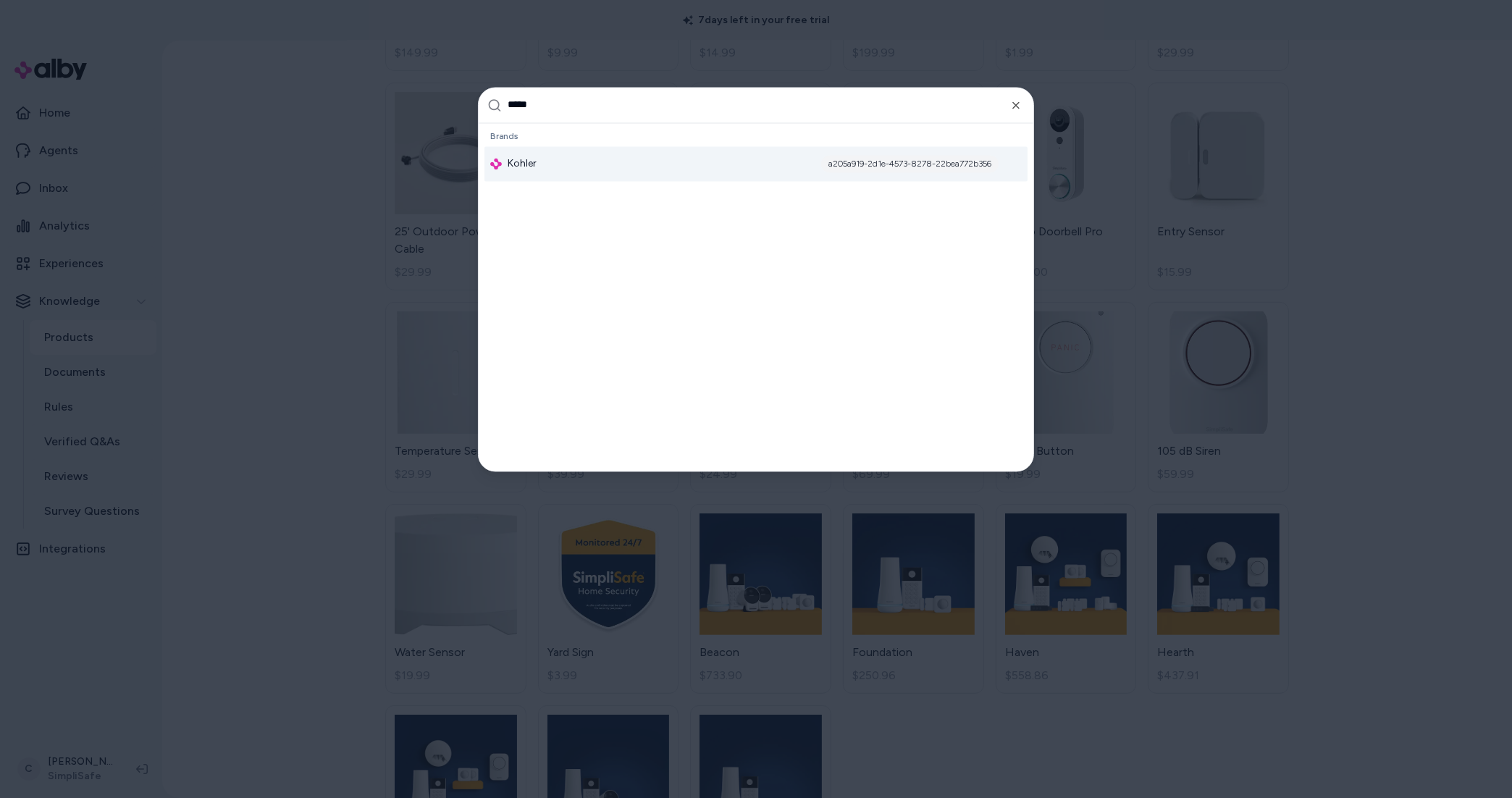
type input "******"
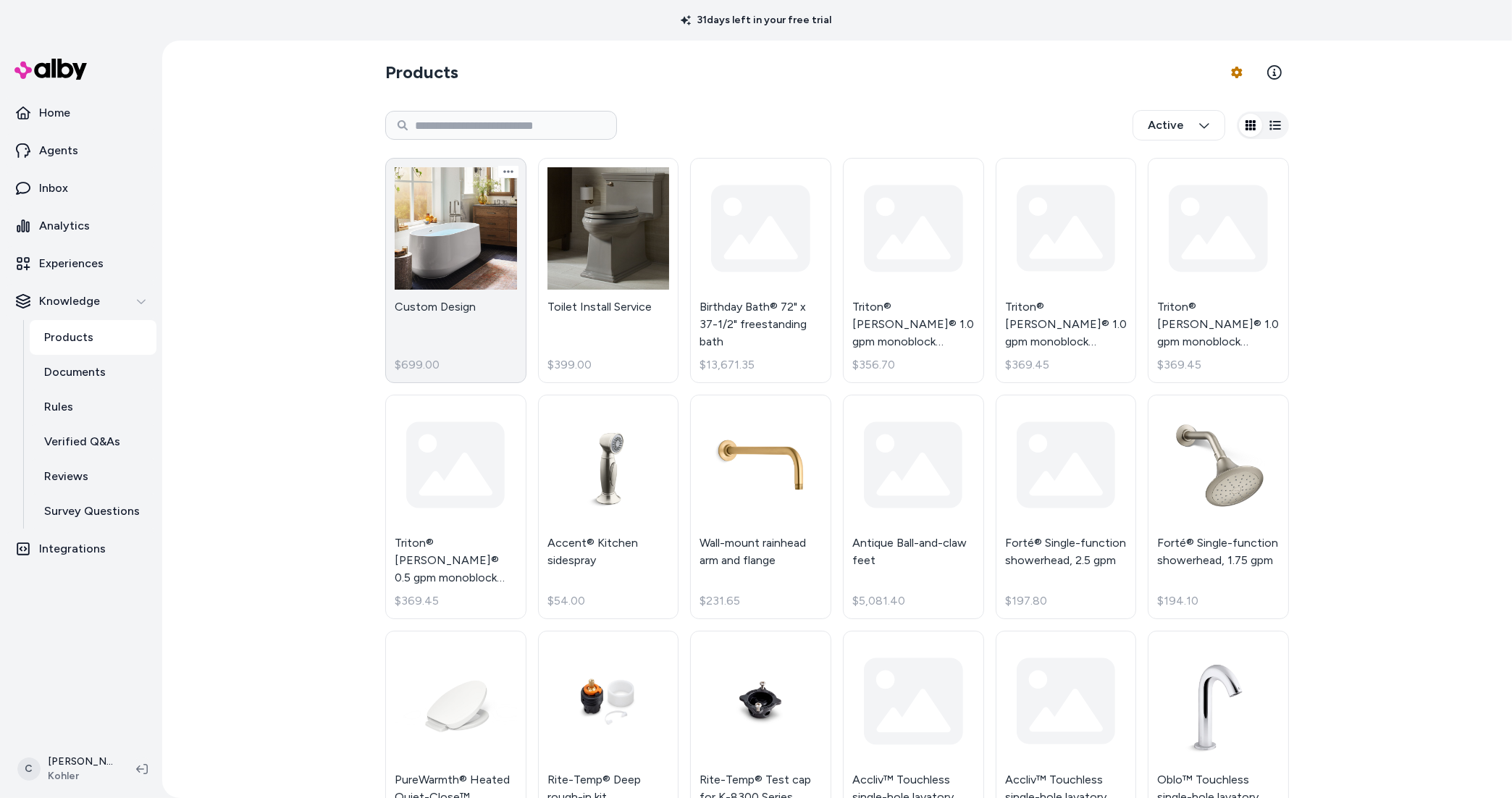
click at [513, 308] on link "Custom Design $699.00" at bounding box center [455, 271] width 141 height 225
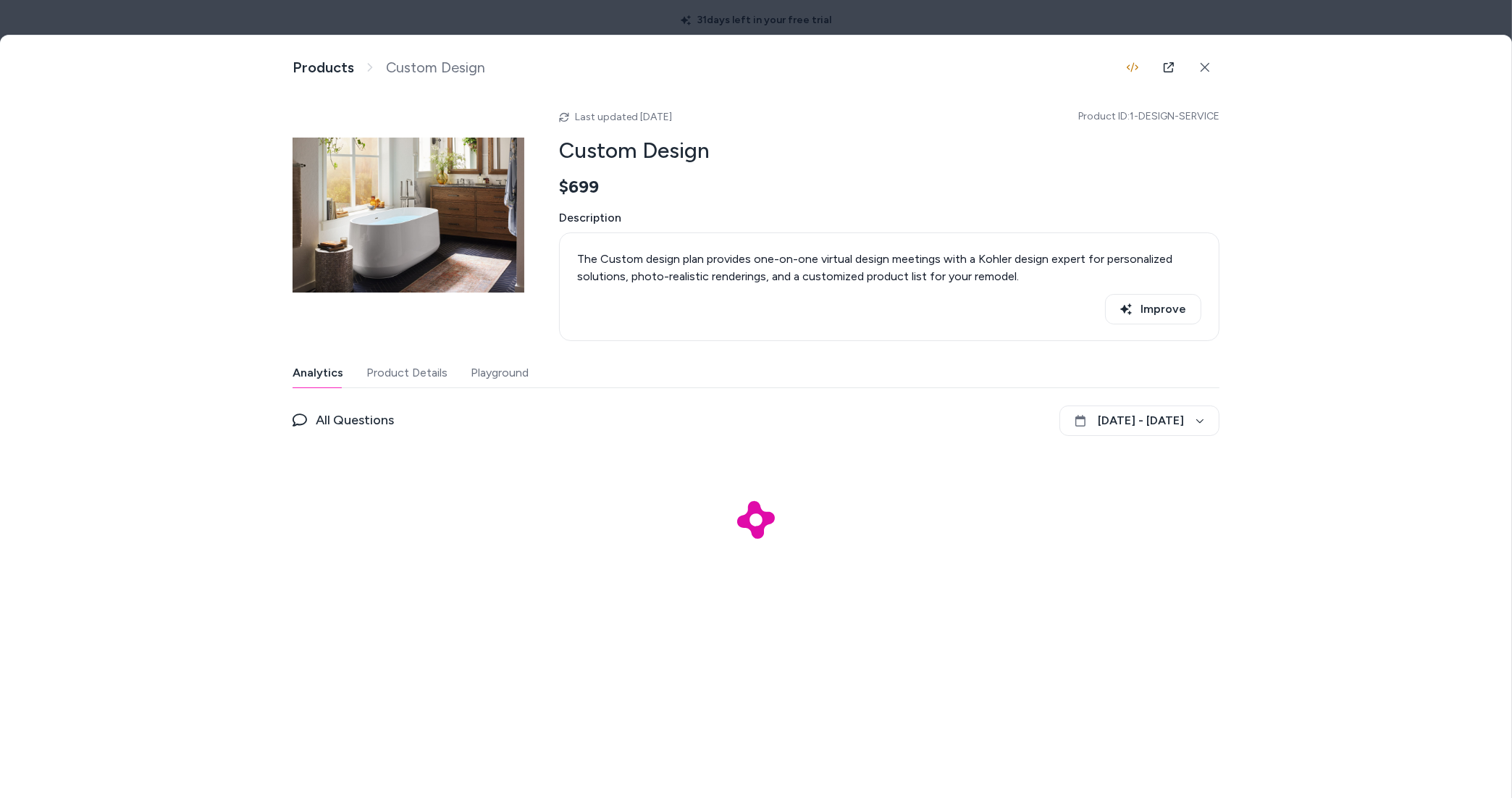
click at [481, 379] on button "Playground" at bounding box center [499, 373] width 58 height 29
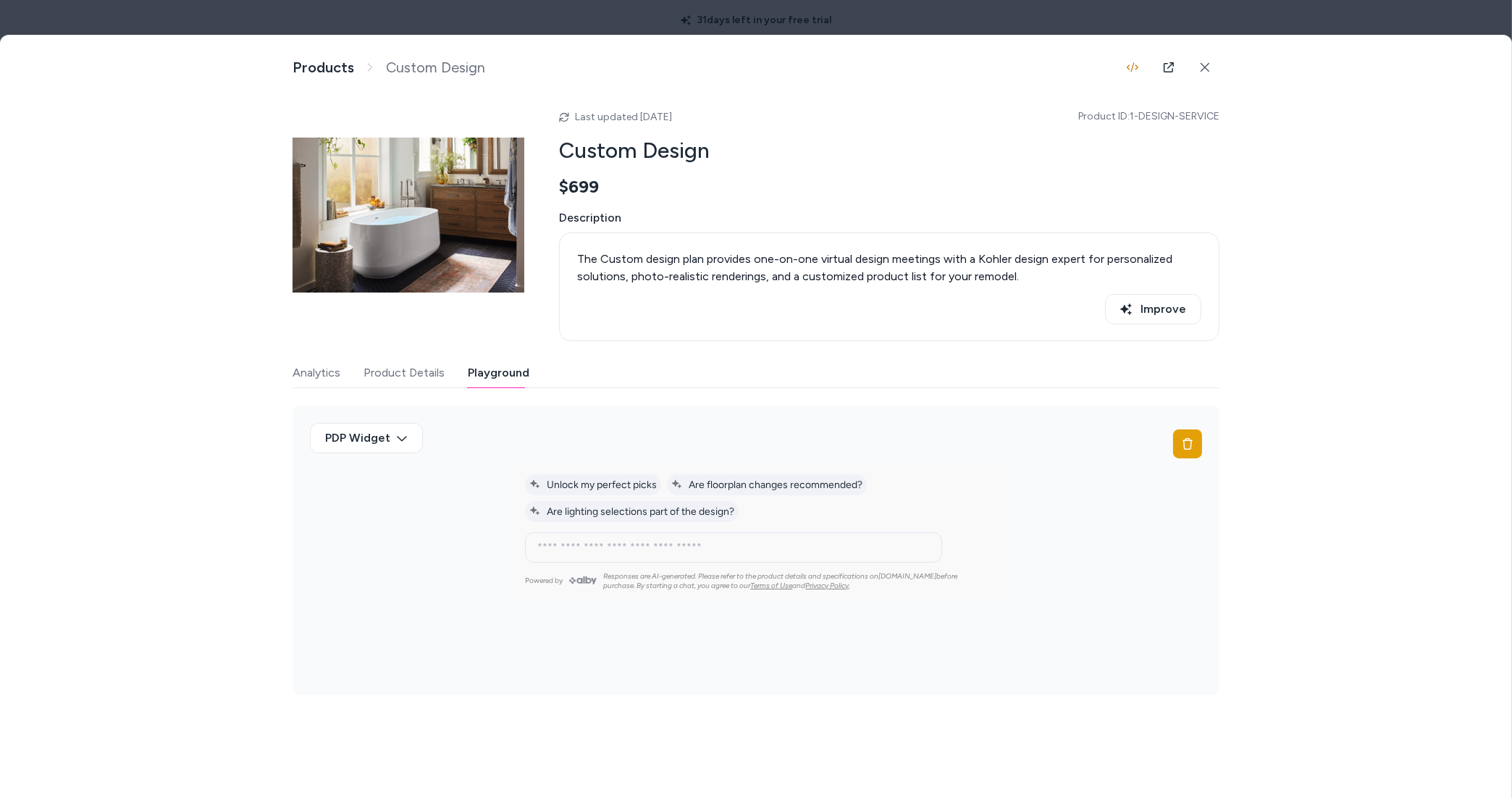
click at [231, 16] on div at bounding box center [756, 399] width 1512 height 798
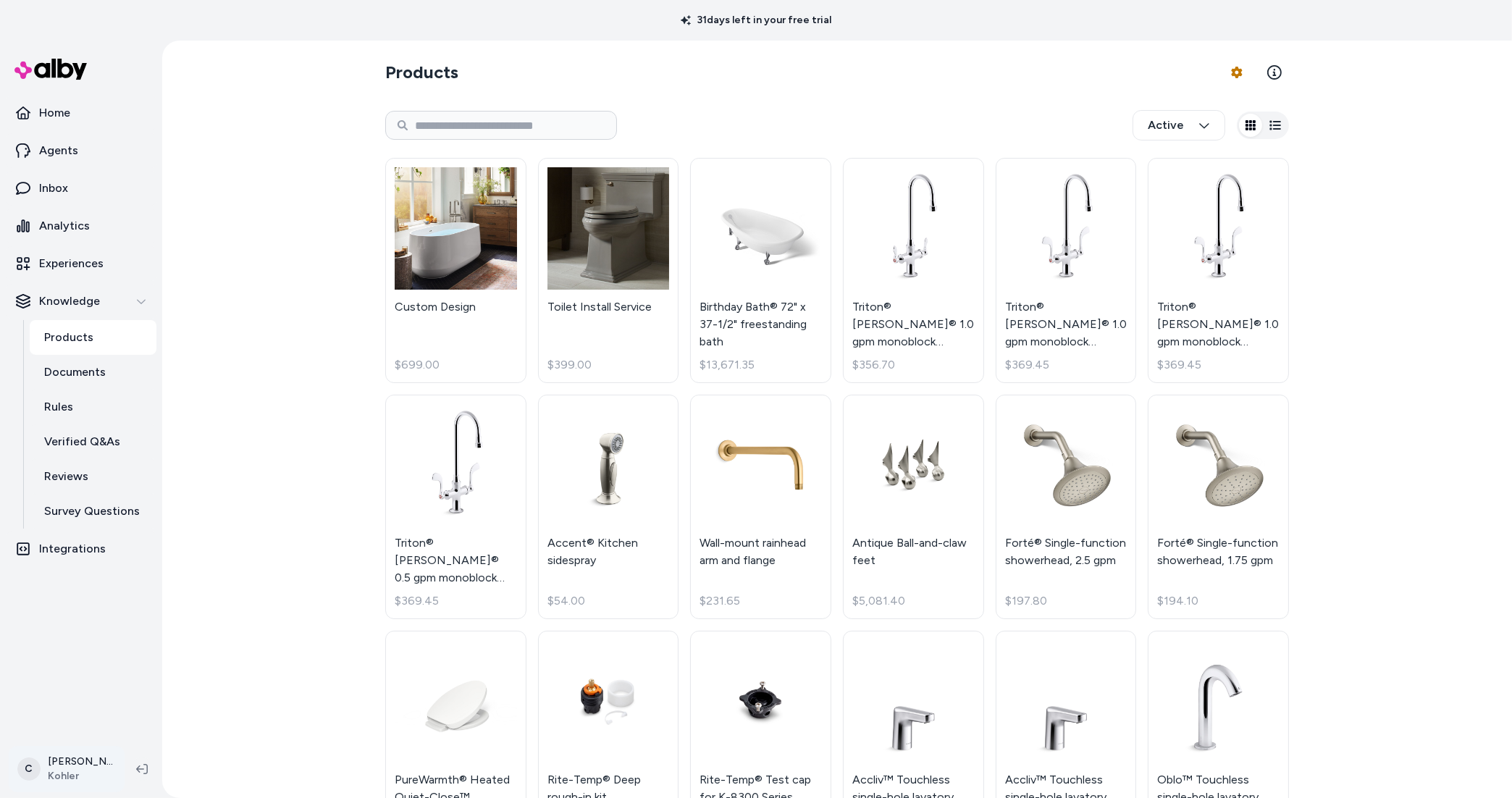
click at [70, 764] on html "31 days left in your free trial Home Agents Inbox Analytics Experiences Knowled…" at bounding box center [756, 399] width 1512 height 798
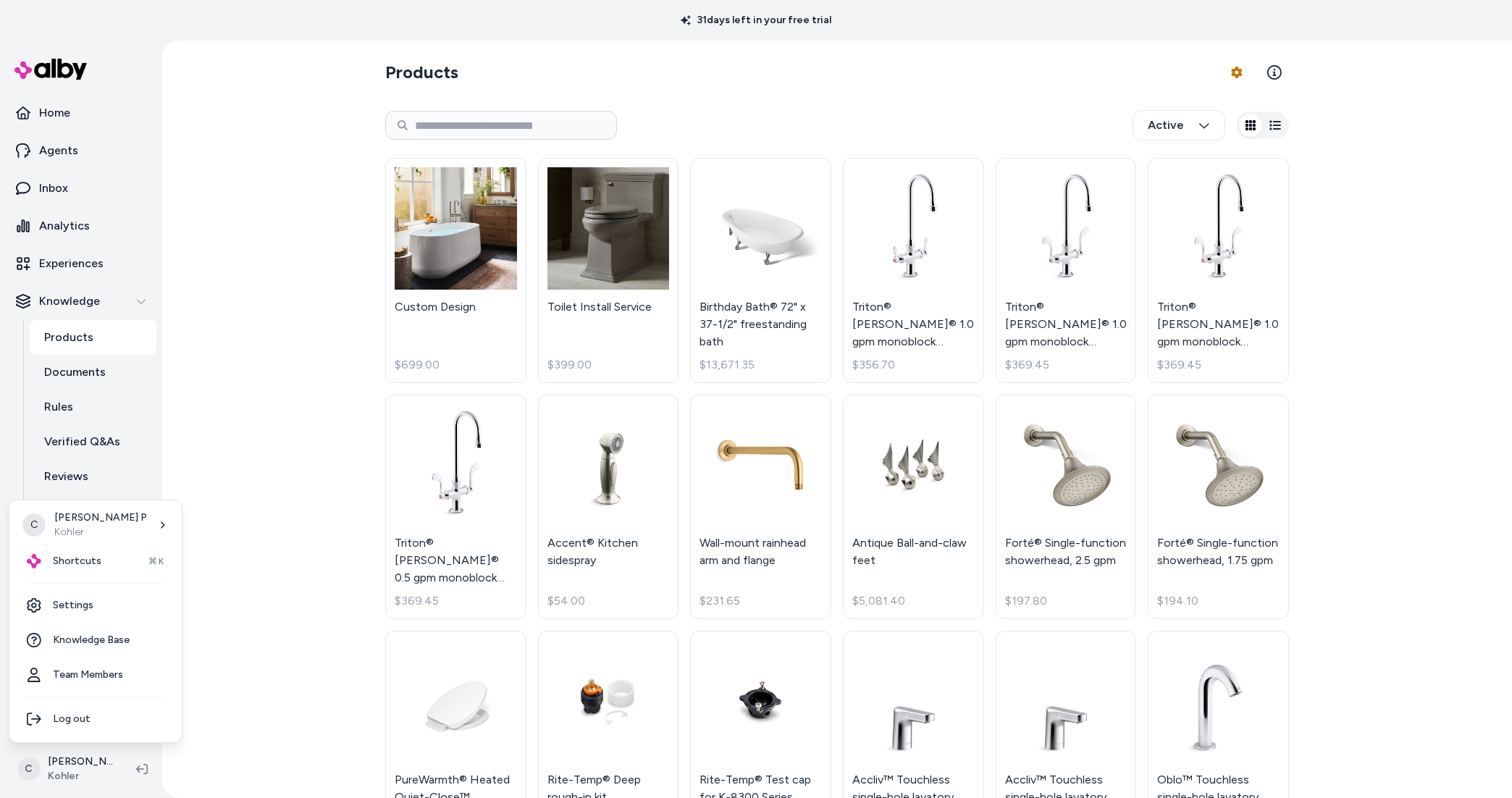
click at [297, 645] on html "31 days left in your free trial Home Agents Inbox Analytics Experiences Knowled…" at bounding box center [756, 399] width 1512 height 798
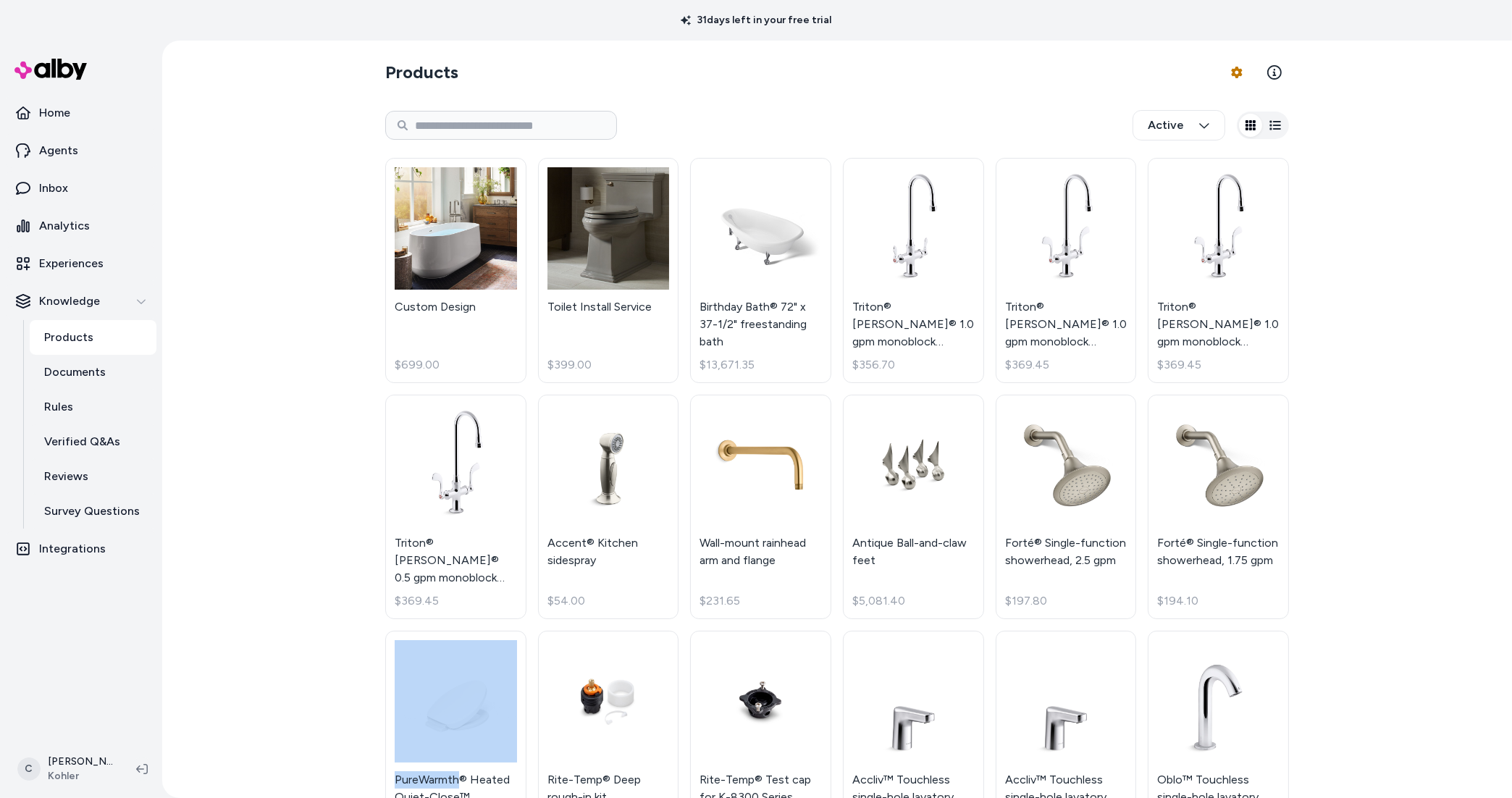
drag, startPoint x: 297, startPoint y: 645, endPoint x: 291, endPoint y: 679, distance: 34.5
click at [297, 645] on div "Products Product Feed Options Active Custom Design $699.00 Toilet Install Servi…" at bounding box center [837, 419] width 1349 height 758
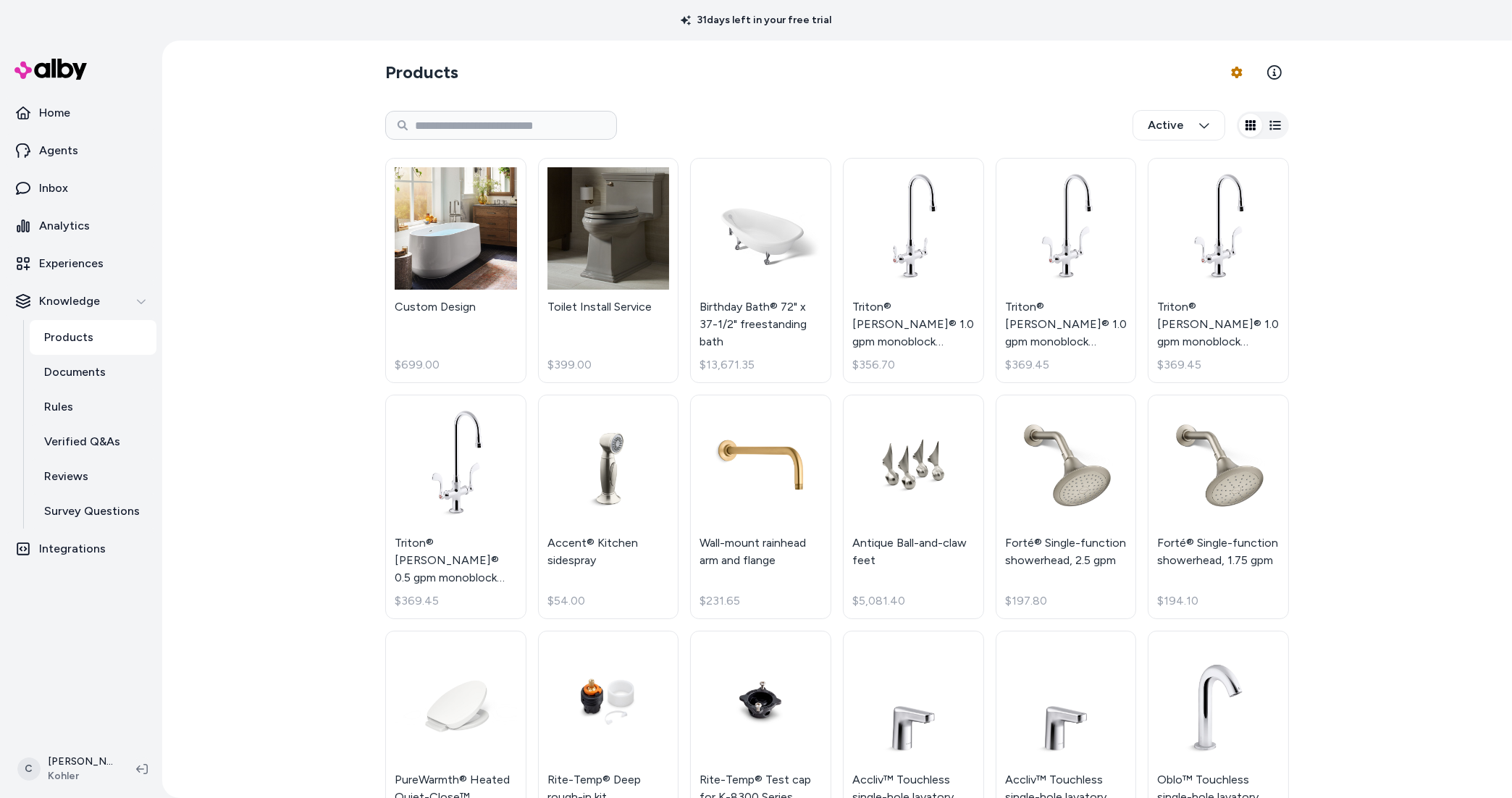
drag, startPoint x: 251, startPoint y: 561, endPoint x: 265, endPoint y: 561, distance: 14.0
click at [251, 560] on div "Products Product Feed Options Active Custom Design $699.00 Toilet Install Servi…" at bounding box center [837, 419] width 1349 height 758
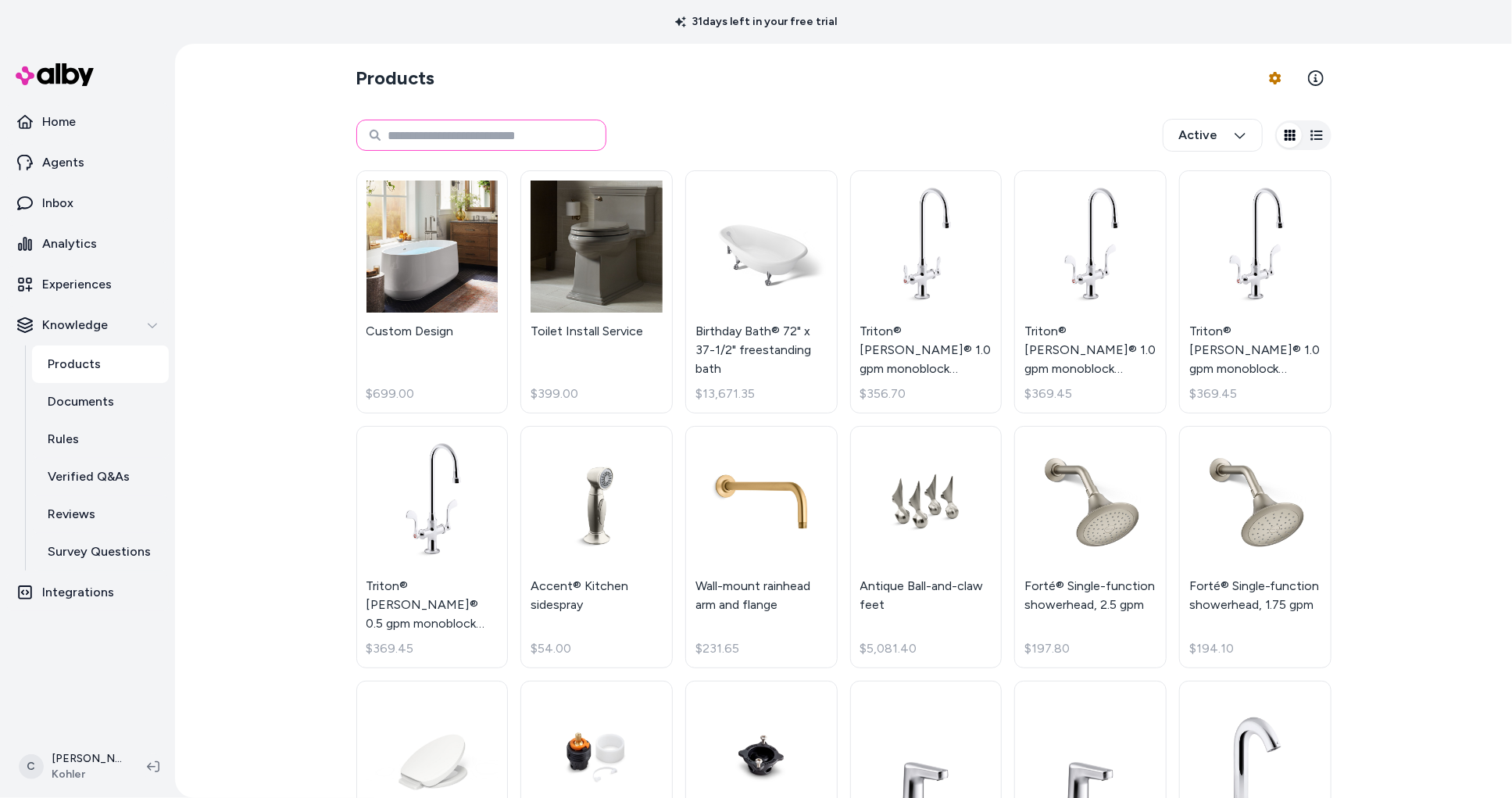
click at [508, 128] on input at bounding box center [481, 135] width 250 height 31
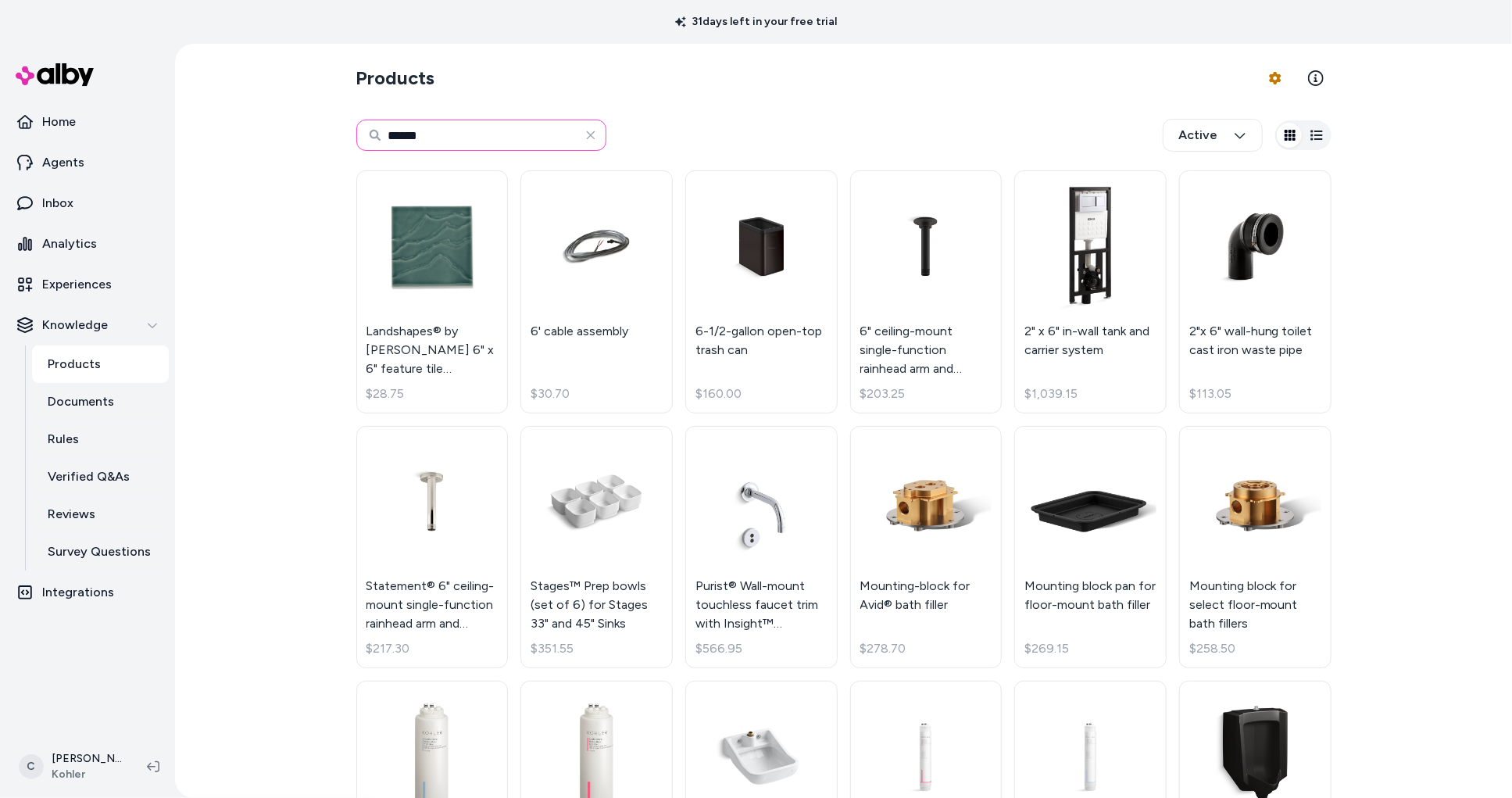
click at [449, 134] on input "******" at bounding box center [481, 135] width 250 height 31
drag, startPoint x: 448, startPoint y: 141, endPoint x: 367, endPoint y: 133, distance: 81.4
click at [367, 133] on div "******" at bounding box center [481, 135] width 250 height 31
click at [1219, 143] on html "31 days left in your free trial Home Agents Inbox Analytics Experiences Knowled…" at bounding box center [756, 399] width 1512 height 798
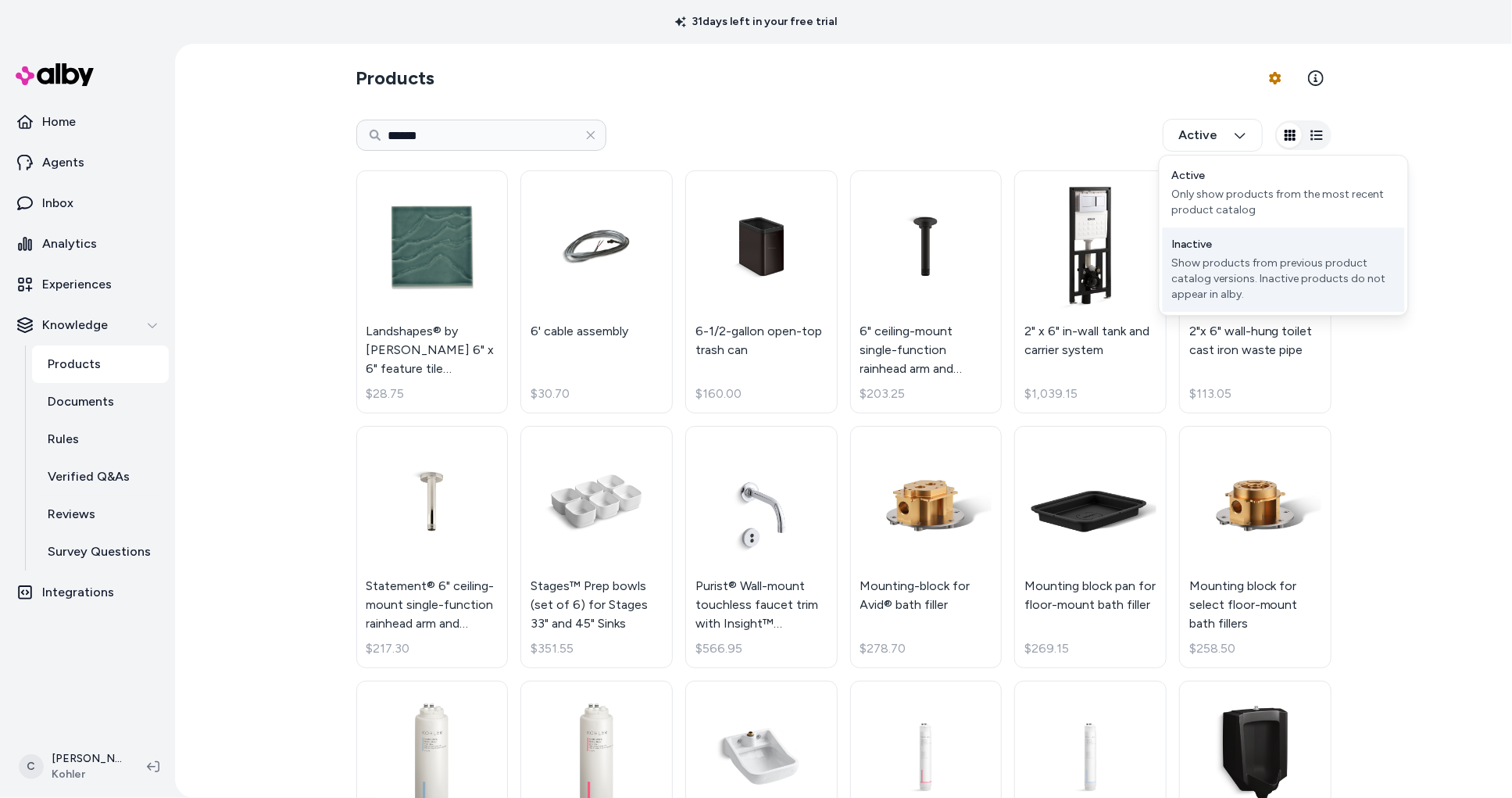
drag, startPoint x: 1220, startPoint y: 262, endPoint x: 1210, endPoint y: 258, distance: 10.8
click at [1219, 262] on div "Show products from previous product catalog versions. Inactive products do not …" at bounding box center [1284, 279] width 224 height 47
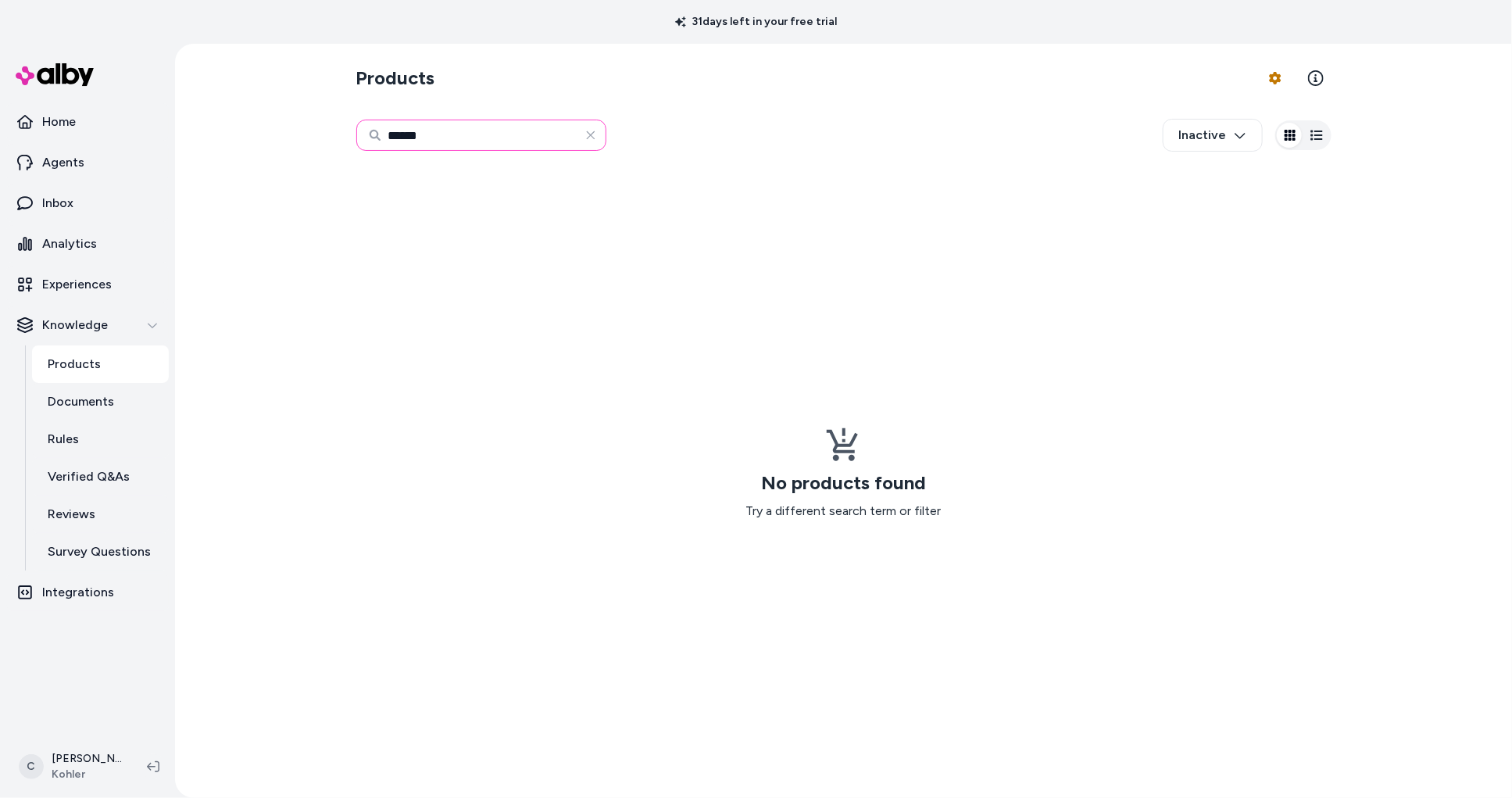
click at [505, 141] on input "******" at bounding box center [481, 135] width 250 height 31
type input "*"
click at [76, 770] on html "31 days left in your free trial Home Agents Inbox Analytics Experiences Knowled…" at bounding box center [756, 399] width 1512 height 798
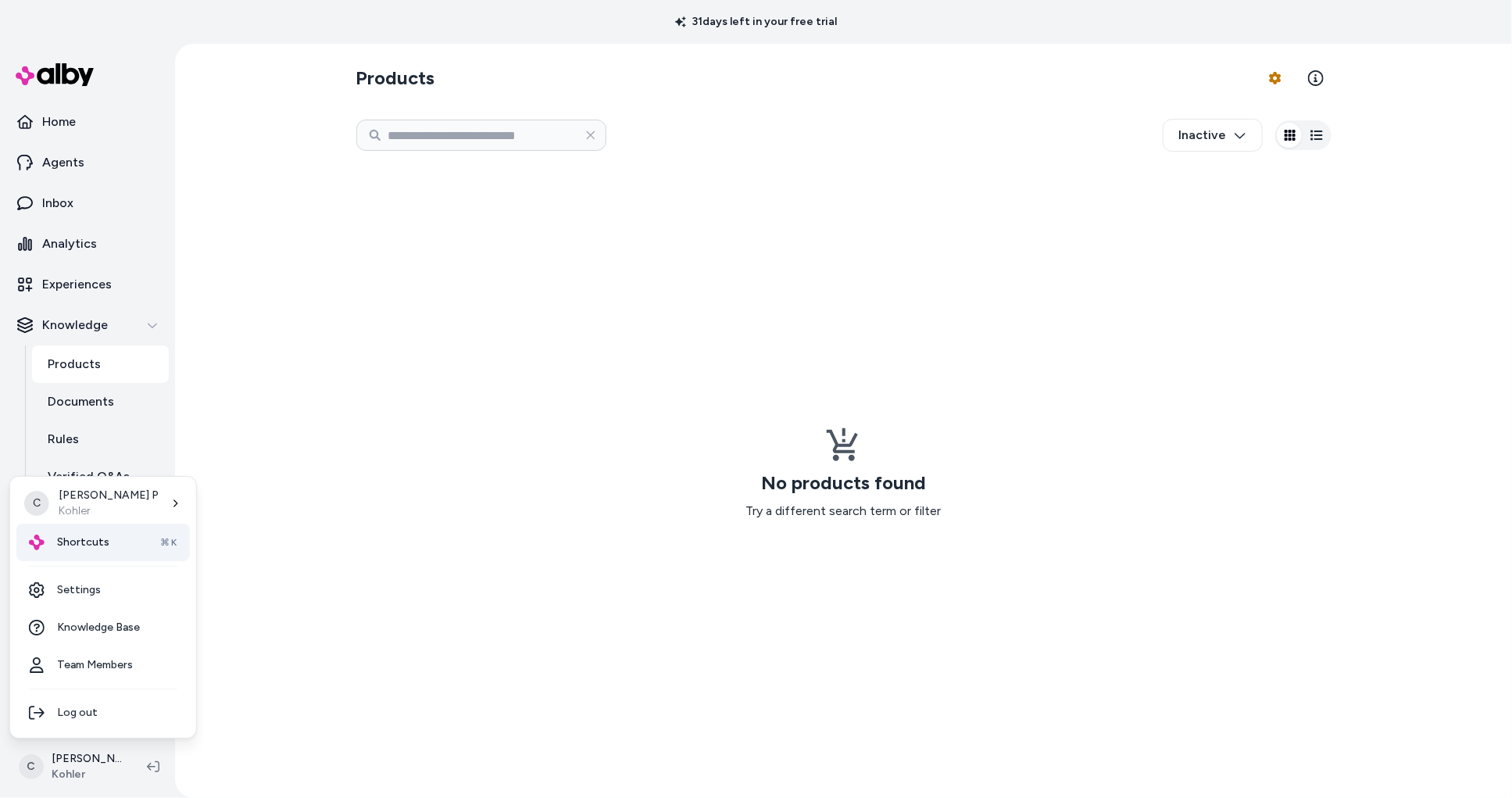
click at [85, 539] on span "Shortcuts" at bounding box center [83, 543] width 52 height 15
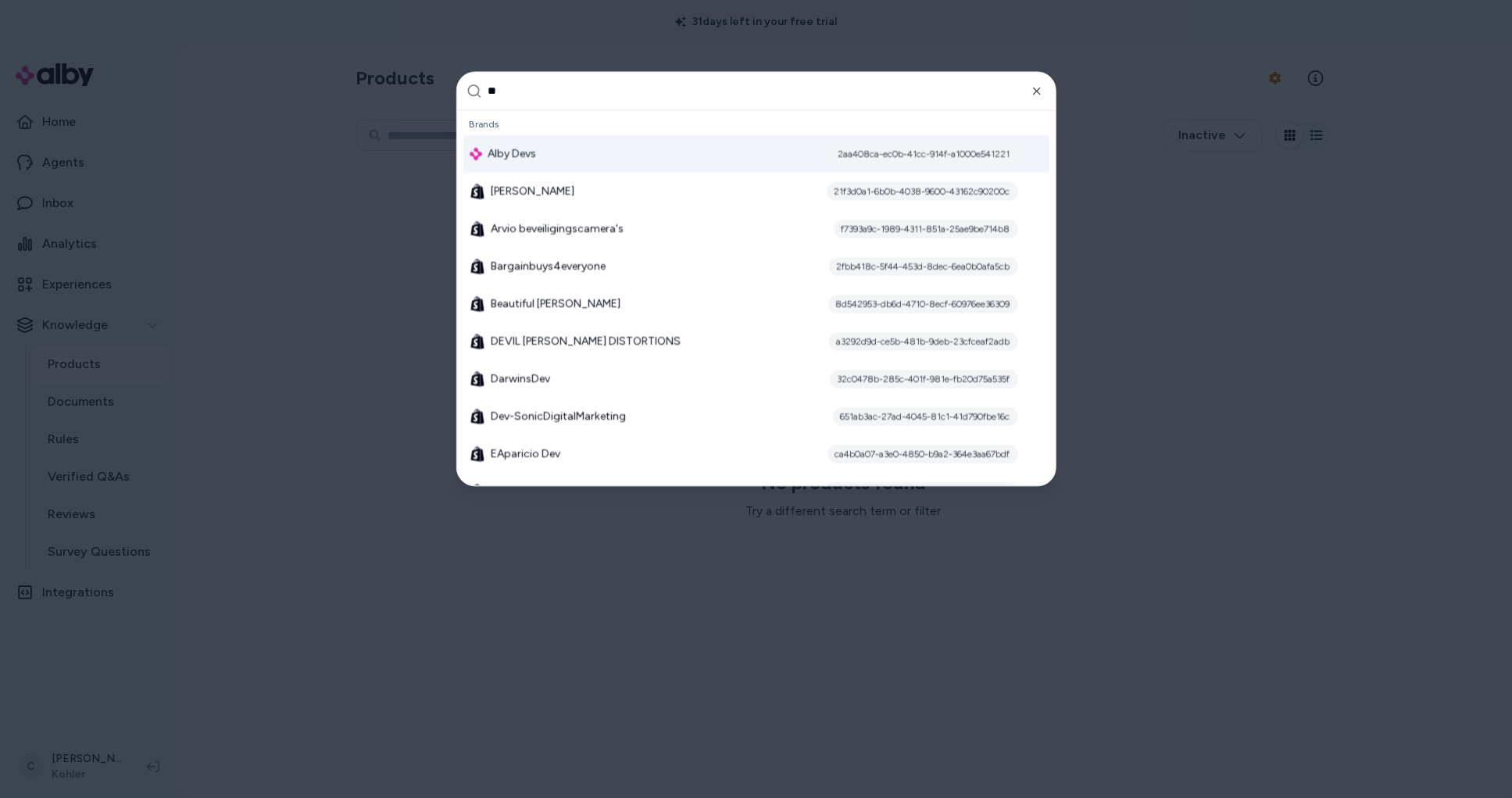
type input "***"
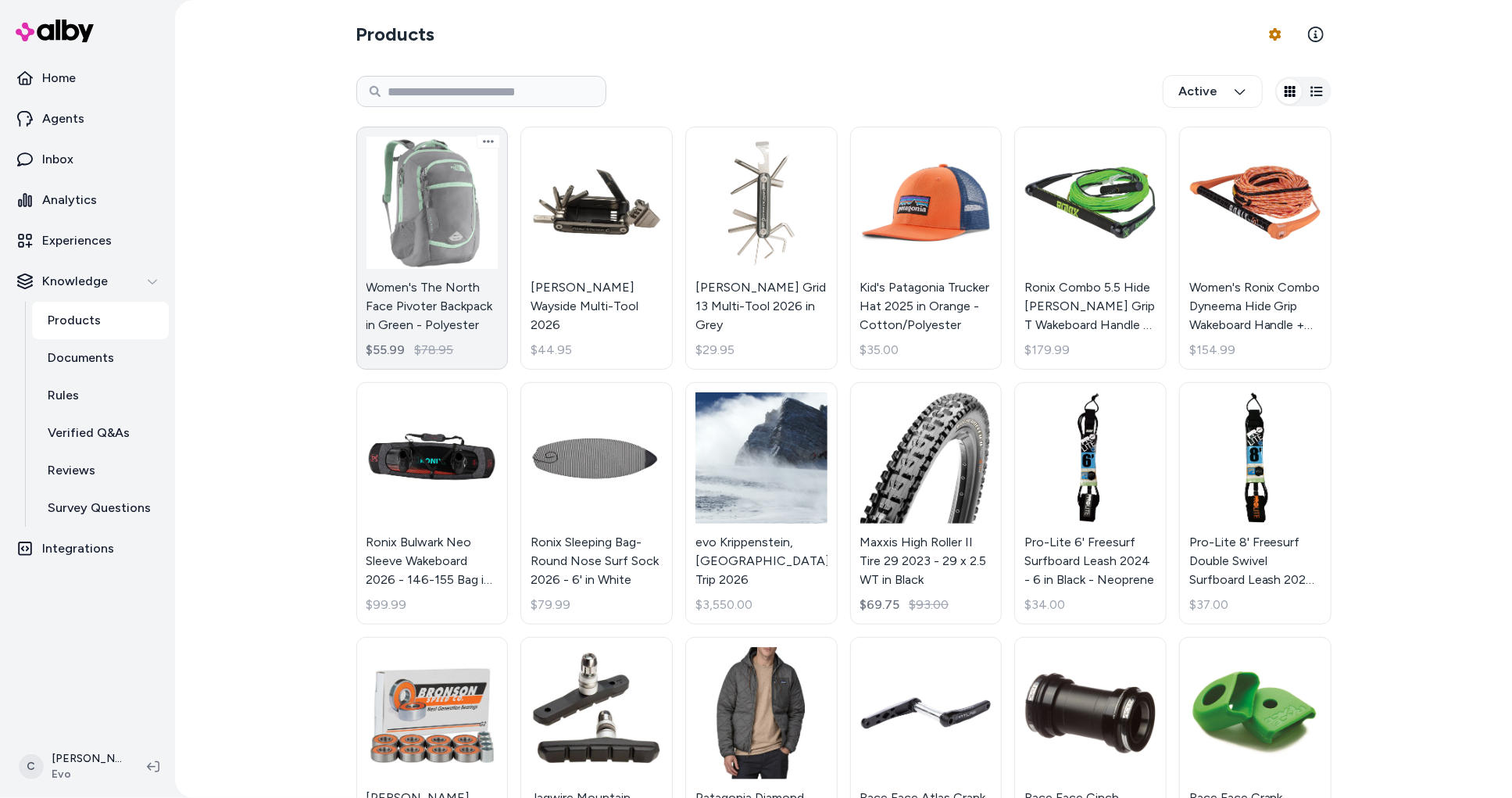
click at [463, 289] on link "Women's The North Face Pivoter Backpack in Green - Polyester $55.99 $78.95" at bounding box center [433, 248] width 152 height 243
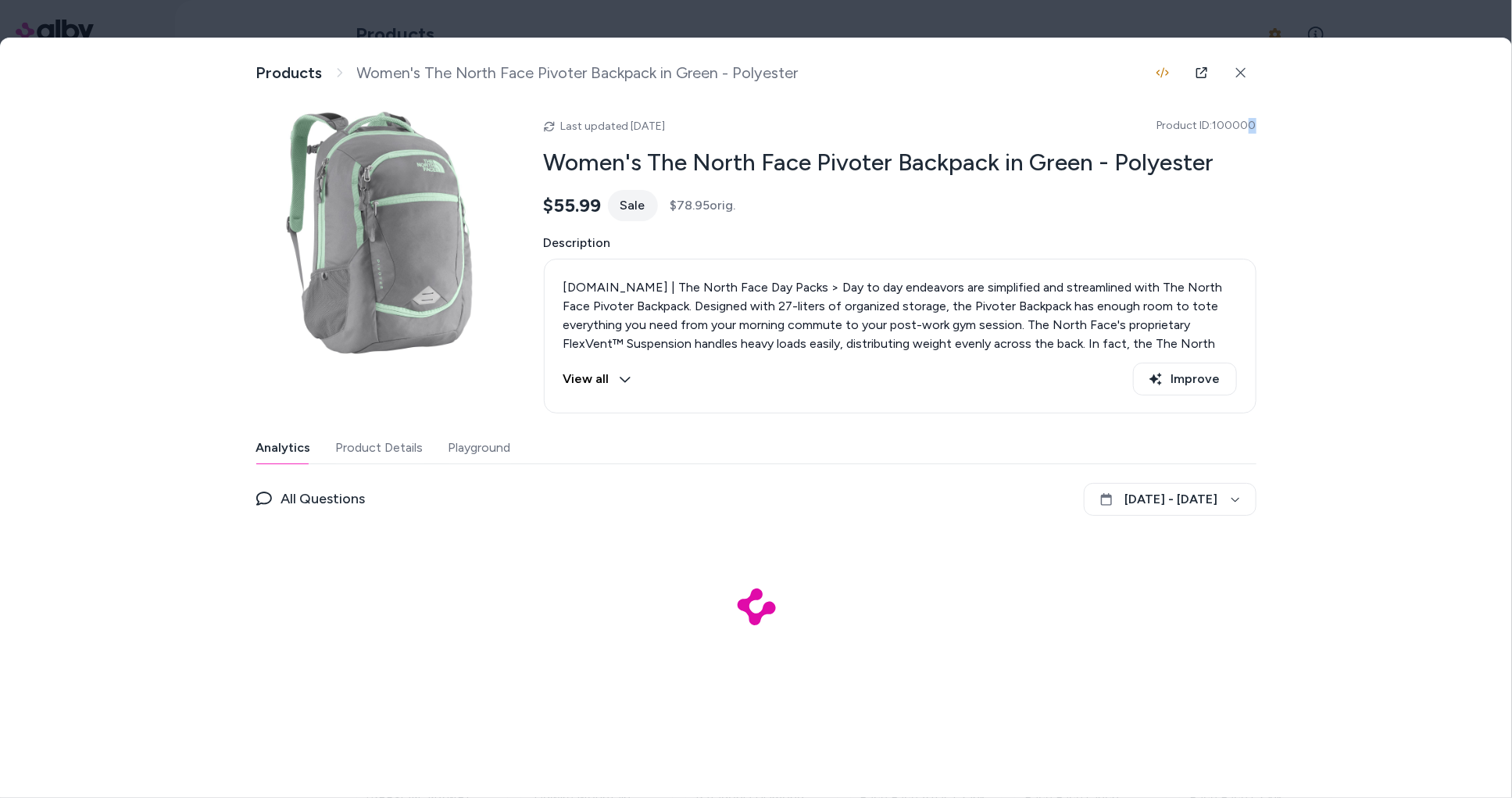
drag, startPoint x: 1256, startPoint y: 126, endPoint x: 1191, endPoint y: 125, distance: 65.0
click at [1237, 125] on div "Product Details View and manage product information Products Women's The North …" at bounding box center [756, 374] width 1512 height 671
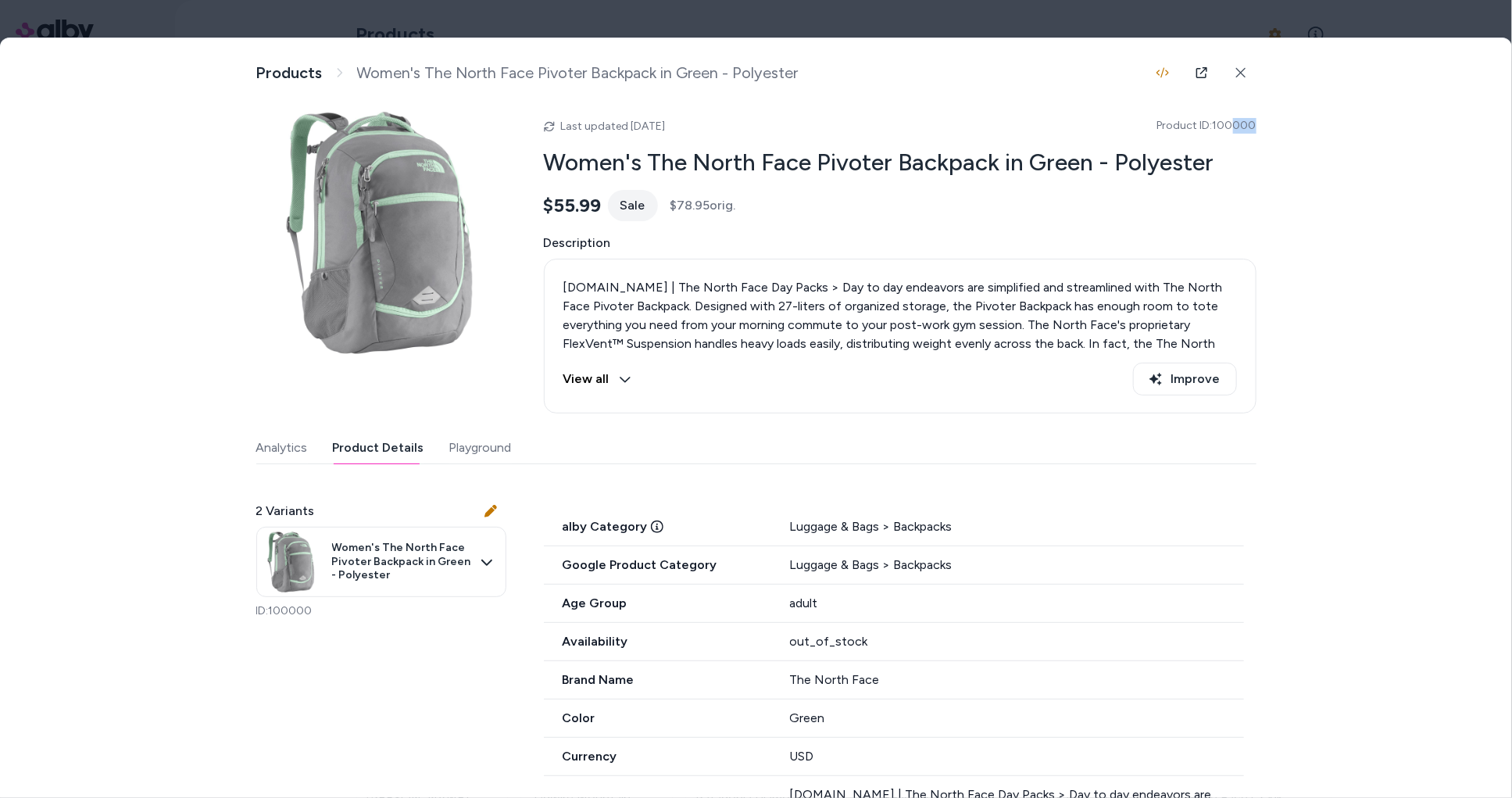
click at [403, 441] on button "Product Details" at bounding box center [378, 447] width 92 height 31
click at [669, 31] on div at bounding box center [756, 399] width 1512 height 798
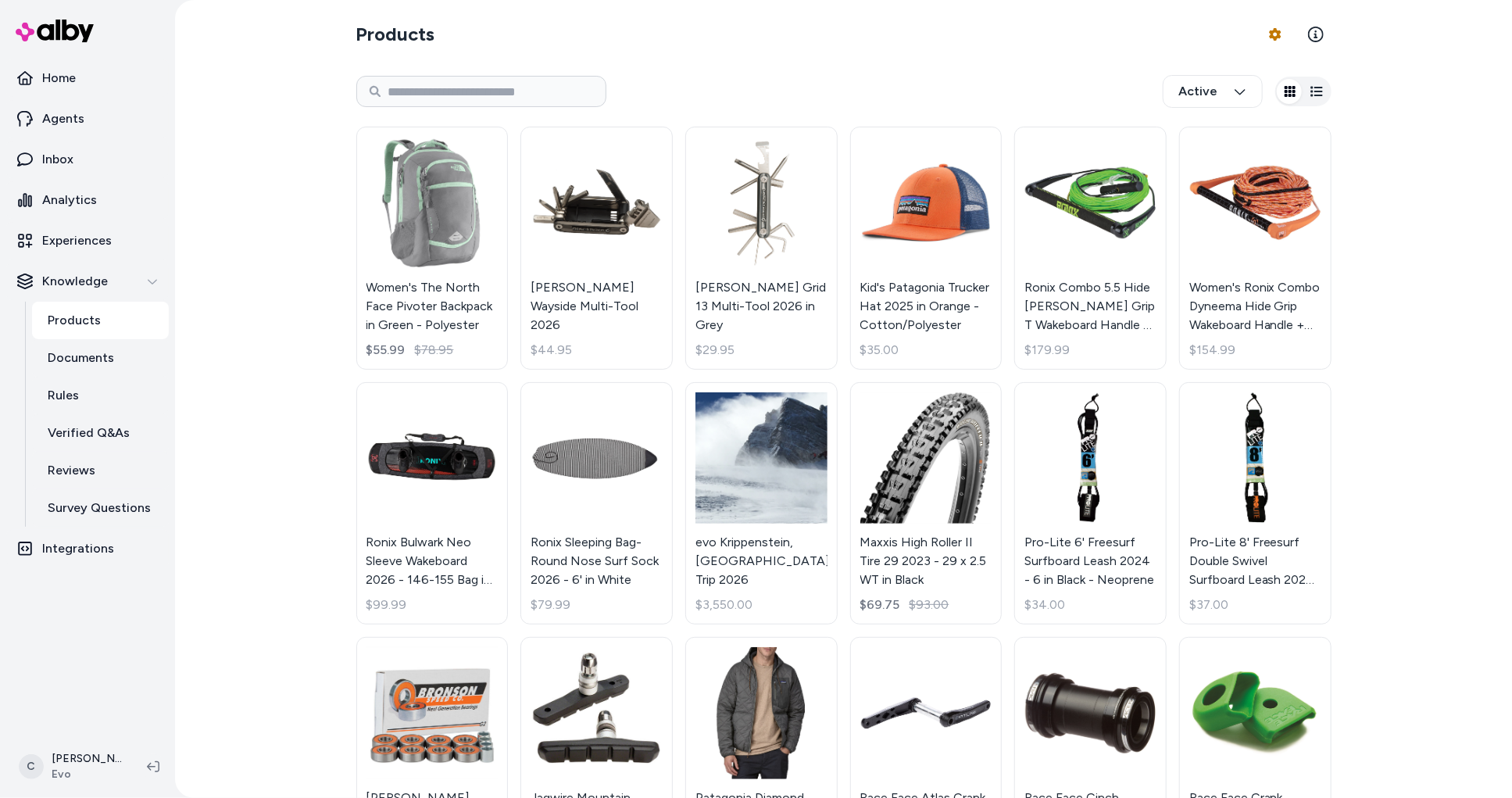
scroll to position [309, 0]
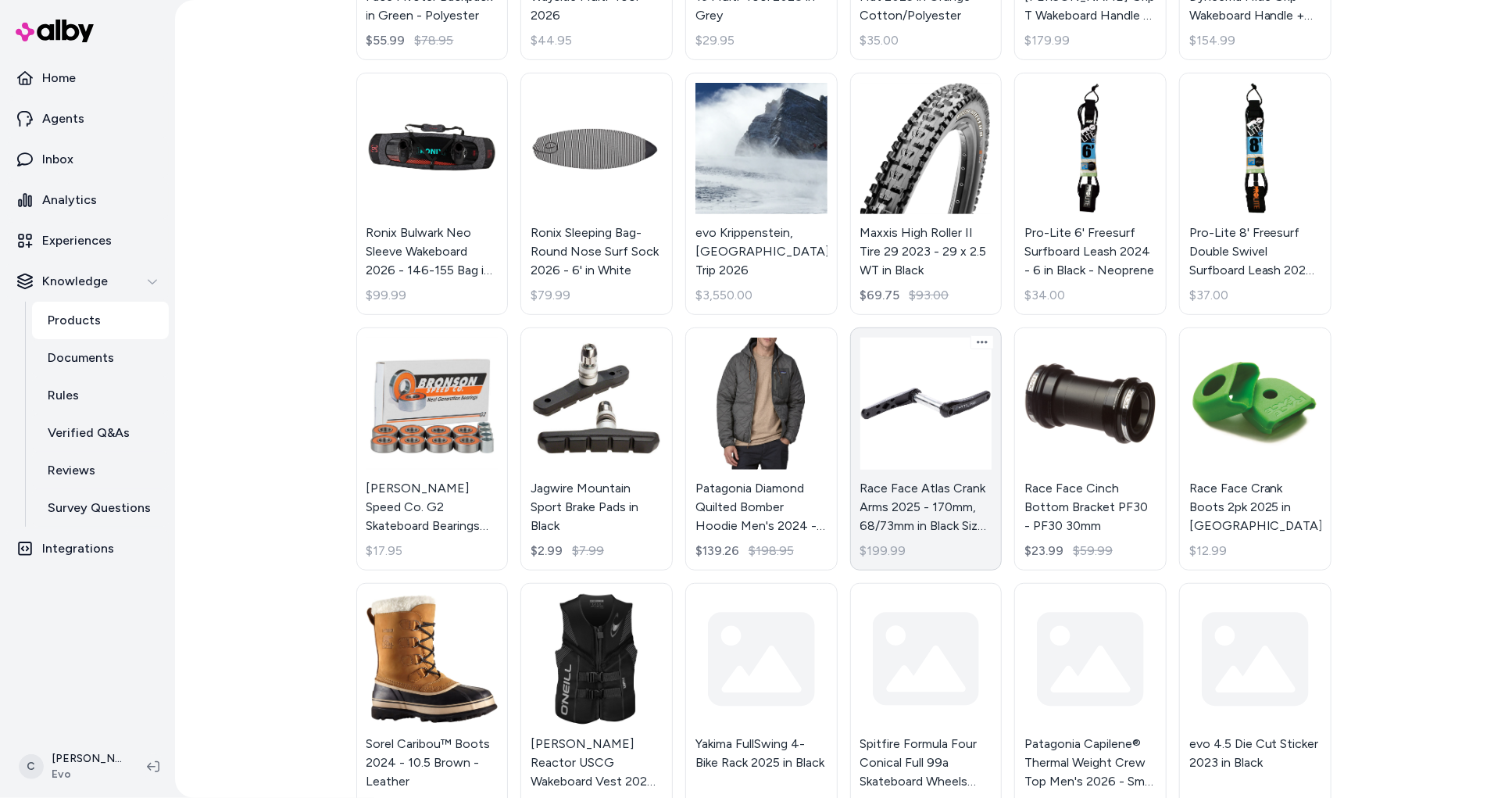
click at [906, 465] on link "Race Face Atlas Crank Arms 2025 - 170mm, 68/73mm in Black Size 170mm 68/73mm - …" at bounding box center [926, 449] width 152 height 243
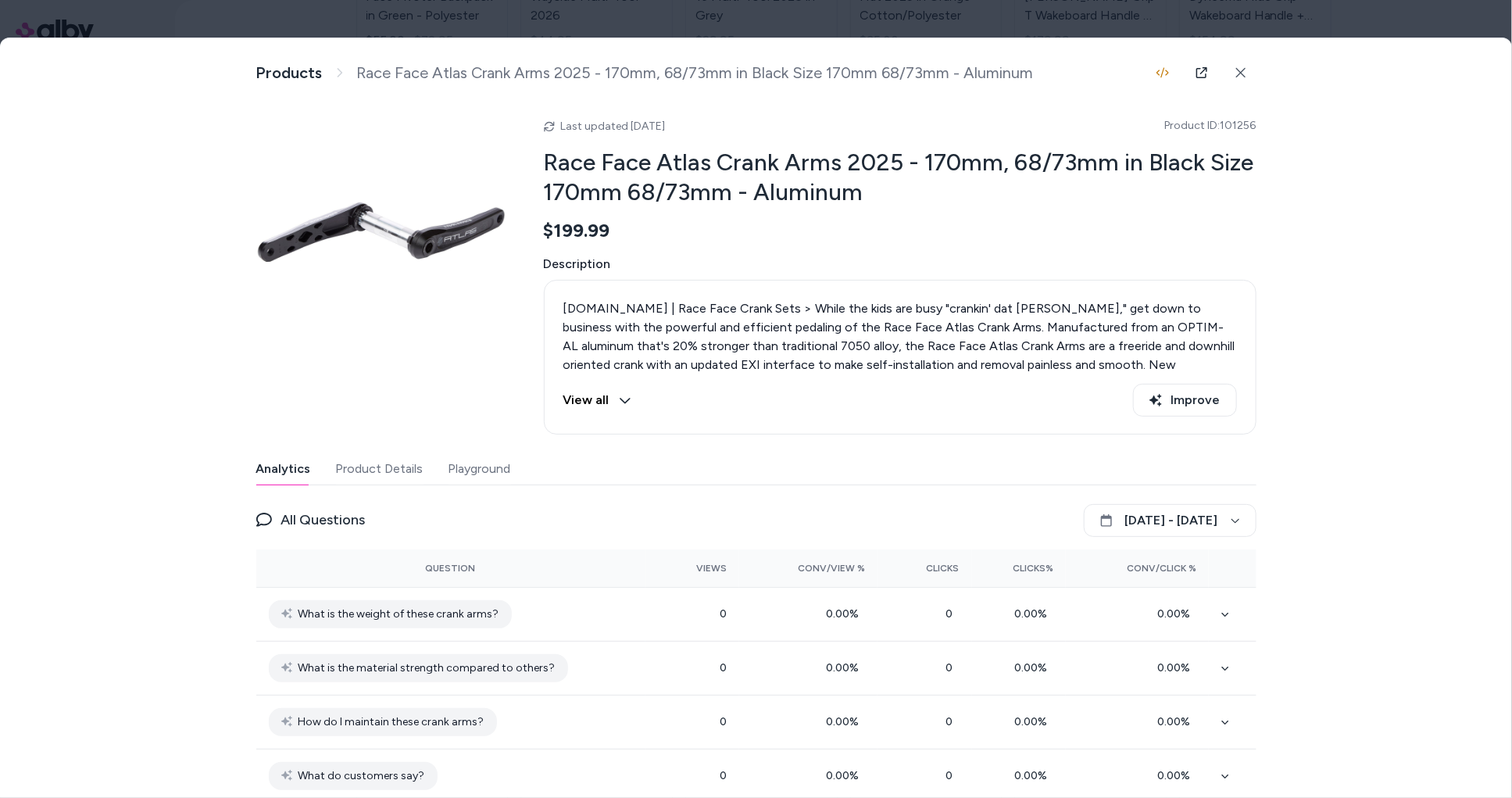
click at [1239, 125] on span "Product ID: 101256" at bounding box center [1210, 125] width 92 height 15
click at [1200, 70] on icon at bounding box center [1201, 72] width 13 height 13
click at [1235, 70] on icon at bounding box center [1240, 73] width 10 height 10
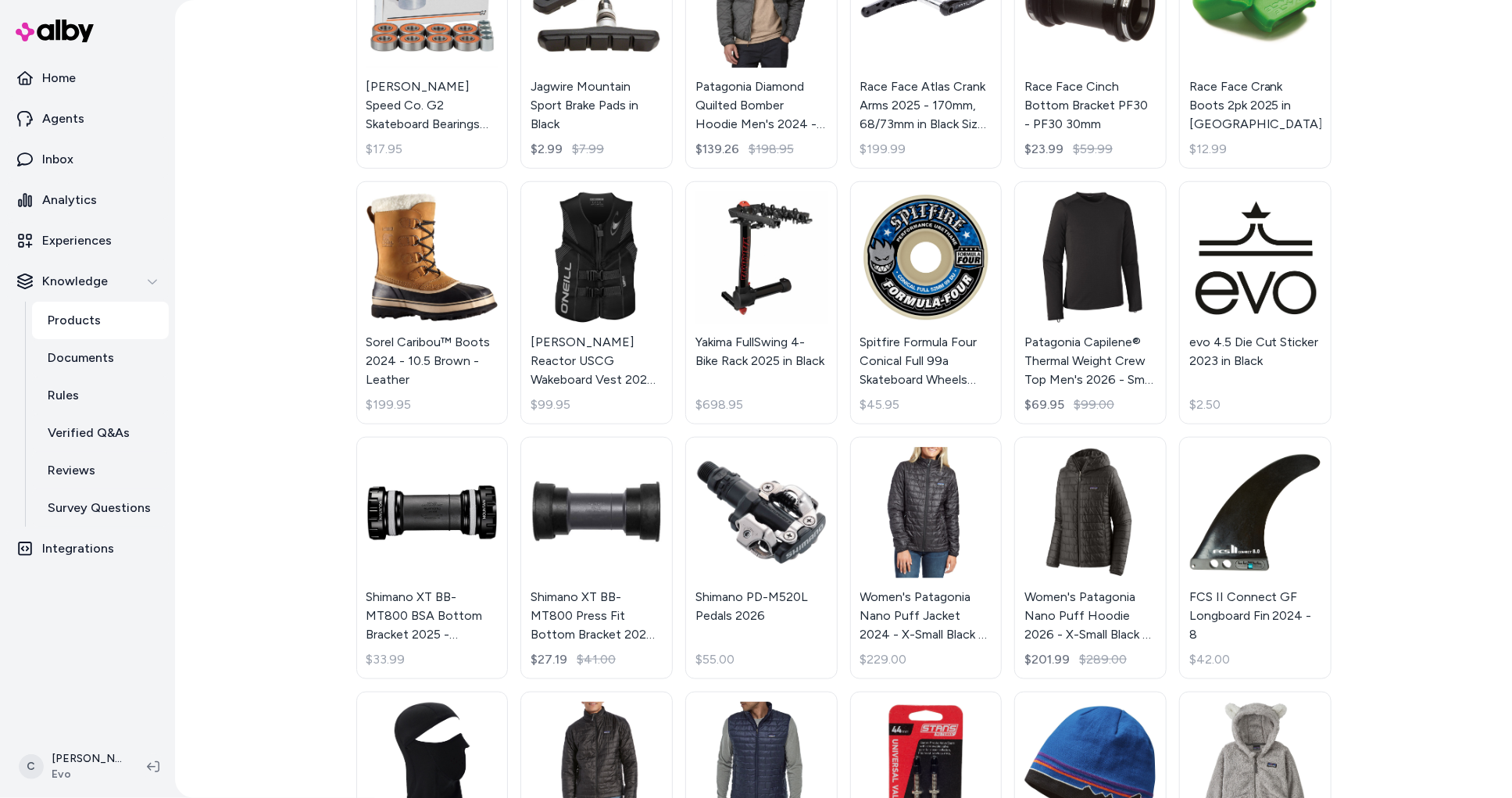
scroll to position [930, 0]
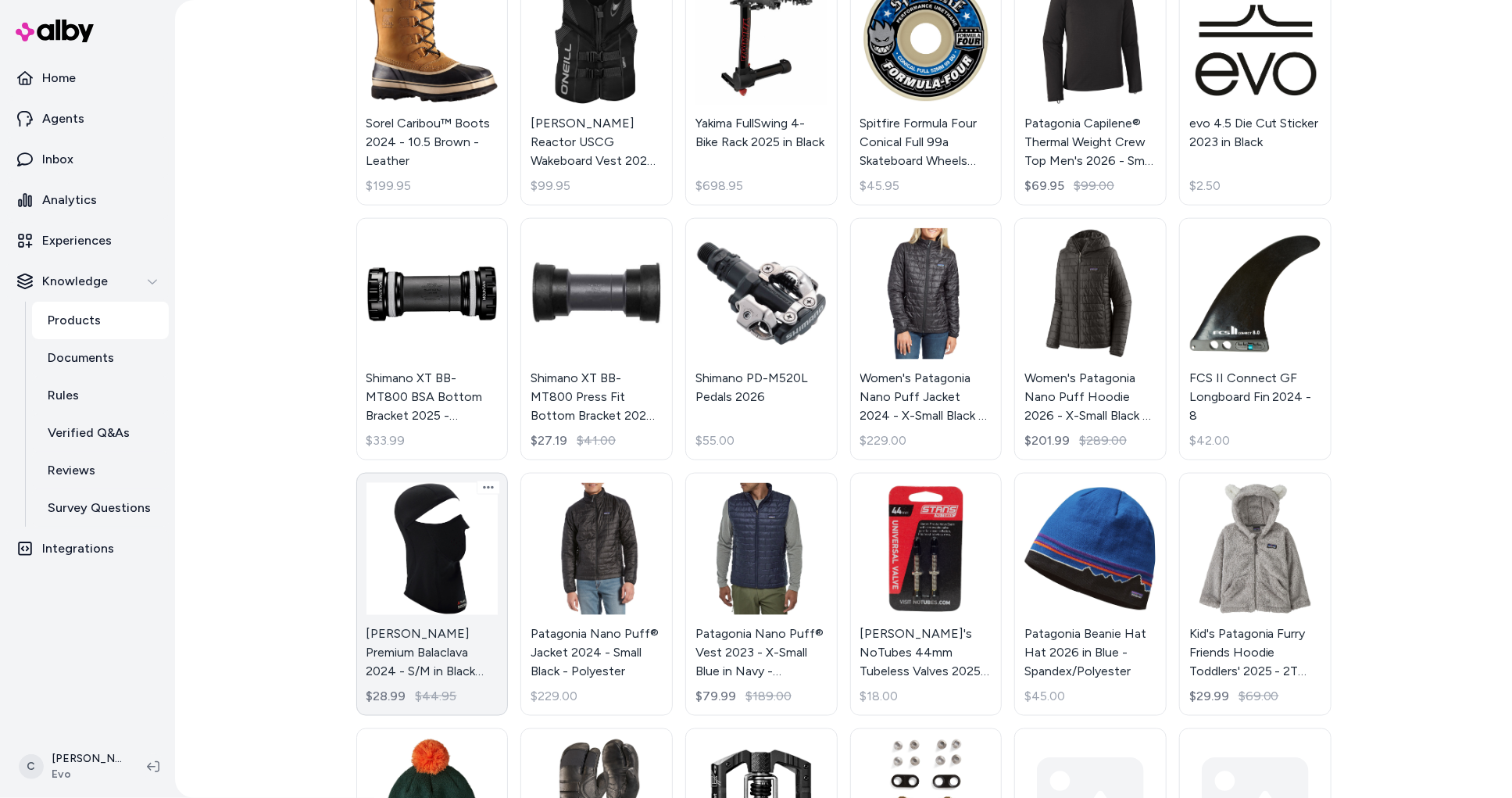
click at [444, 676] on link "[PERSON_NAME] Premium Balaclava 2024 - S/M in Black Size Small/Medium $28.99 $4…" at bounding box center [433, 594] width 152 height 243
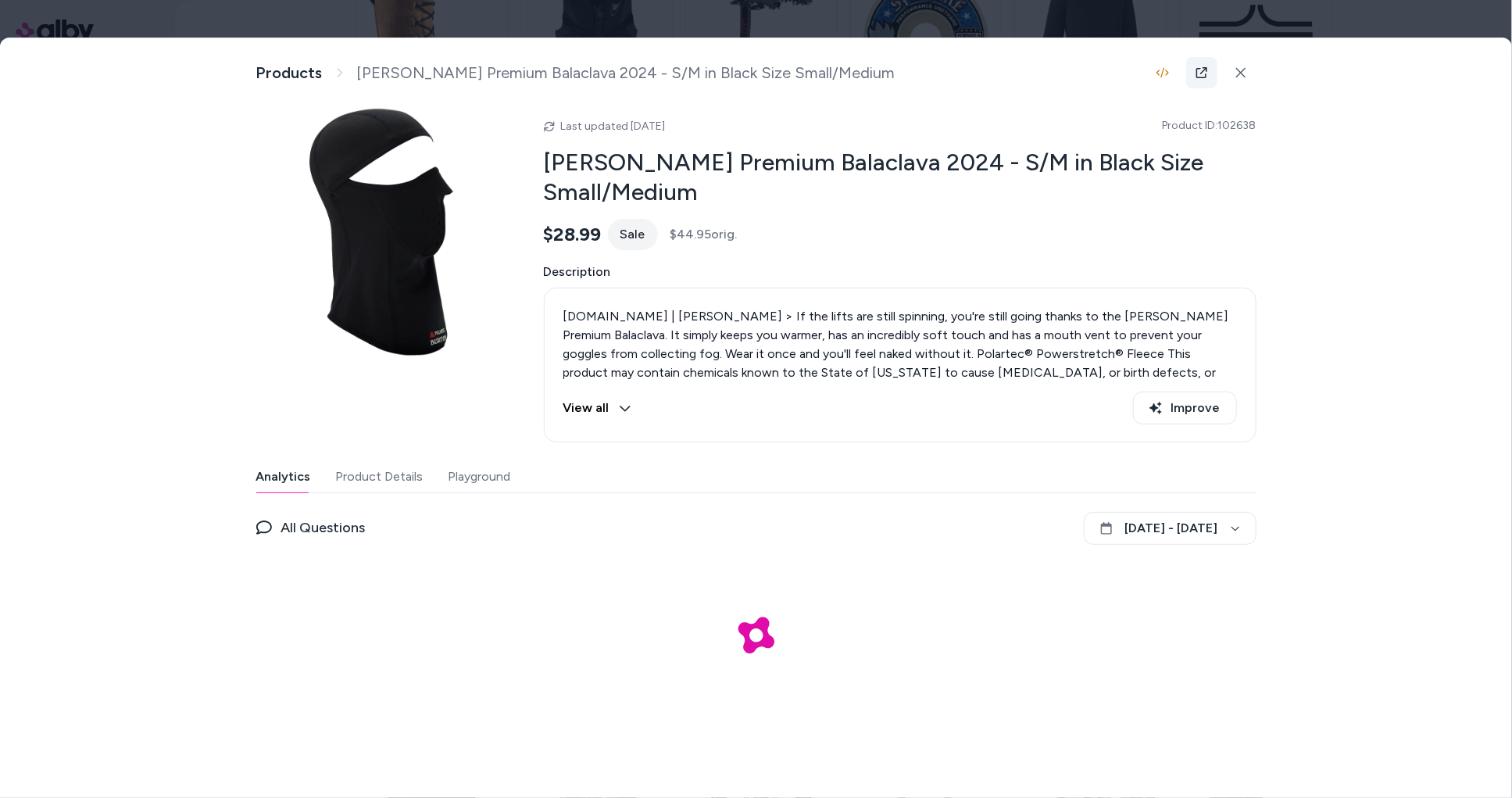
click at [1204, 73] on icon at bounding box center [1201, 72] width 13 height 13
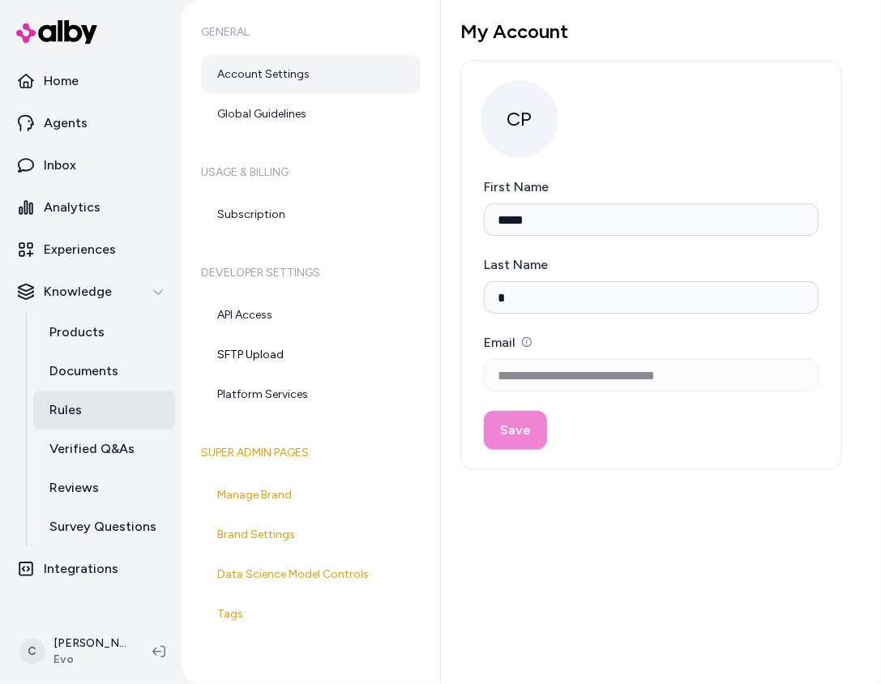
click at [93, 391] on link "Rules" at bounding box center [104, 410] width 142 height 39
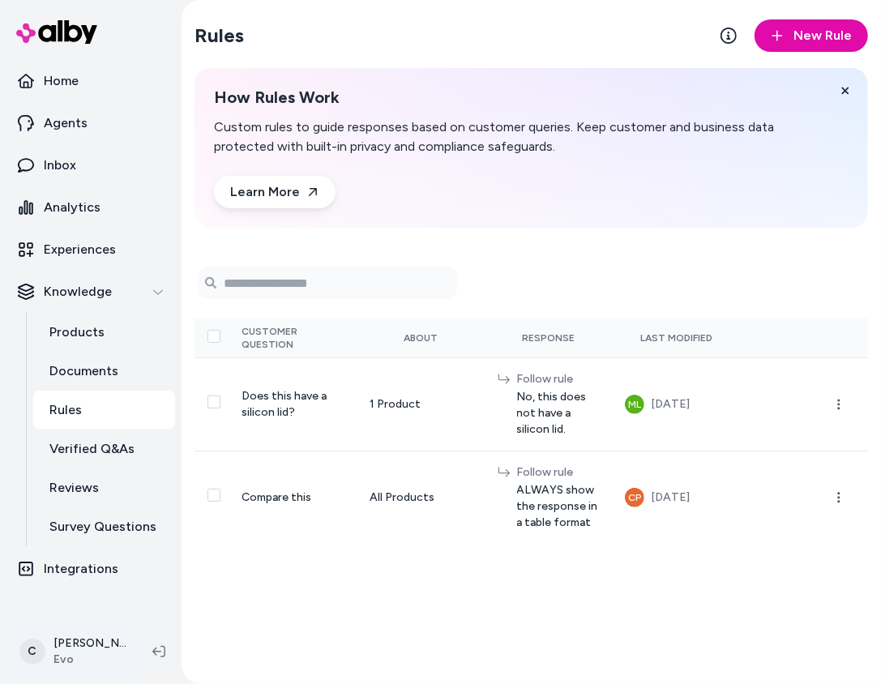
click at [86, 632] on html "Home Agents Inbox Analytics Experiences Knowledge Products Documents Rules Veri…" at bounding box center [440, 342] width 881 height 684
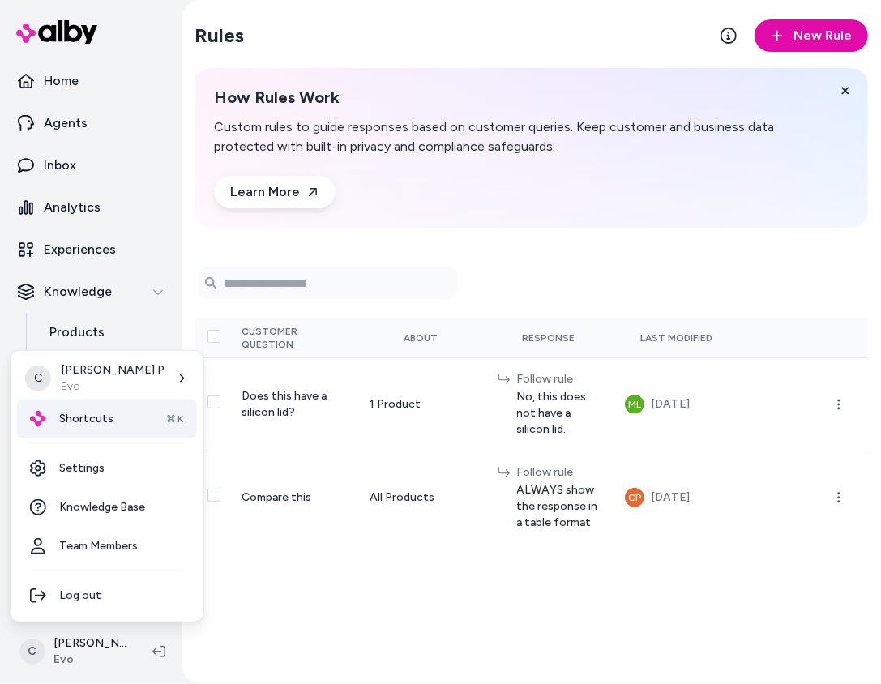
click at [110, 423] on div "Shortcuts ⌘K" at bounding box center [107, 419] width 180 height 39
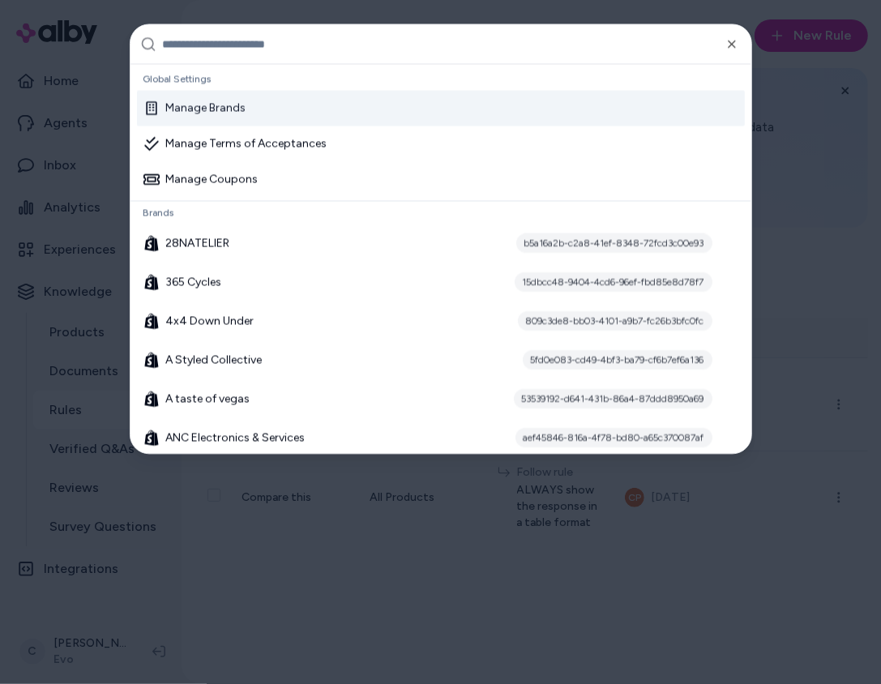
click at [636, 647] on div at bounding box center [440, 342] width 881 height 684
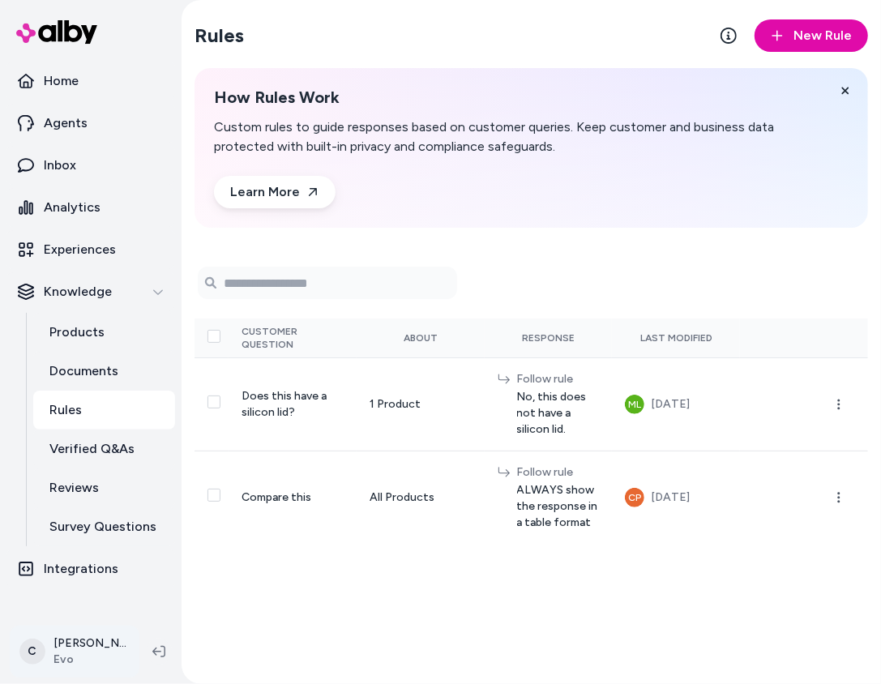
click at [66, 657] on html "Home Agents Inbox Analytics Experiences Knowledge Products Documents Rules Veri…" at bounding box center [440, 342] width 881 height 684
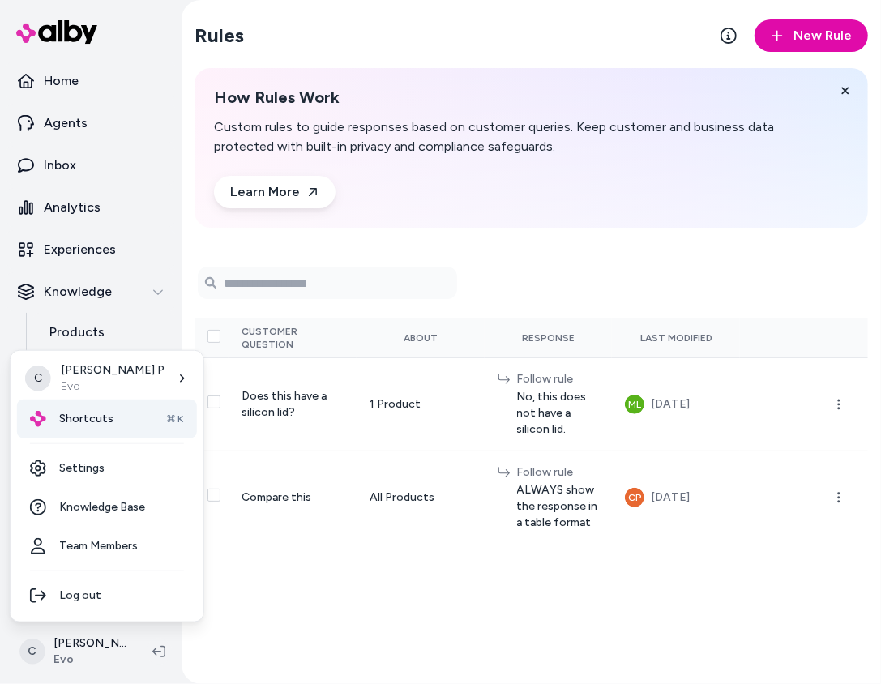
click at [92, 404] on div "Shortcuts ⌘K" at bounding box center [107, 419] width 180 height 39
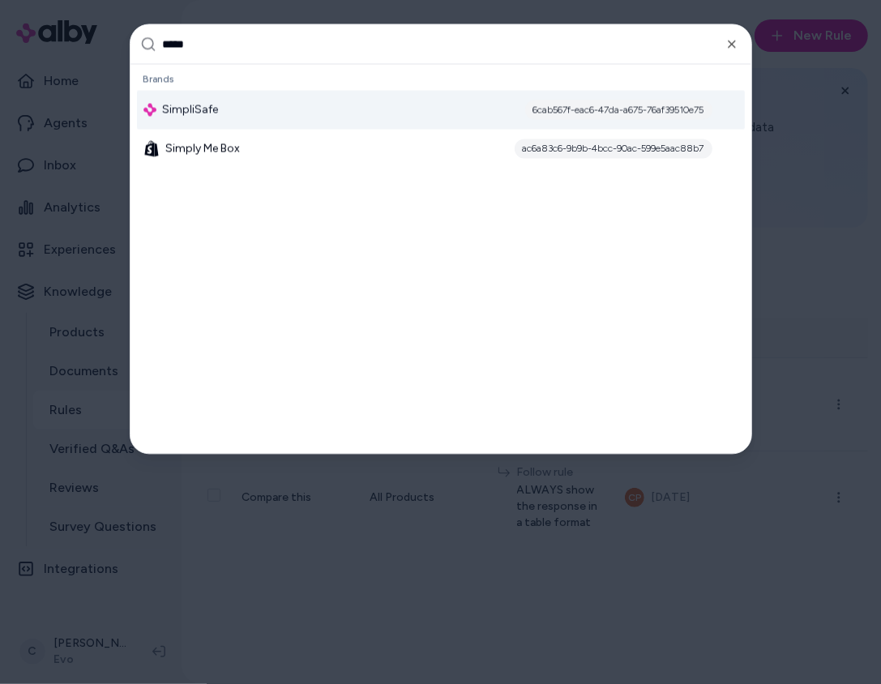
type input "******"
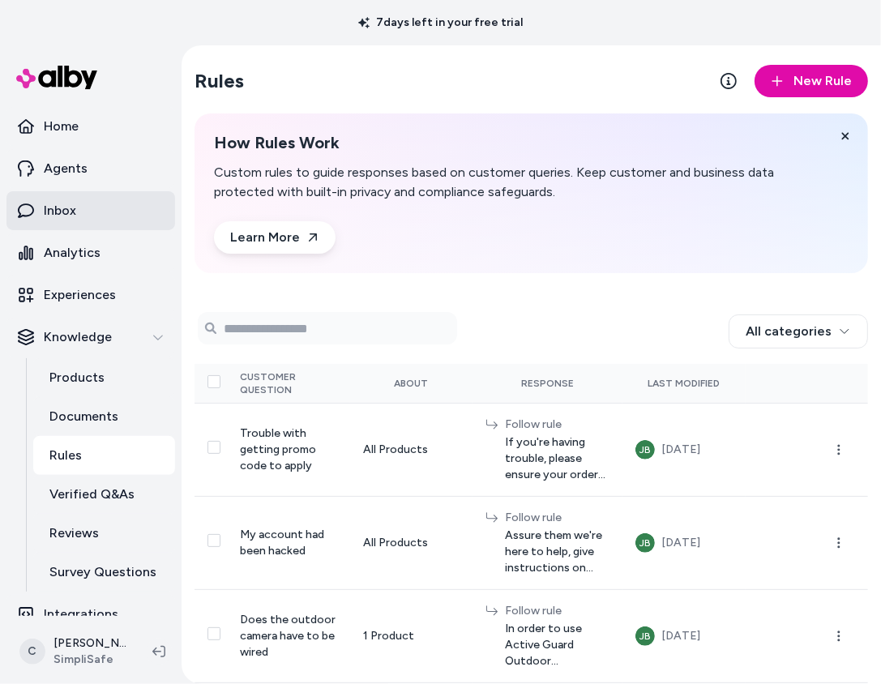
click at [90, 208] on link "Inbox" at bounding box center [90, 210] width 169 height 39
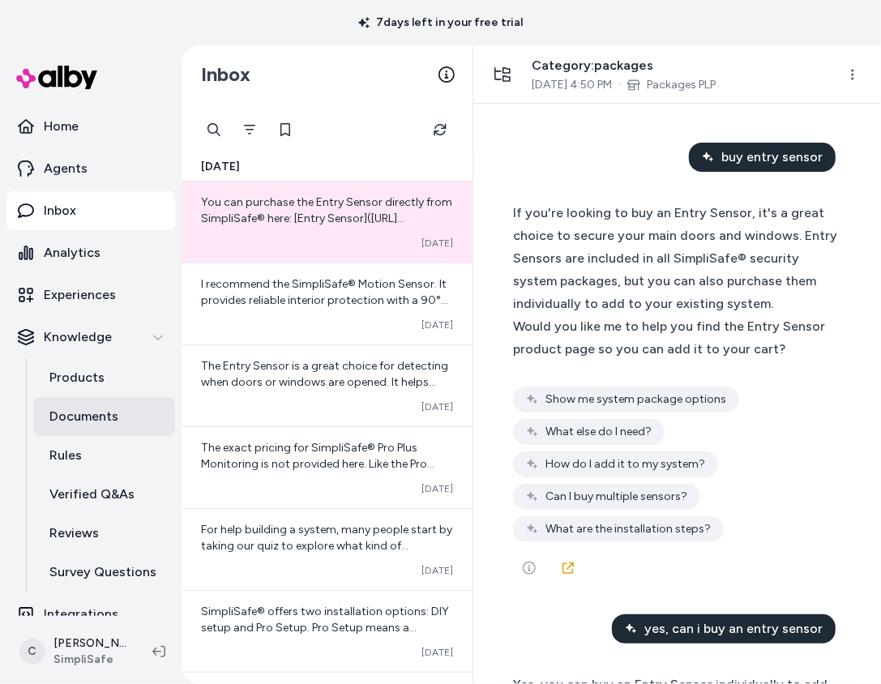
click at [73, 401] on link "Documents" at bounding box center [104, 416] width 142 height 39
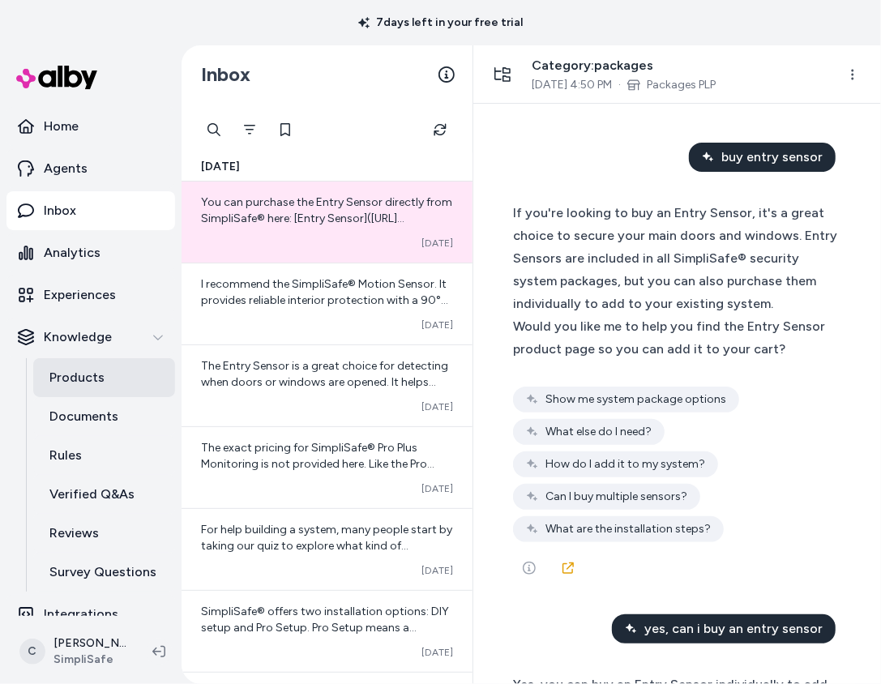
click at [83, 388] on link "Products" at bounding box center [104, 377] width 142 height 39
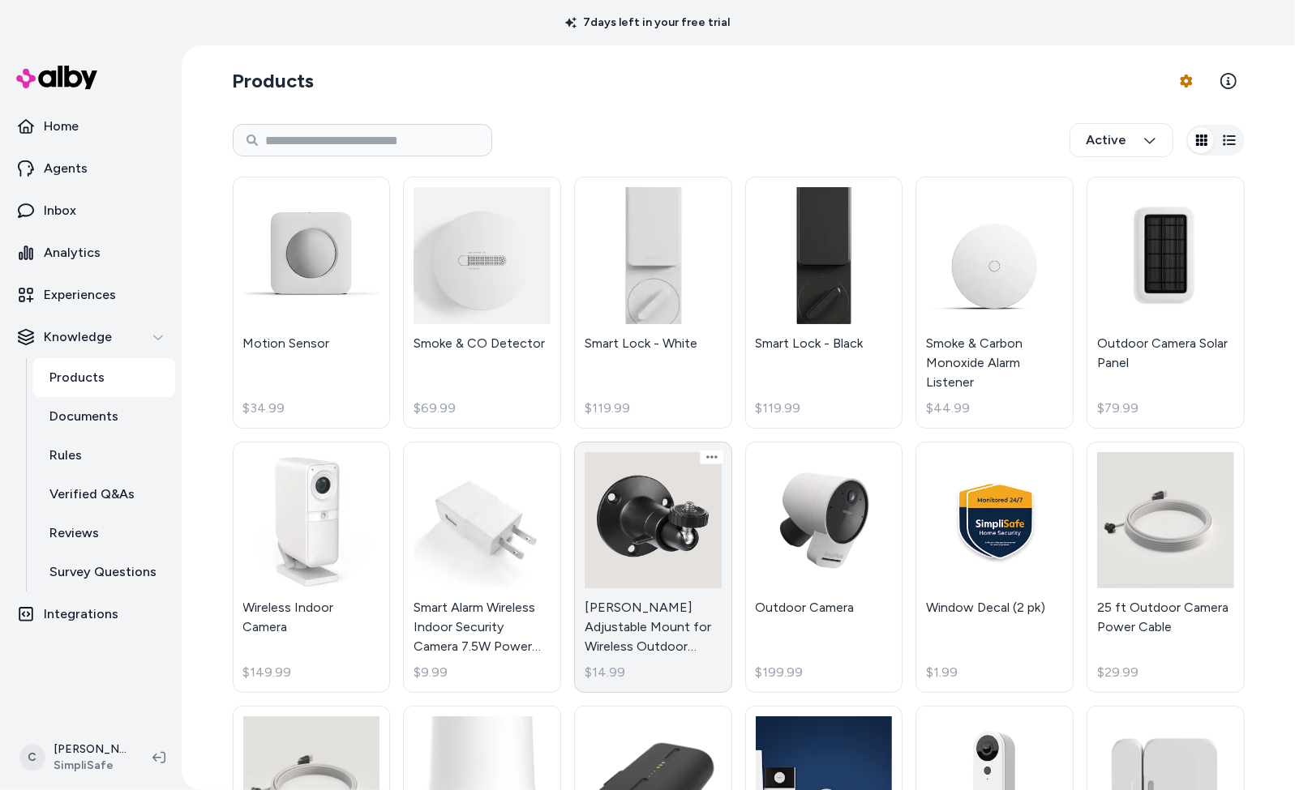
click at [648, 615] on link "Wasserstein Adjustable Mount for Wireless Outdoor Camera $14.99" at bounding box center [653, 568] width 158 height 252
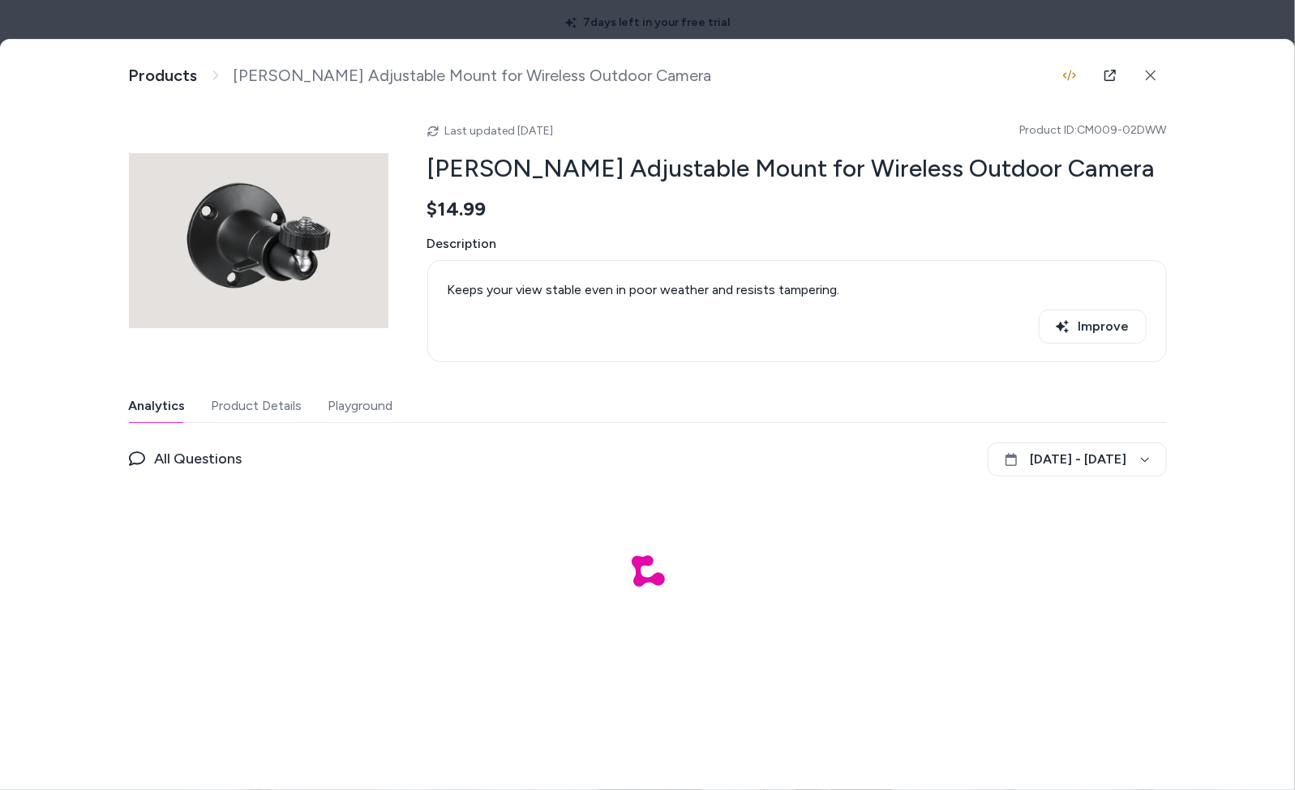
click at [359, 413] on button "Playground" at bounding box center [360, 406] width 65 height 32
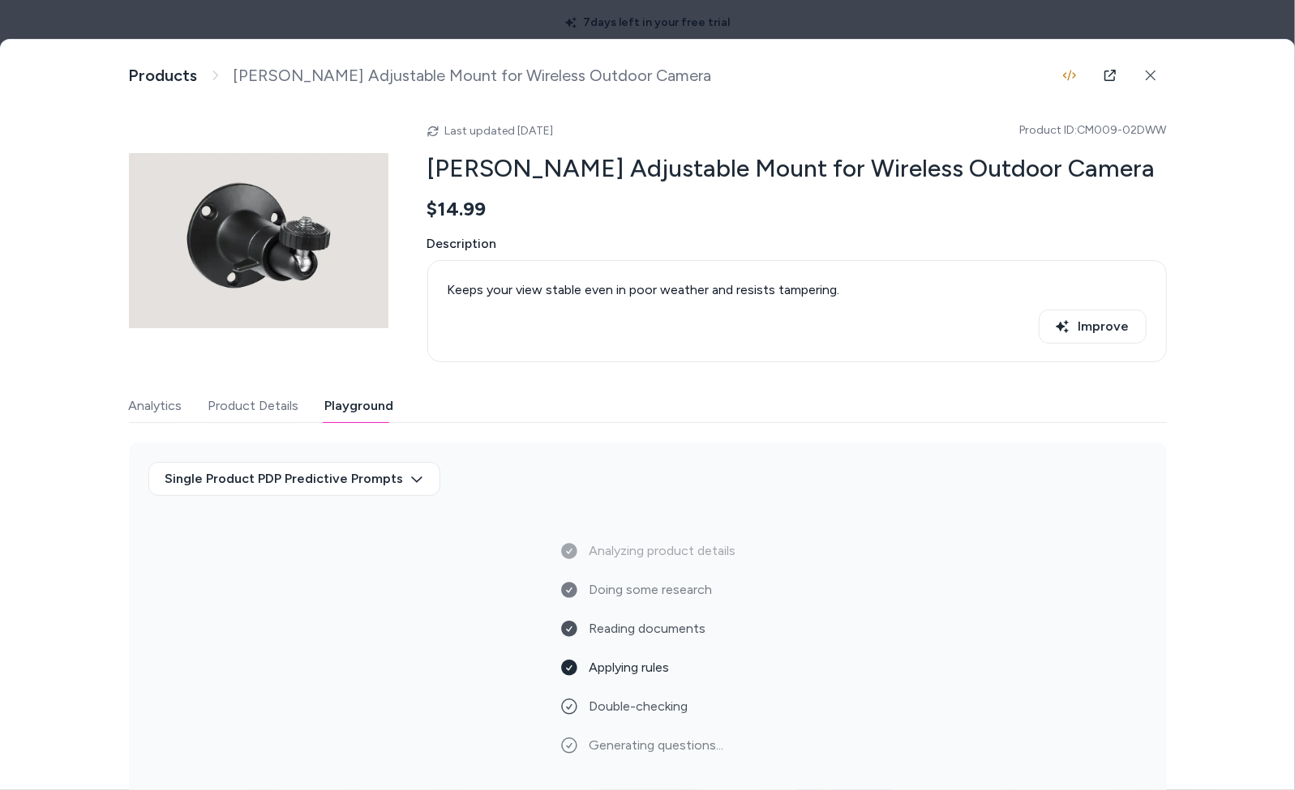
scroll to position [35, 0]
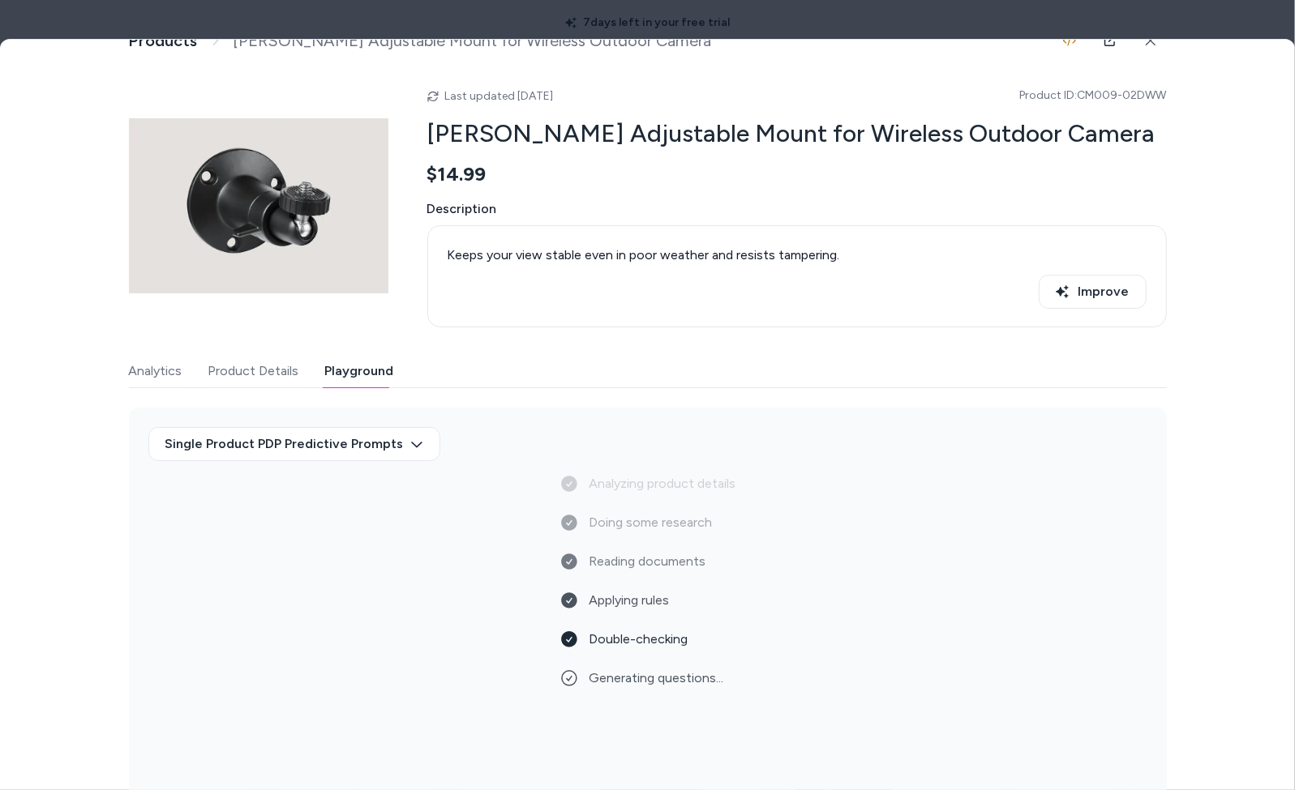
click at [643, 428] on div "Single Product PDP Predictive Prompts" at bounding box center [647, 450] width 999 height 47
click at [281, 14] on div at bounding box center [647, 395] width 1295 height 790
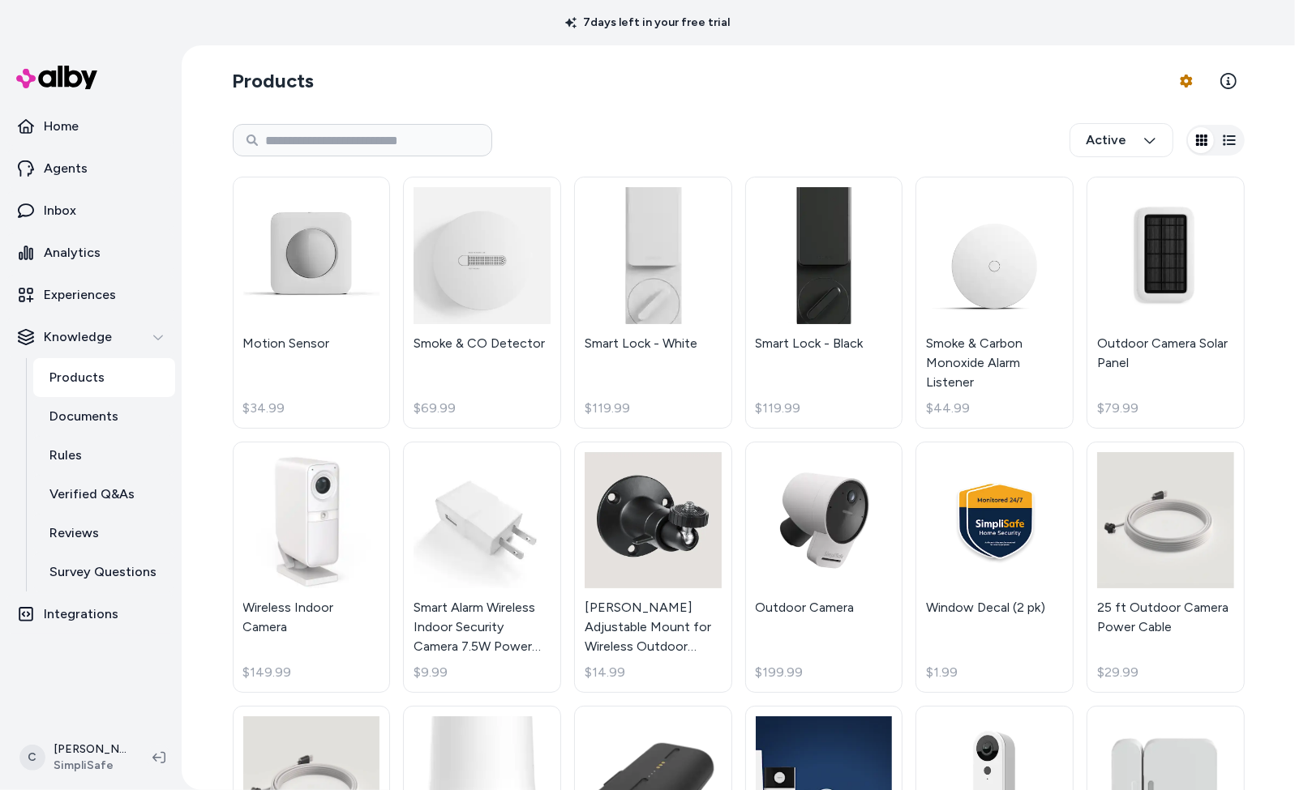
click at [220, 673] on div "Products Product Feed Options Active Motion Sensor $34.99 Smoke & CO Detector $…" at bounding box center [739, 616] width 1038 height 1142
click at [836, 109] on div "Products Product Feed Options Active Motion Sensor $34.99 Smoke & CO Detector $…" at bounding box center [739, 616] width 1038 height 1142
click at [89, 683] on html "7 days left in your free trial Home Agents Inbox Analytics Experiences Knowledg…" at bounding box center [647, 395] width 1295 height 790
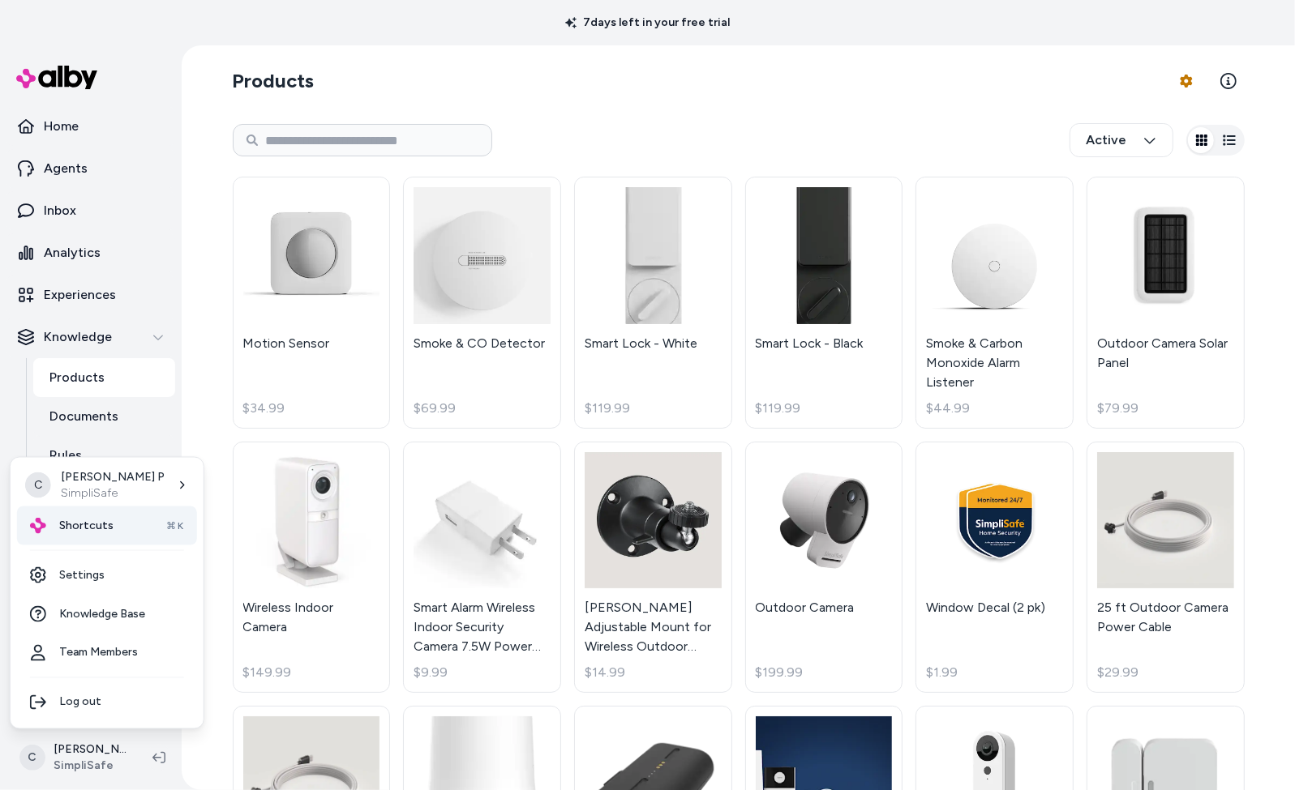
click at [96, 529] on span "Shortcuts" at bounding box center [86, 526] width 54 height 16
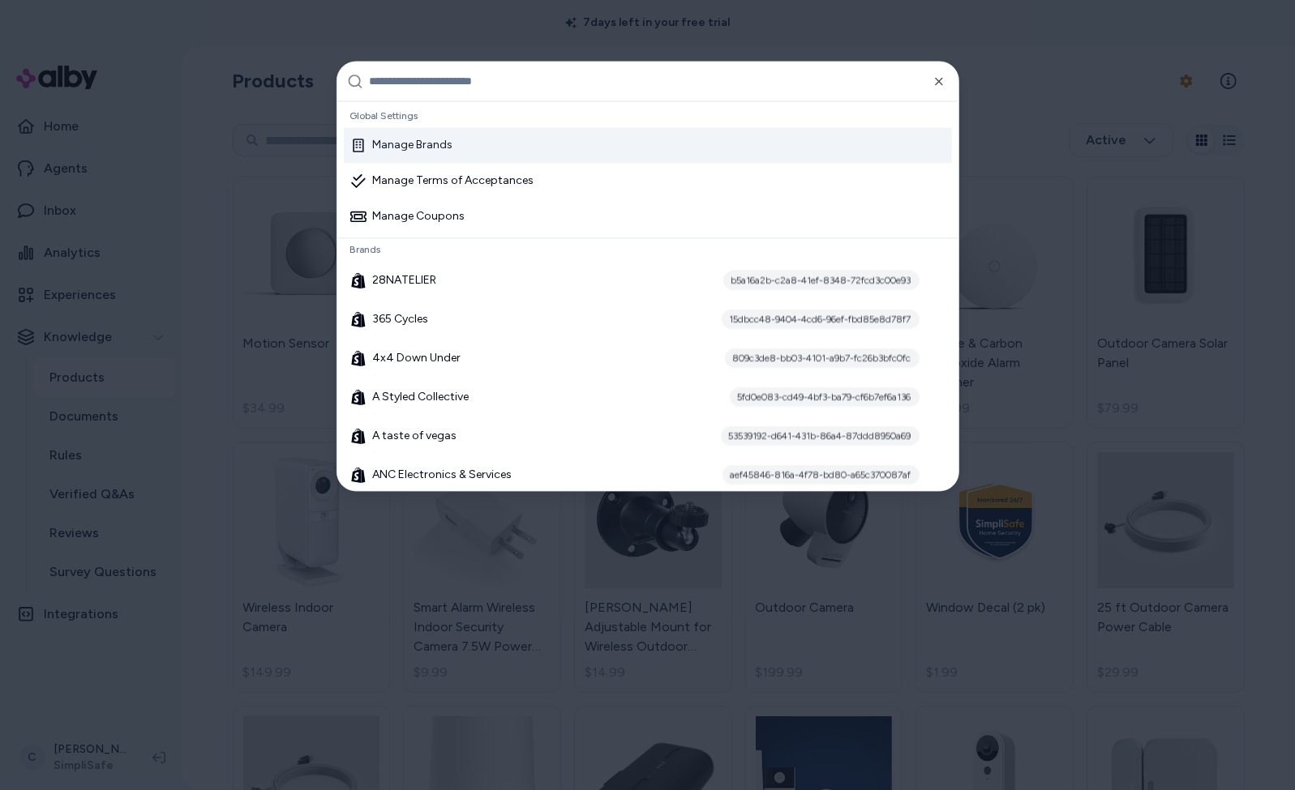
click at [621, 81] on input "text" at bounding box center [659, 81] width 579 height 39
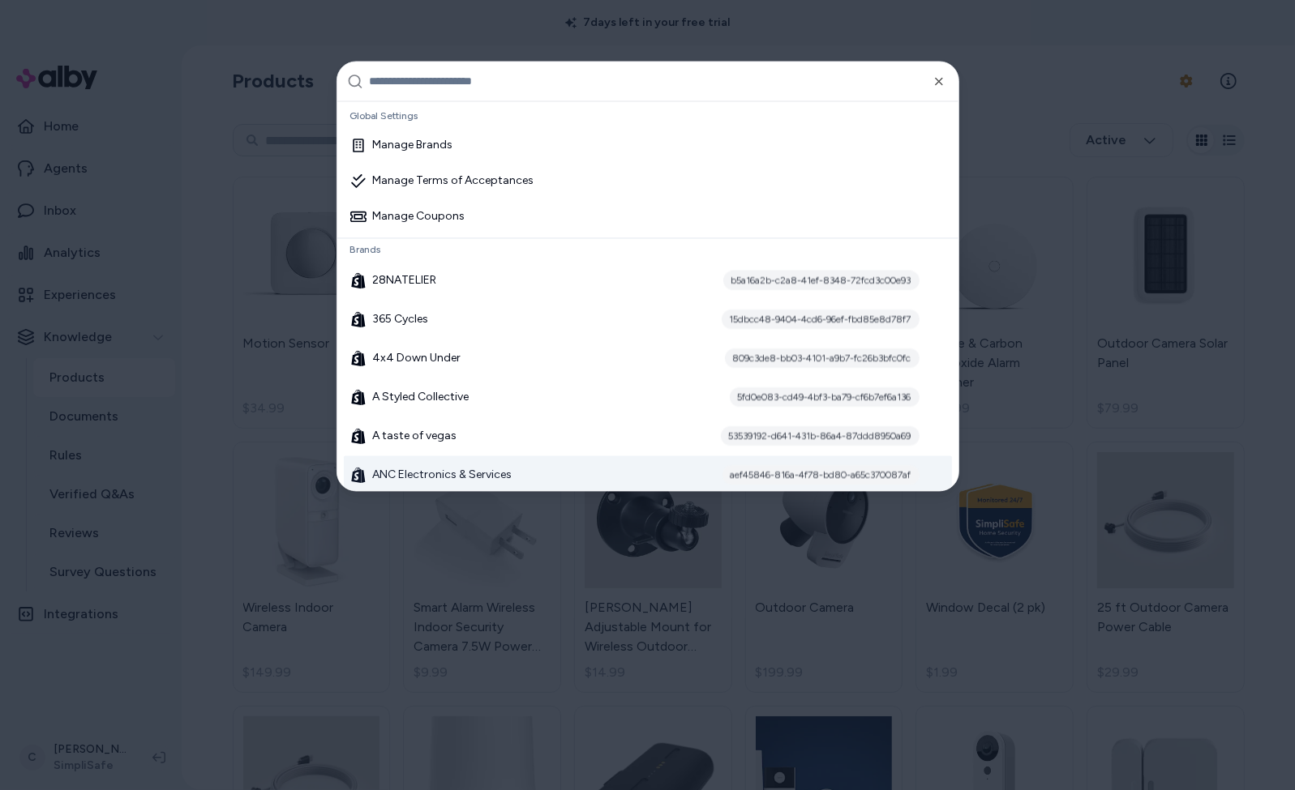
click at [122, 683] on div at bounding box center [647, 395] width 1295 height 790
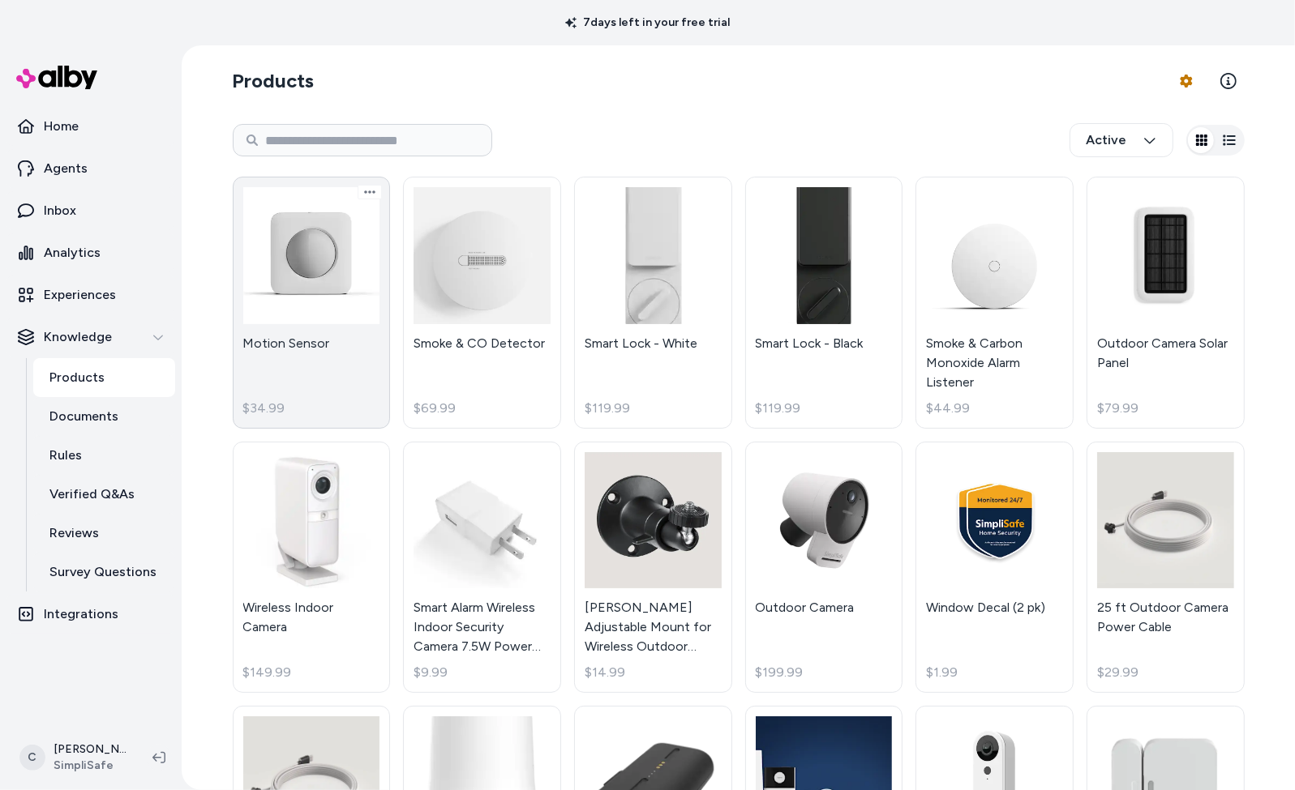
click at [357, 325] on link "Motion Sensor $34.99" at bounding box center [312, 303] width 158 height 252
click at [329, 295] on body "7 days left in your free trial Home Agents Inbox Analytics Experiences Knowledg…" at bounding box center [647, 395] width 1295 height 790
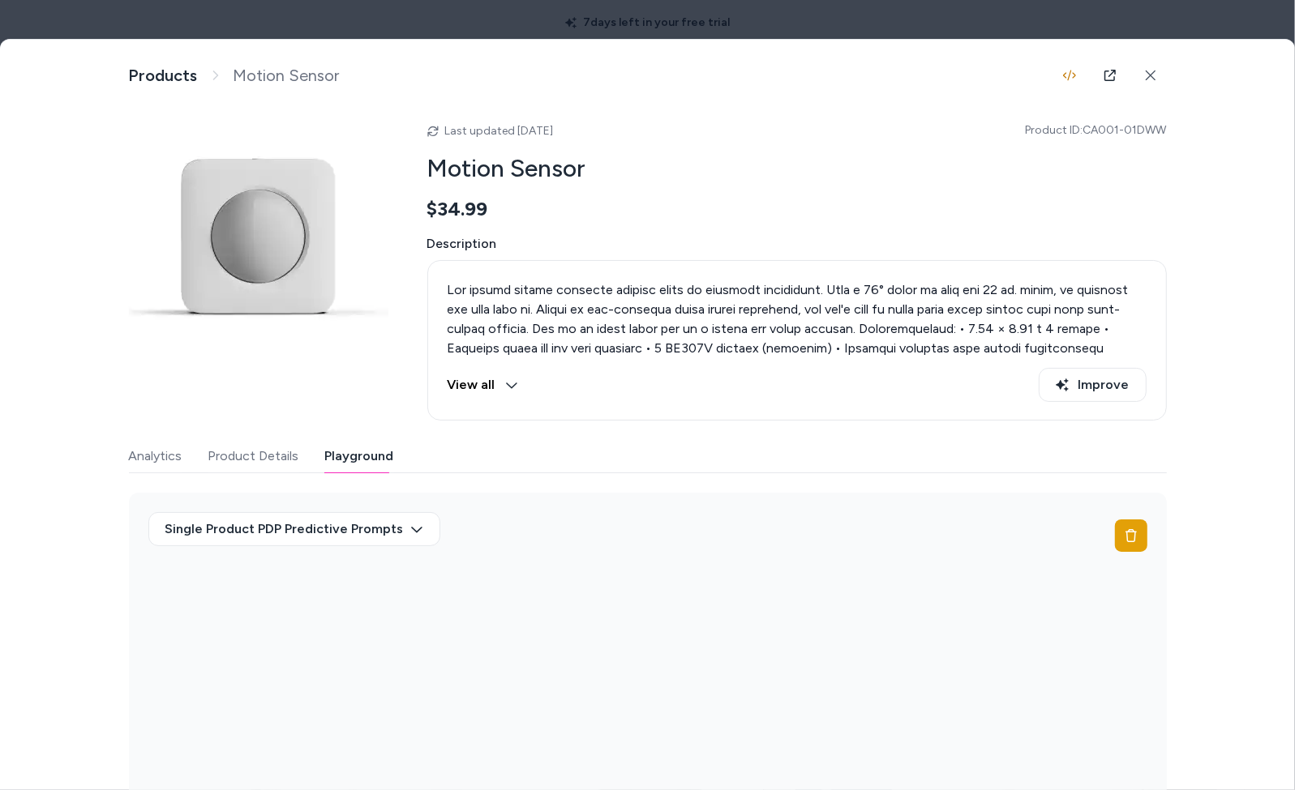
click at [371, 457] on button "Playground" at bounding box center [359, 456] width 69 height 32
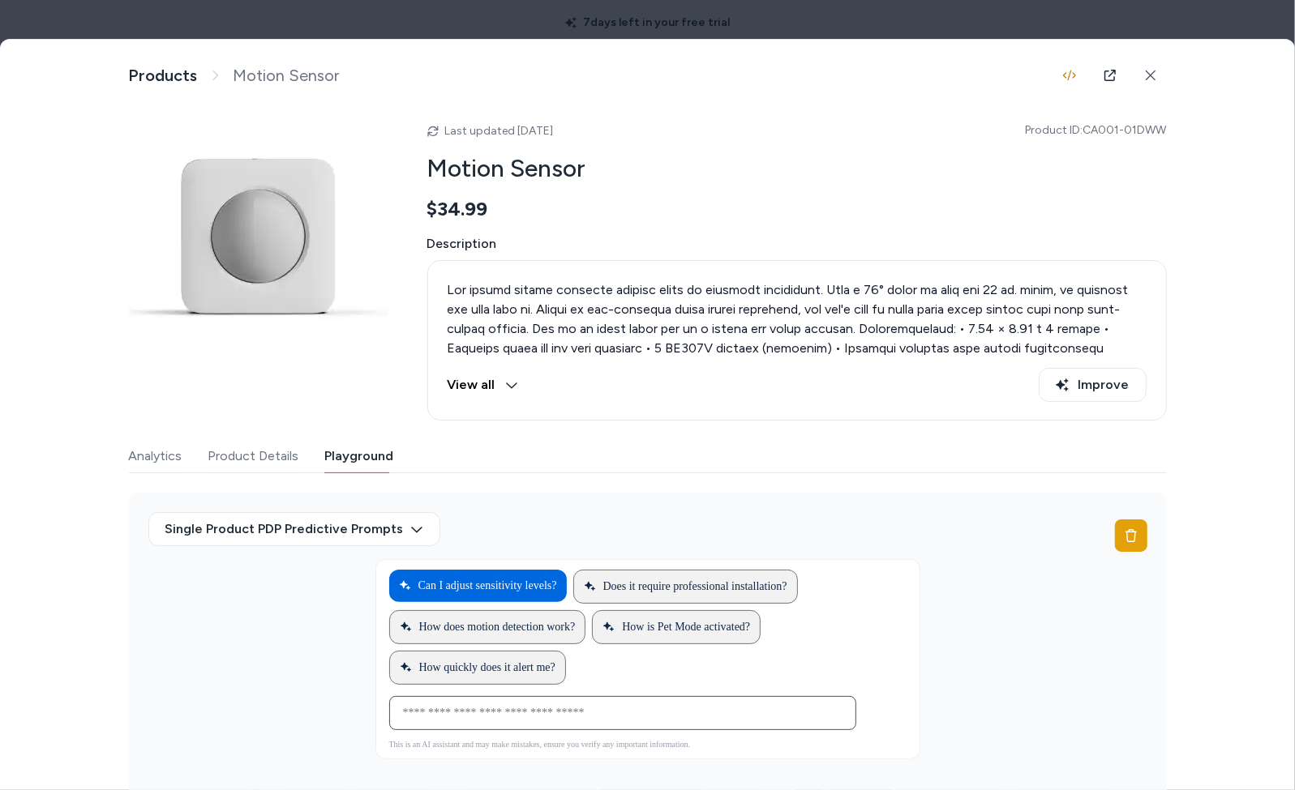
scroll to position [12, 0]
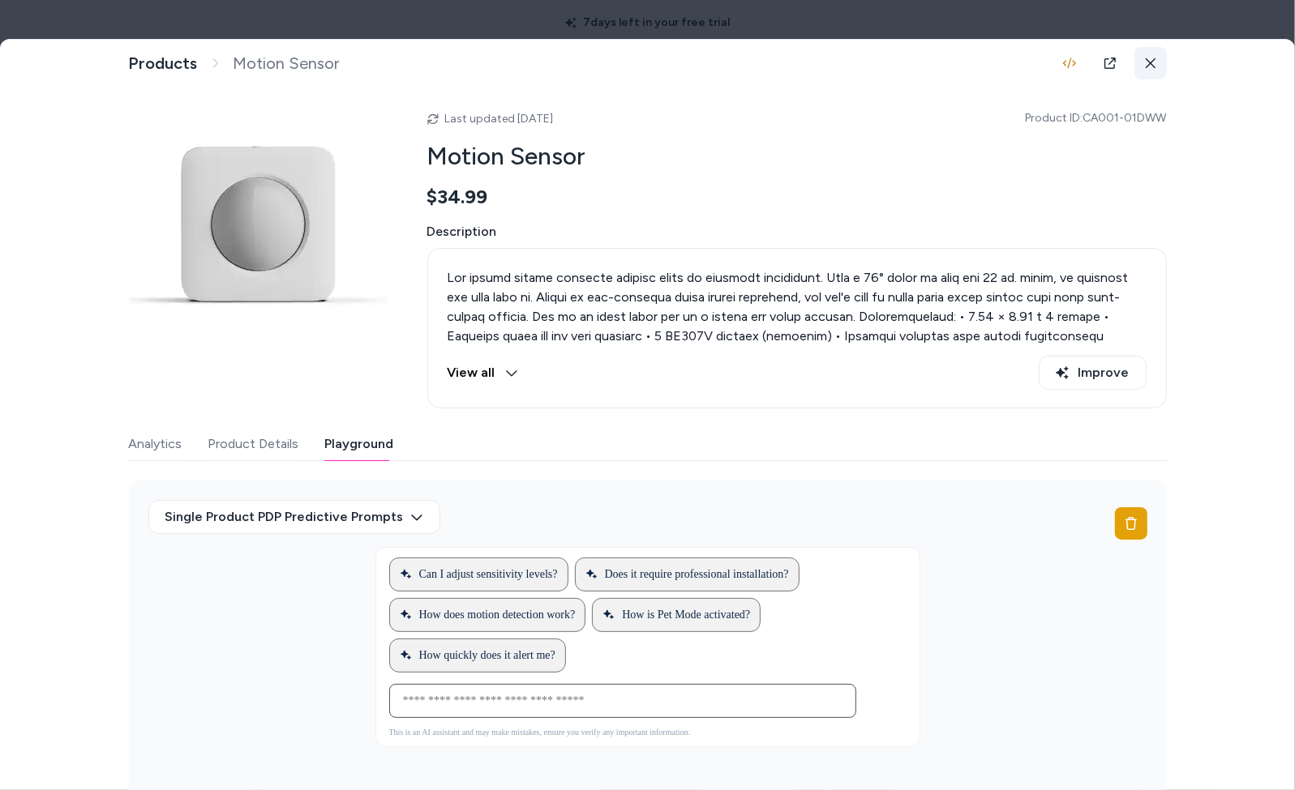
click at [880, 67] on button at bounding box center [1150, 63] width 32 height 32
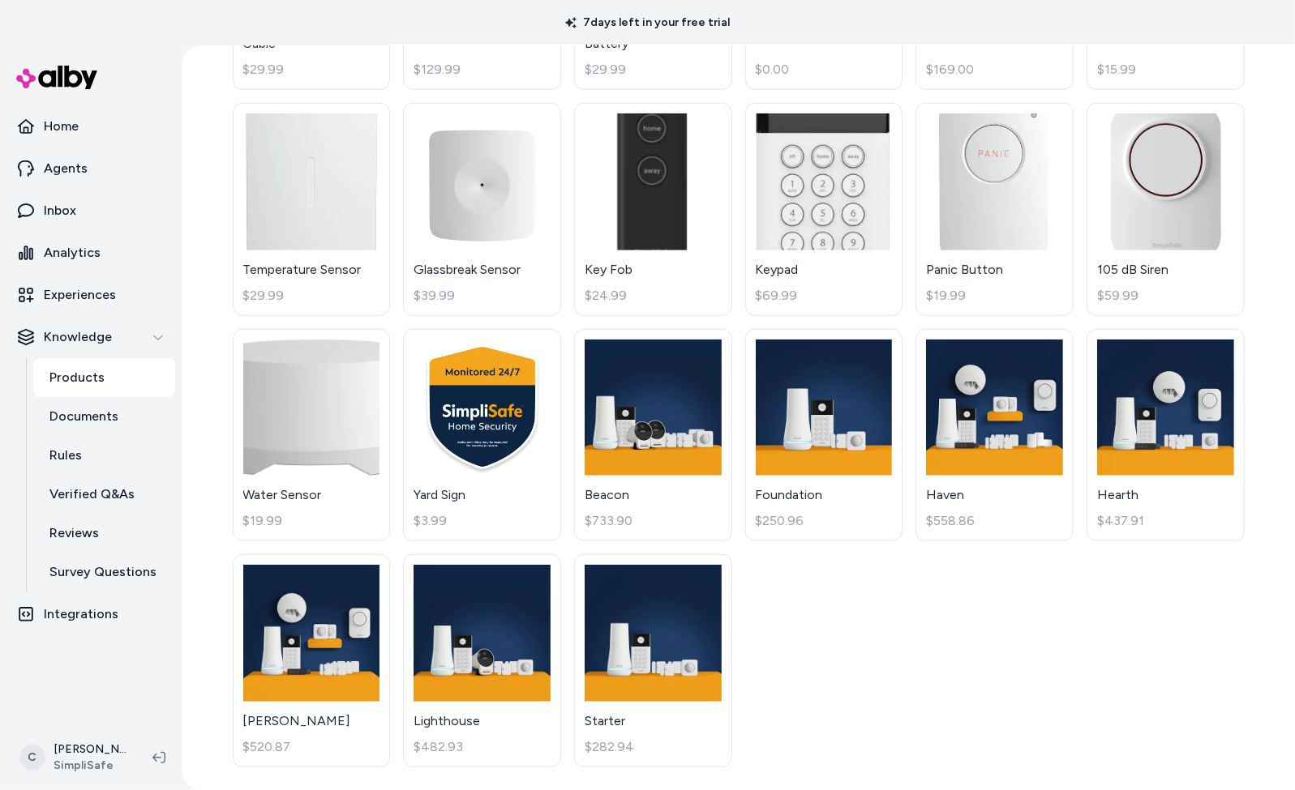
scroll to position [848, 0]
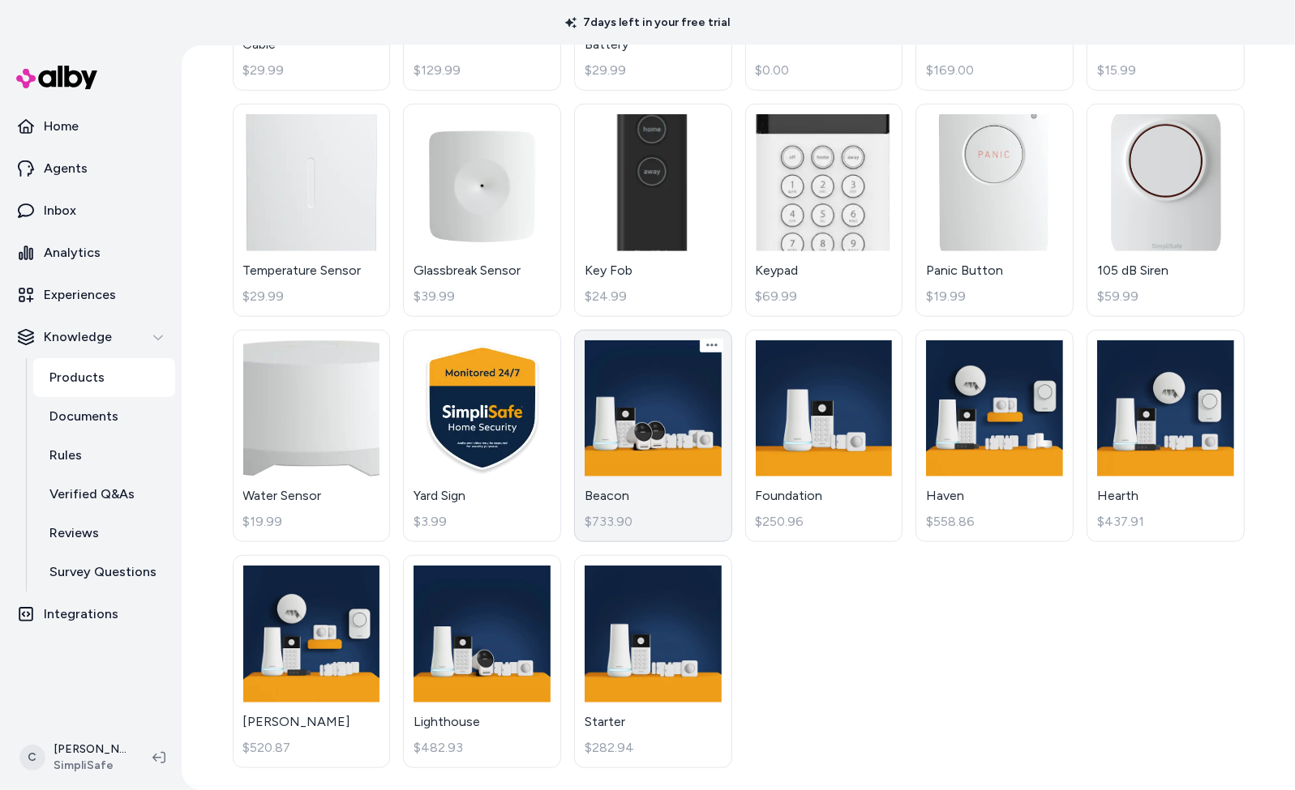
click at [645, 501] on link "Beacon $733.90" at bounding box center [653, 436] width 158 height 213
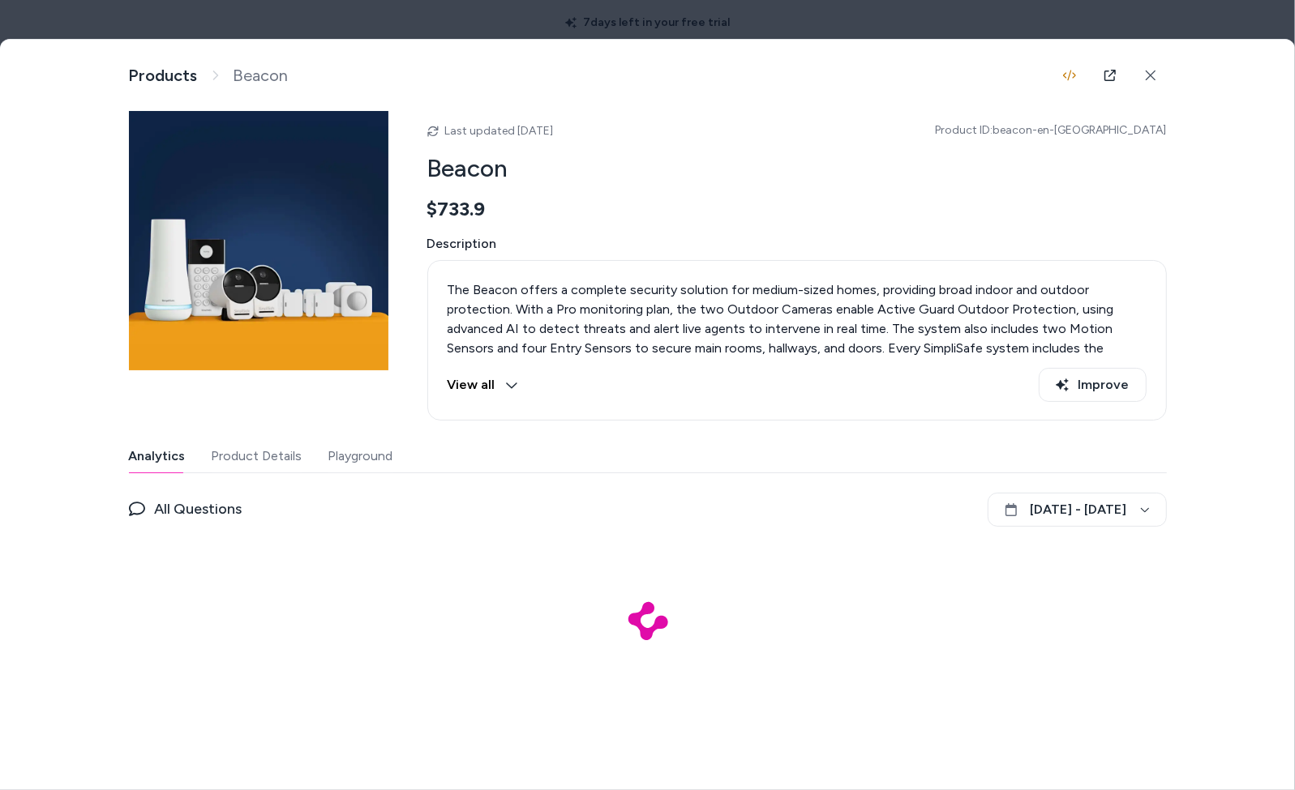
click at [381, 455] on button "Playground" at bounding box center [360, 456] width 65 height 32
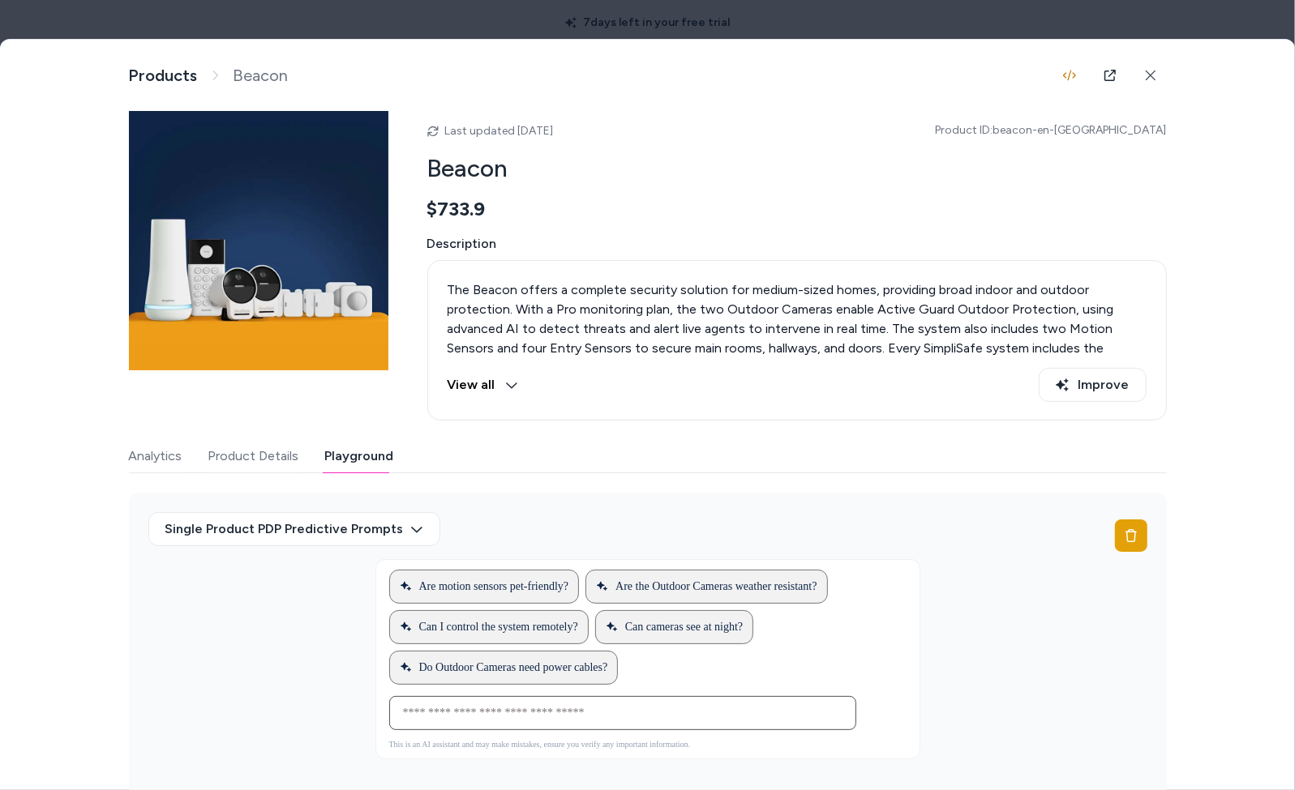
scroll to position [12, 0]
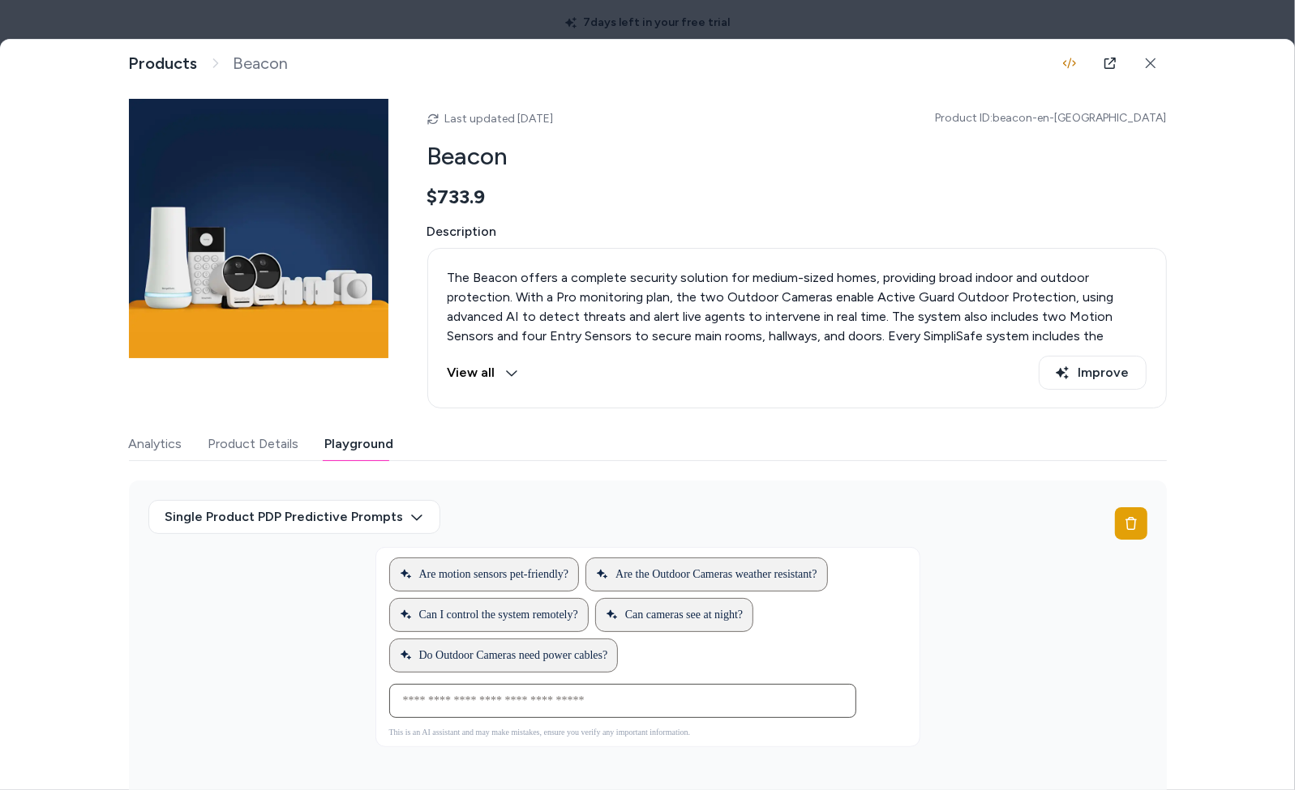
click at [519, 683] on div "Ask any question about this product" at bounding box center [622, 701] width 459 height 32
click at [517, 683] on input at bounding box center [606, 701] width 426 height 19
type input "**********"
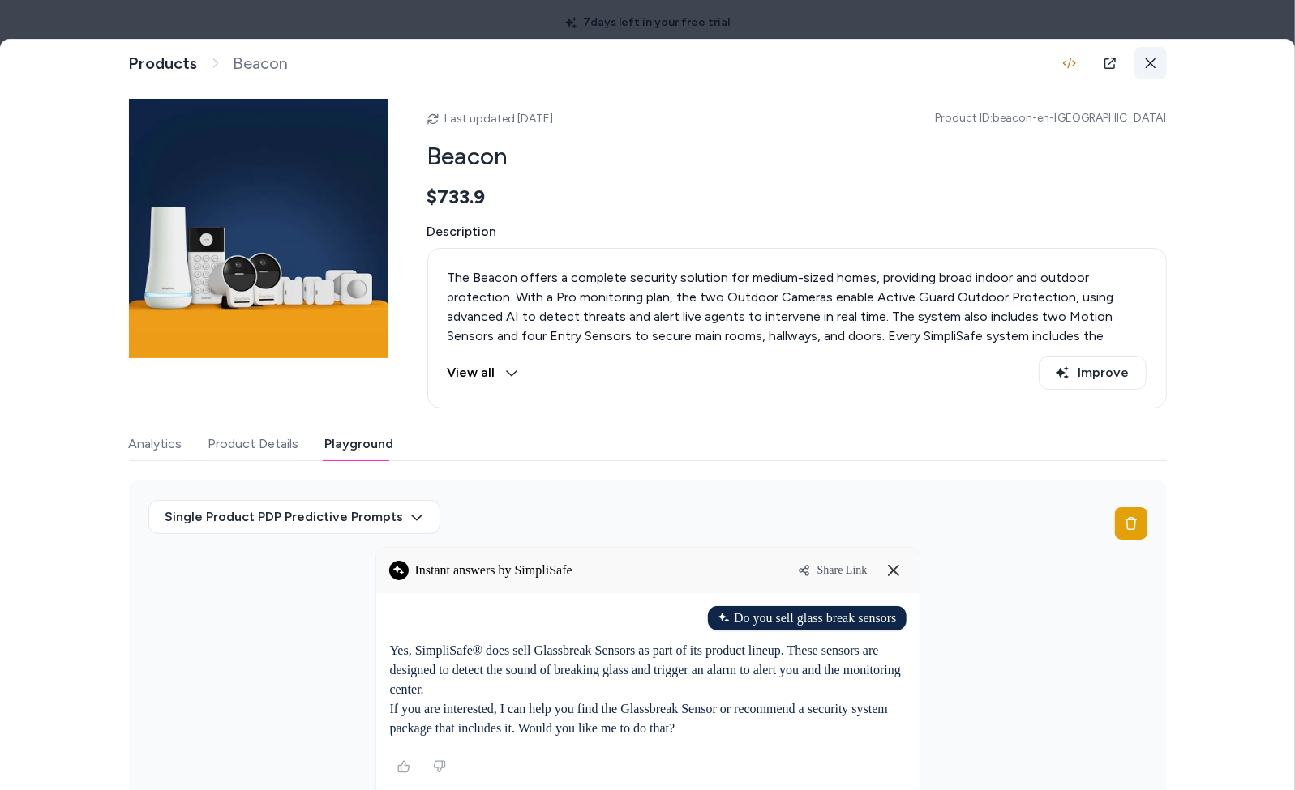
click at [880, 69] on button at bounding box center [1150, 63] width 32 height 32
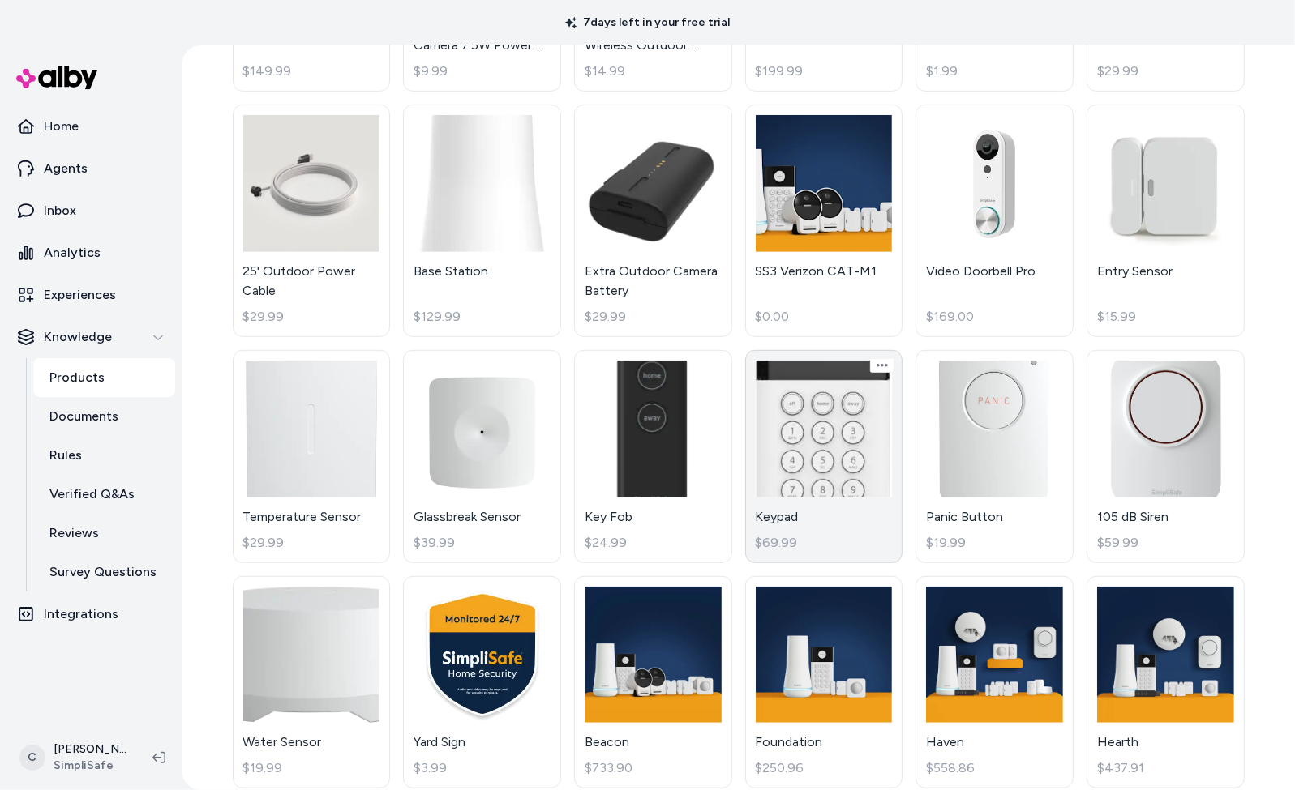
scroll to position [527, 0]
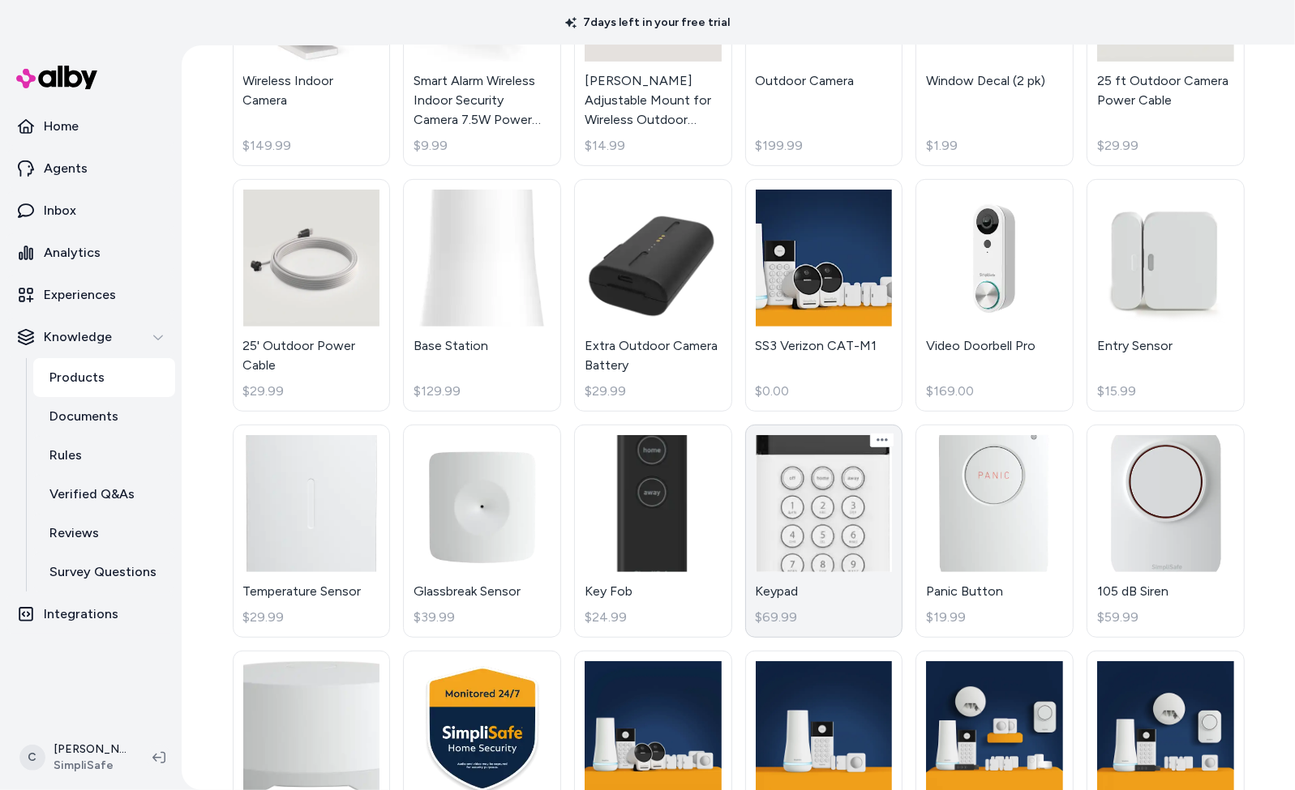
click at [816, 529] on link "Keypad $69.99" at bounding box center [824, 531] width 158 height 213
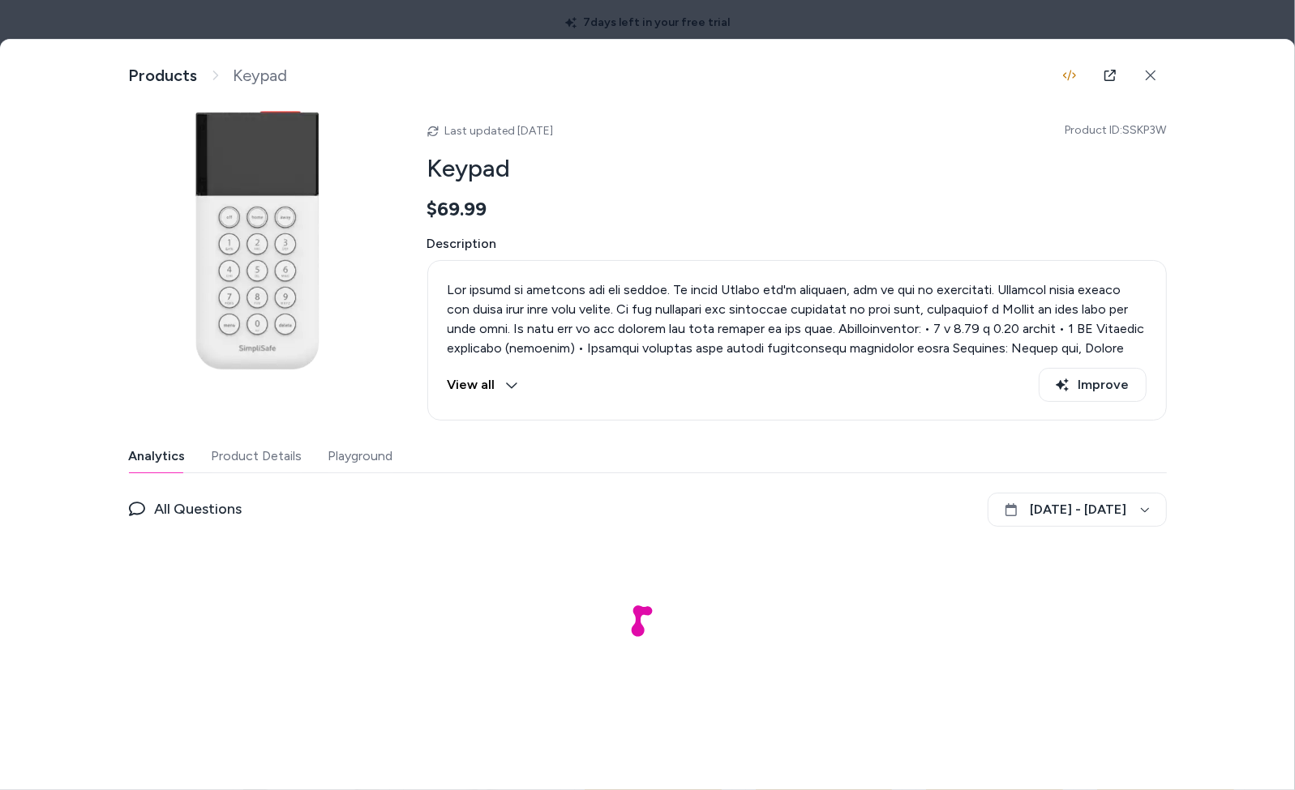
drag, startPoint x: 380, startPoint y: 451, endPoint x: 393, endPoint y: 465, distance: 19.5
click at [380, 451] on button "Playground" at bounding box center [360, 456] width 65 height 32
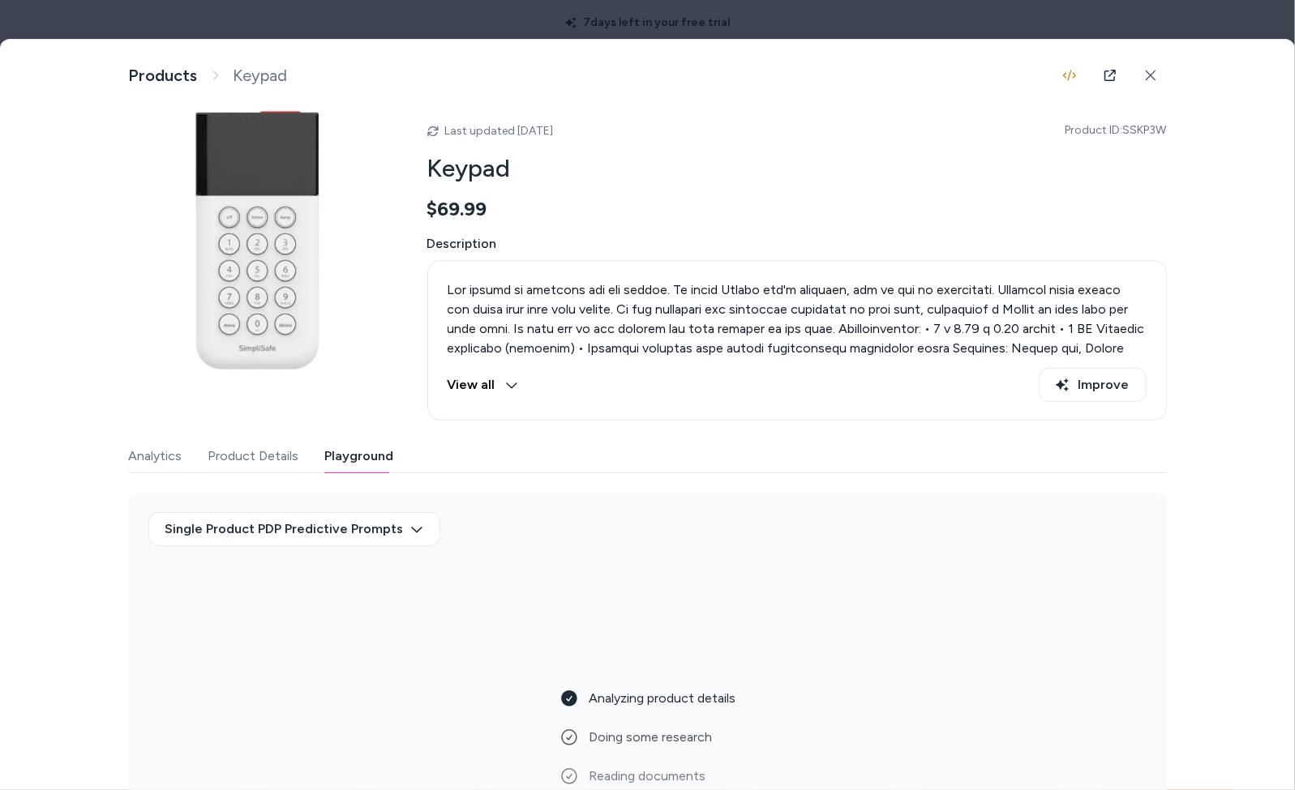
scroll to position [85, 0]
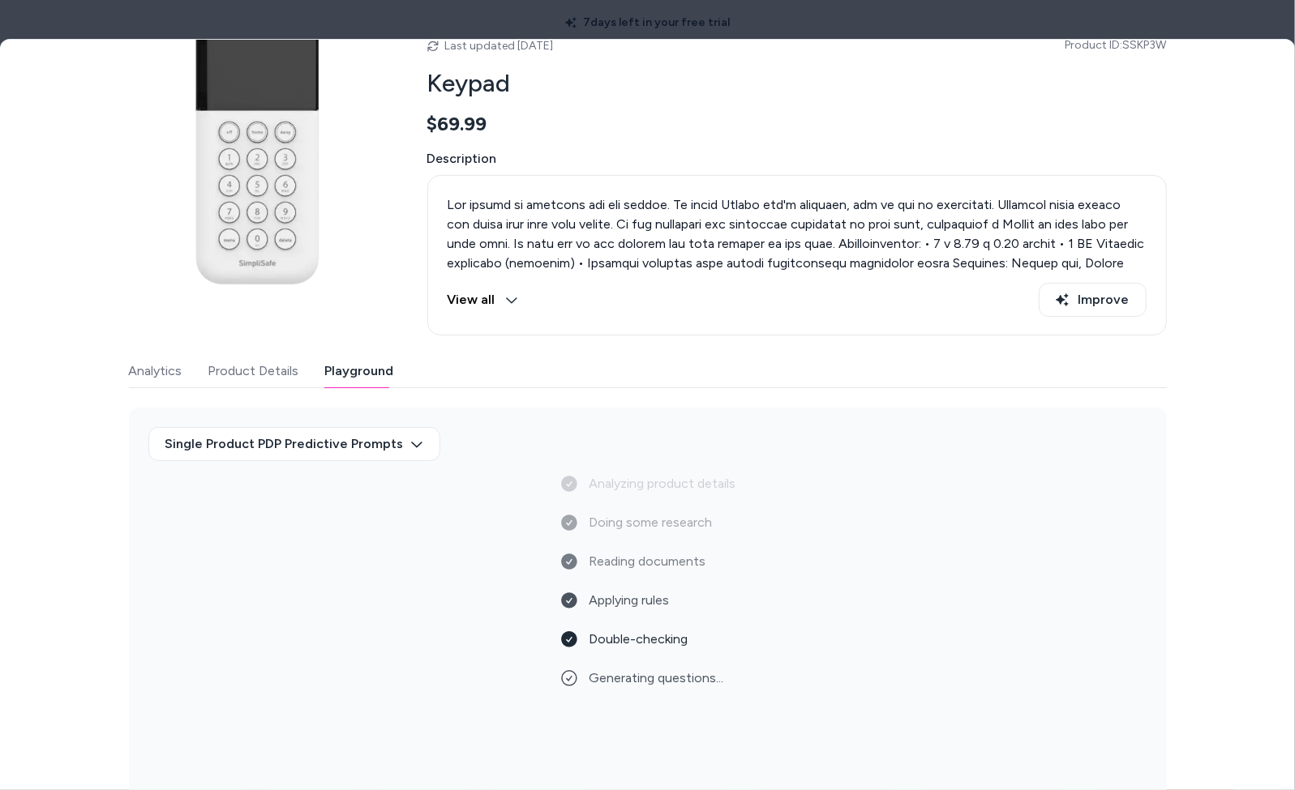
drag, startPoint x: 421, startPoint y: 366, endPoint x: 438, endPoint y: 390, distance: 29.7
click at [422, 366] on div "Analytics Product Details Playground" at bounding box center [648, 371] width 1038 height 33
click at [481, 19] on div at bounding box center [647, 395] width 1295 height 790
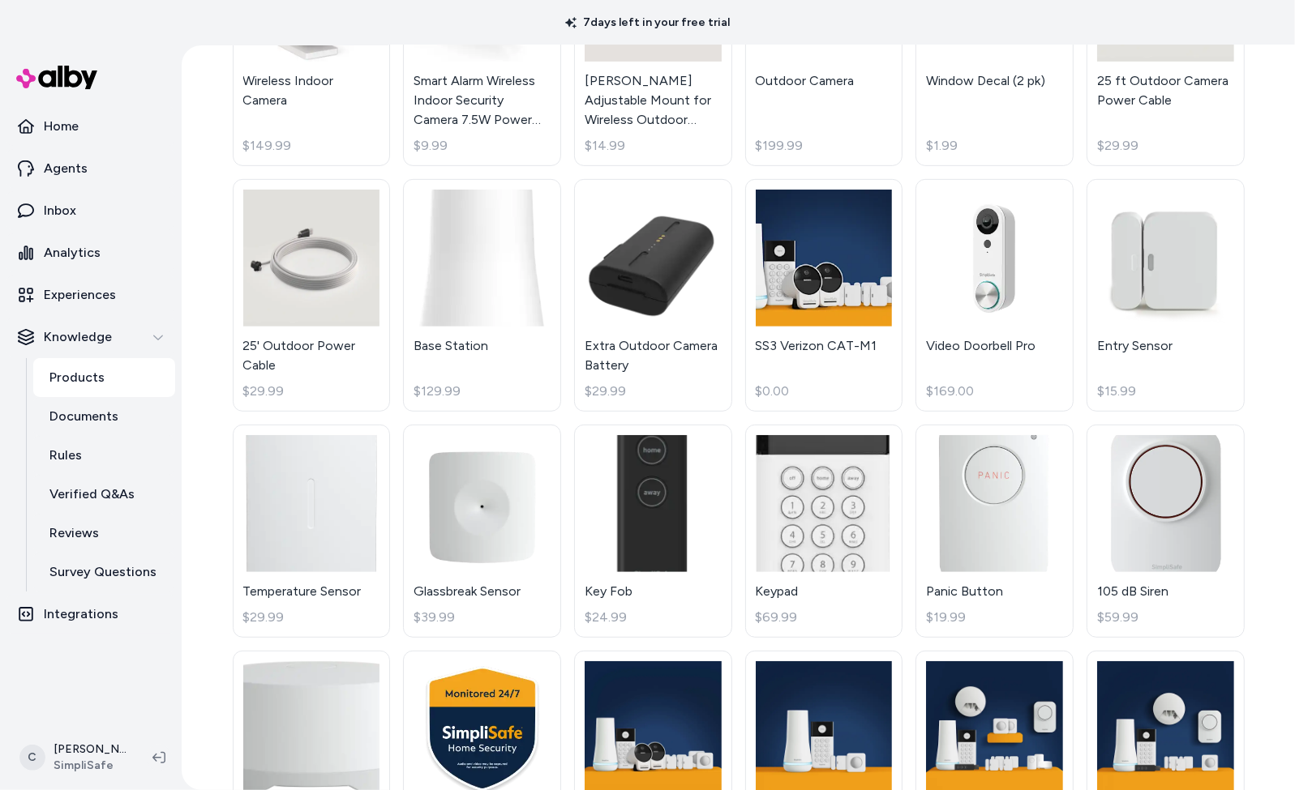
scroll to position [816, 0]
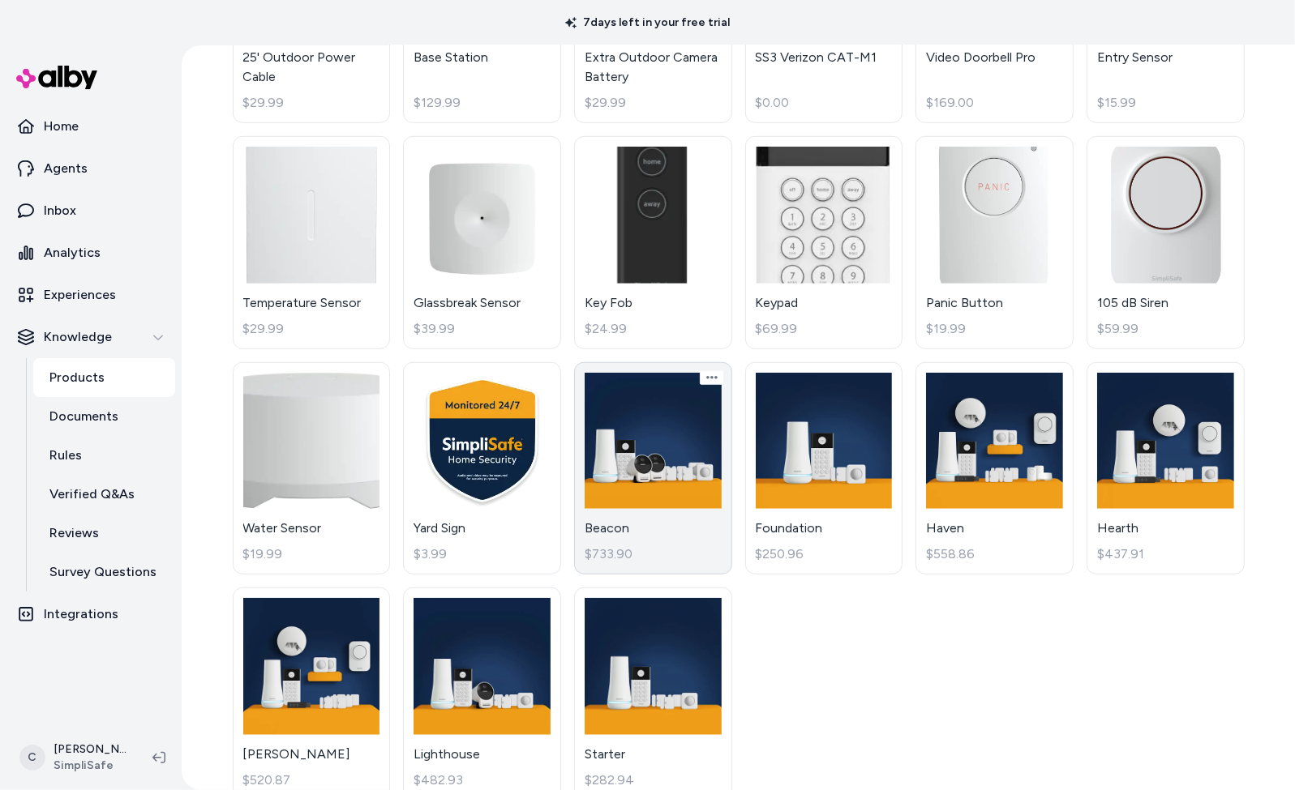
click at [680, 465] on link "Beacon $733.90" at bounding box center [653, 468] width 158 height 213
click at [669, 560] on link "Beacon $733.90" at bounding box center [653, 468] width 158 height 213
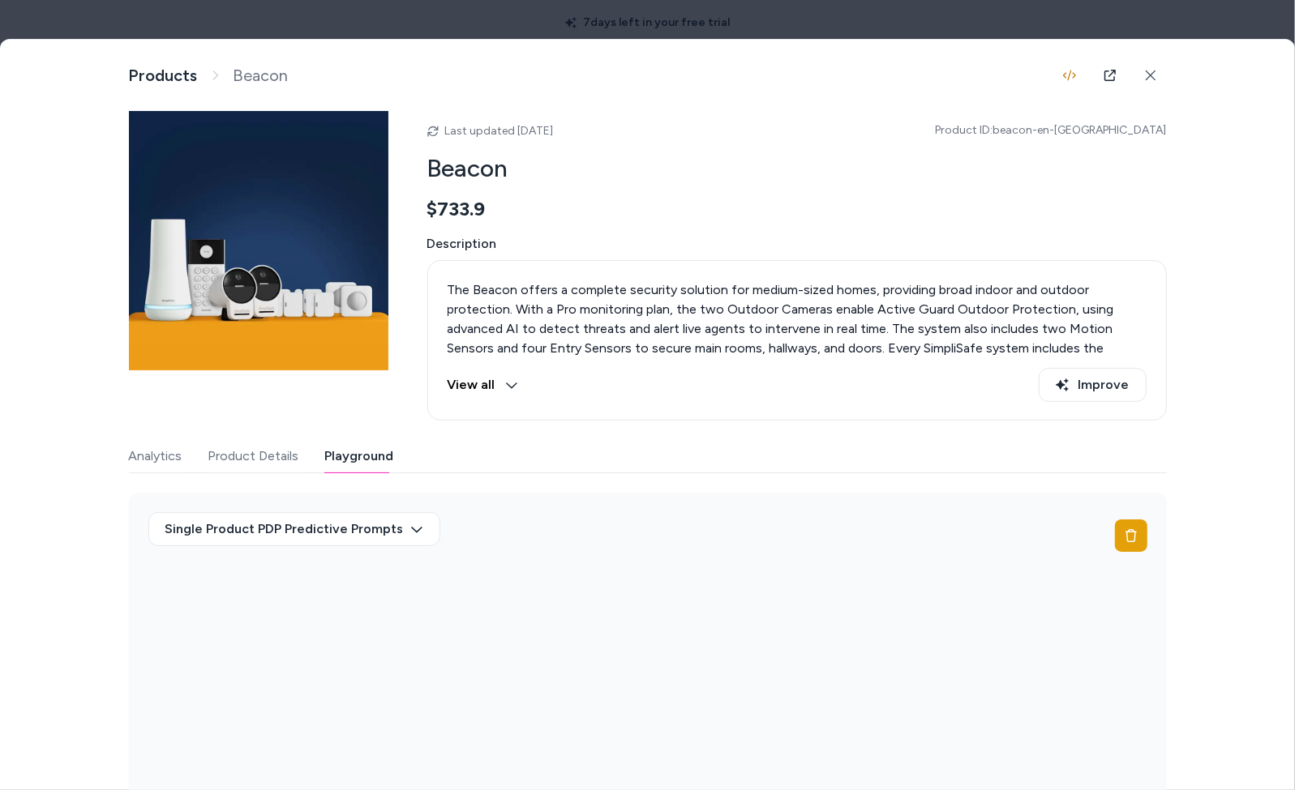
click at [364, 461] on button "Playground" at bounding box center [359, 456] width 69 height 32
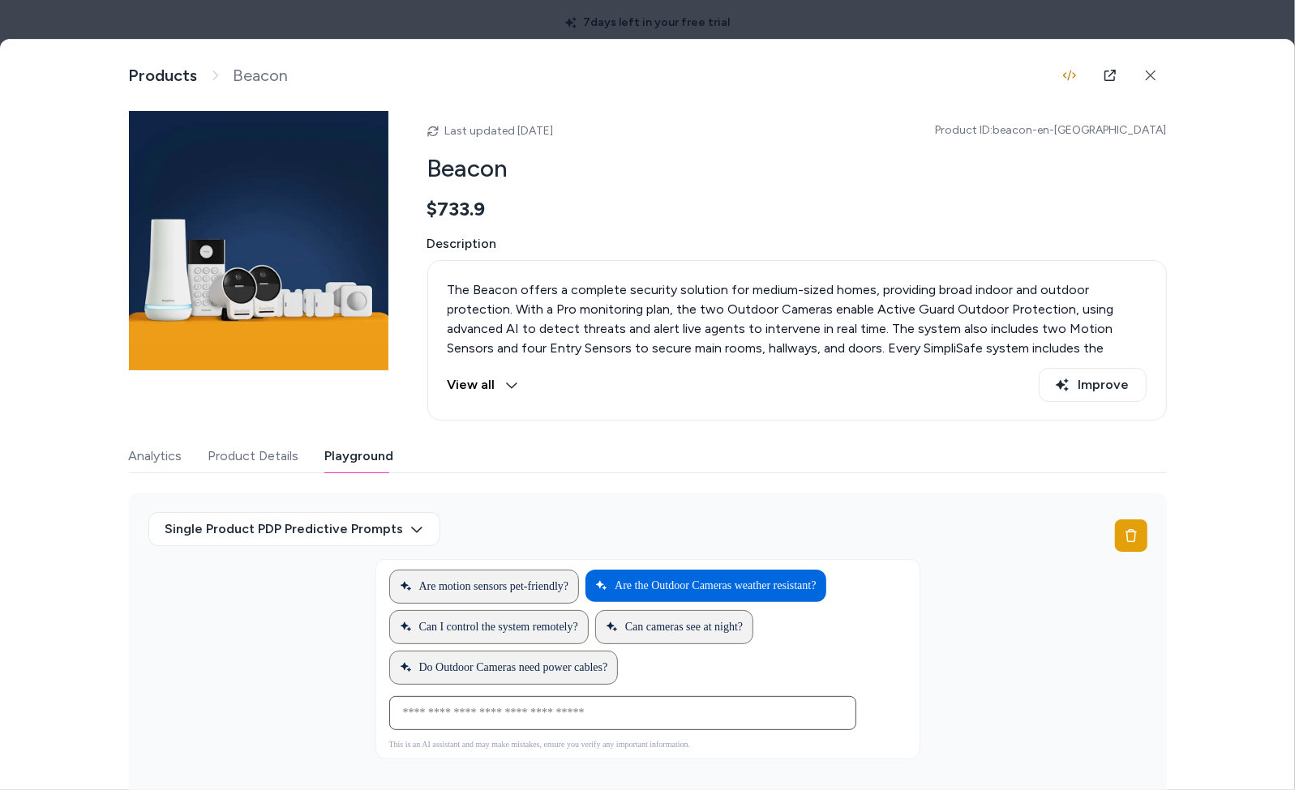
scroll to position [12, 0]
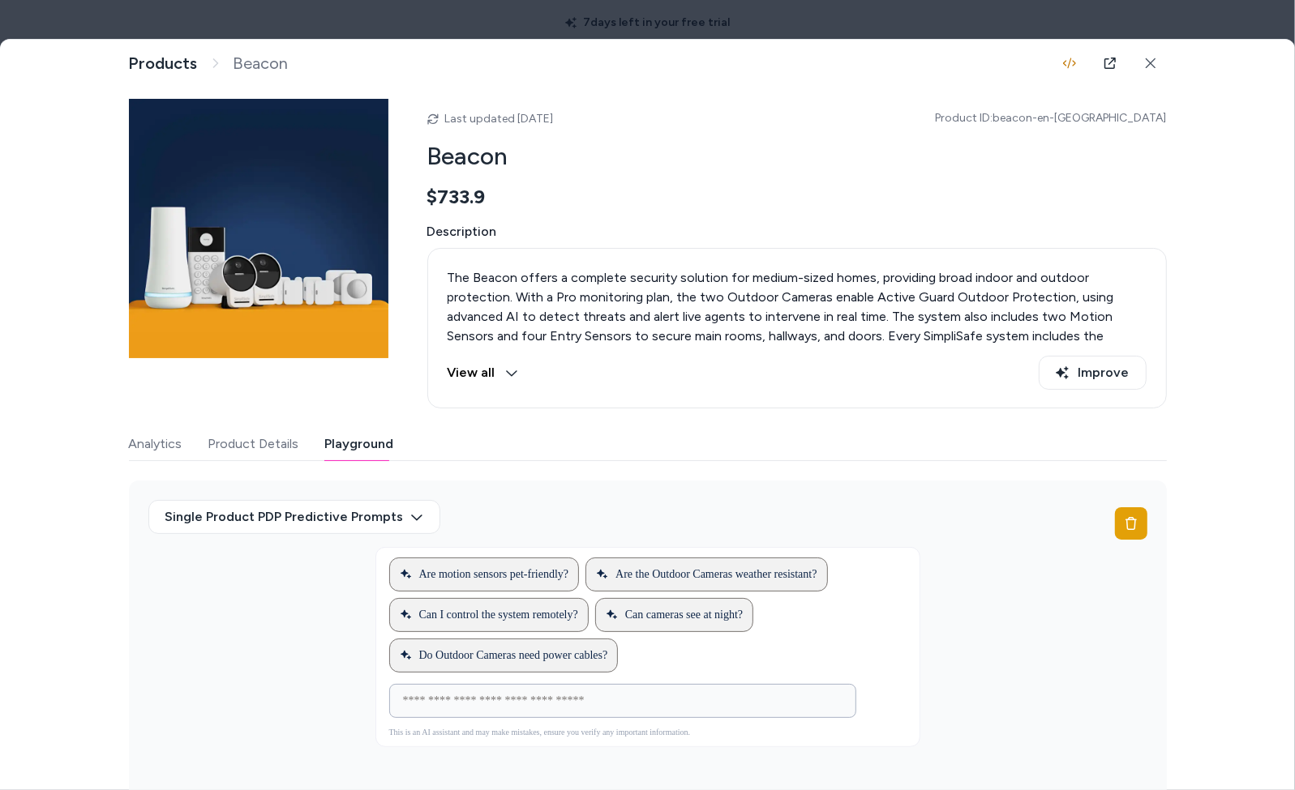
click at [652, 683] on input at bounding box center [606, 701] width 426 height 19
type input "**********"
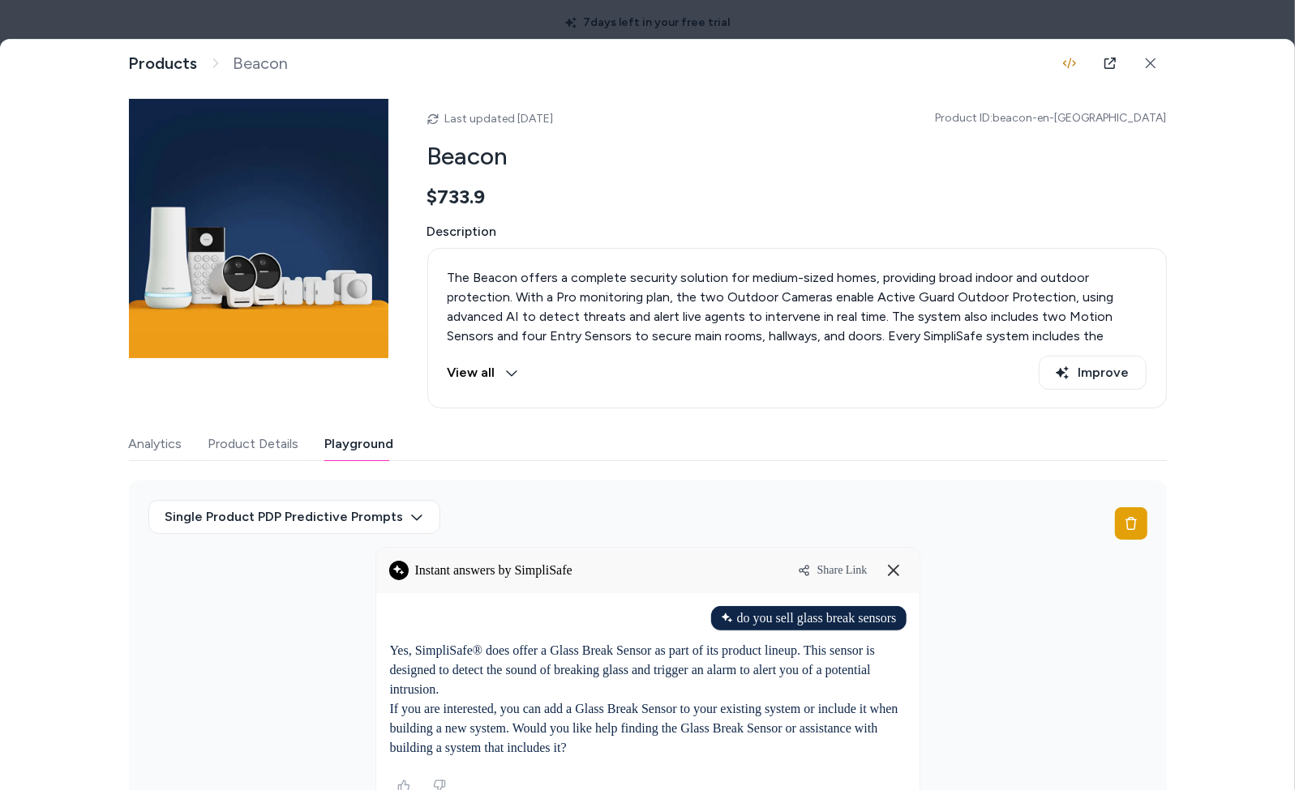
scroll to position [26, 0]
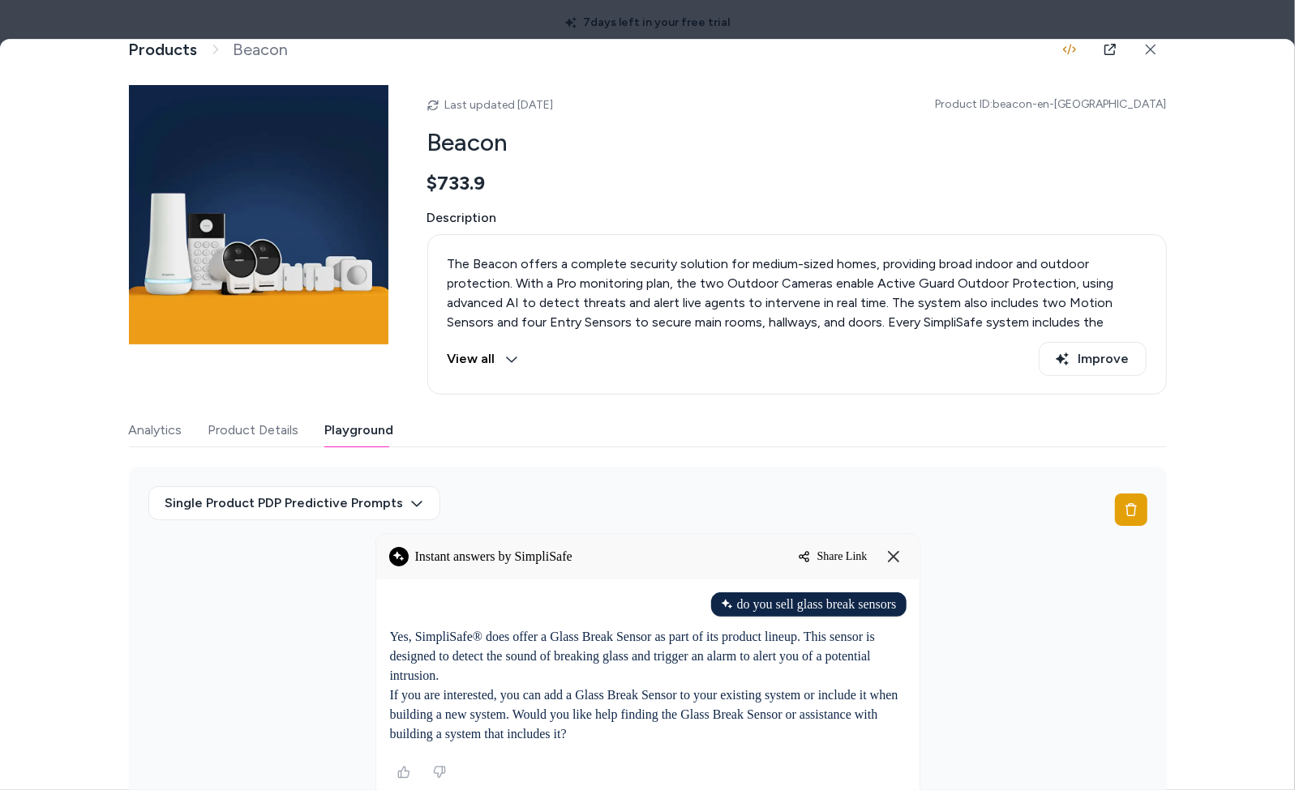
click at [833, 550] on span "Share Link" at bounding box center [842, 556] width 50 height 13
click at [280, 422] on button "Product Details" at bounding box center [253, 430] width 91 height 32
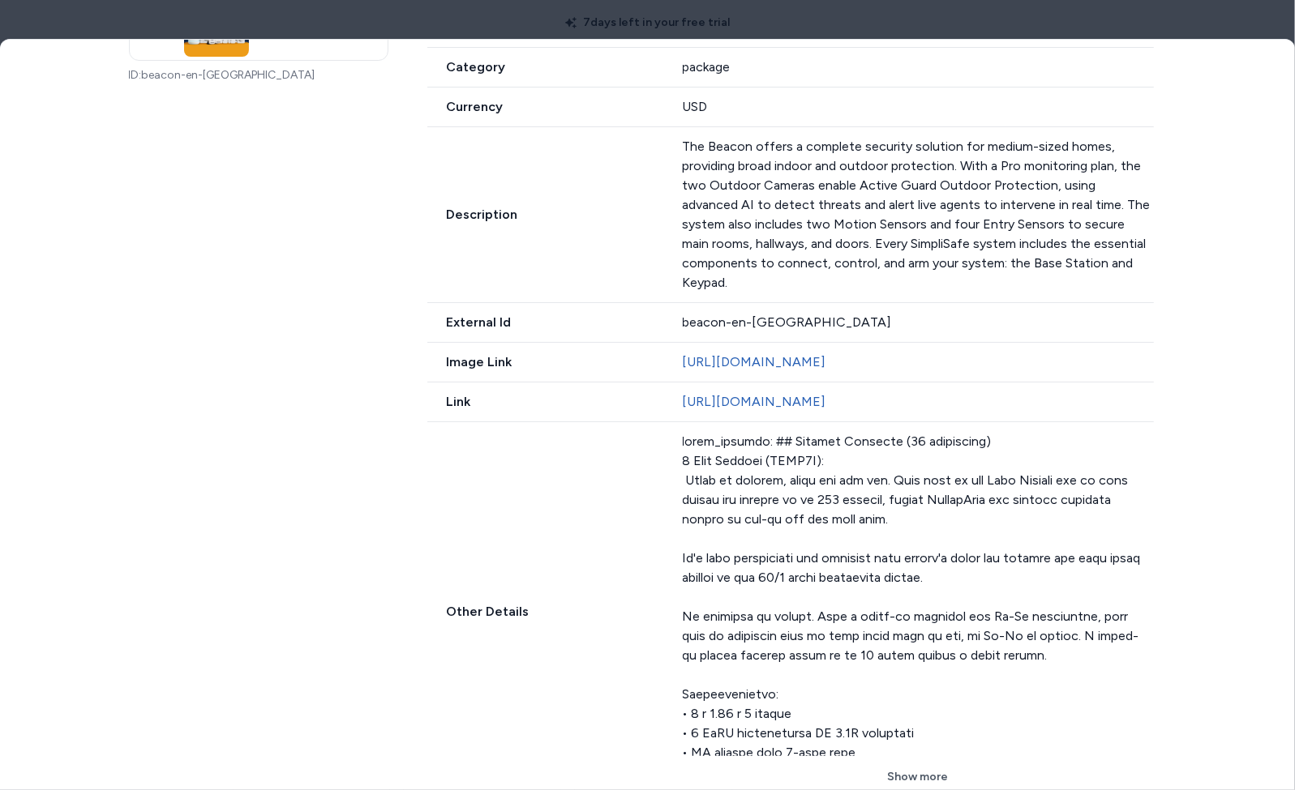
scroll to position [702, 0]
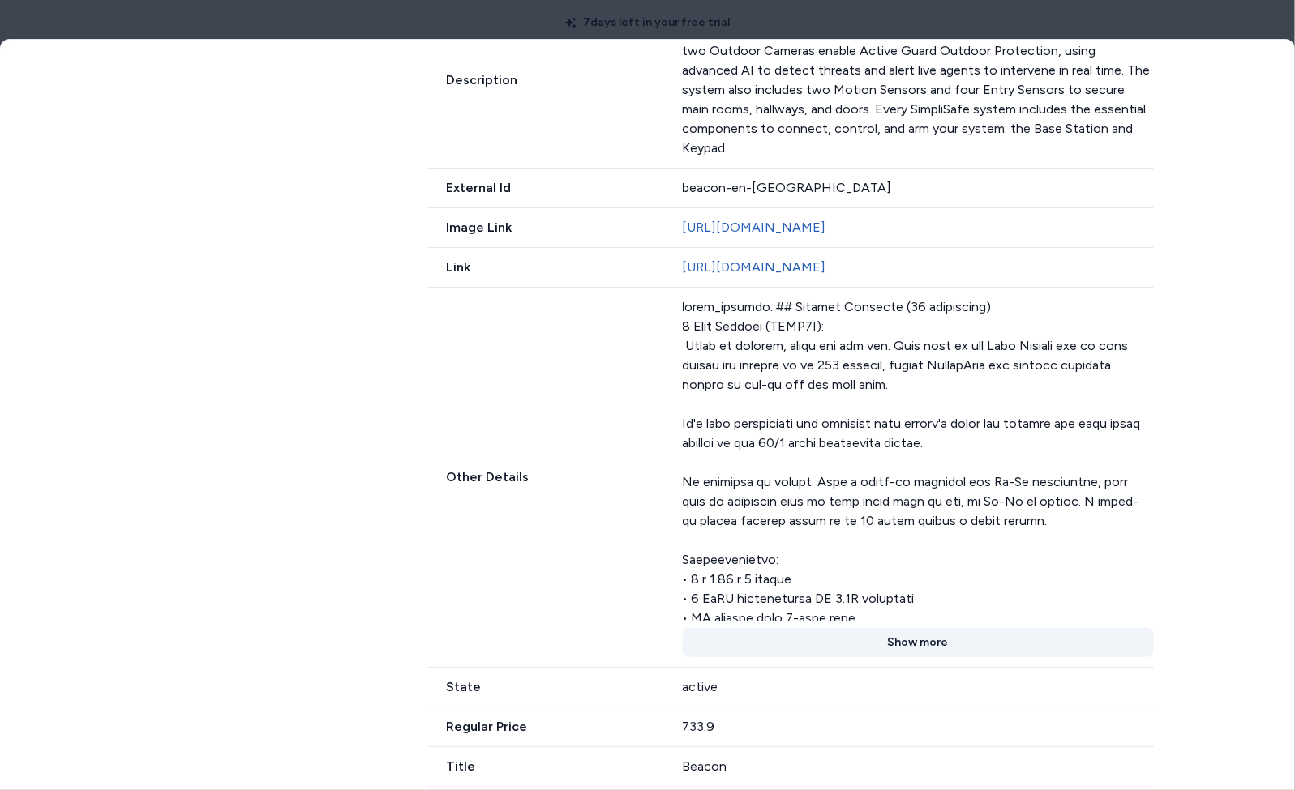
click at [880, 643] on button "Show more" at bounding box center [918, 642] width 471 height 29
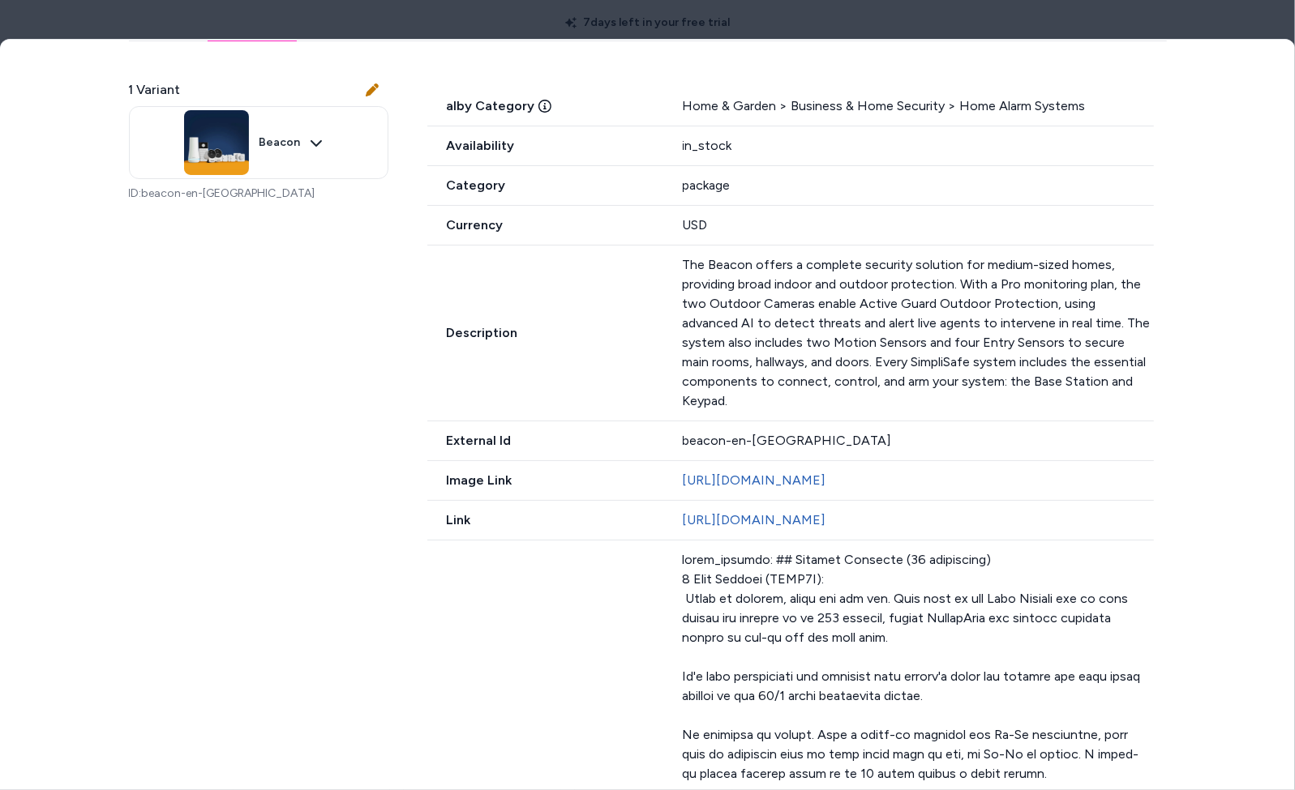
scroll to position [0, 0]
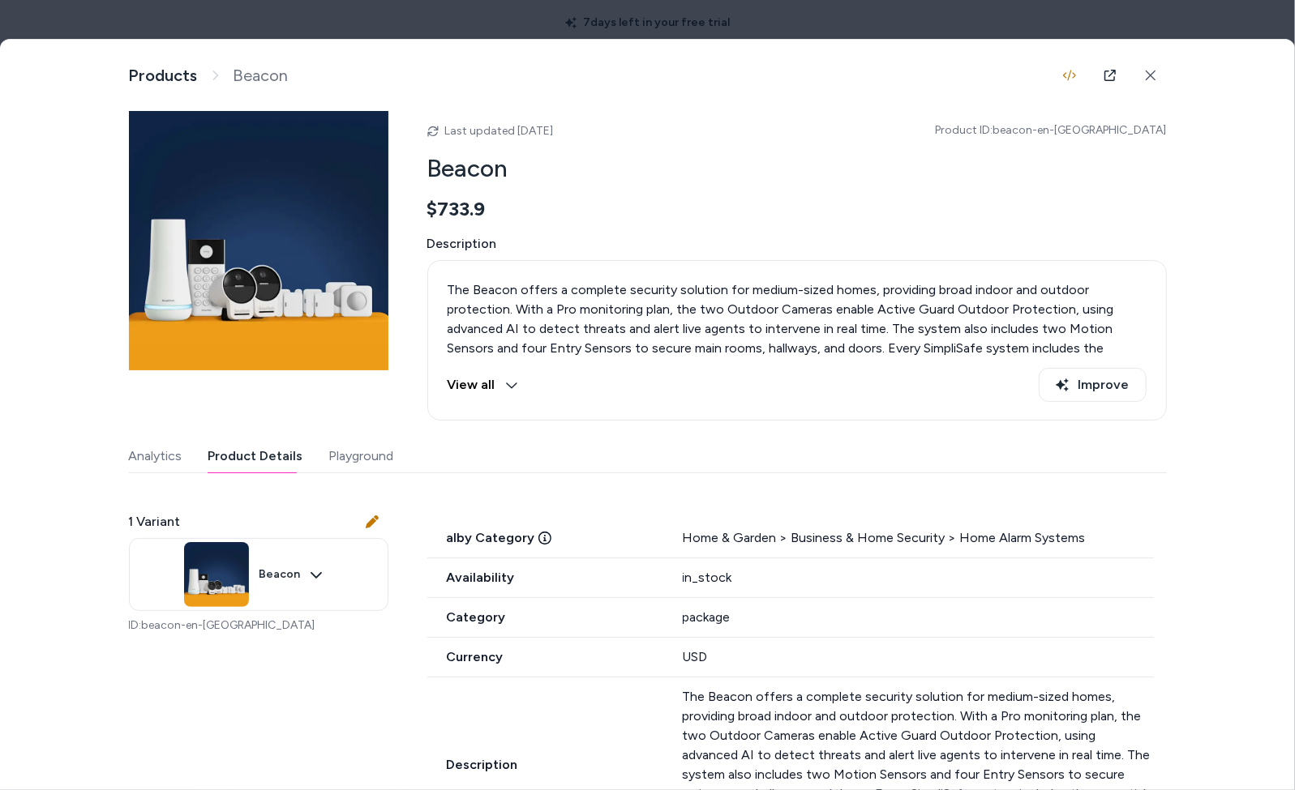
click at [602, 15] on div at bounding box center [647, 395] width 1295 height 790
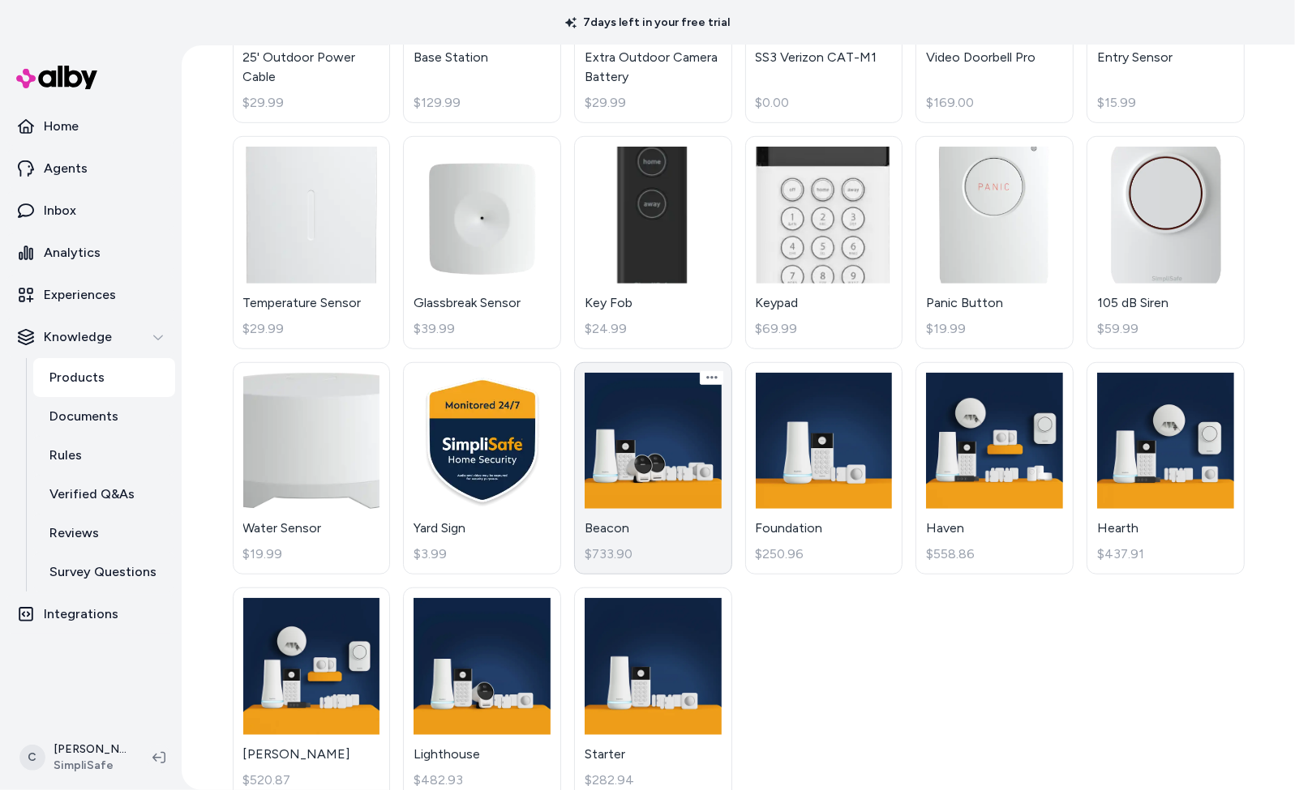
click at [621, 539] on link "Beacon $733.90" at bounding box center [653, 468] width 158 height 213
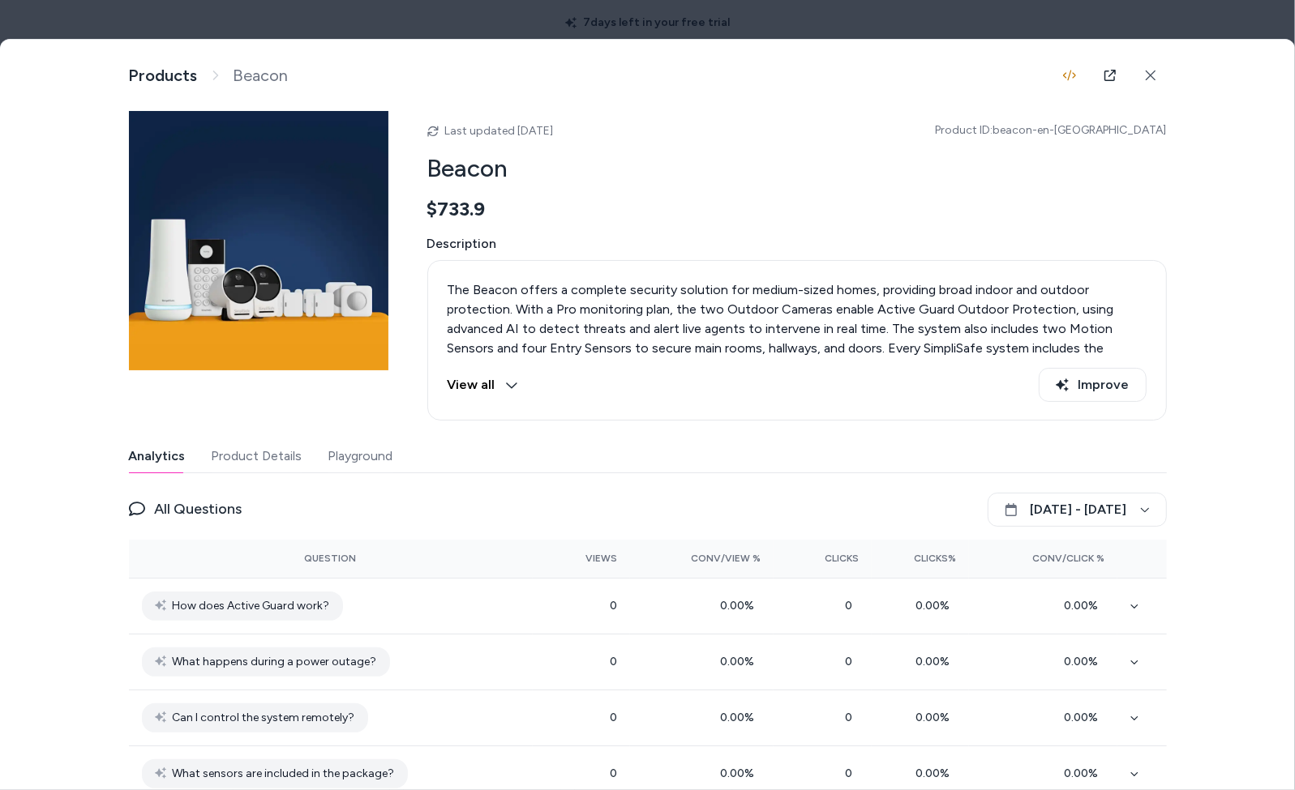
click at [372, 448] on button "Playground" at bounding box center [360, 456] width 65 height 32
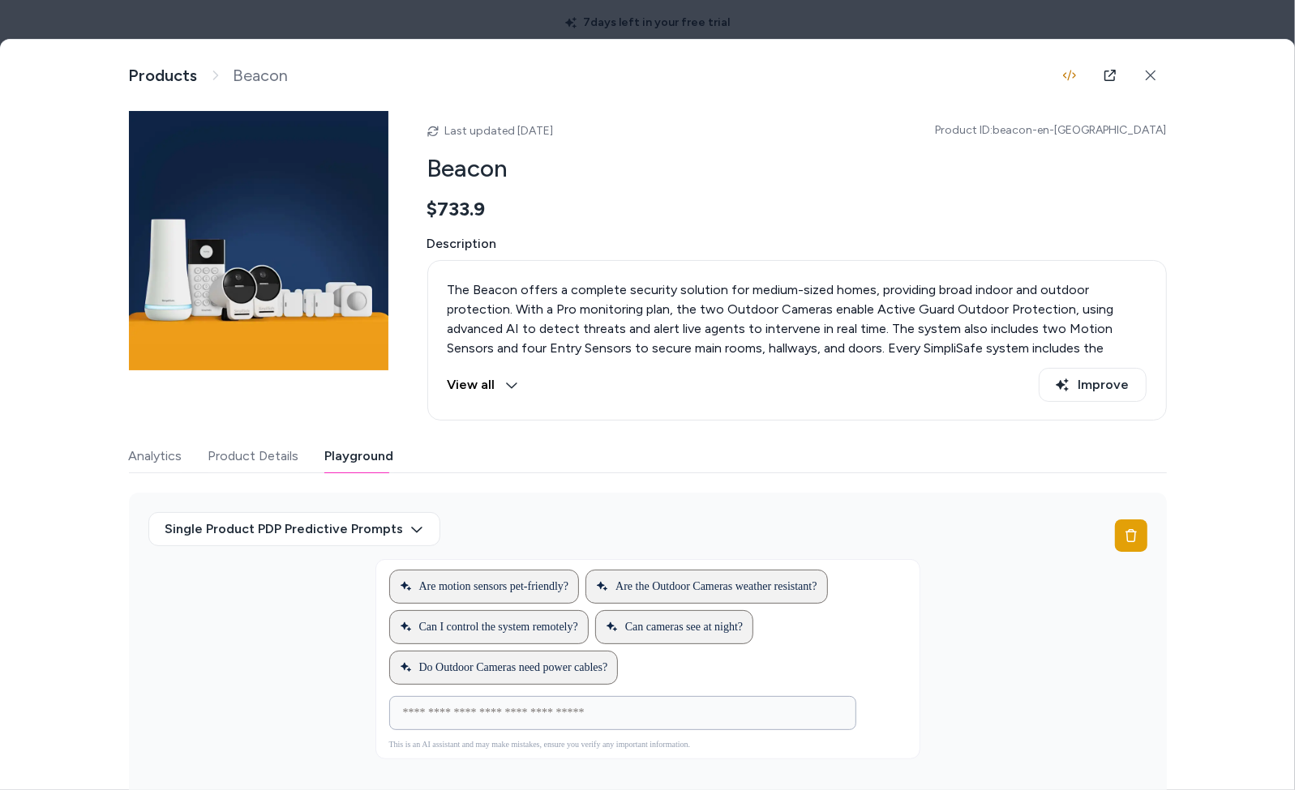
click at [475, 683] on input at bounding box center [606, 713] width 426 height 19
type input "**********"
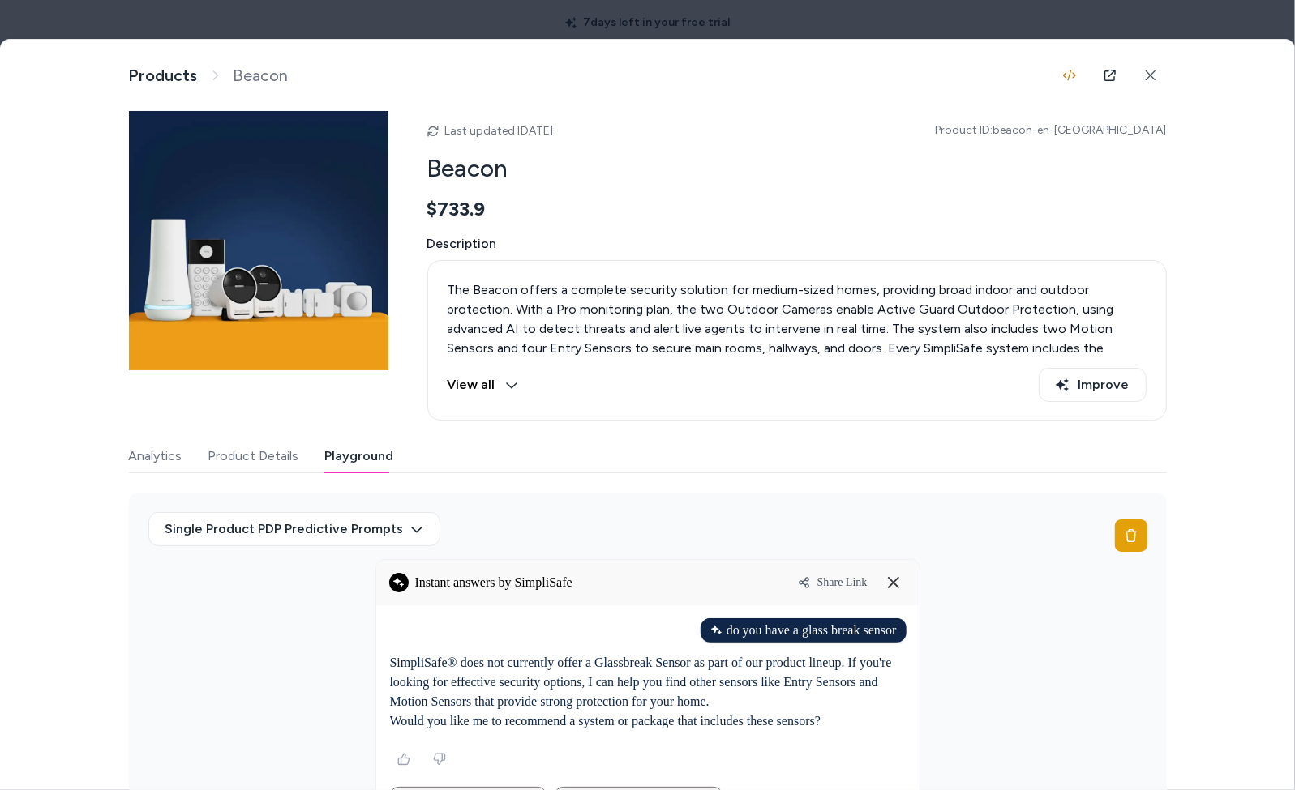
scroll to position [157, 0]
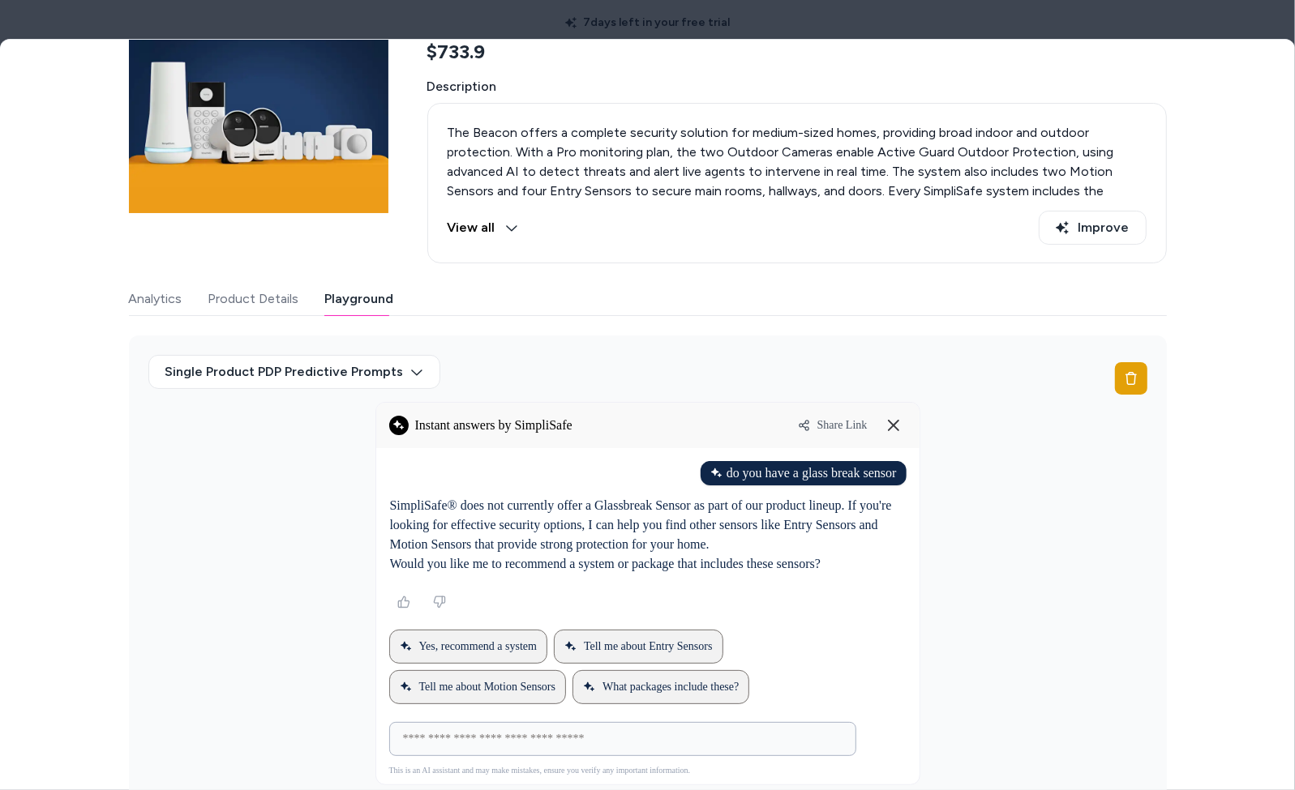
click at [537, 683] on input at bounding box center [606, 739] width 426 height 19
type input "**********"
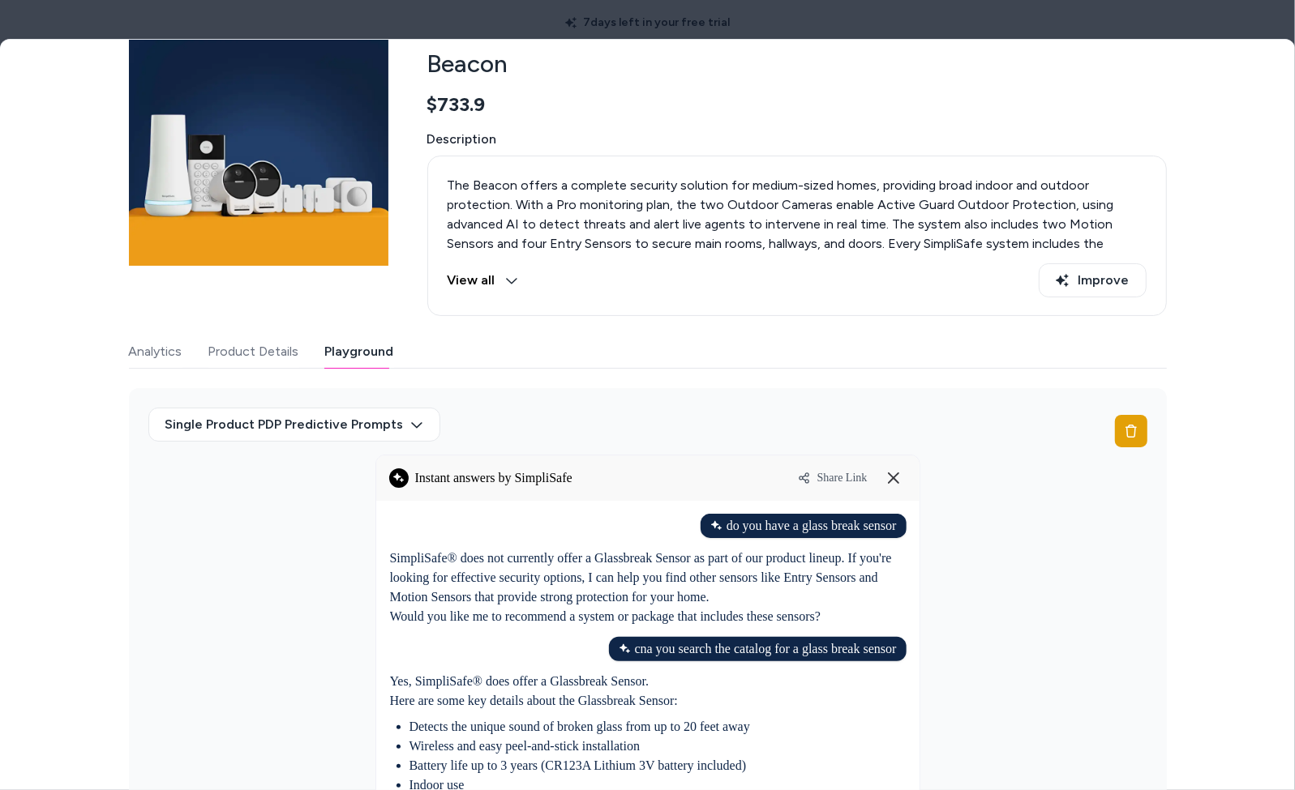
scroll to position [277, 0]
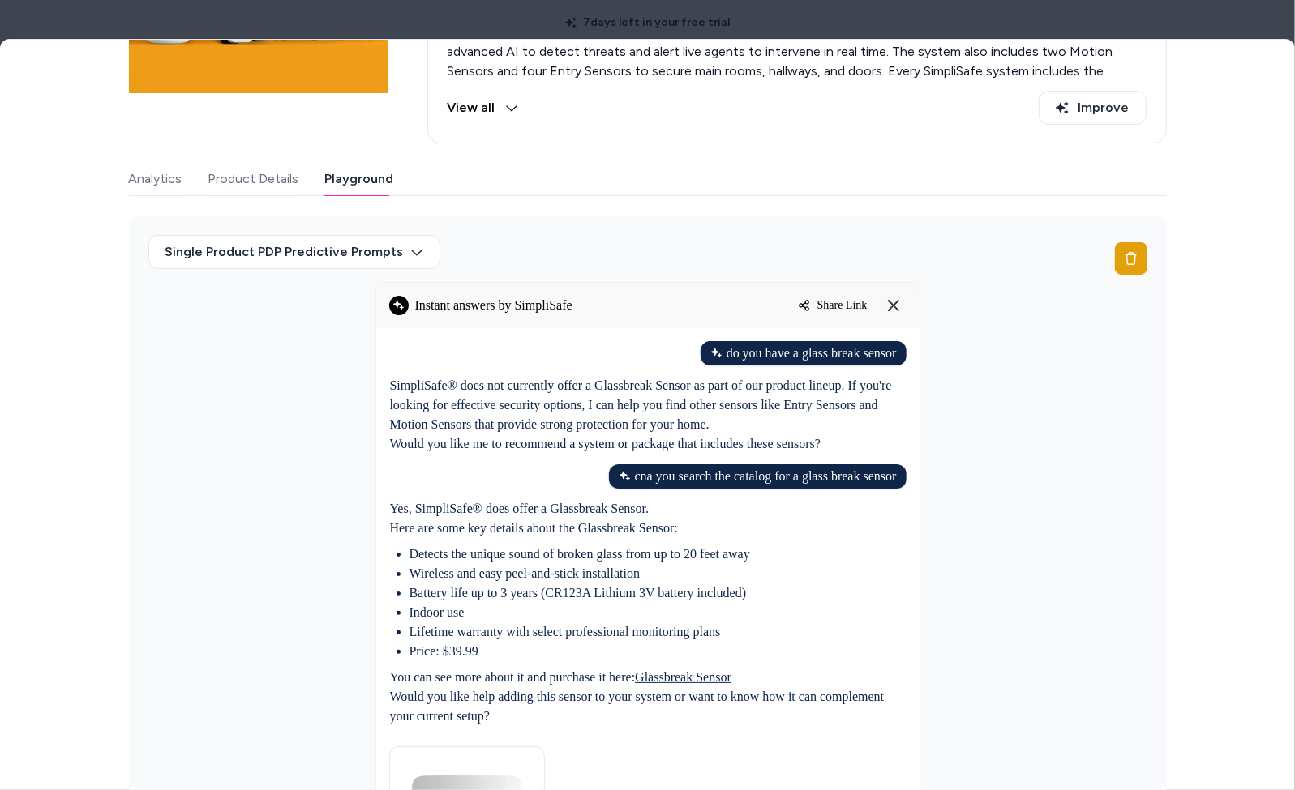
click at [825, 302] on span "Share Link" at bounding box center [842, 305] width 50 height 13
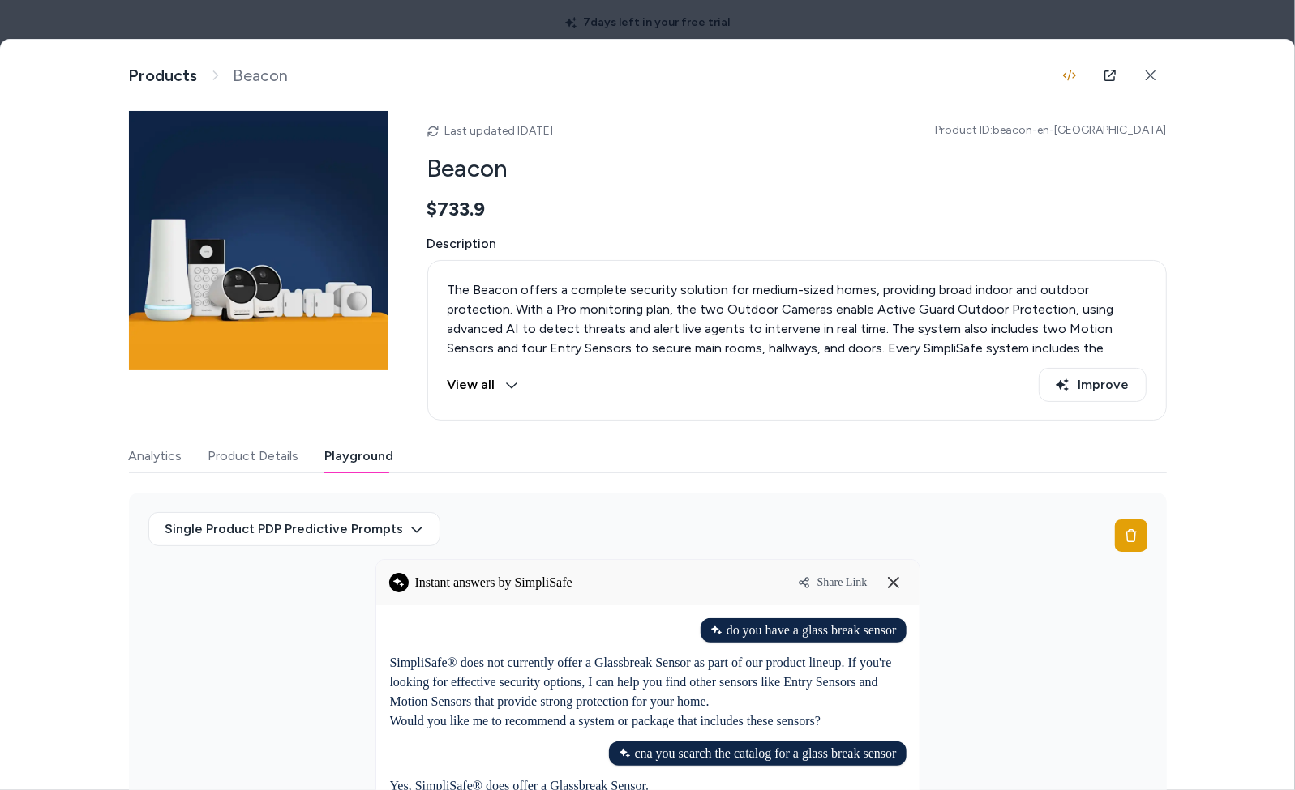
click at [404, 19] on div at bounding box center [647, 395] width 1295 height 790
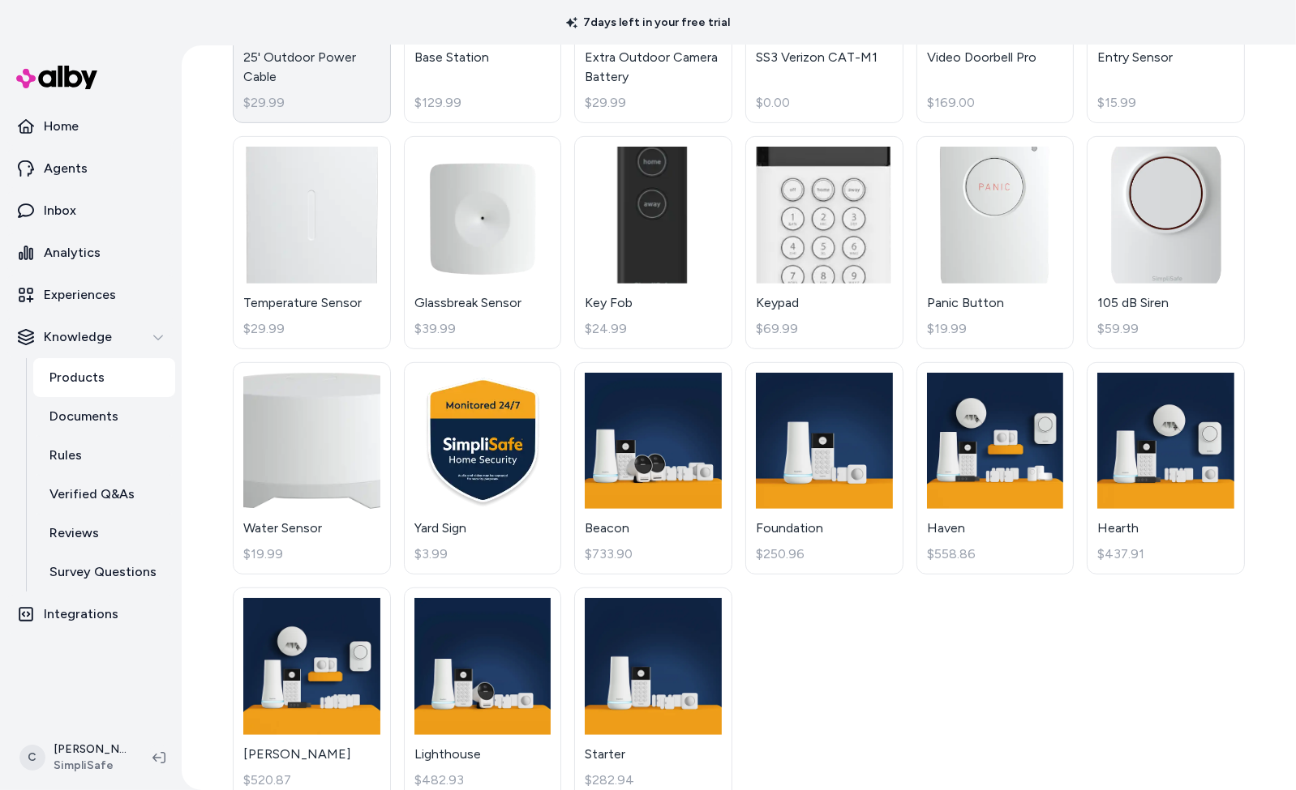
scroll to position [555, 0]
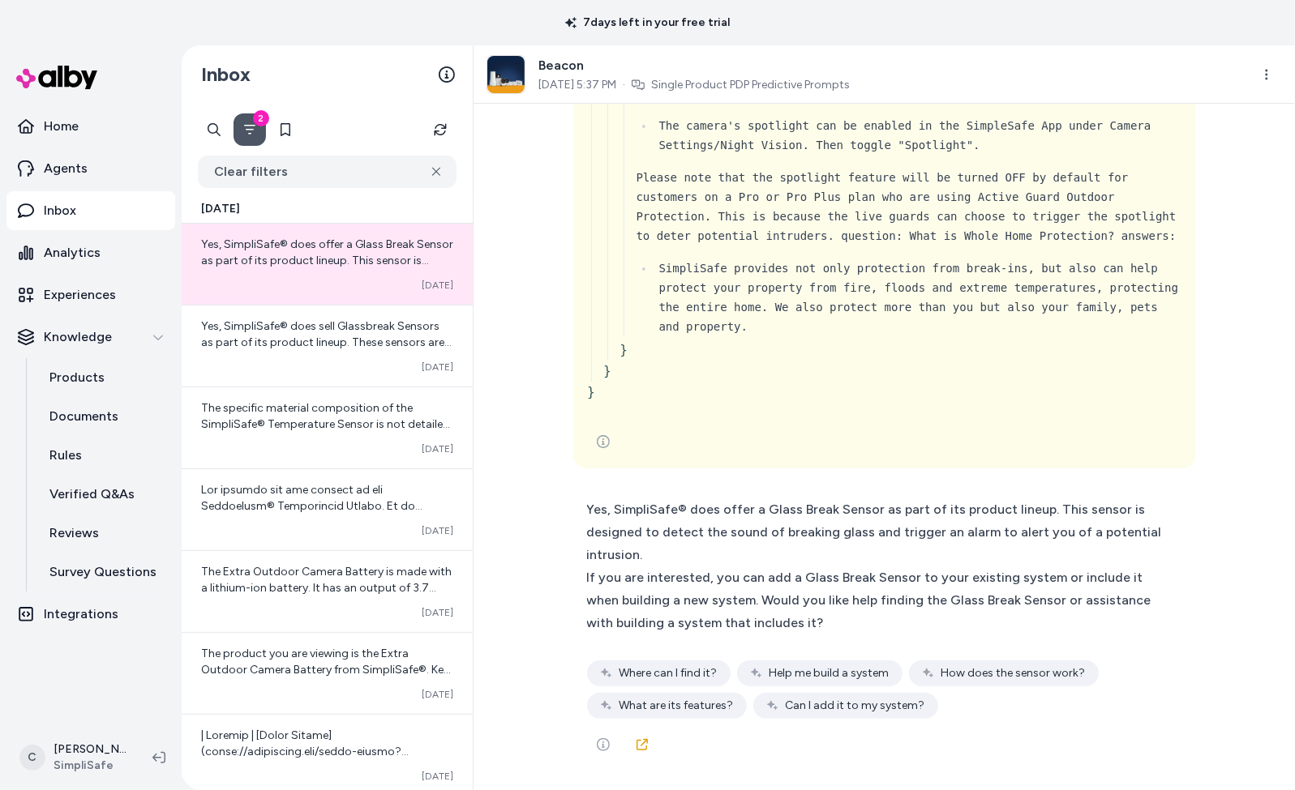
scroll to position [7135, 0]
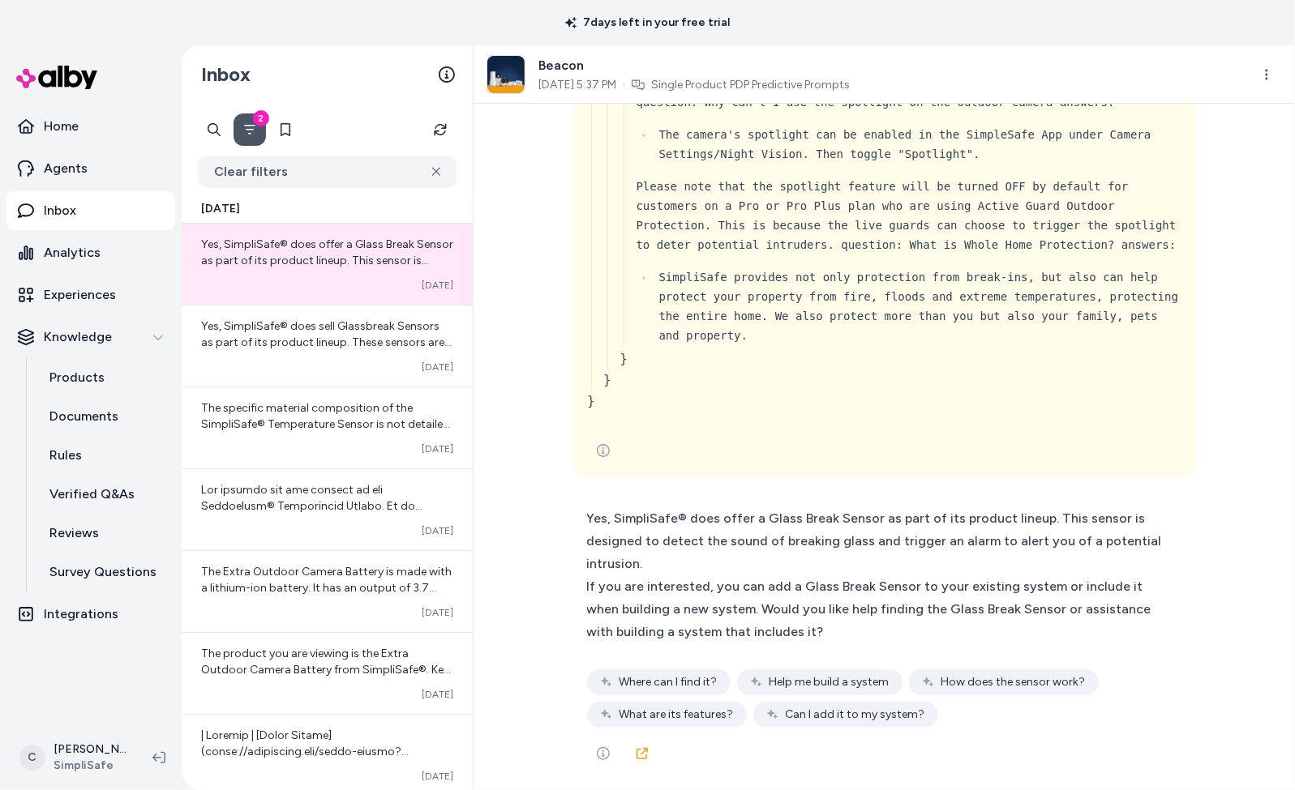
click at [688, 628] on div "If you are interested, you can add a Glass Break Sensor to your existing system…" at bounding box center [877, 610] width 580 height 68
click at [675, 680] on span "Where can I find it?" at bounding box center [668, 683] width 98 height 16
click at [689, 682] on span "Where can I find it?" at bounding box center [668, 683] width 98 height 16
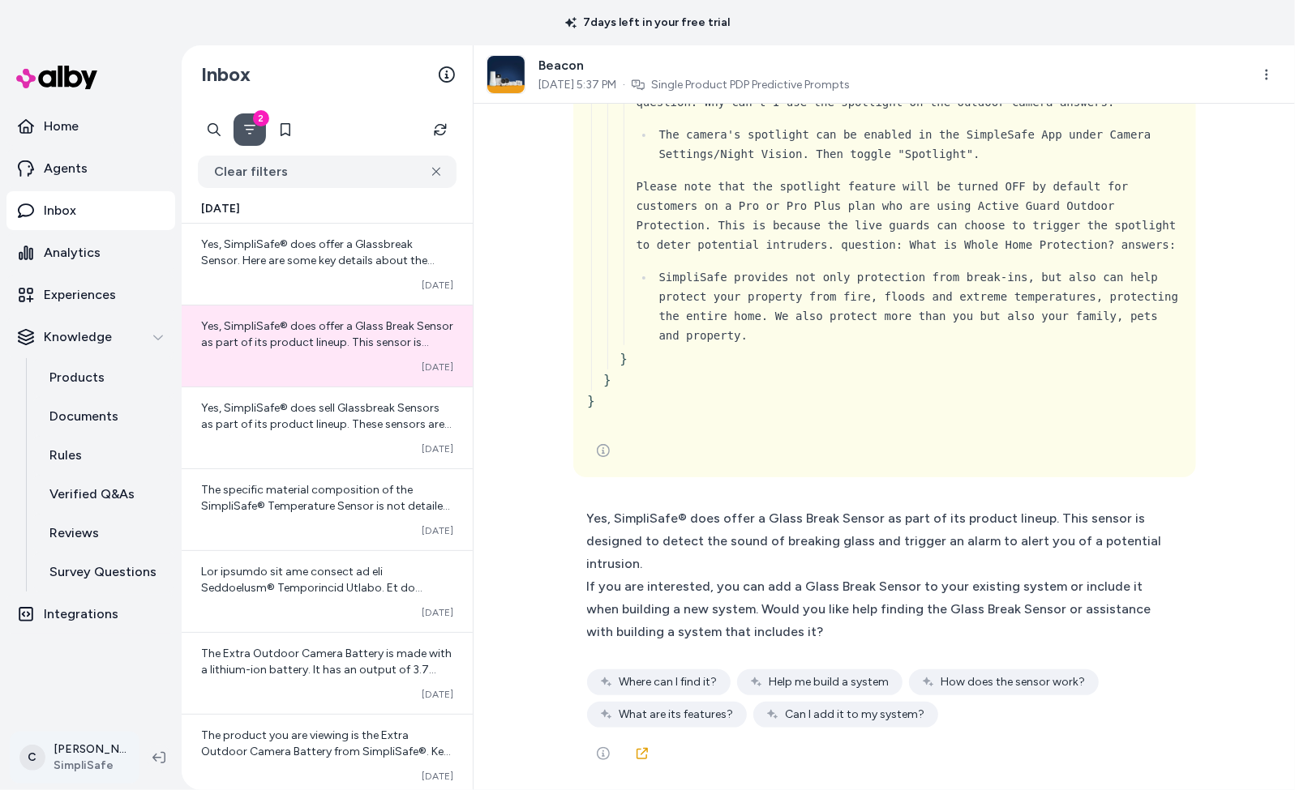
click at [83, 757] on html "7 days left in your free trial Home Agents Inbox Analytics Experiences Knowledg…" at bounding box center [647, 395] width 1295 height 790
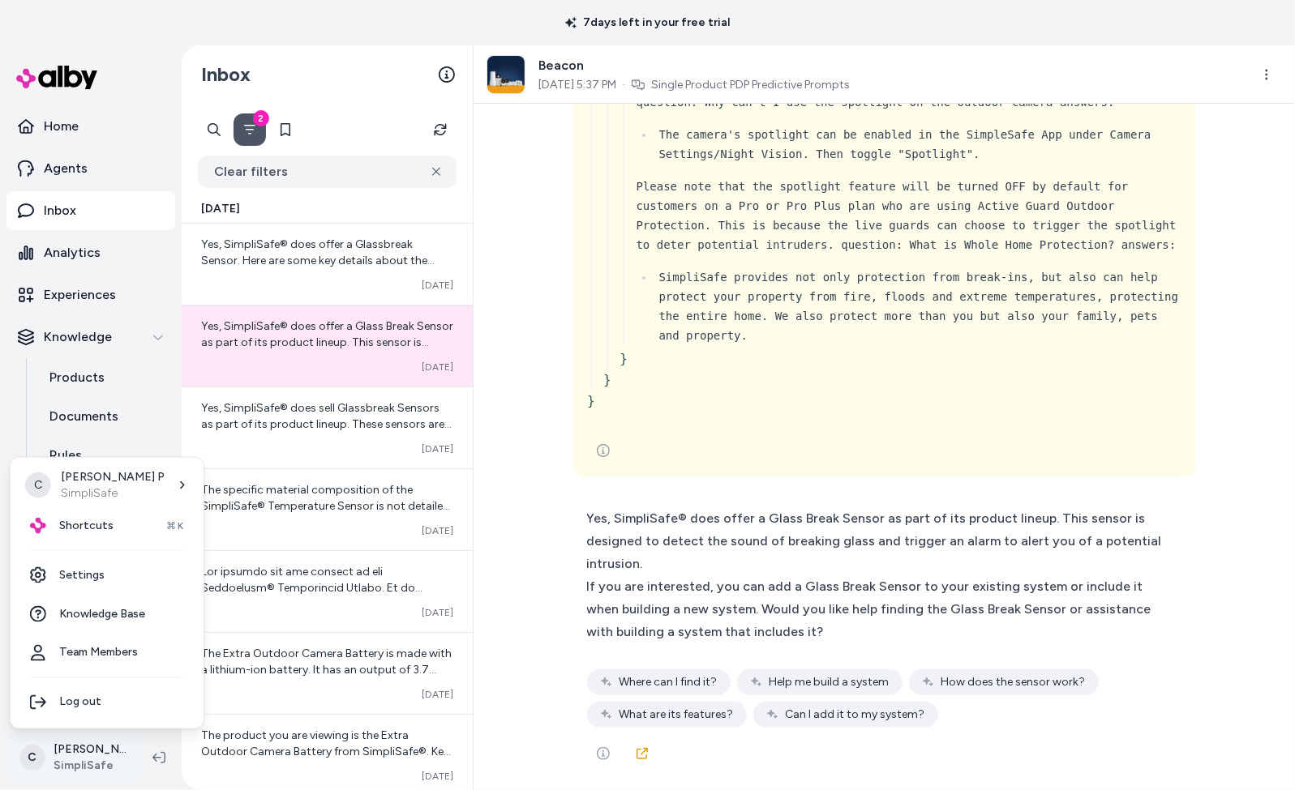
click at [115, 760] on html "7 days left in your free trial Home Agents Inbox Analytics Experiences Knowledg…" at bounding box center [647, 395] width 1295 height 790
click at [83, 752] on html "7 days left in your free trial Home Agents Inbox Analytics Experiences Knowledg…" at bounding box center [647, 395] width 1295 height 790
click at [78, 516] on div "Shortcuts ⌘K" at bounding box center [107, 526] width 180 height 39
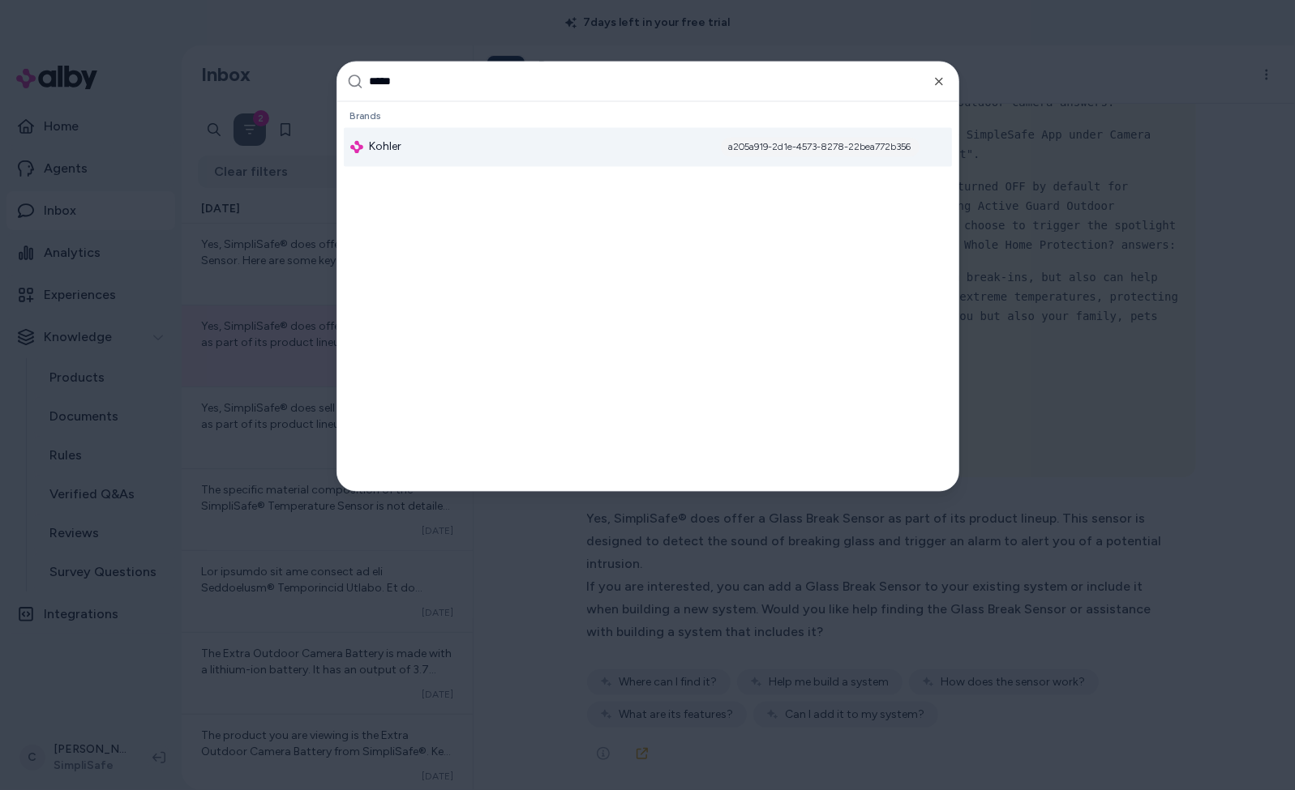
type input "******"
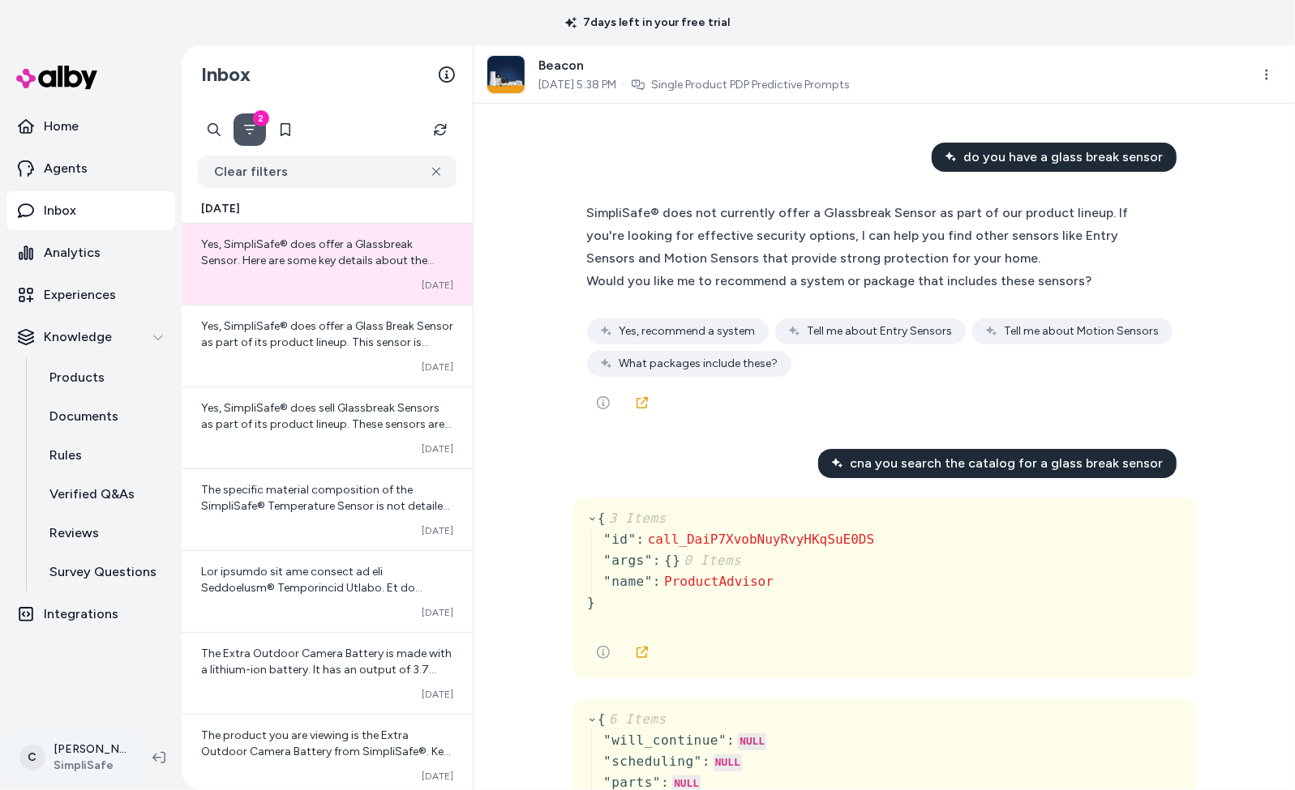
click at [78, 753] on html "7 days left in your free trial Home Agents Inbox Analytics Experiences Knowledg…" at bounding box center [647, 395] width 1295 height 790
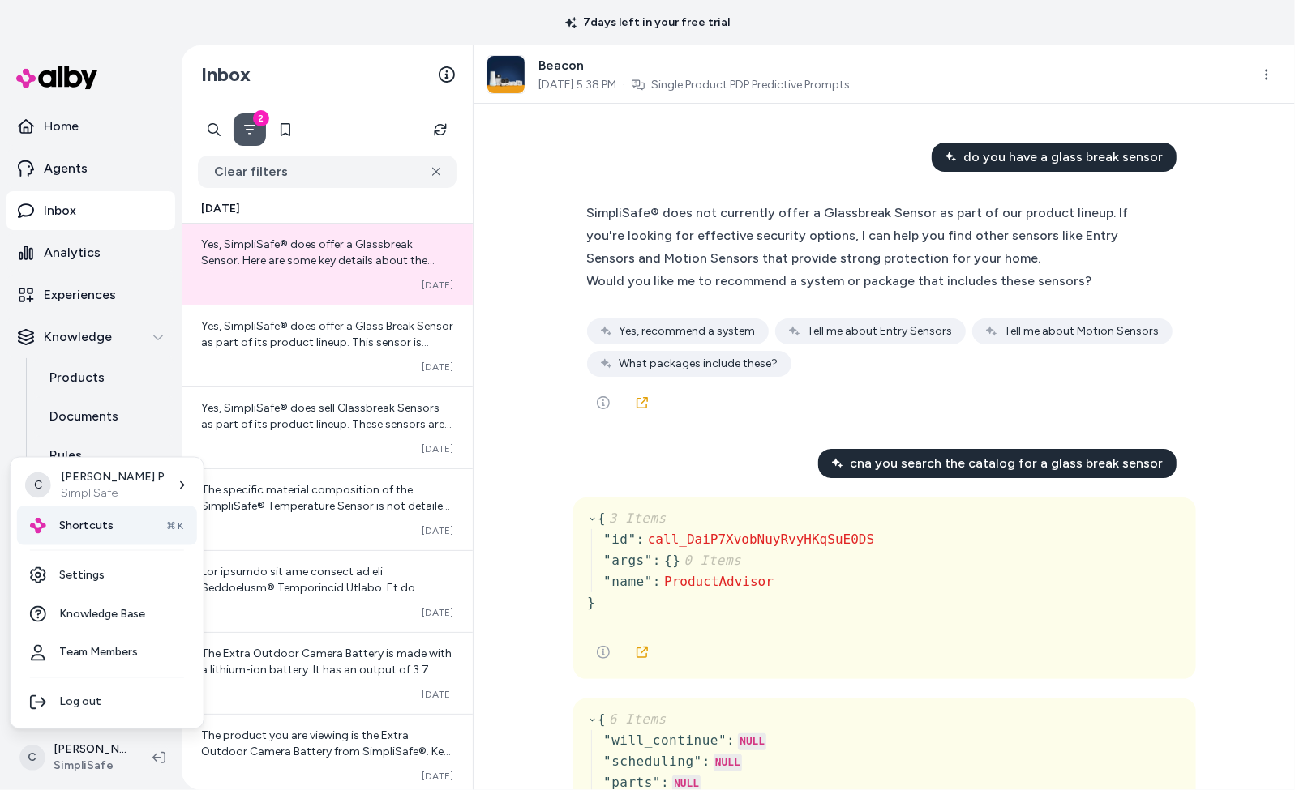
click at [93, 528] on span "Shortcuts" at bounding box center [86, 526] width 54 height 16
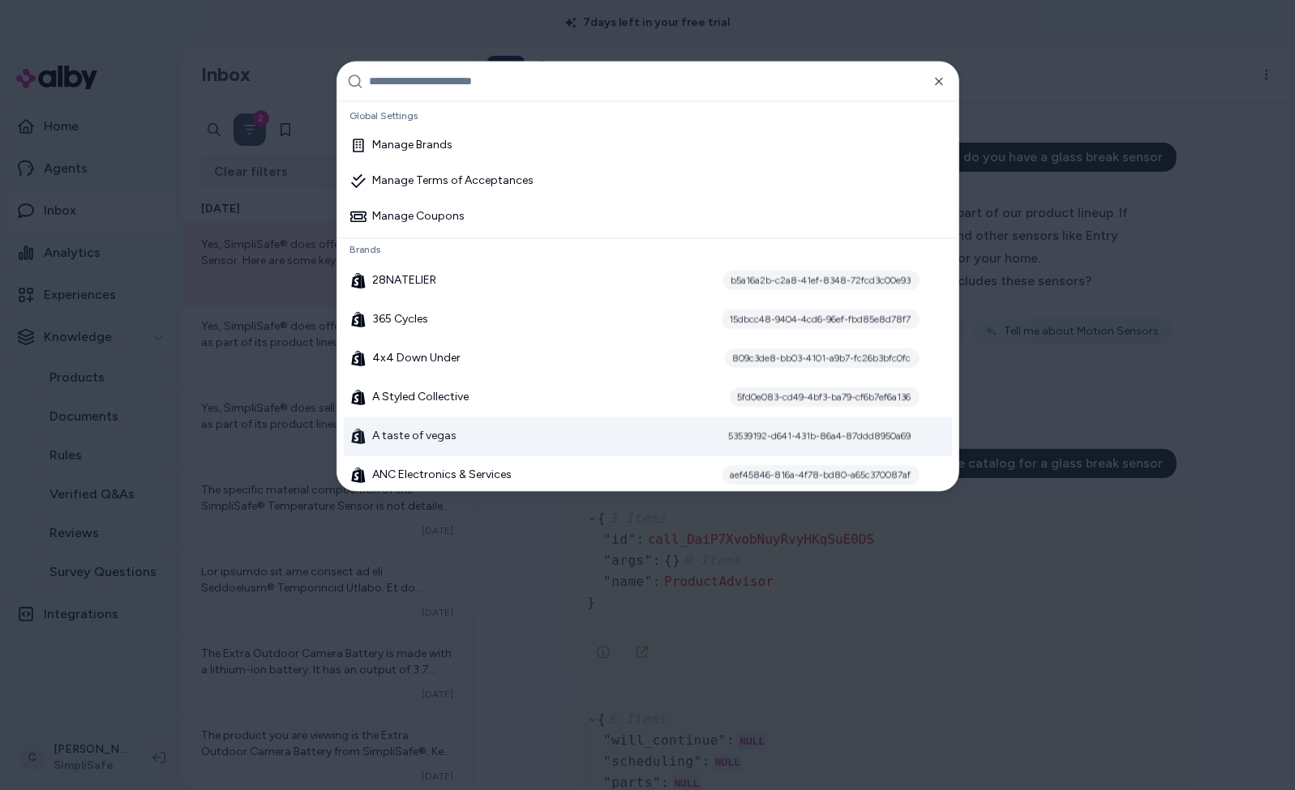
click at [1100, 406] on div at bounding box center [647, 395] width 1295 height 790
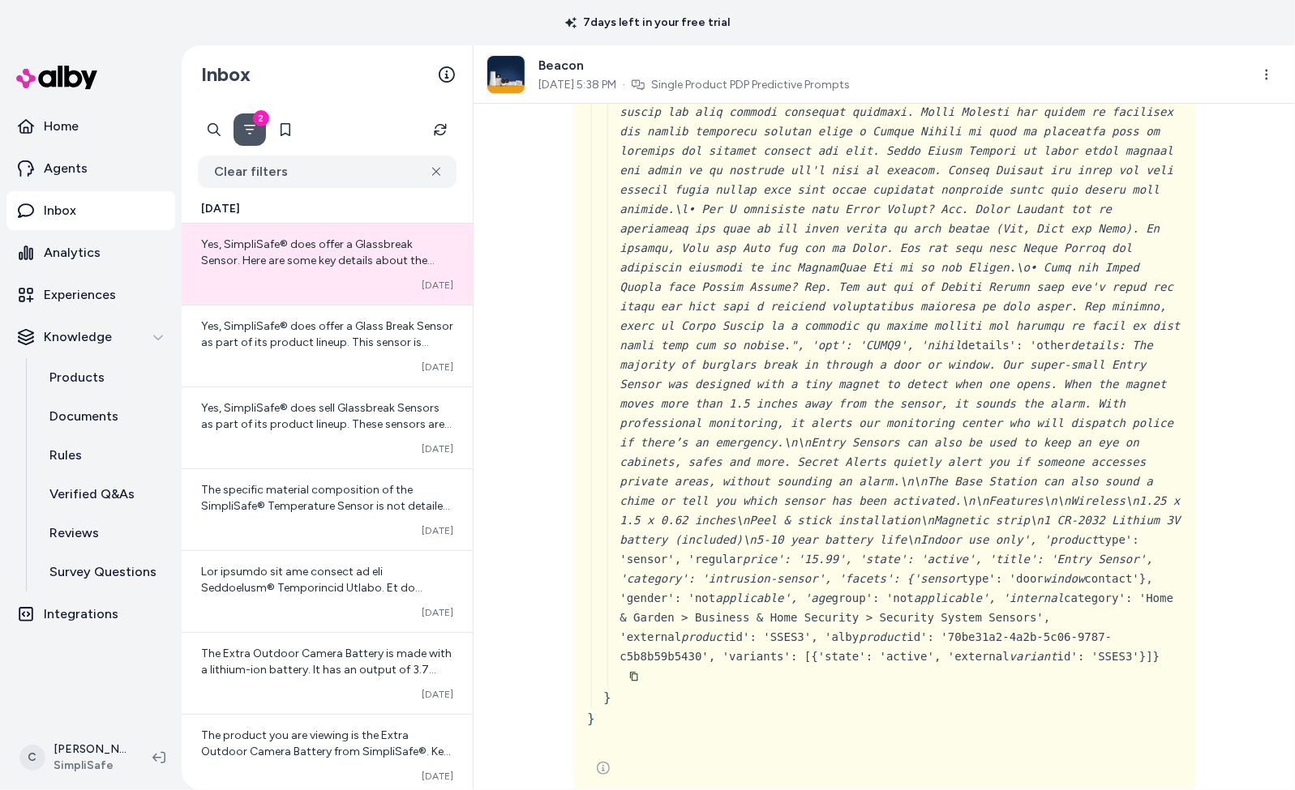
scroll to position [3319, 0]
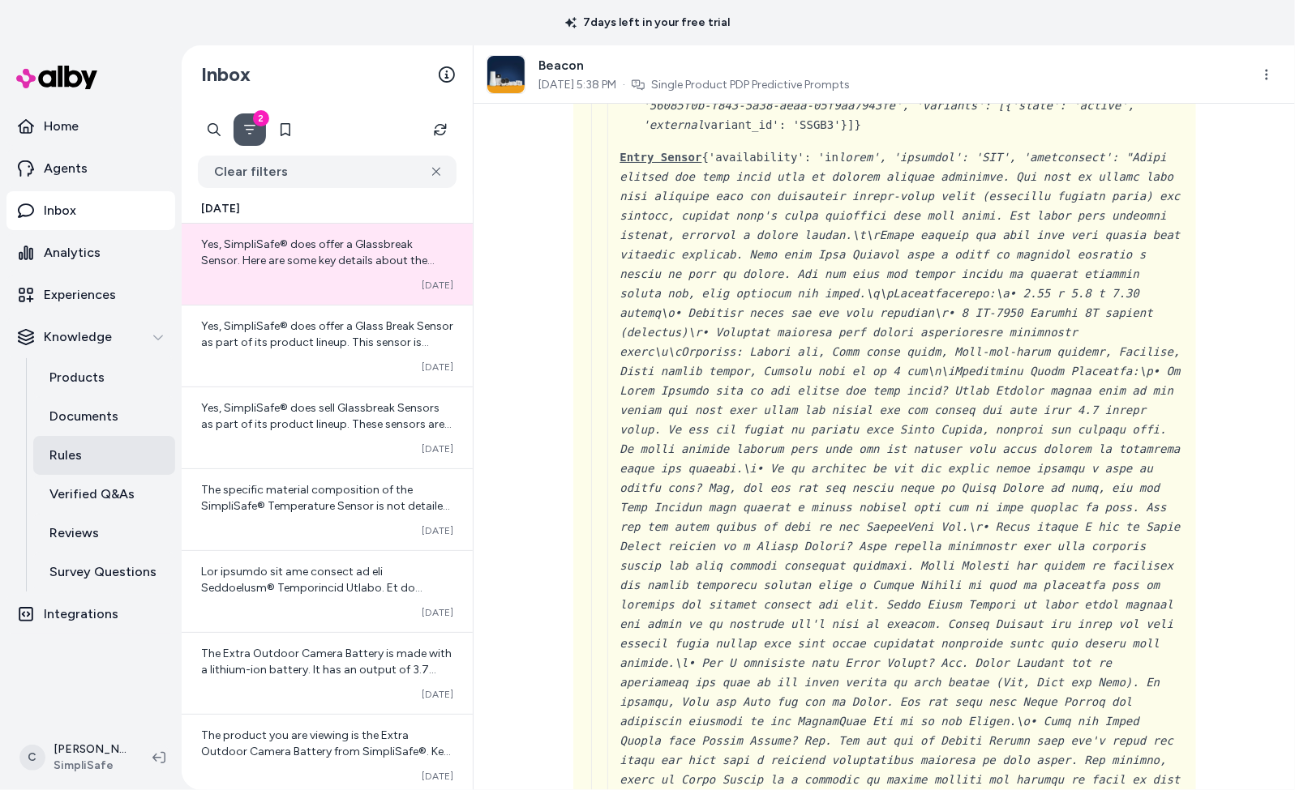
click at [104, 440] on link "Rules" at bounding box center [104, 455] width 142 height 39
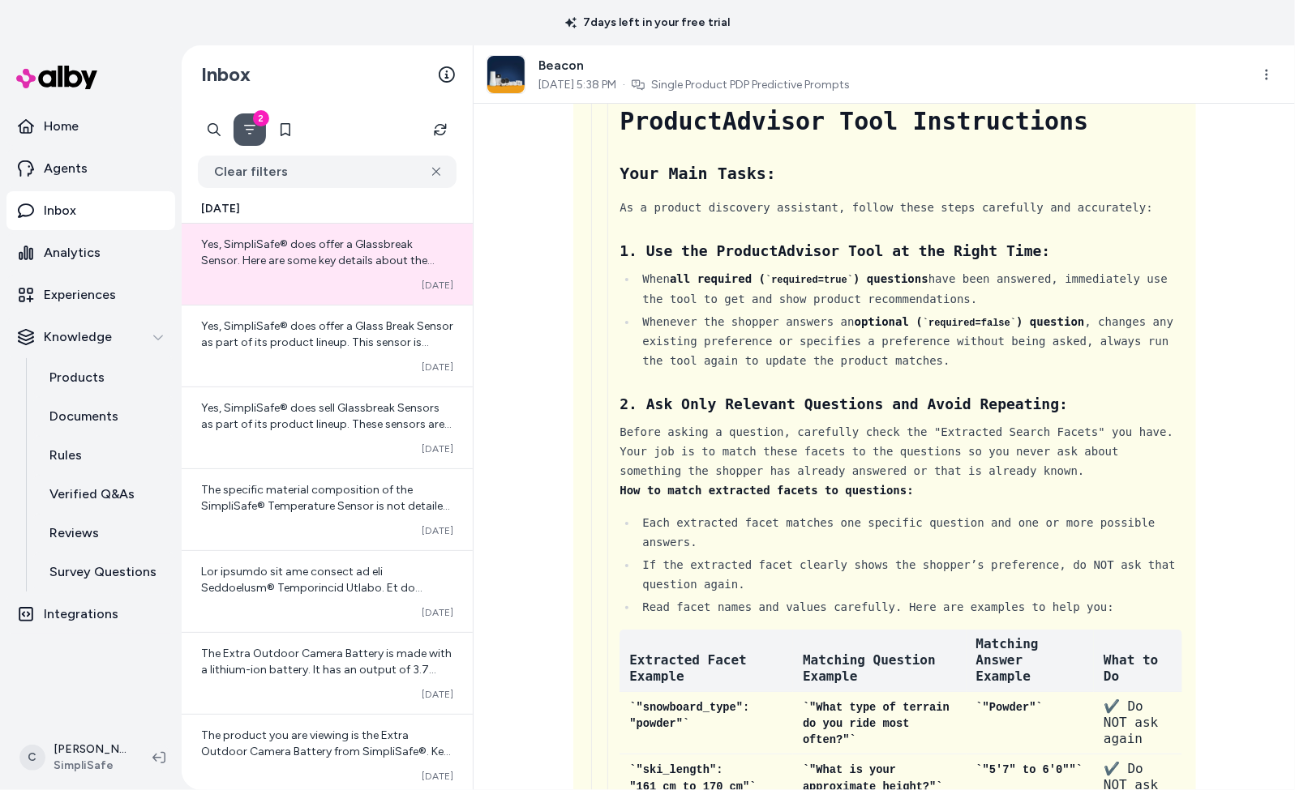
scroll to position [0, 0]
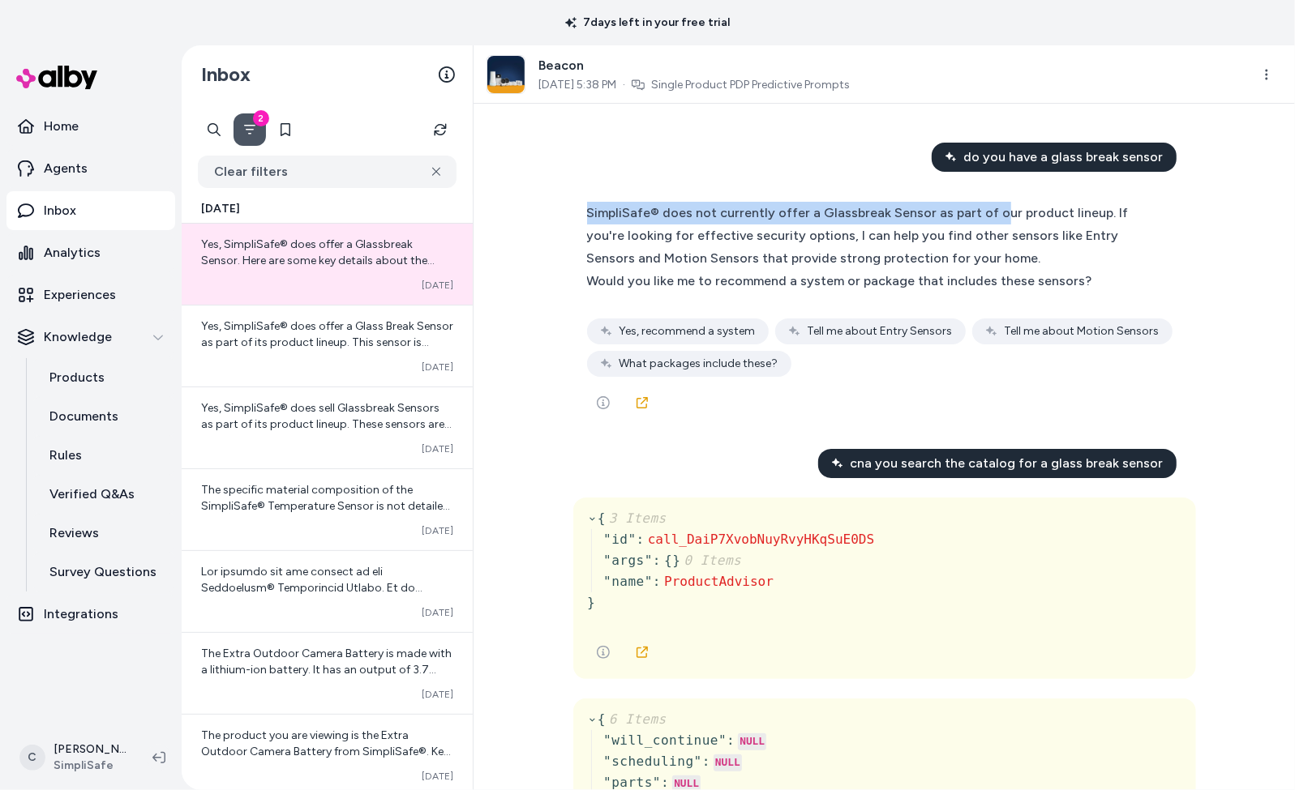
drag, startPoint x: 794, startPoint y: 199, endPoint x: 733, endPoint y: 231, distance: 68.9
click at [768, 208] on div "SimpliSafe® does not currently offer a Glassbreak Sensor as part of our product…" at bounding box center [877, 236] width 580 height 68
drag, startPoint x: 733, startPoint y: 231, endPoint x: 807, endPoint y: 275, distance: 86.5
click at [735, 234] on div "SimpliSafe® does not currently offer a Glassbreak Sensor as part of our product…" at bounding box center [877, 236] width 580 height 68
drag, startPoint x: 818, startPoint y: 275, endPoint x: 702, endPoint y: 221, distance: 127.7
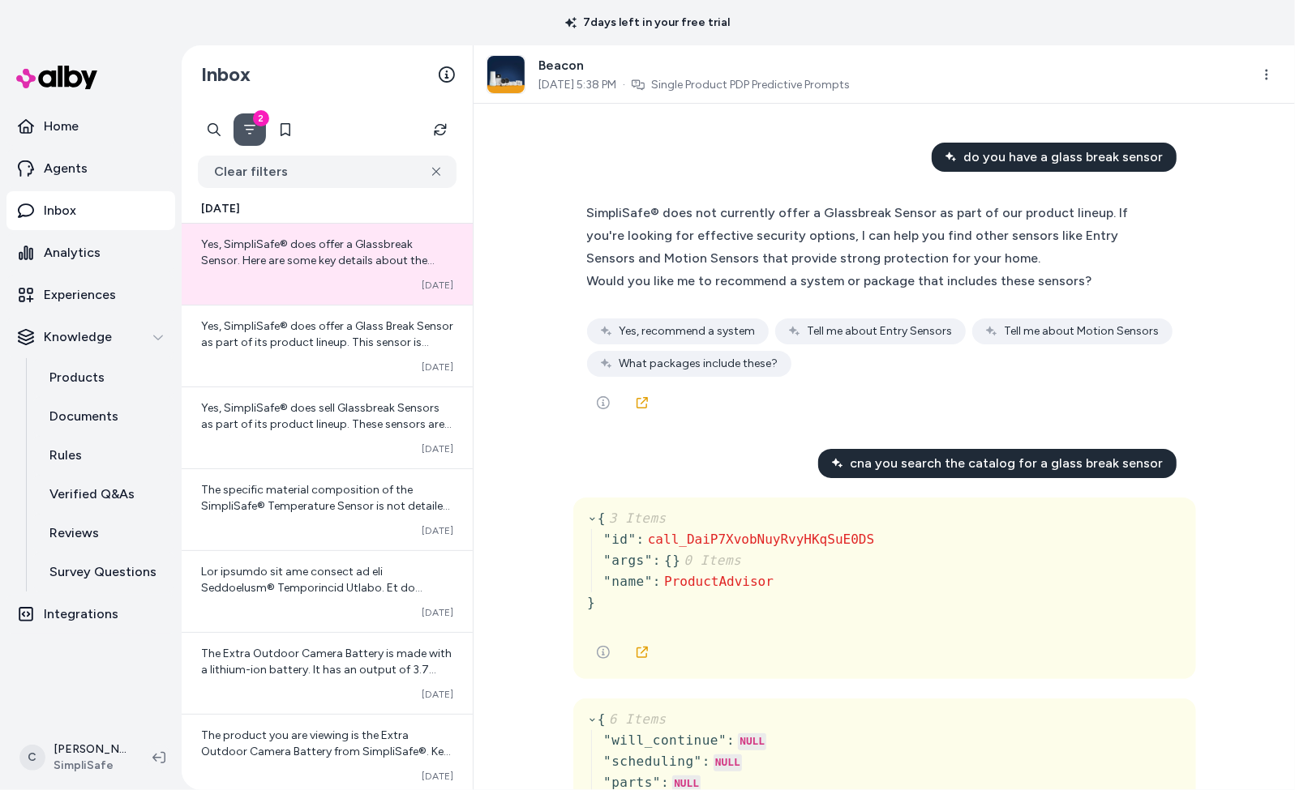
click at [705, 221] on div "SimpliSafe® does not currently offer a Glassbreak Sensor as part of our product…" at bounding box center [877, 247] width 580 height 91
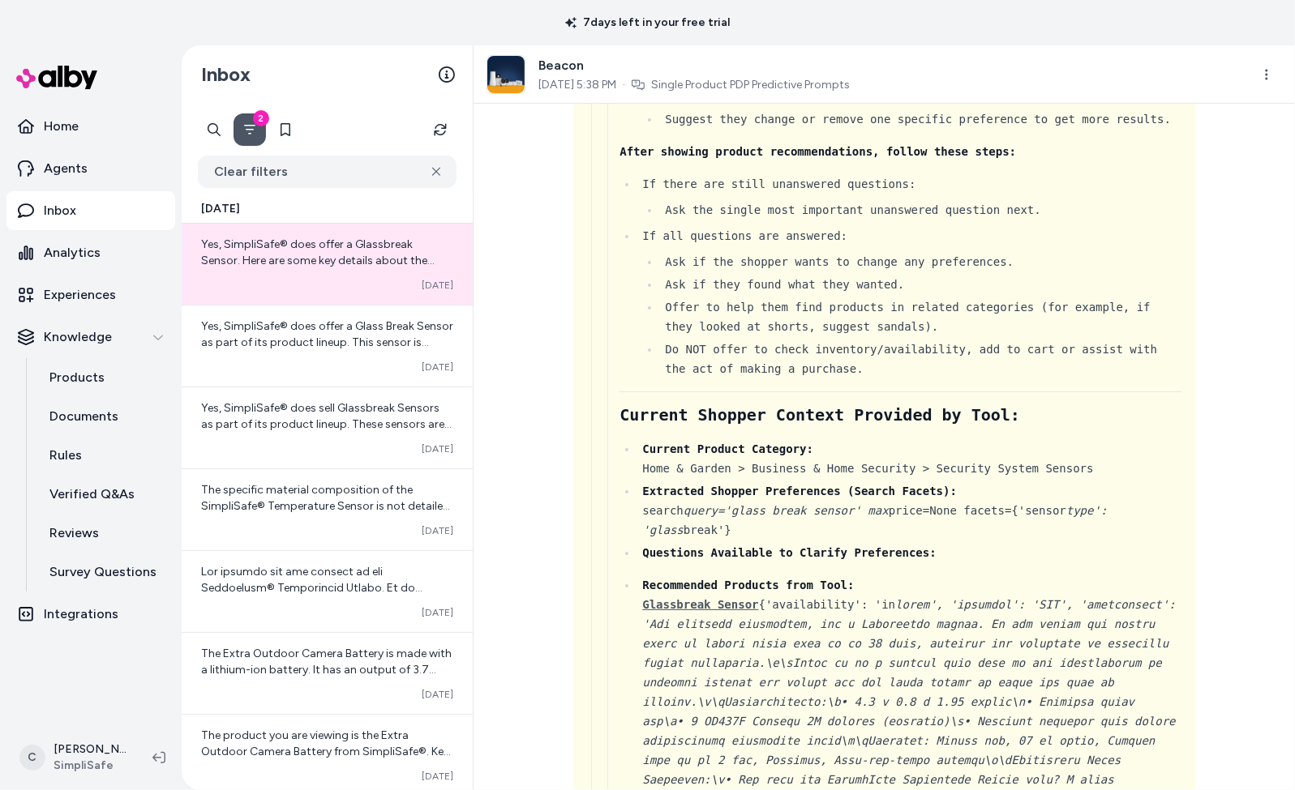
scroll to position [2543, 0]
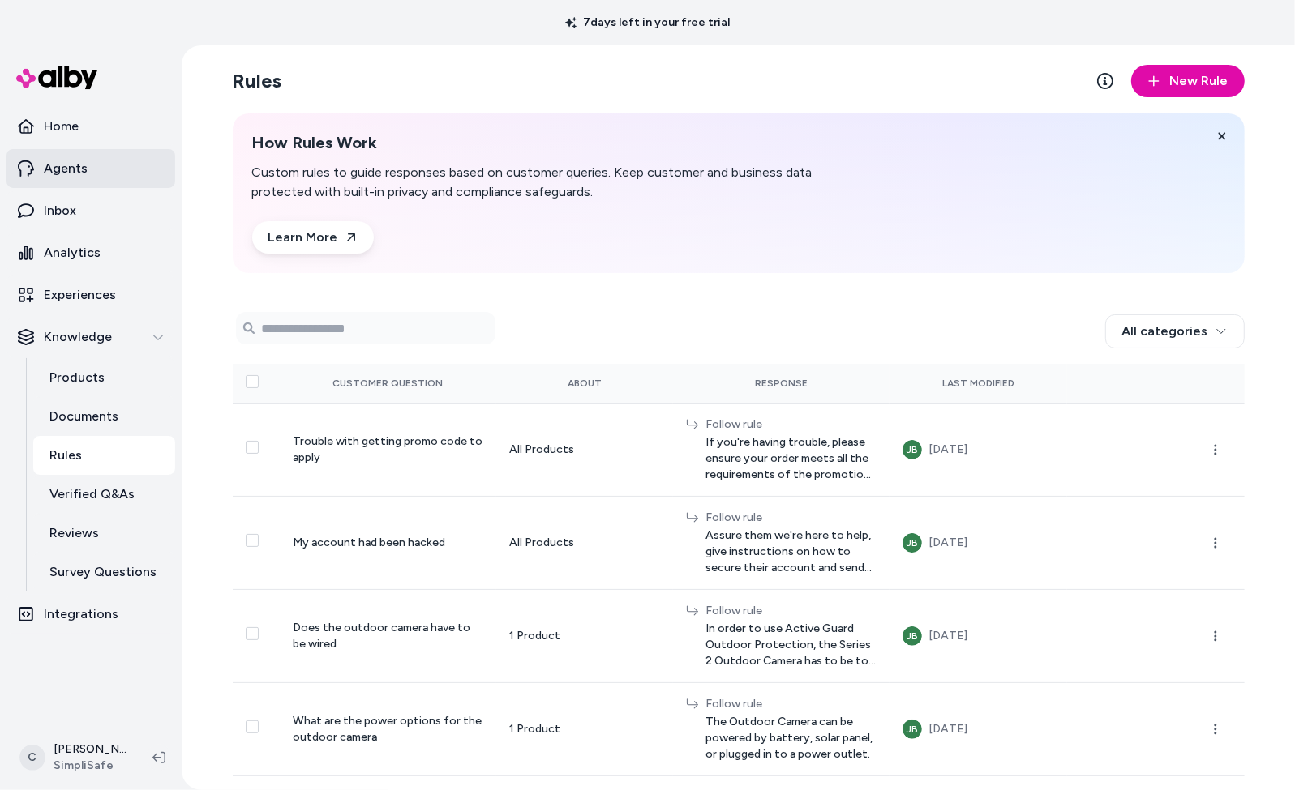
click at [82, 179] on link "Agents" at bounding box center [90, 168] width 169 height 39
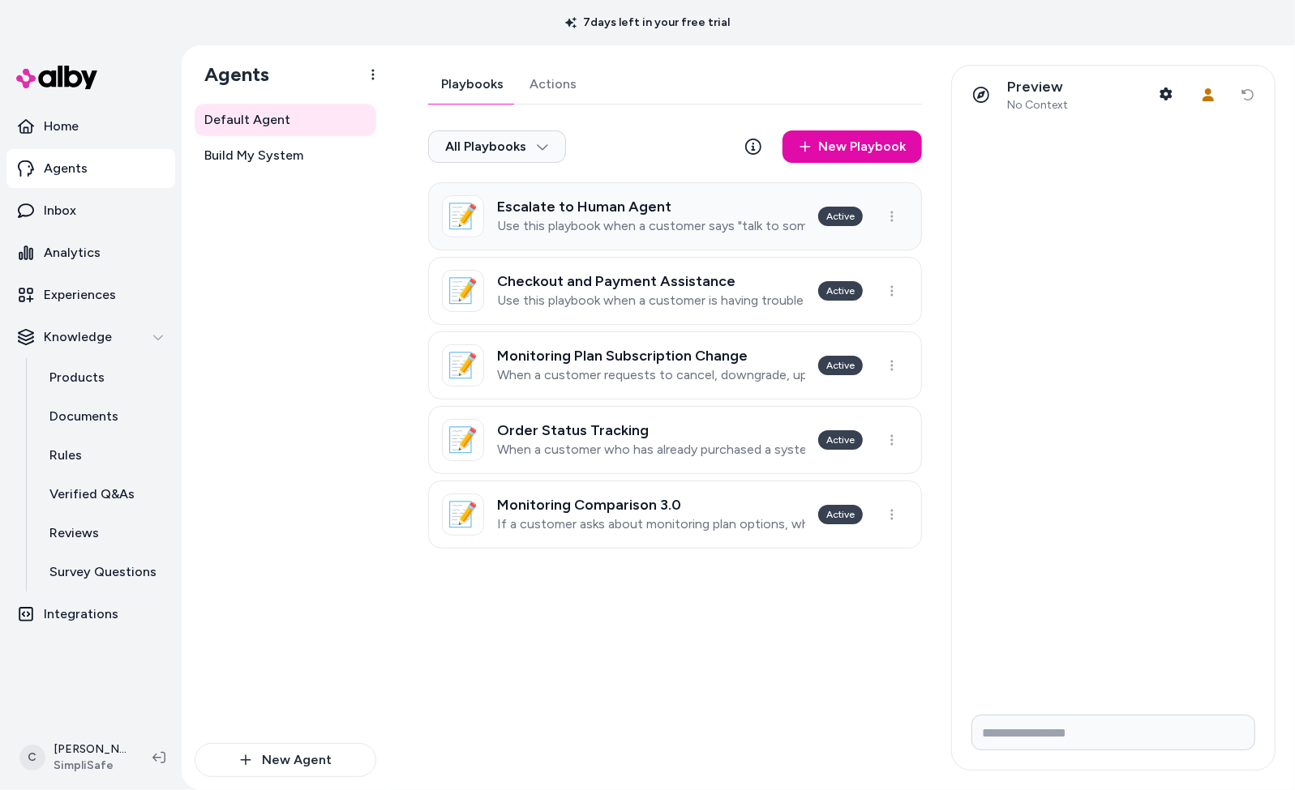
click at [555, 213] on h3 "Escalate to Human Agent" at bounding box center [651, 207] width 308 height 16
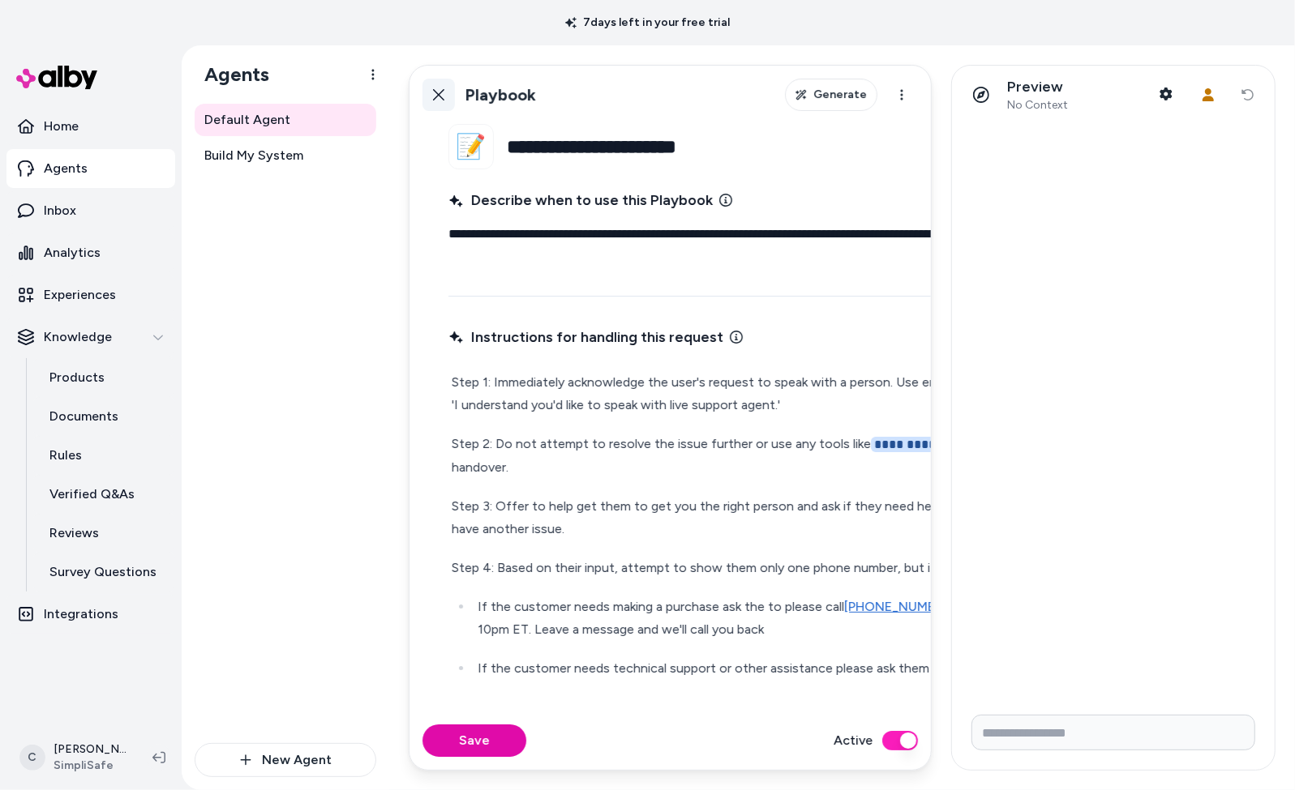
click at [439, 97] on icon at bounding box center [438, 94] width 13 height 13
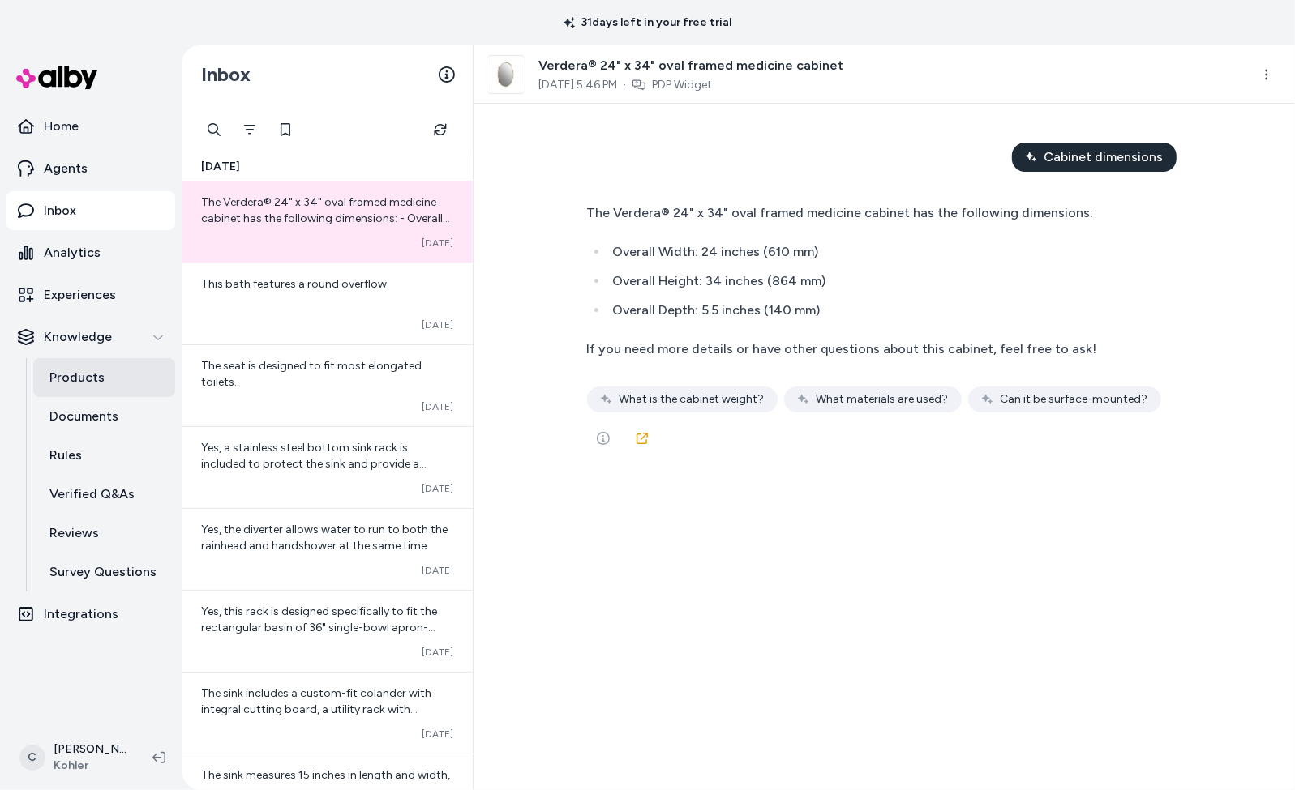
click at [118, 375] on link "Products" at bounding box center [104, 377] width 142 height 39
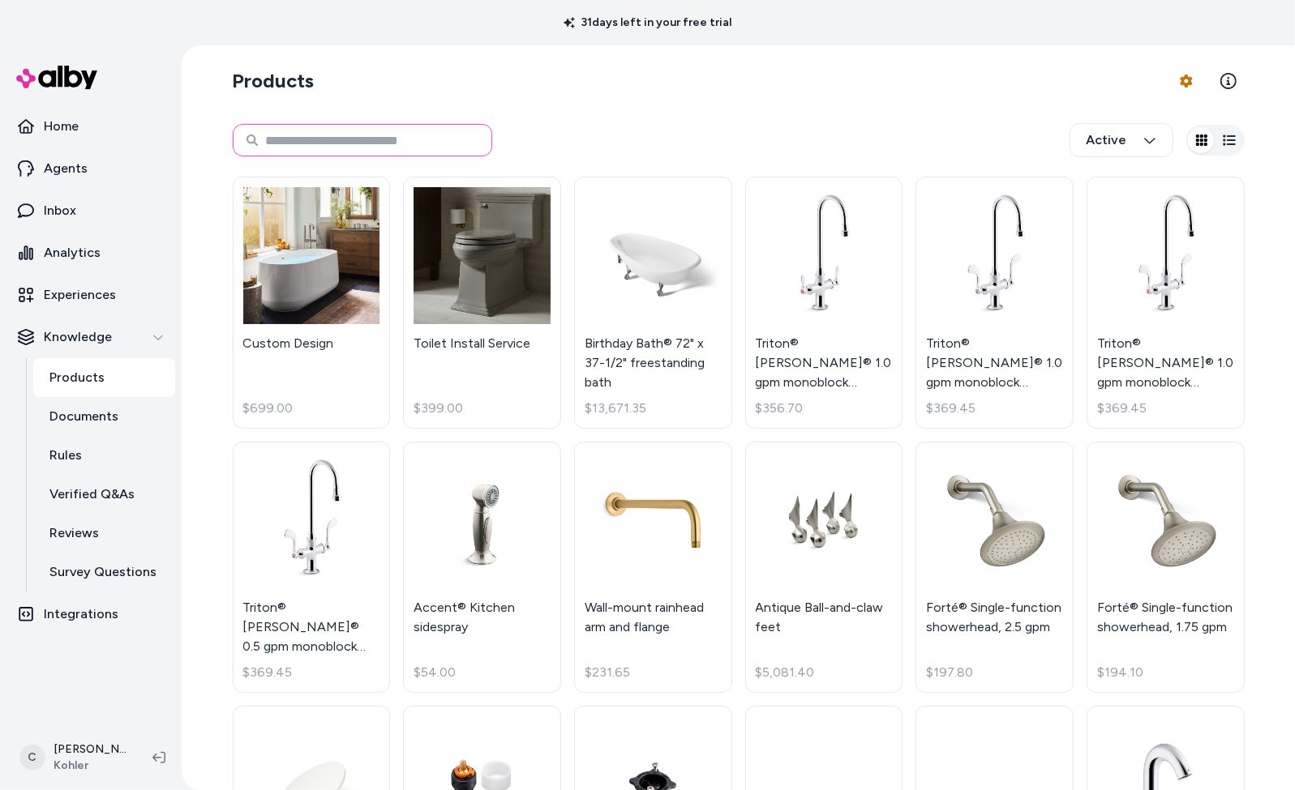
click at [293, 144] on input at bounding box center [362, 140] width 259 height 32
click at [101, 521] on link "Reviews" at bounding box center [104, 533] width 142 height 39
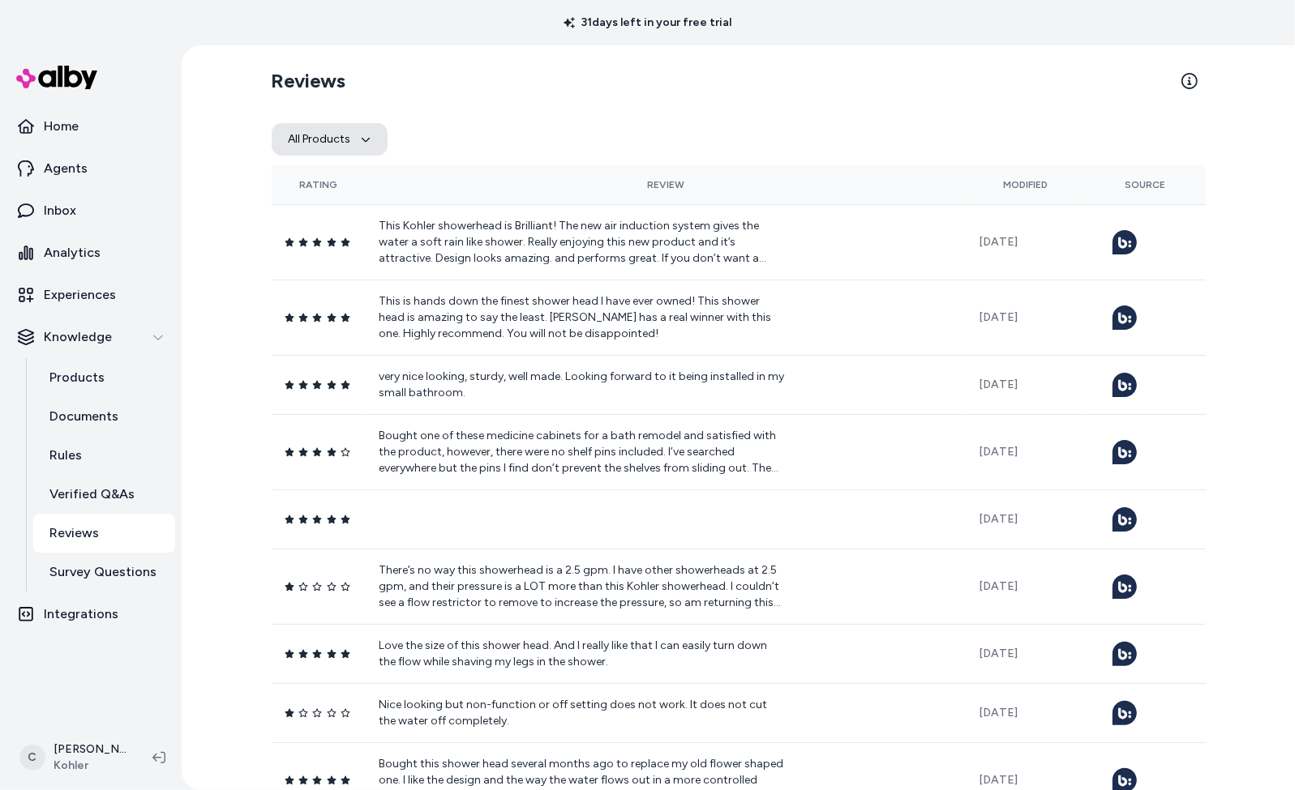
click at [330, 130] on button "All Products" at bounding box center [330, 139] width 116 height 32
click at [357, 187] on input "Search products..." at bounding box center [384, 182] width 219 height 32
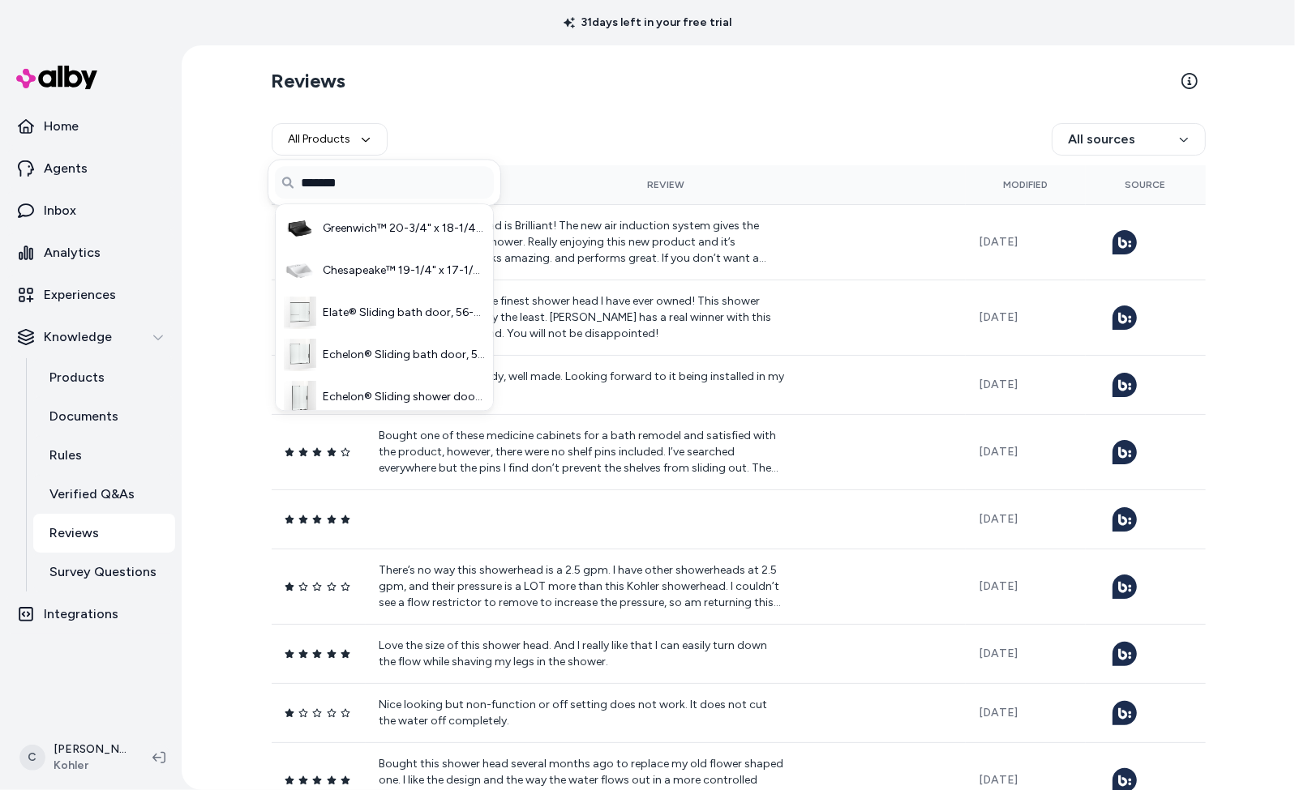
click at [460, 191] on input "*******" at bounding box center [384, 182] width 219 height 32
click at [451, 187] on input "*******" at bounding box center [384, 182] width 219 height 32
click at [448, 189] on input "*******" at bounding box center [384, 182] width 219 height 32
drag, startPoint x: 411, startPoint y: 183, endPoint x: 281, endPoint y: 183, distance: 130.5
click at [280, 183] on input "*******" at bounding box center [384, 182] width 219 height 32
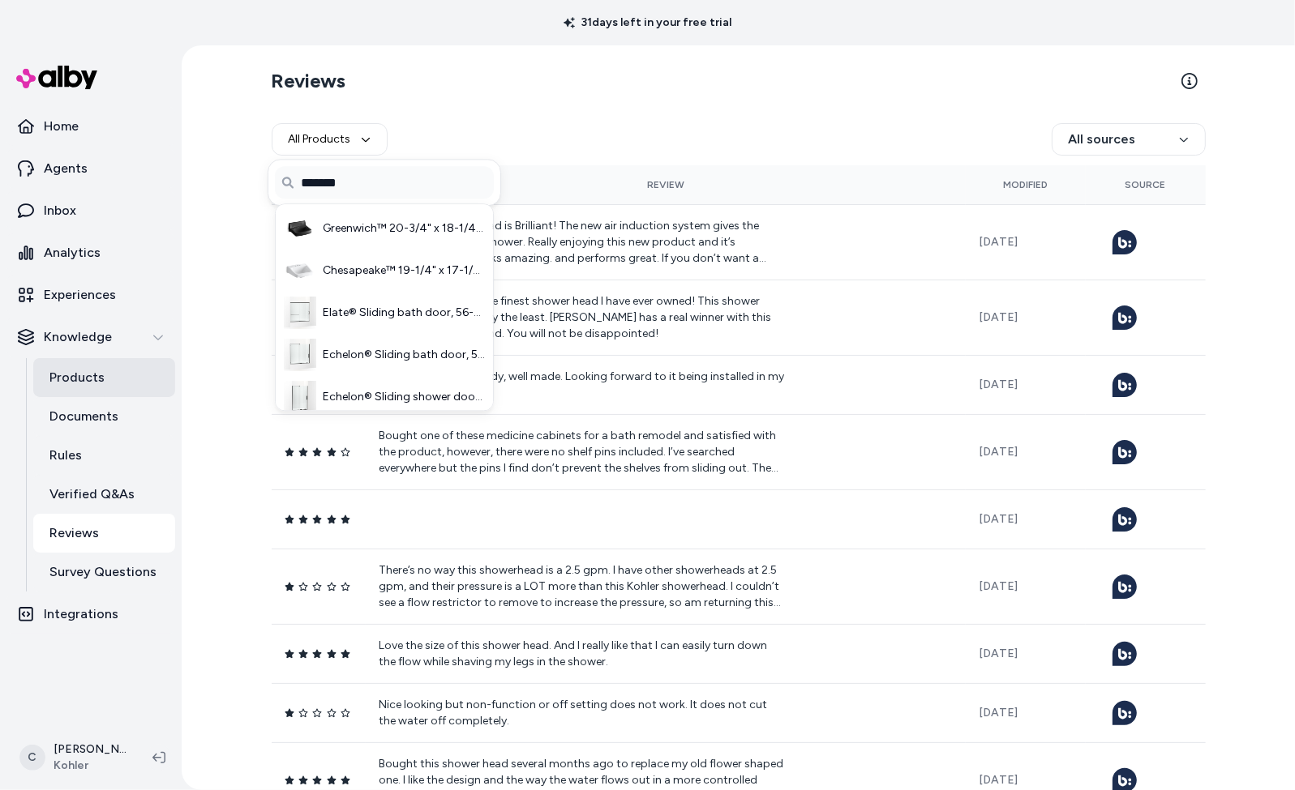
type input "*******"
drag, startPoint x: 124, startPoint y: 375, endPoint x: 233, endPoint y: 319, distance: 122.9
click at [124, 375] on link "Products" at bounding box center [104, 377] width 142 height 39
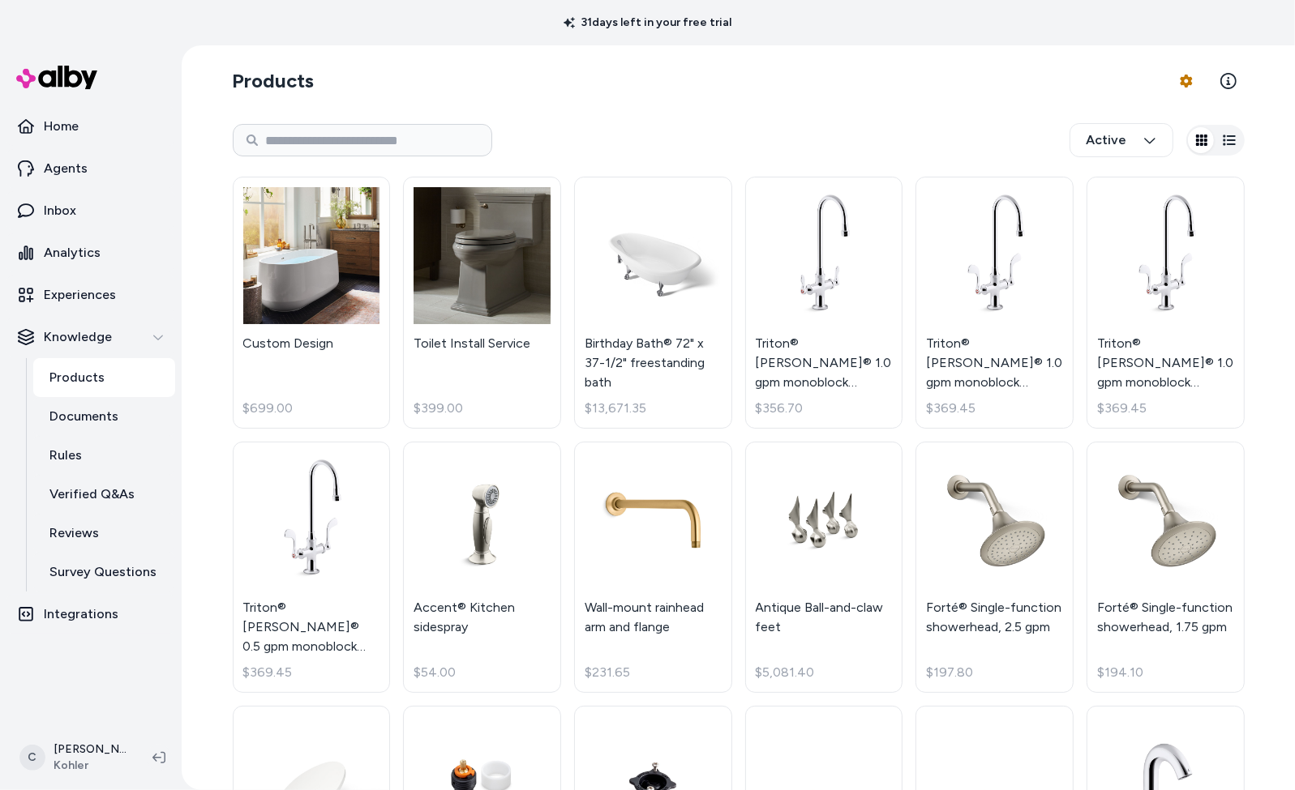
drag, startPoint x: 374, startPoint y: 122, endPoint x: 378, endPoint y: 149, distance: 27.9
click at [374, 122] on div "Active" at bounding box center [739, 141] width 1012 height 54
click at [378, 149] on input at bounding box center [362, 140] width 259 height 32
paste input "*******"
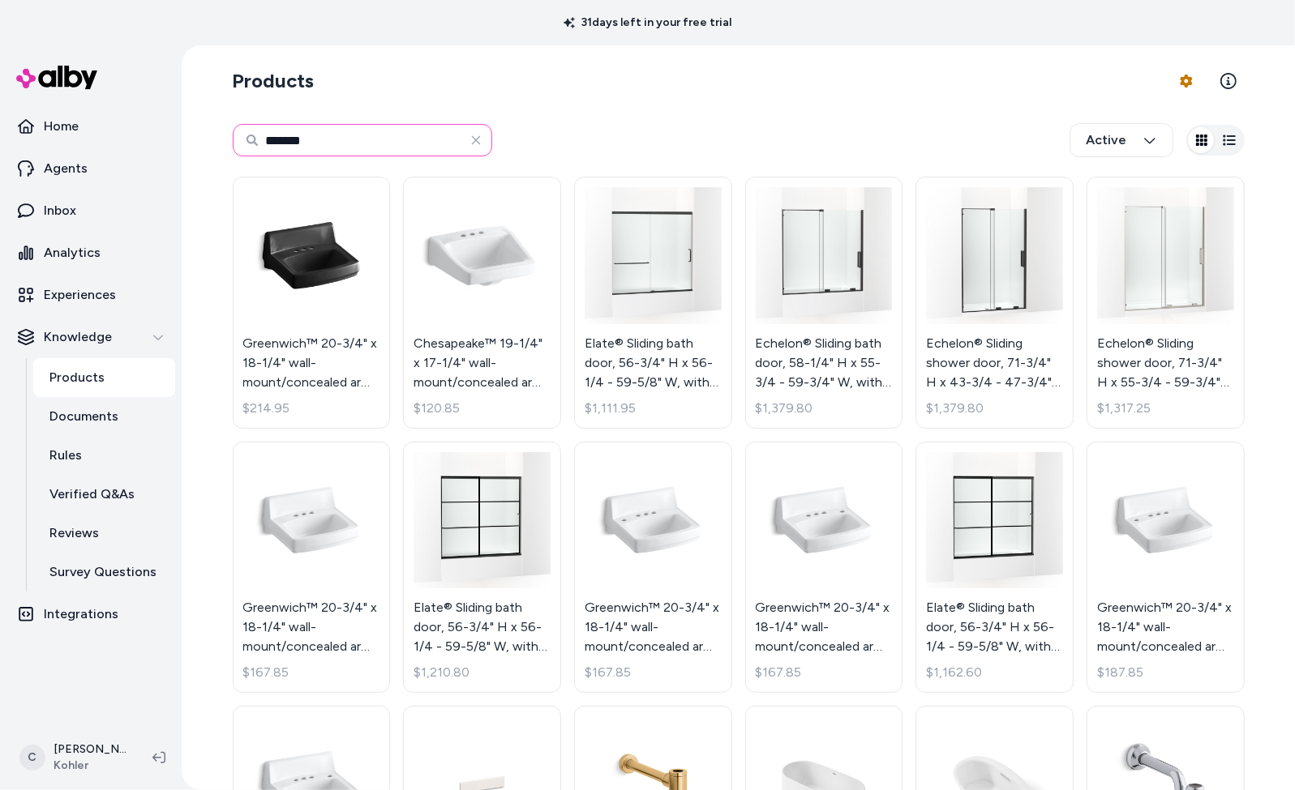
click at [415, 131] on input "*******" at bounding box center [362, 140] width 259 height 32
click at [408, 139] on input "*******" at bounding box center [362, 140] width 259 height 32
click at [277, 143] on input "*******" at bounding box center [362, 140] width 259 height 32
click at [346, 133] on input "*******" at bounding box center [362, 140] width 259 height 32
type input "*******"
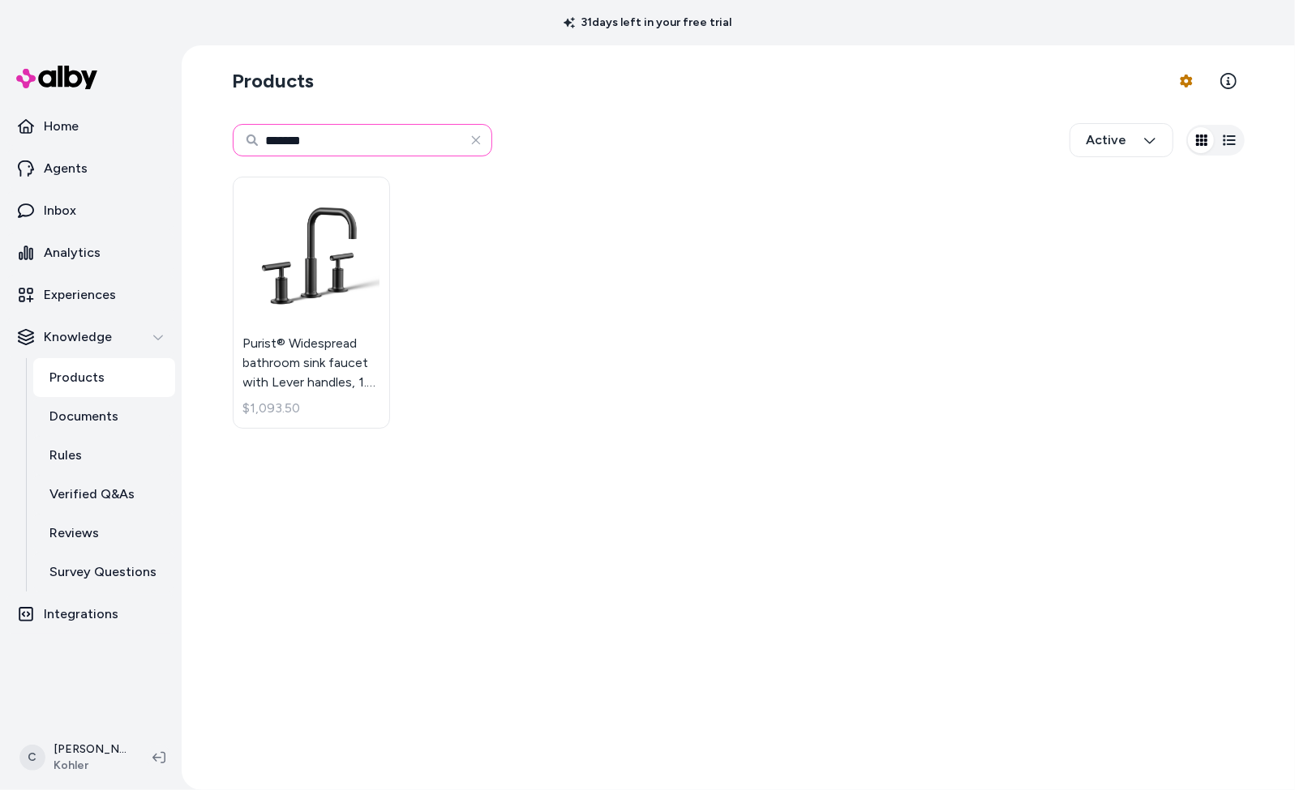
drag, startPoint x: 216, startPoint y: 139, endPoint x: 203, endPoint y: 139, distance: 12.2
click at [203, 139] on div "Products Product Feed Options ******* Active Purist® Widespread bathroom sink f…" at bounding box center [738, 417] width 1113 height 745
click at [105, 539] on link "Reviews" at bounding box center [104, 533] width 142 height 39
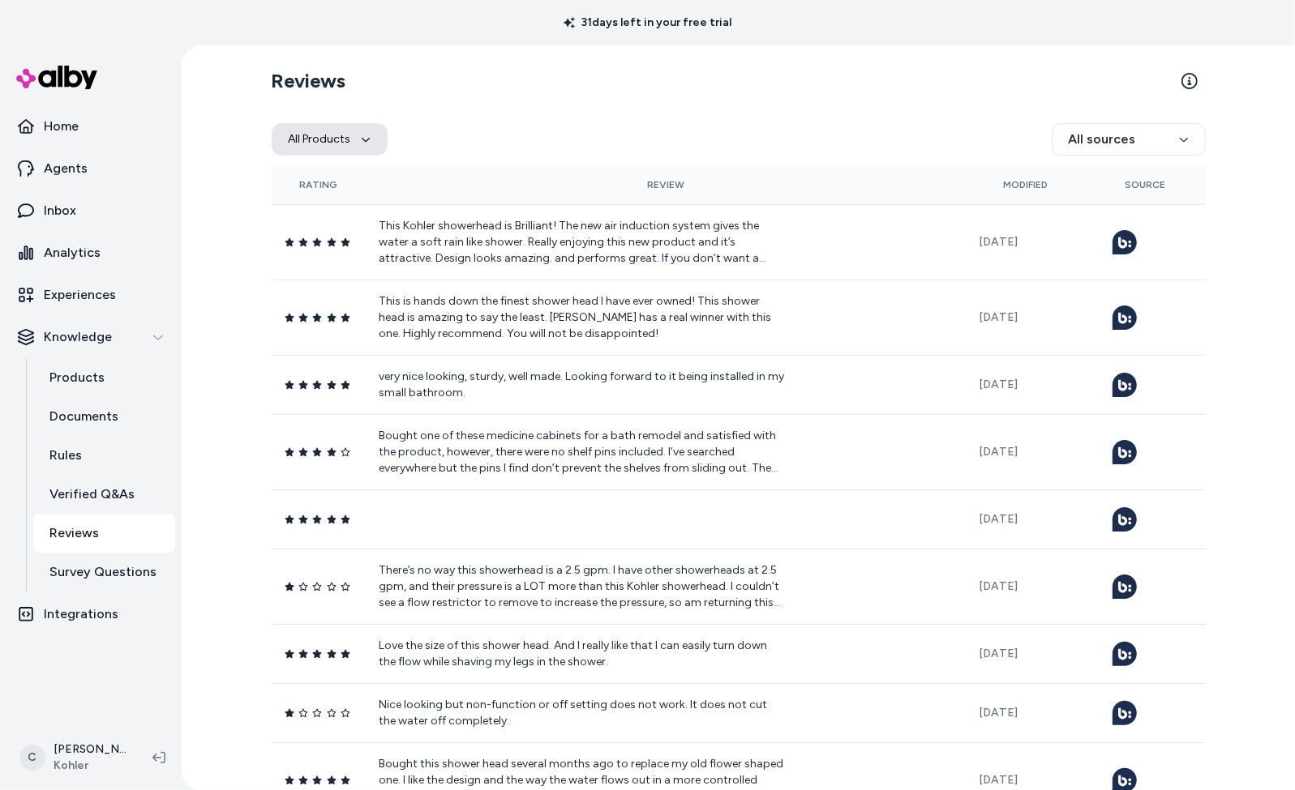
click at [327, 151] on button "All Products" at bounding box center [330, 139] width 116 height 32
click at [336, 186] on input "Search products..." at bounding box center [384, 182] width 219 height 32
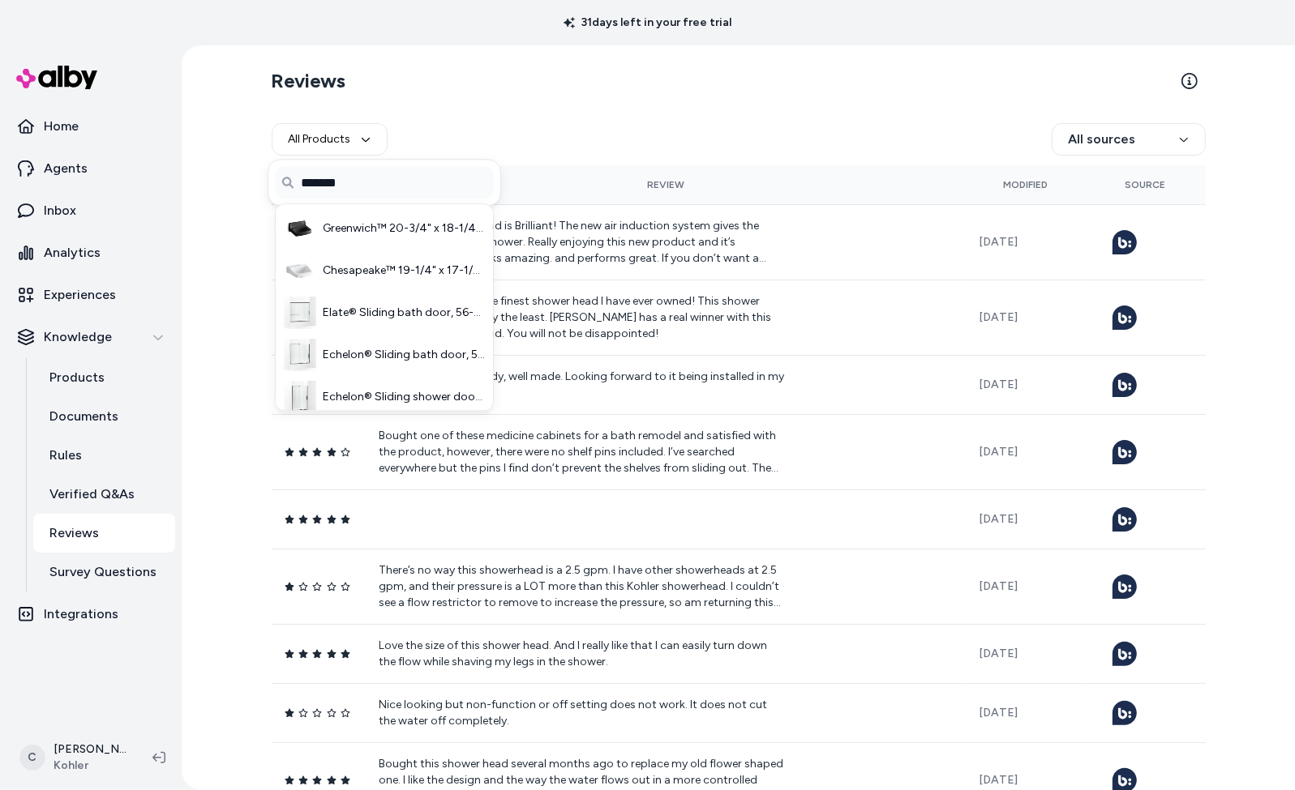
click at [379, 187] on input "*******" at bounding box center [384, 182] width 219 height 32
type input "*******"
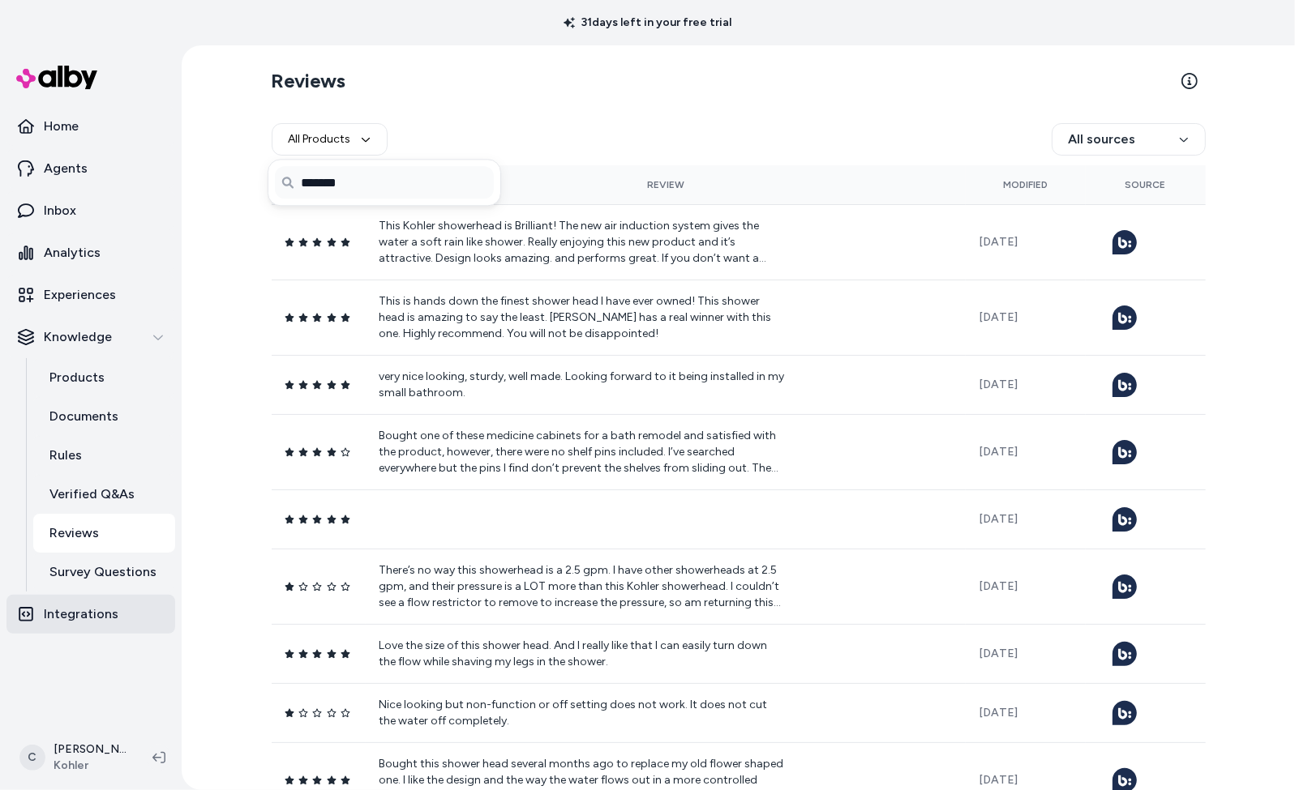
click at [105, 610] on p "Integrations" at bounding box center [81, 614] width 75 height 19
click at [89, 383] on p "Products" at bounding box center [76, 377] width 55 height 19
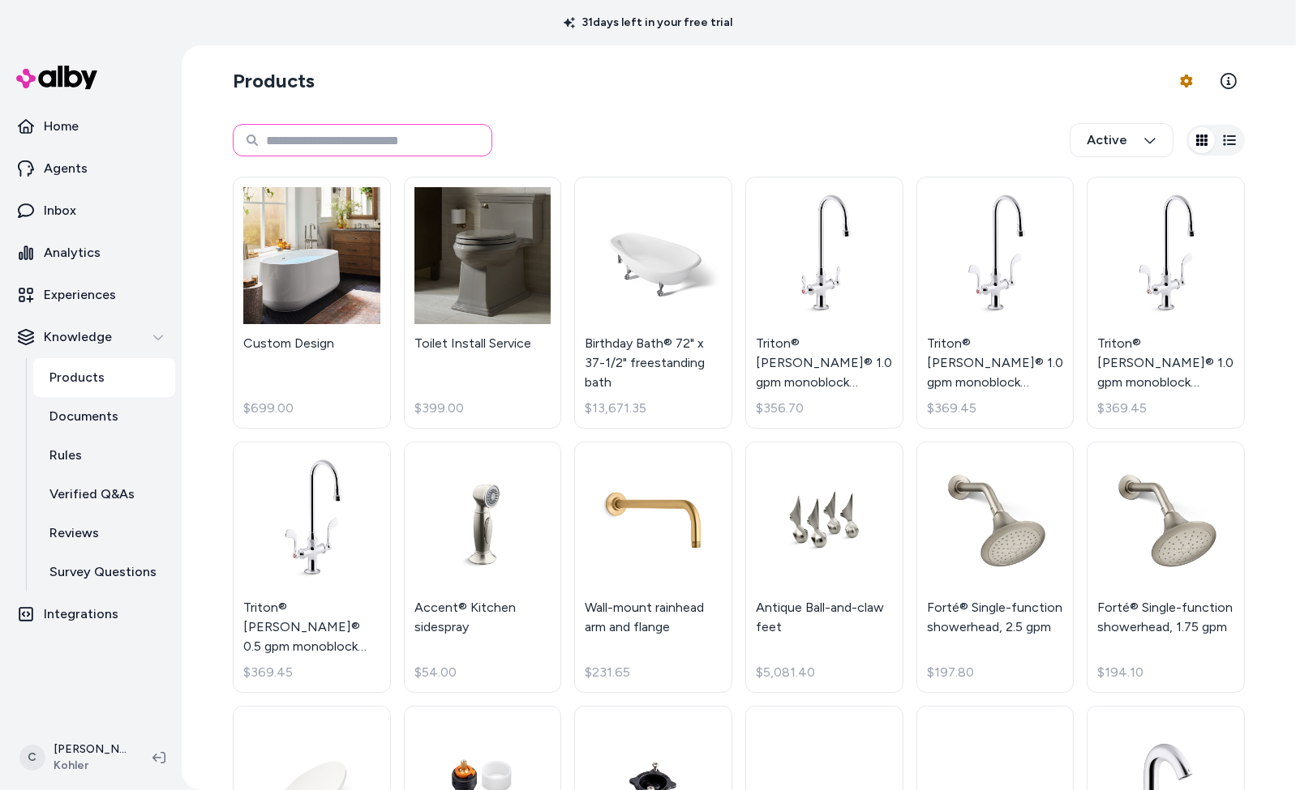
click at [319, 144] on input at bounding box center [362, 140] width 259 height 32
type input "*******"
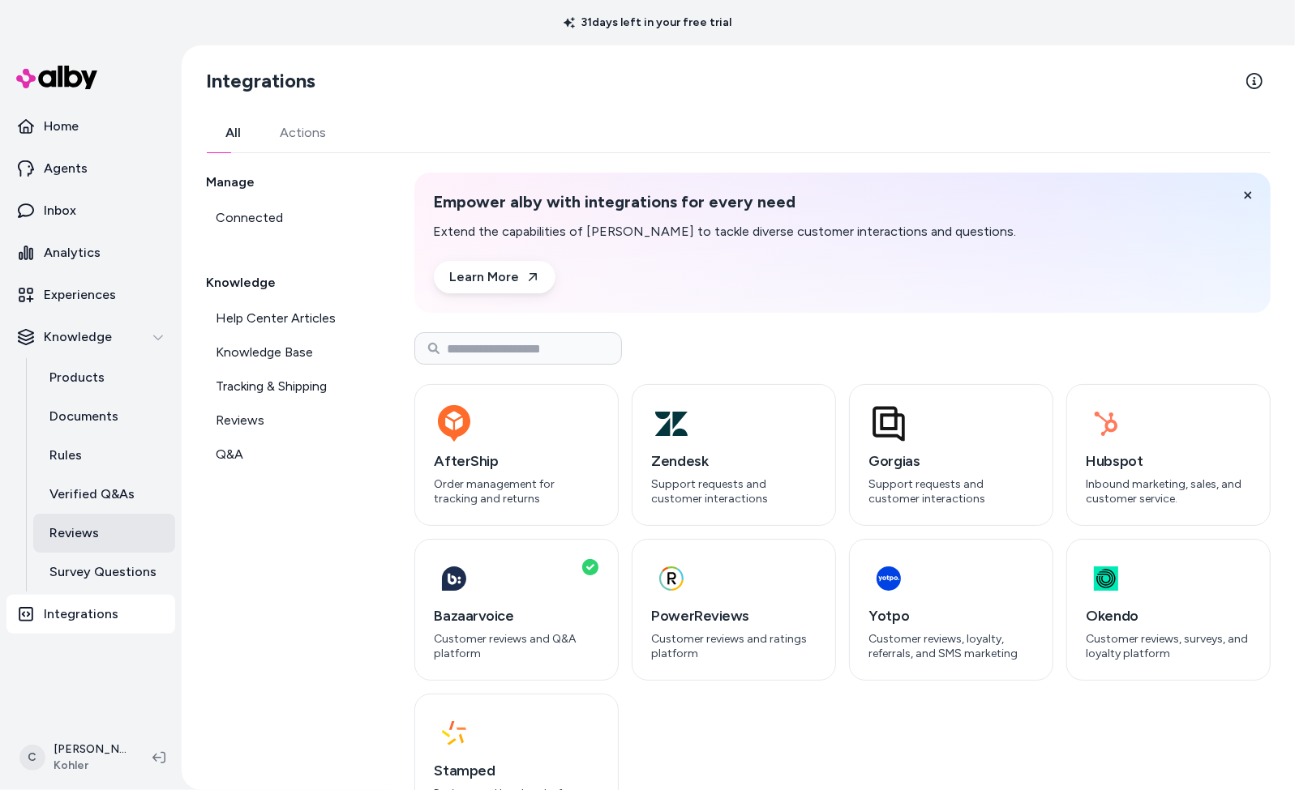
click at [51, 536] on p "Reviews" at bounding box center [73, 533] width 49 height 19
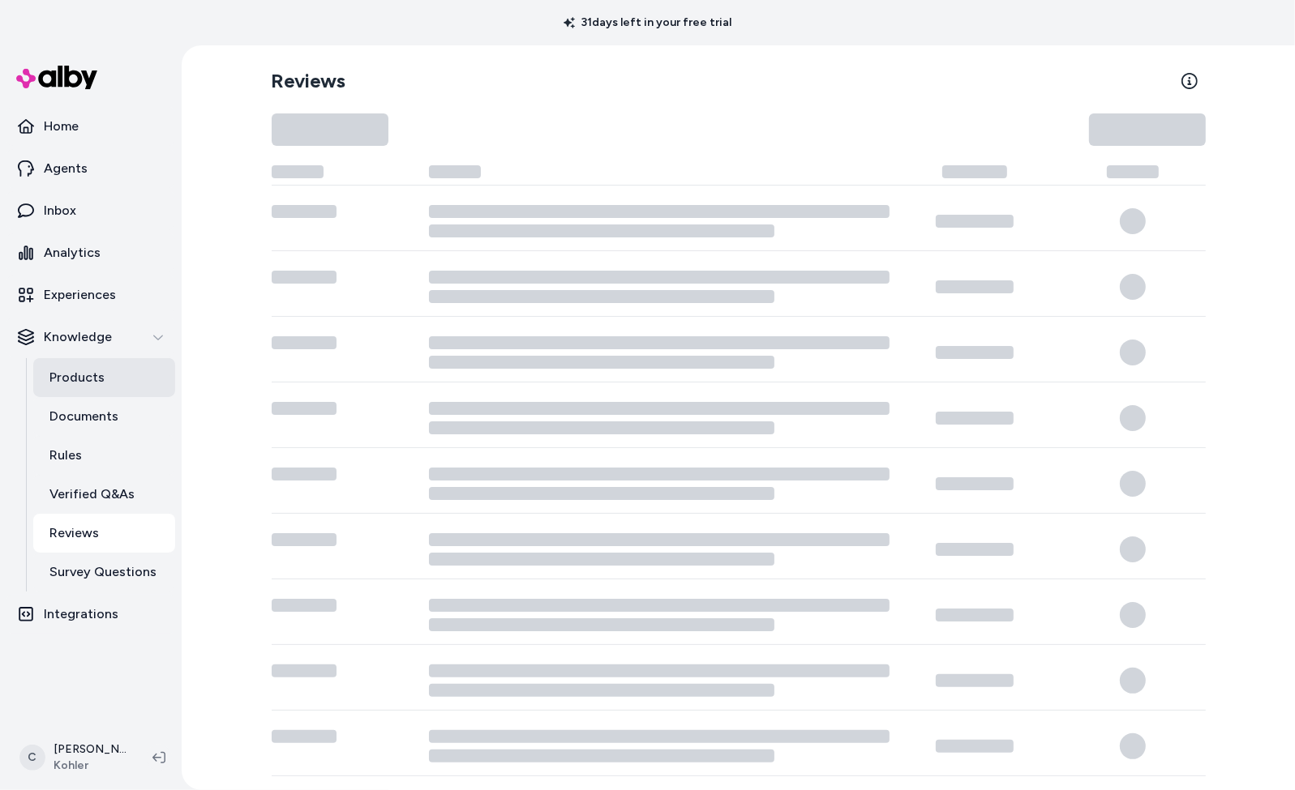
click at [108, 379] on link "Products" at bounding box center [104, 377] width 142 height 39
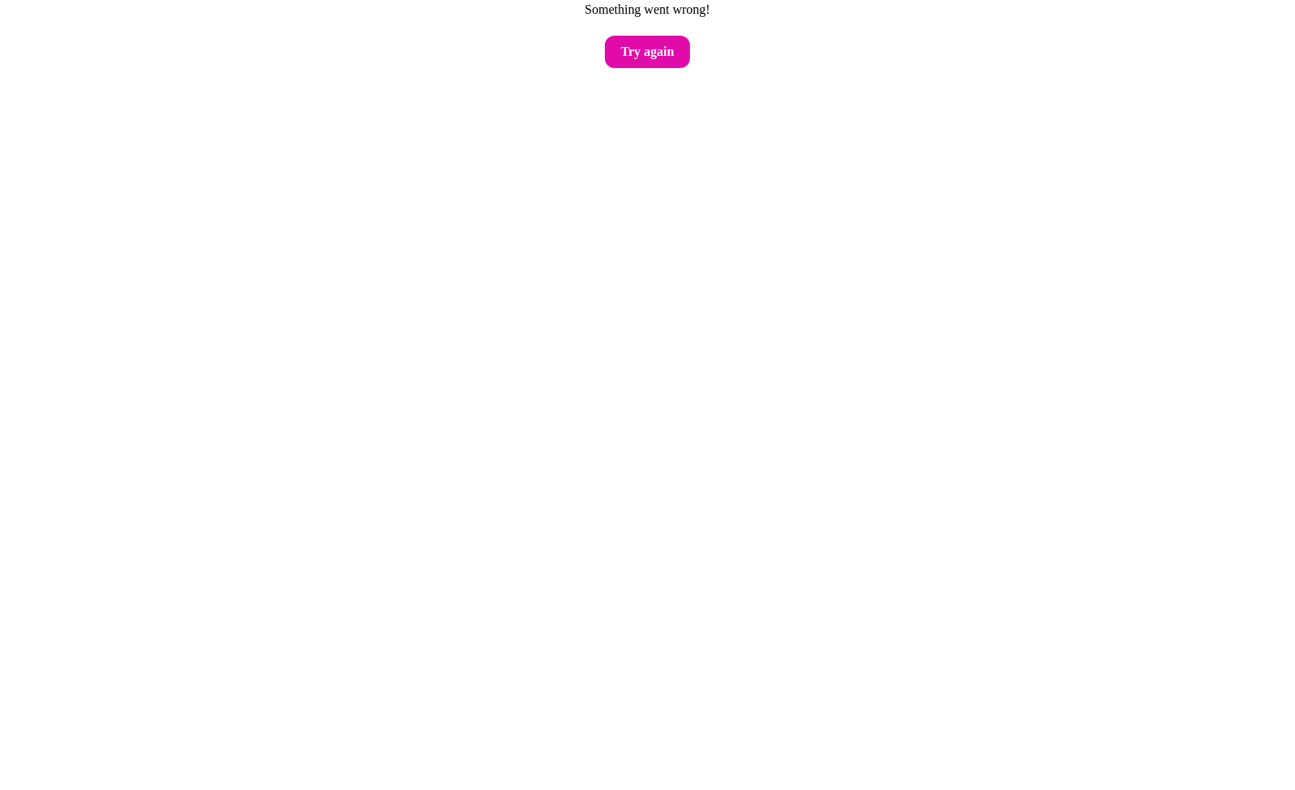
click at [675, 68] on html "Something went wrong! Try again" at bounding box center [647, 34] width 1295 height 68
click at [673, 68] on html "Something went wrong! Try again" at bounding box center [647, 34] width 1295 height 68
click at [671, 64] on button "Try again" at bounding box center [648, 52] width 86 height 32
click at [687, 61] on button "Try again" at bounding box center [648, 52] width 86 height 32
click at [660, 52] on button "Try again" at bounding box center [648, 52] width 86 height 32
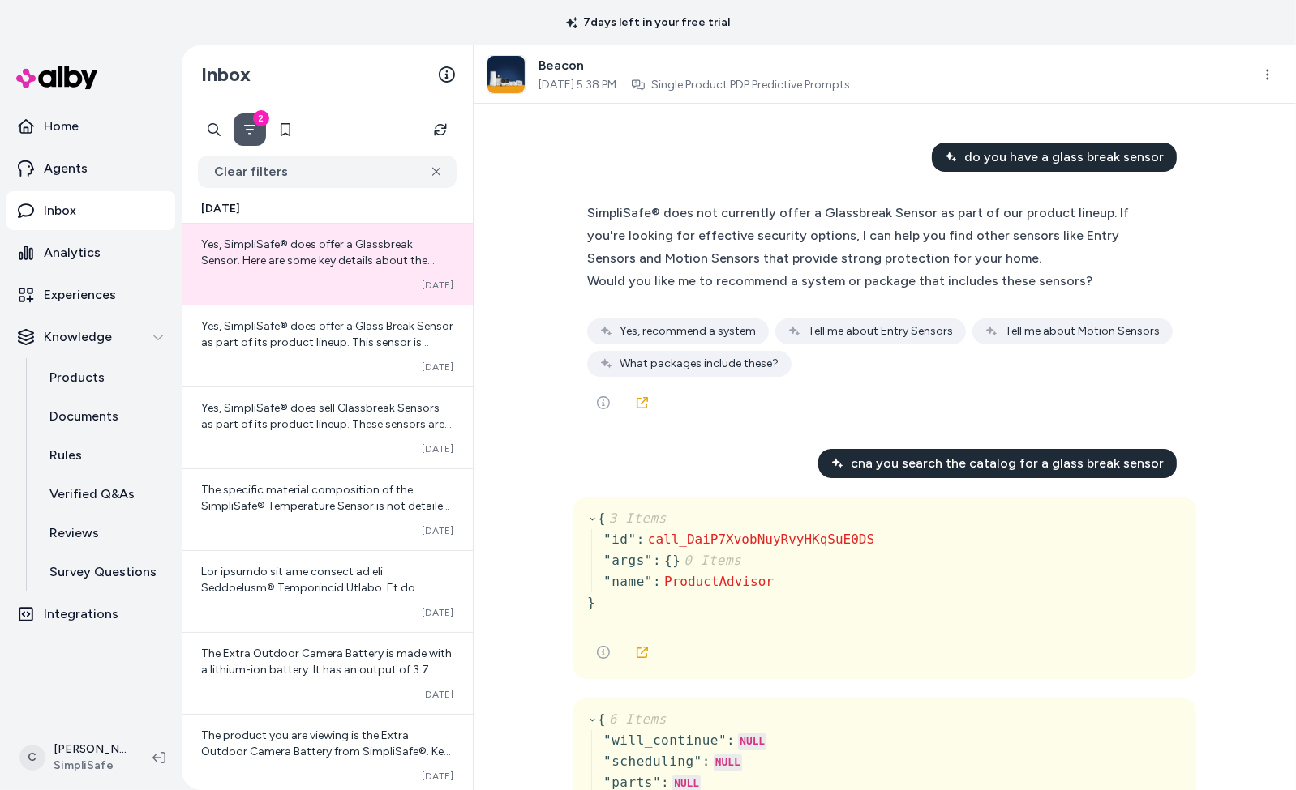
click at [73, 784] on div "C Chris P SimpliSafe" at bounding box center [91, 758] width 182 height 65
click at [72, 771] on html "7 days left in your free trial Home Agents Inbox Analytics Experiences Knowledg…" at bounding box center [648, 395] width 1296 height 790
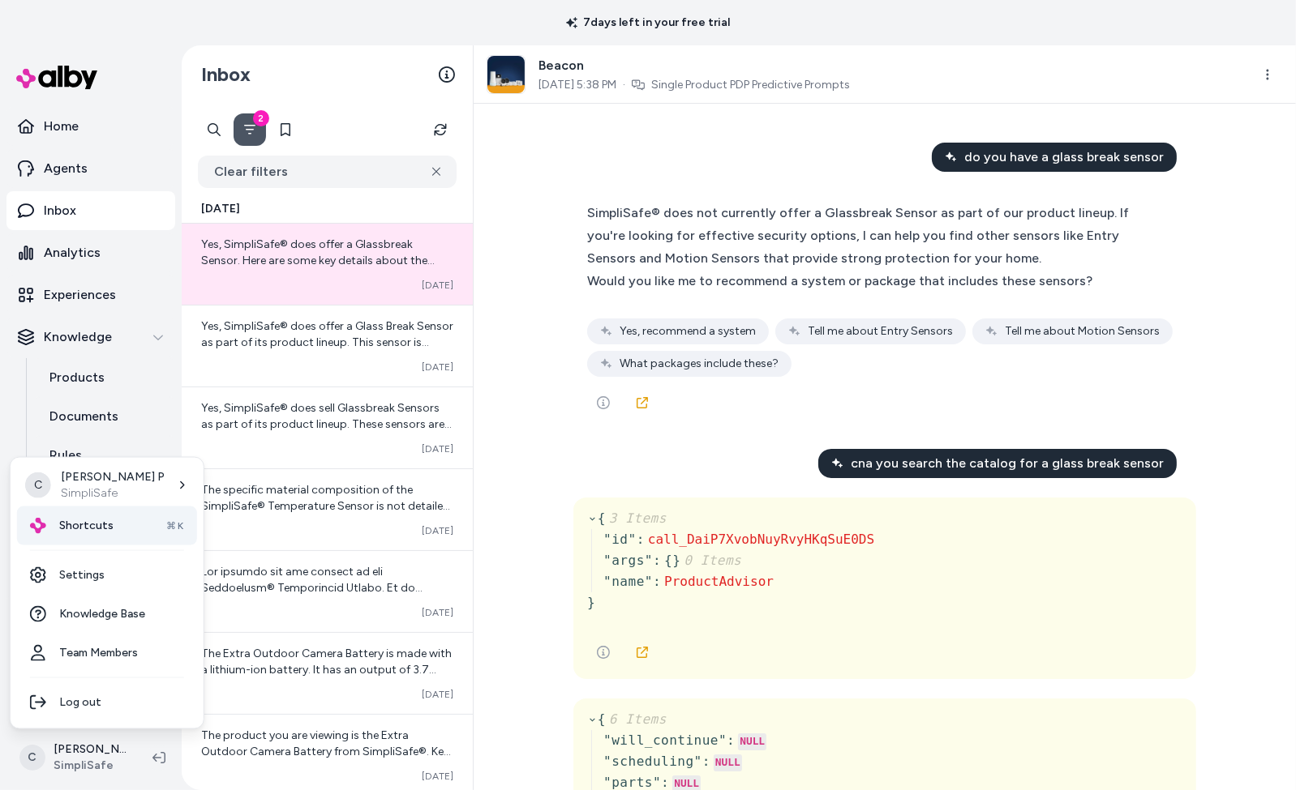
click at [89, 536] on div "Shortcuts ⌘K" at bounding box center [107, 526] width 180 height 39
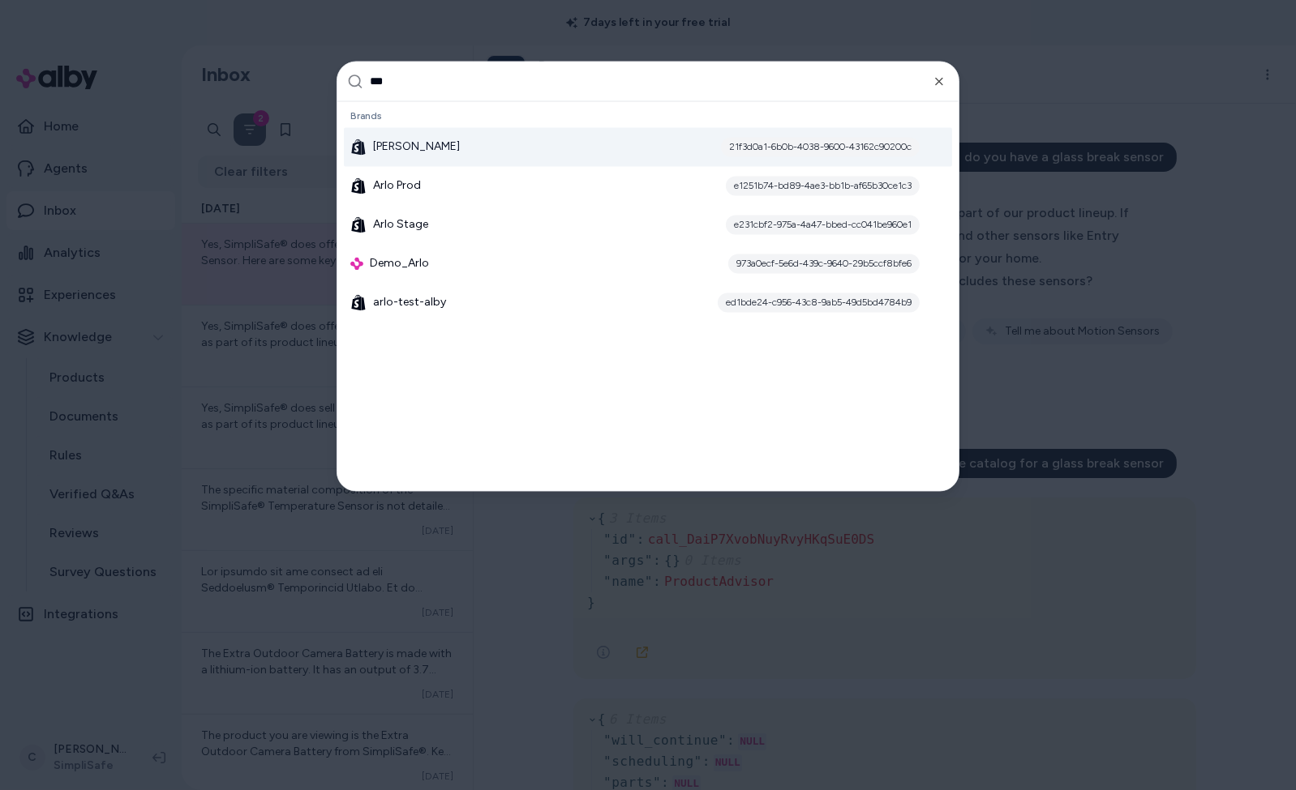
type input "****"
